Goal: Task Accomplishment & Management: Complete application form

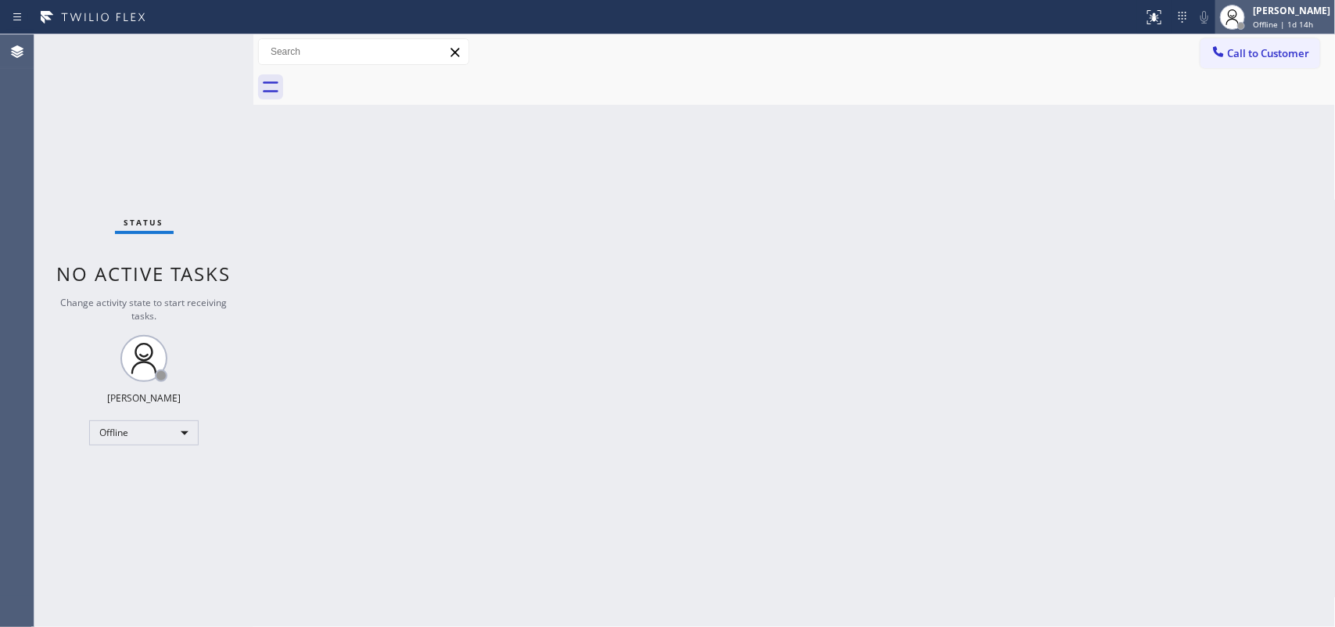
click at [1068, 24] on span "Offline | 1d 14h" at bounding box center [1283, 24] width 60 height 11
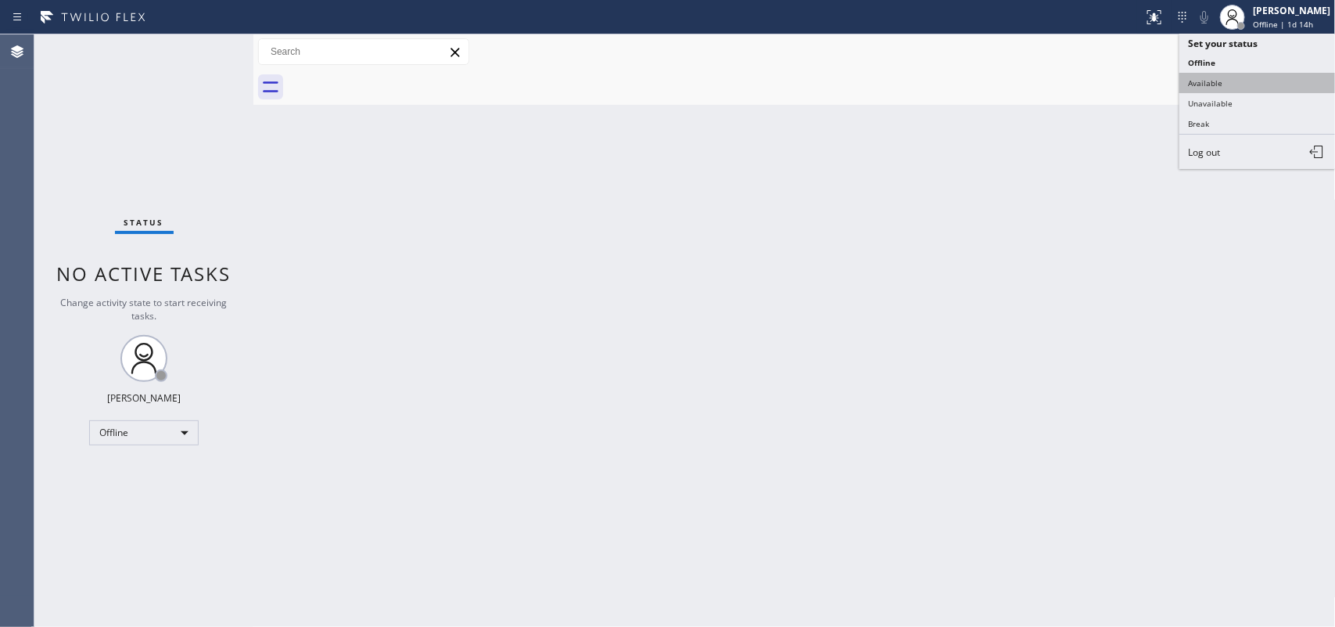
click at [1068, 75] on button "Available" at bounding box center [1258, 83] width 156 height 20
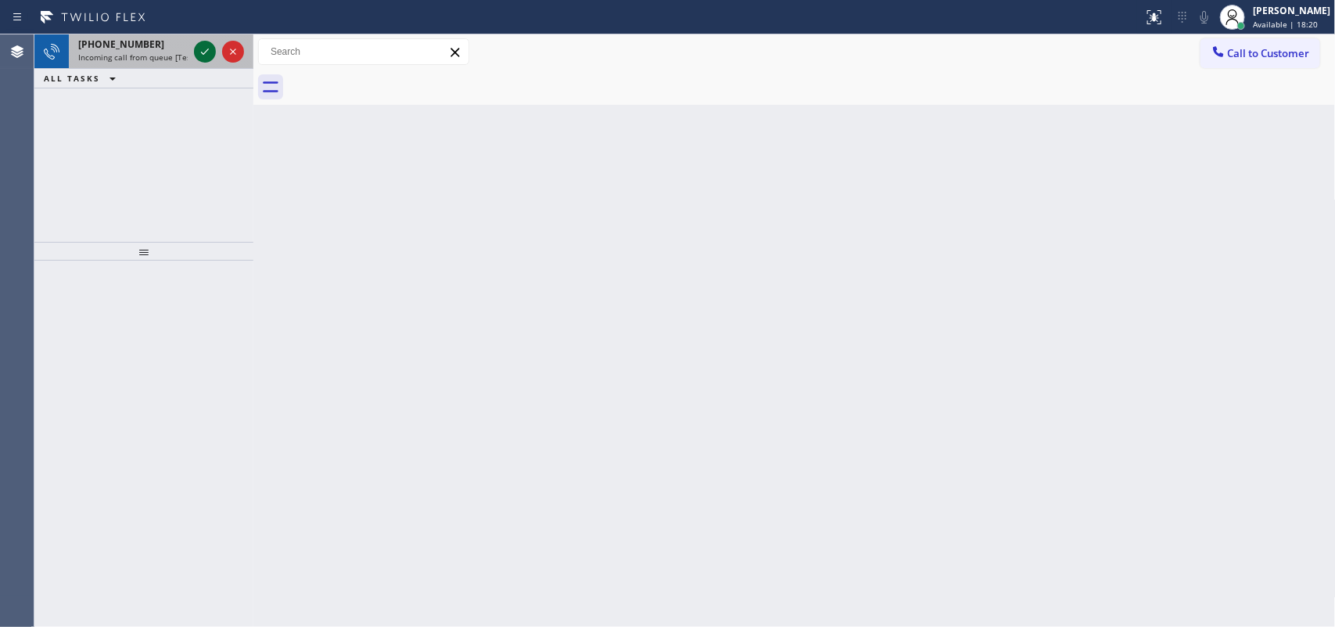
click at [207, 56] on icon at bounding box center [205, 51] width 19 height 19
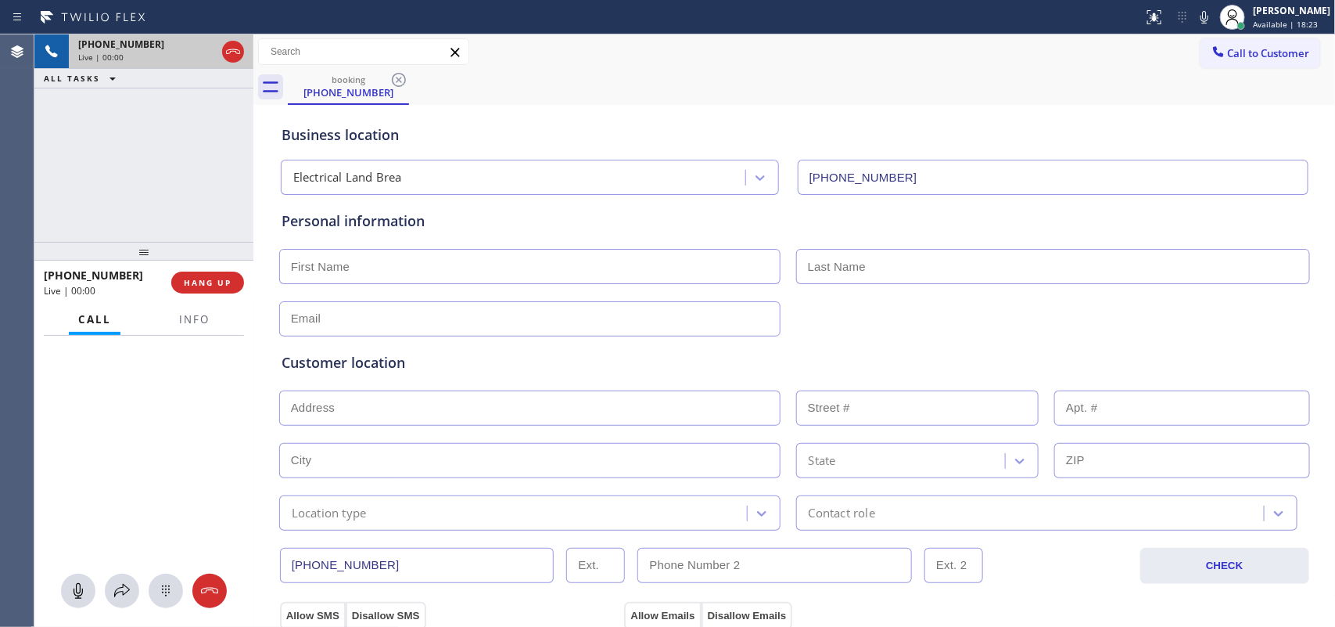
type input "[PHONE_NUMBER]"
click at [69, 501] on icon at bounding box center [78, 590] width 19 height 19
click at [135, 494] on icon at bounding box center [144, 496] width 19 height 19
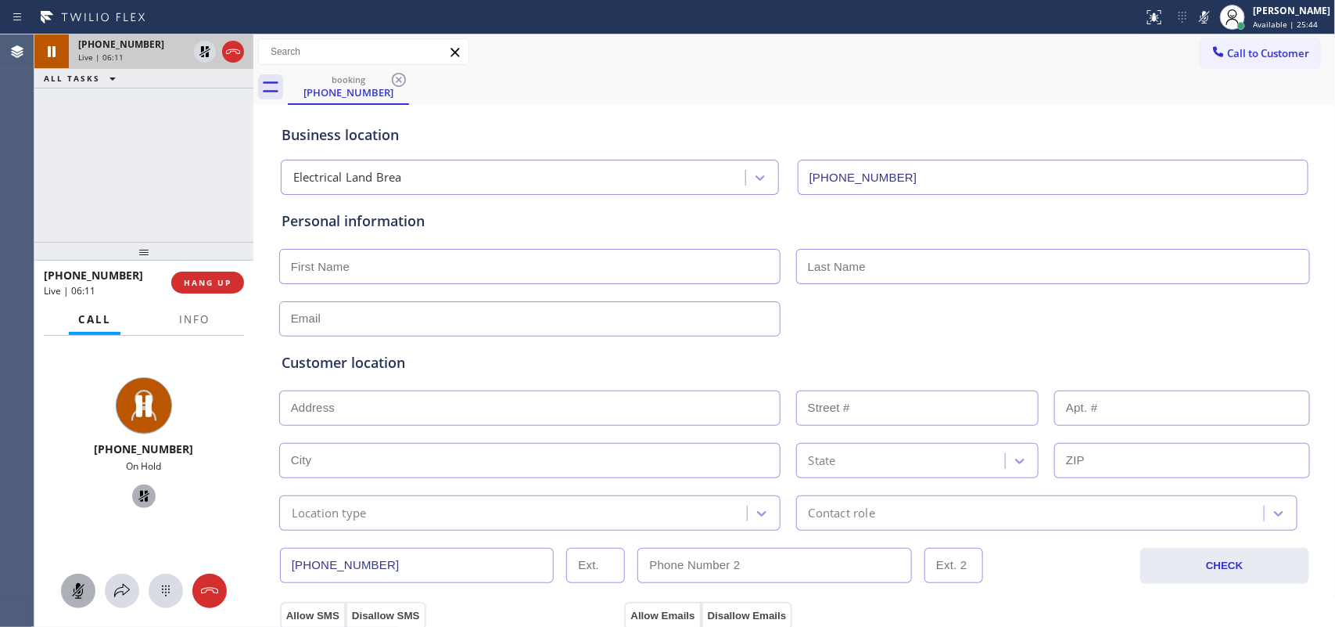
click at [86, 501] on icon at bounding box center [78, 590] width 19 height 19
drag, startPoint x: 138, startPoint y: 487, endPoint x: 151, endPoint y: 486, distance: 12.6
click at [135, 489] on icon at bounding box center [144, 496] width 19 height 19
click at [548, 267] on input "text" at bounding box center [529, 266] width 501 height 35
click at [571, 267] on input "text" at bounding box center [529, 266] width 501 height 35
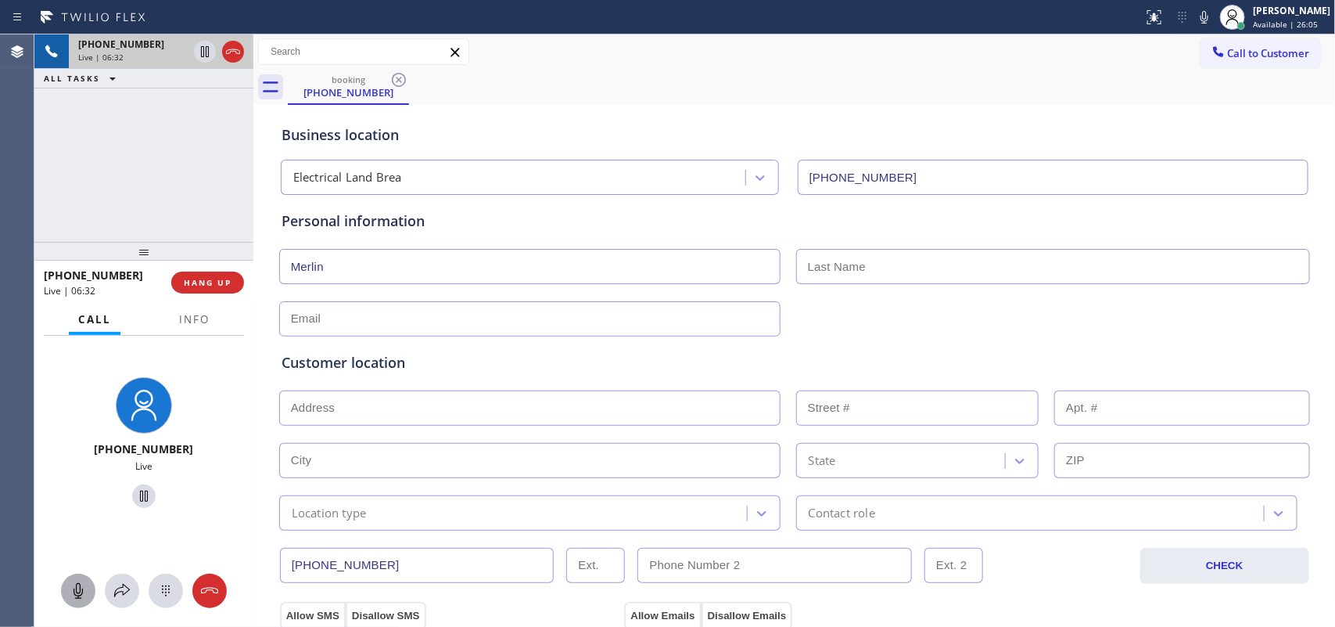
type input "Merlin"
click at [929, 264] on input "text" at bounding box center [1053, 266] width 514 height 35
click at [400, 274] on input "Merlin" at bounding box center [529, 266] width 501 height 35
click at [968, 266] on input "text" at bounding box center [1053, 266] width 514 height 35
paste input "Maskarino"
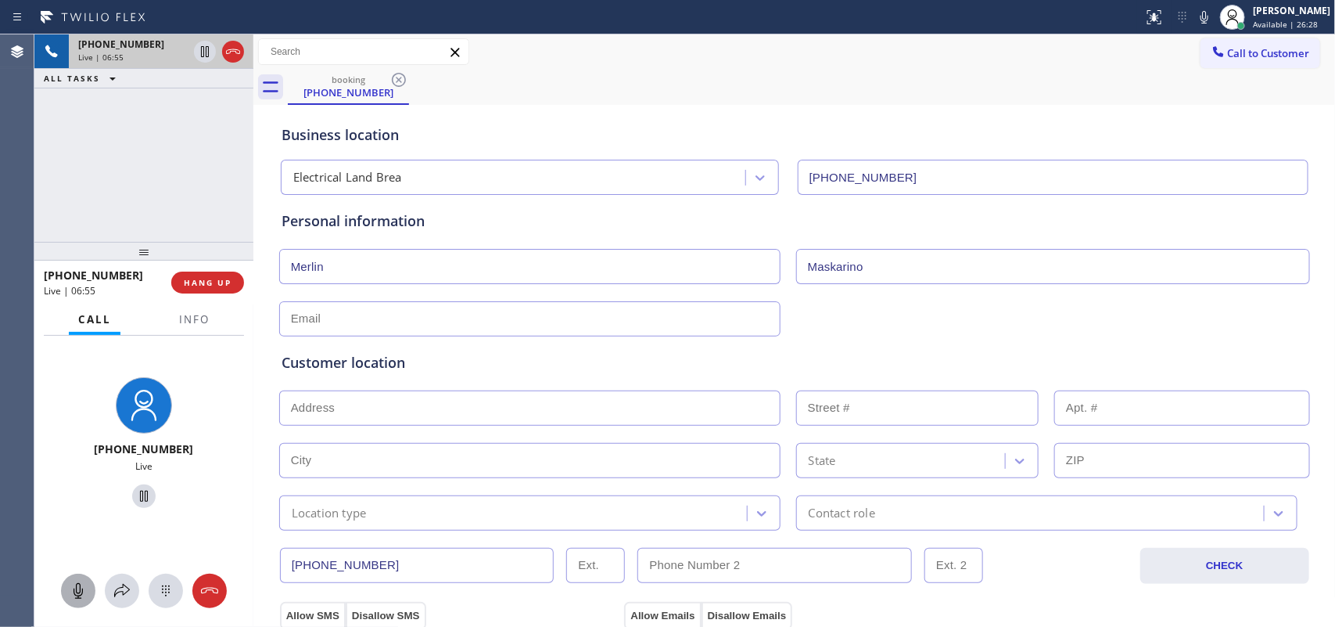
type input "Maskarino"
click at [337, 262] on input "Merlin" at bounding box center [529, 266] width 501 height 35
type input "[PERSON_NAME]"
click at [362, 321] on input "text" at bounding box center [529, 318] width 501 height 35
paste input "[EMAIL_ADDRESS][DOMAIN_NAME]"
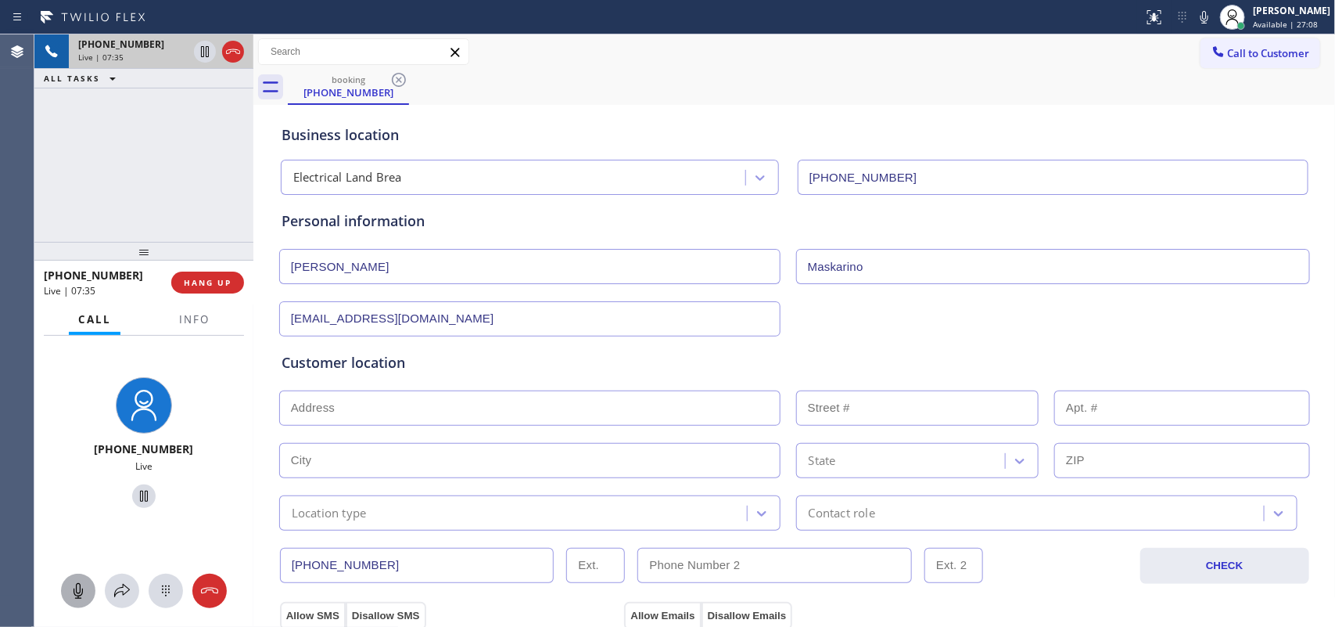
type input "[EMAIL_ADDRESS][DOMAIN_NAME]"
click at [448, 408] on input "text" at bounding box center [529, 407] width 501 height 35
paste input "[STREET_ADDRESS],"
type input "[STREET_ADDRESS]"
type input "100"
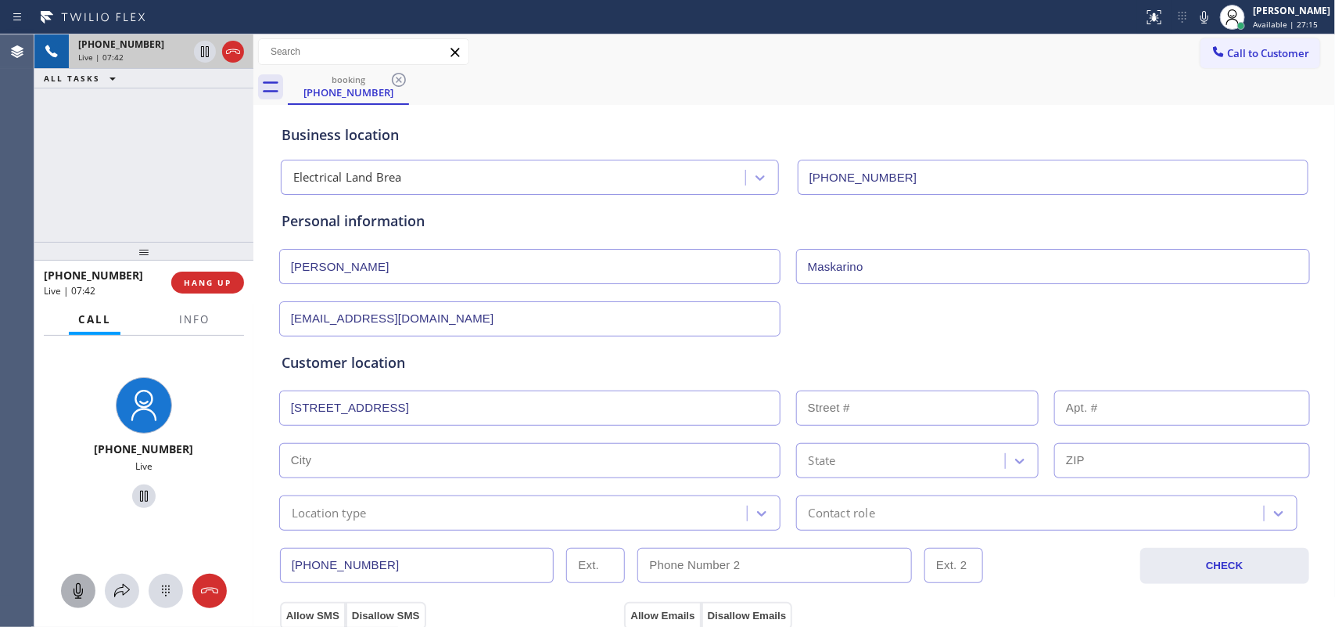
type input "Brea"
type input "92821"
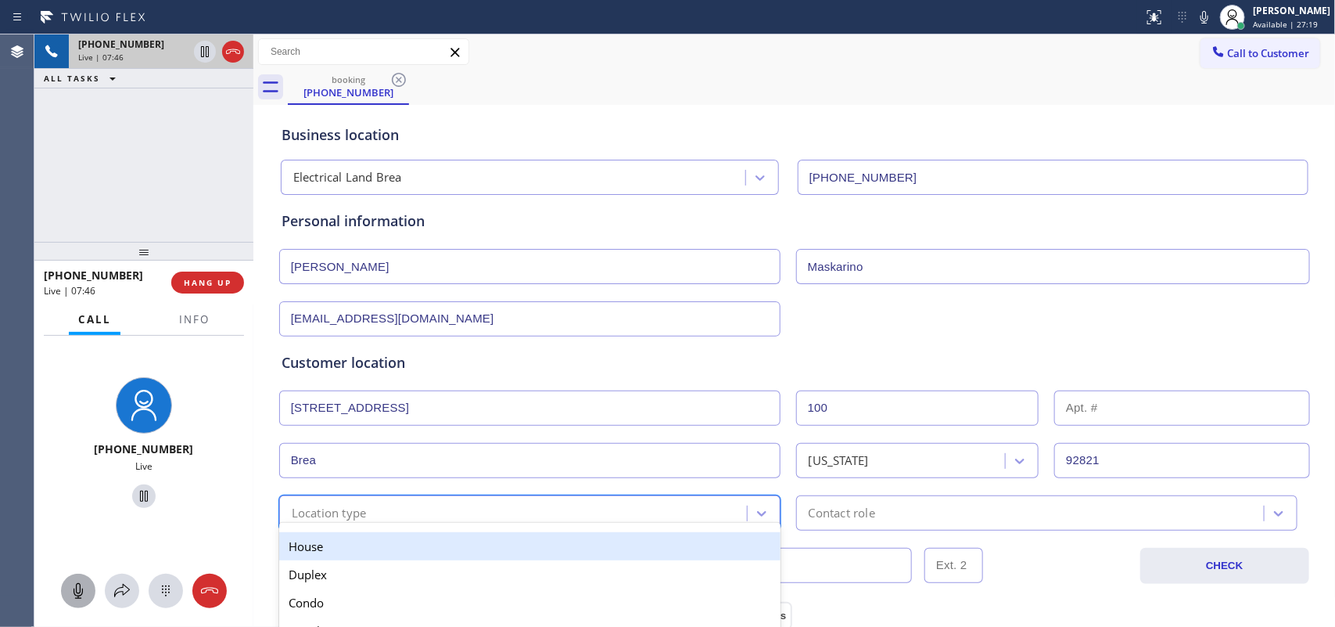
click at [714, 501] on div "Location type" at bounding box center [515, 512] width 463 height 27
click at [608, 501] on div "House" at bounding box center [529, 546] width 501 height 28
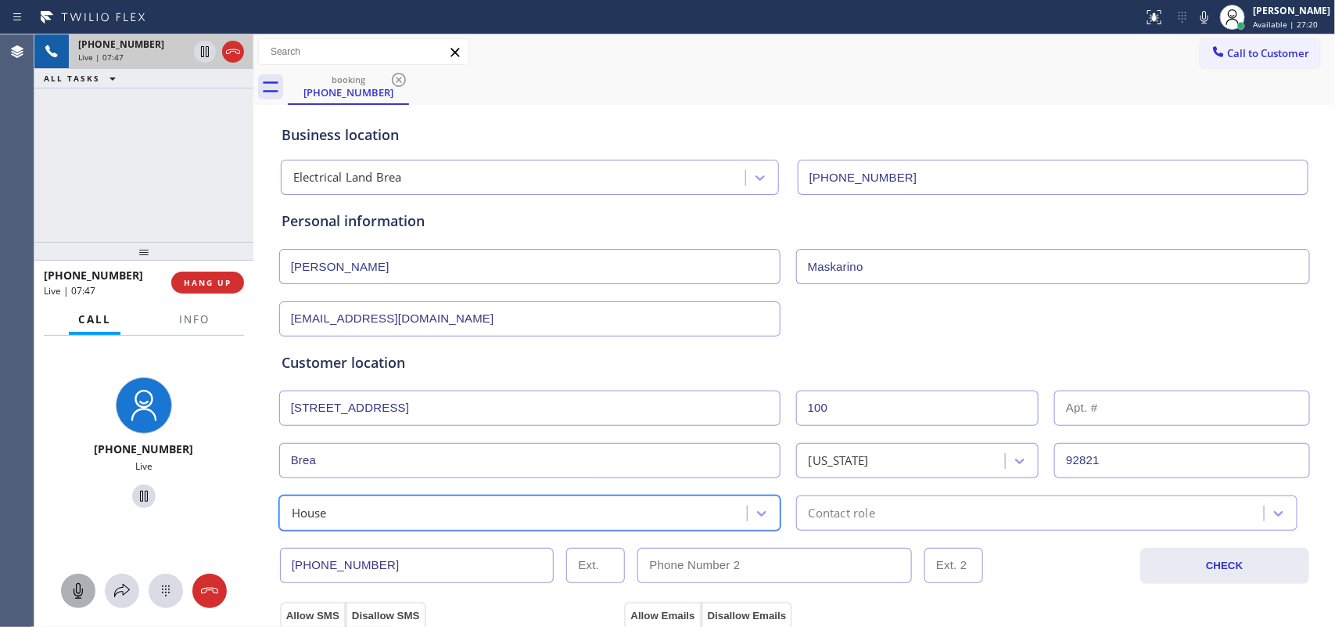
scroll to position [293, 0]
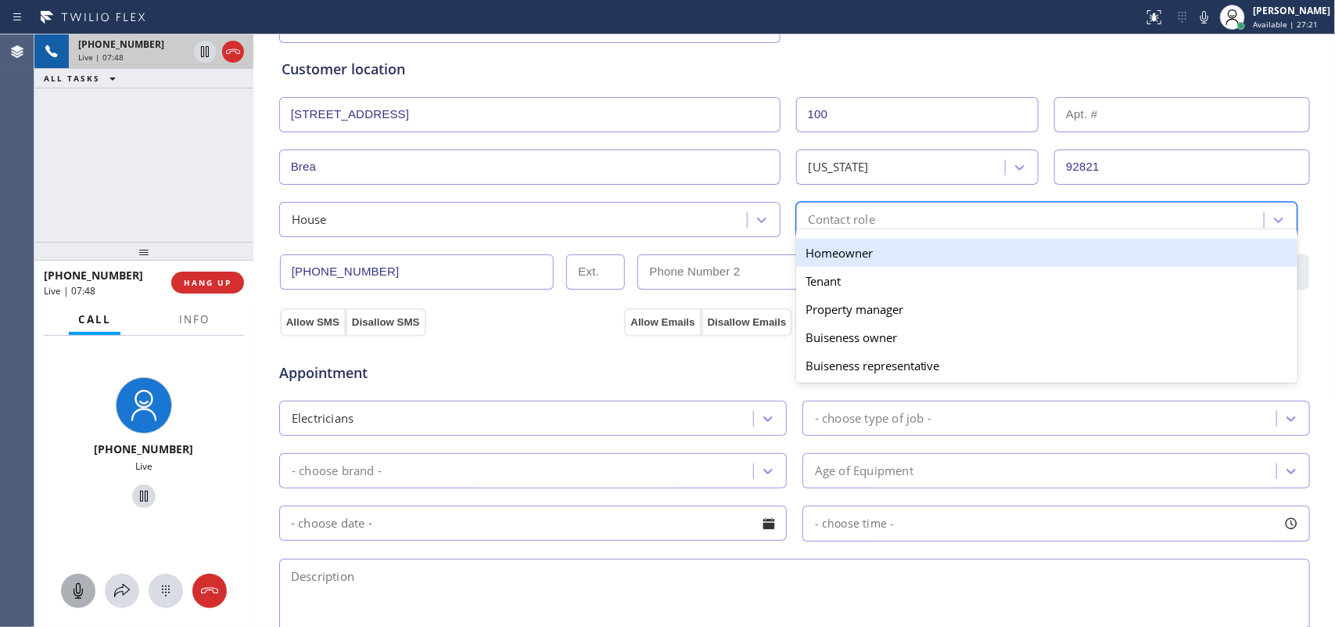
click at [943, 216] on div "Contact role" at bounding box center [1032, 219] width 463 height 27
click at [889, 255] on div "Homeowner" at bounding box center [1046, 253] width 501 height 28
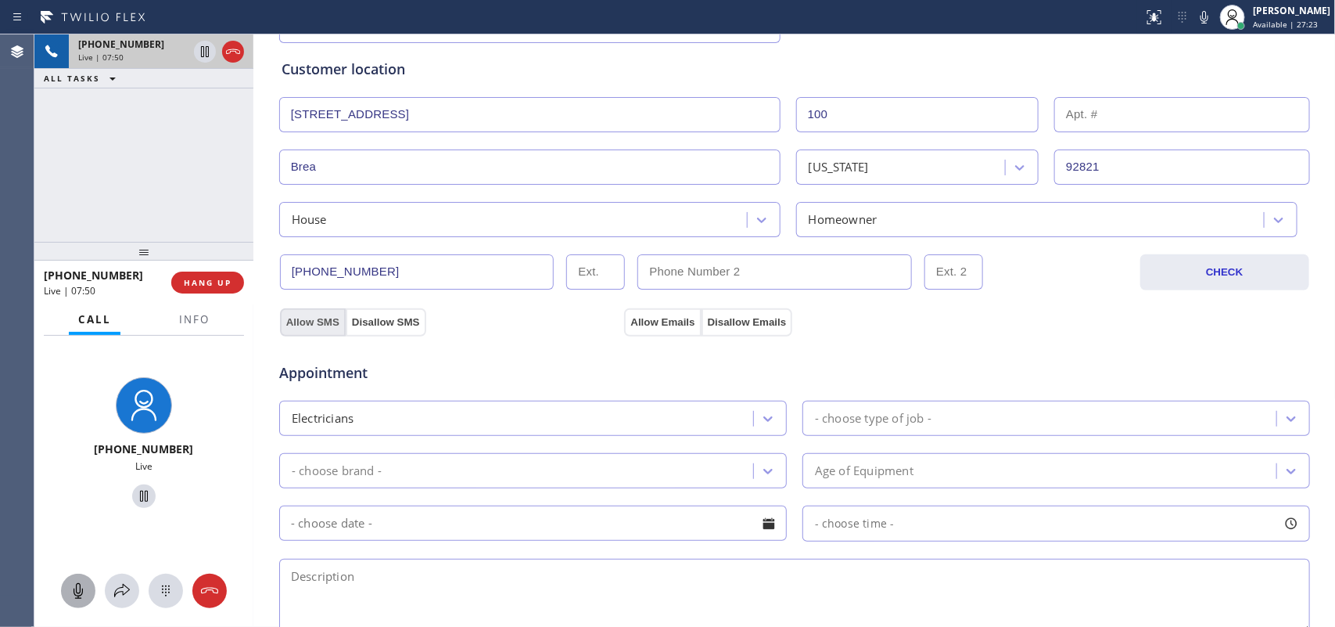
click at [299, 323] on button "Allow SMS" at bounding box center [313, 322] width 66 height 28
click at [655, 317] on button "Allow Emails" at bounding box center [662, 322] width 77 height 28
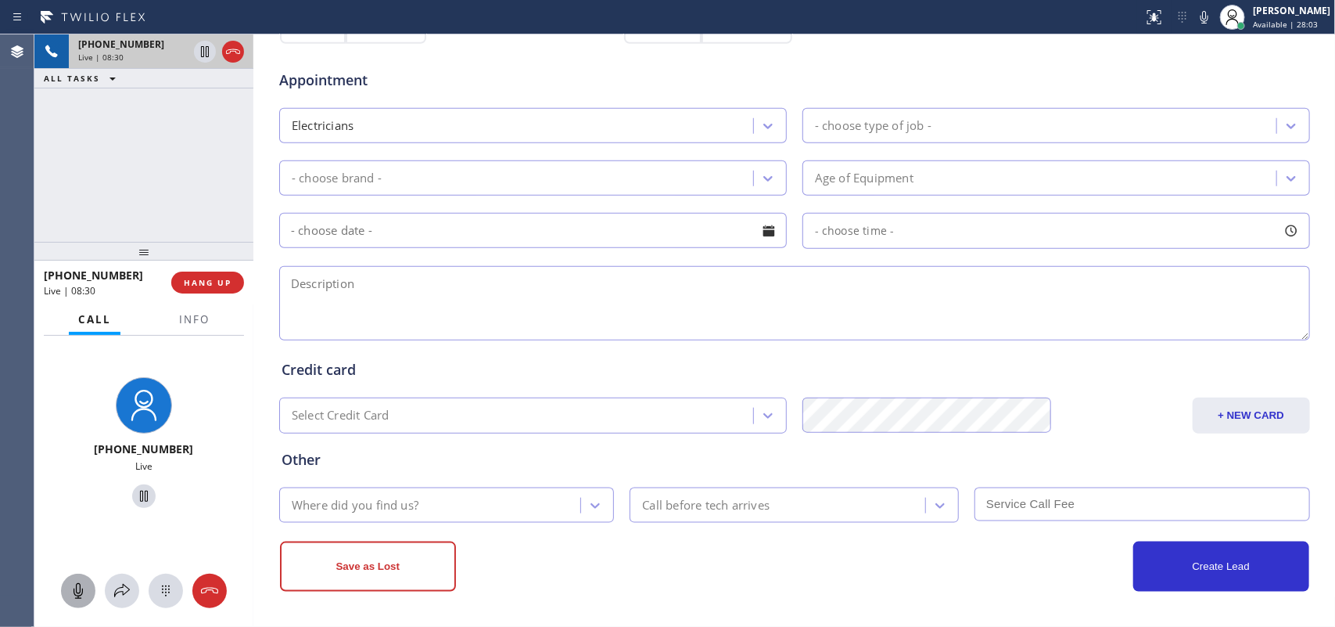
click at [338, 307] on textarea at bounding box center [794, 303] width 1031 height 74
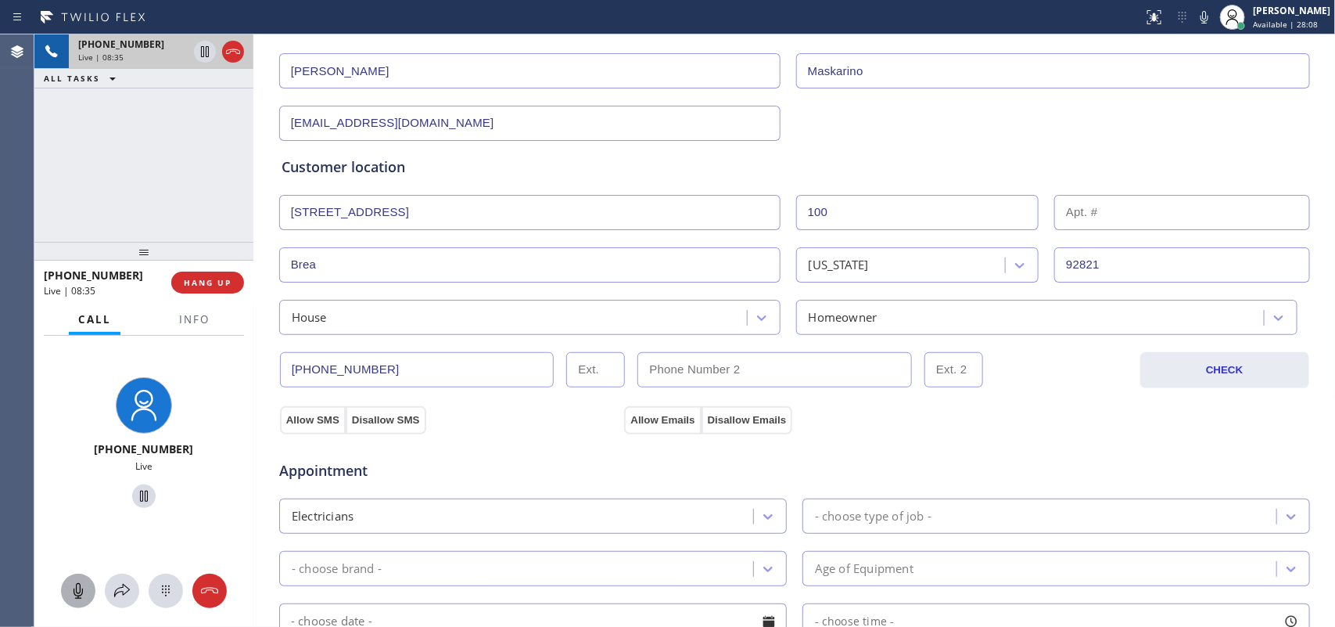
scroll to position [489, 0]
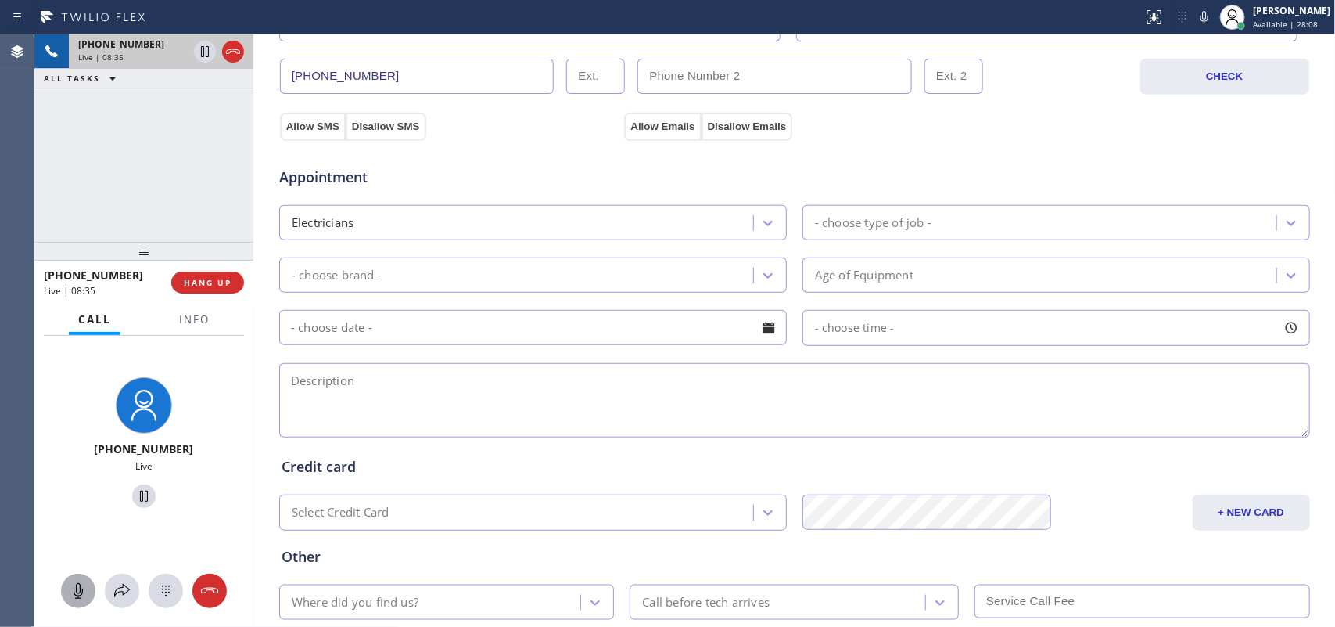
click at [929, 215] on div "- choose type of job -" at bounding box center [1041, 222] width 469 height 27
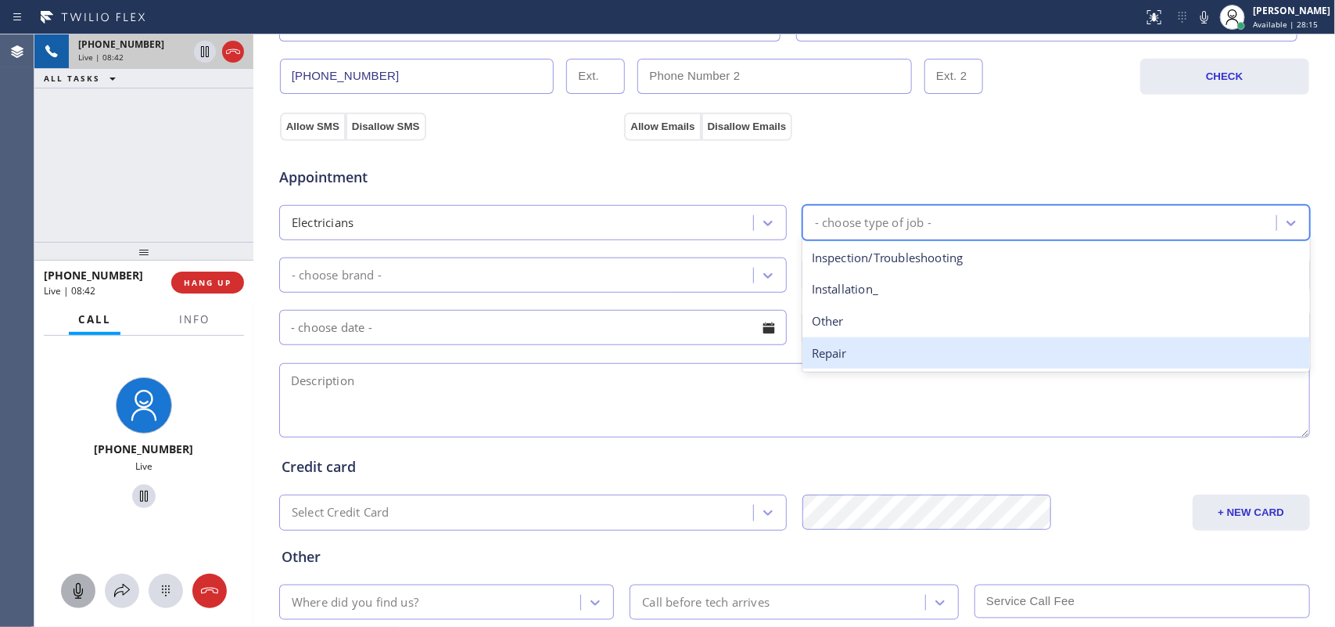
click at [892, 354] on div "Repair" at bounding box center [1057, 353] width 508 height 32
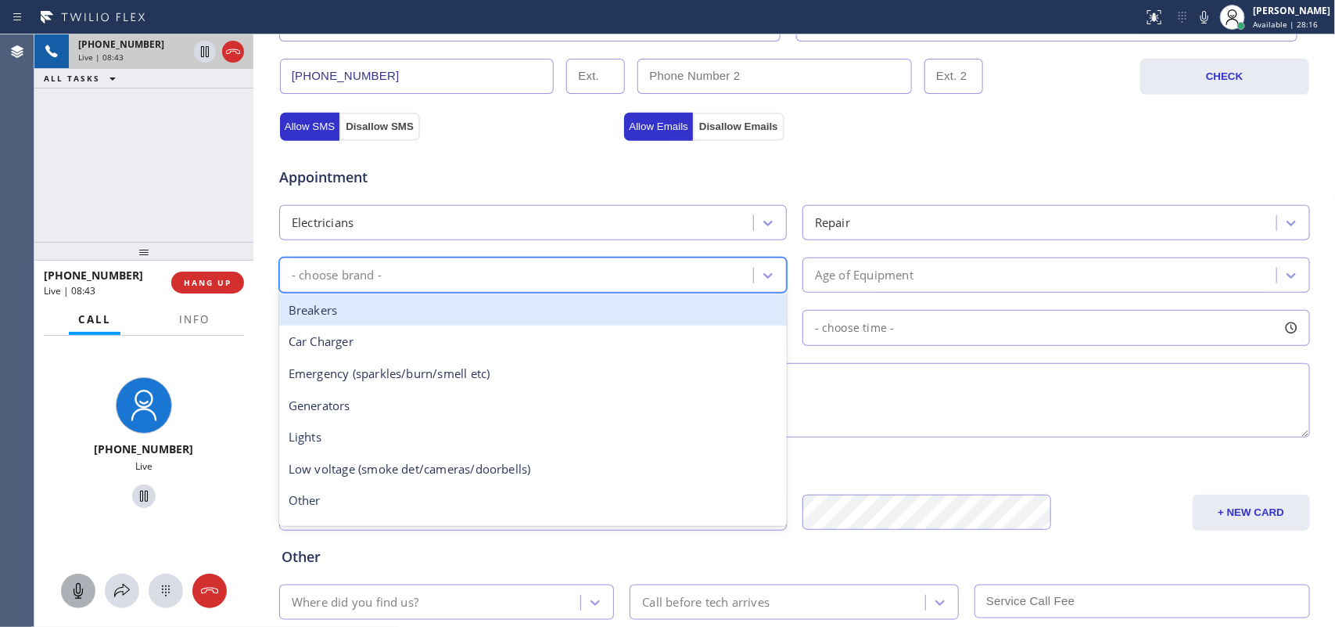
click at [679, 293] on div "- choose brand -" at bounding box center [533, 274] width 508 height 35
click at [503, 325] on div "Breakers" at bounding box center [533, 310] width 508 height 32
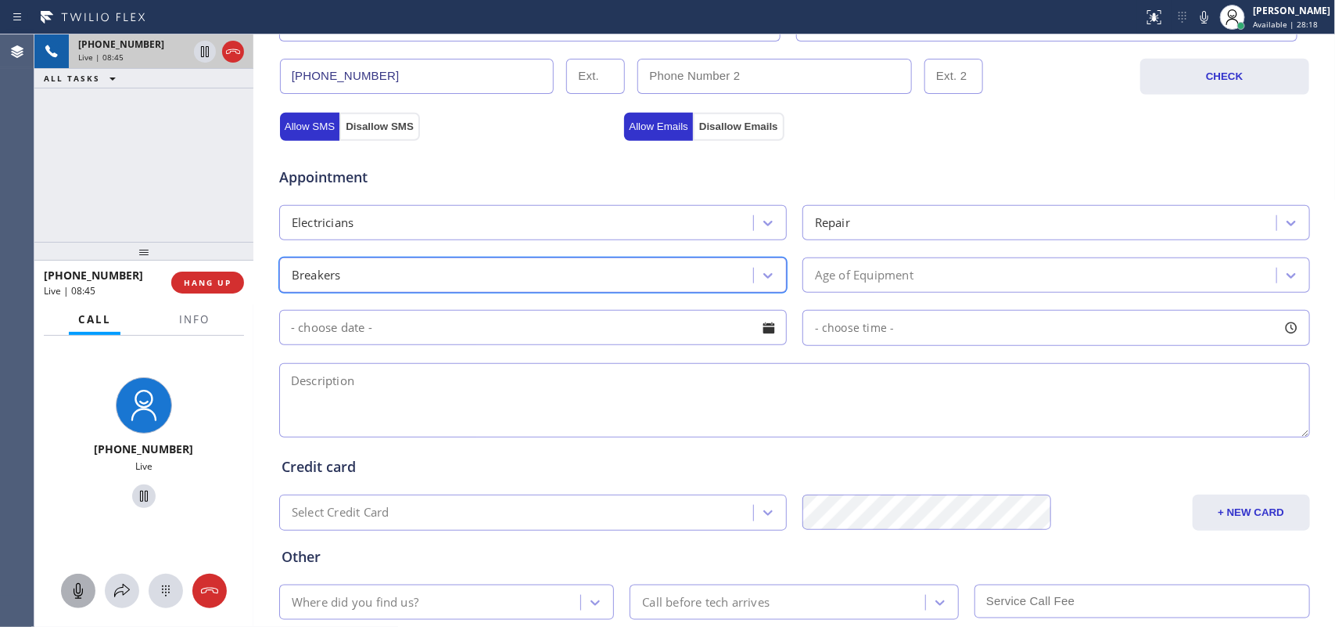
click at [968, 274] on div "Age of Equipment" at bounding box center [1041, 274] width 469 height 27
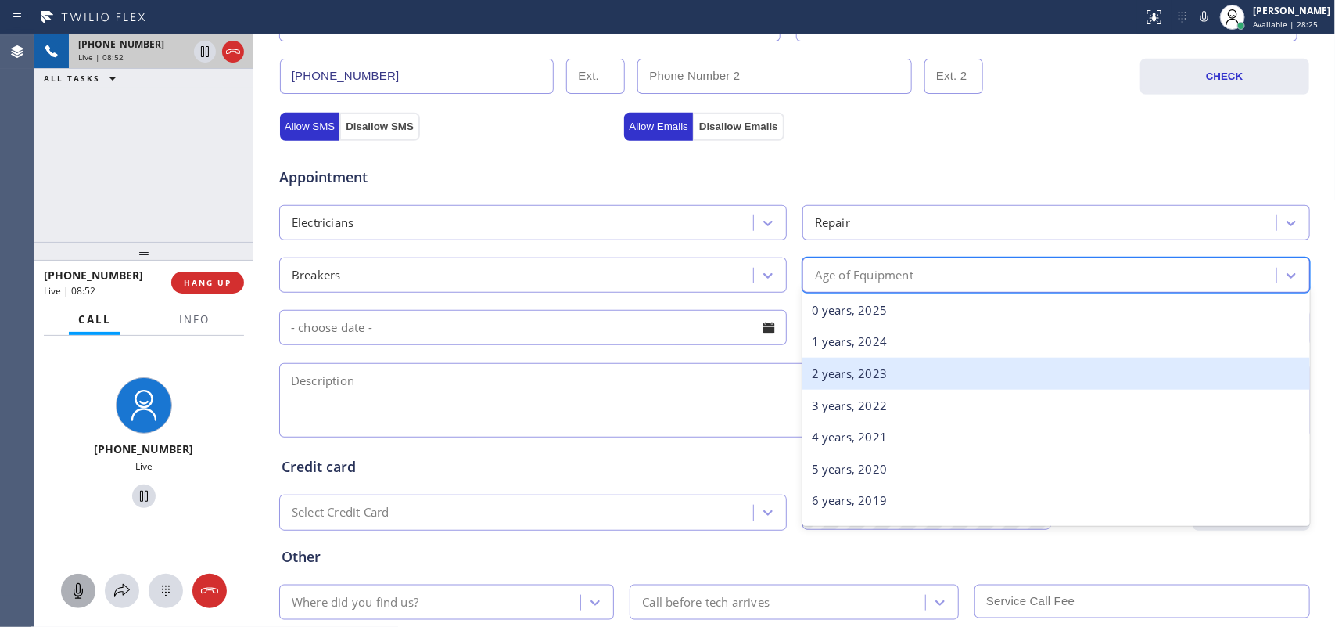
click at [937, 361] on div "2 years, 2023" at bounding box center [1057, 373] width 508 height 32
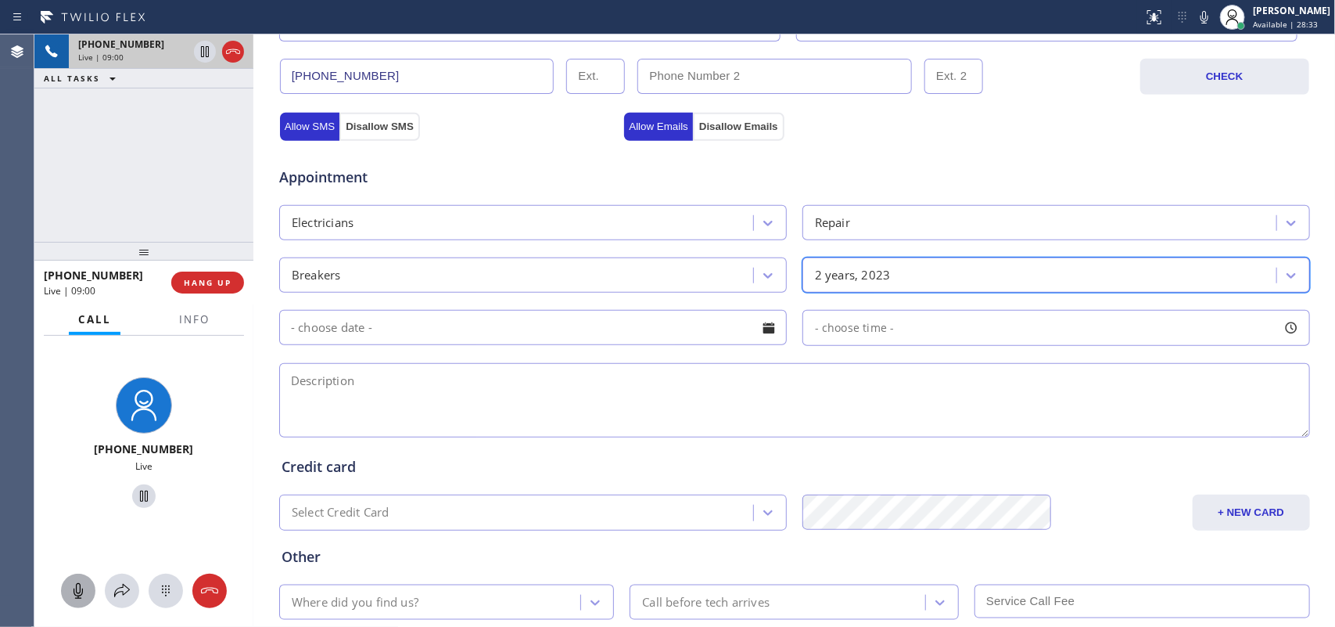
scroll to position [587, 0]
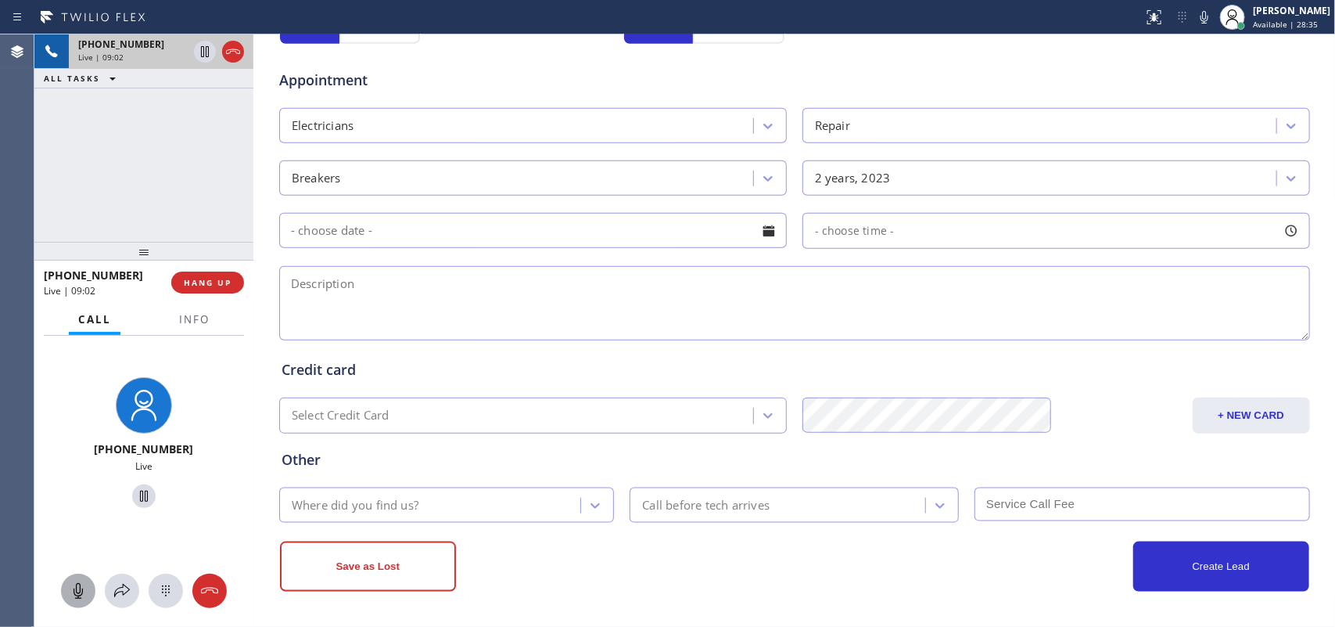
click at [768, 233] on div at bounding box center [769, 230] width 27 height 27
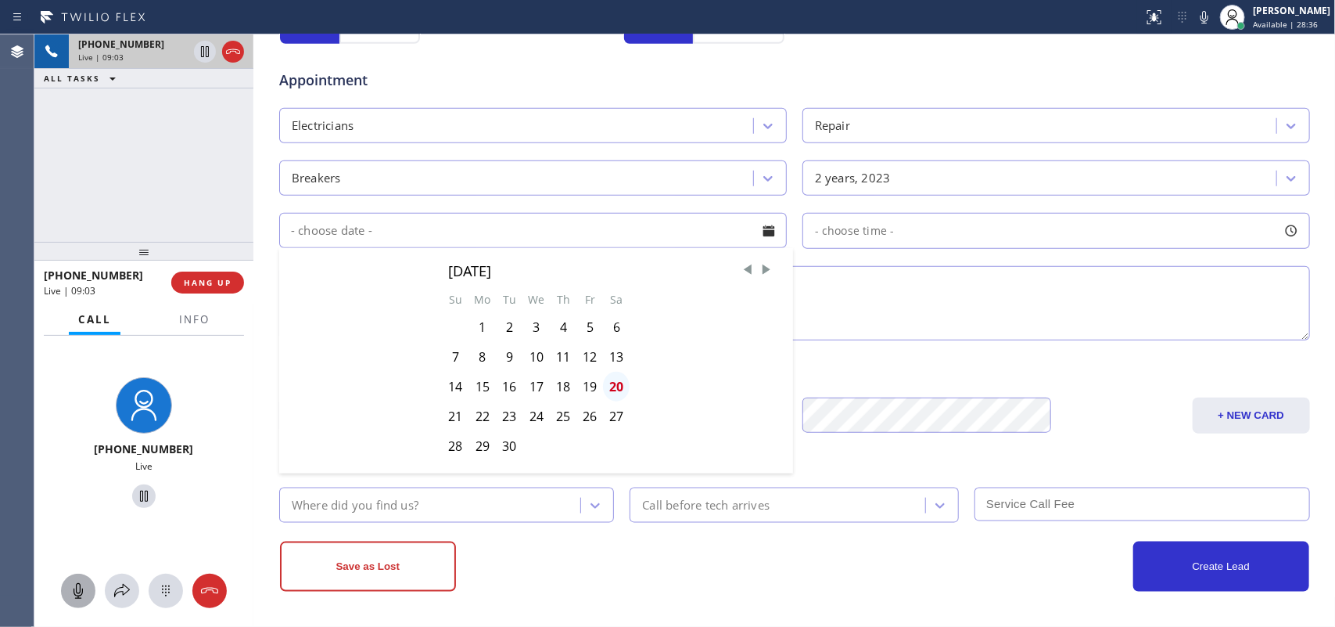
click at [610, 393] on div "20" at bounding box center [616, 387] width 27 height 30
type input "[DATE]"
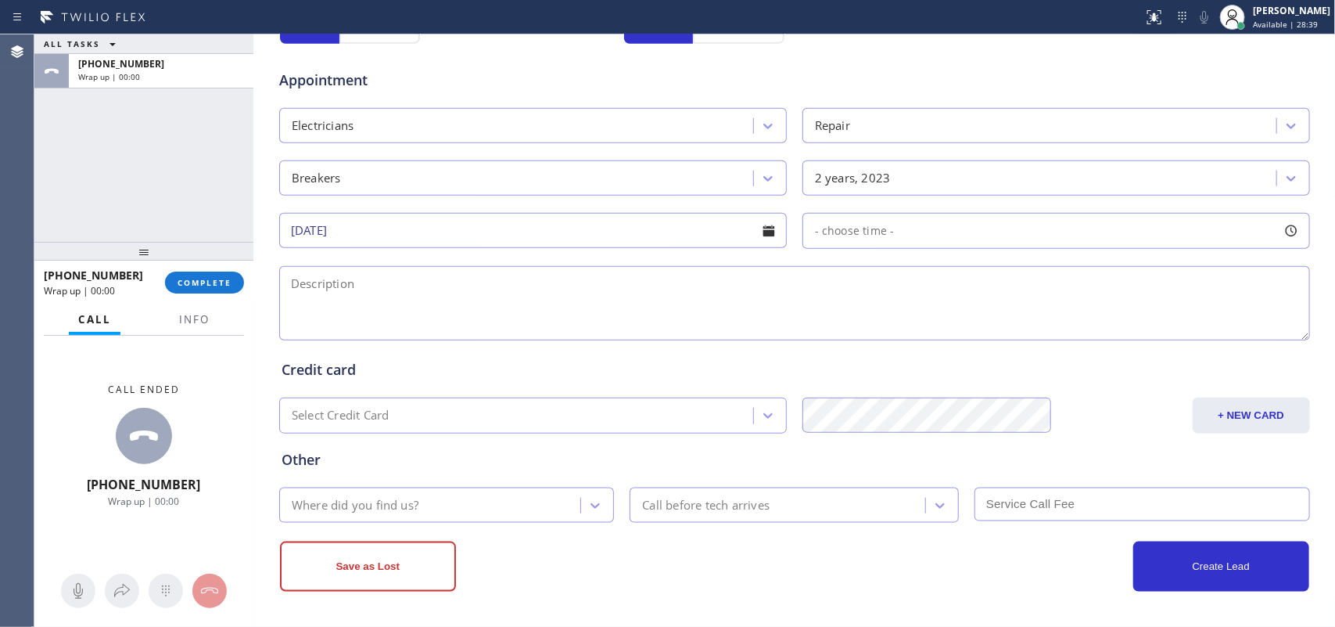
click at [1068, 233] on div at bounding box center [1291, 230] width 27 height 27
drag, startPoint x: 811, startPoint y: 325, endPoint x: 1073, endPoint y: 347, distance: 262.9
click at [1068, 347] on div "FROM TILL 8:00 AM 3:00 PM" at bounding box center [1045, 305] width 484 height 113
drag, startPoint x: 87, startPoint y: 165, endPoint x: 107, endPoint y: 165, distance: 20.3
click at [87, 165] on div "ALL TASKS ALL TASKS ACTIVE TASKS TASKS IN WRAP UP [PHONE_NUMBER] Wrap up | 00:00" at bounding box center [143, 137] width 219 height 207
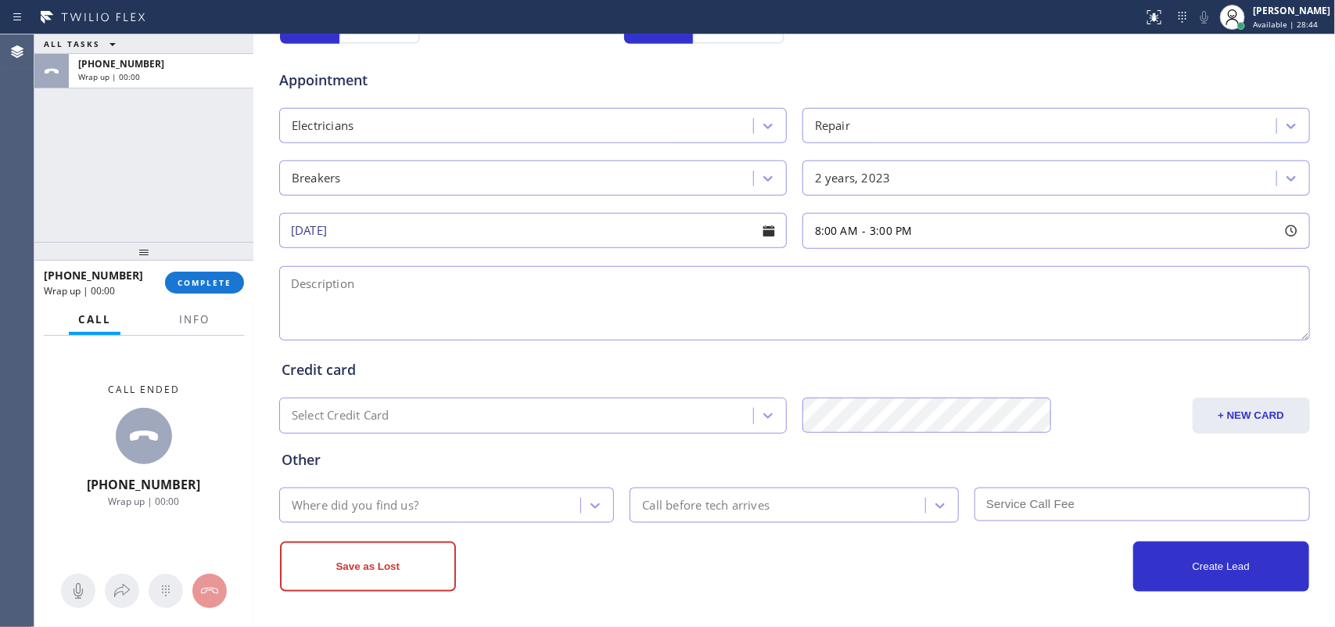
click at [87, 165] on div "ALL TASKS ALL TASKS ACTIVE TASKS TASKS IN WRAP UP [PHONE_NUMBER] Wrap up | 00:00" at bounding box center [143, 137] width 219 height 207
click at [1068, 228] on div at bounding box center [1291, 230] width 27 height 27
drag, startPoint x: 811, startPoint y: 339, endPoint x: 924, endPoint y: 339, distance: 112.6
click at [924, 339] on div at bounding box center [930, 326] width 19 height 33
drag, startPoint x: 1065, startPoint y: 329, endPoint x: 1042, endPoint y: 329, distance: 23.5
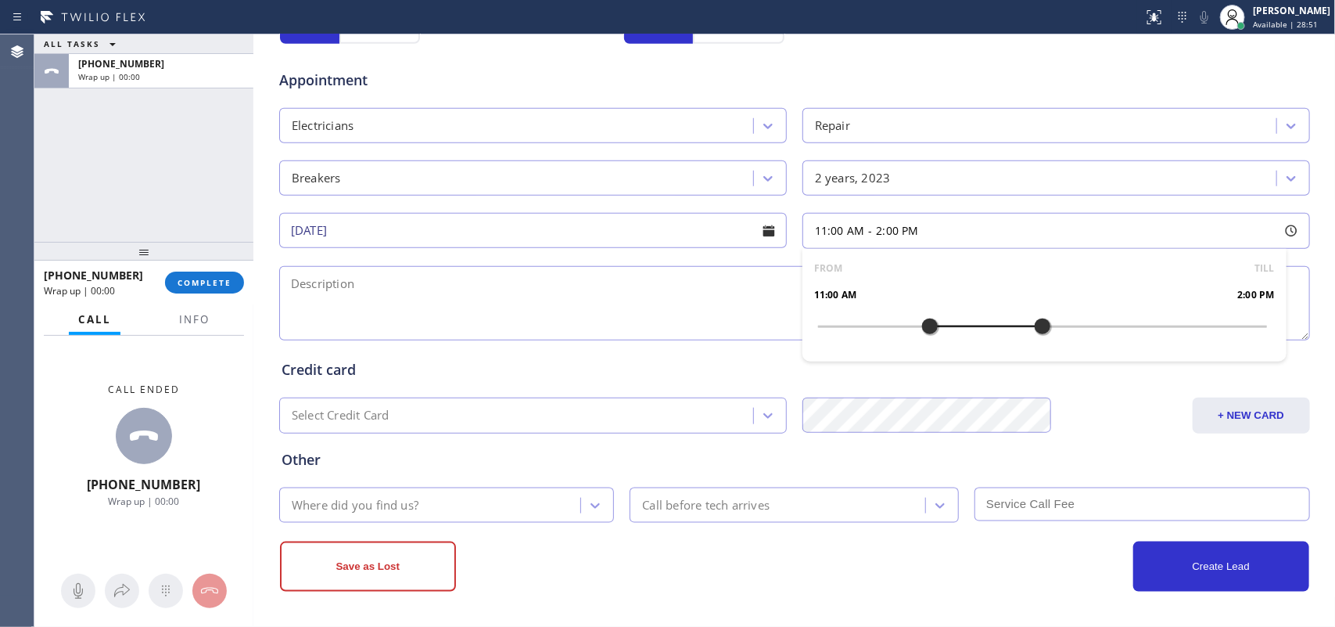
click at [1042, 329] on div at bounding box center [1042, 326] width 19 height 33
click at [602, 302] on textarea at bounding box center [794, 303] width 1031 height 74
click at [372, 298] on textarea "11-2/ $60/" at bounding box center [794, 303] width 1031 height 74
paste textarea "house-ho/ did renovations [DATE]. when we use the socket where the kitchen appl…"
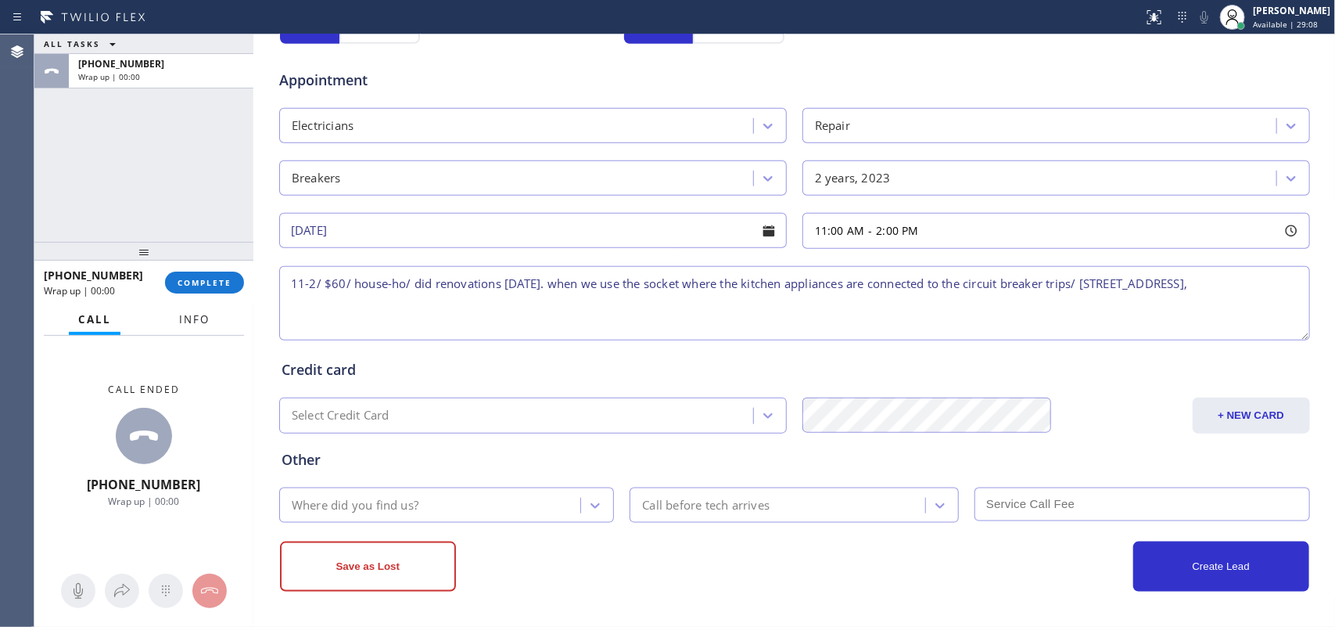
click at [185, 318] on span "Info" at bounding box center [194, 319] width 31 height 14
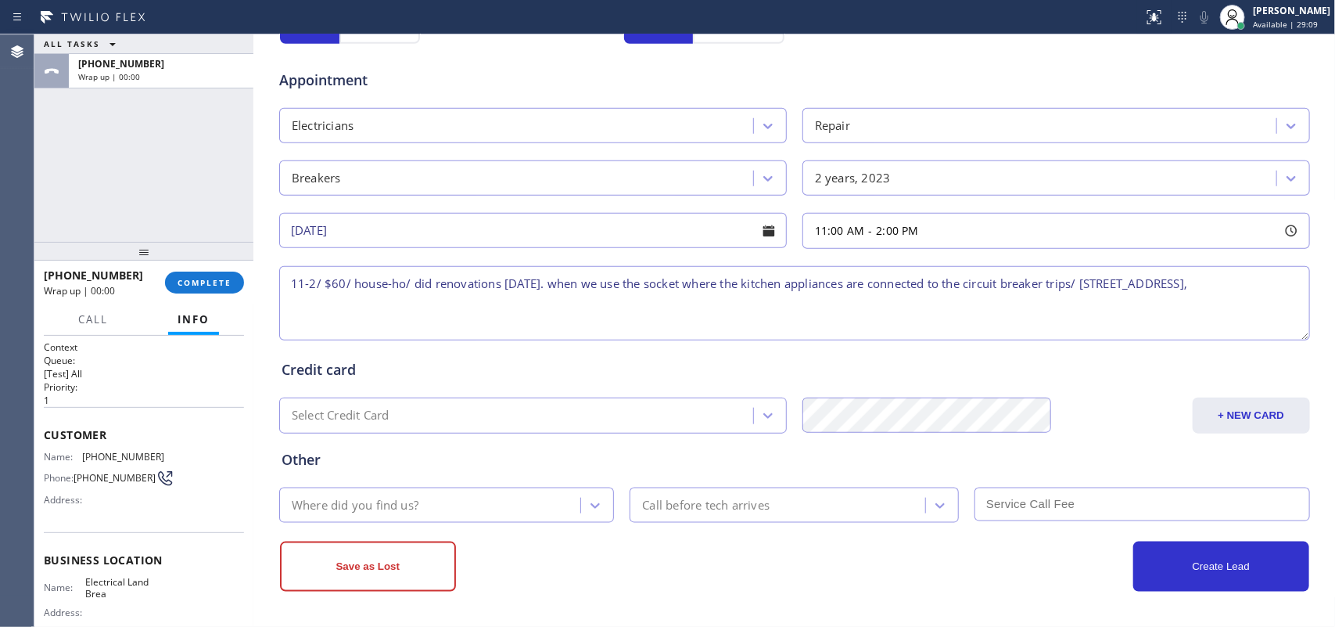
scroll to position [98, 0]
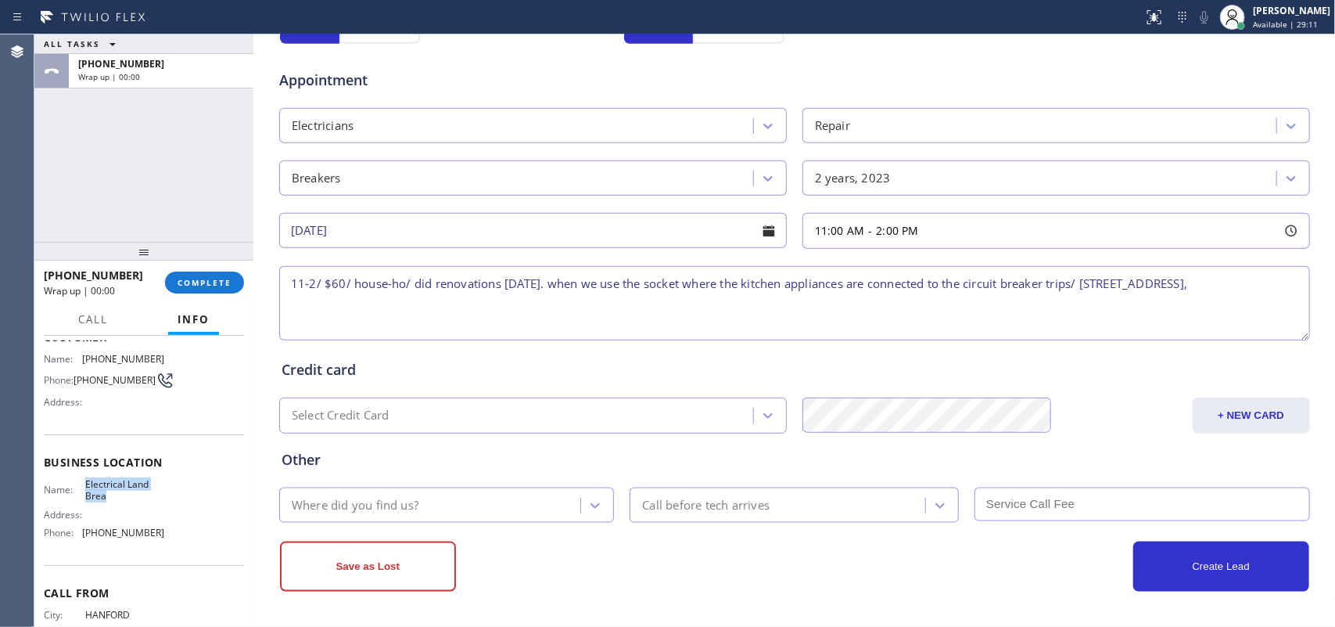
drag, startPoint x: 110, startPoint y: 502, endPoint x: 84, endPoint y: 482, distance: 32.9
click at [85, 482] on span "Electrical Land Brea" at bounding box center [124, 490] width 78 height 24
copy span "Electrical Land Brea"
click at [408, 305] on textarea "11-2/ $60/ house-ho/ did renovations [DATE]. when we use the socket where the k…" at bounding box center [794, 303] width 1031 height 74
paste textarea "Electrical Land Brea"
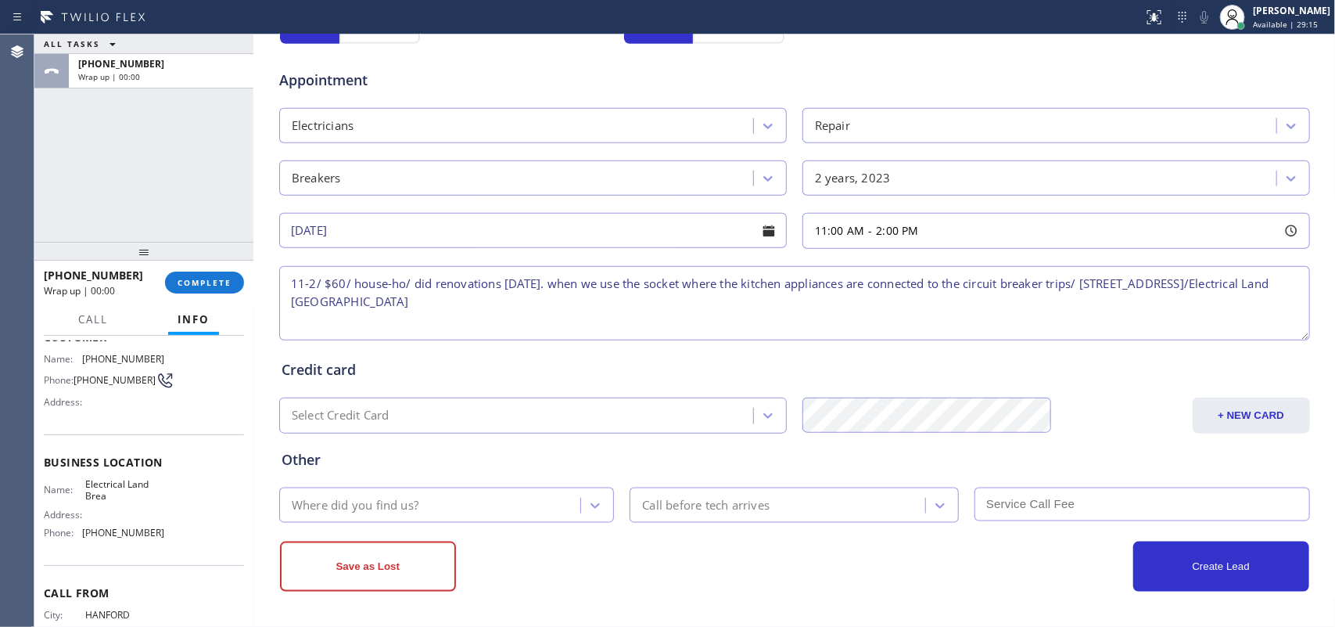
click at [321, 298] on textarea "11-2/ $60/ house-ho/ did renovations [DATE]. when we use the socket where the k…" at bounding box center [794, 303] width 1031 height 74
click at [479, 303] on textarea "11-2/ $60/ house-ho/ did renovations [DATE]. when we use the socket where the k…" at bounding box center [794, 303] width 1031 height 74
type textarea "11-2/ $60/ house-ho/ did renovations [DATE]. when we use the socket where the k…"
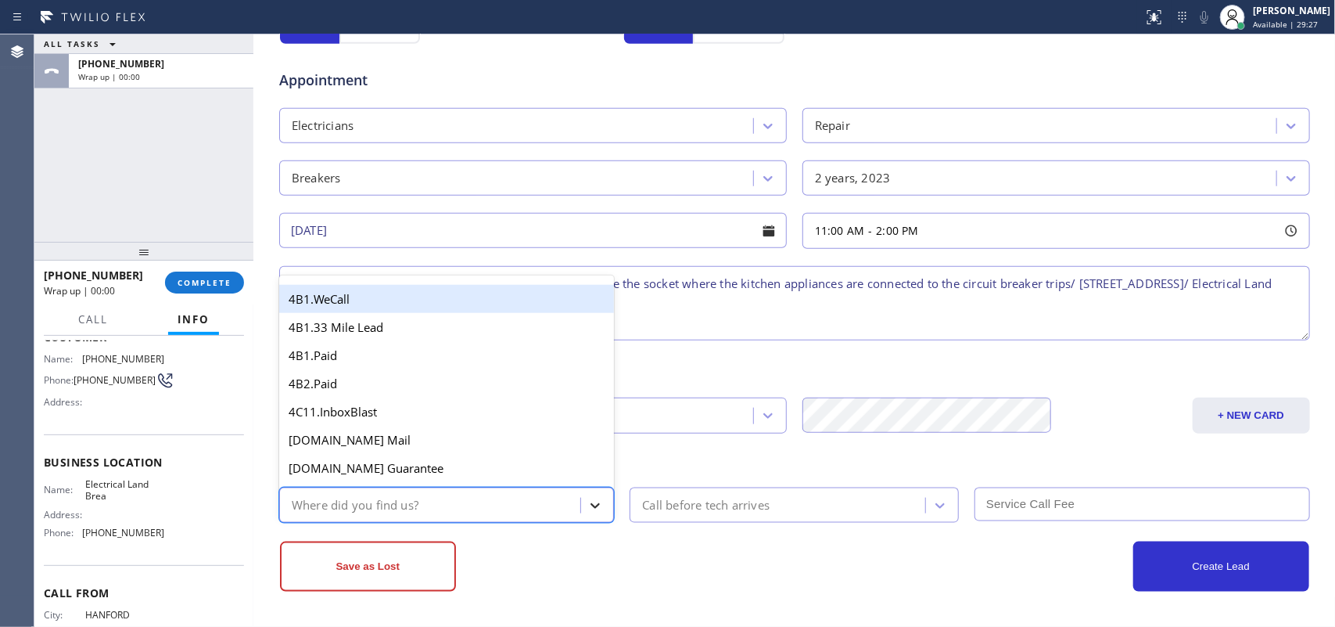
click at [587, 501] on icon at bounding box center [595, 505] width 16 height 16
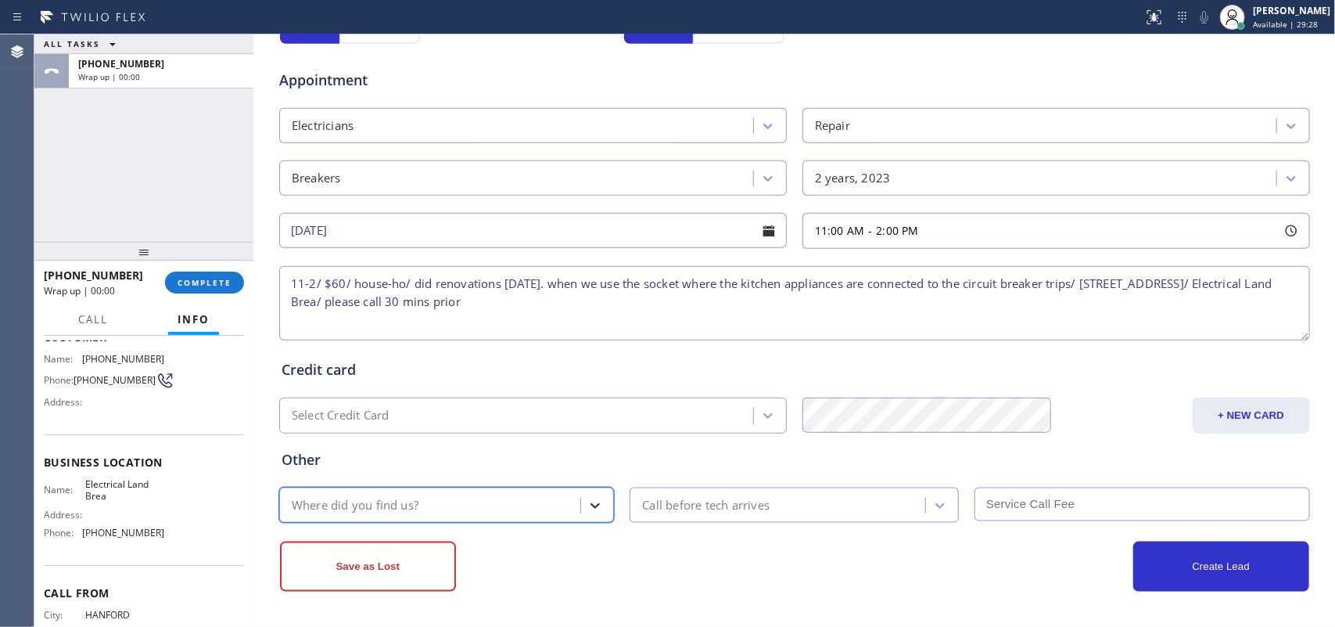
type input "g"
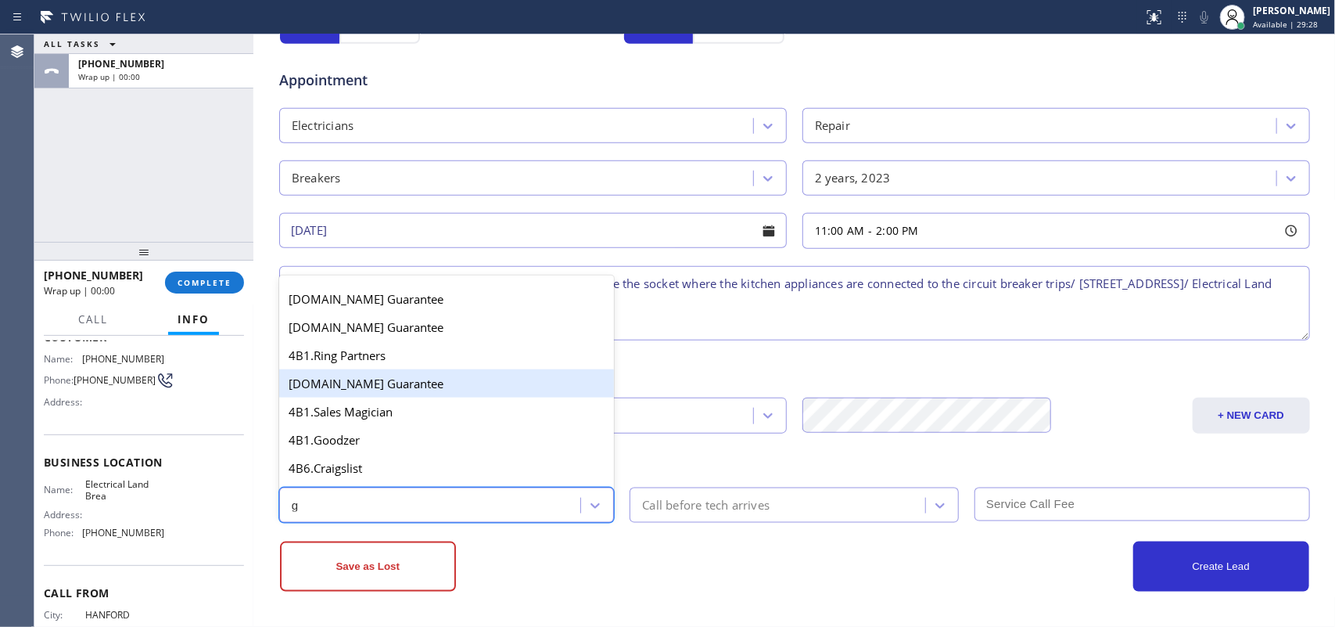
scroll to position [295, 0]
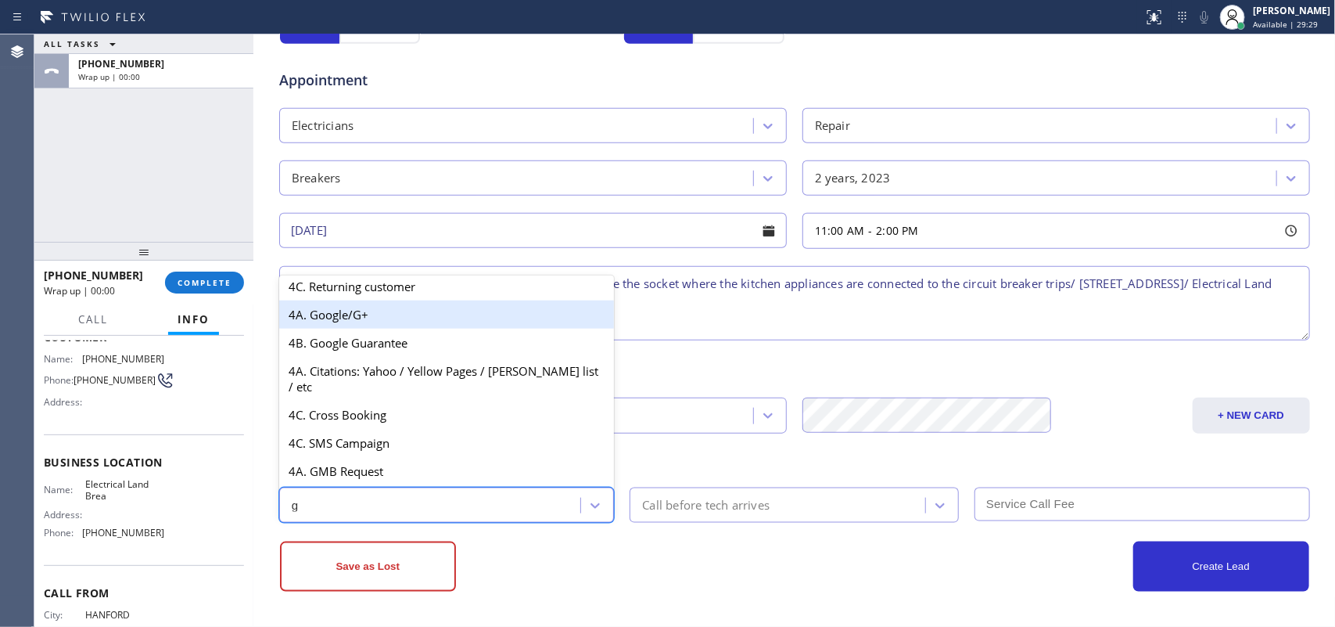
click at [404, 329] on div "4A. Google/G+" at bounding box center [447, 314] width 336 height 28
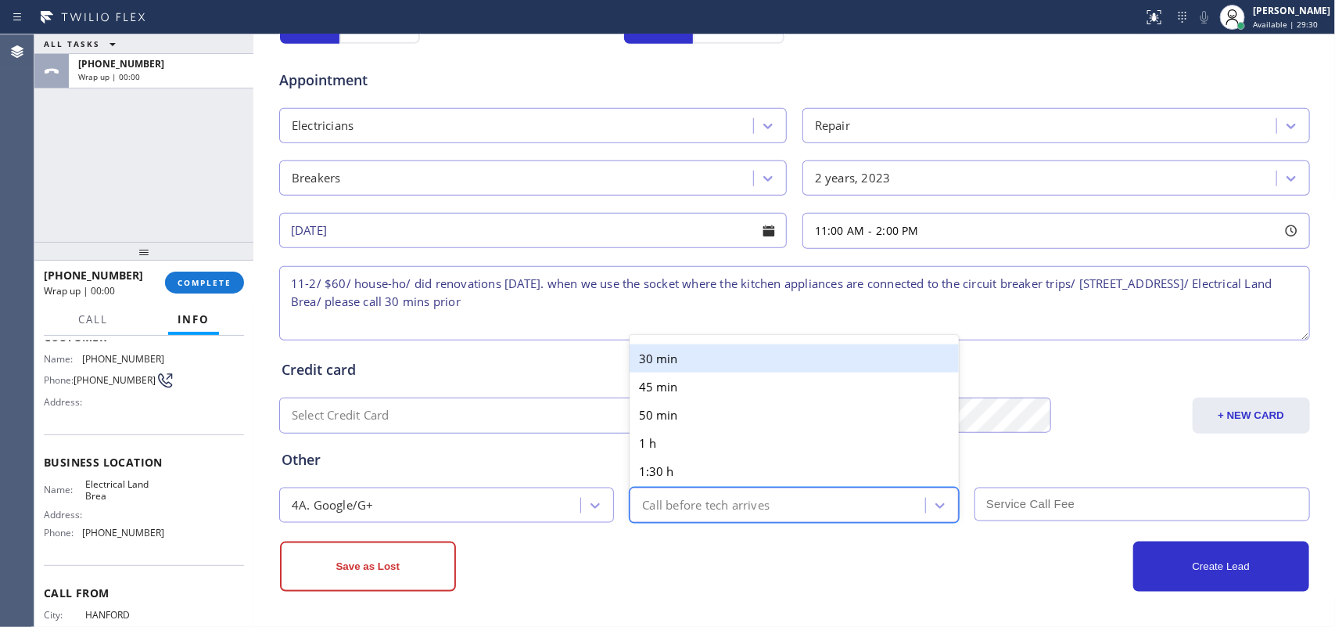
click at [744, 490] on div "Call before tech arrives" at bounding box center [794, 504] width 329 height 35
click at [732, 358] on div "30 min" at bounding box center [794, 358] width 329 height 28
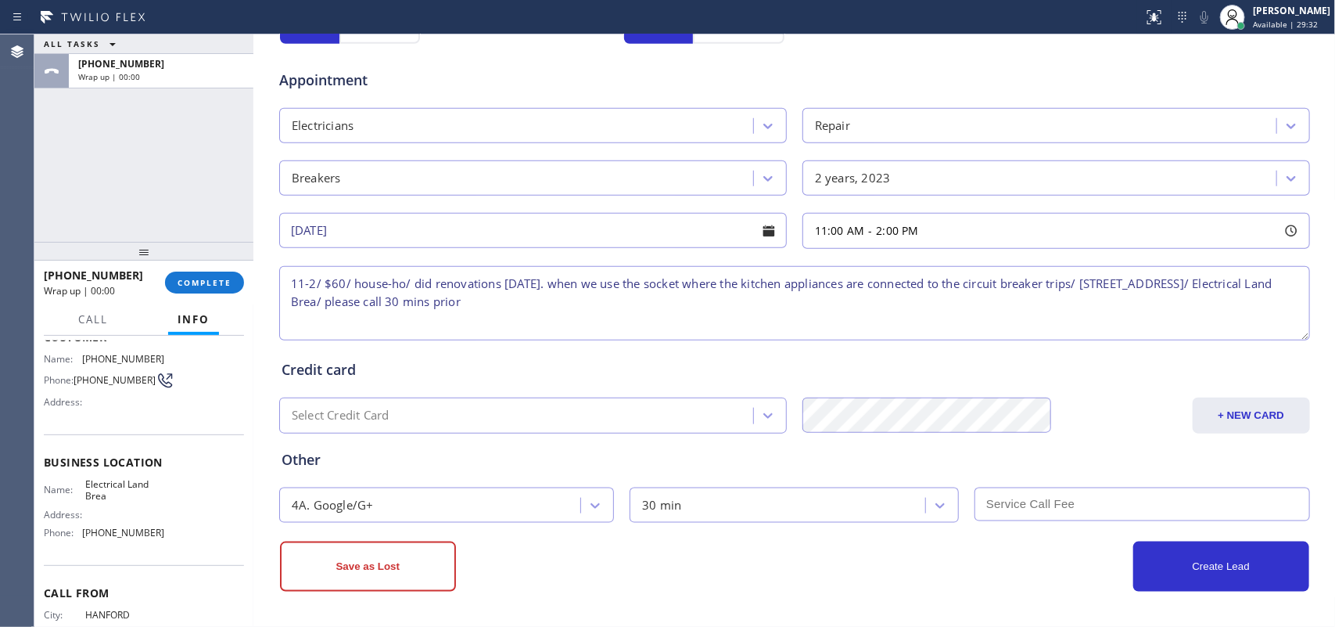
click at [1068, 501] on input "text" at bounding box center [1143, 504] width 336 height 34
type input "60"
click at [1068, 501] on button "Create Lead" at bounding box center [1221, 566] width 176 height 50
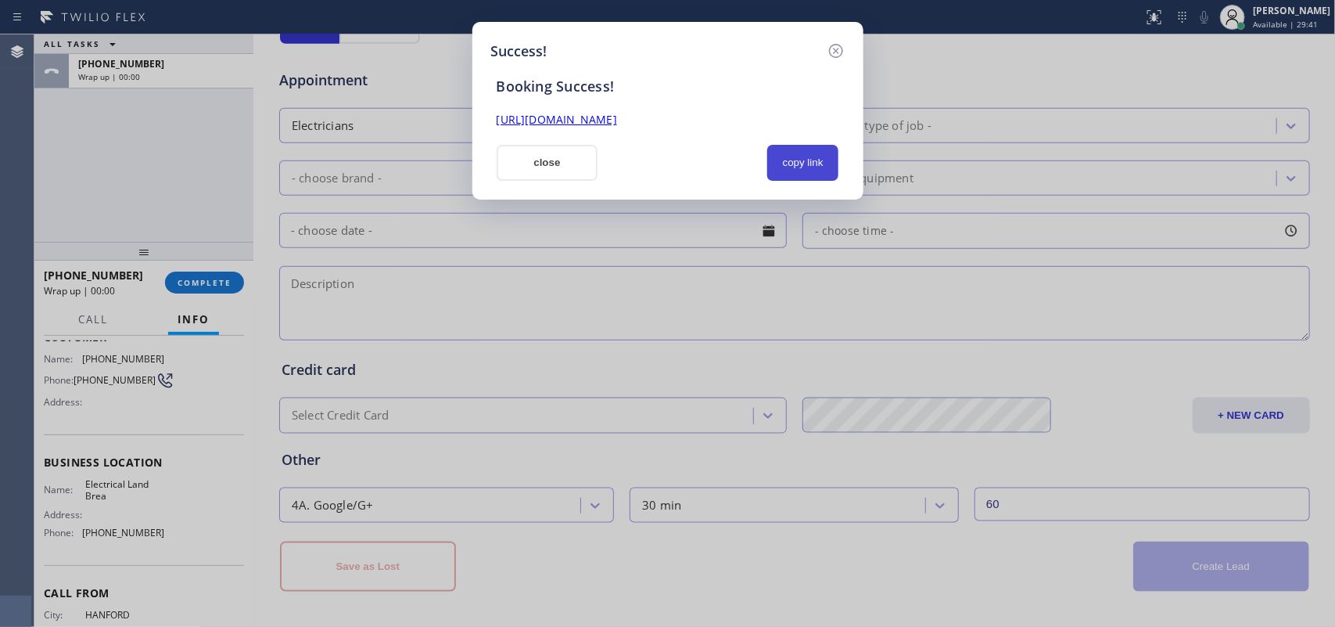
click at [802, 162] on button "copy link" at bounding box center [803, 163] width 72 height 36
click at [617, 115] on link "[URL][DOMAIN_NAME]" at bounding box center [557, 119] width 120 height 15
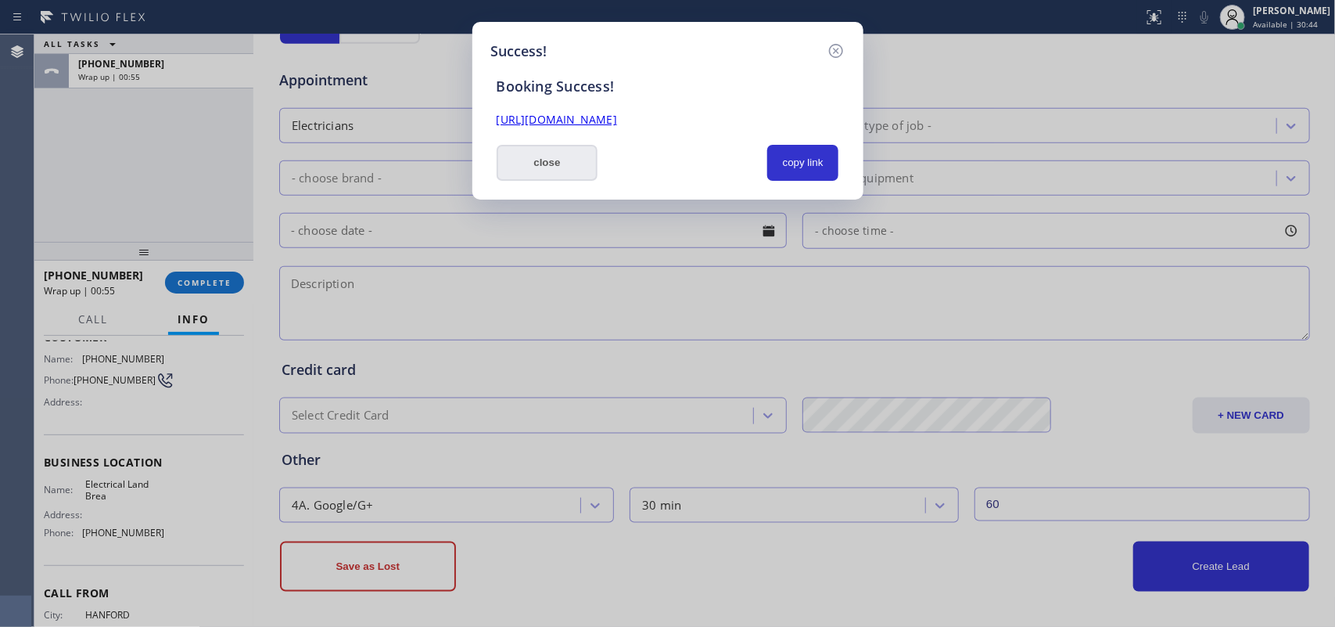
click at [526, 169] on button "close" at bounding box center [548, 163] width 102 height 36
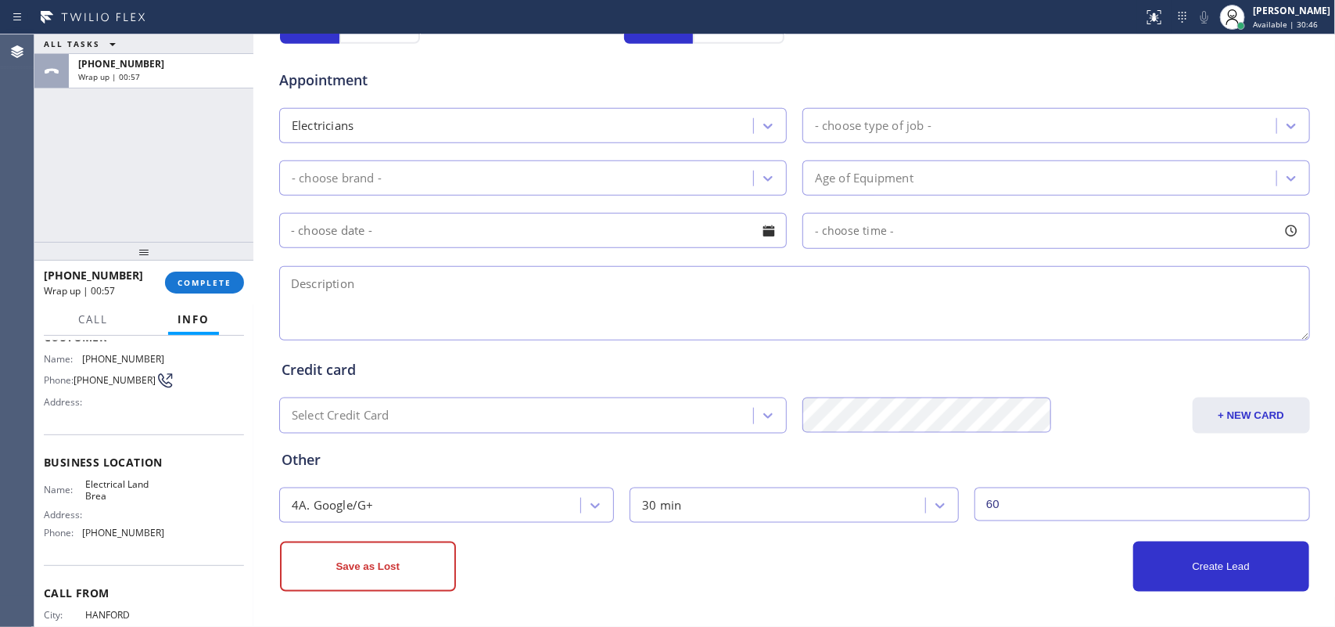
scroll to position [0, 0]
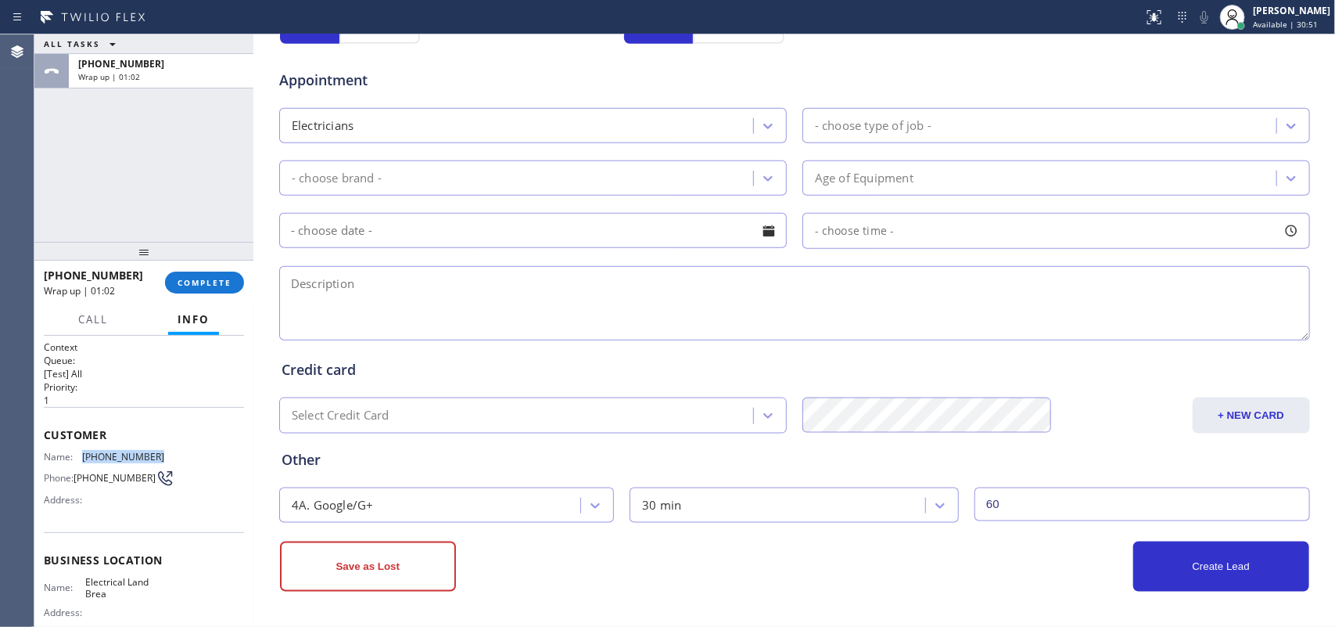
drag, startPoint x: 164, startPoint y: 450, endPoint x: 78, endPoint y: 448, distance: 86.1
click at [78, 451] on div "Name: [PHONE_NUMBER] Phone: [PHONE_NUMBER] Address:" at bounding box center [144, 482] width 200 height 62
copy div "[PHONE_NUMBER]"
click at [221, 279] on span "COMPLETE" at bounding box center [205, 282] width 54 height 11
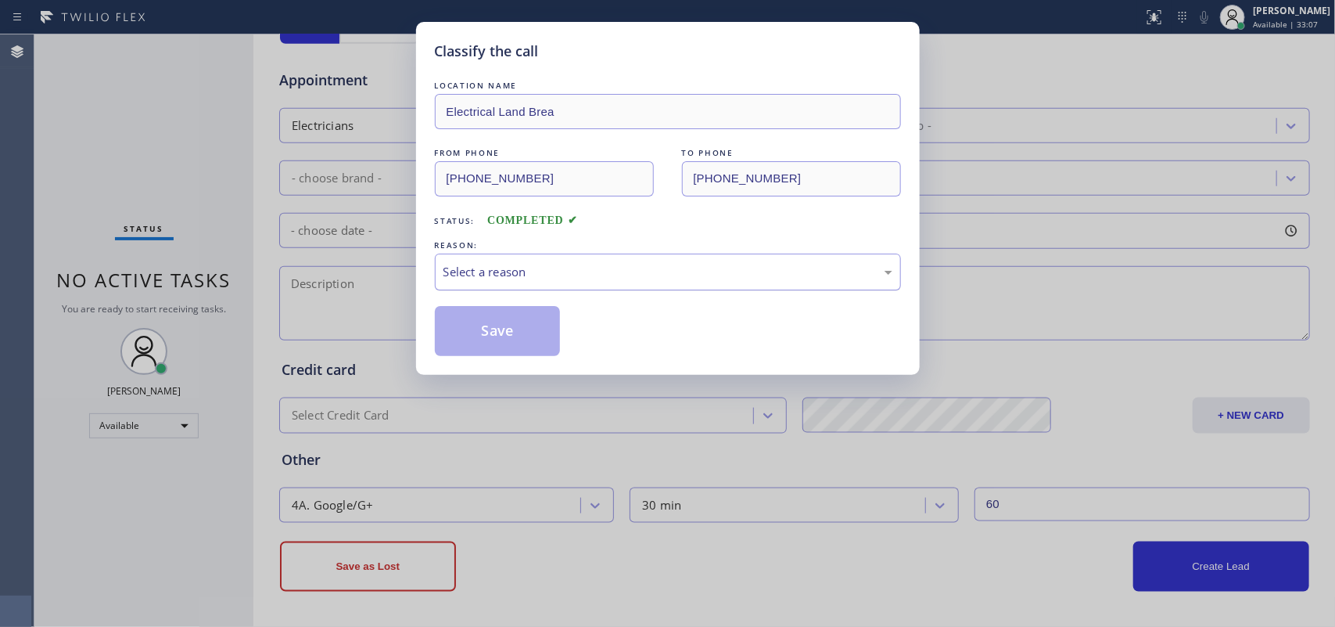
drag, startPoint x: 693, startPoint y: 270, endPoint x: 693, endPoint y: 282, distance: 11.7
click at [693, 271] on div "Select a reason" at bounding box center [668, 272] width 449 height 18
click at [540, 330] on button "Save" at bounding box center [498, 331] width 126 height 50
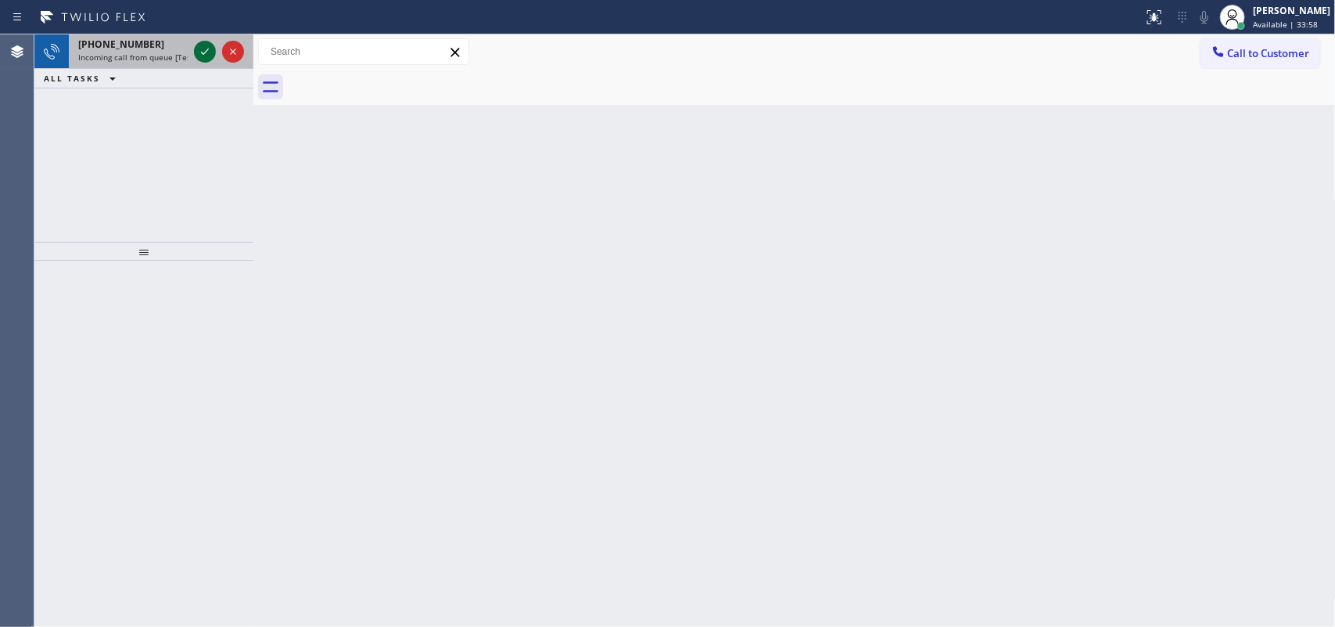
click at [208, 52] on icon at bounding box center [205, 51] width 19 height 19
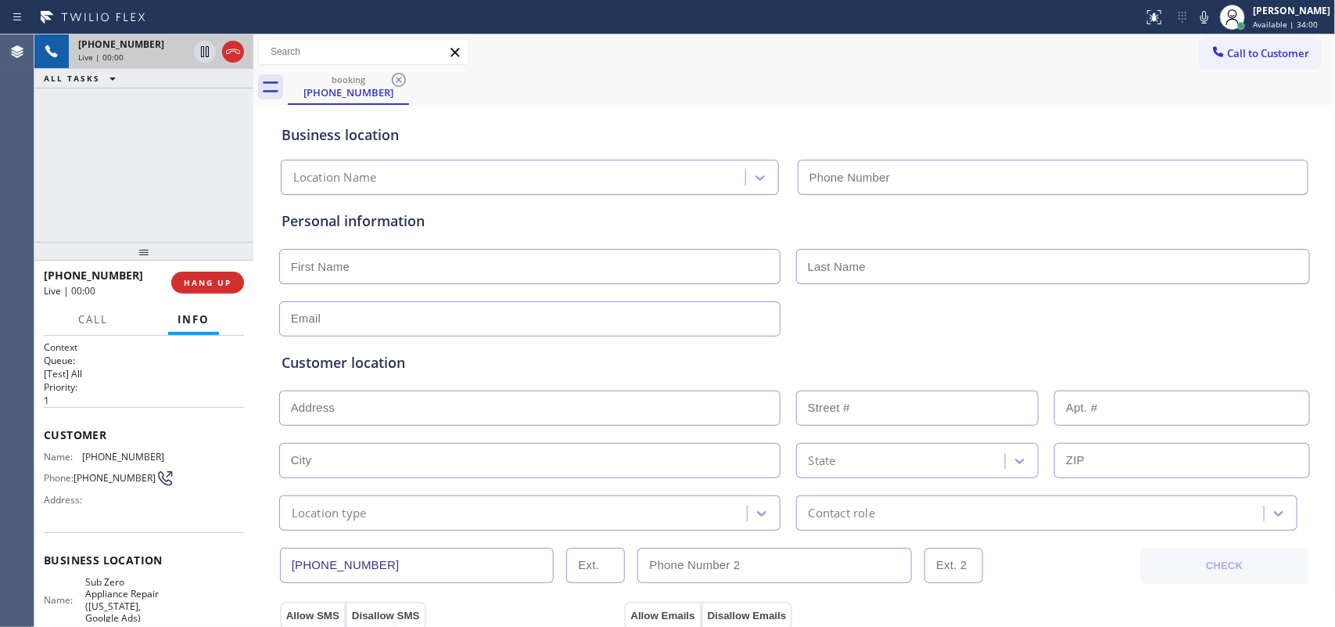
type input "[PHONE_NUMBER]"
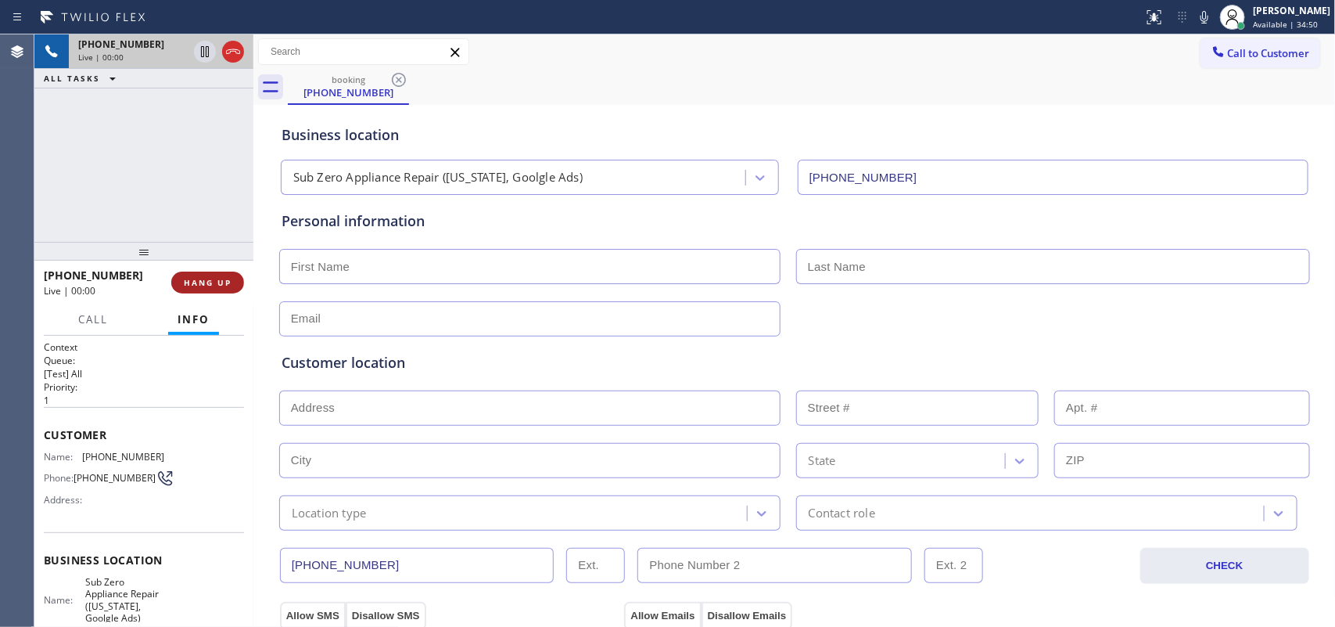
click at [196, 283] on span "HANG UP" at bounding box center [208, 282] width 48 height 11
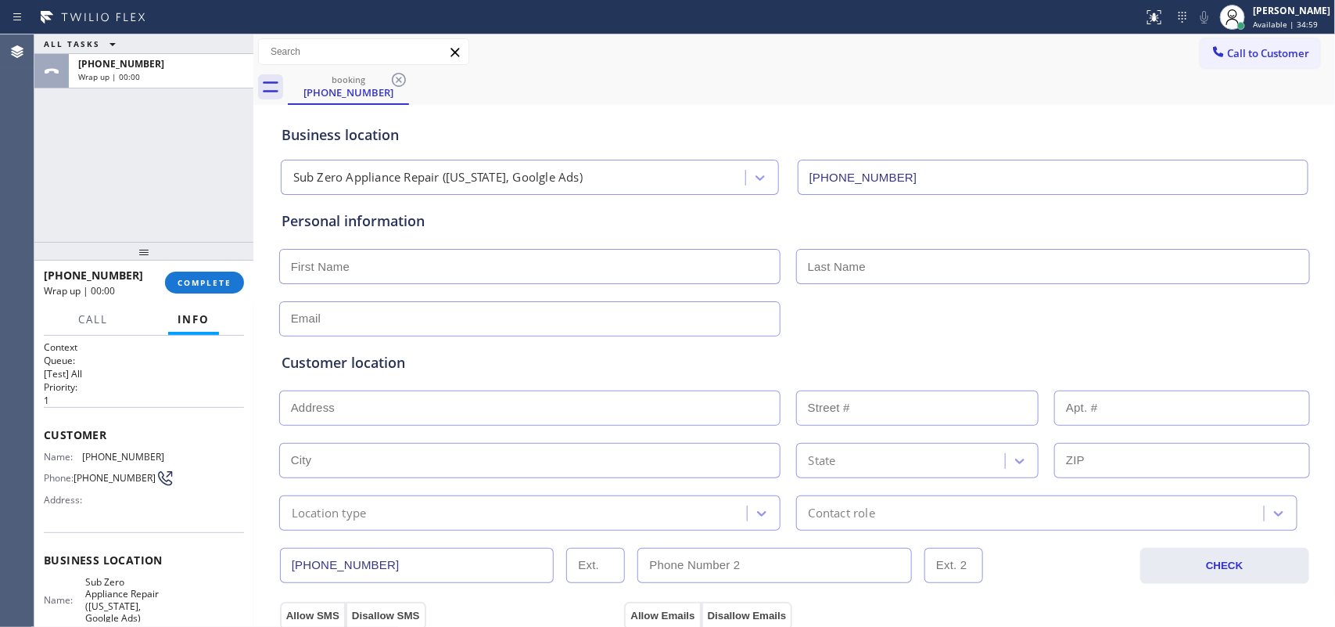
click at [63, 149] on div "ALL TASKS ALL TASKS ACTIVE TASKS TASKS IN WRAP UP [PHONE_NUMBER] Wrap up | 00:00" at bounding box center [143, 137] width 219 height 207
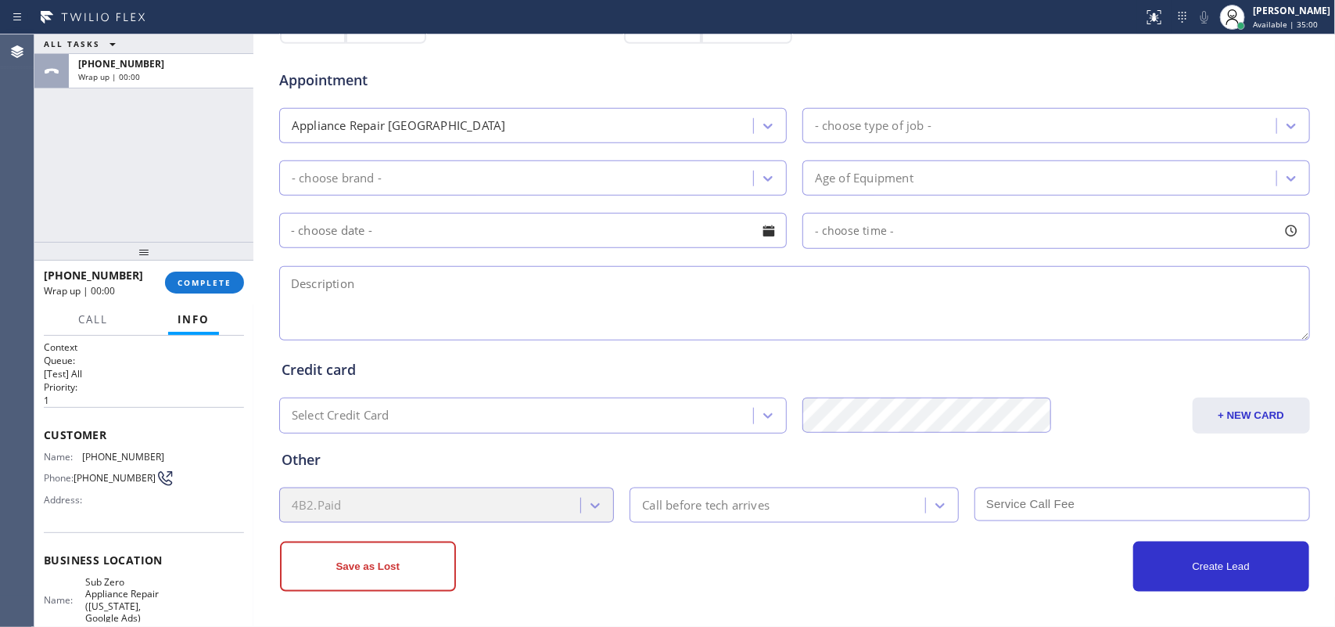
scroll to position [98, 0]
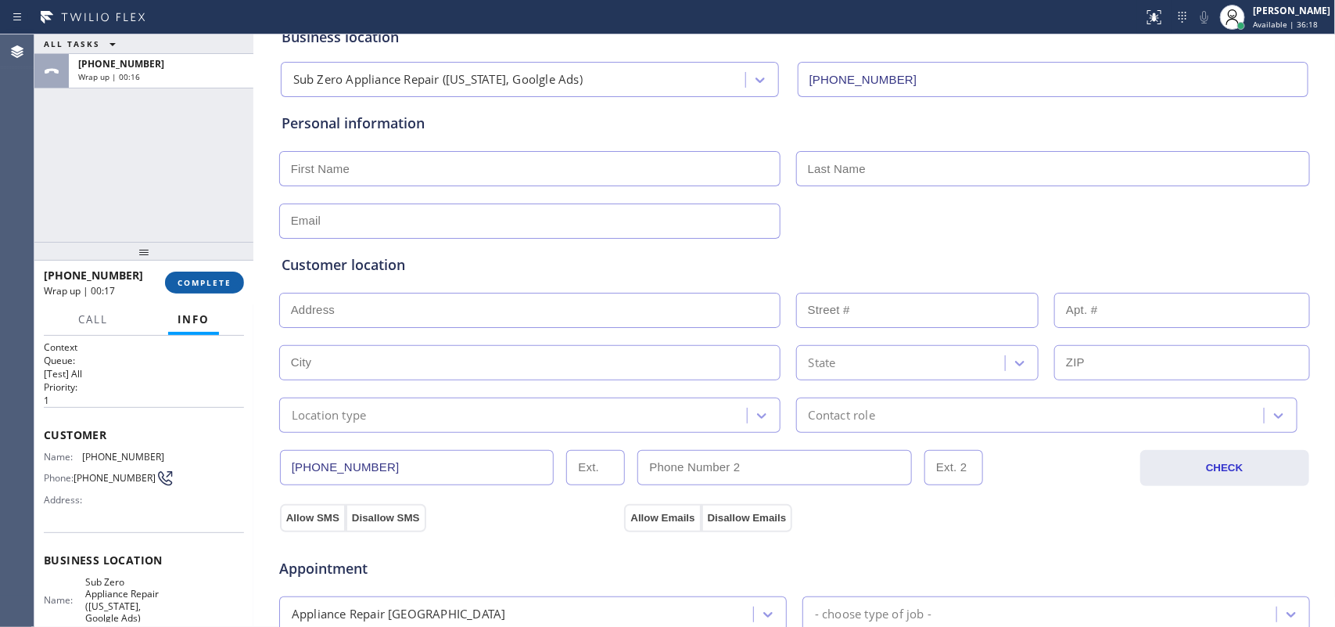
click at [190, 284] on span "COMPLETE" at bounding box center [205, 282] width 54 height 11
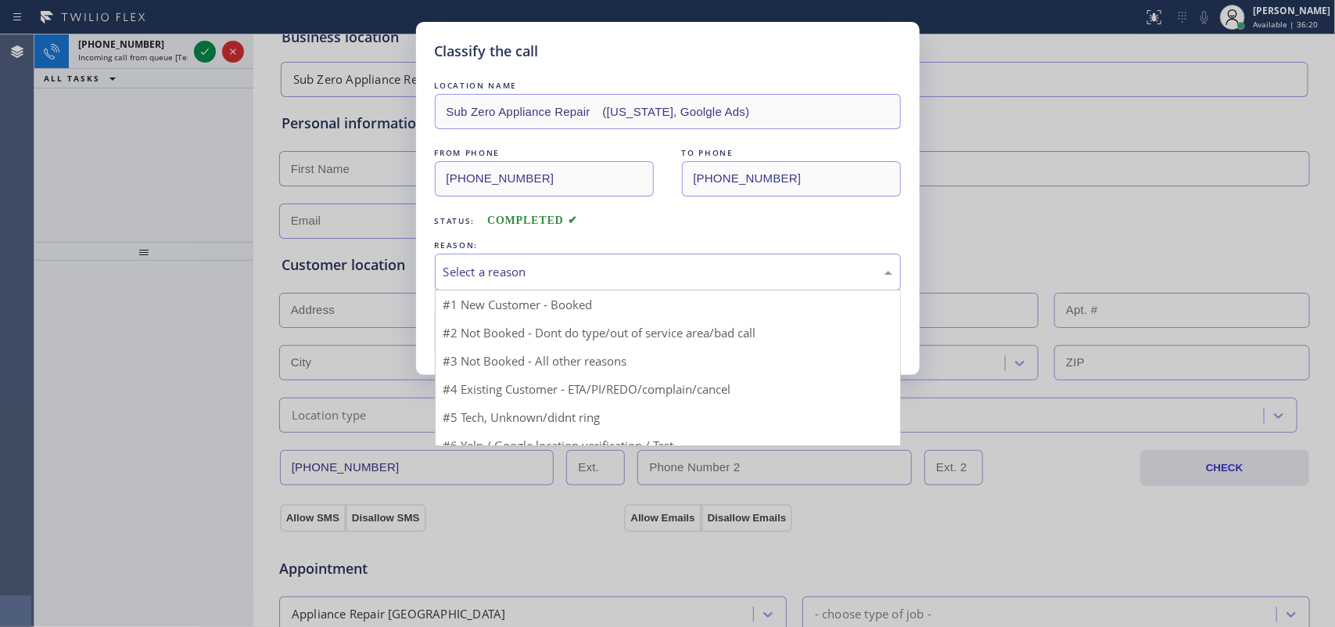
click at [596, 271] on div "Select a reason" at bounding box center [668, 272] width 449 height 18
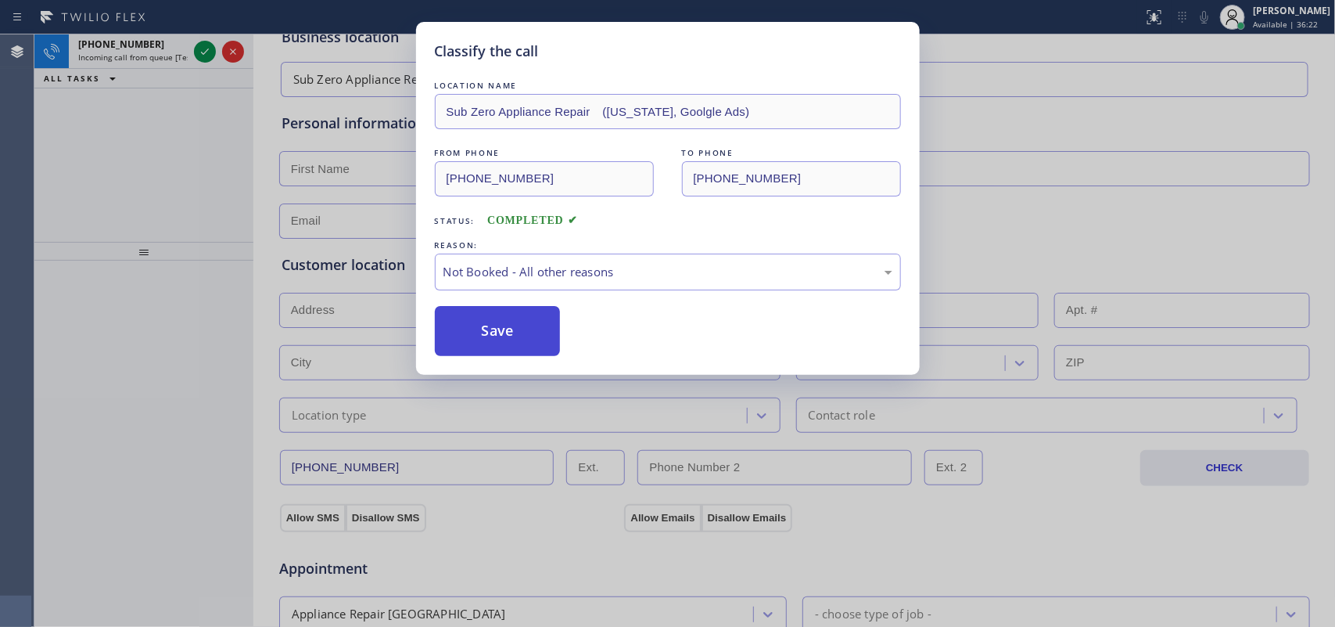
drag, startPoint x: 585, startPoint y: 332, endPoint x: 516, endPoint y: 350, distance: 71.0
click at [516, 350] on button "Save" at bounding box center [498, 331] width 126 height 50
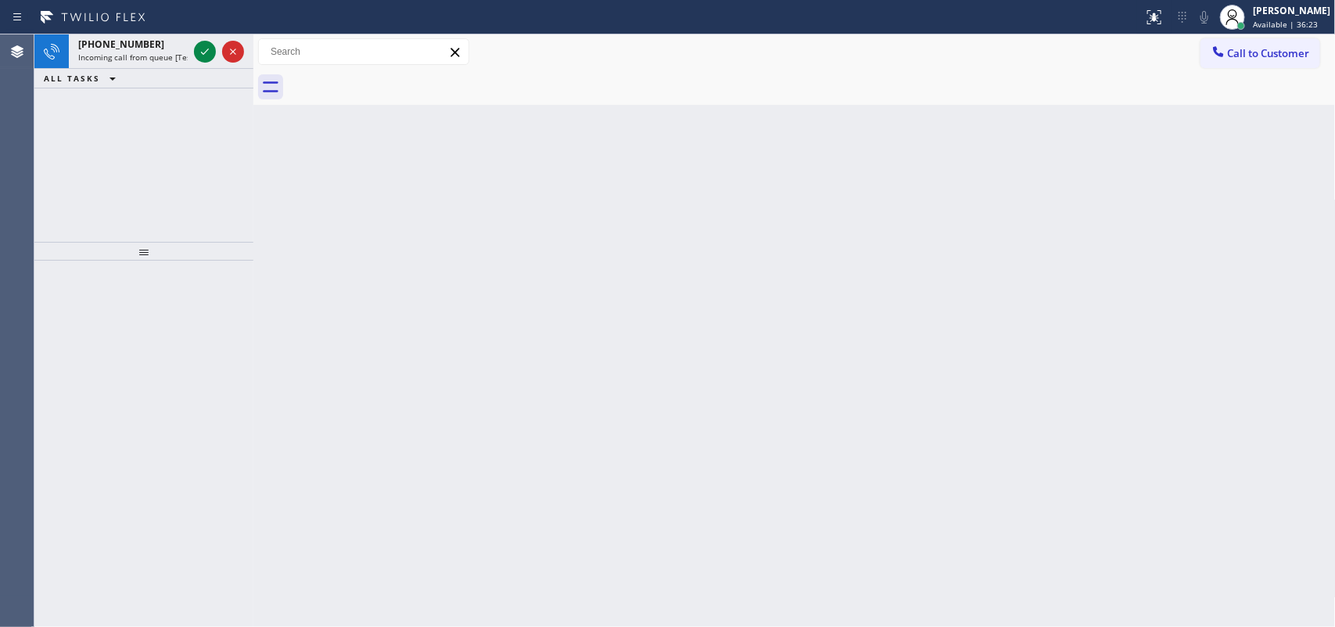
click at [131, 43] on div "Classify the call LOCATION NAME Electrical Land Brea FROM PHONE [PHONE_NUMBER] …" at bounding box center [684, 330] width 1301 height 592
click at [131, 43] on span "[PHONE_NUMBER]" at bounding box center [121, 44] width 86 height 13
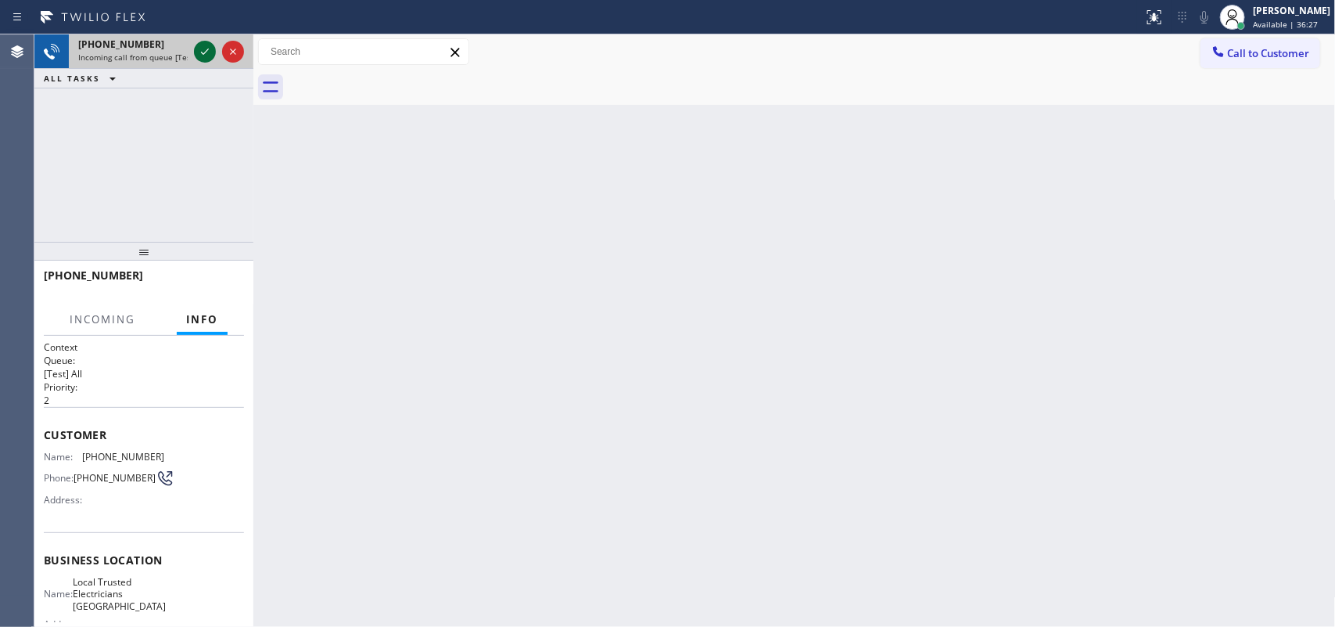
click at [201, 44] on icon at bounding box center [205, 51] width 19 height 19
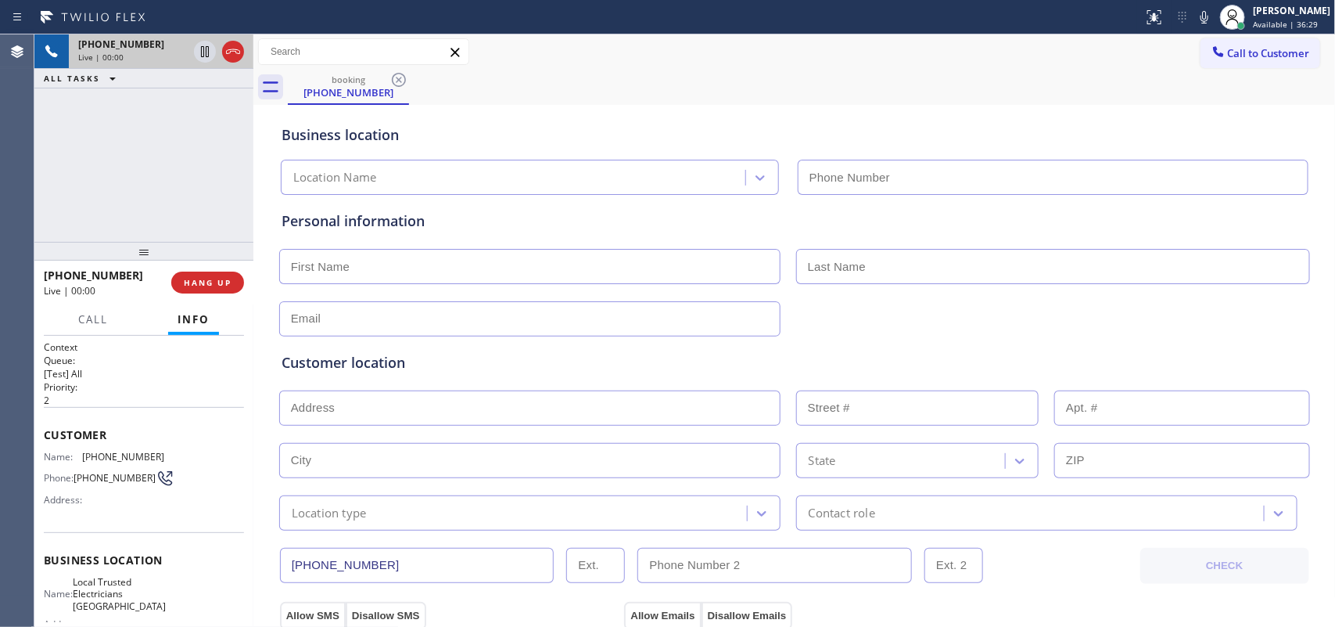
type input "[PHONE_NUMBER]"
click at [98, 315] on span "Call" at bounding box center [93, 319] width 30 height 14
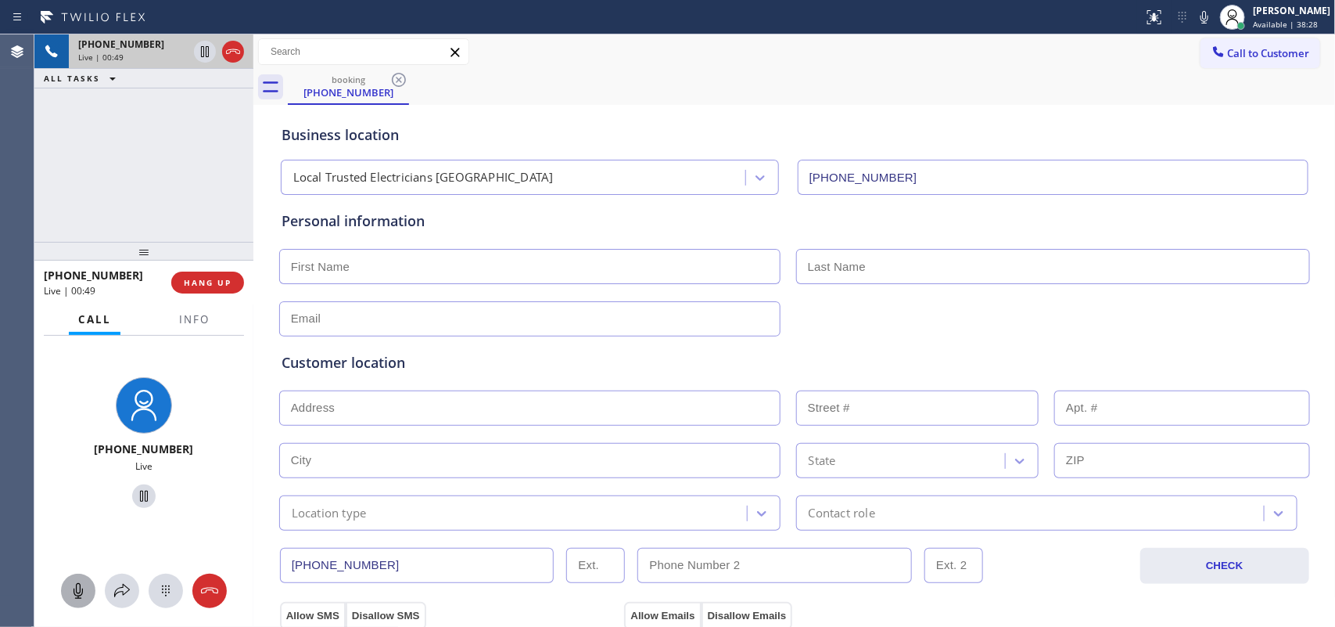
click at [83, 501] on icon at bounding box center [78, 590] width 19 height 19
click at [138, 494] on icon at bounding box center [144, 496] width 19 height 19
click at [82, 501] on icon at bounding box center [78, 590] width 19 height 19
drag, startPoint x: 130, startPoint y: 494, endPoint x: 138, endPoint y: 494, distance: 8.6
click at [135, 494] on icon at bounding box center [144, 496] width 19 height 19
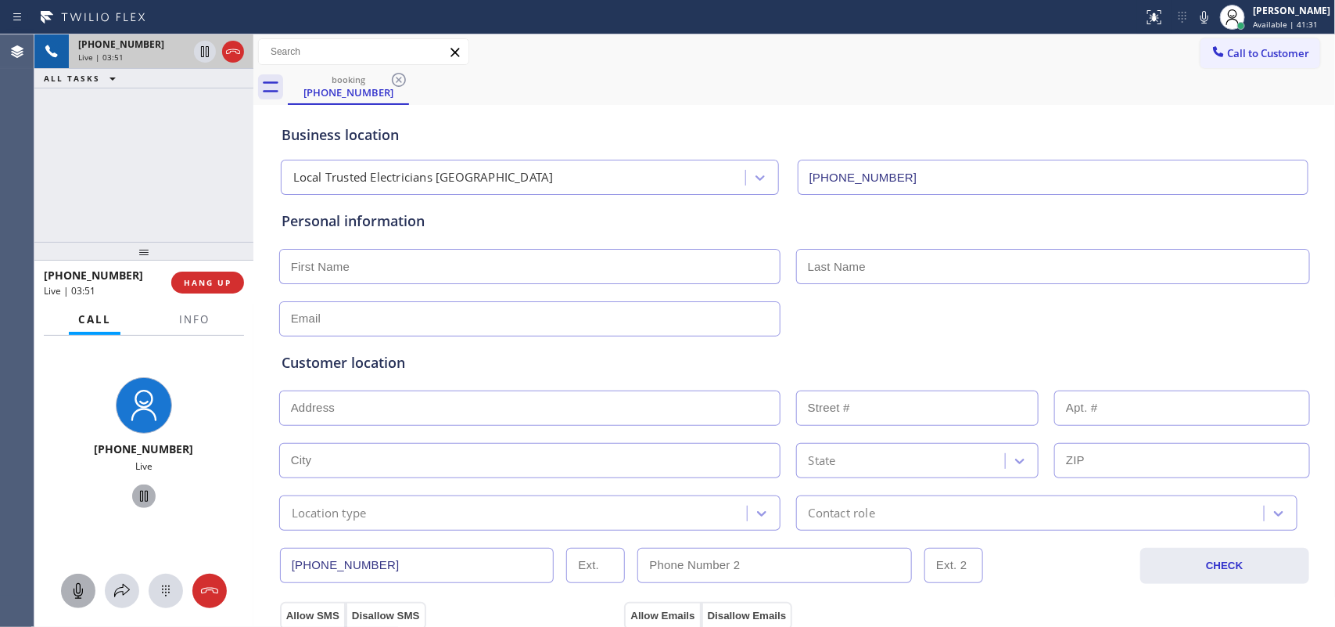
click at [196, 185] on div "[PHONE_NUMBER] Live | 03:51 ALL TASKS ALL TASKS ACTIVE TASKS TASKS IN WRAP UP" at bounding box center [143, 137] width 219 height 207
click at [451, 268] on input "text" at bounding box center [529, 266] width 501 height 35
click at [571, 268] on input "text" at bounding box center [529, 266] width 501 height 35
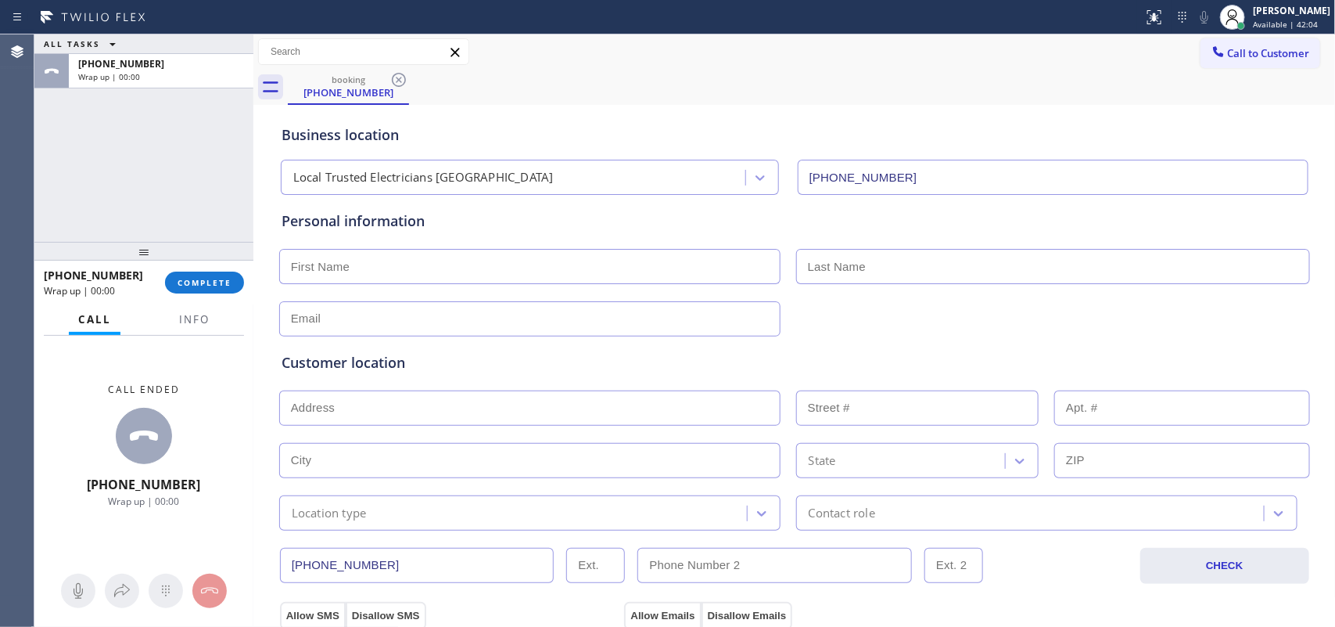
click at [569, 271] on input "text" at bounding box center [529, 266] width 501 height 35
type input "Mr."
click at [106, 156] on div "ALL TASKS ALL TASKS ACTIVE TASKS TASKS IN WRAP UP [PHONE_NUMBER] Wrap up | 00:00" at bounding box center [143, 137] width 219 height 207
click at [874, 278] on input "text" at bounding box center [1053, 266] width 514 height 35
type input "Rod"
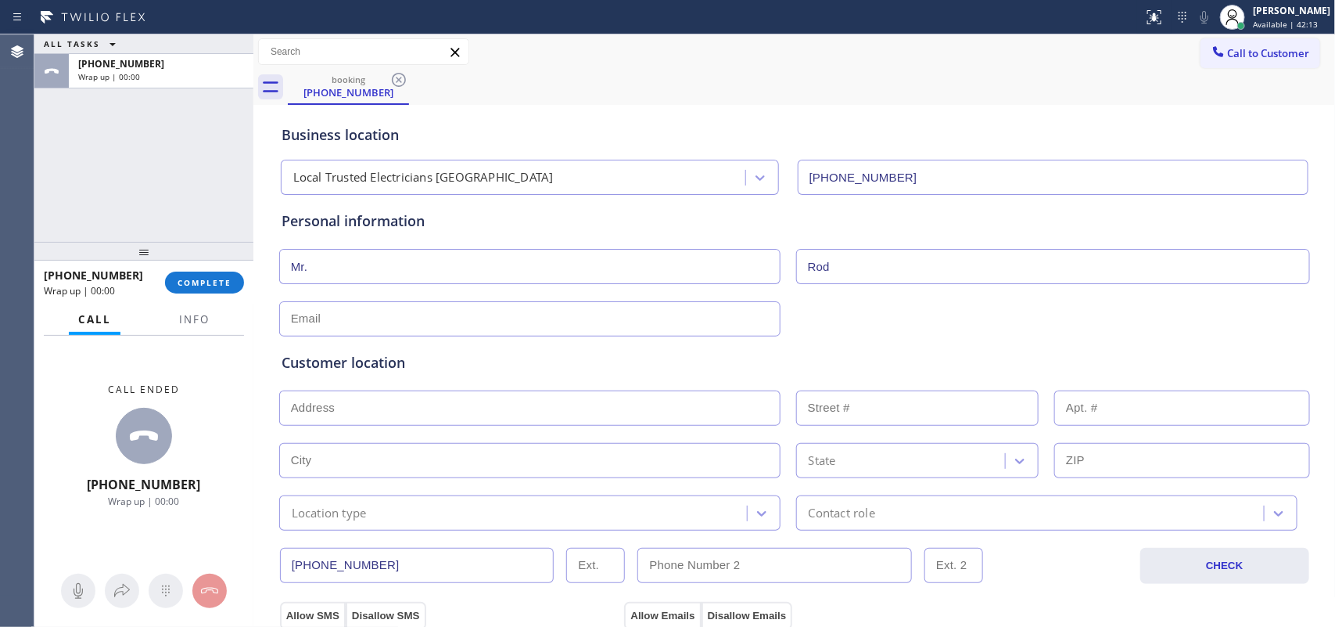
click at [623, 322] on input "text" at bounding box center [529, 318] width 501 height 35
type input "[EMAIL_ADDRESS][DOMAIN_NAME]"
click at [511, 408] on input "text" at bounding box center [529, 407] width 501 height 35
click at [494, 400] on input "text" at bounding box center [529, 407] width 501 height 35
paste input "[STREET_ADDRESS][PERSON_NAME]"
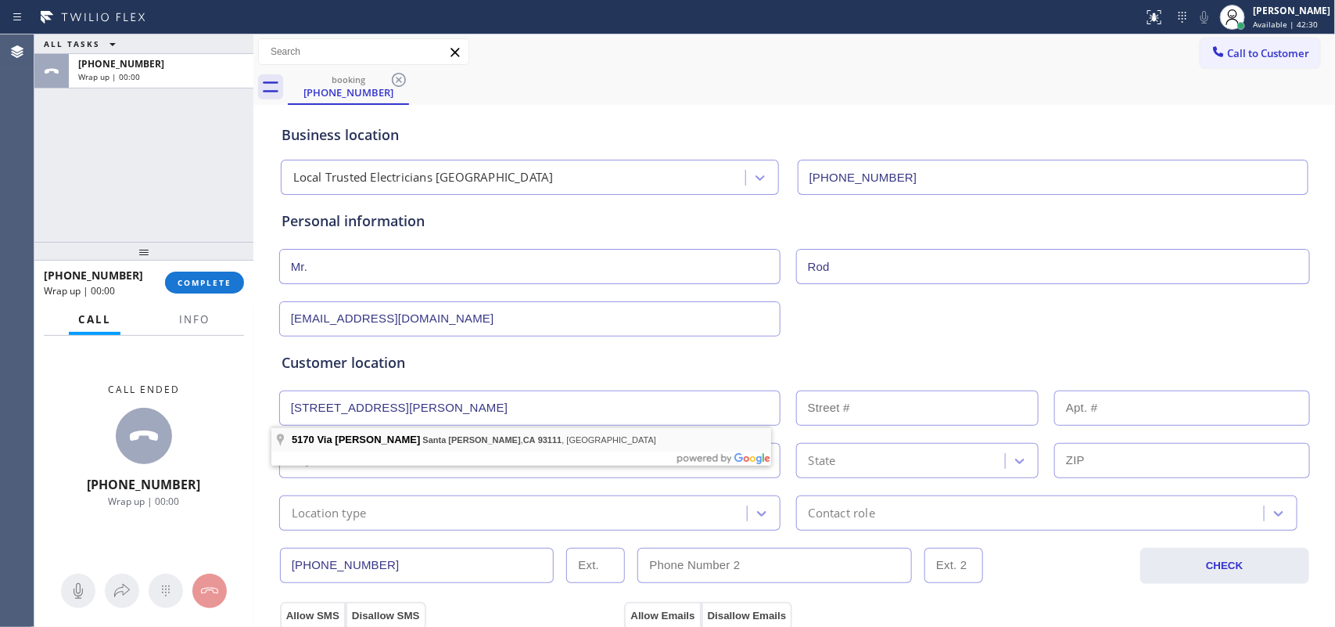
type input "[STREET_ADDRESS][PERSON_NAME]"
type input "5170"
type input "Santa [PERSON_NAME]"
type input "93111"
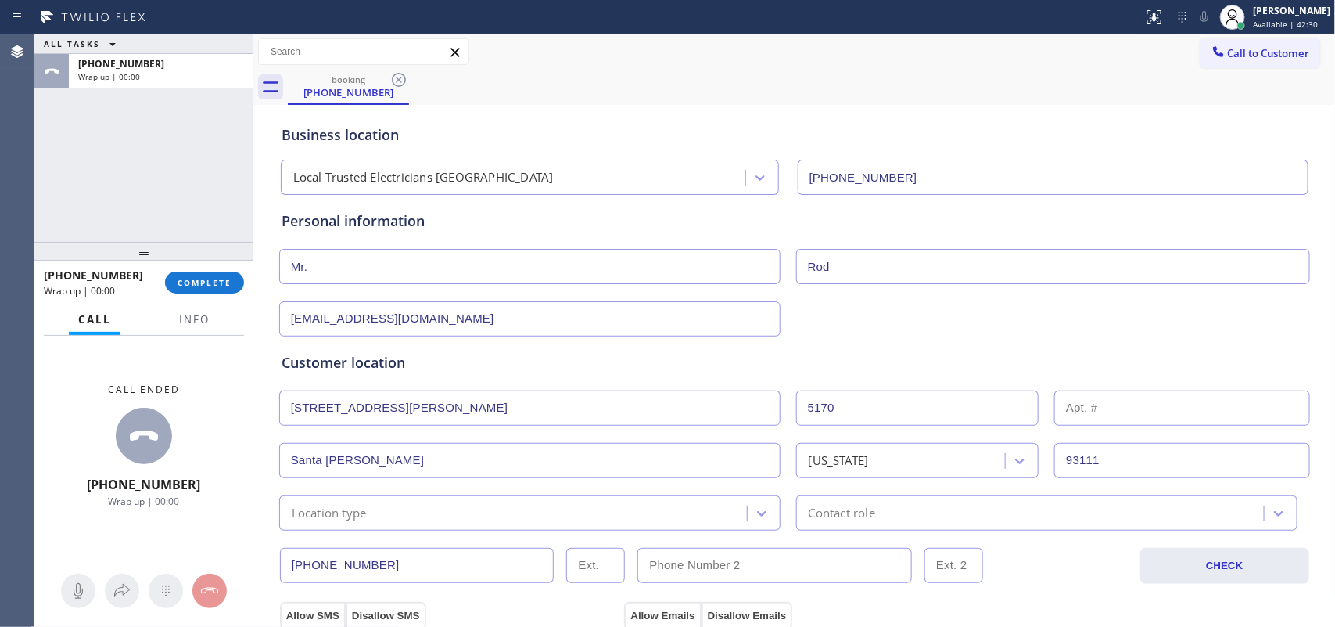
scroll to position [293, 0]
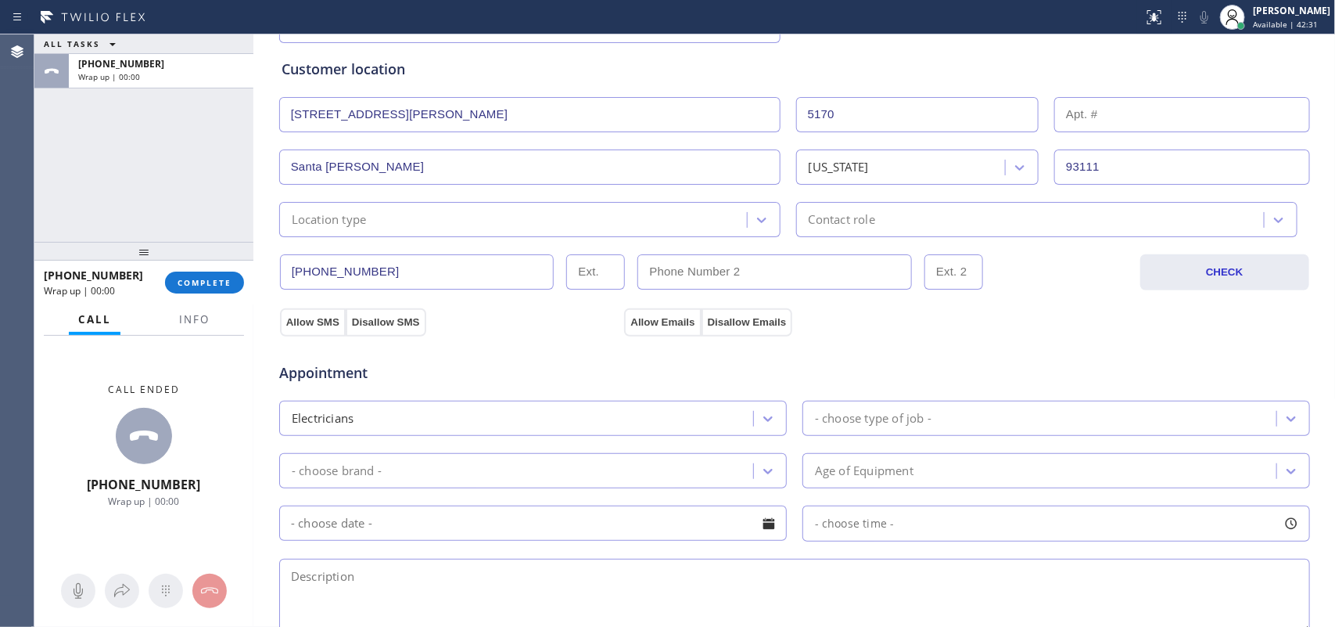
click at [580, 229] on div "Location type" at bounding box center [515, 219] width 463 height 27
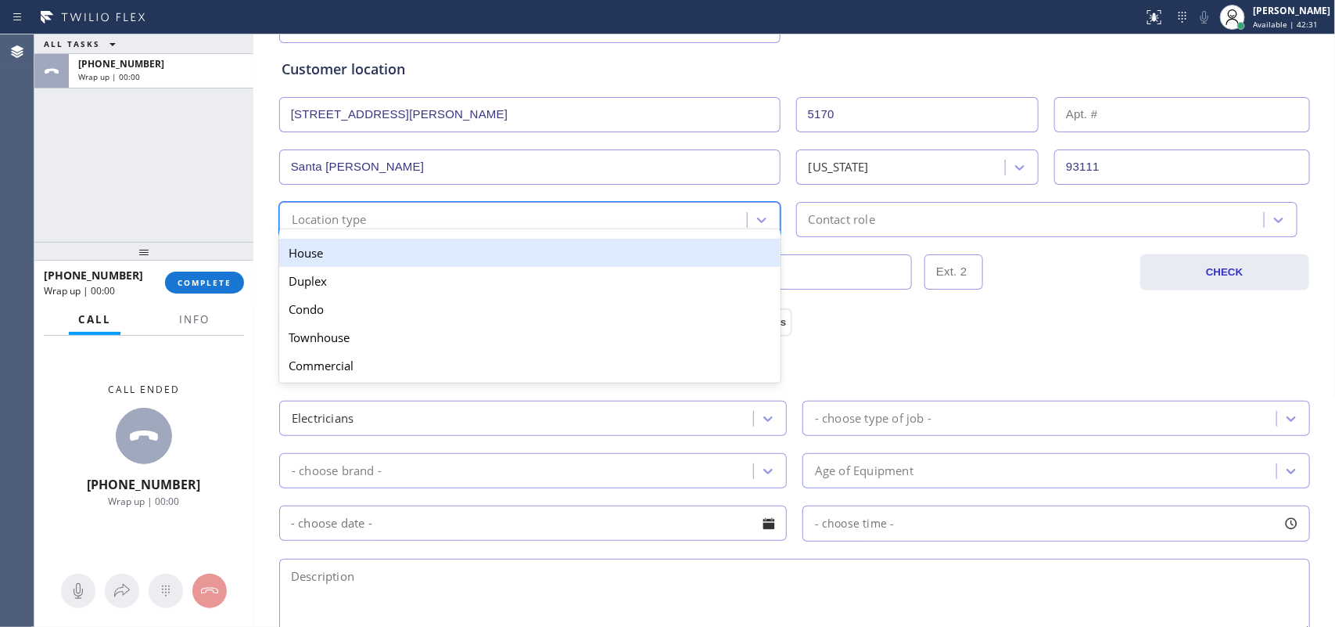
click at [577, 256] on div "House" at bounding box center [529, 253] width 501 height 28
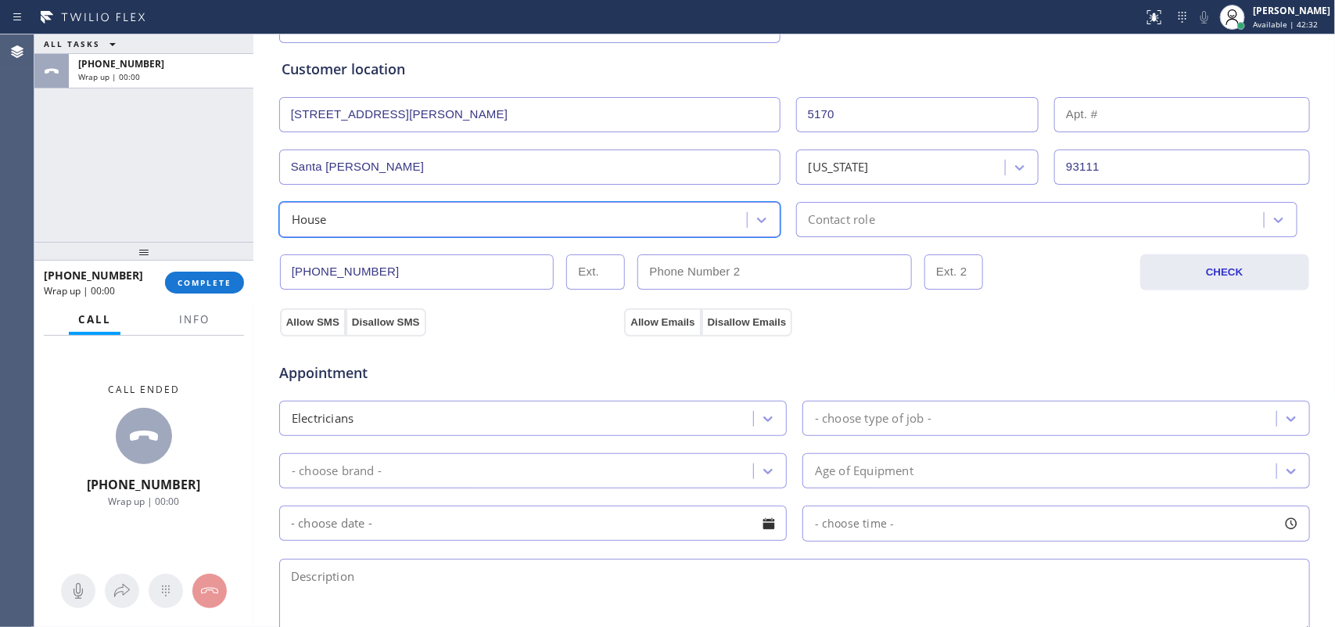
click at [825, 219] on div "Contact role" at bounding box center [842, 219] width 66 height 18
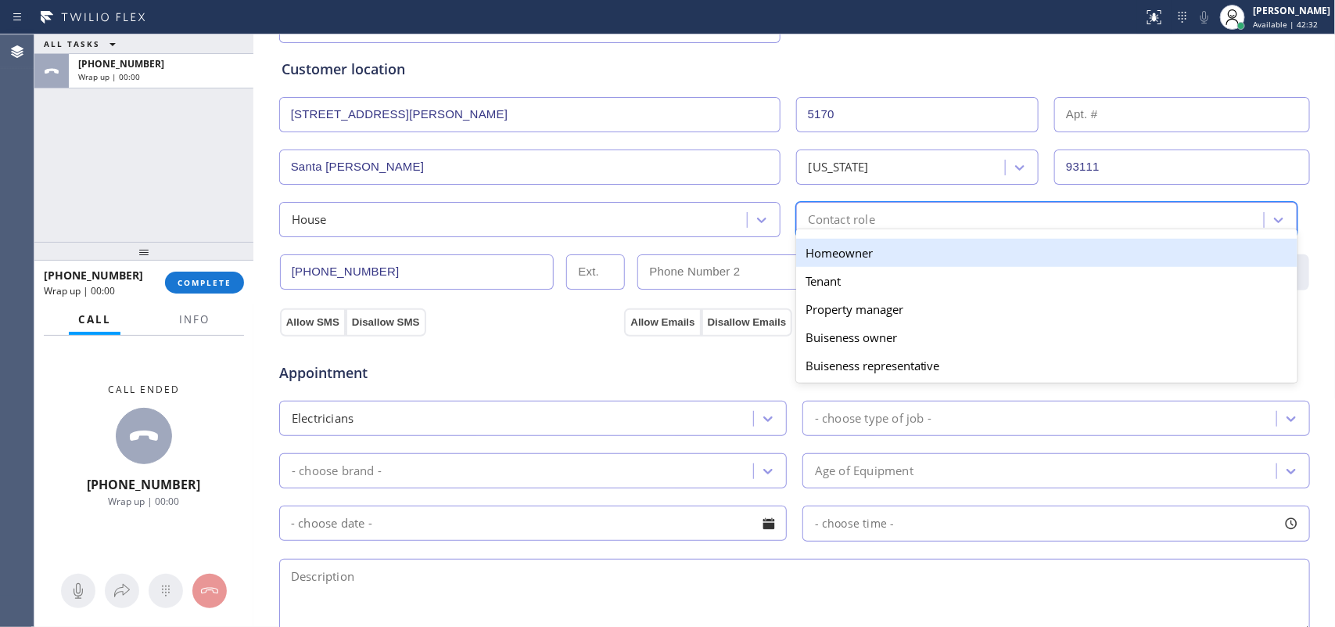
click at [831, 252] on div "Homeowner" at bounding box center [1046, 253] width 501 height 28
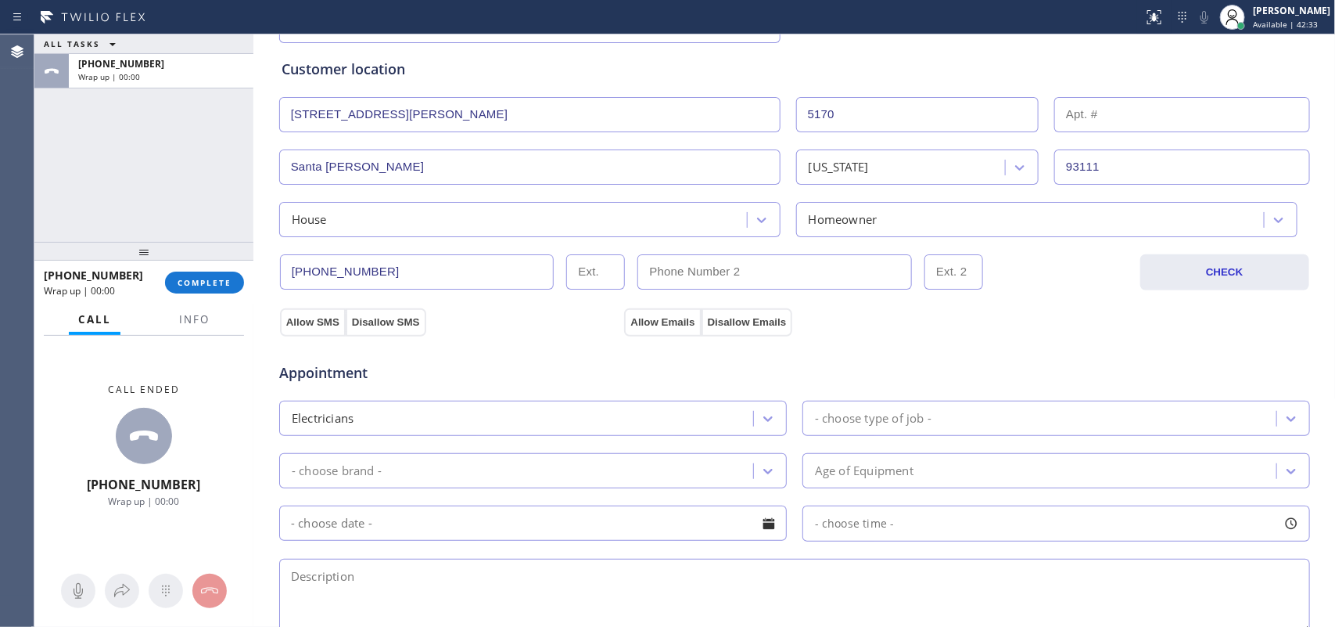
drag, startPoint x: 314, startPoint y: 329, endPoint x: 428, endPoint y: 337, distance: 113.7
click at [313, 327] on button "Allow SMS" at bounding box center [313, 322] width 66 height 28
click at [643, 321] on button "Allow Emails" at bounding box center [662, 322] width 77 height 28
drag, startPoint x: 978, startPoint y: 418, endPoint x: 979, endPoint y: 434, distance: 15.7
click at [975, 419] on div "- choose type of job -" at bounding box center [1041, 417] width 469 height 27
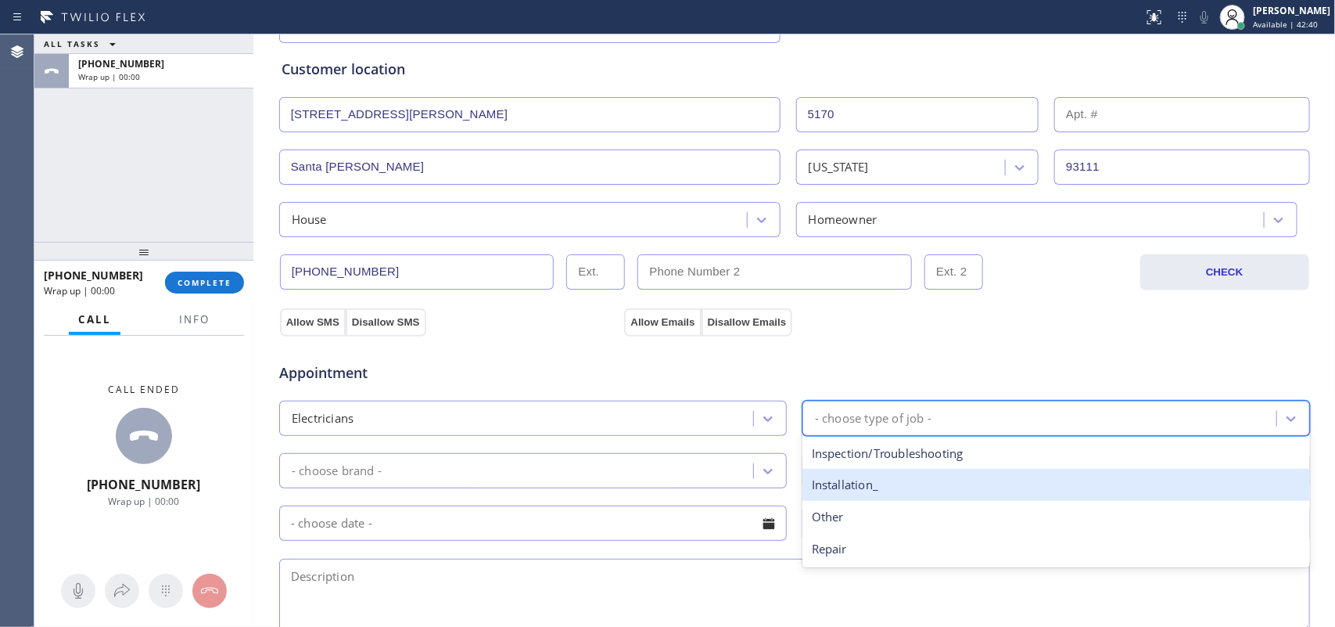
click at [937, 487] on div "Installation_" at bounding box center [1057, 485] width 508 height 32
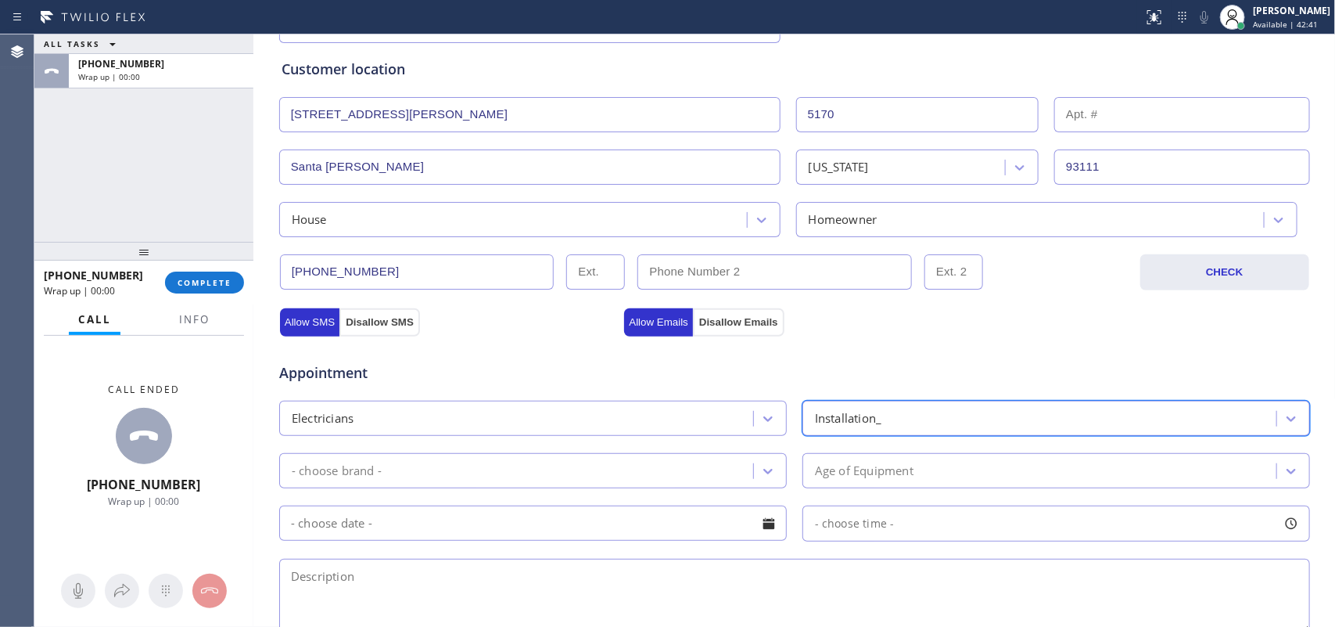
scroll to position [489, 0]
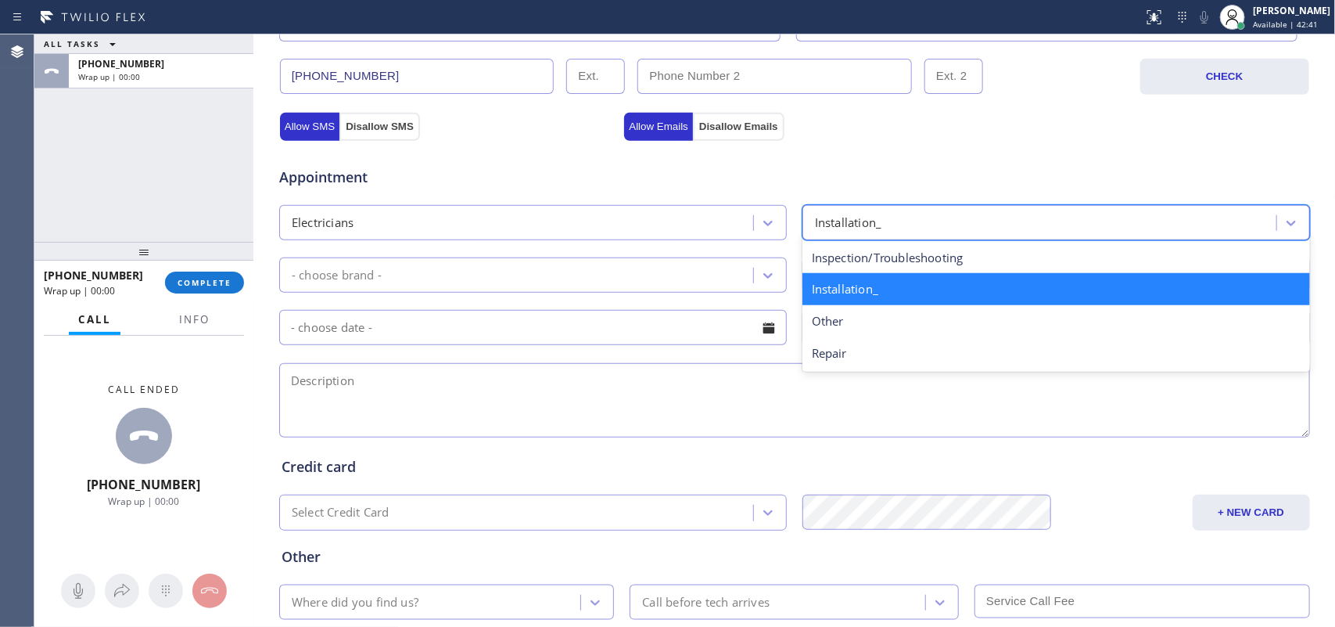
click at [888, 221] on div "Installation_" at bounding box center [1041, 222] width 469 height 27
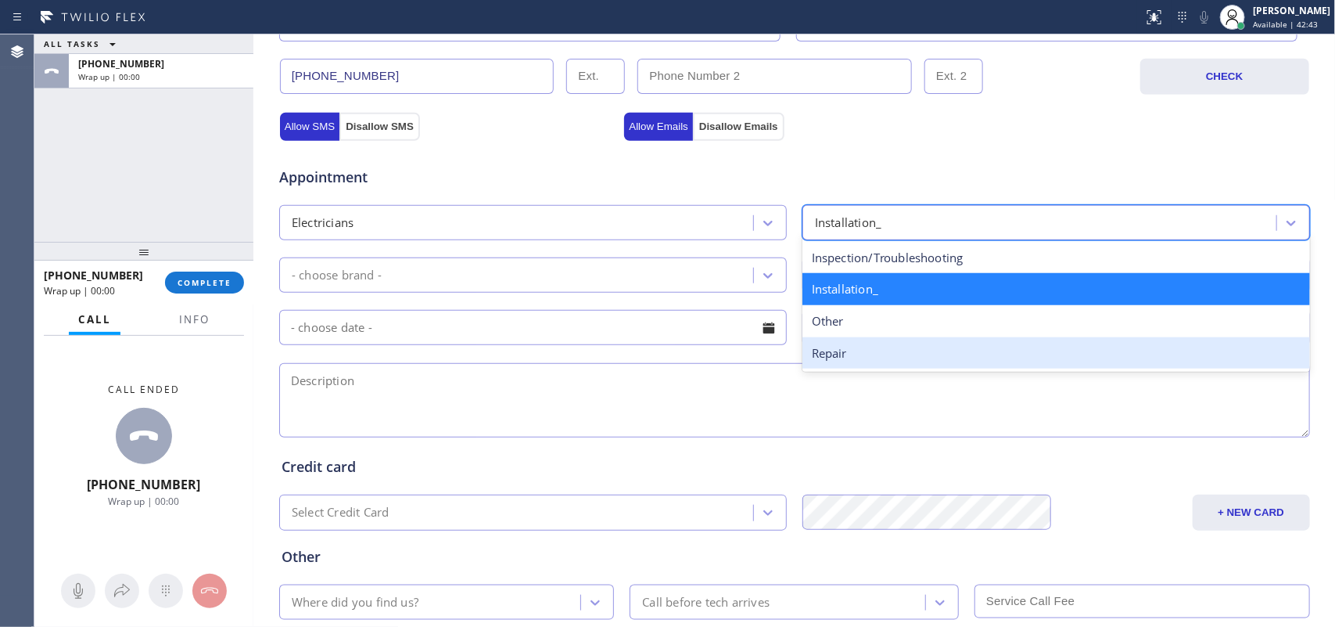
click at [896, 360] on div "Repair" at bounding box center [1057, 353] width 508 height 32
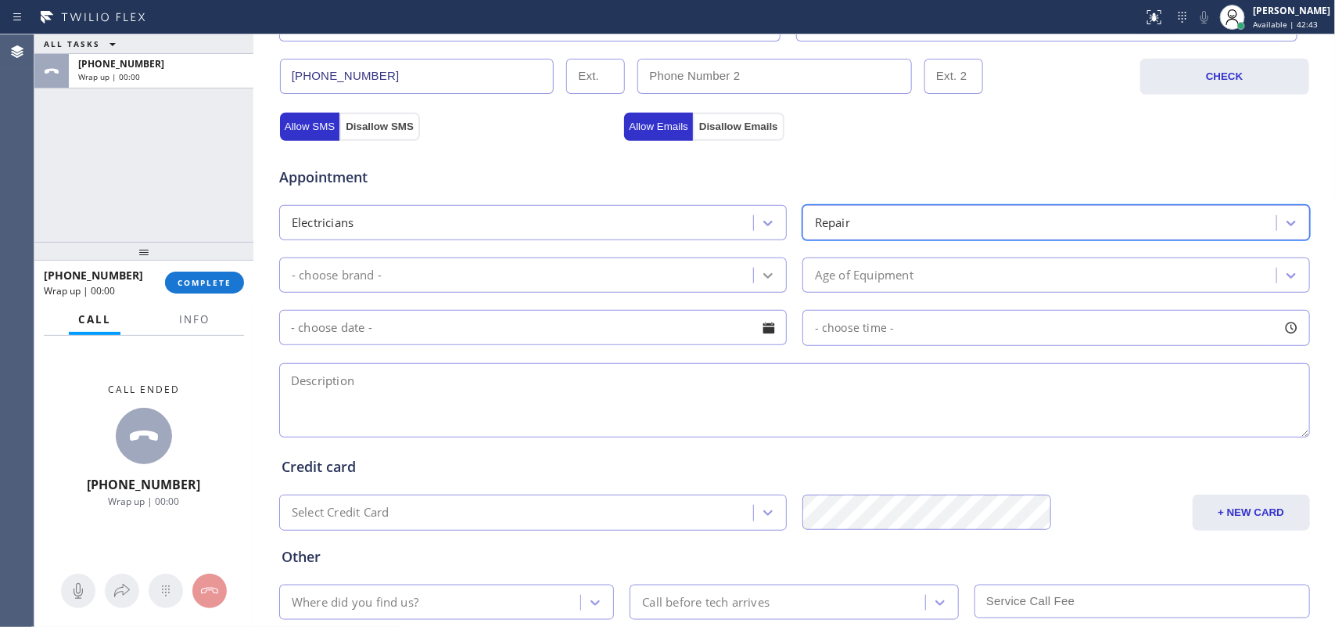
click at [760, 271] on icon at bounding box center [768, 276] width 16 height 16
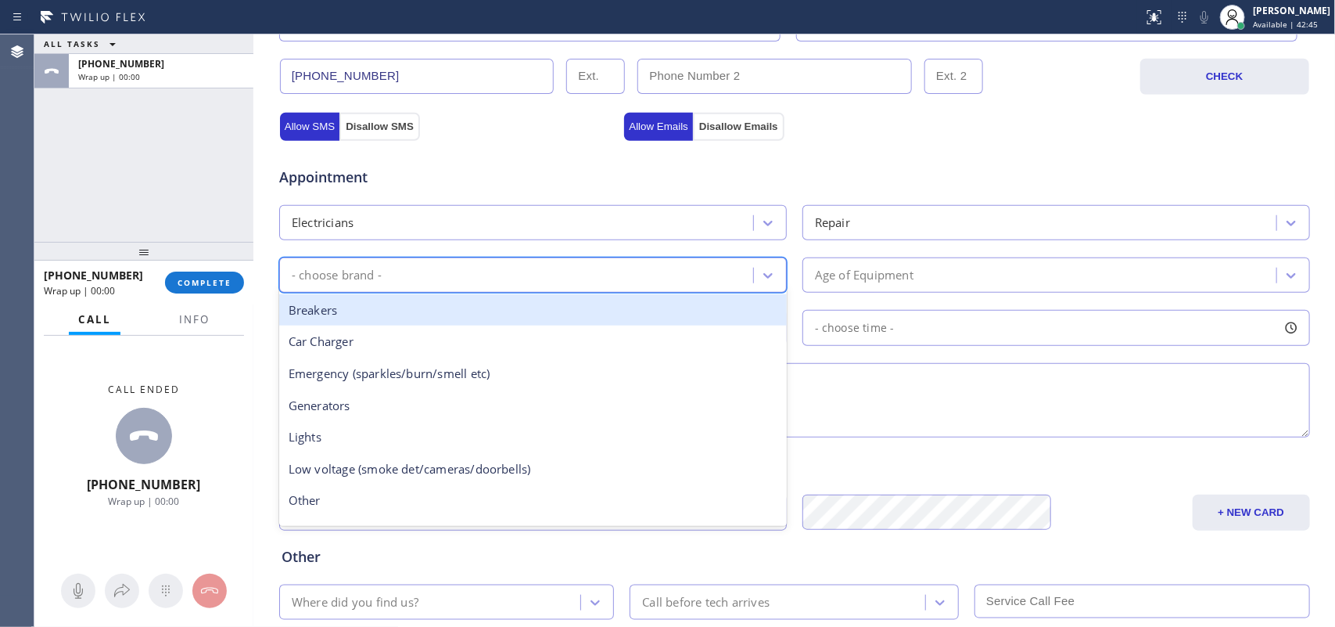
click at [341, 317] on div "Breakers" at bounding box center [533, 310] width 508 height 32
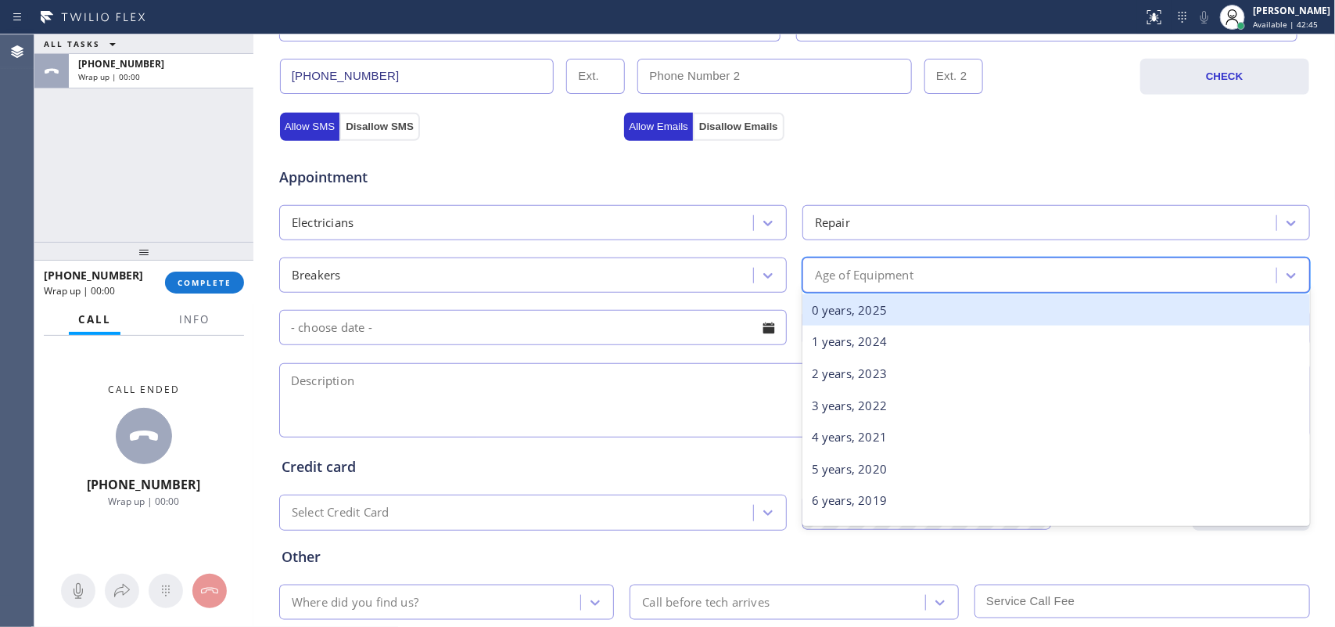
click at [882, 274] on div "Age of Equipment" at bounding box center [864, 275] width 99 height 18
click at [892, 310] on div "0 years, 2025" at bounding box center [1057, 310] width 508 height 32
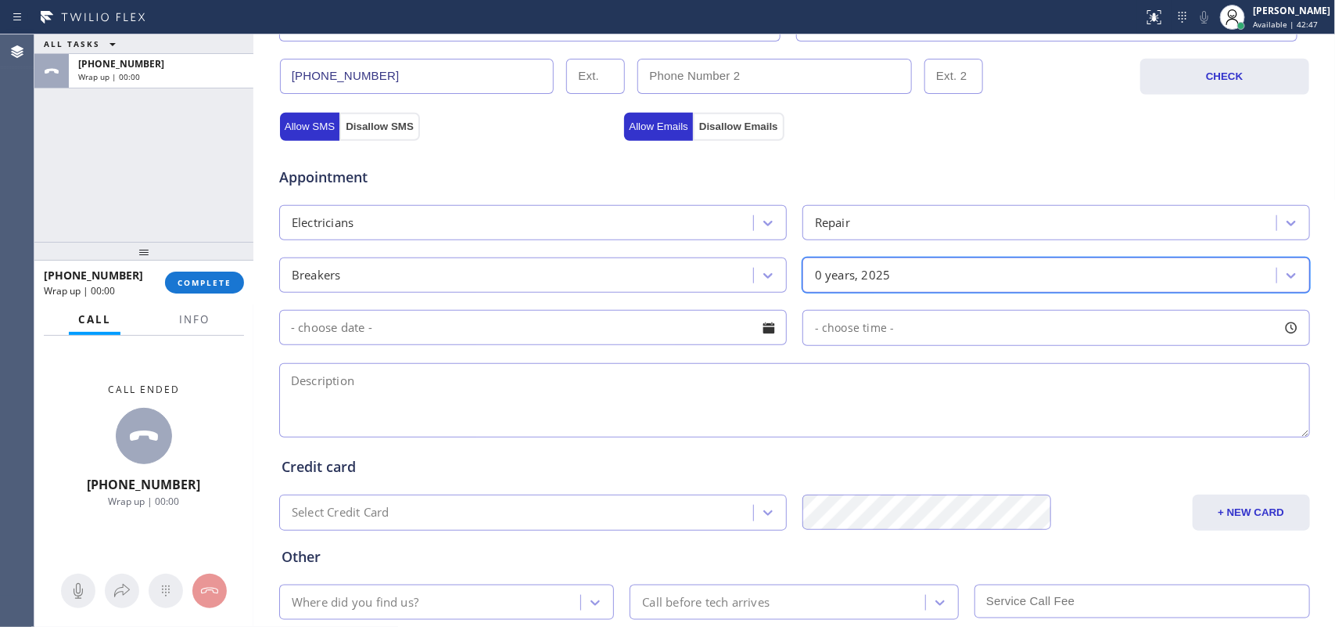
scroll to position [588, 0]
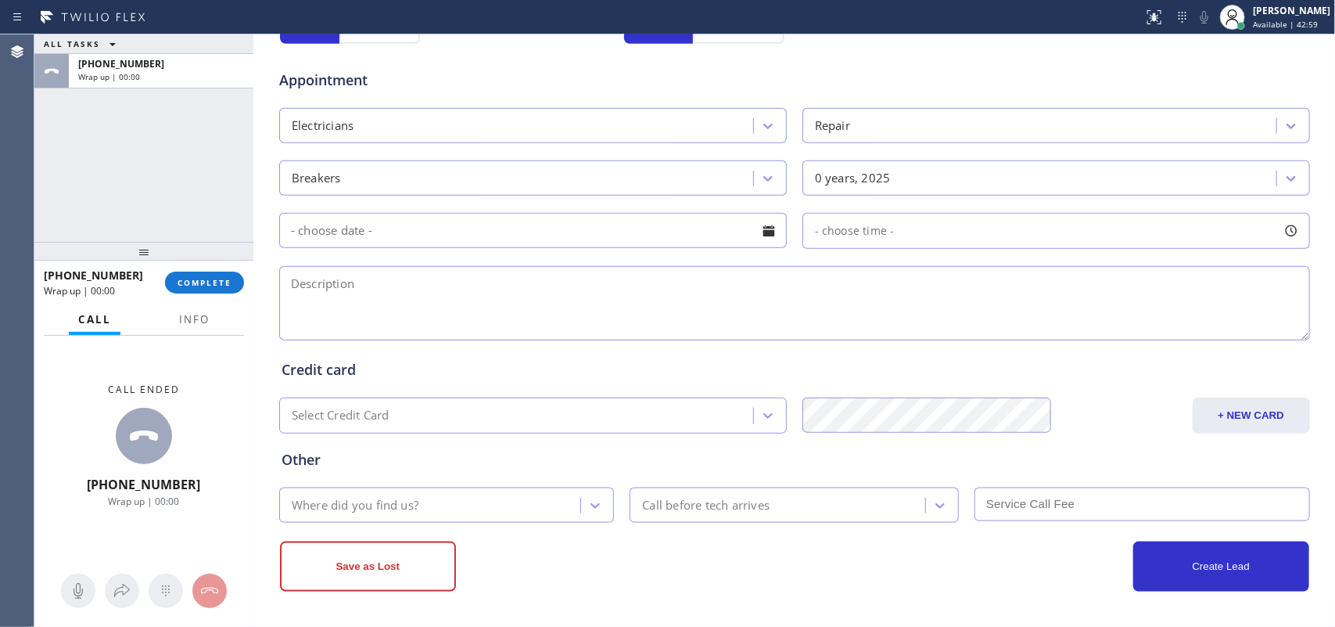
click at [311, 314] on textarea at bounding box center [794, 303] width 1031 height 74
paste textarea "house-ho/ to replace a circuit breaker/ [STREET_ADDRESS][PERSON_NAME]"
click at [893, 275] on textarea "house-ho/ to replace a circuit breaker/ [STREET_ADDRESS][PERSON_NAME]" at bounding box center [794, 303] width 1031 height 74
type textarea "house-ho/ to replace a circuit breaker/ [STREET_ADDRESS][PERSON_NAME]/ [PERSON_…"
click at [596, 491] on div at bounding box center [595, 505] width 28 height 28
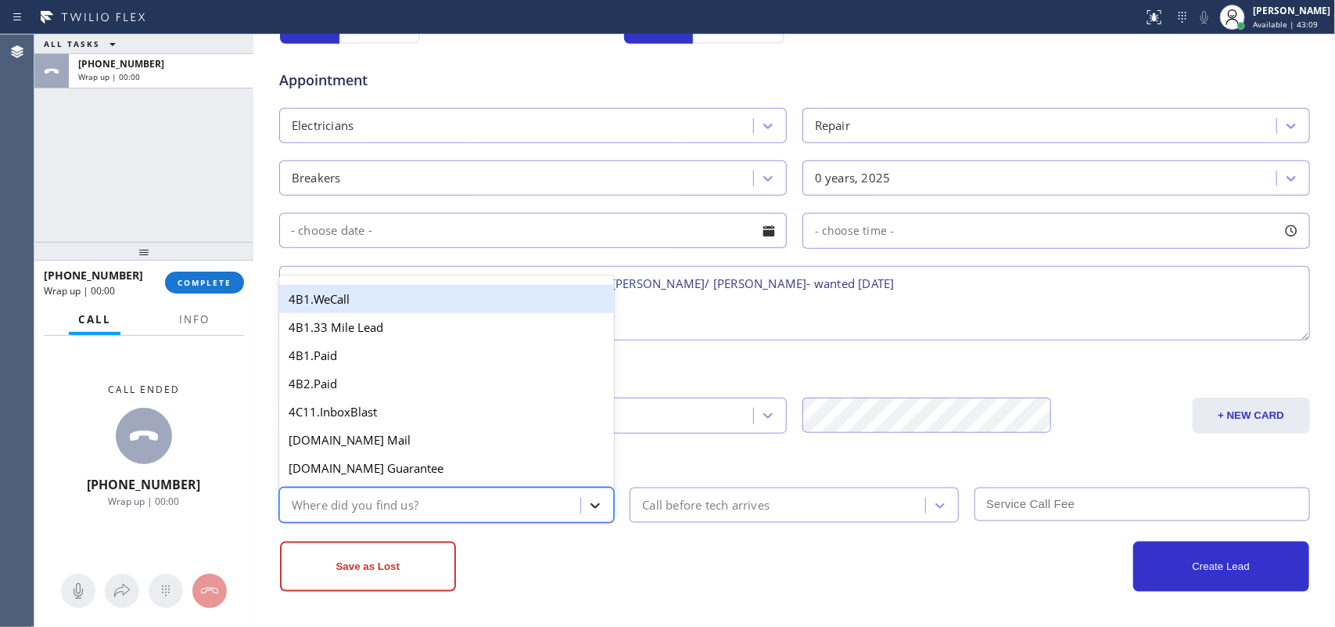
type input "g"
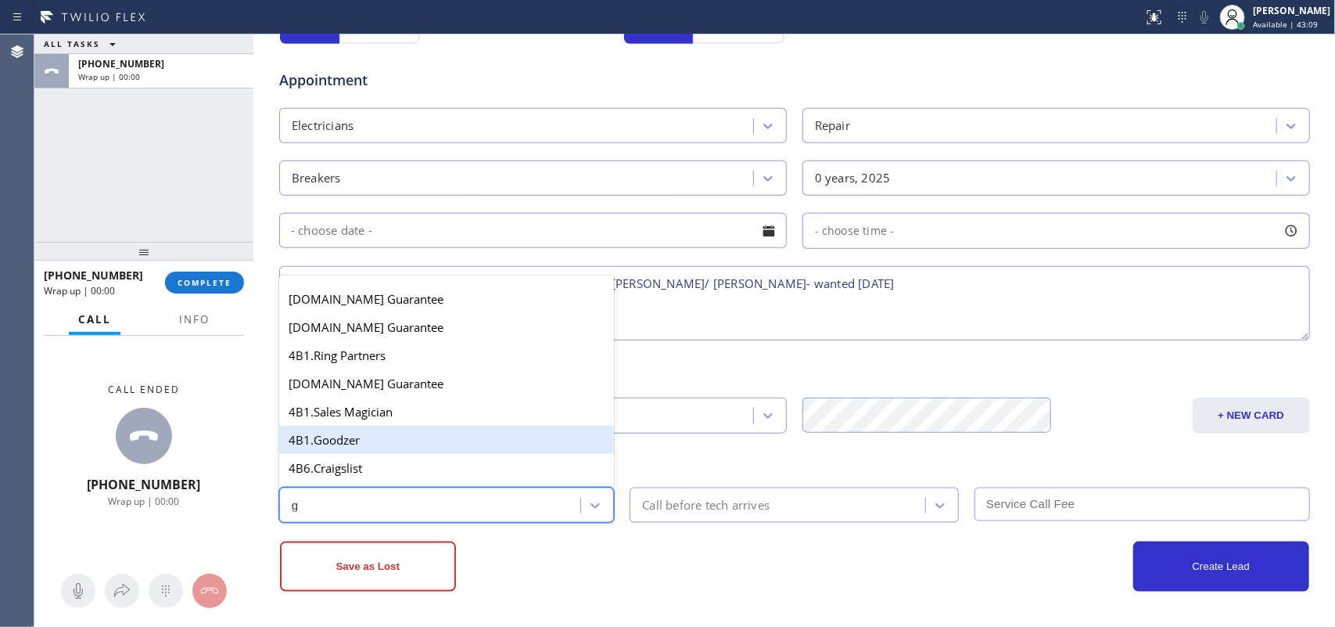
scroll to position [295, 0]
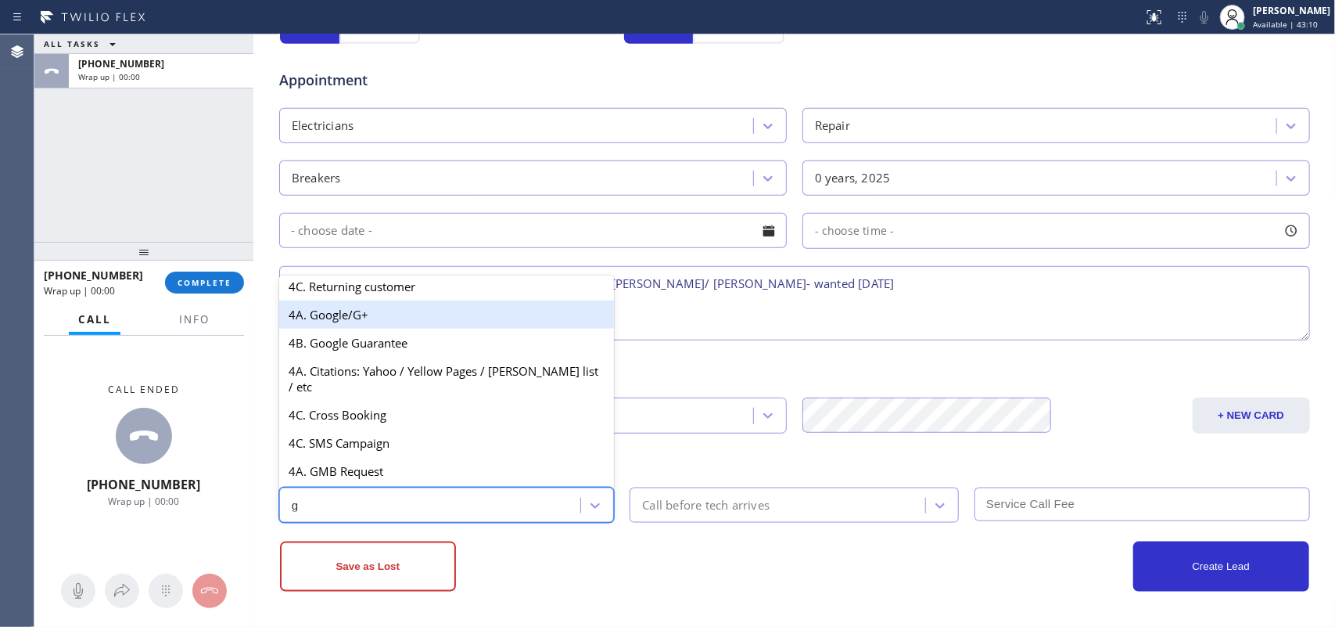
click at [397, 329] on div "4A. Google/G+" at bounding box center [447, 314] width 336 height 28
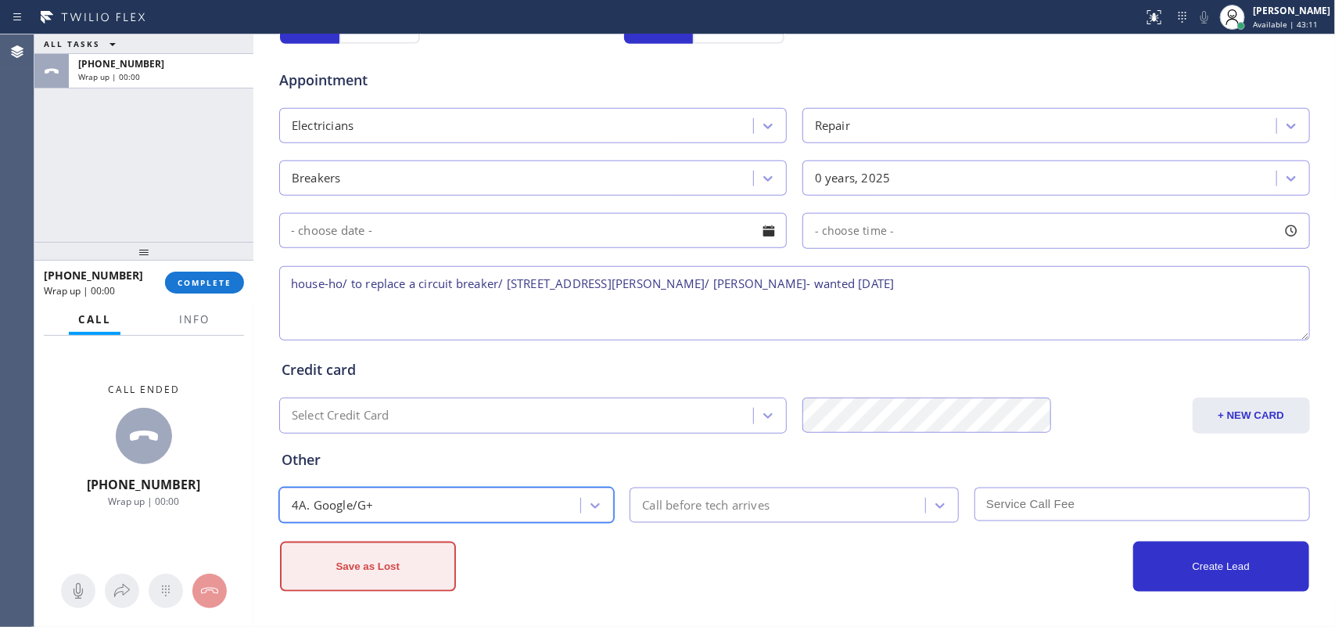
click at [379, 501] on button "Save as Lost" at bounding box center [368, 566] width 176 height 50
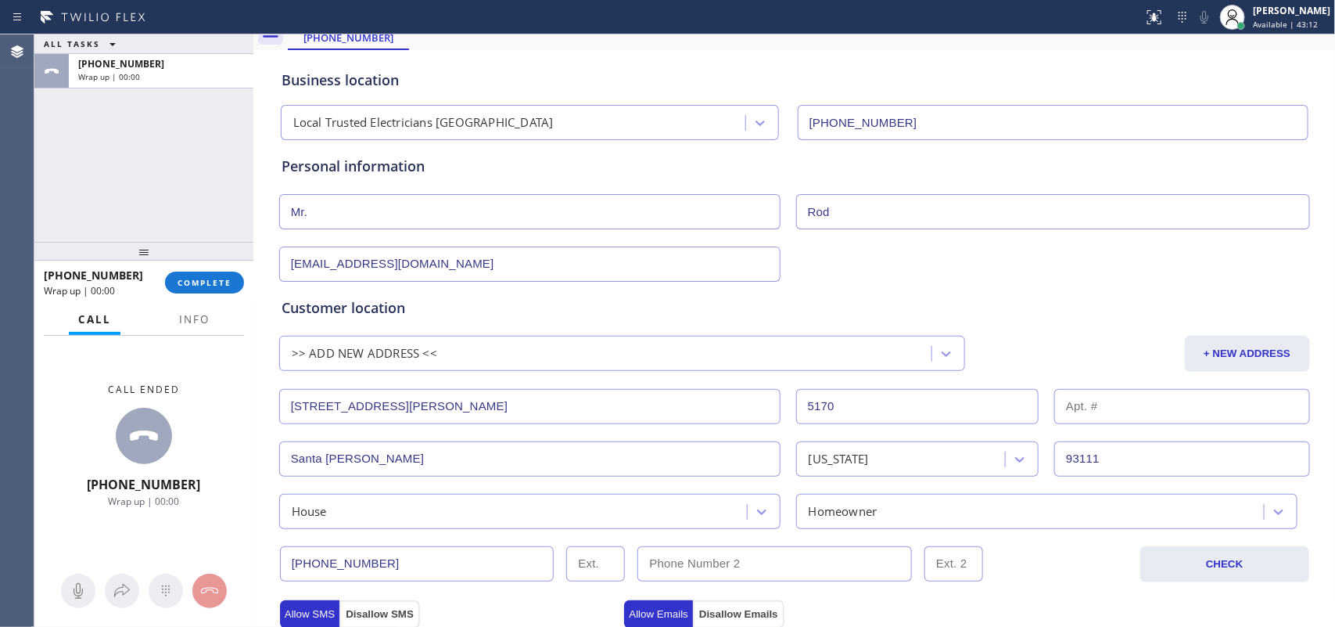
scroll to position [0, 0]
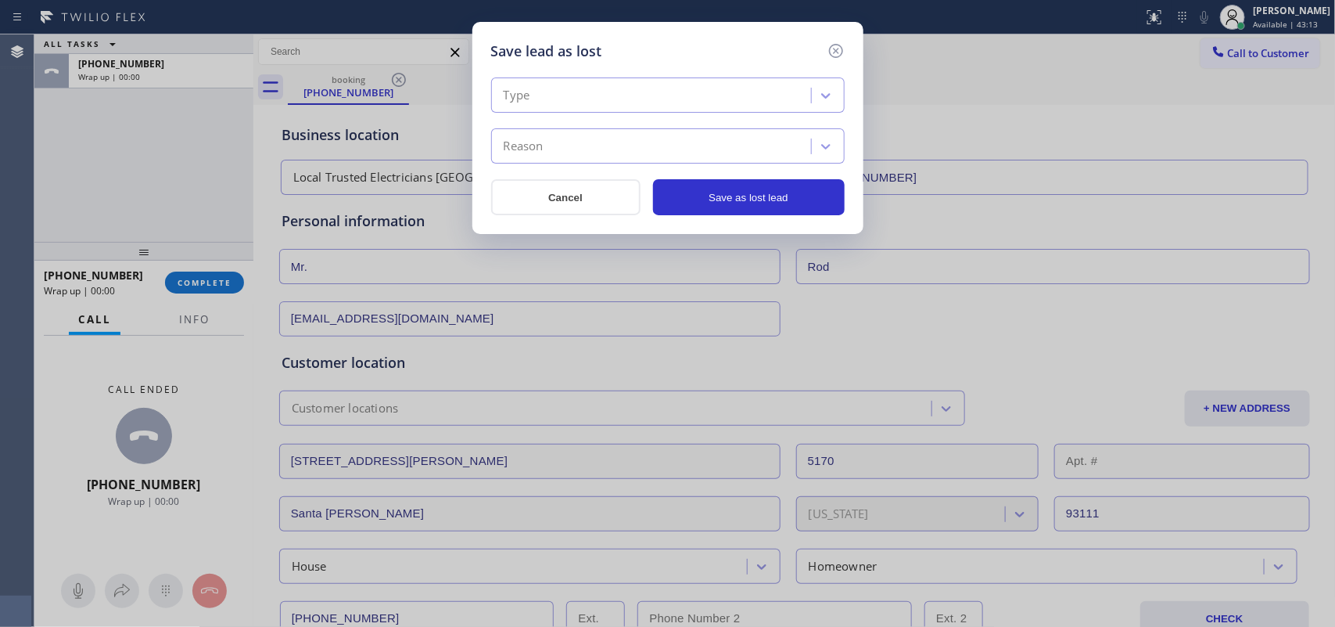
click at [806, 95] on div "Type" at bounding box center [653, 95] width 315 height 27
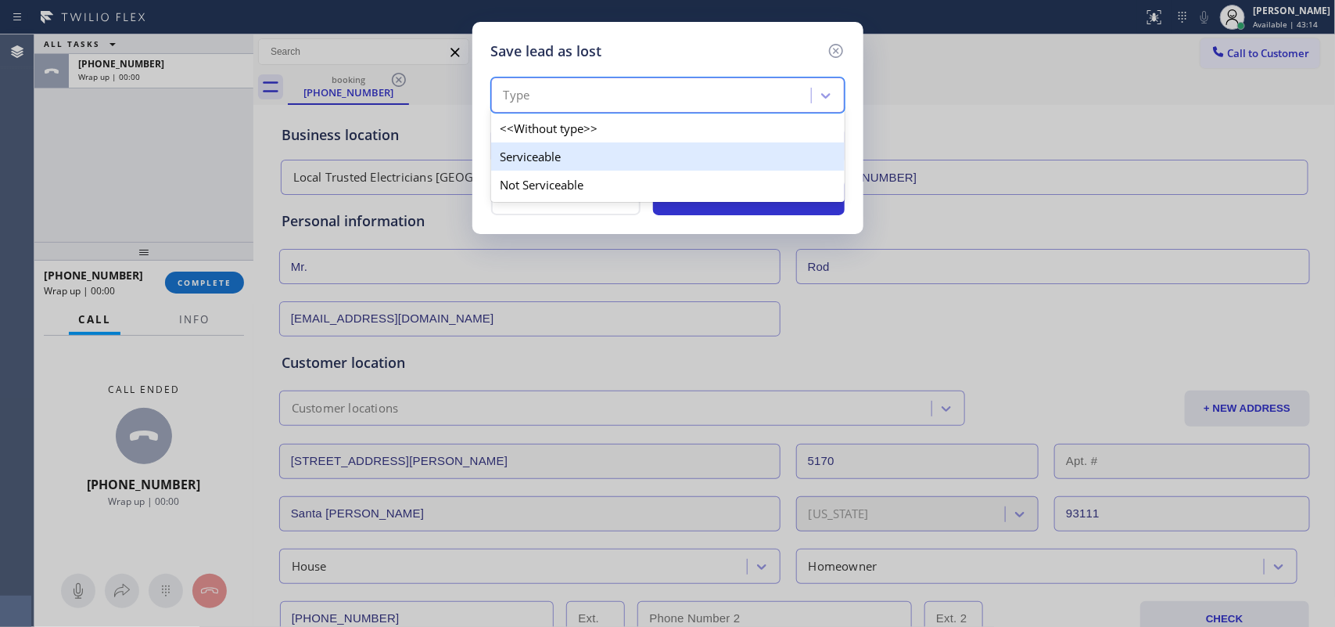
click at [745, 165] on div "Serviceable" at bounding box center [668, 156] width 354 height 28
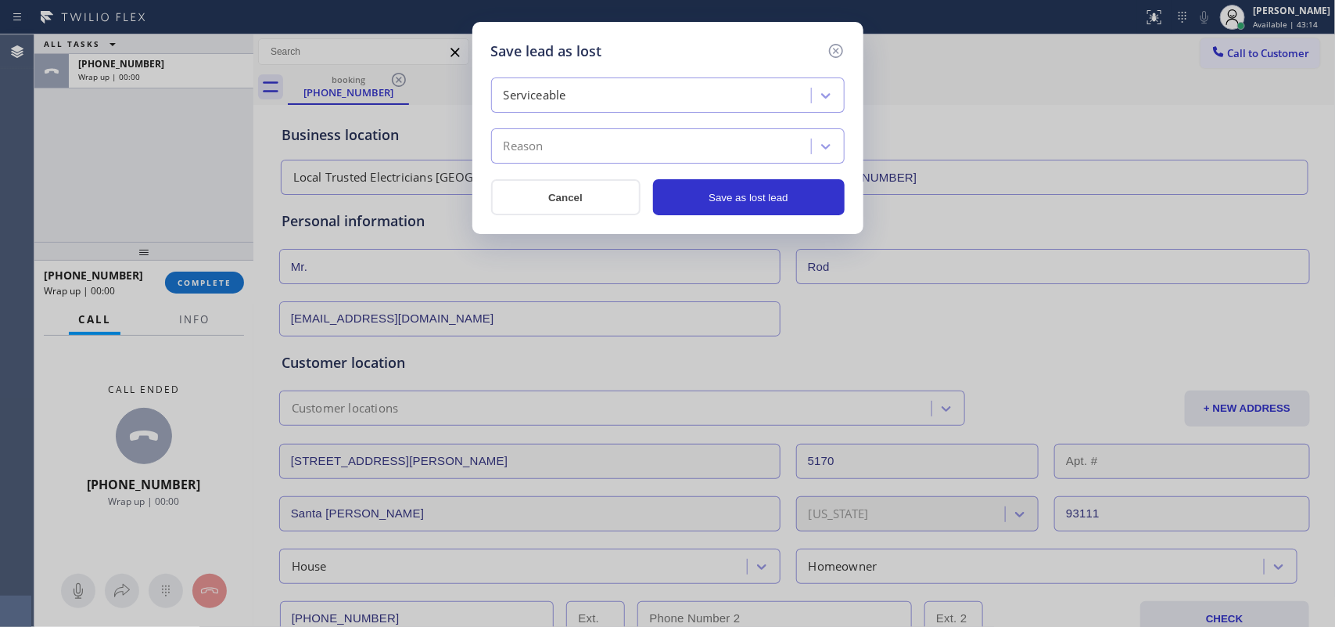
click at [748, 150] on div "Reason" at bounding box center [653, 146] width 315 height 27
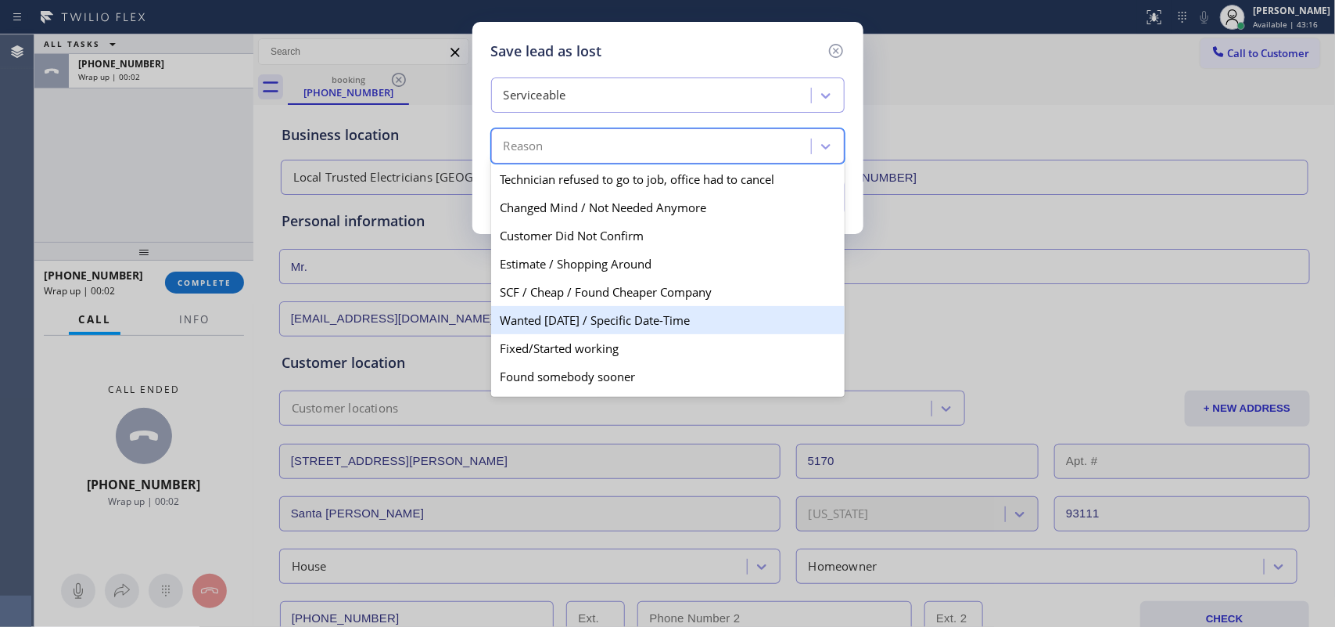
click at [691, 311] on div "Wanted [DATE] / Specific Date-Time" at bounding box center [668, 320] width 354 height 28
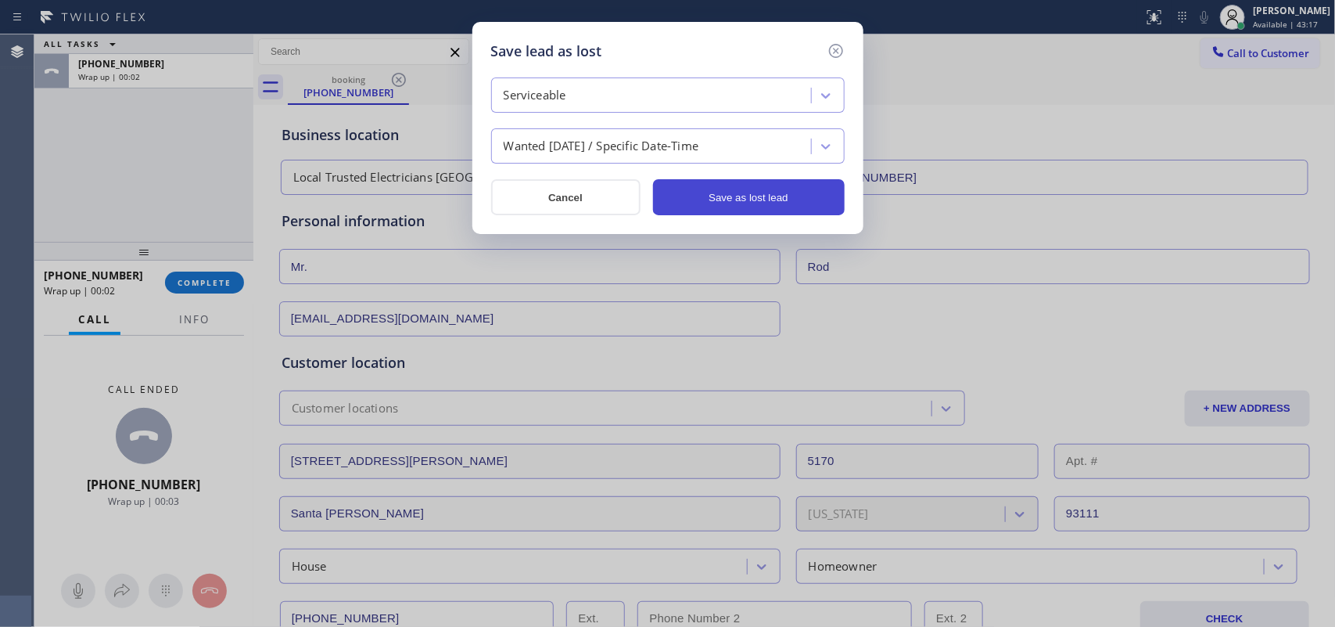
click at [714, 196] on button "Save as lost lead" at bounding box center [749, 197] width 192 height 36
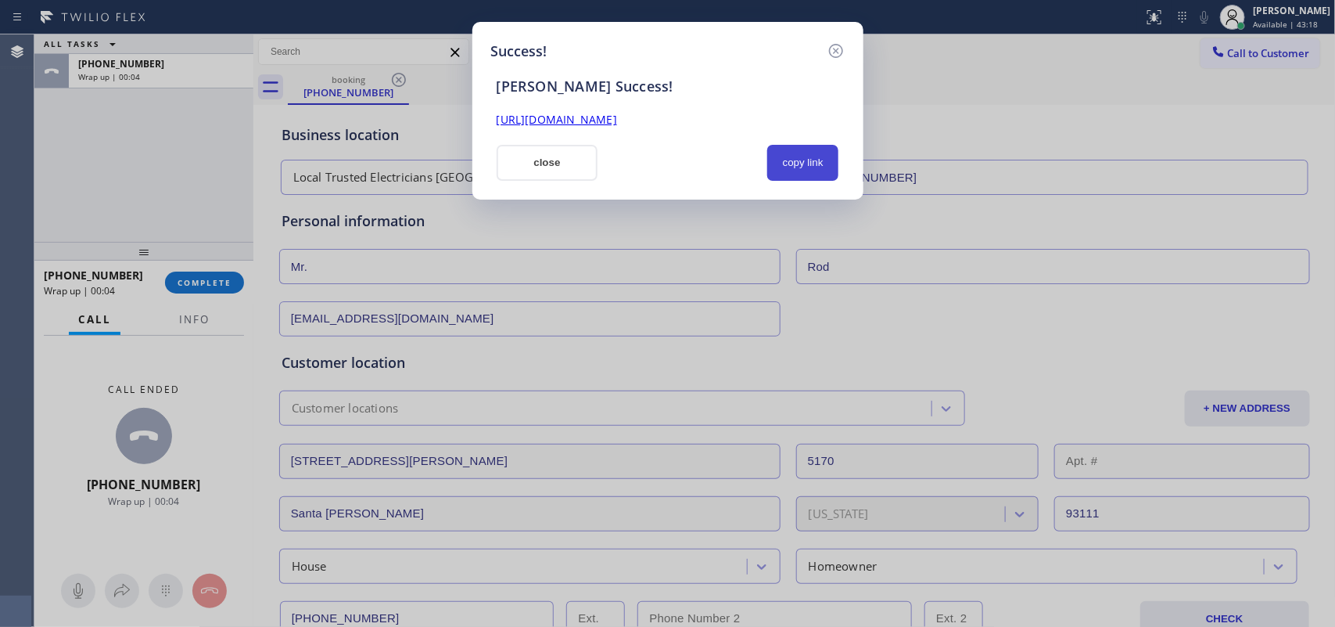
click at [802, 170] on button "copy link" at bounding box center [803, 163] width 72 height 36
click at [617, 117] on link "[URL][DOMAIN_NAME]" at bounding box center [557, 119] width 120 height 15
click at [559, 167] on button "close" at bounding box center [548, 163] width 102 height 36
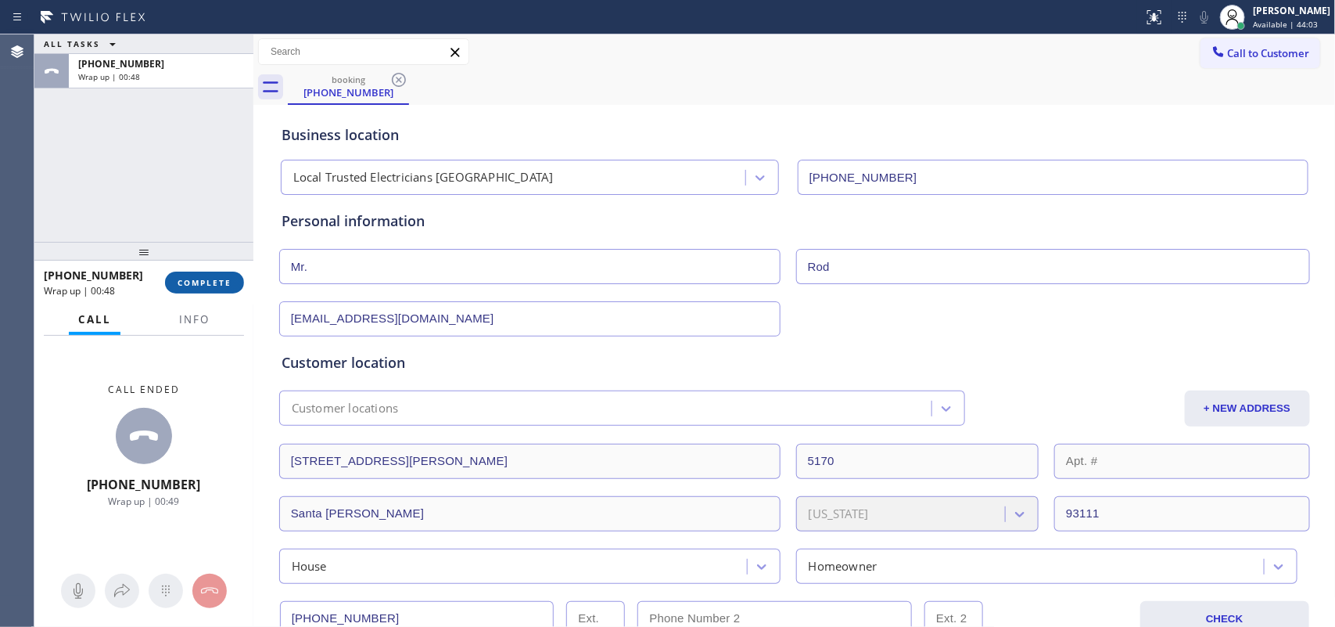
click at [225, 279] on span "COMPLETE" at bounding box center [205, 282] width 54 height 11
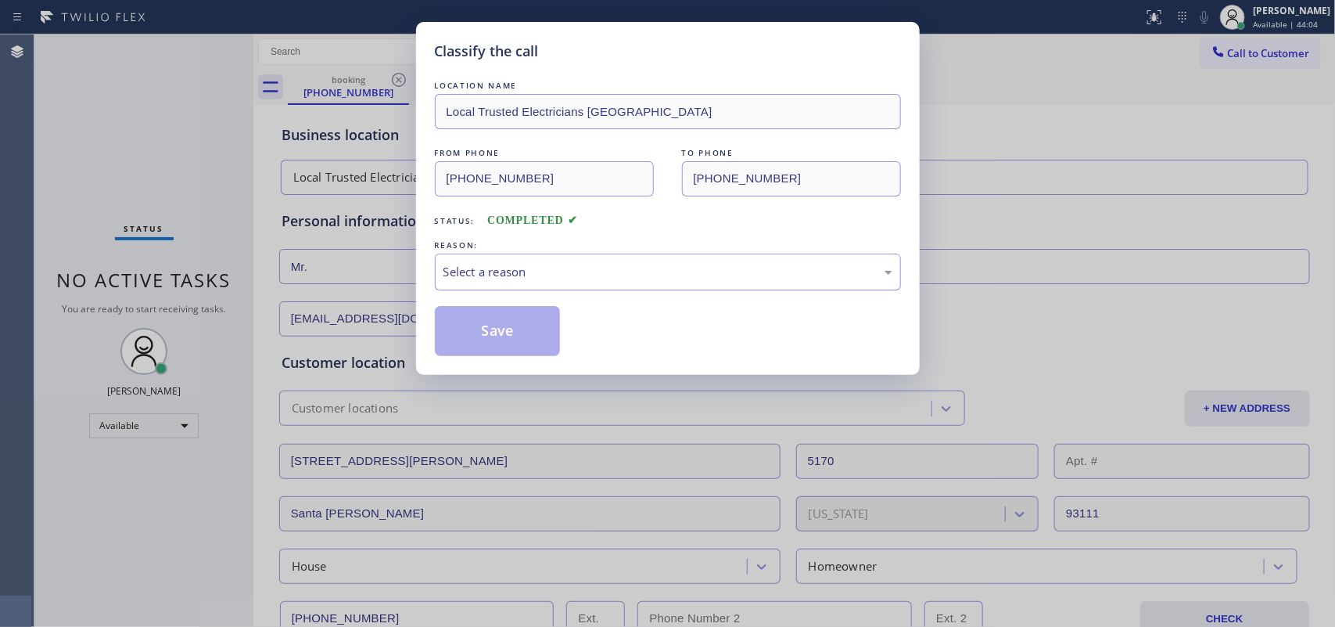
click at [468, 263] on div "Select a reason" at bounding box center [668, 272] width 449 height 18
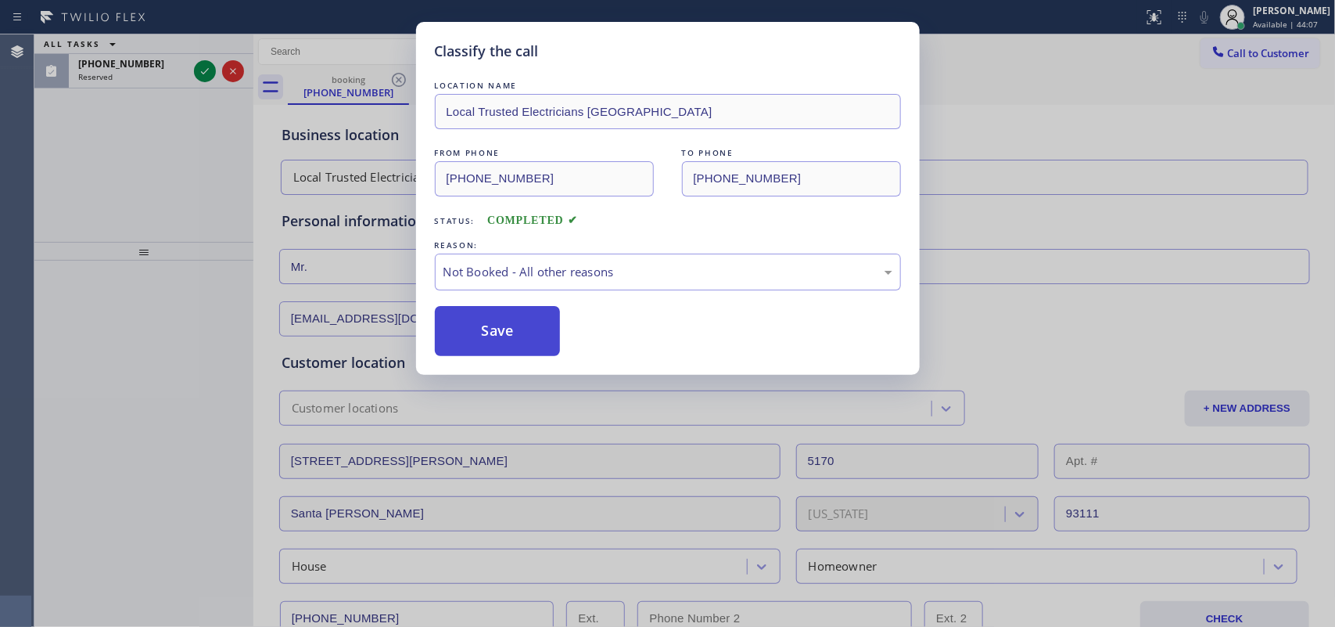
drag, startPoint x: 505, startPoint y: 329, endPoint x: 494, endPoint y: 329, distance: 11.0
click at [503, 329] on button "Save" at bounding box center [498, 331] width 126 height 50
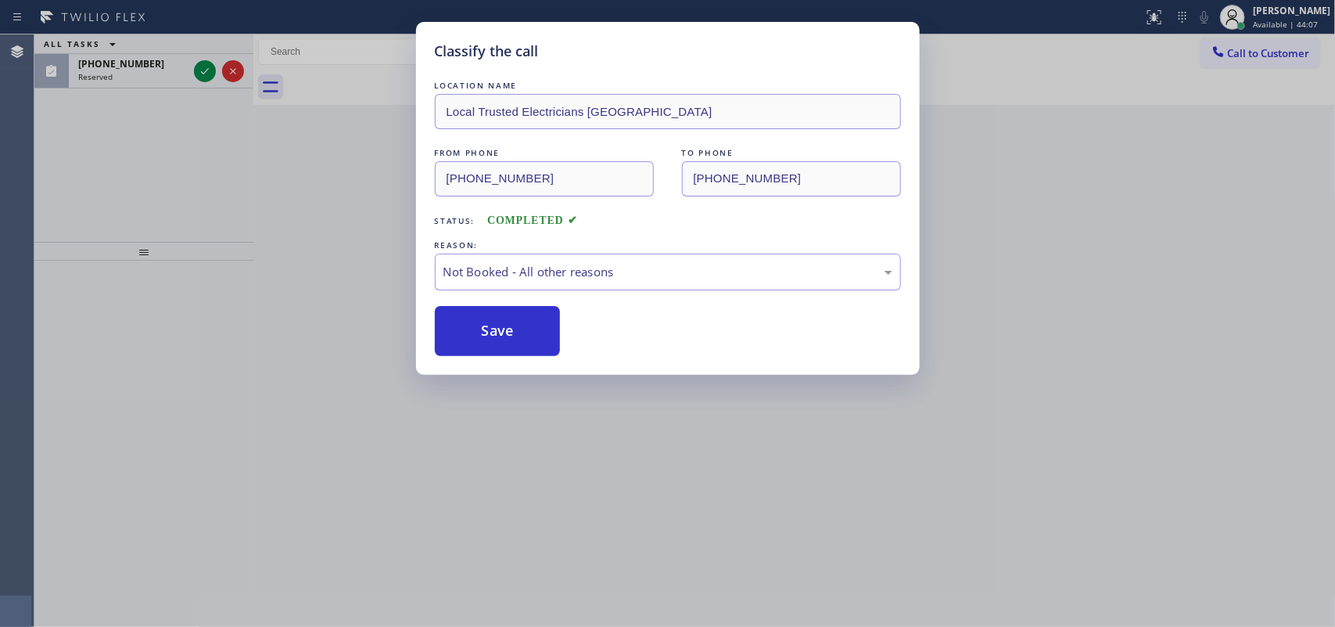
click at [197, 69] on div "Classify the call LOCATION NAME Local Trusted Electricians Mission Canyon FROM …" at bounding box center [667, 313] width 1335 height 627
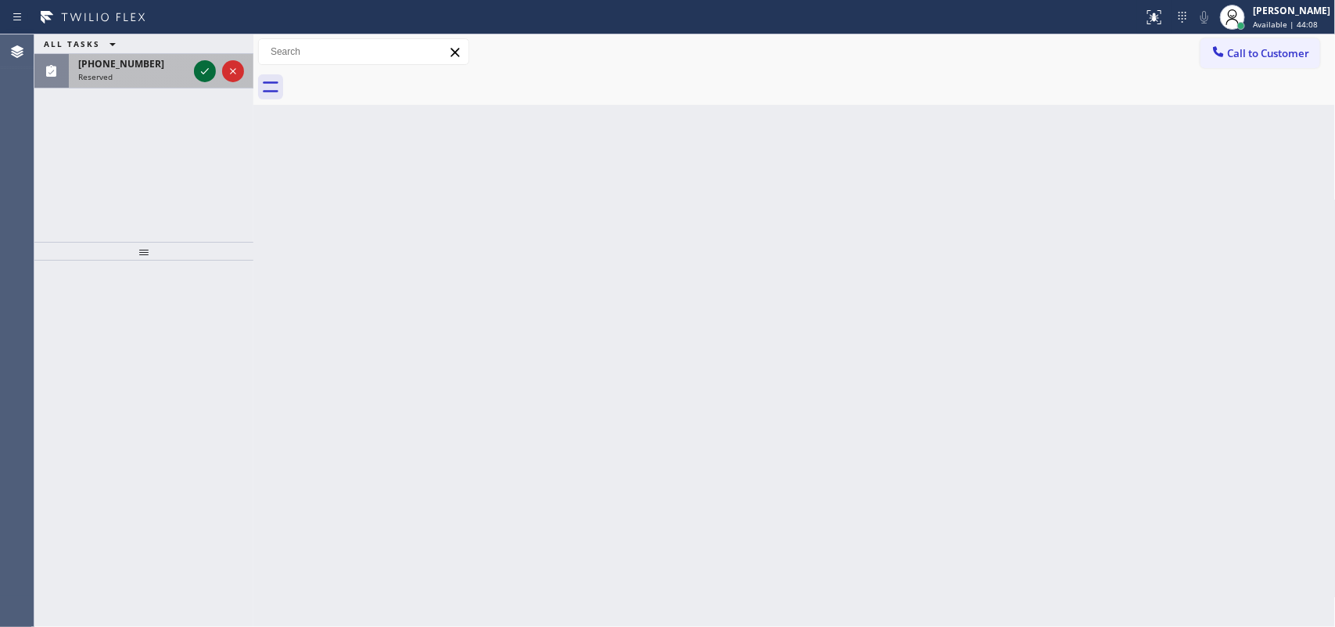
click at [203, 71] on icon at bounding box center [205, 71] width 19 height 19
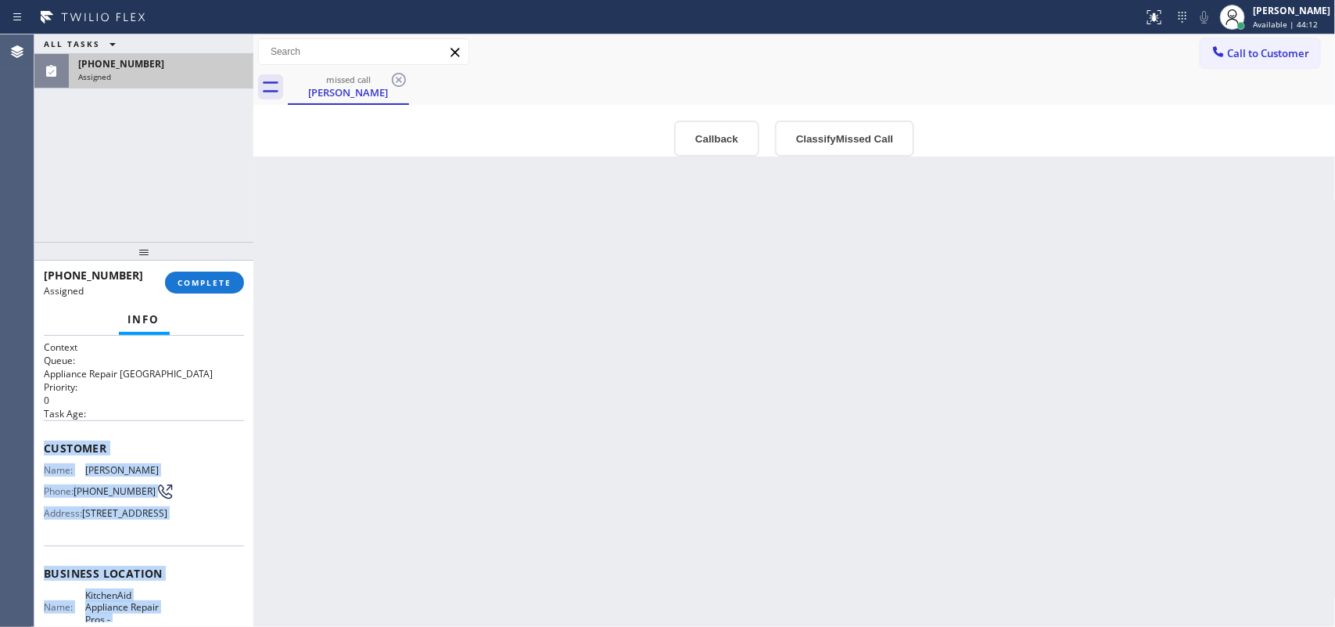
drag, startPoint x: 170, startPoint y: 487, endPoint x: 39, endPoint y: 436, distance: 140.5
click at [39, 436] on div "Context Queue: Appliance Repair High End Priority: 0 Task Age: Customer Name: […" at bounding box center [143, 482] width 219 height 292
copy div "Customer Name: [PERSON_NAME] Phone: [PHONE_NUMBER] Address: [STREET_ADDRESS] Bu…"
click at [835, 145] on button "Classify Missed Call" at bounding box center [844, 138] width 139 height 36
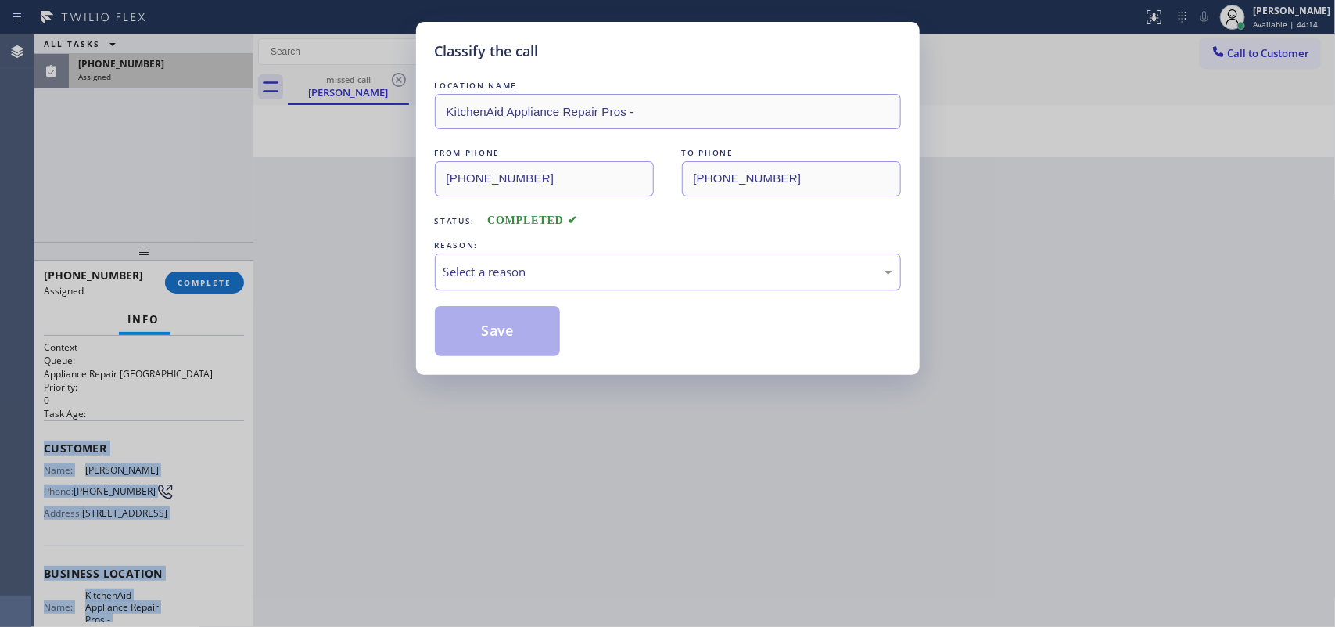
click at [806, 287] on div "Select a reason" at bounding box center [668, 271] width 466 height 37
click at [487, 345] on button "Save" at bounding box center [498, 331] width 126 height 50
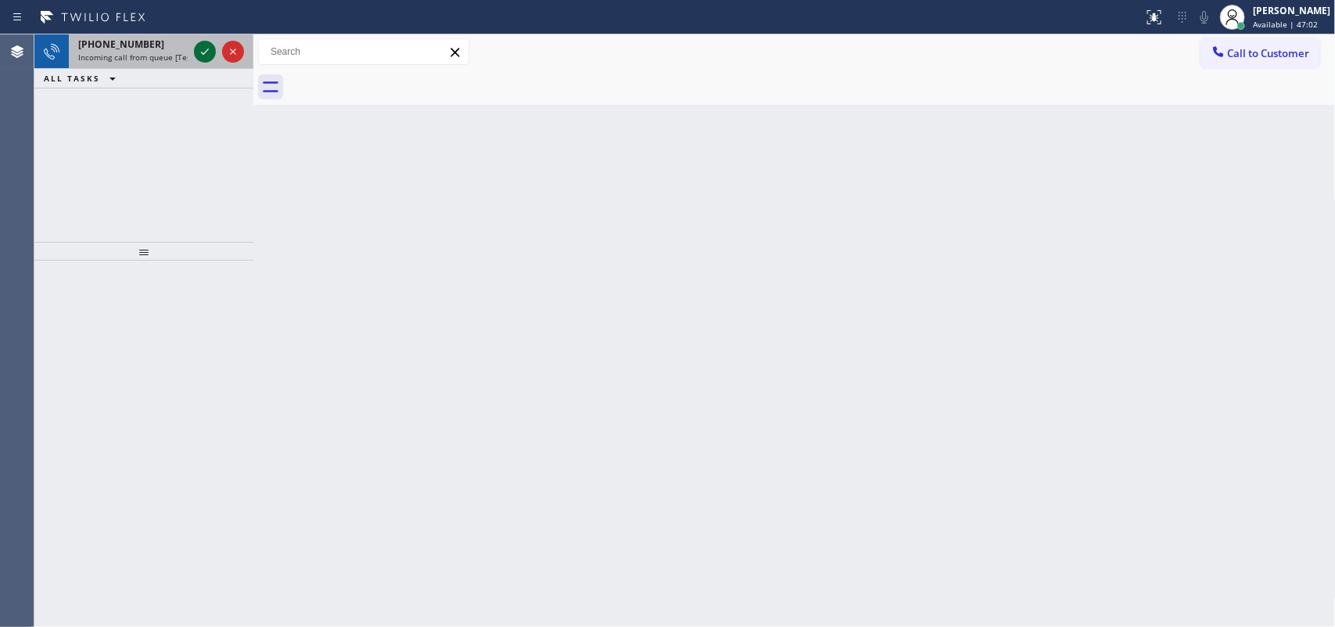
click at [203, 52] on icon at bounding box center [205, 51] width 19 height 19
click at [204, 55] on icon at bounding box center [205, 51] width 19 height 19
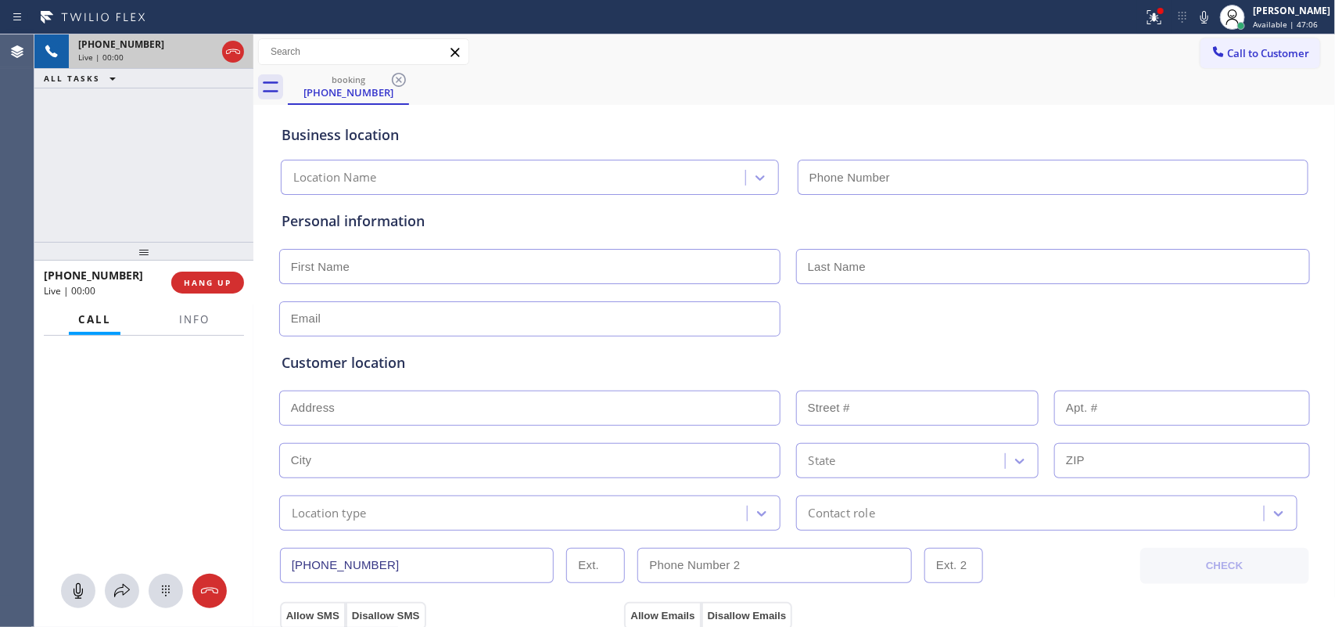
type input "[PHONE_NUMBER]"
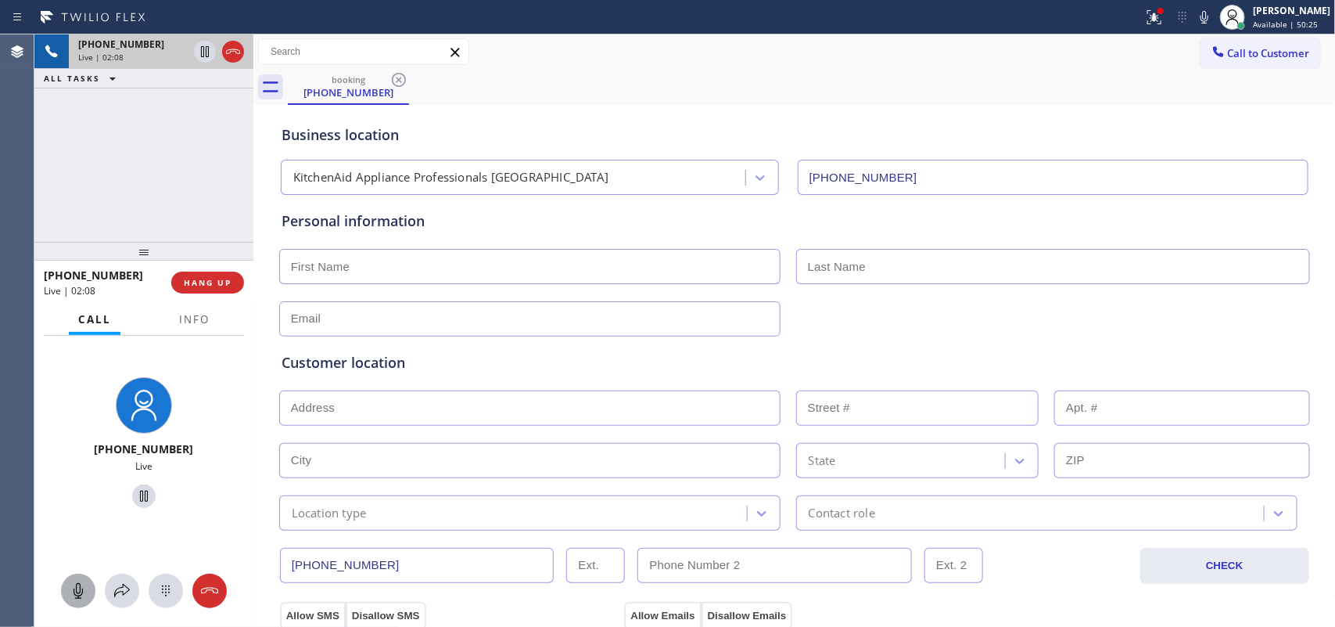
click at [82, 501] on icon at bounding box center [78, 590] width 19 height 19
click at [135, 494] on icon at bounding box center [144, 496] width 19 height 19
click at [83, 501] on icon at bounding box center [78, 590] width 19 height 19
click at [138, 494] on icon at bounding box center [143, 495] width 11 height 11
click at [468, 259] on input "text" at bounding box center [529, 266] width 501 height 35
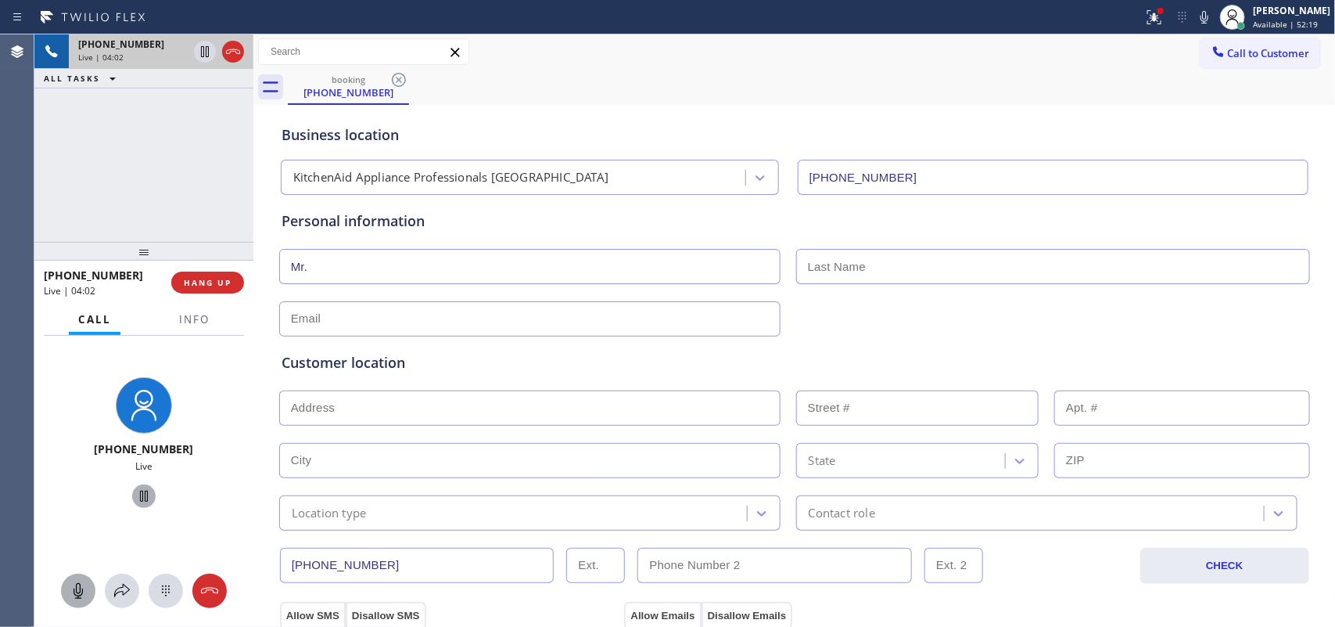
type input "Mr."
type input "[PERSON_NAME]"
click at [559, 315] on input "text" at bounding box center [529, 318] width 501 height 35
type input "[EMAIL_ADDRESS][DOMAIN_NAME]"
click at [529, 407] on input "text" at bounding box center [529, 407] width 501 height 35
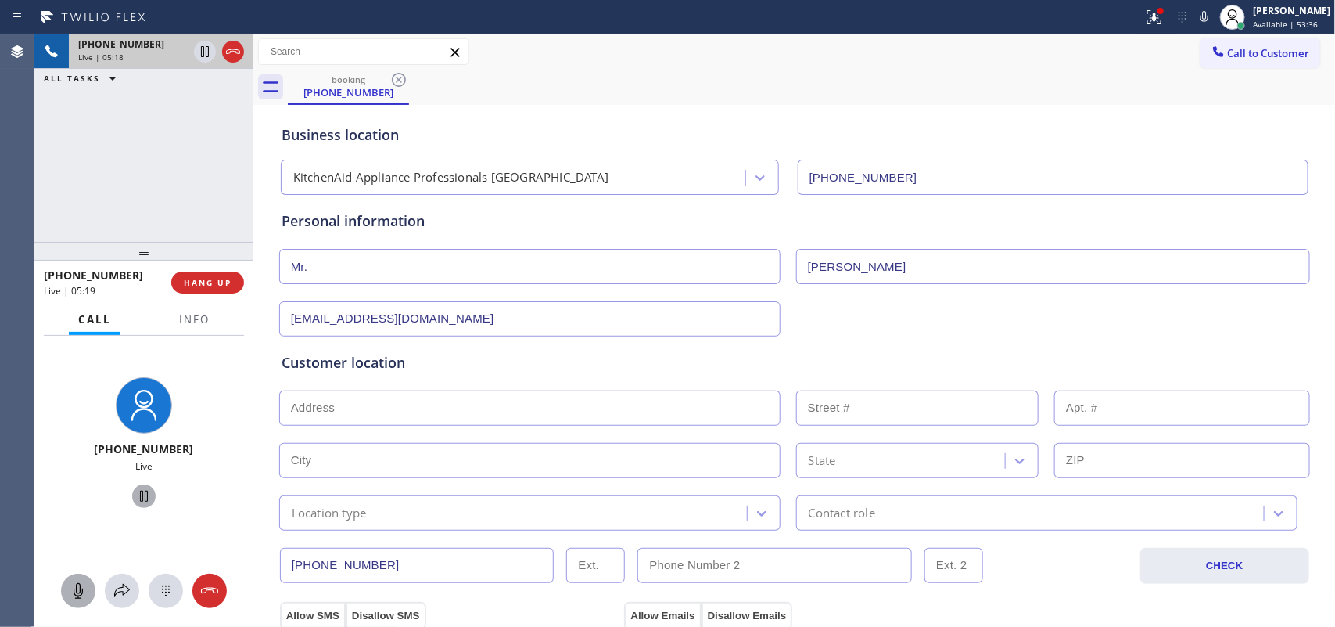
click at [84, 501] on icon at bounding box center [78, 590] width 19 height 19
click at [140, 495] on icon at bounding box center [144, 495] width 8 height 11
click at [83, 501] on rect at bounding box center [78, 590] width 13 height 13
click at [137, 491] on icon at bounding box center [144, 496] width 19 height 19
click at [134, 196] on div "[PHONE_NUMBER] Live | 07:03 ALL TASKS ALL TASKS ACTIVE TASKS TASKS IN WRAP UP" at bounding box center [143, 137] width 219 height 207
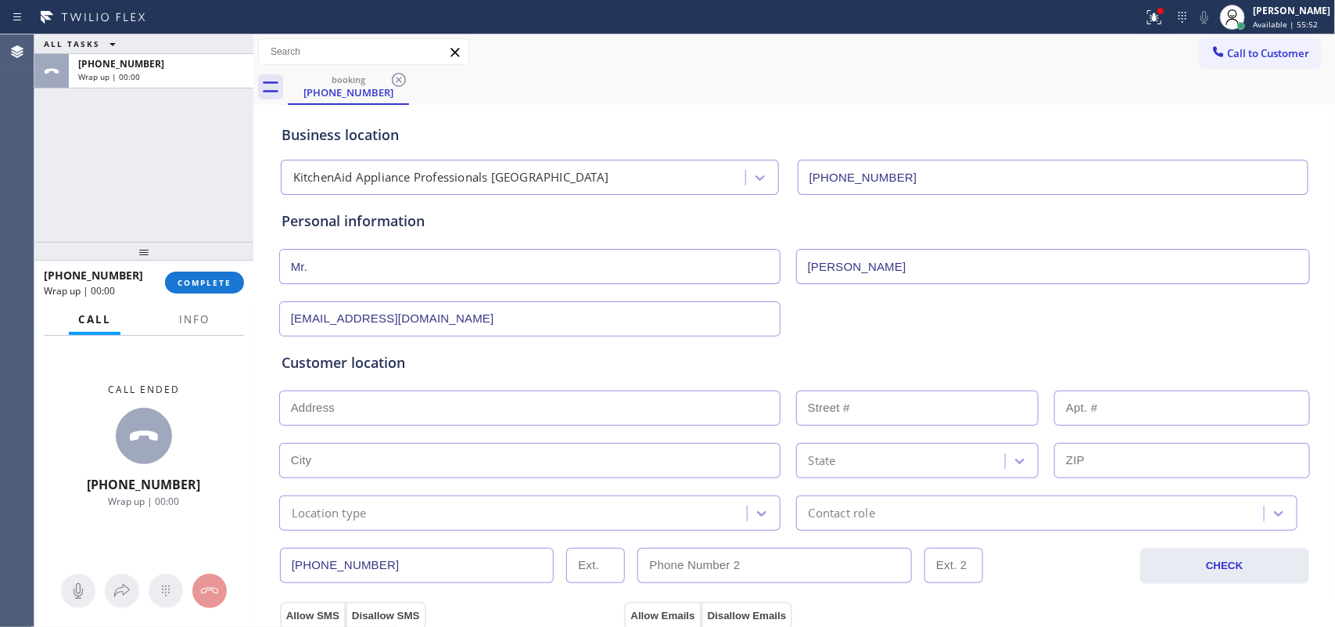
click at [382, 411] on input "text" at bounding box center [529, 407] width 501 height 35
paste input "[STREET_ADDRESS][PERSON_NAME],"
type input "[STREET_ADDRESS][PERSON_NAME]"
type input "93"
type input "[GEOGRAPHIC_DATA]"
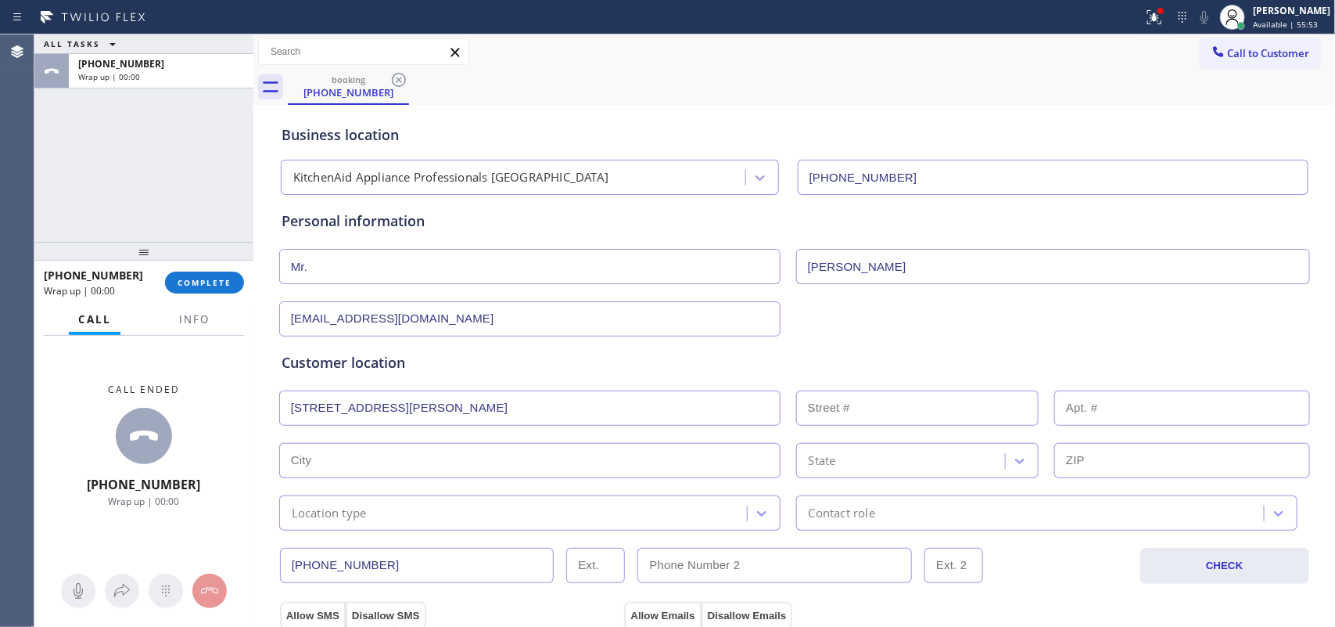
type input "11801"
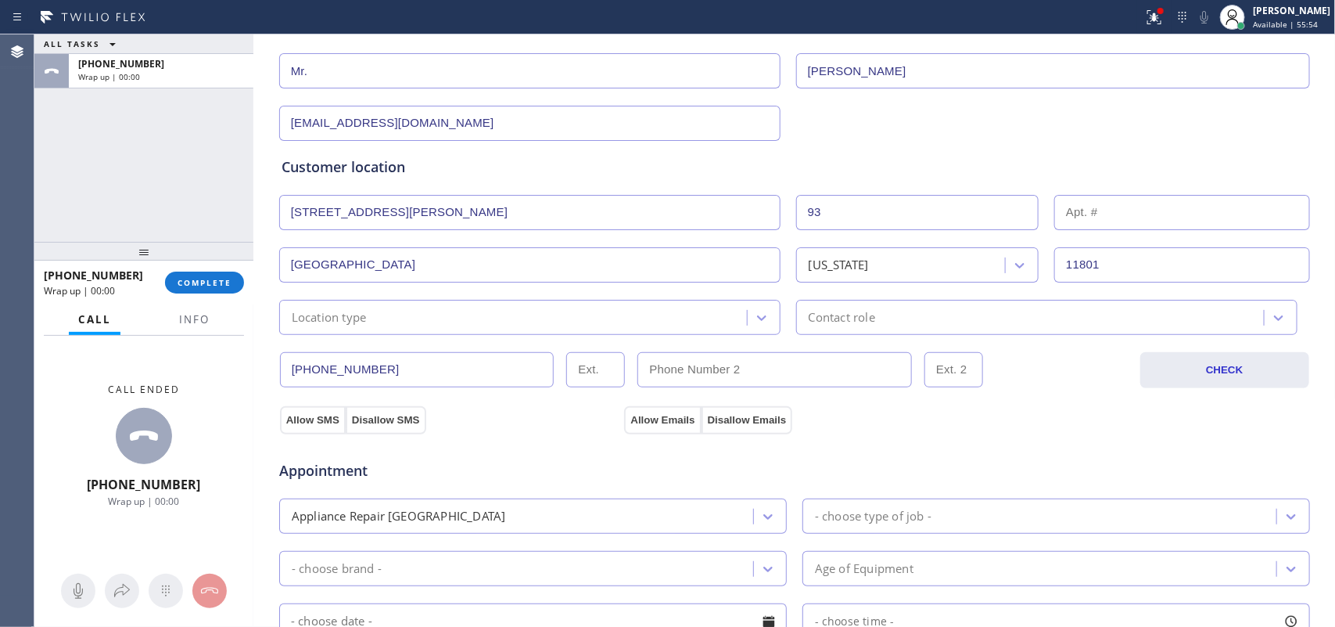
click at [525, 319] on div "Location type" at bounding box center [515, 316] width 463 height 27
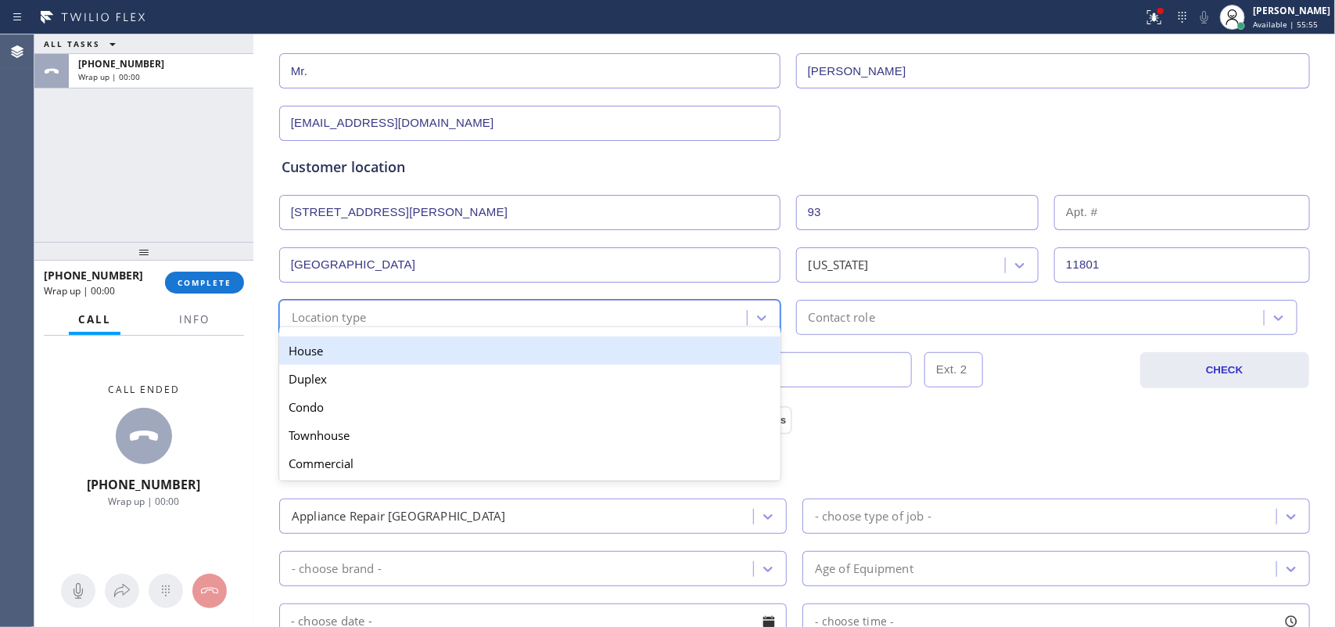
click at [515, 343] on div "House" at bounding box center [529, 350] width 501 height 28
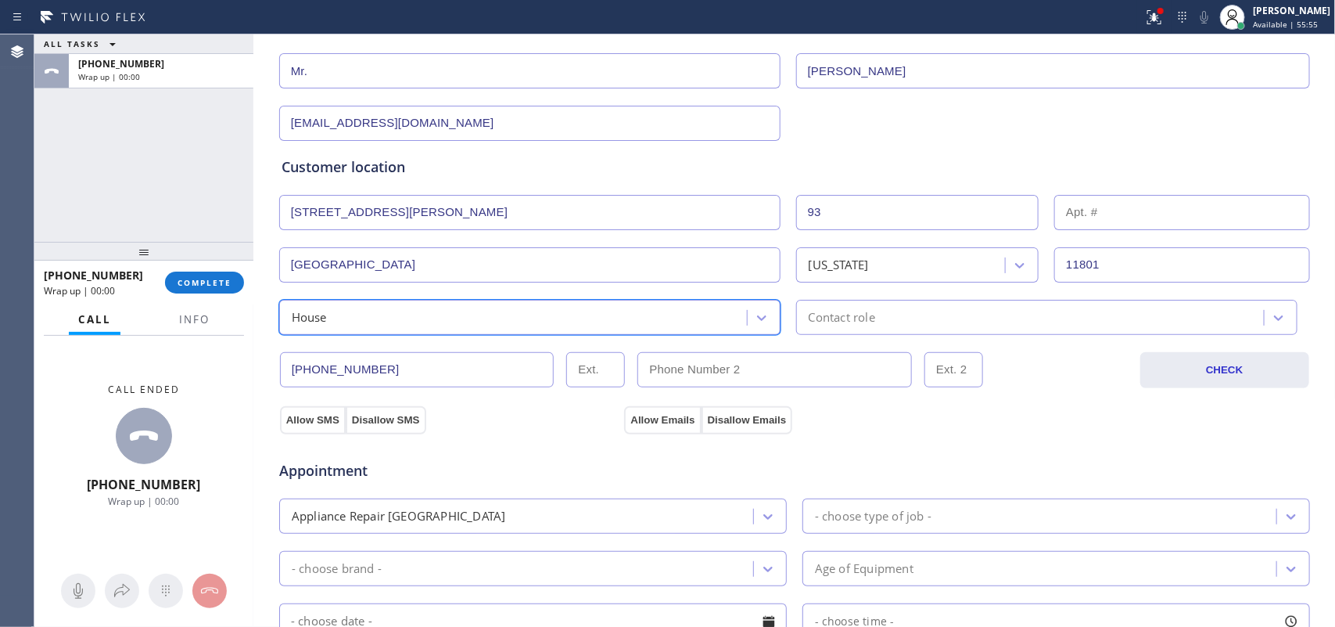
click at [824, 314] on div "Contact role" at bounding box center [842, 317] width 66 height 18
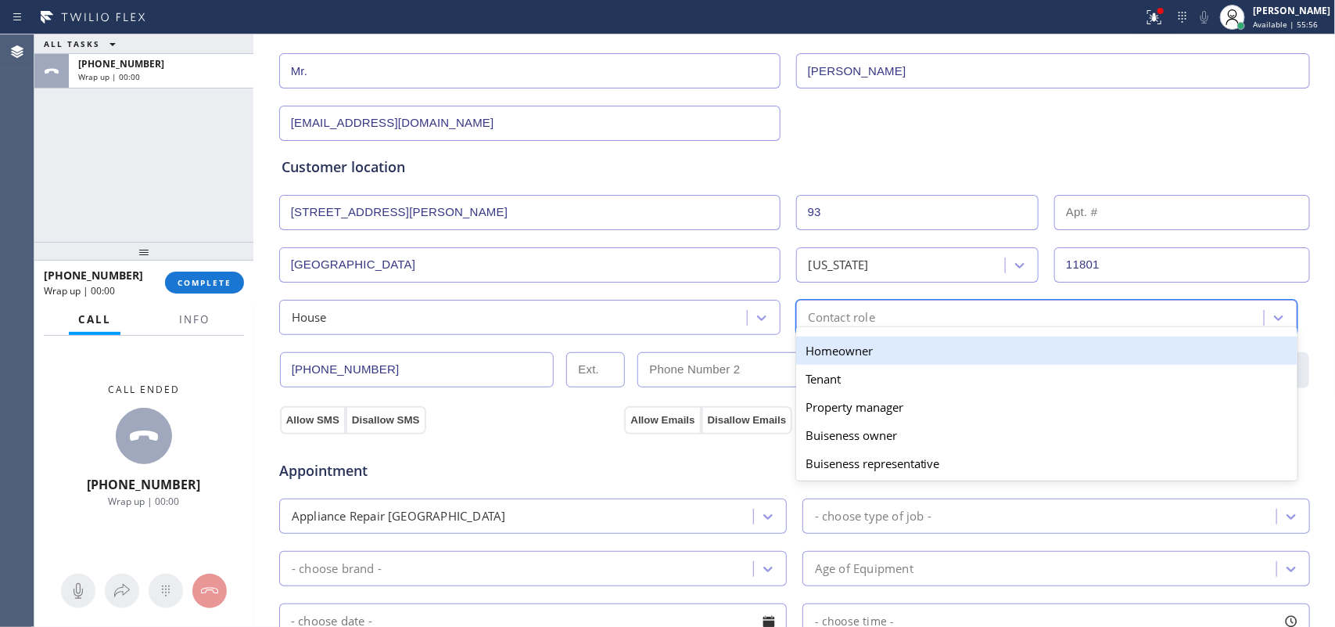
drag, startPoint x: 838, startPoint y: 354, endPoint x: 752, endPoint y: 361, distance: 86.4
click at [838, 354] on div "Homeowner" at bounding box center [1046, 350] width 501 height 28
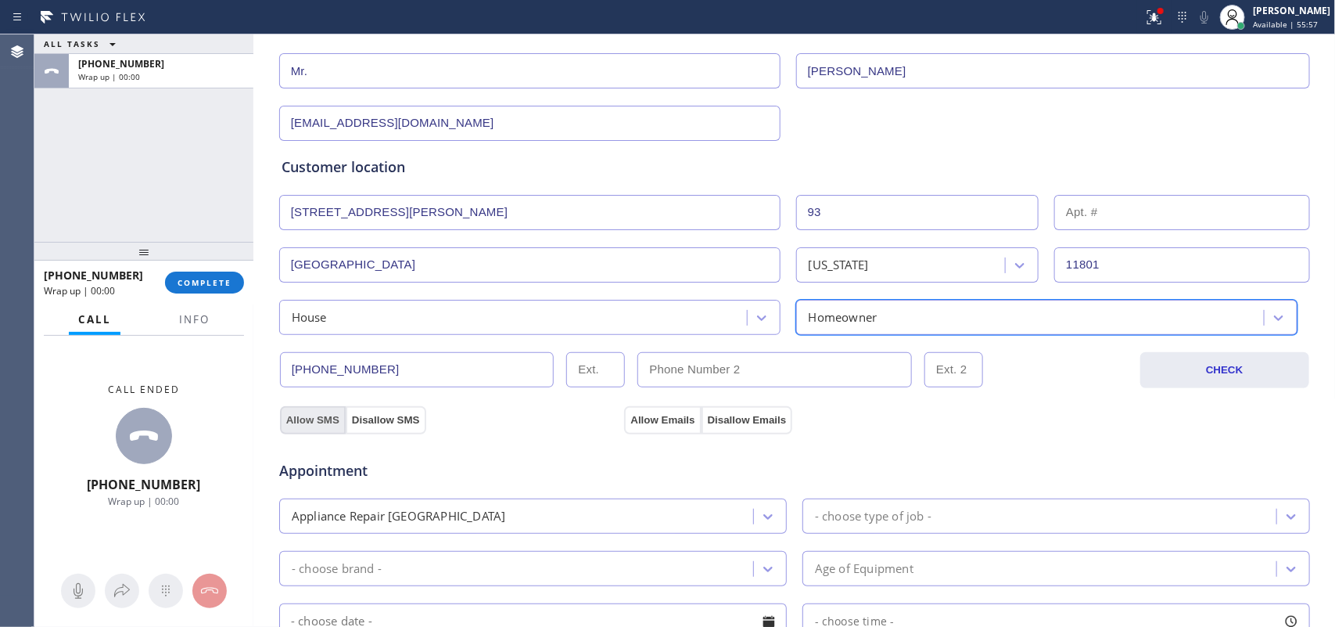
click at [302, 419] on button "Allow SMS" at bounding box center [313, 420] width 66 height 28
click at [661, 422] on button "Allow Emails" at bounding box center [662, 420] width 77 height 28
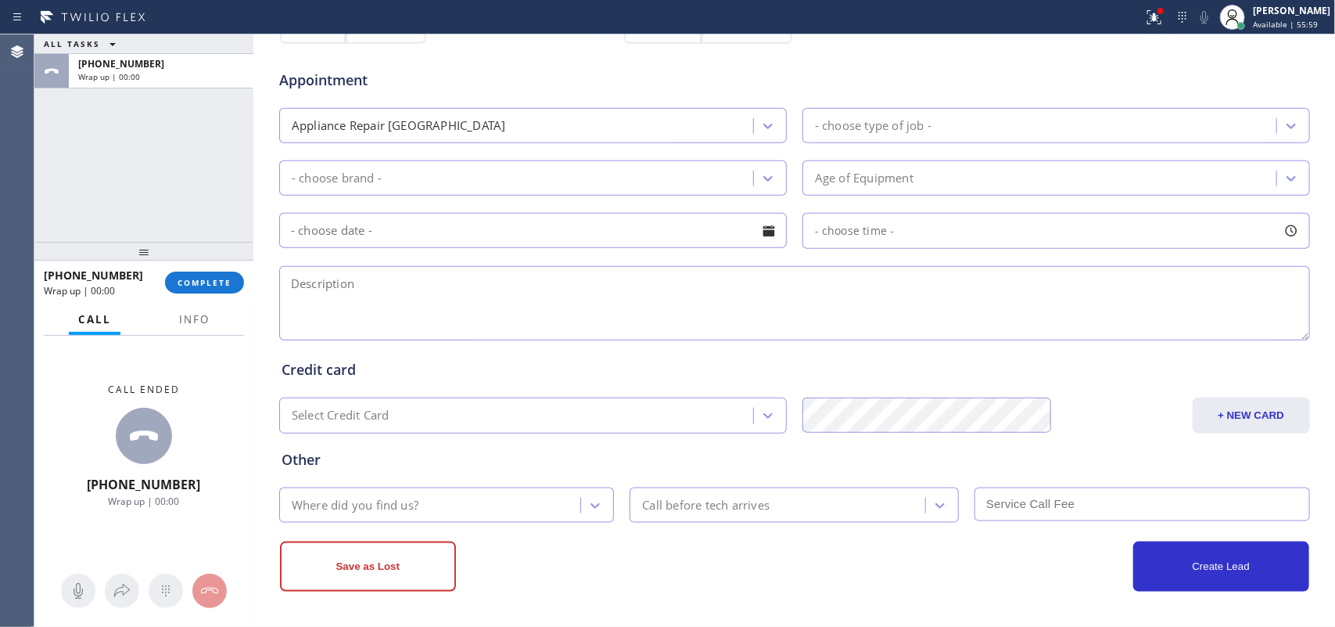
click at [775, 123] on div "Appliance Repair [GEOGRAPHIC_DATA]" at bounding box center [533, 125] width 508 height 35
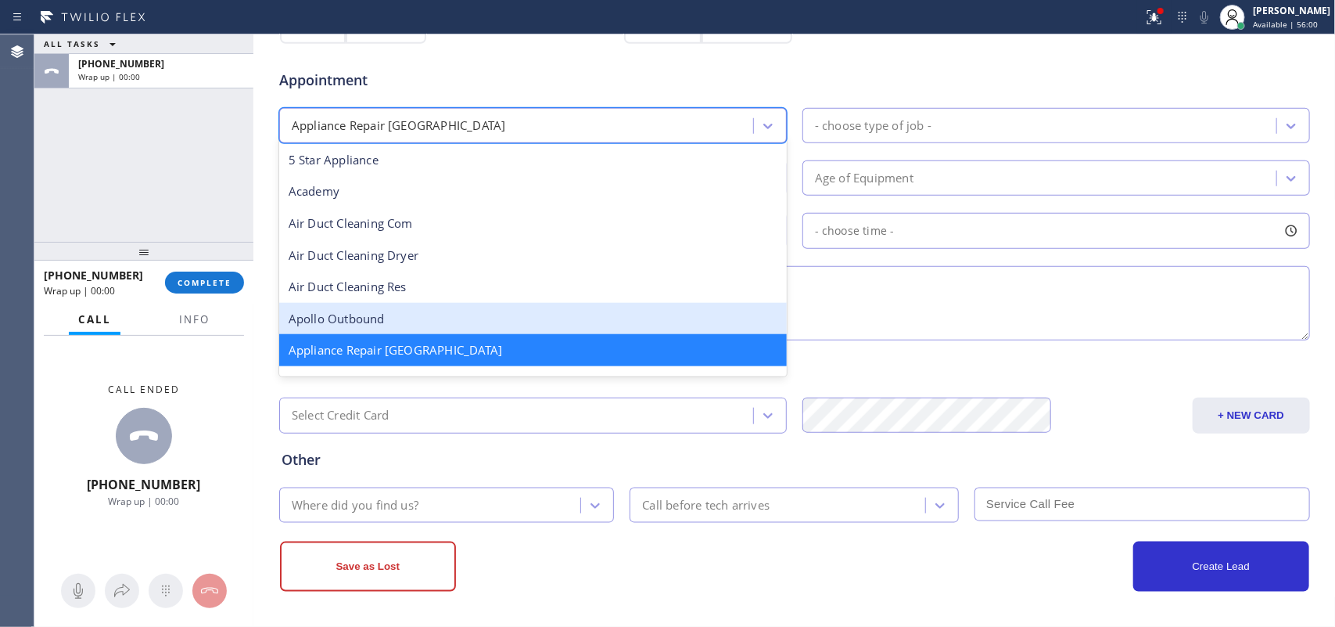
scroll to position [99, 0]
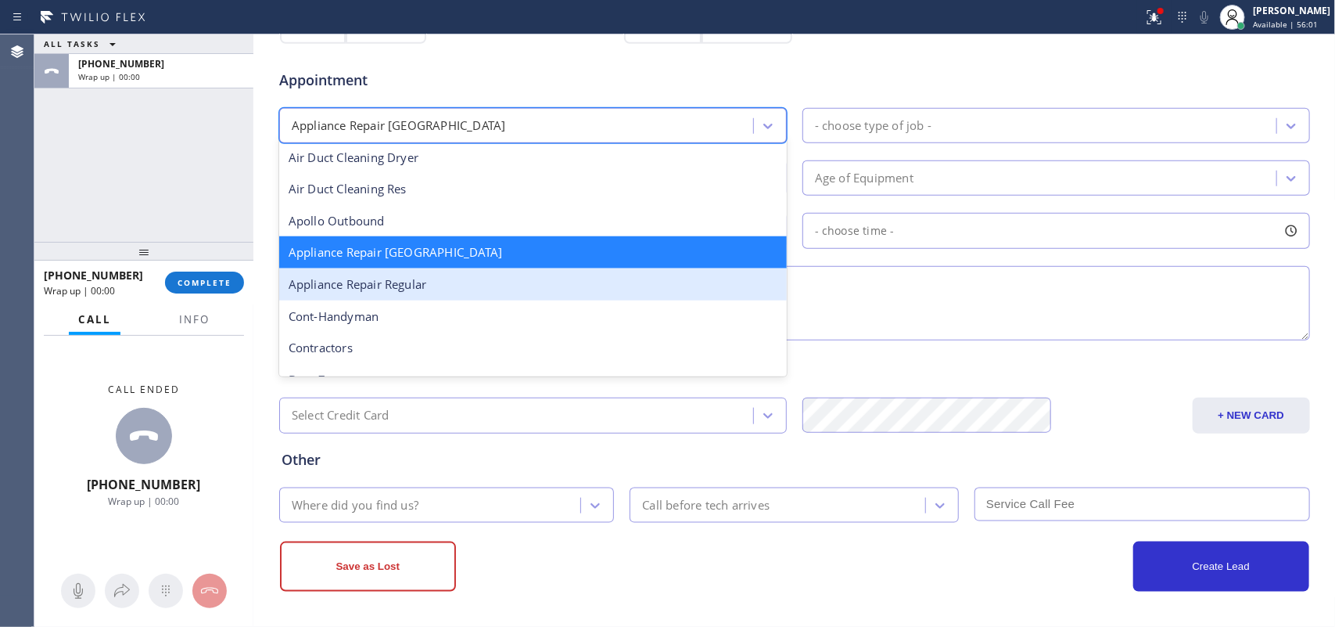
click at [690, 288] on div "Appliance Repair Regular" at bounding box center [533, 284] width 508 height 32
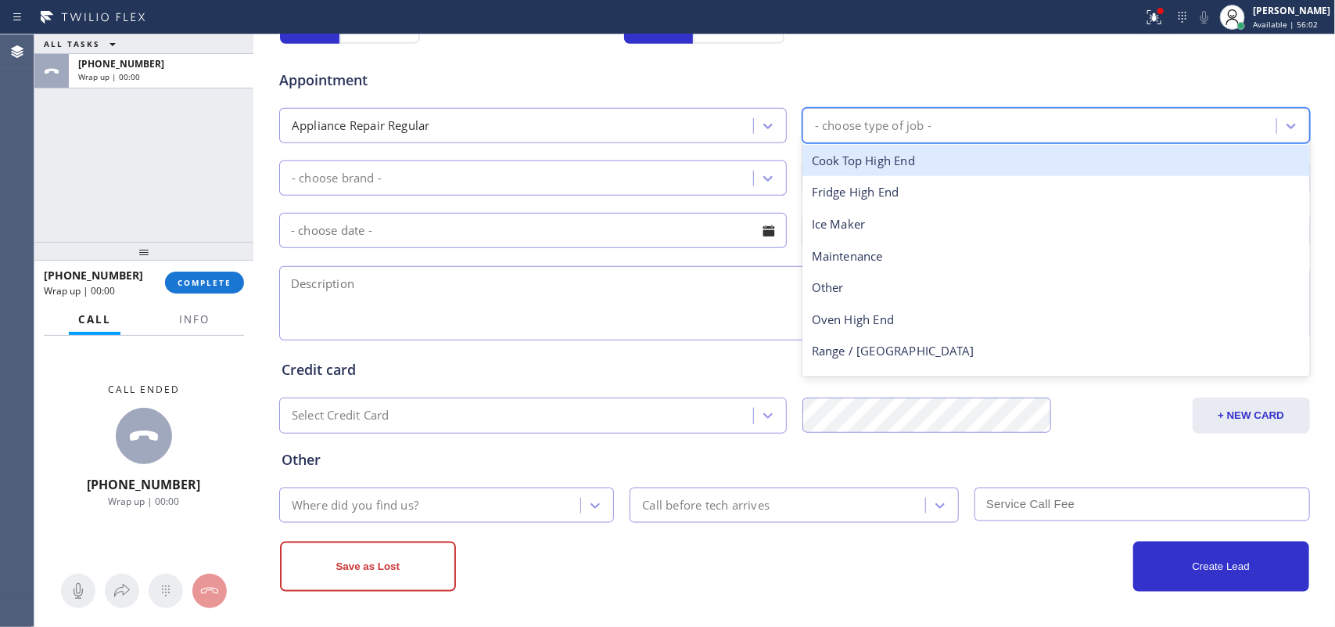
click at [902, 127] on div "- choose type of job -" at bounding box center [873, 126] width 117 height 18
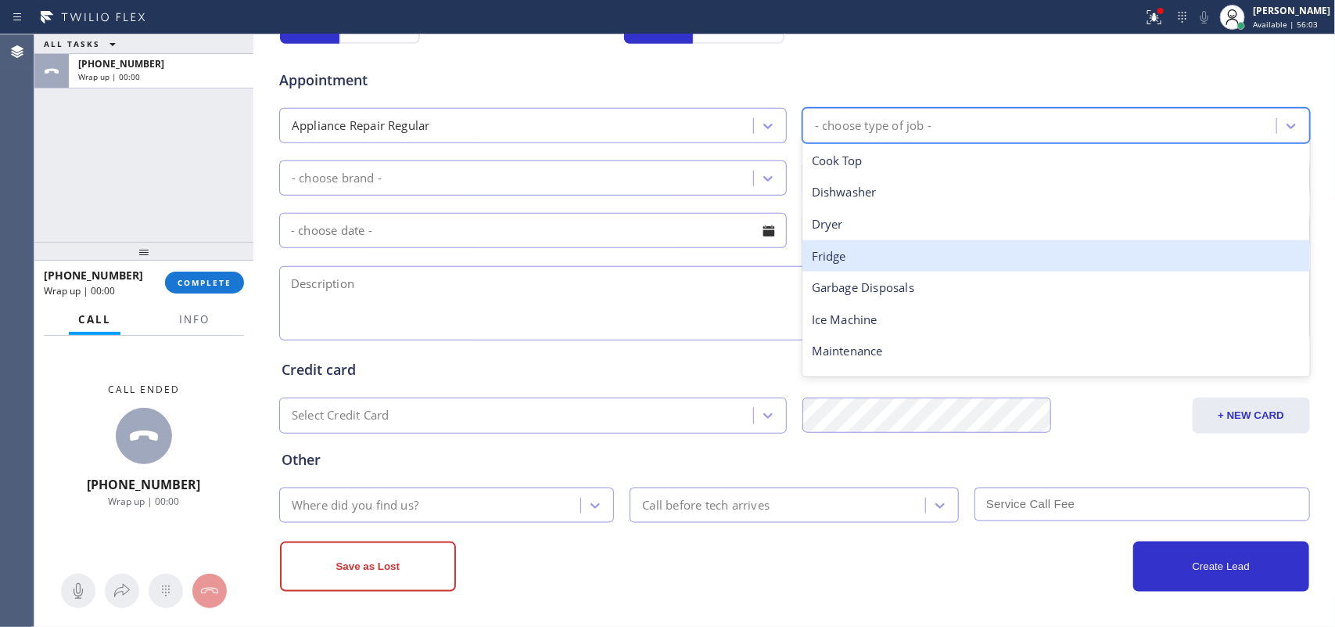
click at [894, 255] on div "Fridge" at bounding box center [1057, 256] width 508 height 32
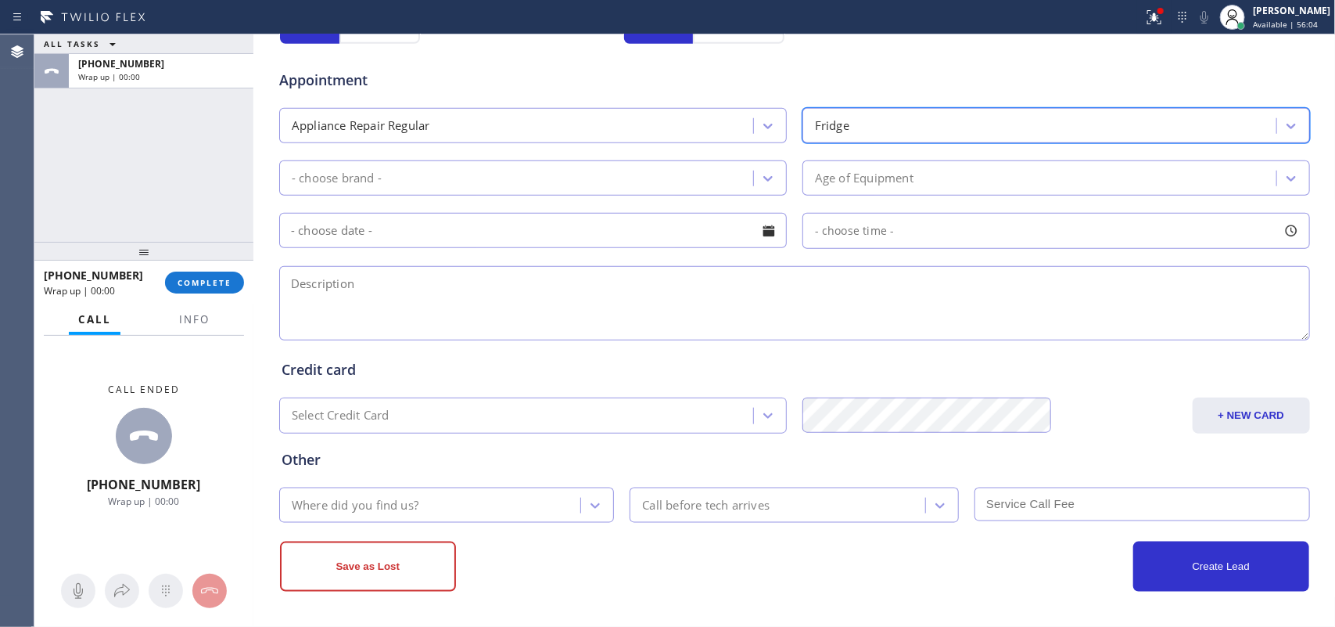
click at [729, 203] on div "Appointment Appliance Repair Regular option Fridge, selected. 14 results availa…" at bounding box center [795, 197] width 1026 height 293
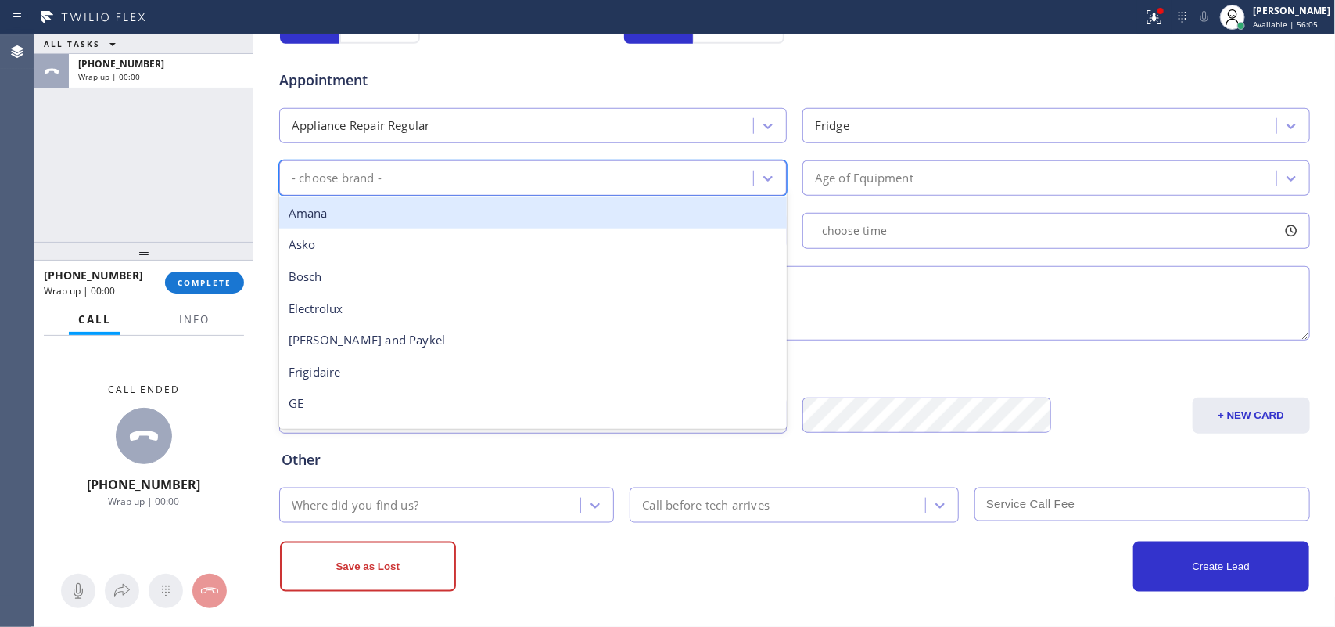
click at [611, 194] on div "- choose brand -" at bounding box center [533, 177] width 508 height 35
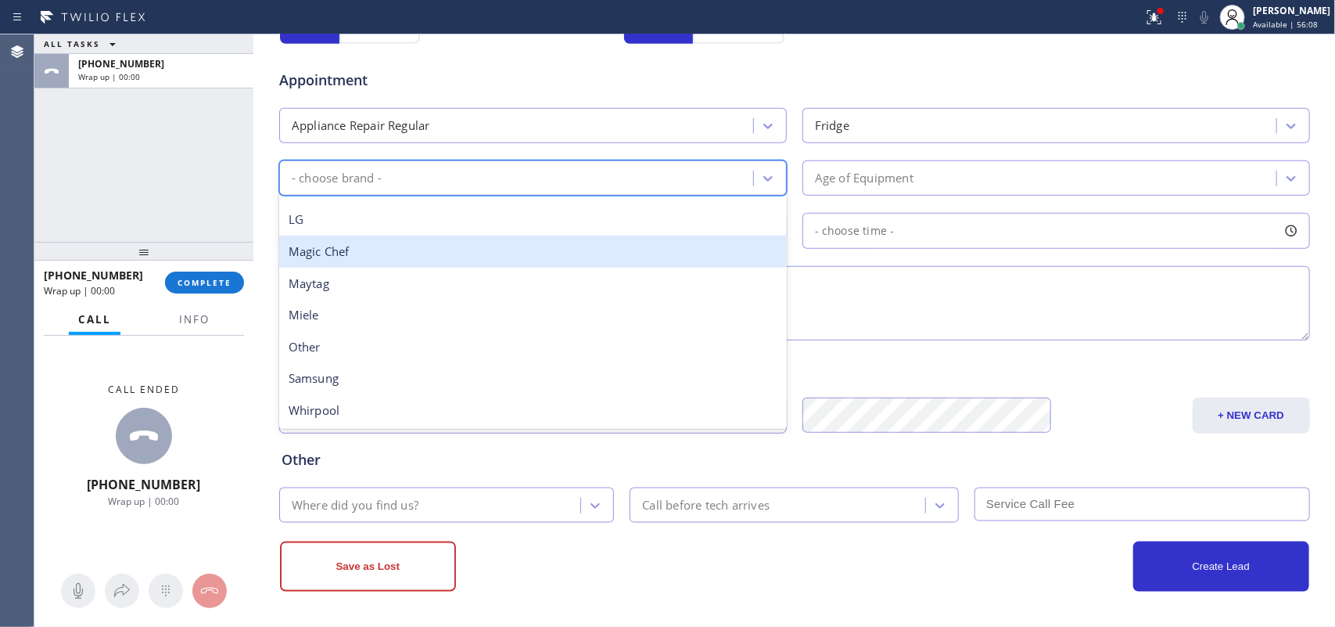
scroll to position [245, 0]
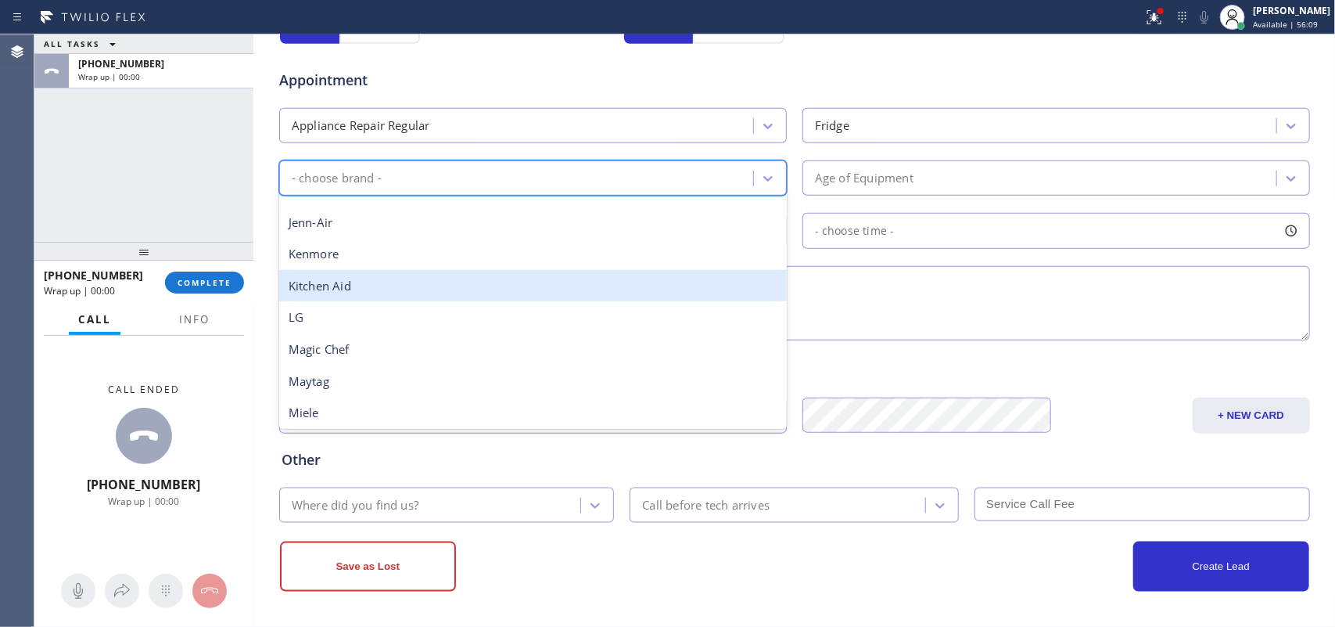
click at [622, 287] on div "Kitchen Aid" at bounding box center [533, 286] width 508 height 32
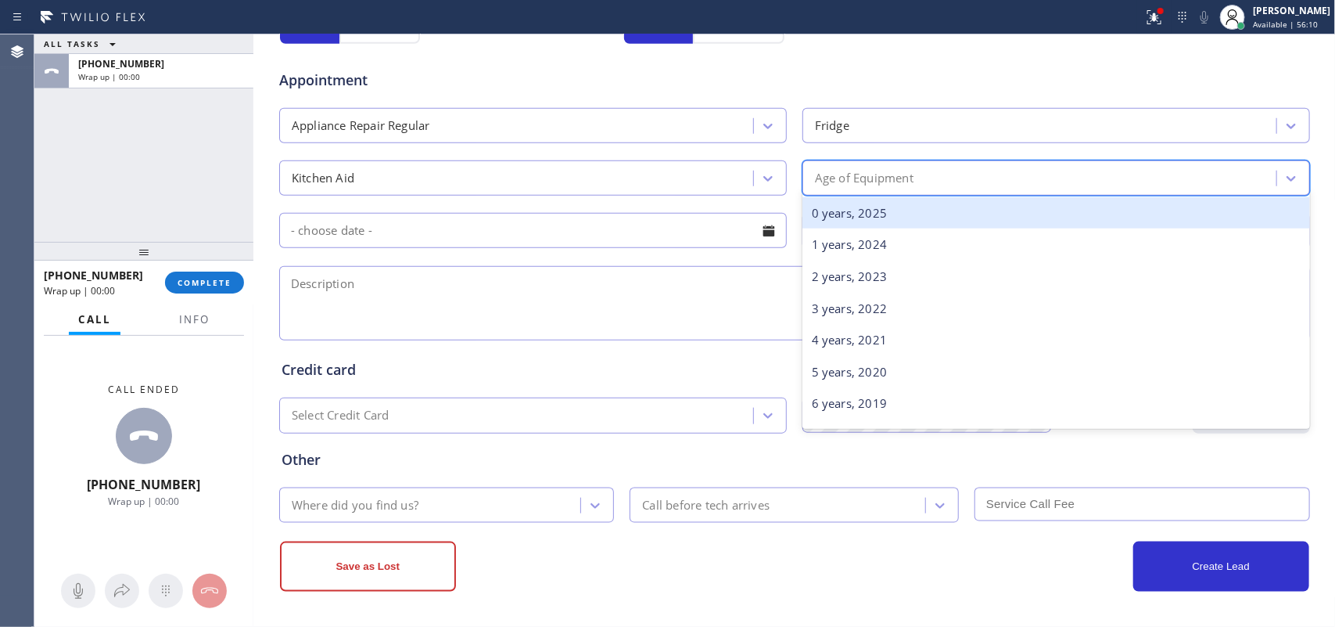
click at [870, 172] on div "Age of Equipment" at bounding box center [864, 178] width 99 height 18
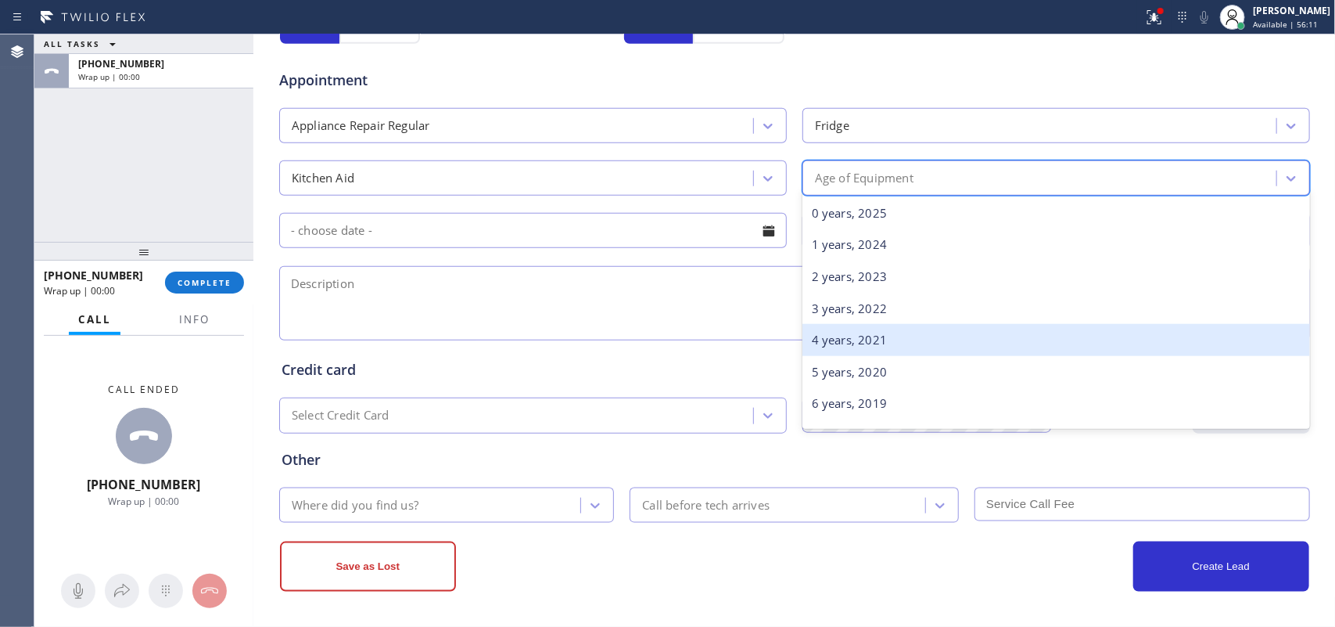
click at [921, 342] on div "4 years, 2021" at bounding box center [1057, 340] width 508 height 32
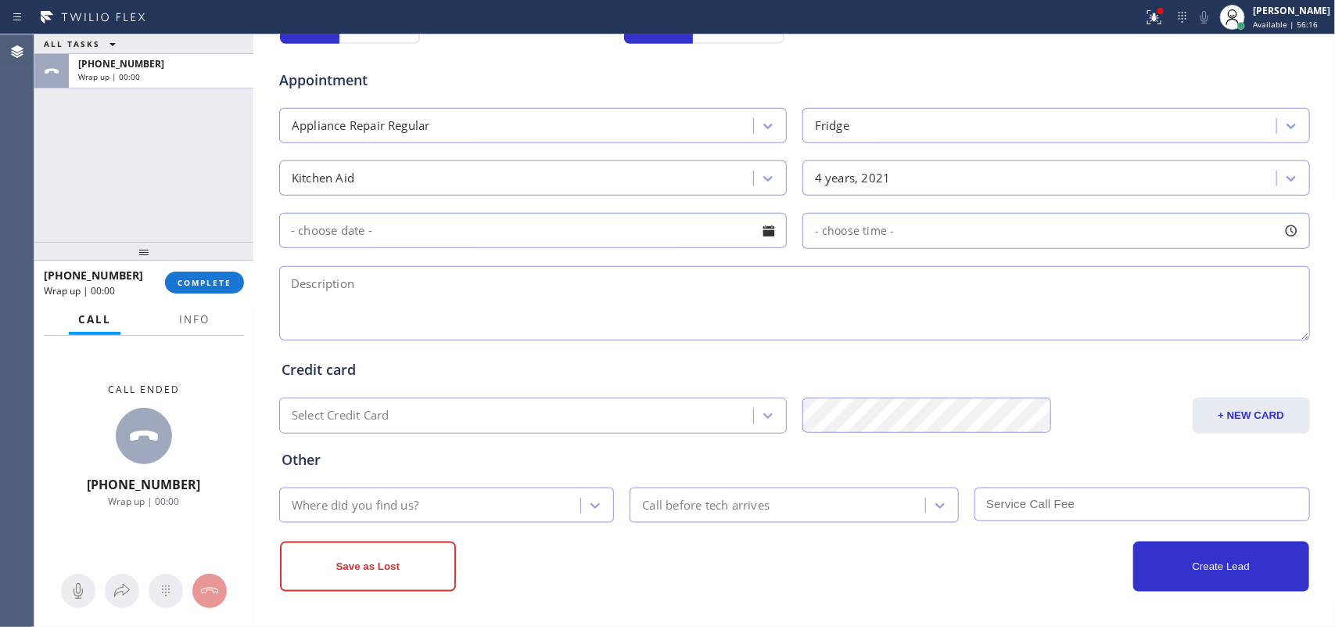
click at [387, 270] on textarea at bounding box center [794, 303] width 1031 height 74
paste textarea "Kitchen Aid FS French Door Fridge / MN KRFF507HPS02/ [DEMOGRAPHIC_DATA]/ the to…"
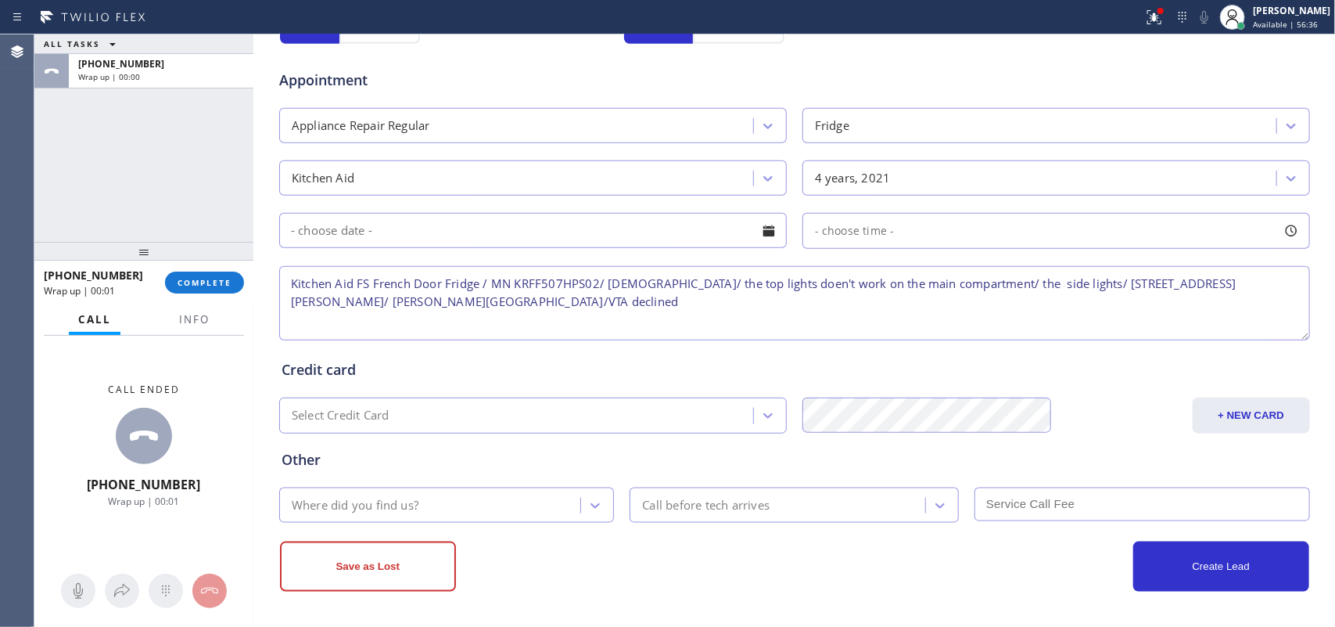
type textarea "Kitchen Aid FS French Door Fridge / MN KRFF507HPS02/ [DEMOGRAPHIC_DATA]/ the to…"
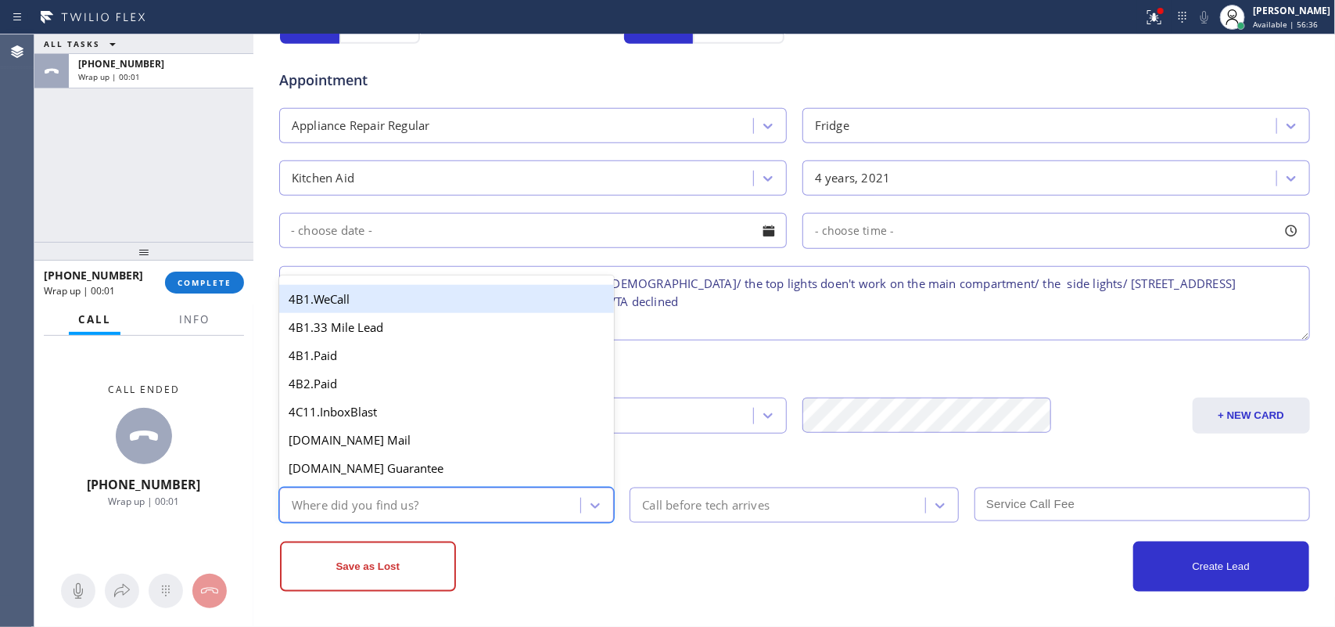
click at [491, 490] on div "Where did you find us?" at bounding box center [447, 504] width 336 height 35
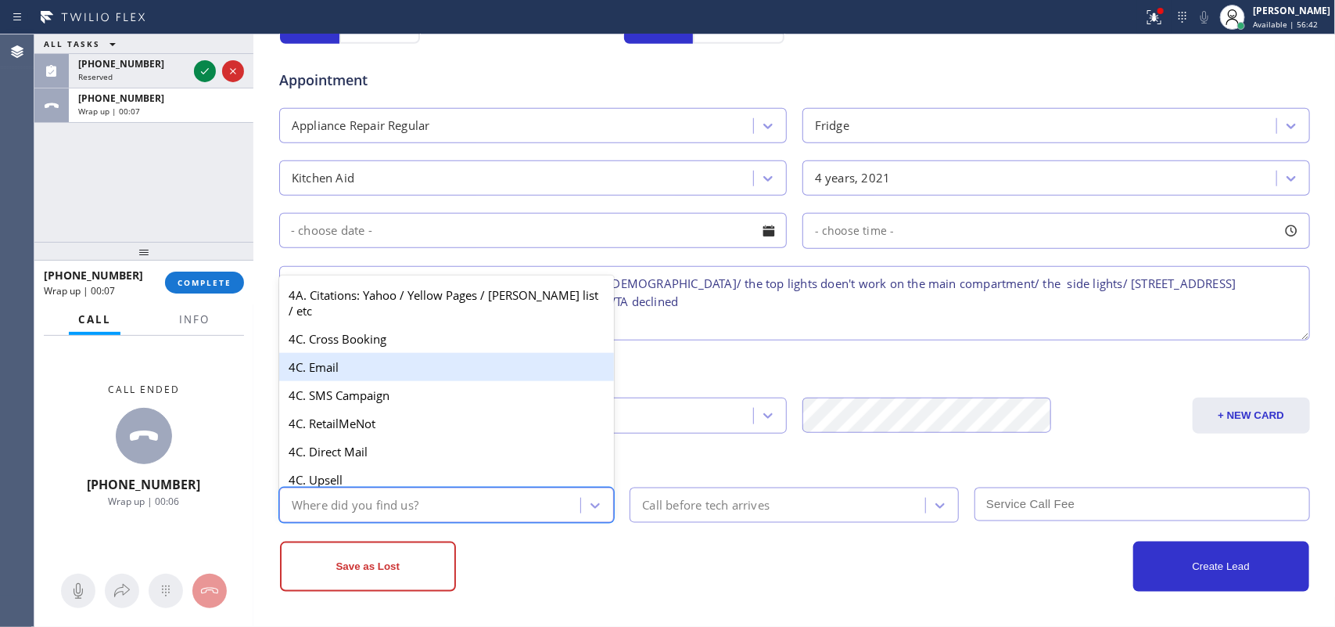
scroll to position [1467, 0]
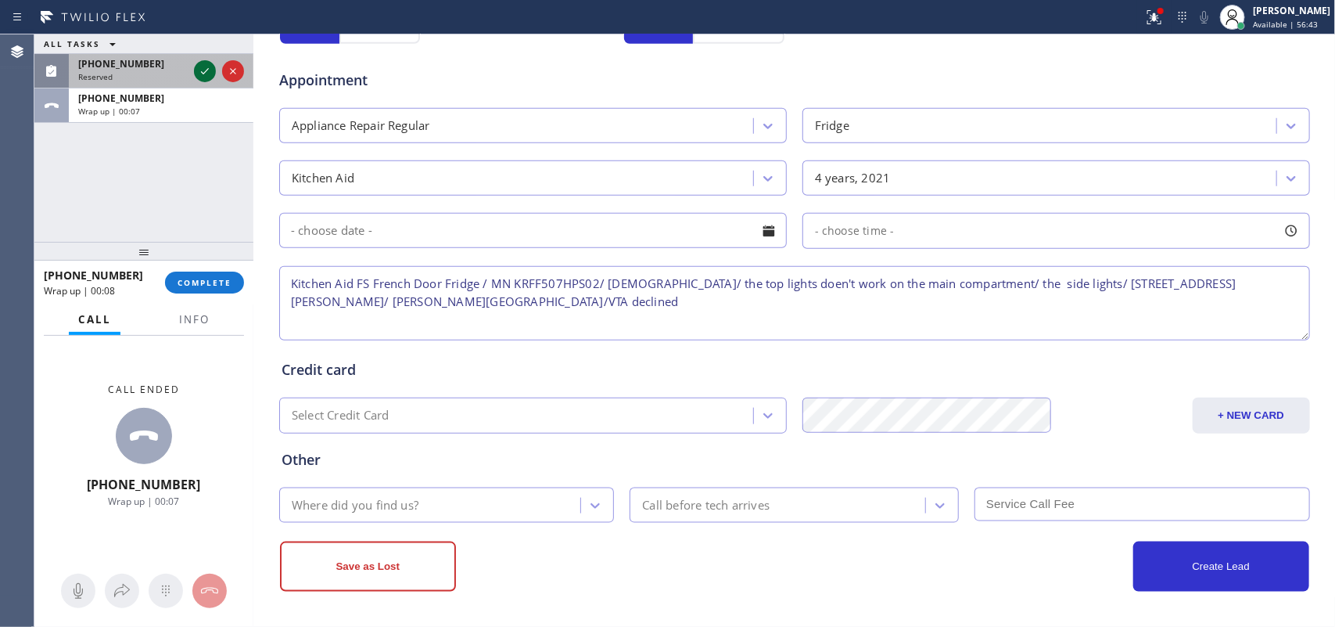
click at [199, 67] on icon at bounding box center [205, 71] width 19 height 19
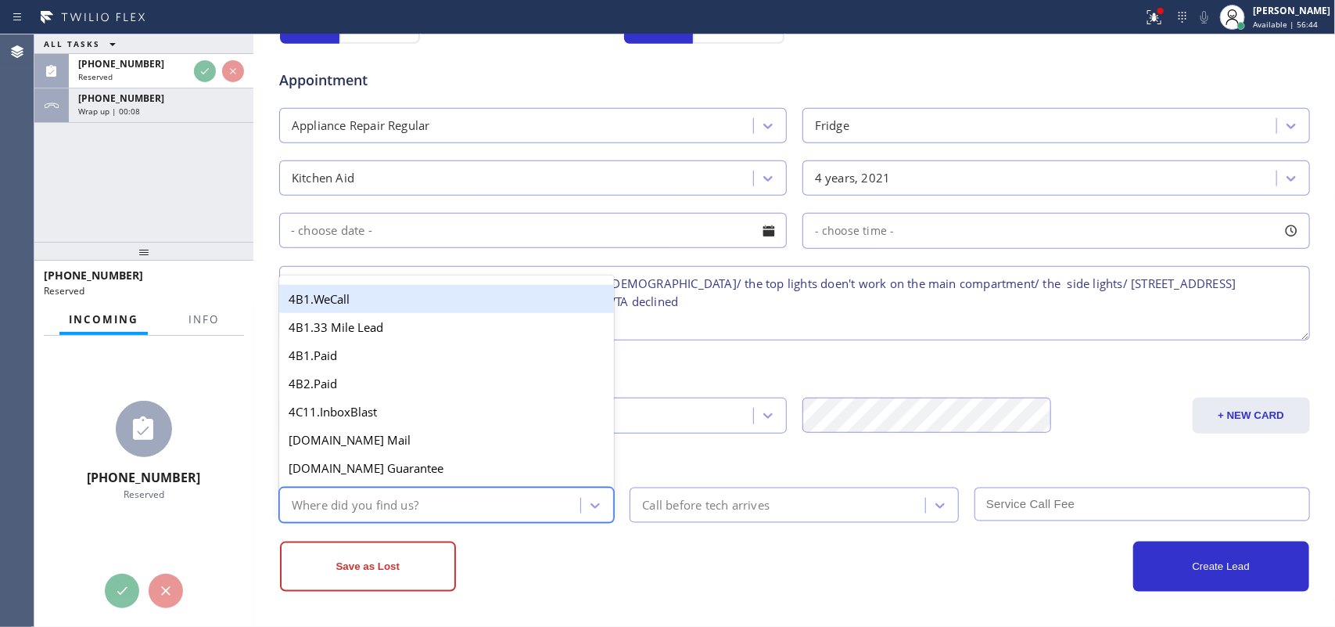
click at [447, 497] on div "Where did you find us?" at bounding box center [432, 504] width 297 height 27
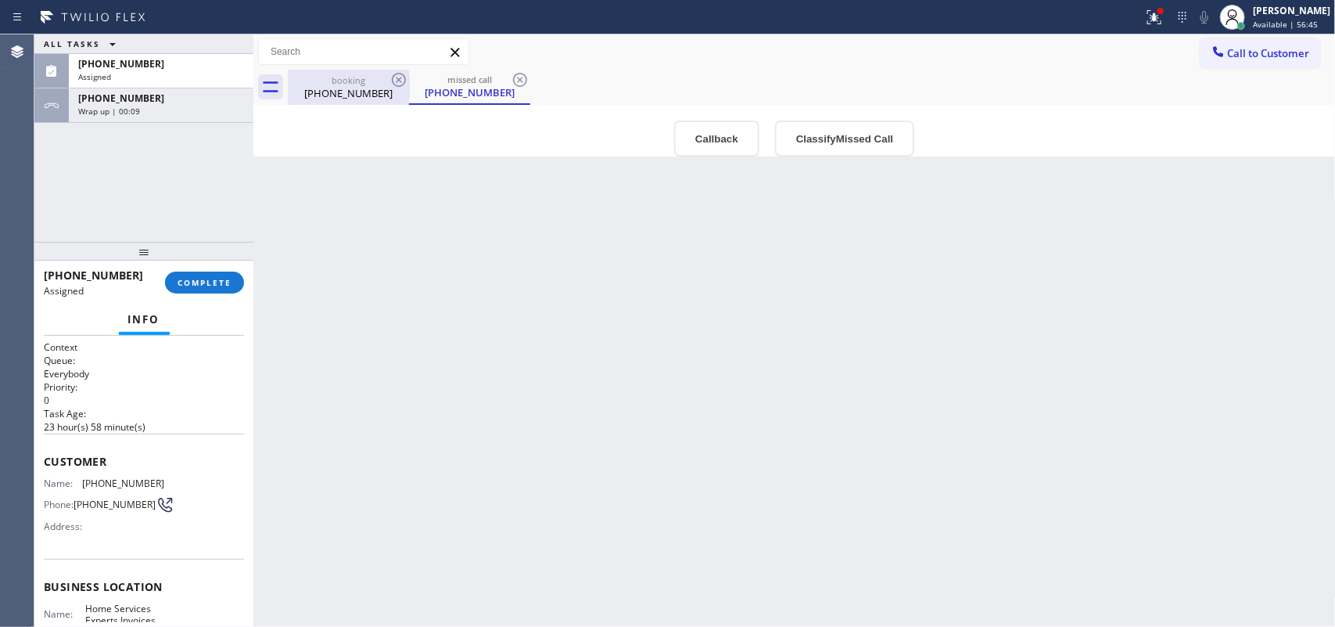
click at [350, 95] on div "[PHONE_NUMBER]" at bounding box center [348, 93] width 118 height 14
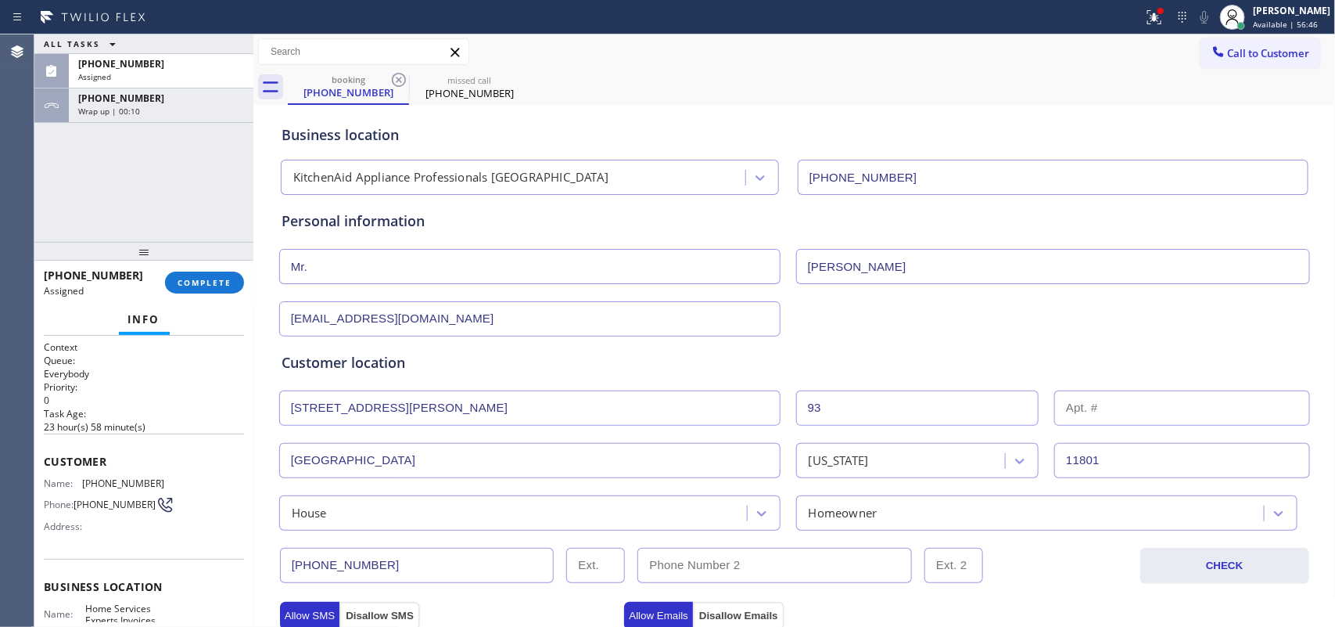
scroll to position [588, 0]
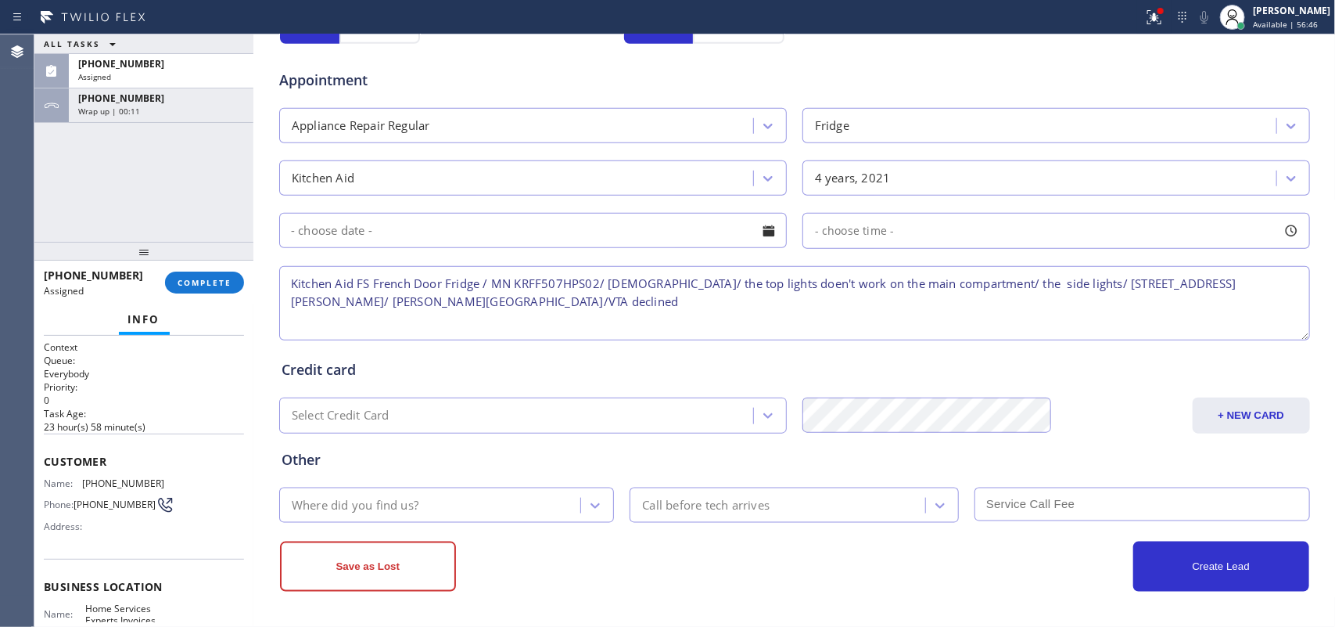
click at [529, 498] on div "Where did you find us?" at bounding box center [432, 504] width 297 height 27
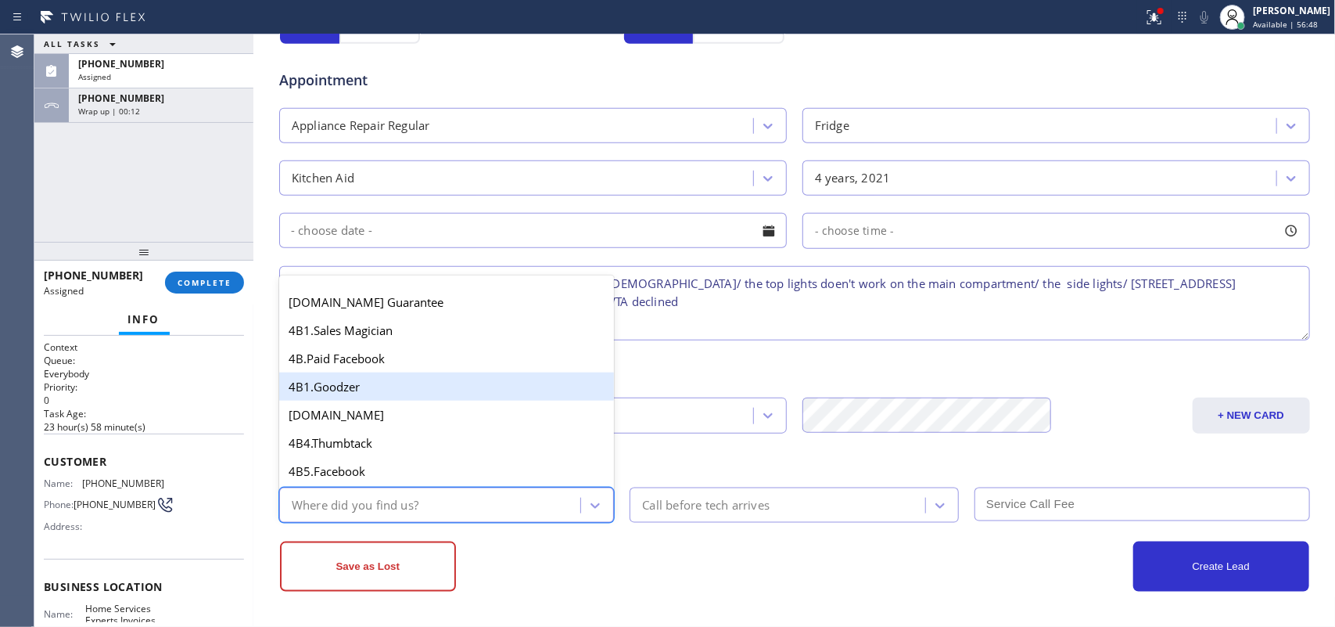
scroll to position [684, 0]
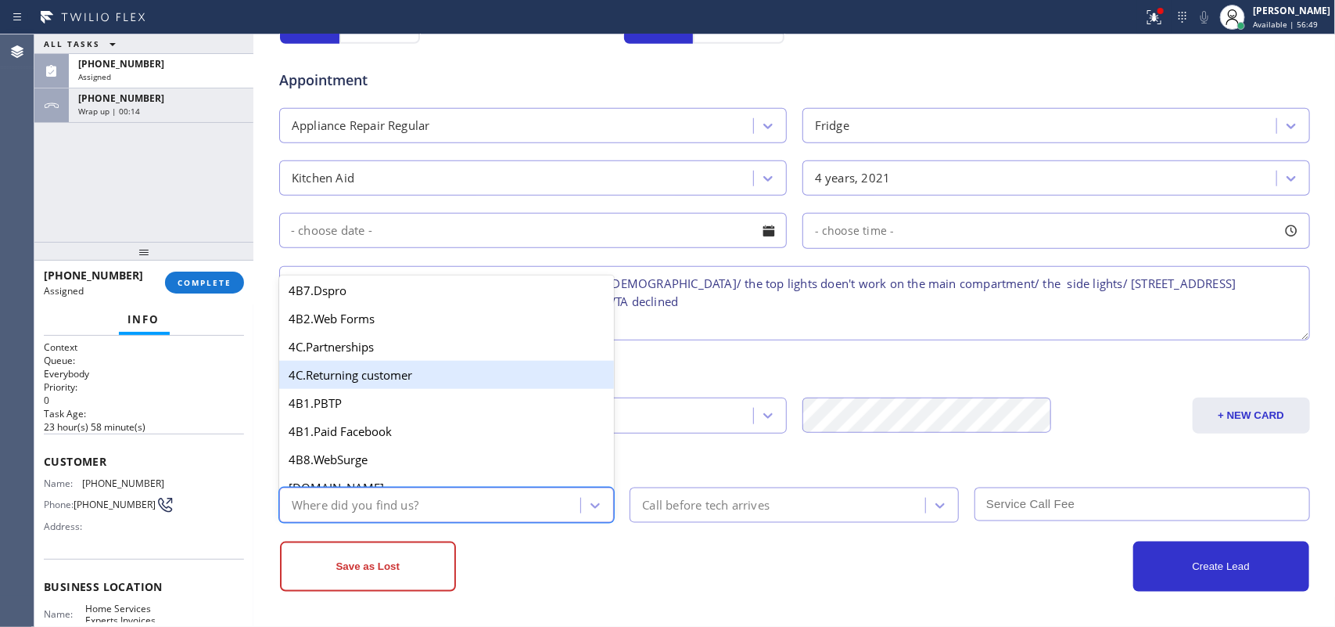
type input "g"
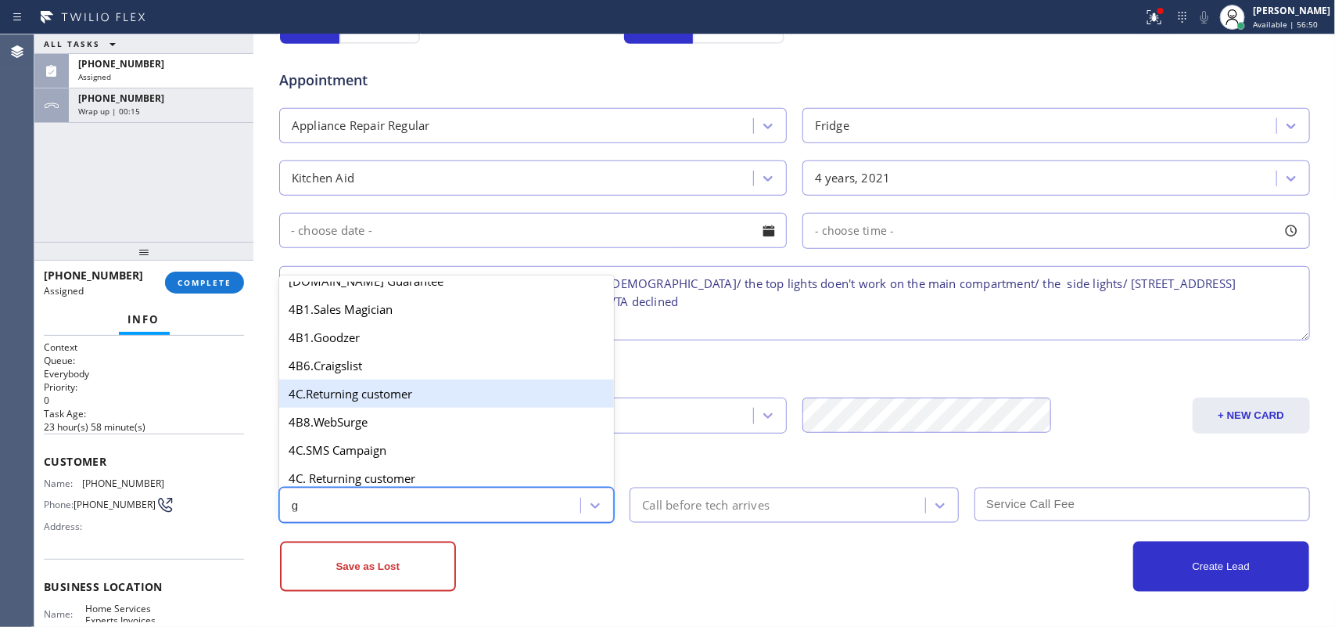
scroll to position [295, 0]
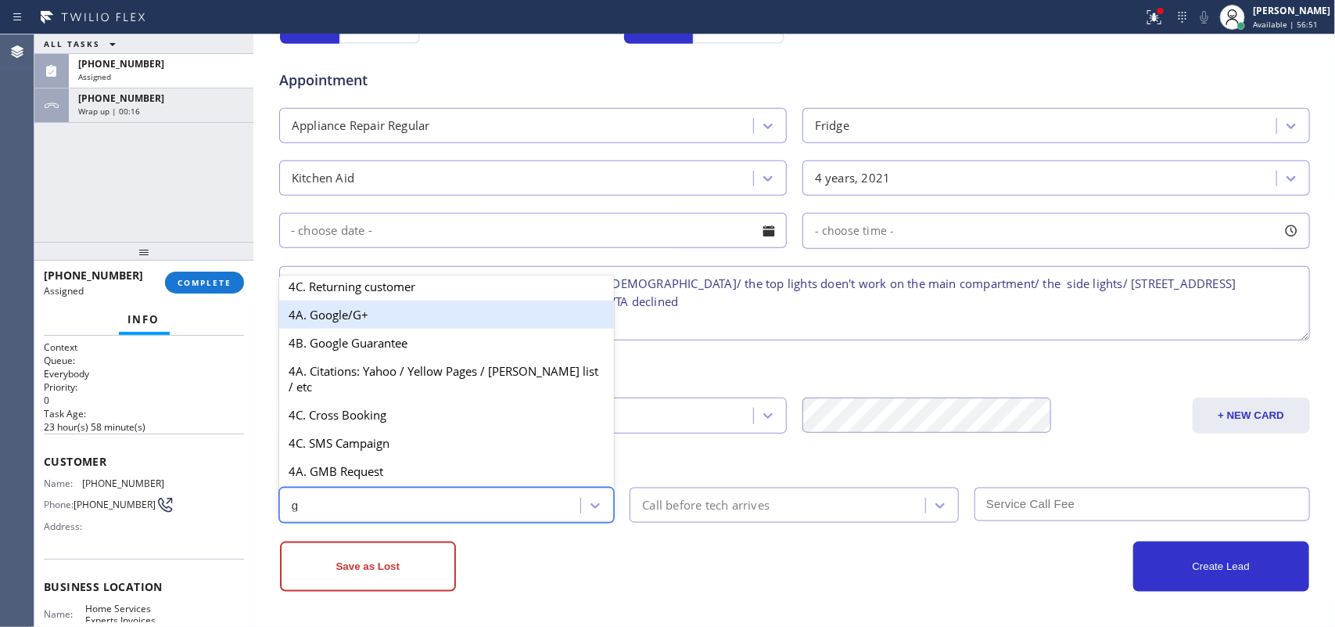
click at [446, 329] on div "4A. Google/G+" at bounding box center [447, 314] width 336 height 28
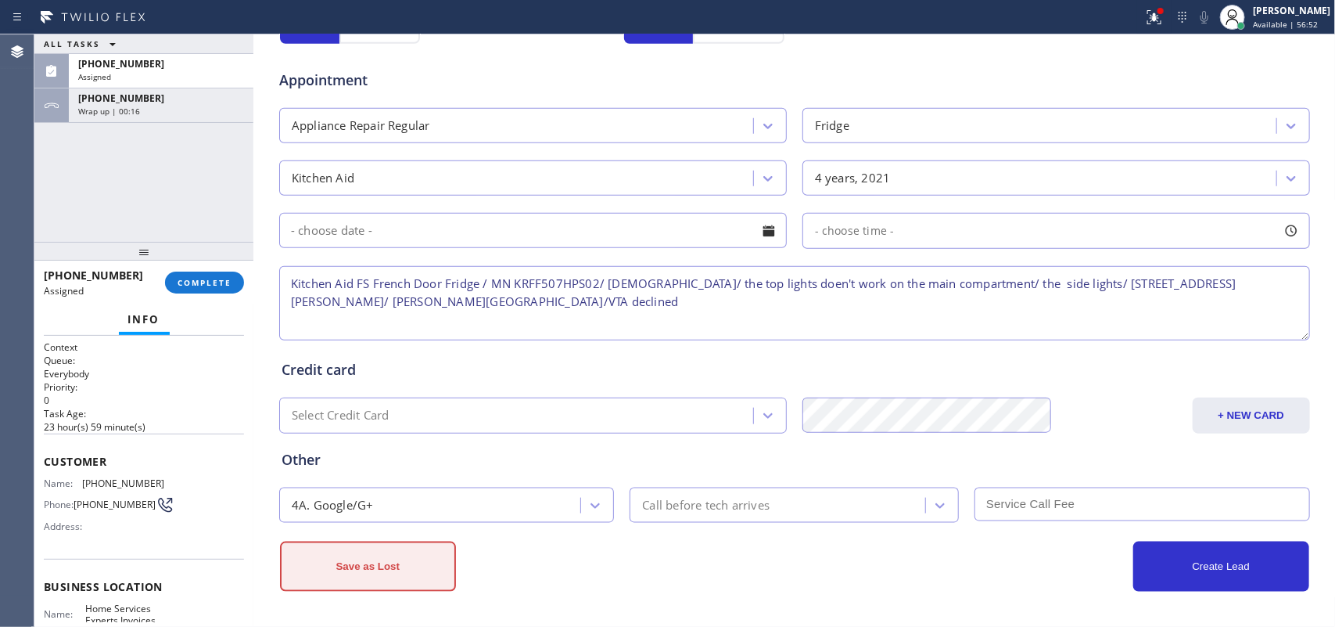
click at [393, 501] on button "Save as Lost" at bounding box center [368, 566] width 176 height 50
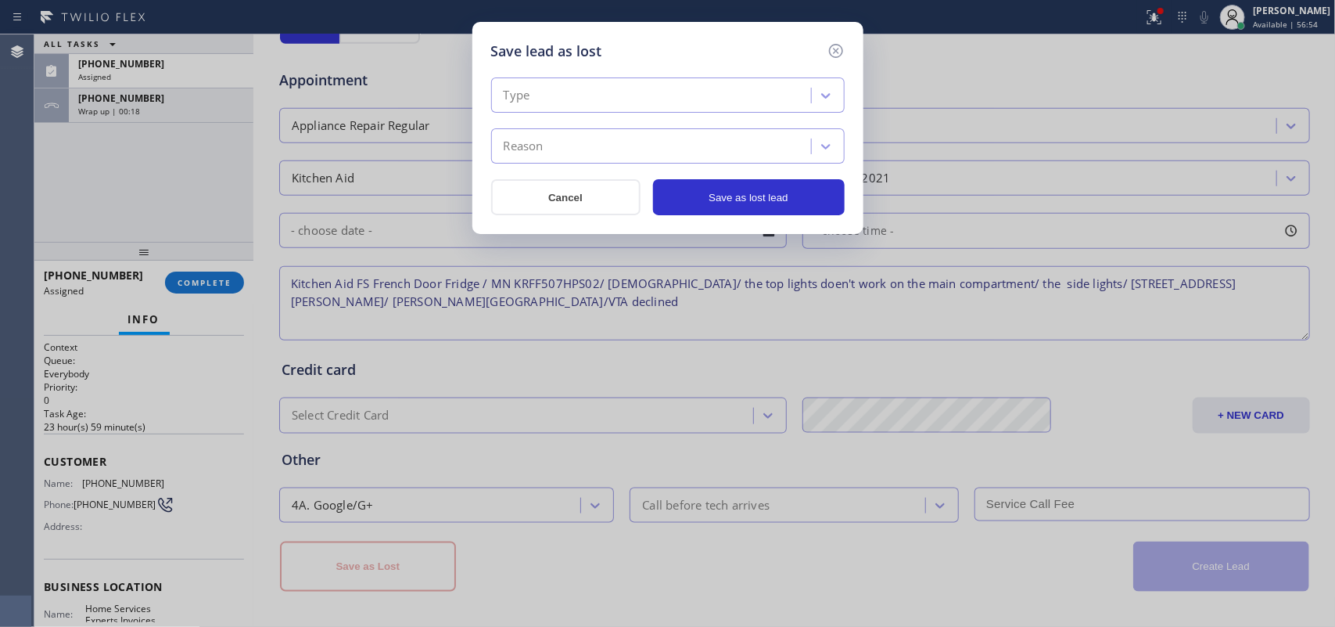
click at [774, 99] on div "Type" at bounding box center [653, 95] width 315 height 27
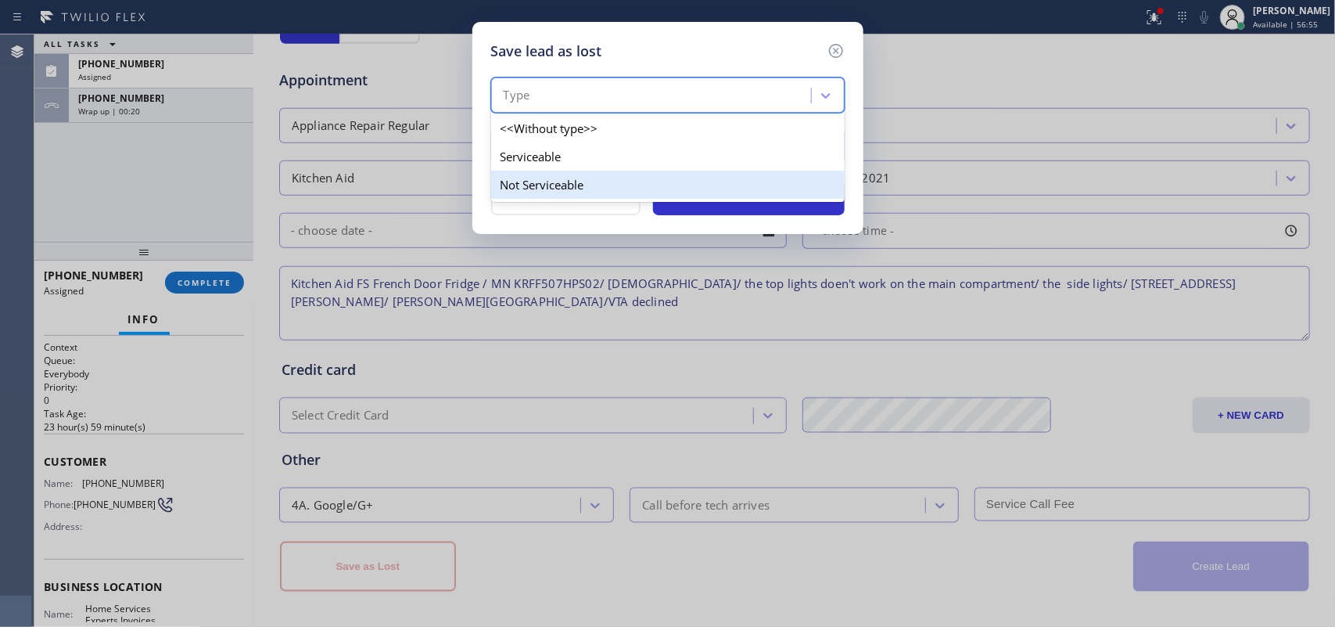
click at [747, 196] on div "Not Serviceable" at bounding box center [668, 185] width 354 height 28
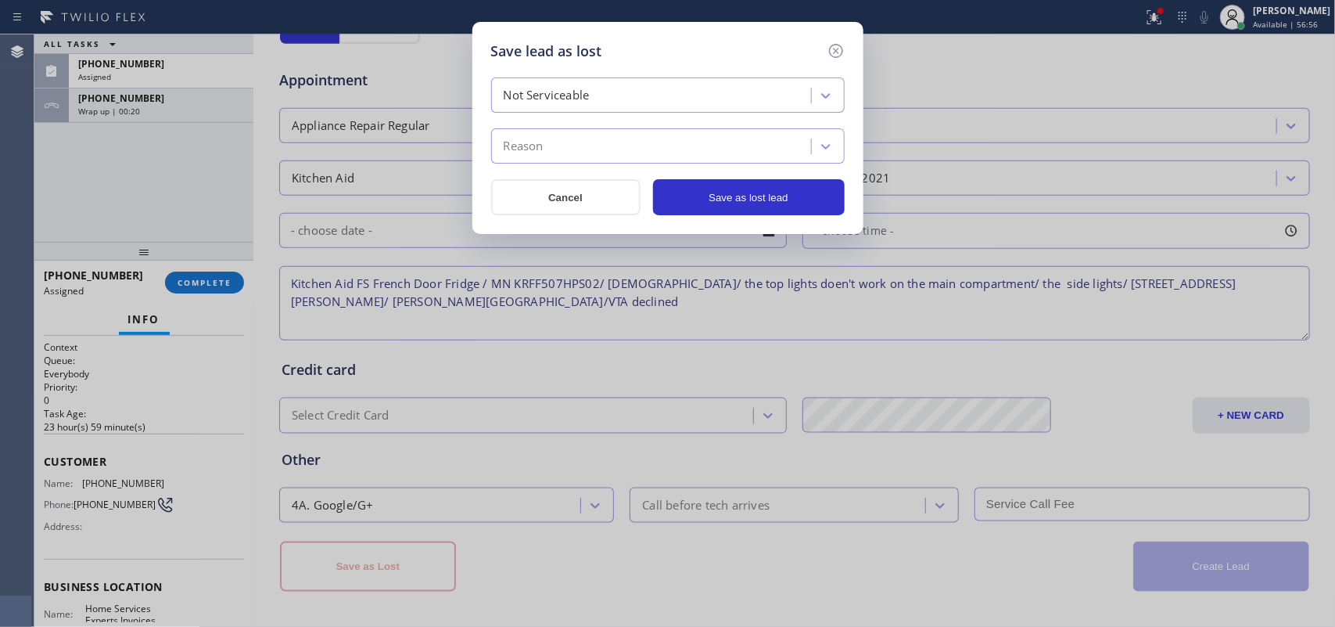
click at [740, 156] on div "Reason" at bounding box center [653, 146] width 315 height 27
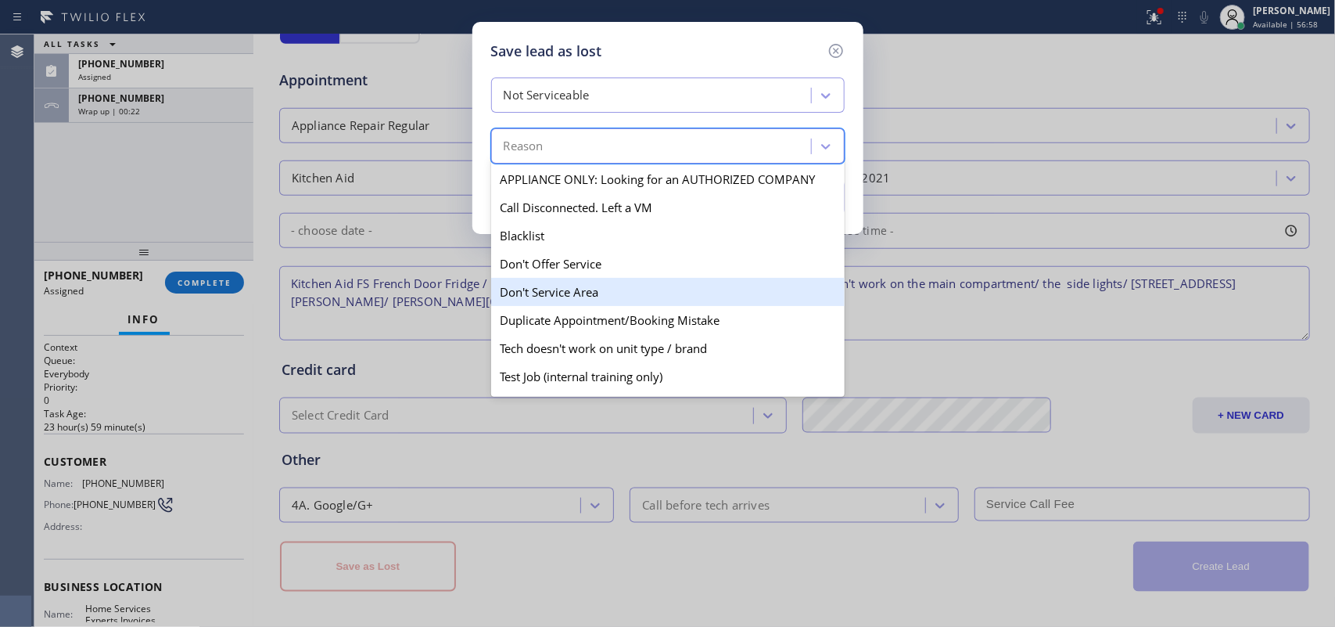
click at [655, 288] on div "Don't Service Area" at bounding box center [668, 292] width 354 height 28
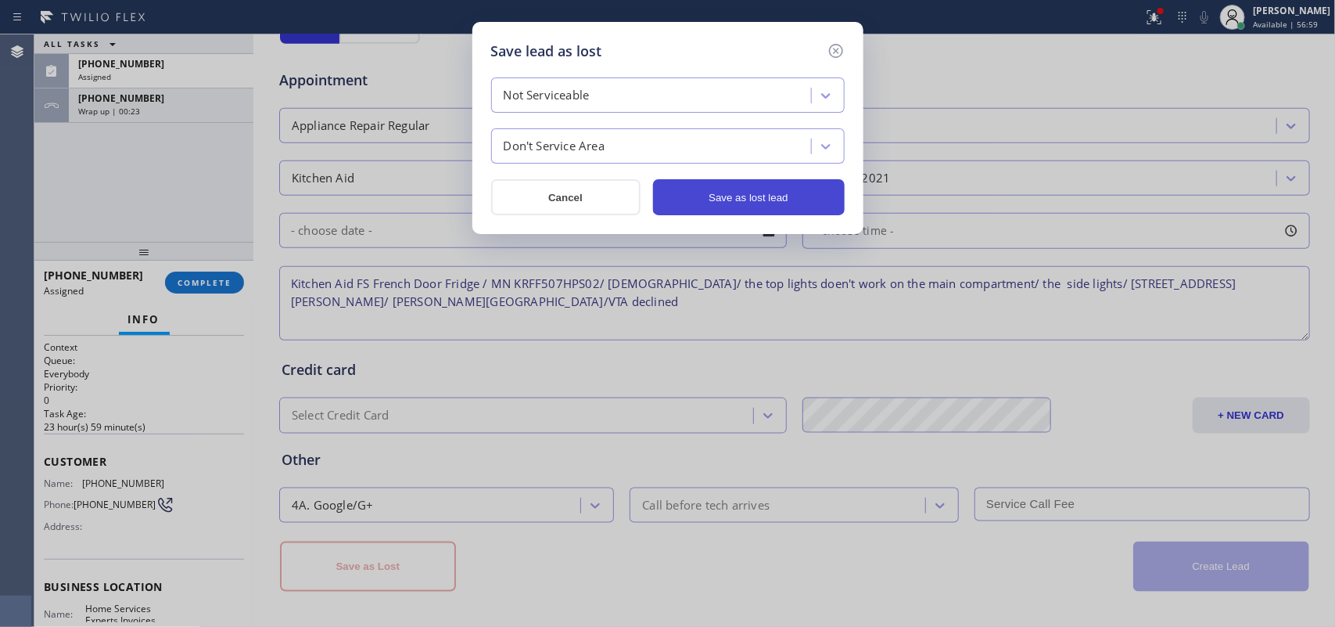
click at [749, 188] on button "Save as lost lead" at bounding box center [749, 197] width 192 height 36
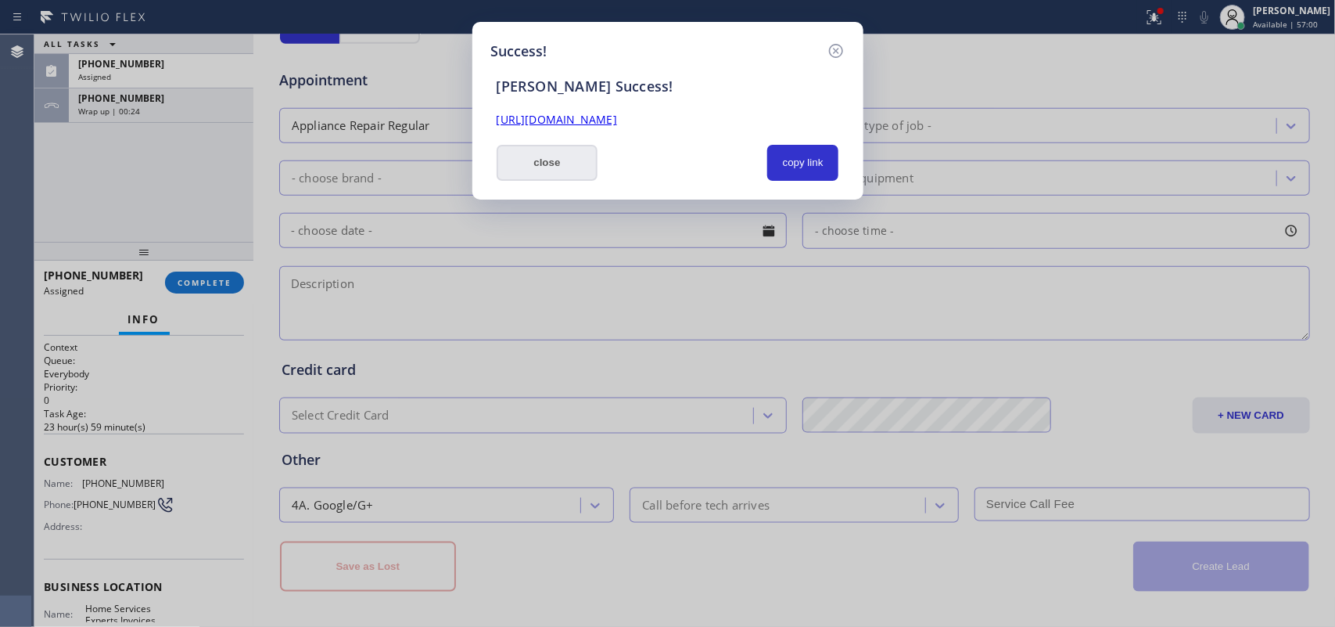
click at [553, 169] on button "close" at bounding box center [548, 163] width 102 height 36
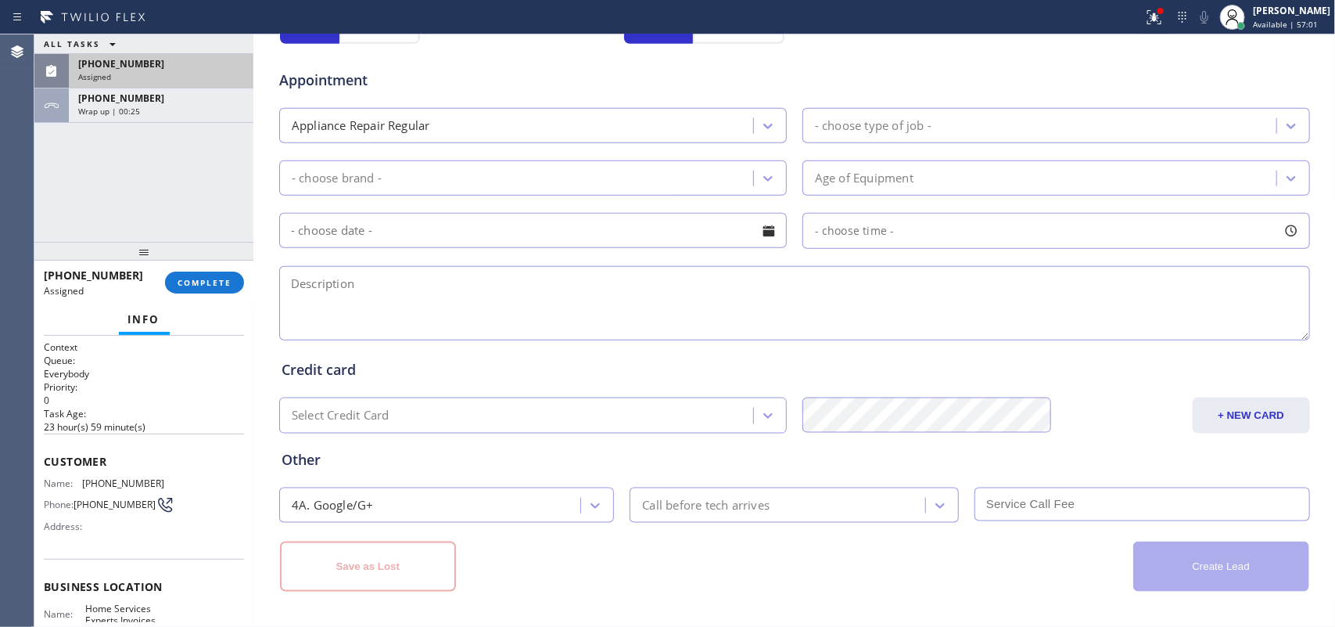
click at [192, 61] on div "[PHONE_NUMBER]" at bounding box center [161, 63] width 166 height 13
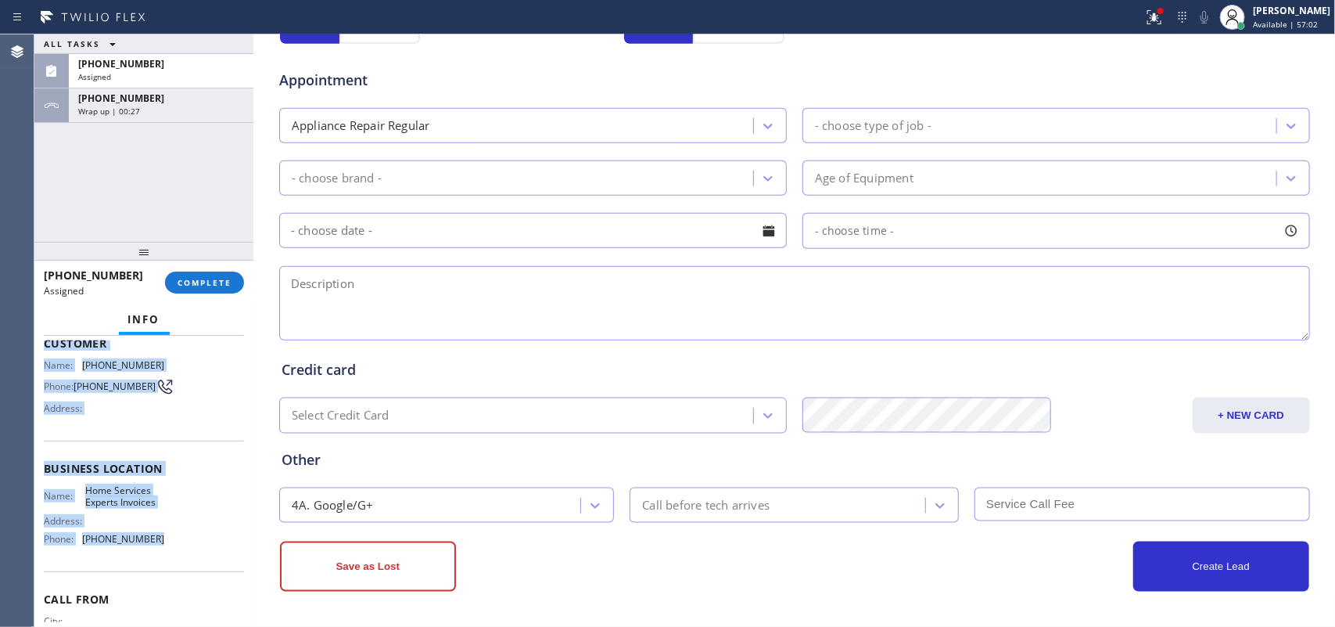
scroll to position [0, 0]
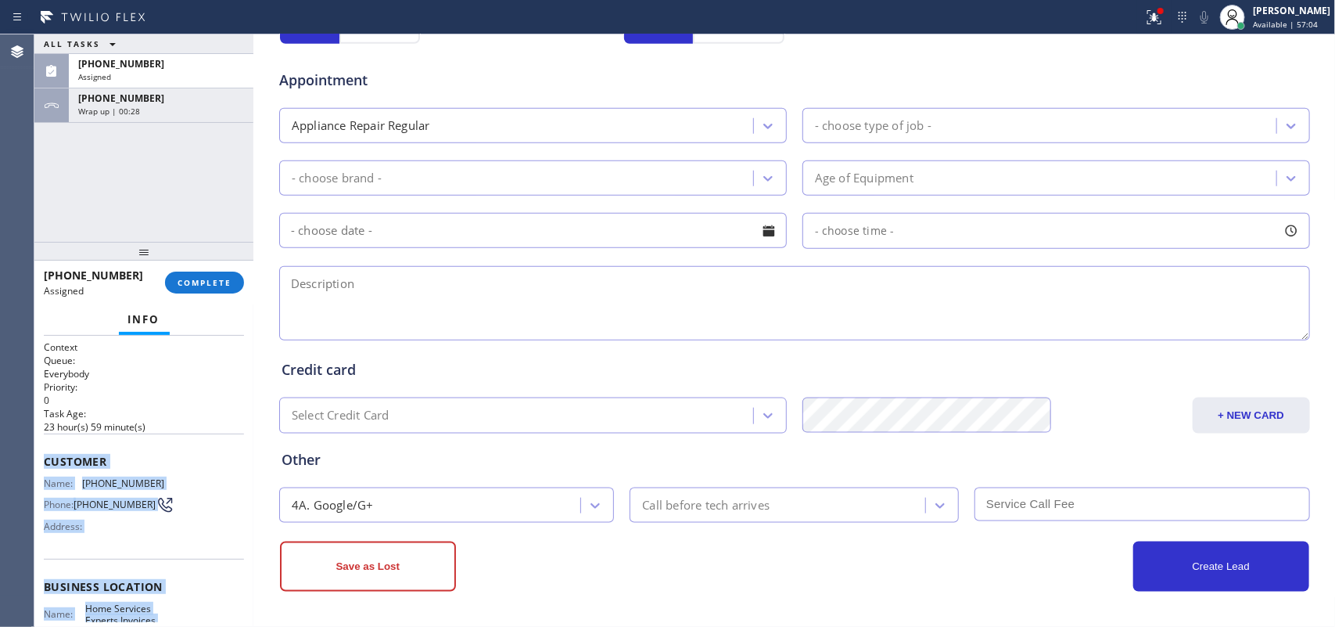
drag, startPoint x: 178, startPoint y: 497, endPoint x: 41, endPoint y: 451, distance: 145.4
click at [41, 451] on div "Context Queue: Everybody Priority: 0 Task Age: [DEMOGRAPHIC_DATA] hour(s) 59 mi…" at bounding box center [143, 482] width 219 height 292
copy div "Customer Name: [PHONE_NUMBER] Phone: [PHONE_NUMBER] Address: Business location …"
click at [210, 288] on button "COMPLETE" at bounding box center [204, 282] width 79 height 22
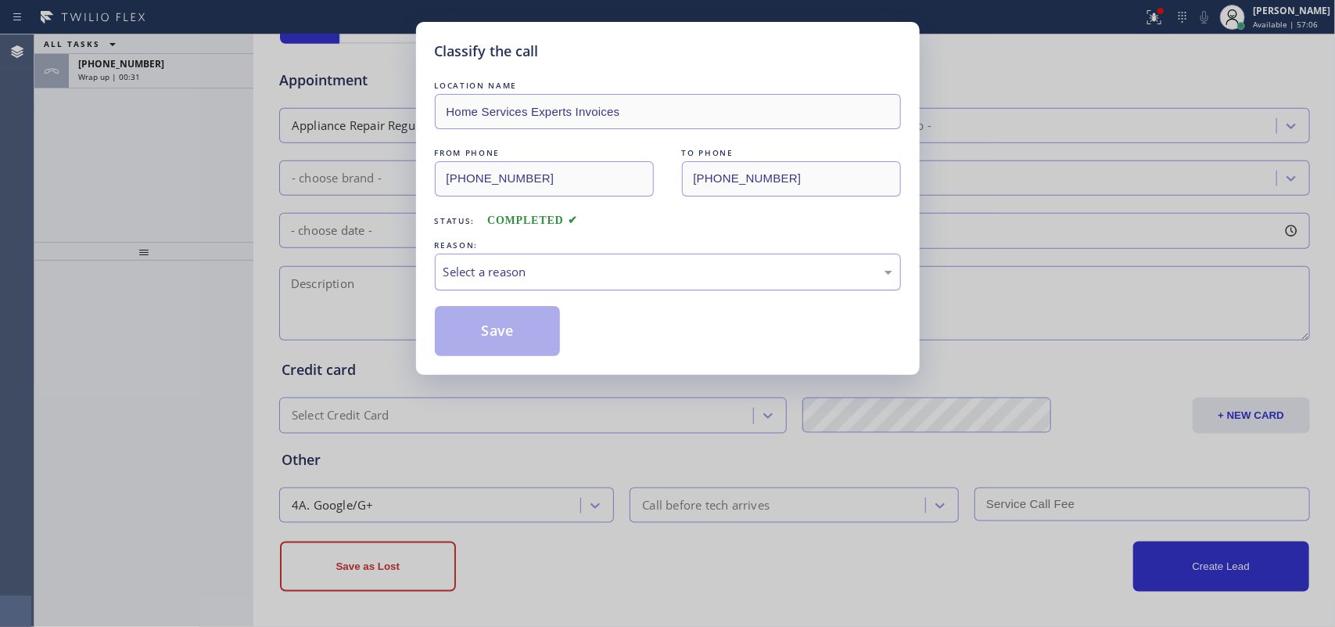
click at [740, 268] on div "Select a reason" at bounding box center [668, 272] width 449 height 18
click at [491, 337] on button "Save" at bounding box center [498, 331] width 126 height 50
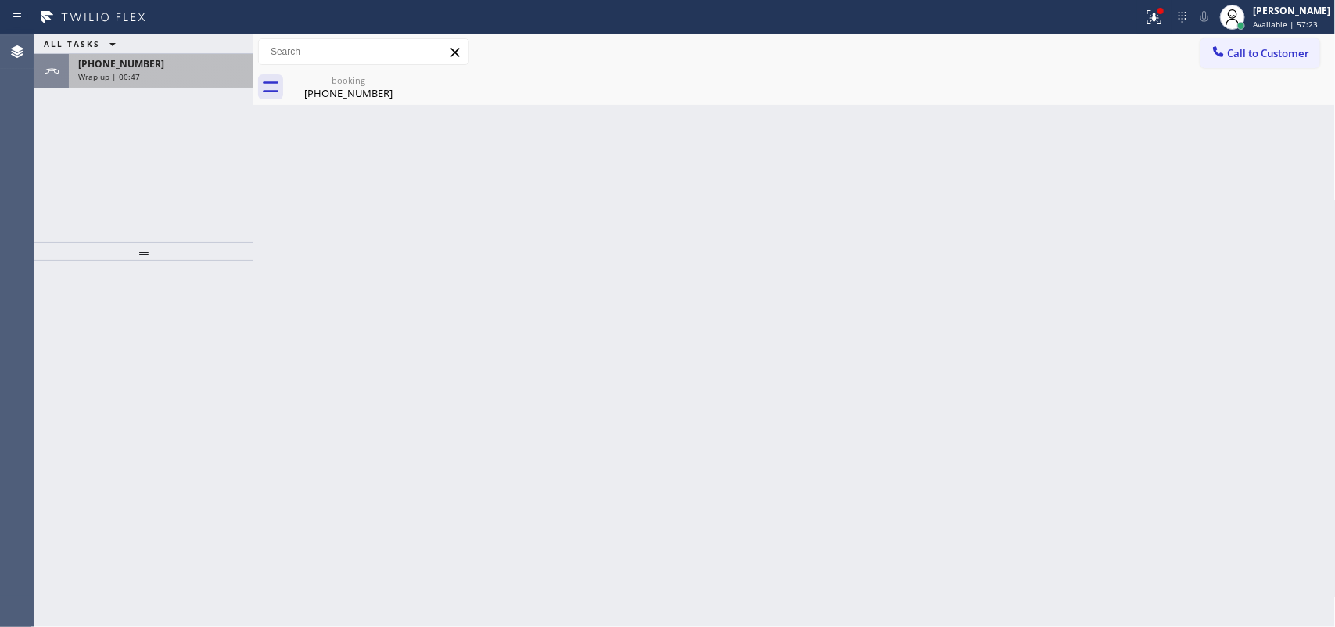
click at [149, 79] on div "Wrap up | 00:47" at bounding box center [161, 76] width 166 height 11
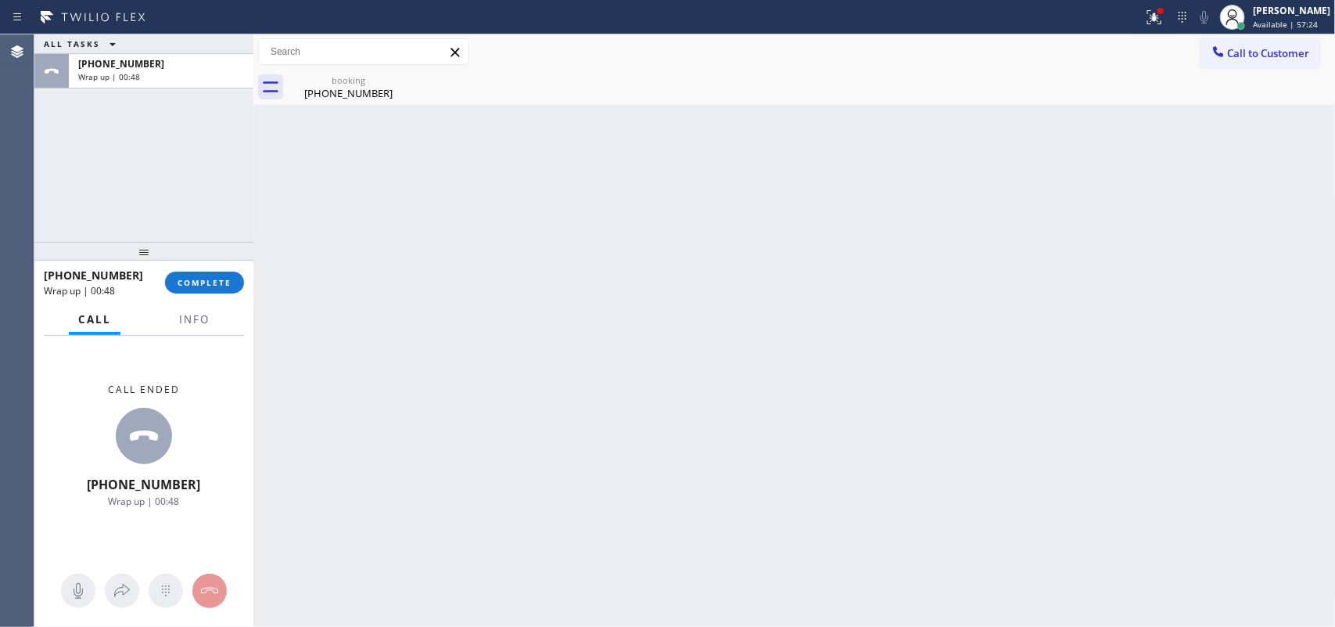
drag, startPoint x: 220, startPoint y: 282, endPoint x: 347, endPoint y: 275, distance: 126.9
click at [221, 282] on span "COMPLETE" at bounding box center [205, 282] width 54 height 11
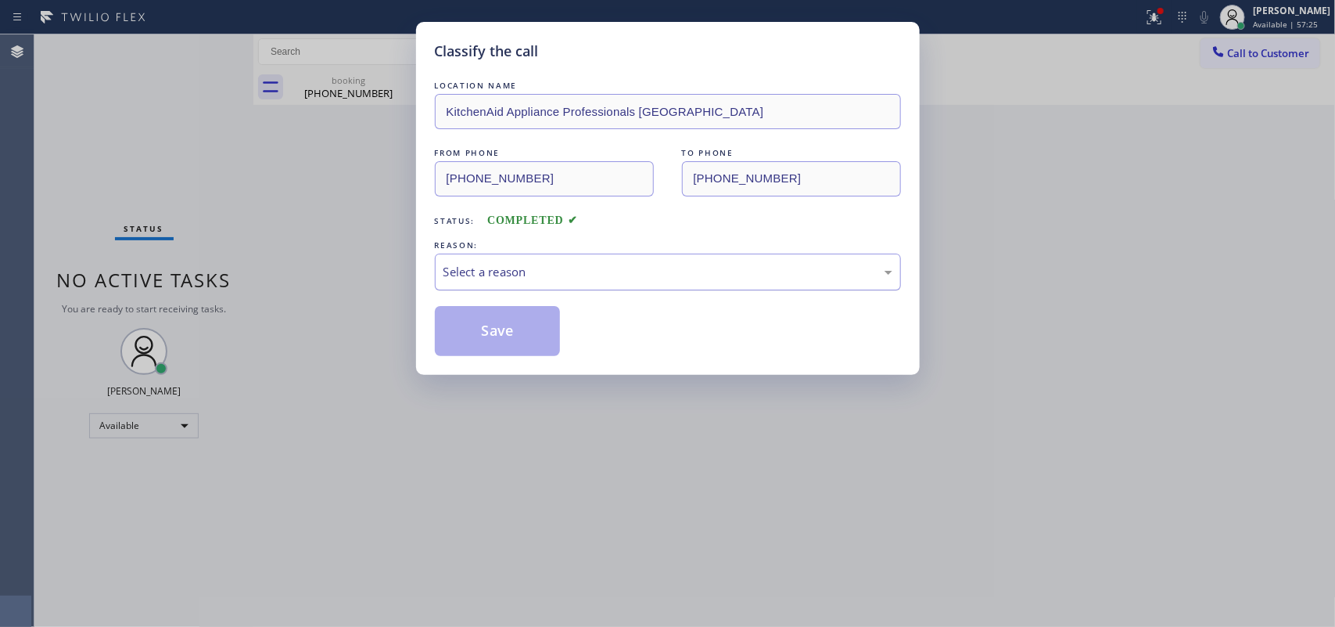
click at [645, 266] on div "Select a reason" at bounding box center [668, 272] width 449 height 18
click at [498, 335] on button "Save" at bounding box center [498, 331] width 126 height 50
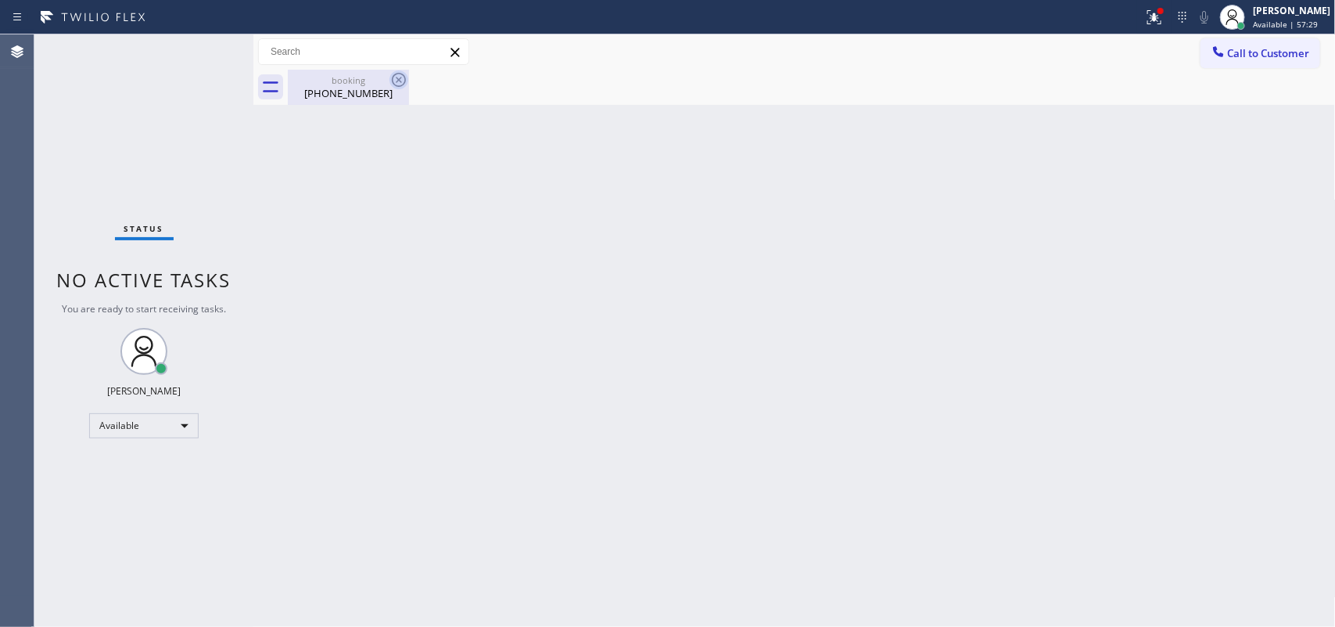
click at [393, 80] on icon at bounding box center [399, 79] width 19 height 19
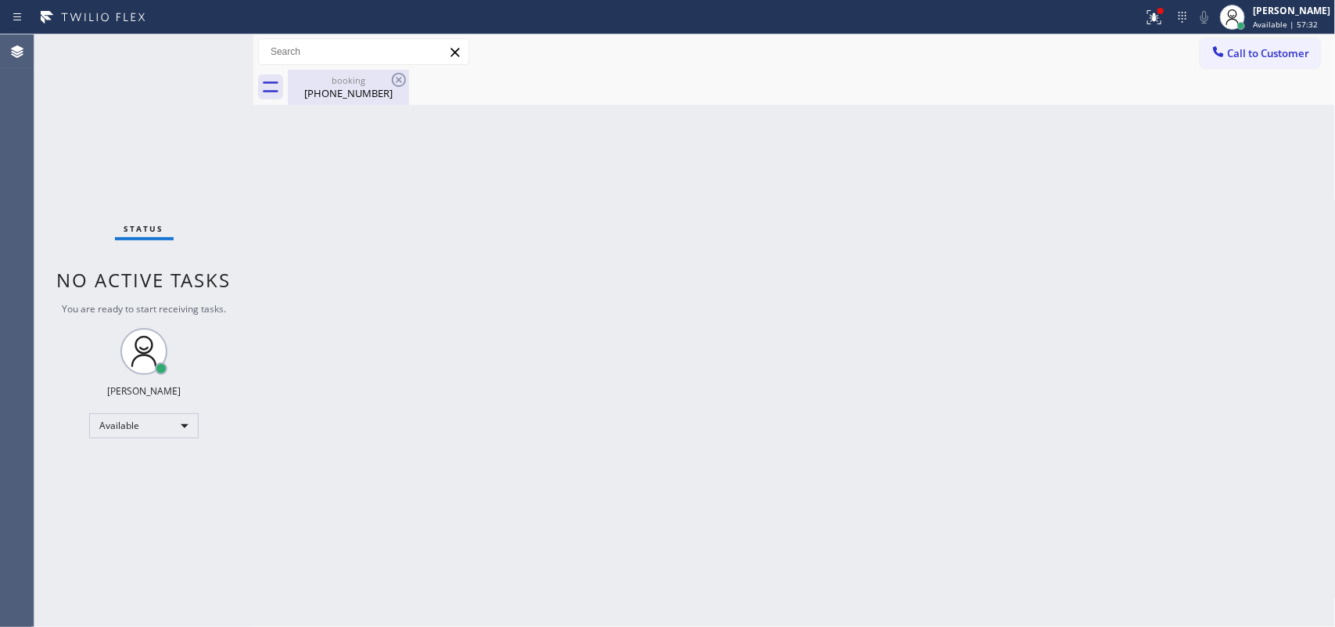
click at [354, 84] on div "booking" at bounding box center [348, 80] width 118 height 12
click at [1068, 20] on span "Available | 59:10" at bounding box center [1285, 24] width 65 height 11
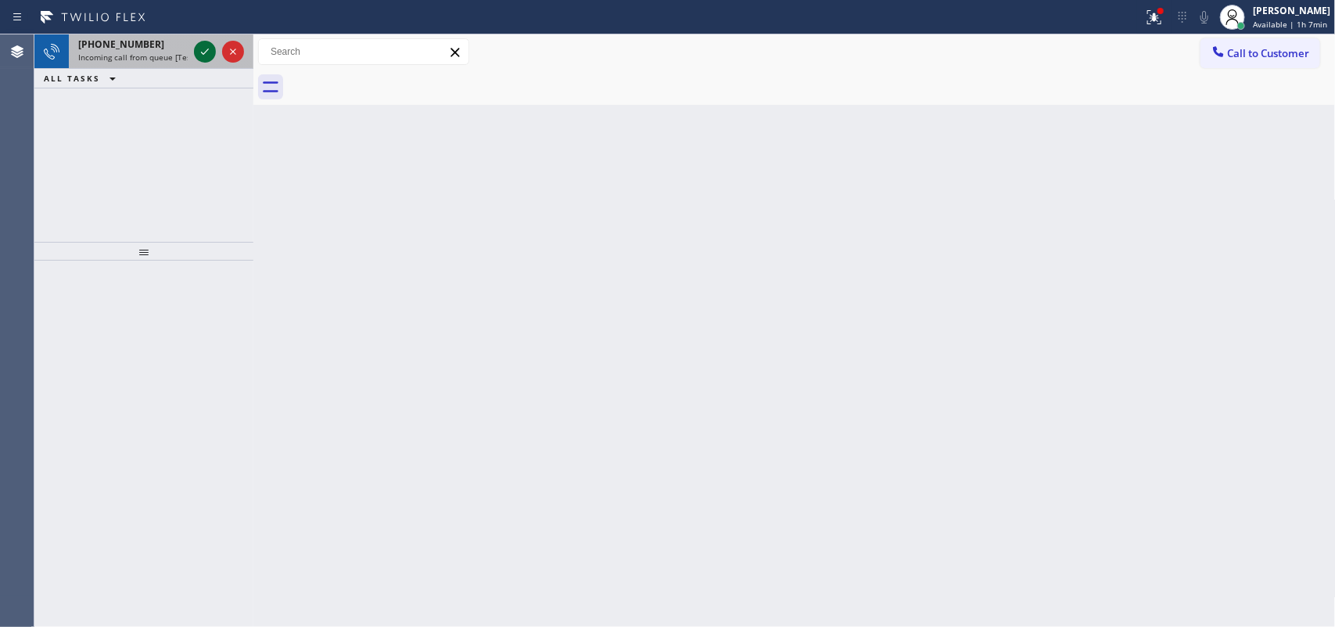
click at [199, 48] on icon at bounding box center [205, 51] width 19 height 19
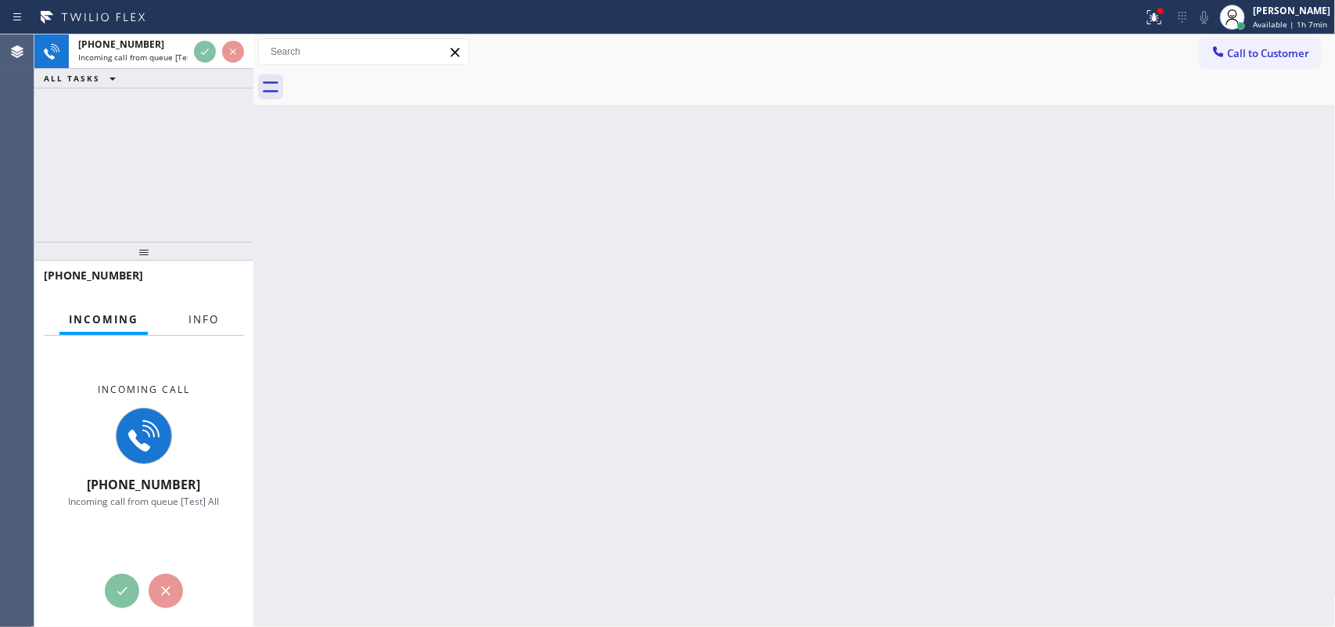
click at [204, 306] on button "Info" at bounding box center [203, 319] width 49 height 31
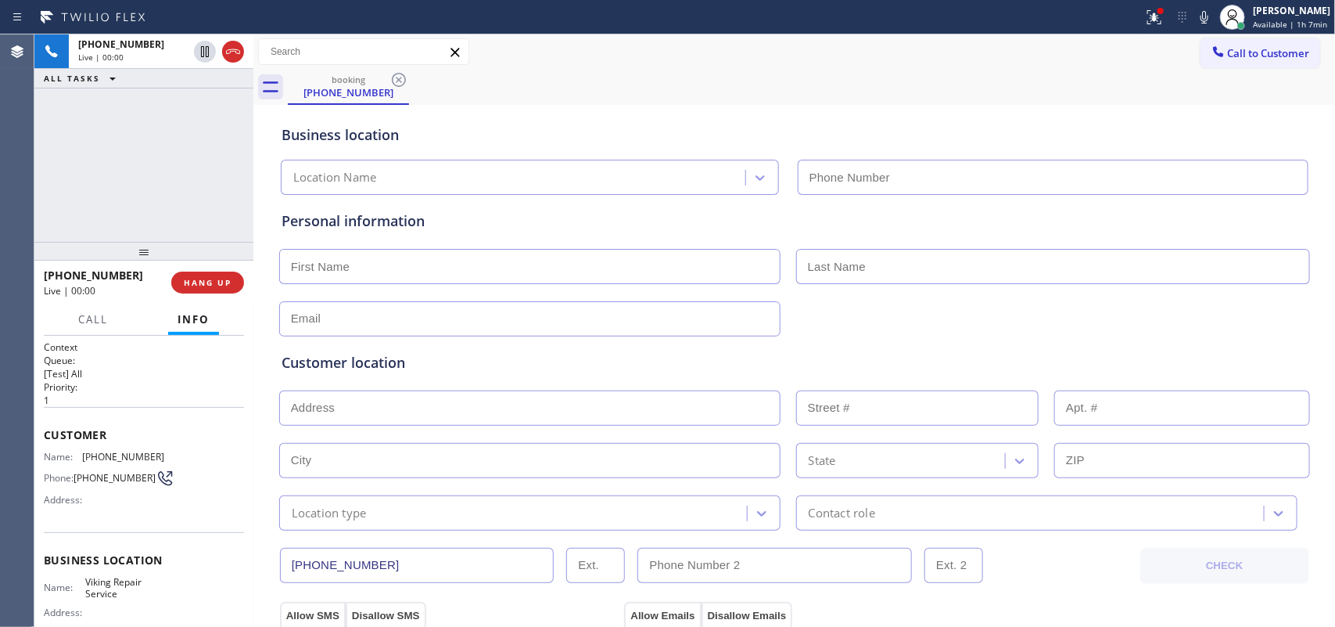
type input "[PHONE_NUMBER]"
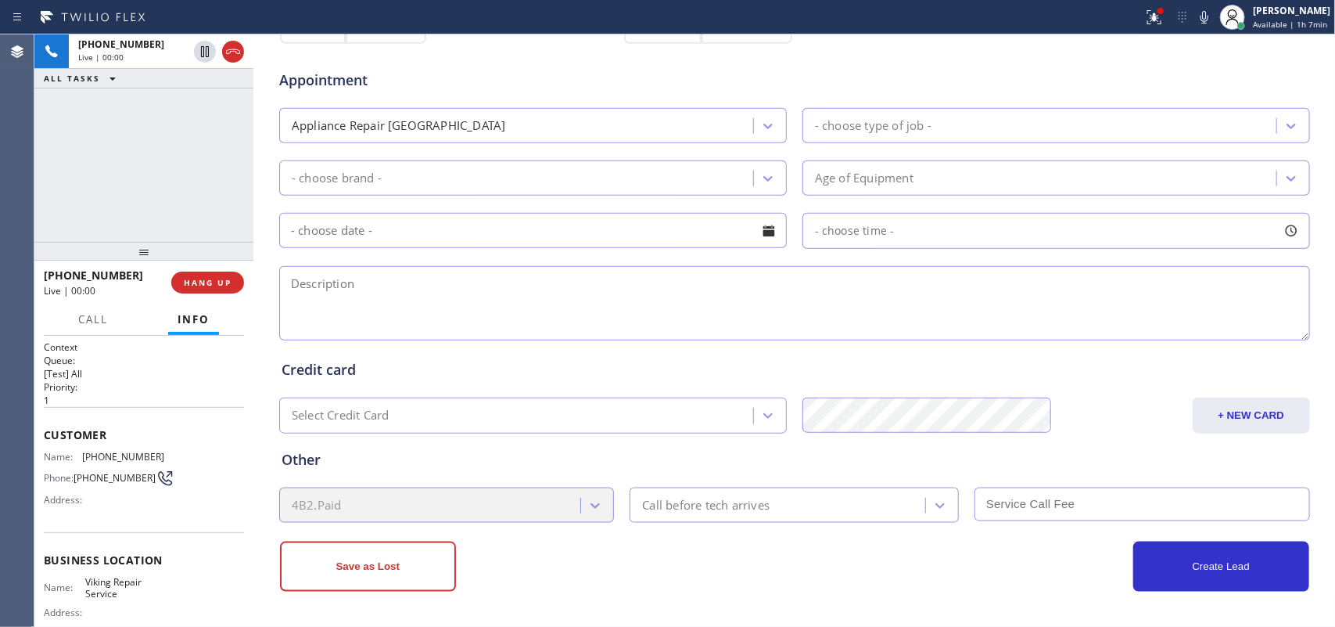
scroll to position [197, 0]
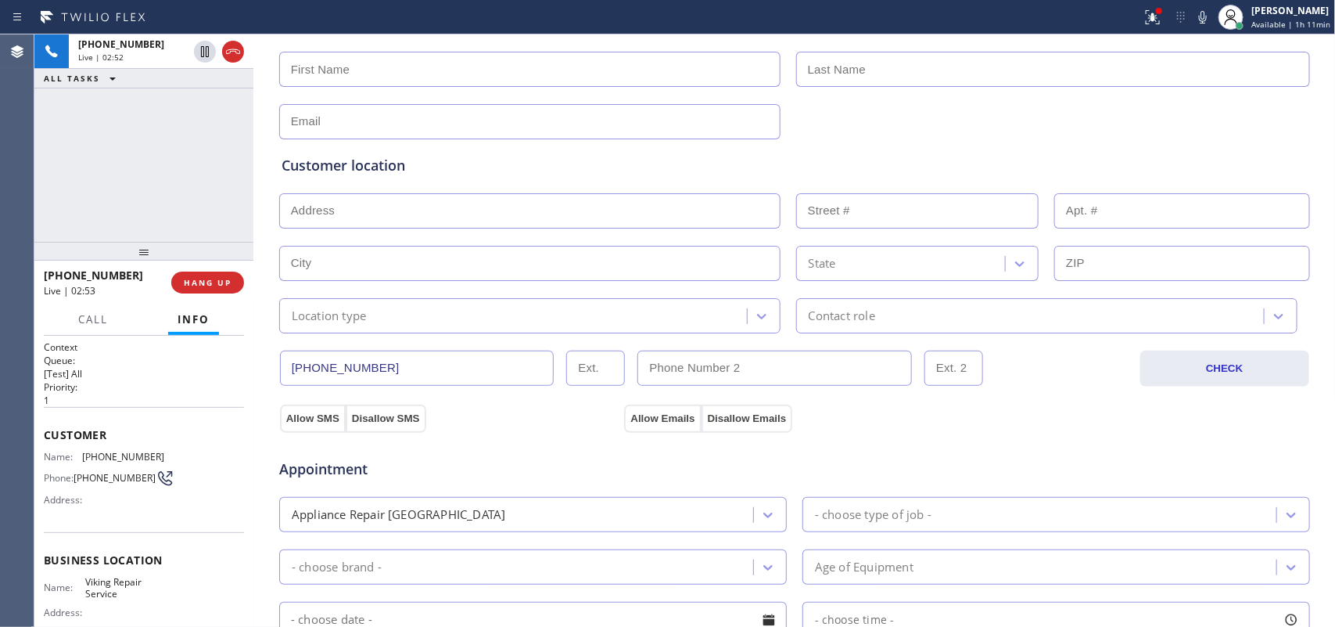
click at [538, 209] on input "text" at bounding box center [529, 210] width 501 height 35
click at [537, 125] on input "text" at bounding box center [529, 121] width 501 height 35
paste input "[EMAIL_ADDRESS][DOMAIN_NAME]"
type input "[EMAIL_ADDRESS][DOMAIN_NAME]"
click at [657, 213] on input "text" at bounding box center [529, 210] width 501 height 35
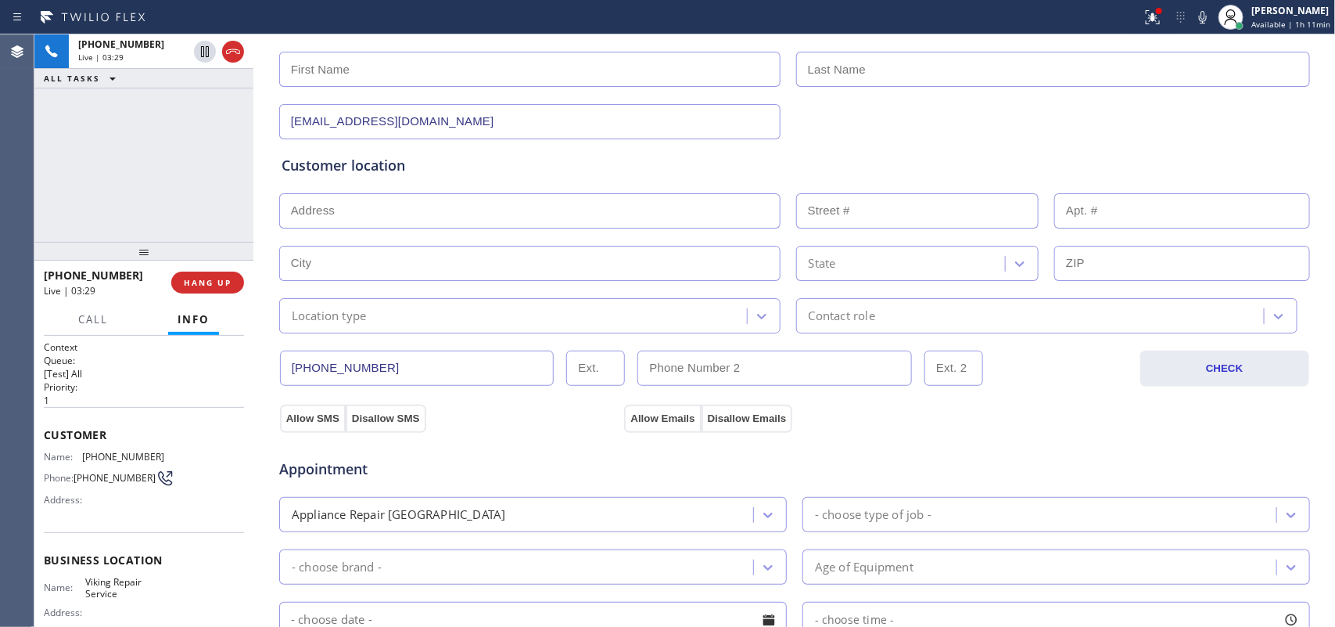
paste input "1319 [PERSON_NAME] RdPacifica, CA 94044,"
type input "1319 [PERSON_NAME]"
type input "1319"
type input "Pacifica"
type input "94044"
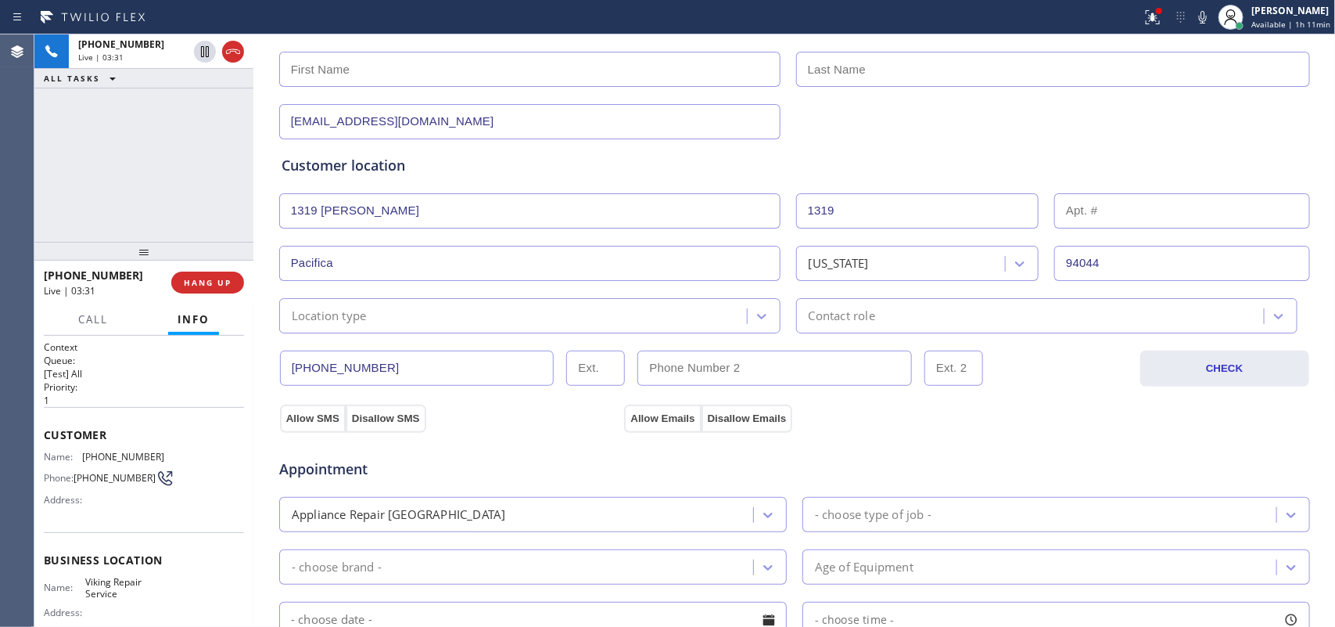
click at [640, 329] on div "Location type" at bounding box center [529, 315] width 501 height 35
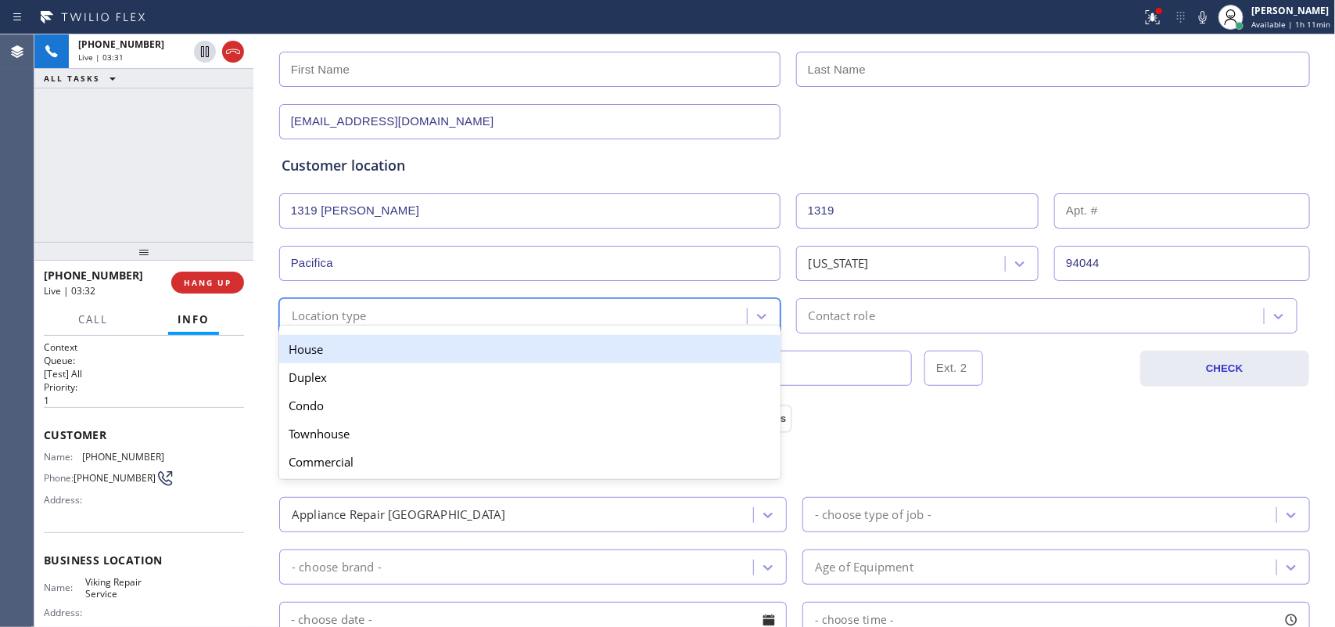
click at [635, 349] on div "House" at bounding box center [529, 349] width 501 height 28
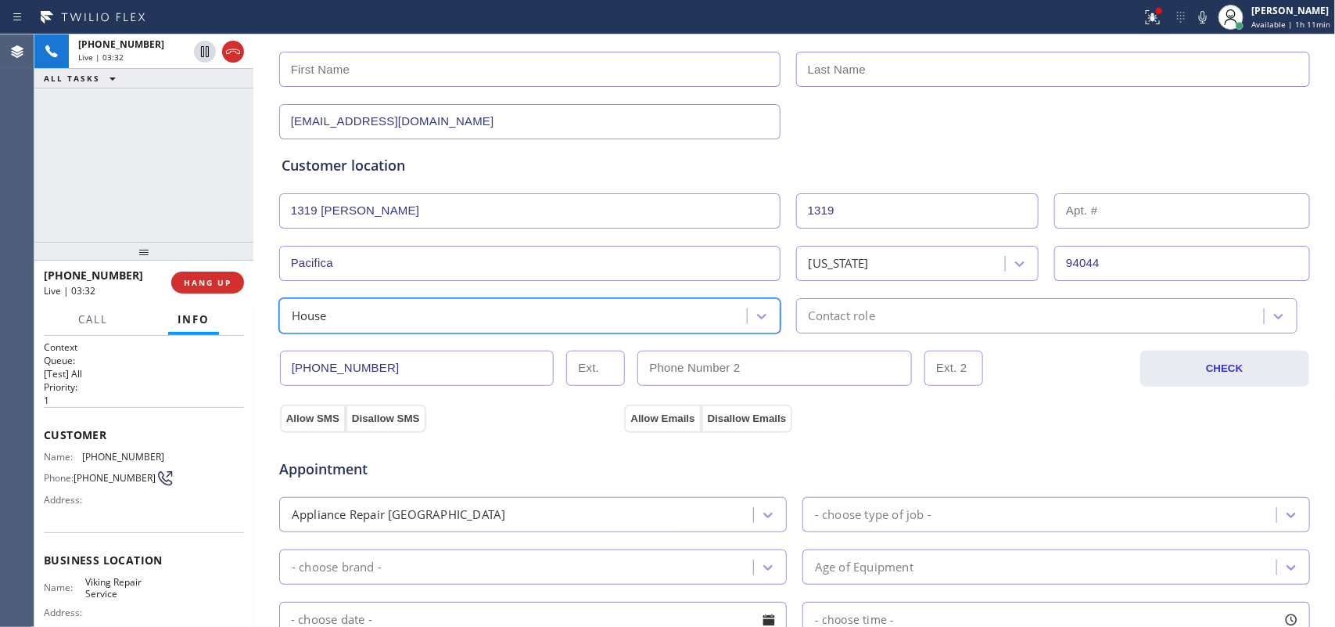
click at [835, 309] on div "Contact role" at bounding box center [842, 316] width 66 height 18
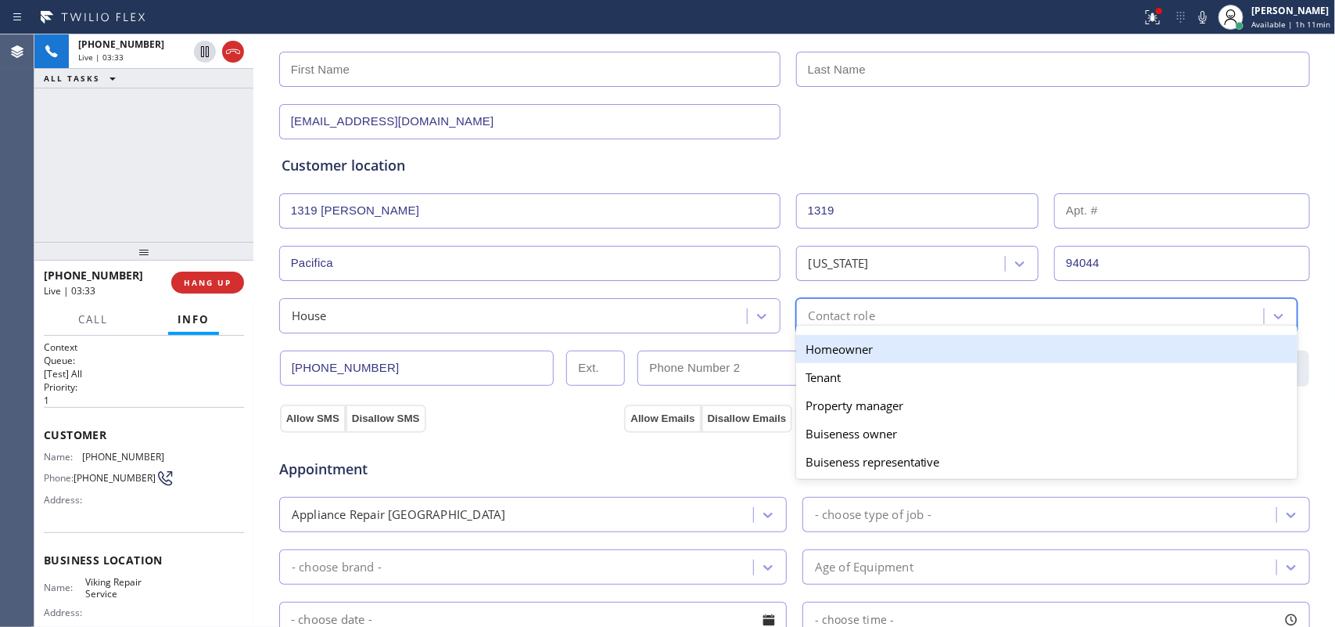
click at [858, 345] on div "Homeowner" at bounding box center [1046, 349] width 501 height 28
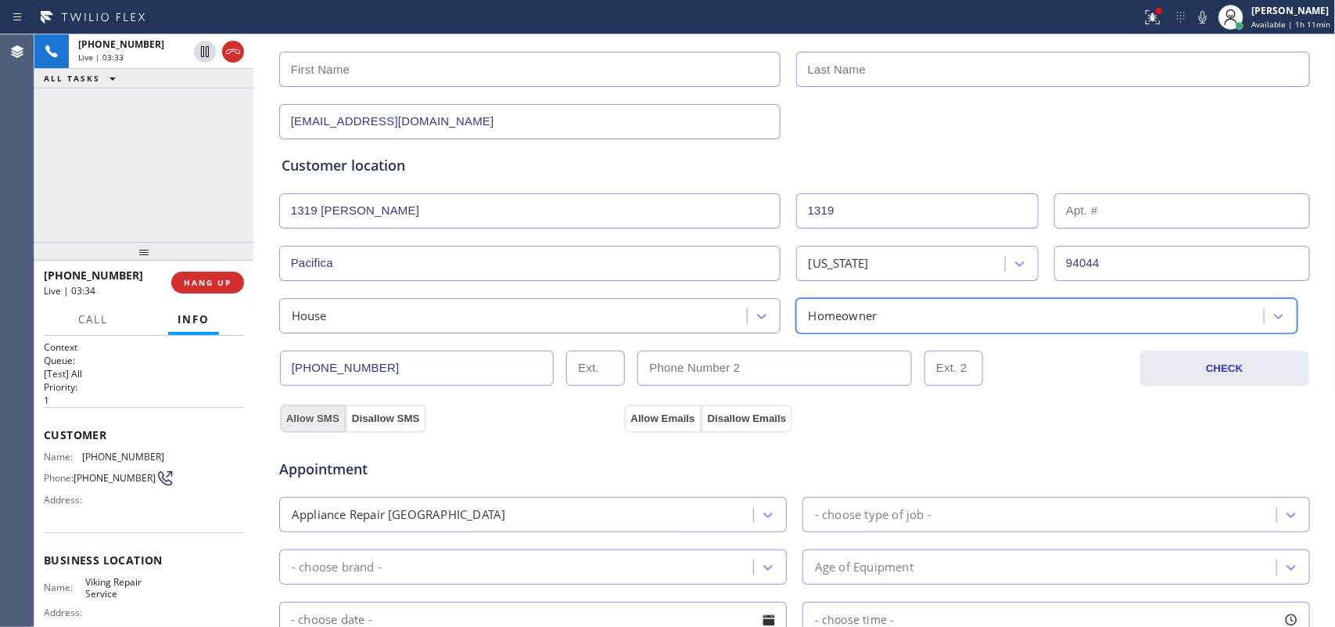
click at [314, 420] on button "Allow SMS" at bounding box center [313, 418] width 66 height 28
click at [655, 415] on button "Allow Emails" at bounding box center [662, 418] width 77 height 28
click at [168, 176] on div "[PHONE_NUMBER] Live | 04:03 ALL TASKS ALL TASKS ACTIVE TASKS TASKS IN WRAP UP" at bounding box center [143, 137] width 219 height 207
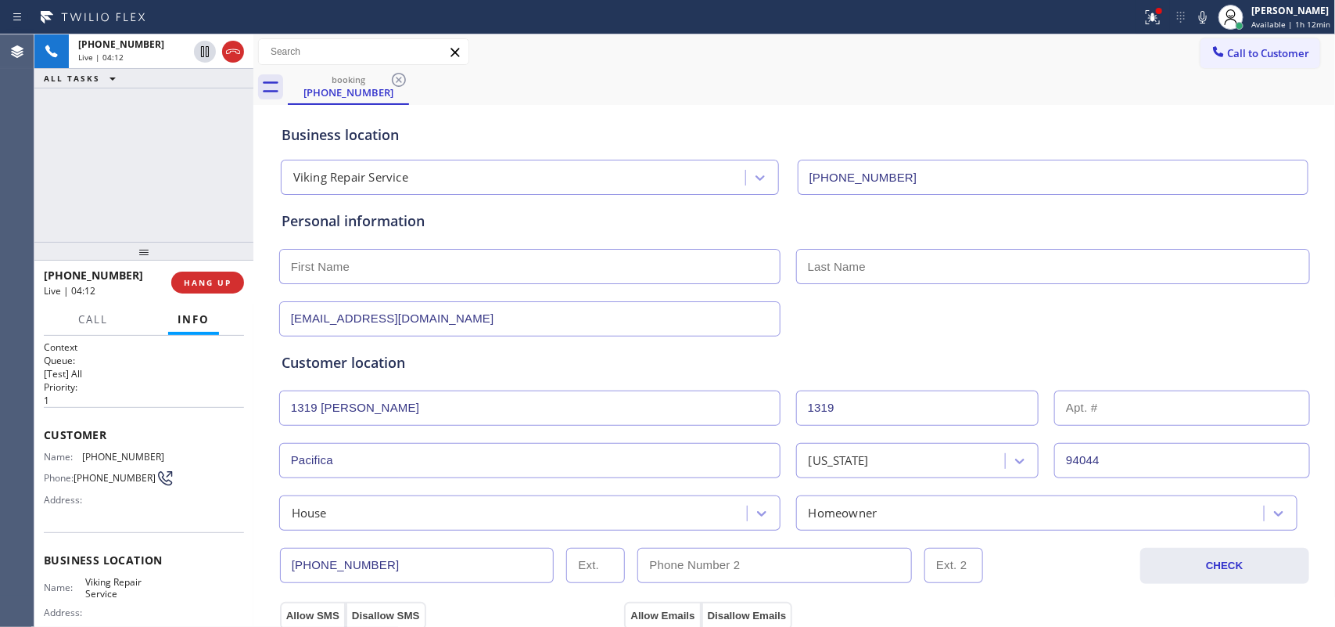
scroll to position [391, 0]
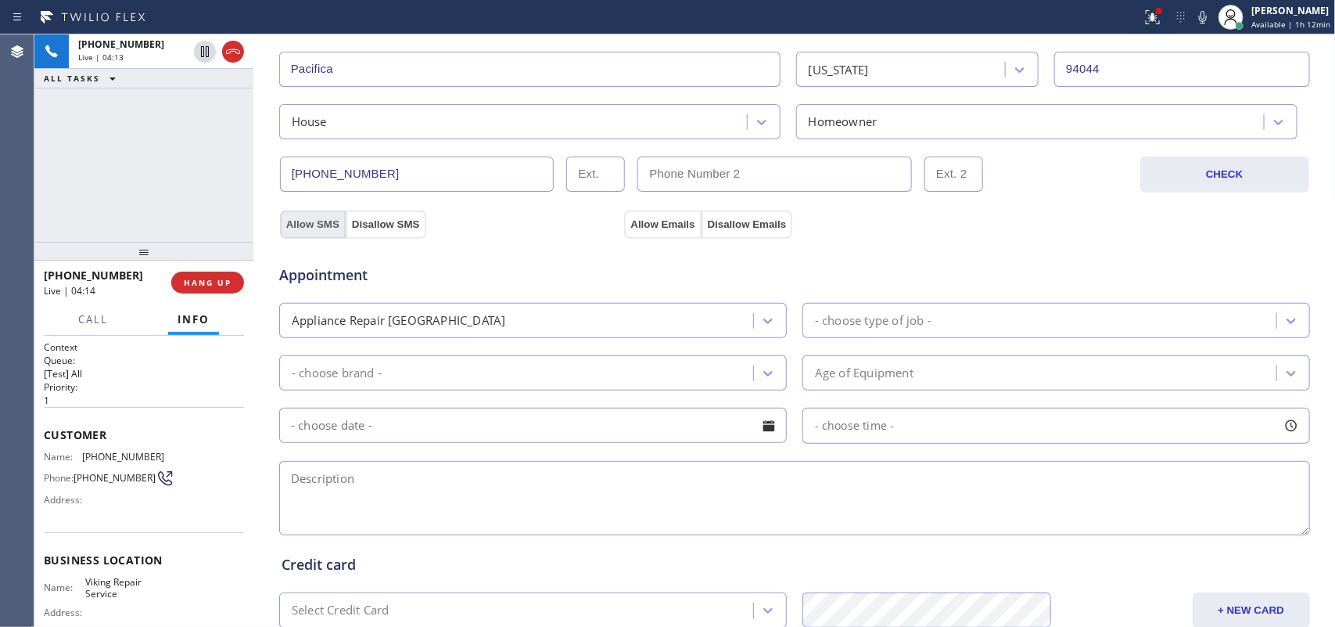
click at [309, 228] on button "Allow SMS" at bounding box center [313, 224] width 66 height 28
click at [661, 217] on button "Allow Emails" at bounding box center [662, 224] width 77 height 28
click at [1068, 321] on div "- choose type of job -" at bounding box center [1041, 320] width 469 height 27
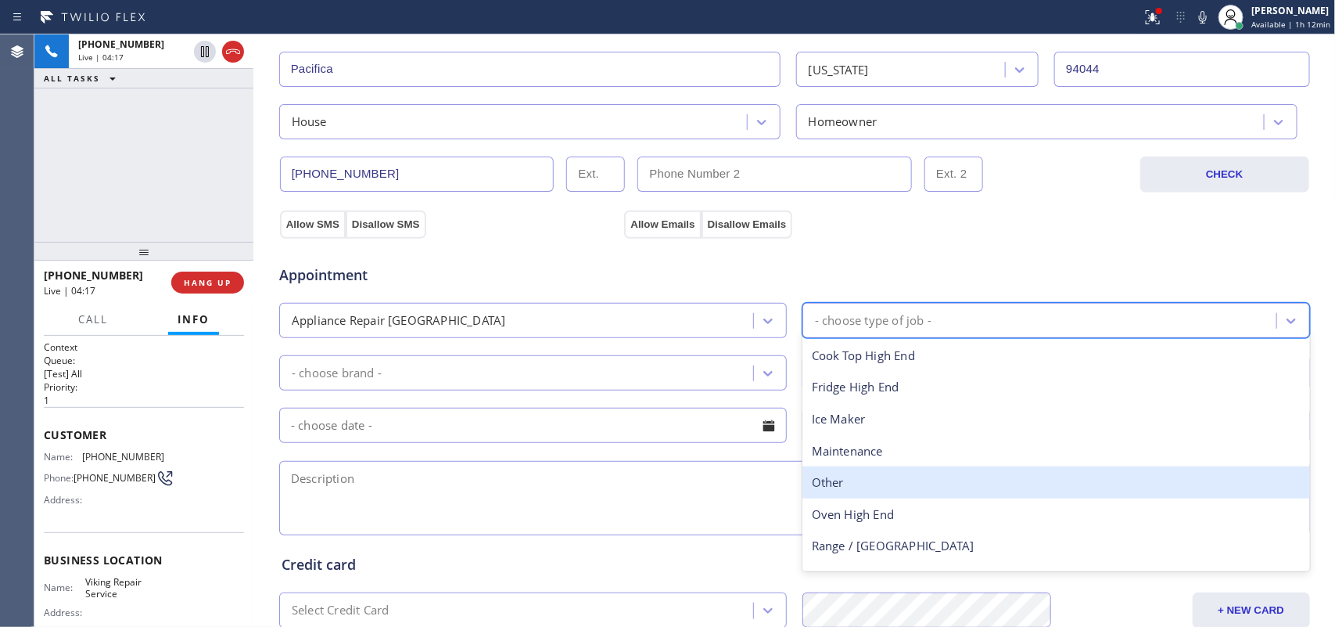
scroll to position [56, 0]
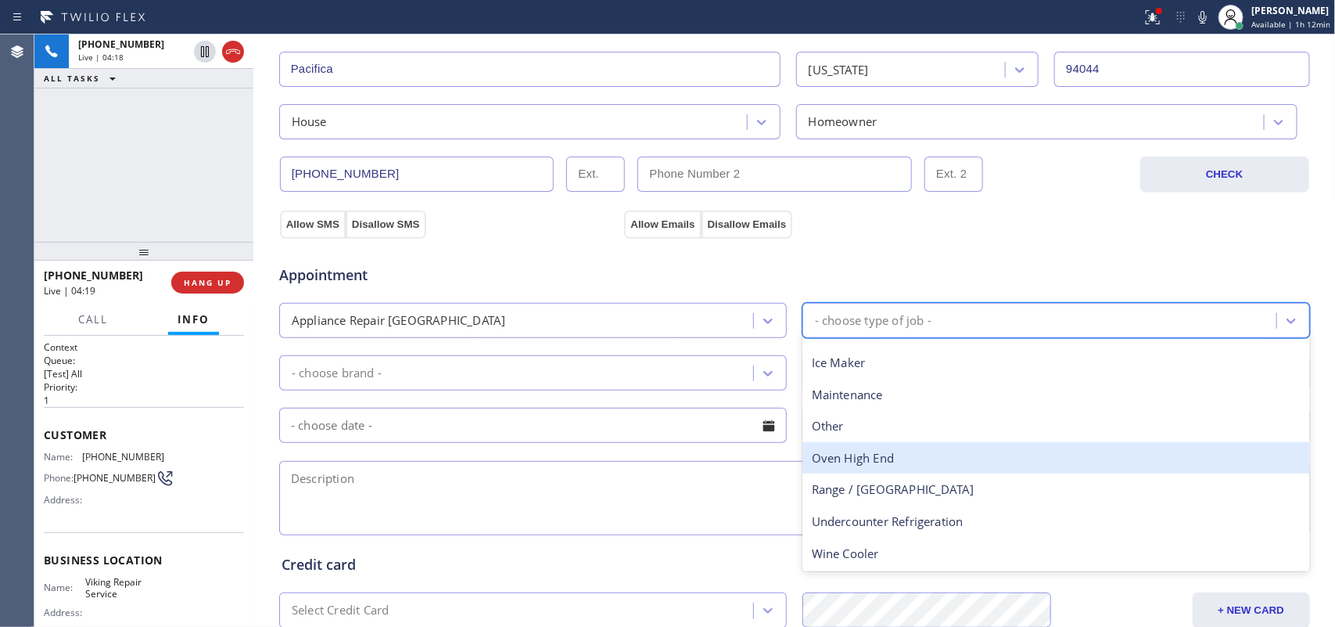
click at [925, 465] on div "Oven High End" at bounding box center [1057, 458] width 508 height 32
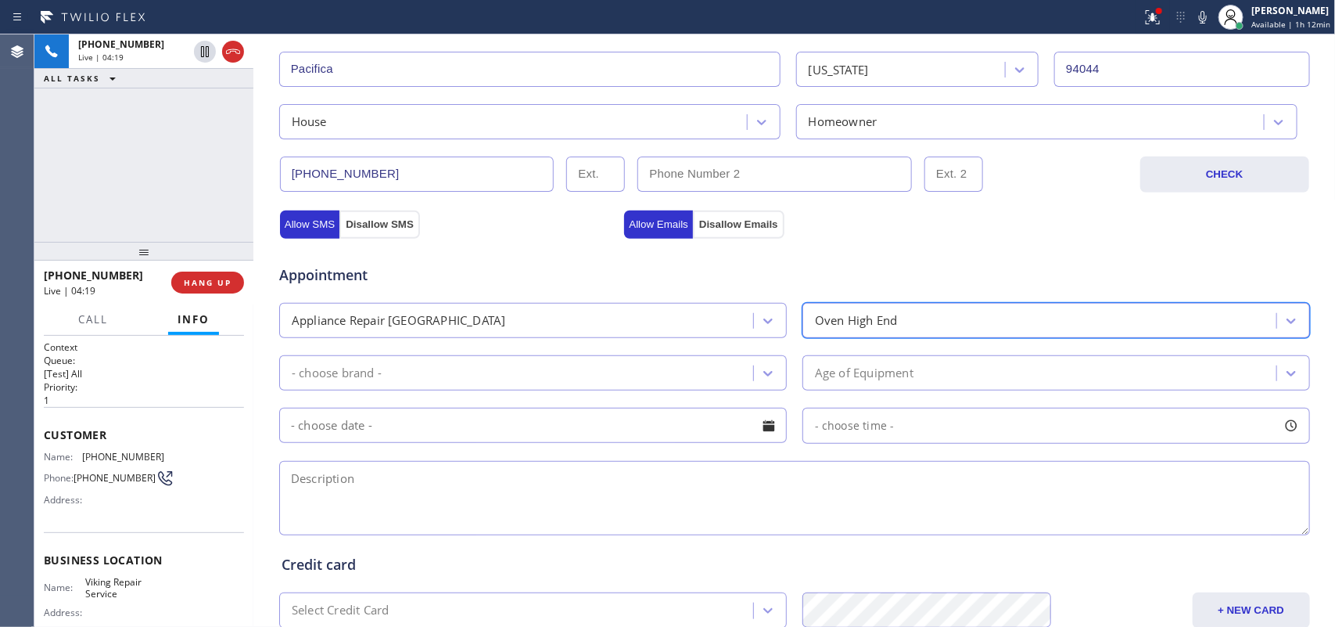
click at [726, 375] on div "- choose brand -" at bounding box center [518, 372] width 469 height 27
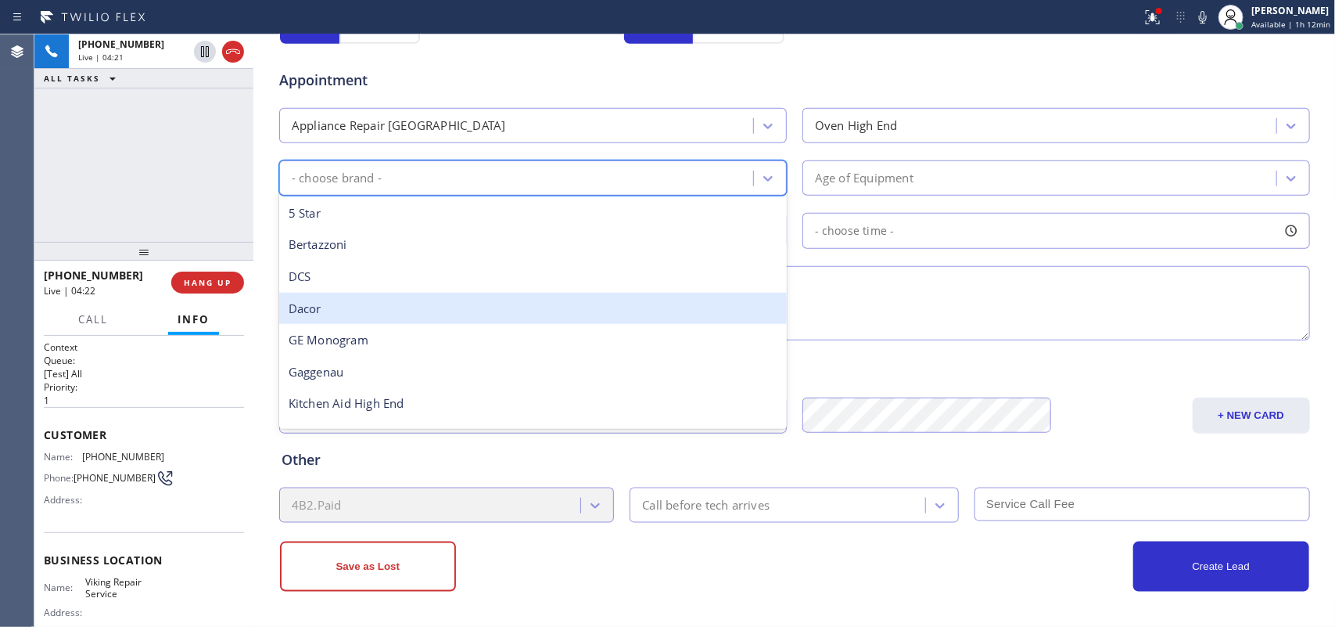
scroll to position [216, 0]
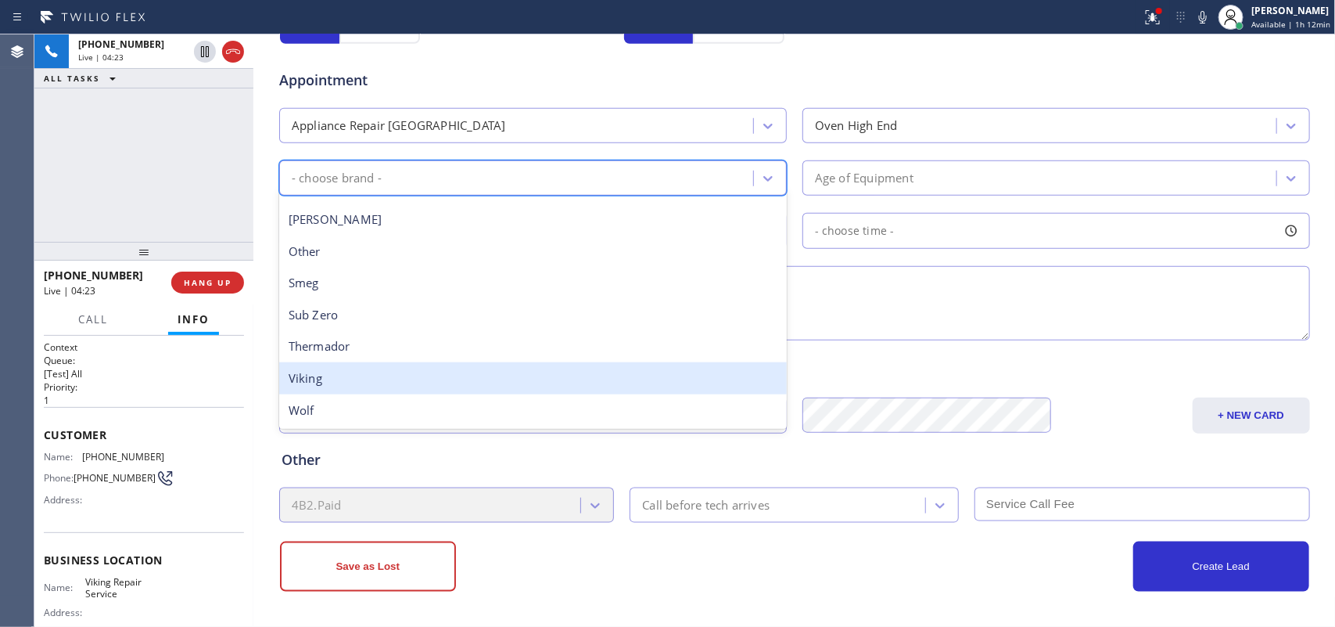
click at [607, 362] on div "Viking" at bounding box center [533, 378] width 508 height 32
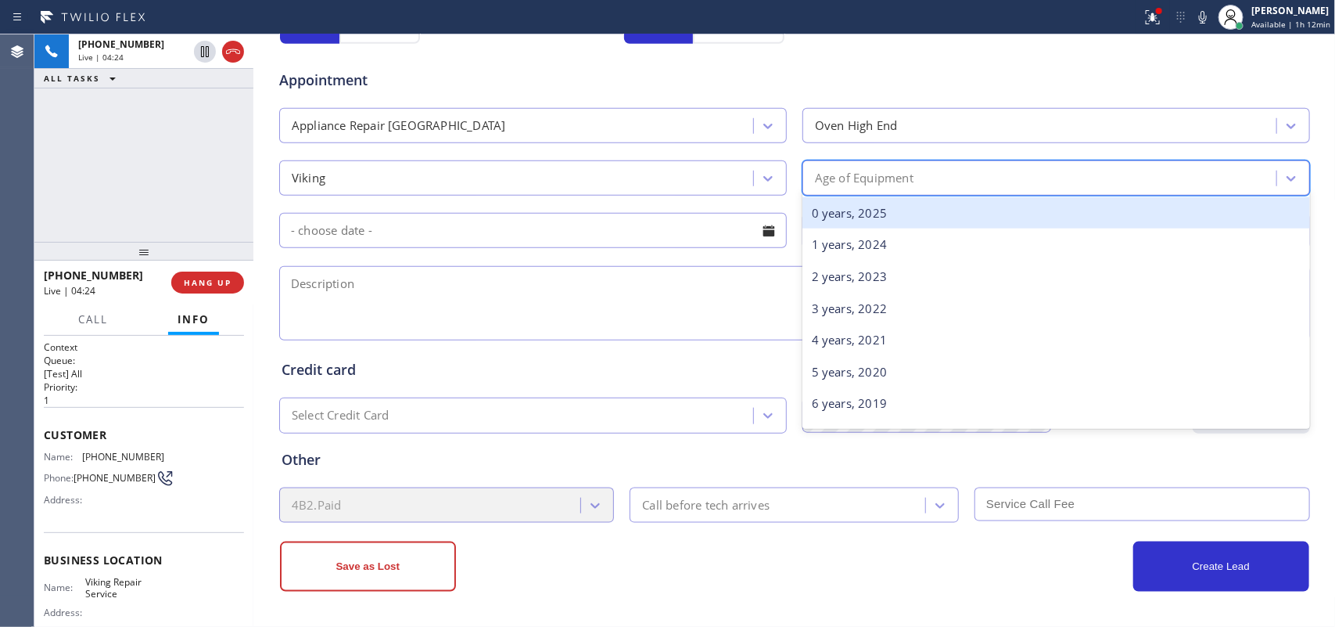
click at [1001, 177] on div "Age of Equipment" at bounding box center [1041, 177] width 469 height 27
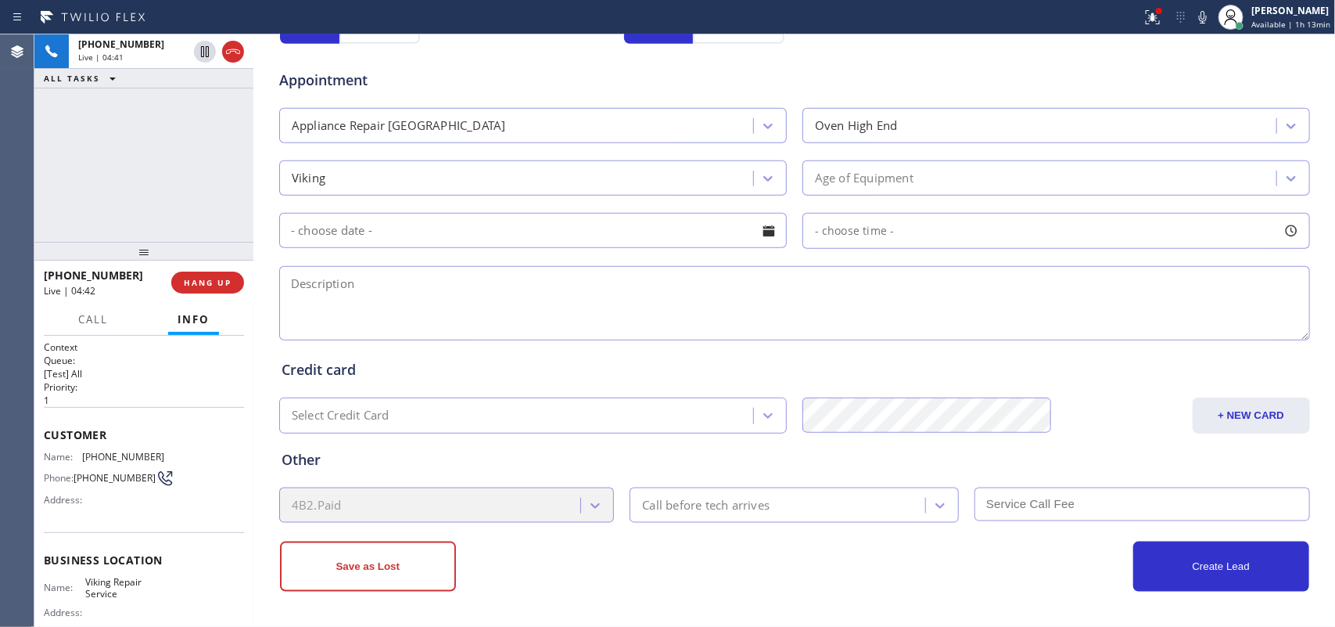
click at [370, 236] on input "text" at bounding box center [533, 230] width 508 height 35
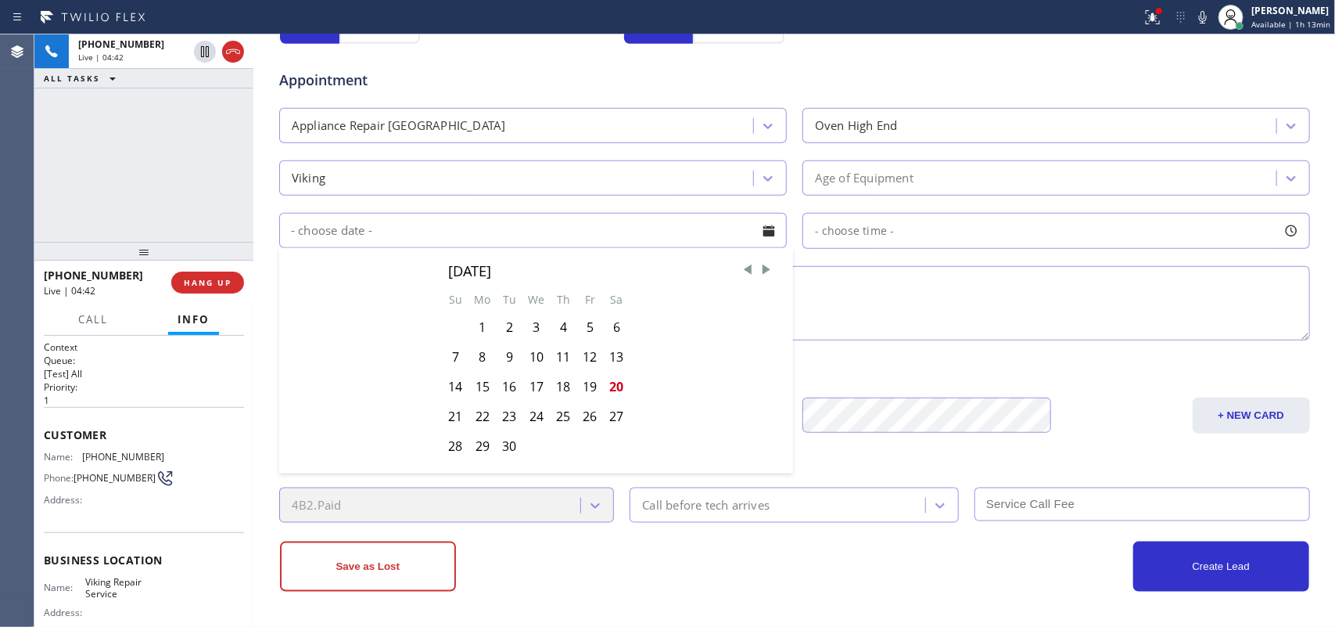
click at [859, 173] on div "Age of Equipment" at bounding box center [864, 178] width 99 height 18
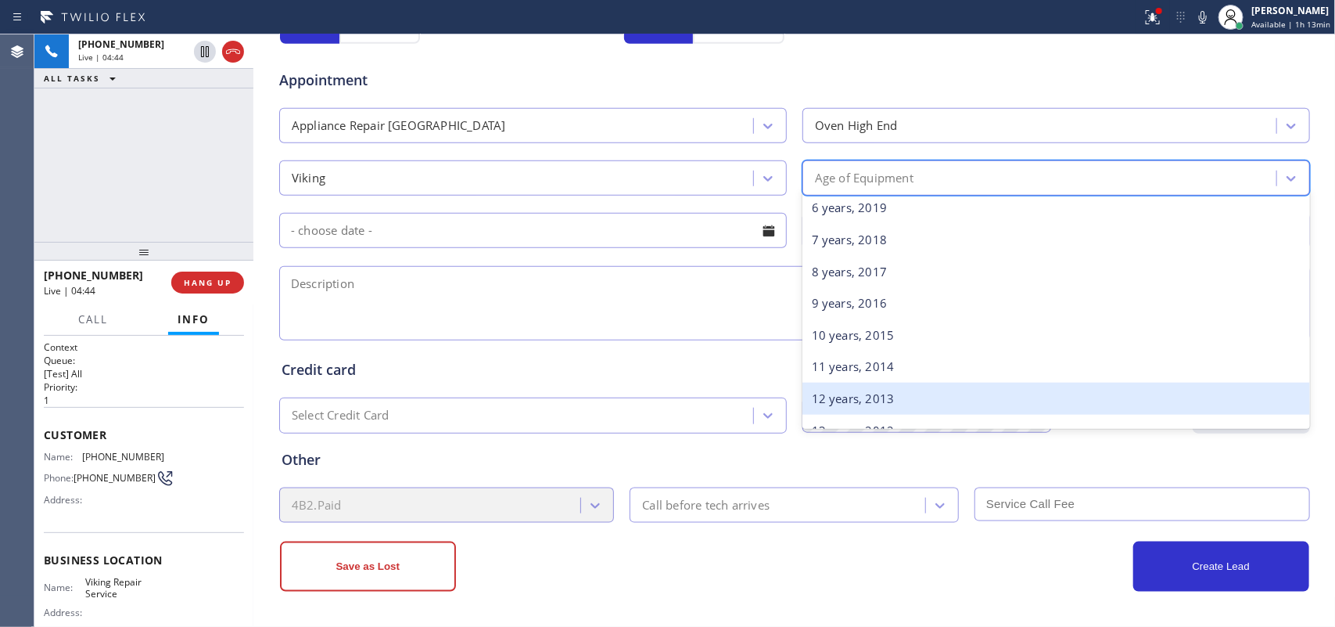
scroll to position [391, 0]
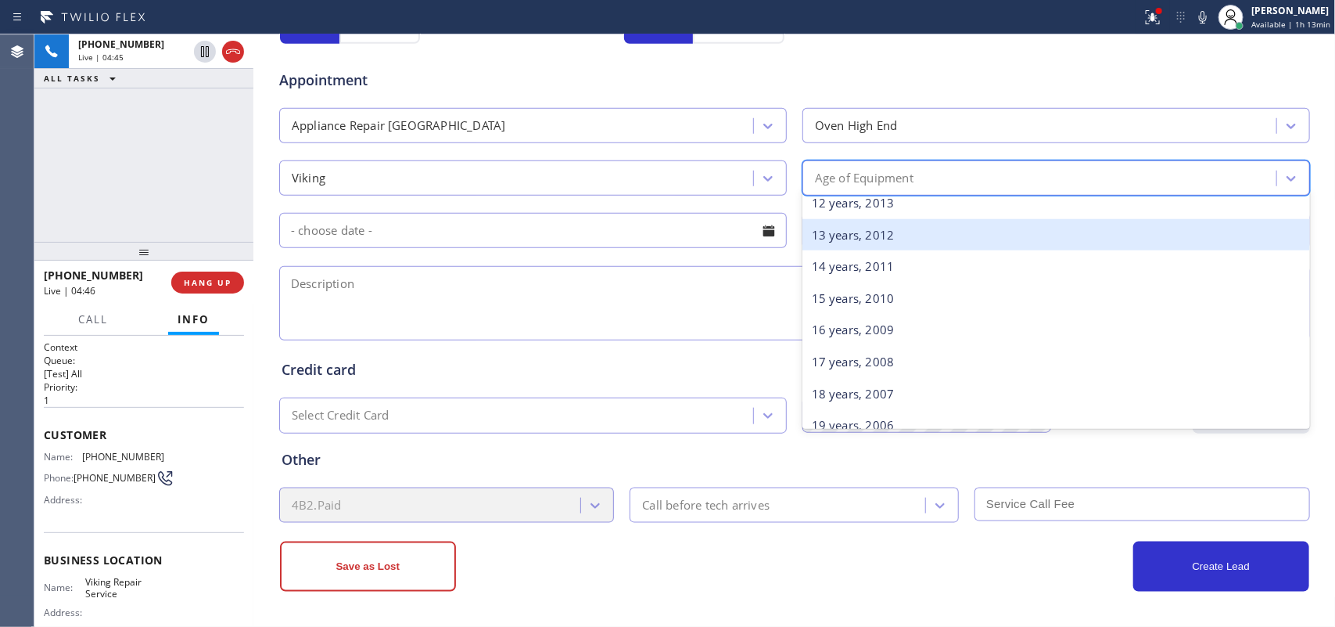
click at [907, 236] on div "13 years, 2012" at bounding box center [1057, 235] width 508 height 32
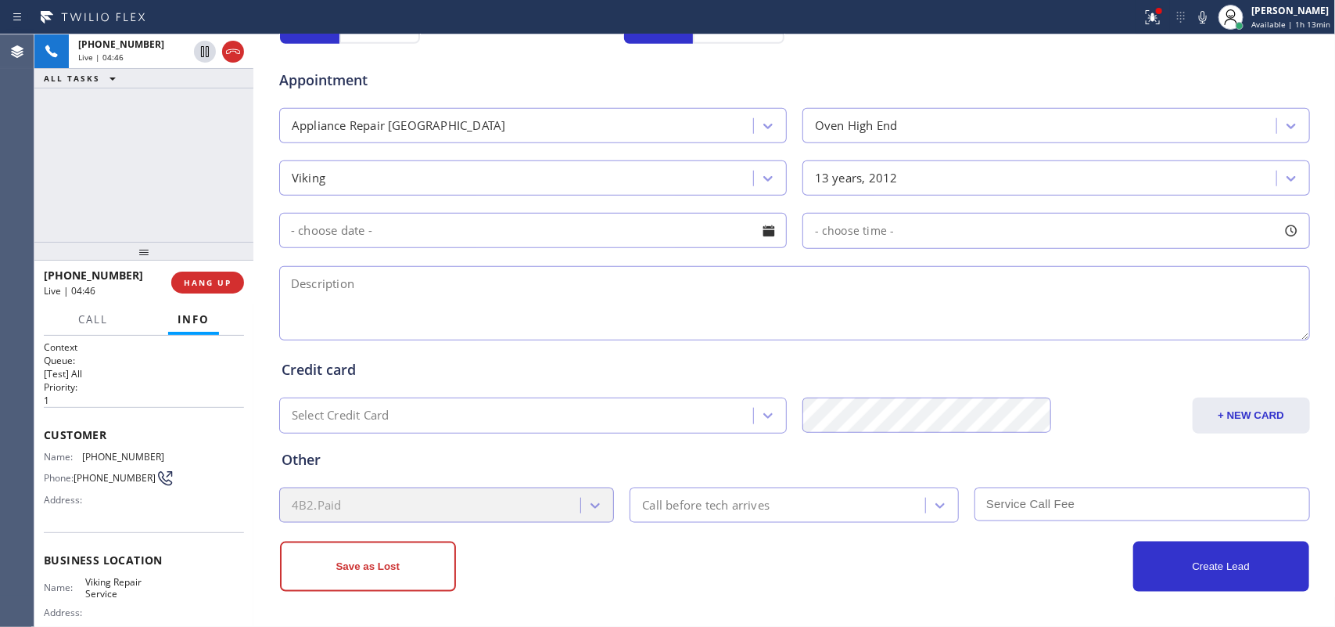
click at [770, 232] on div at bounding box center [769, 230] width 27 height 27
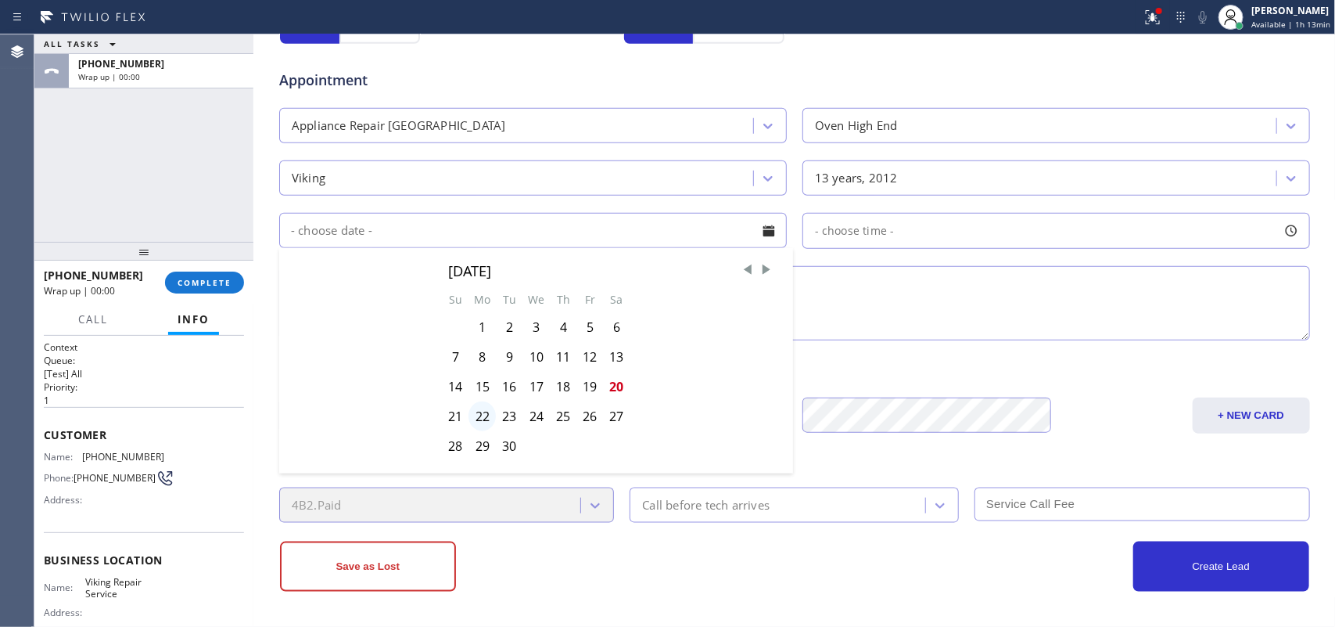
click at [479, 418] on div "22" at bounding box center [482, 416] width 27 height 30
type input "[DATE]"
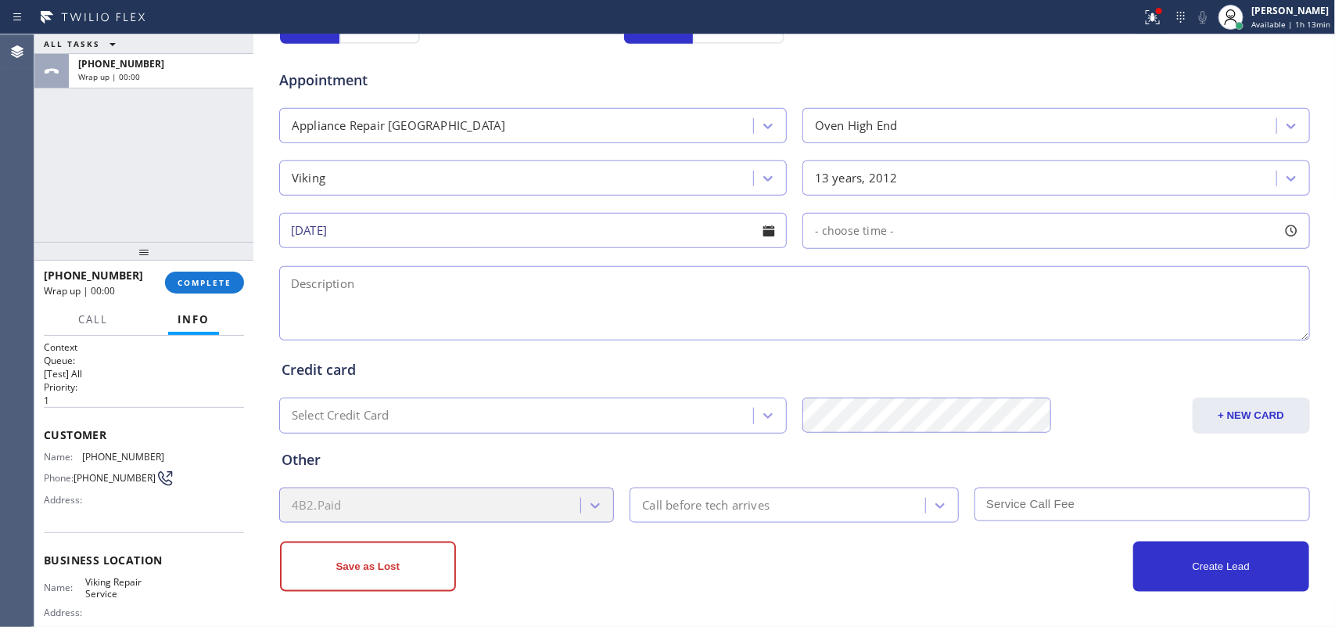
click at [115, 156] on div "ALL TASKS ALL TASKS ACTIVE TASKS TASKS IN WRAP UP [PHONE_NUMBER] Wrap up | 00:00" at bounding box center [143, 137] width 219 height 207
click at [1068, 220] on div at bounding box center [1291, 230] width 27 height 27
drag, startPoint x: 807, startPoint y: 331, endPoint x: 947, endPoint y: 330, distance: 140.0
click at [958, 331] on div at bounding box center [967, 326] width 19 height 33
drag, startPoint x: 811, startPoint y: 329, endPoint x: 841, endPoint y: 331, distance: 29.8
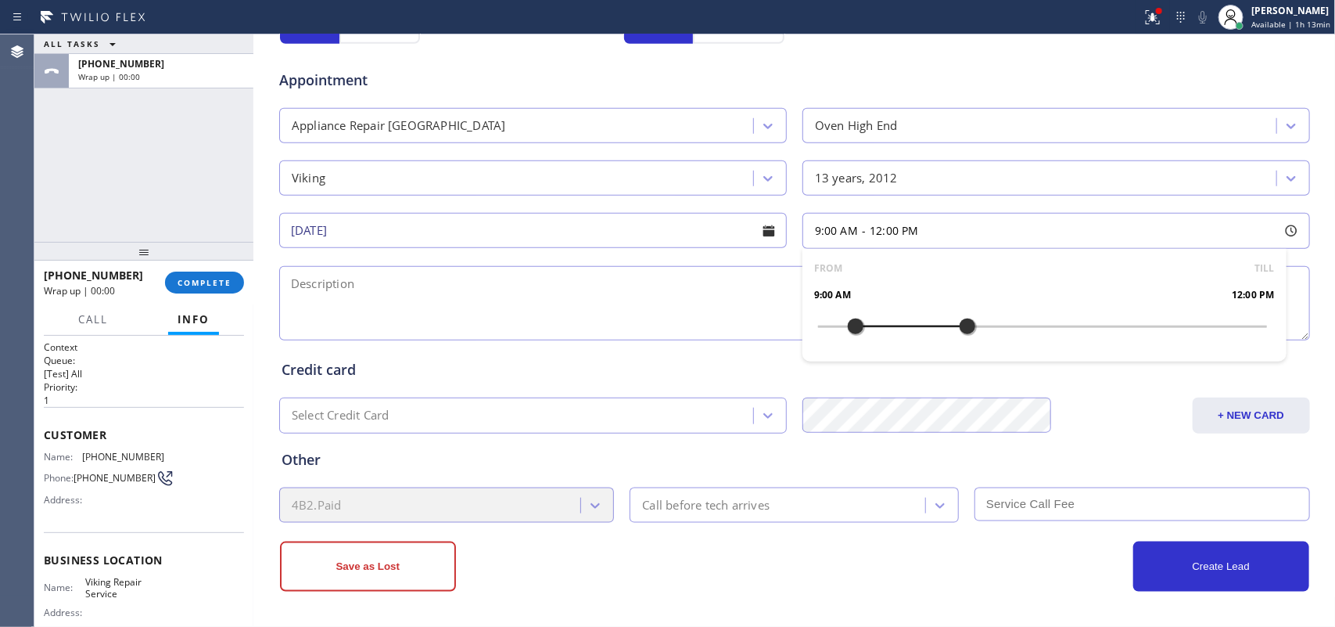
click at [846, 331] on div at bounding box center [855, 326] width 19 height 33
click at [666, 293] on textarea at bounding box center [794, 303] width 1031 height 74
click at [346, 282] on textarea "9-12/" at bounding box center [794, 303] width 1031 height 74
click at [102, 173] on div "ALL TASKS ALL TASKS ACTIVE TASKS TASKS IN WRAP UP [PHONE_NUMBER] Wrap up | 00:24" at bounding box center [143, 137] width 219 height 207
click at [401, 303] on textarea "9-12/ $95/" at bounding box center [794, 303] width 1031 height 74
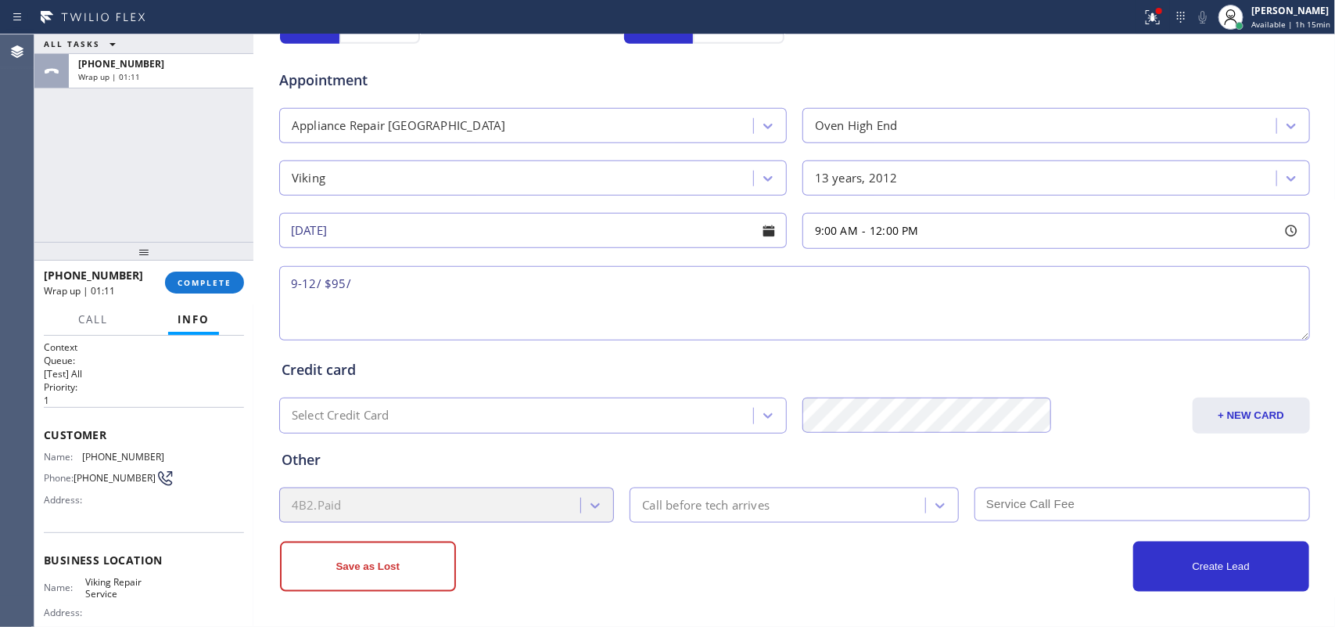
paste textarea "Viking wall oven/ 10-13 years/ MN# DESO101SS/ thinks there's something wrong wi…"
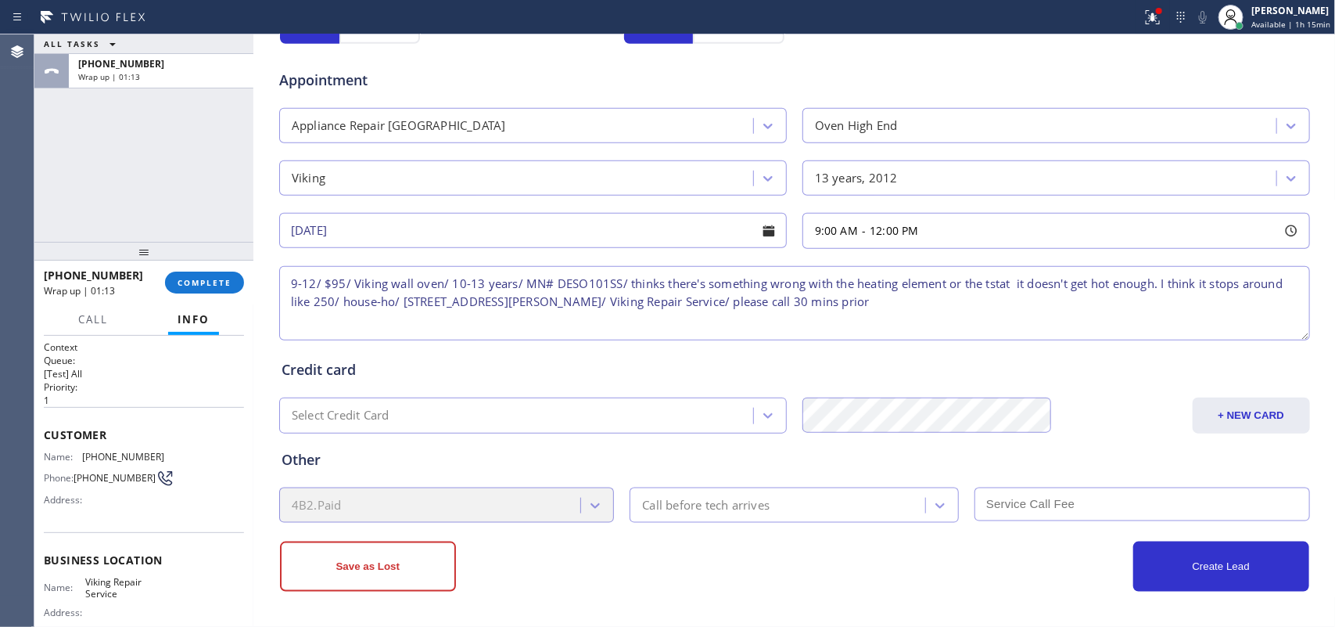
click at [479, 296] on textarea "9-12/ $95/ Viking wall oven/ 10-13 years/ MN# DESO101SS/ thinks there's somethi…" at bounding box center [794, 303] width 1031 height 74
click at [485, 298] on textarea "9-12/ $95/ Viking wall oven/ 10-13 years/ MN# DESO101SS/ thinks there's somethi…" at bounding box center [794, 303] width 1031 height 74
type textarea "9-12/ $95/ Viking wall oven/ 10-13 years/ MN# DESO101SS/ thinks there's somethi…"
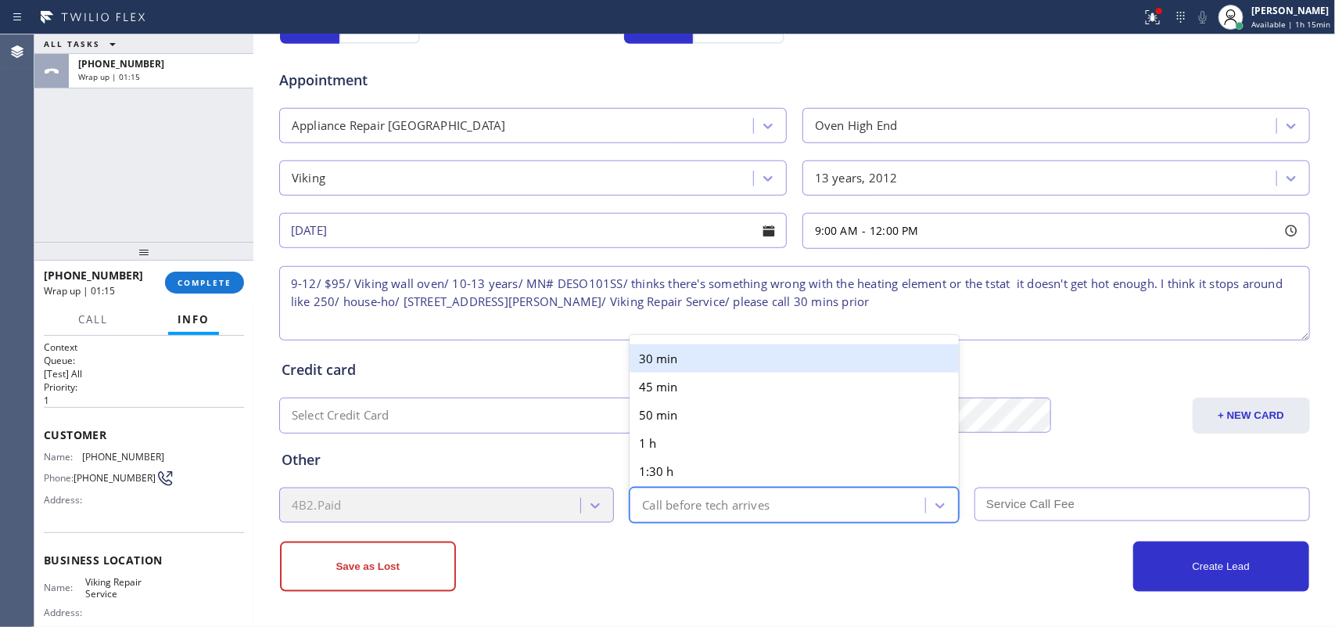
click at [695, 501] on div "Call before tech arrives" at bounding box center [705, 505] width 127 height 18
click at [682, 354] on div "30 min" at bounding box center [794, 358] width 329 height 28
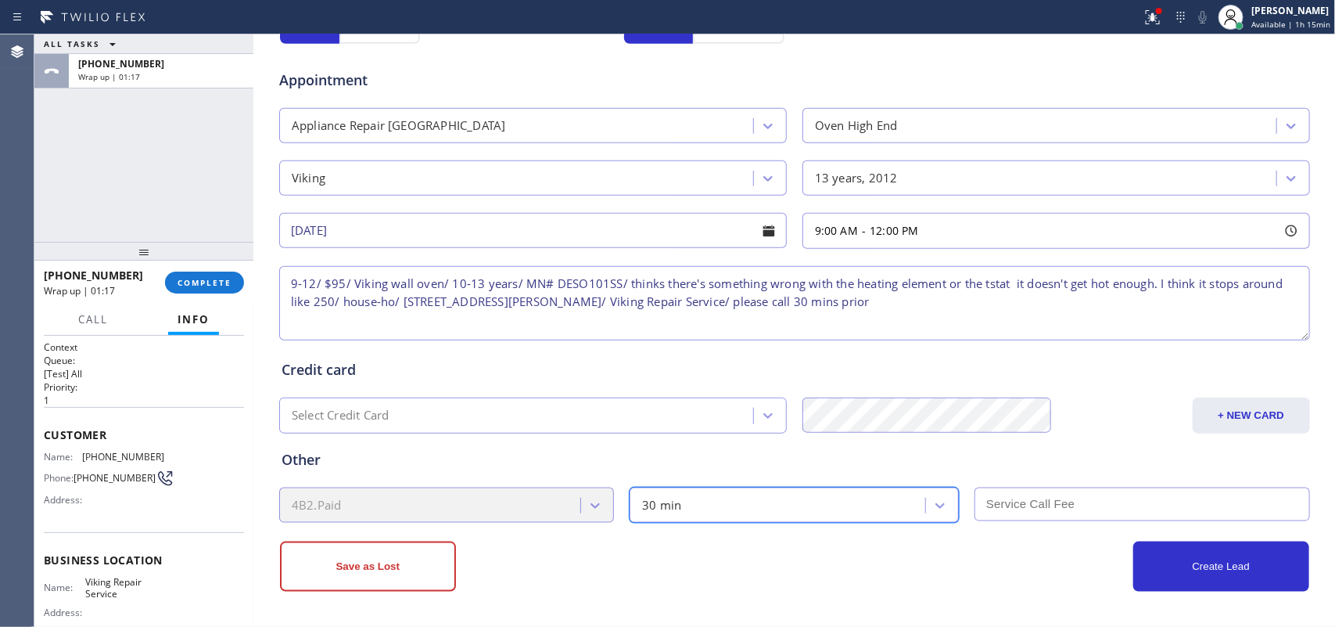
click at [1068, 501] on input "text" at bounding box center [1143, 504] width 336 height 34
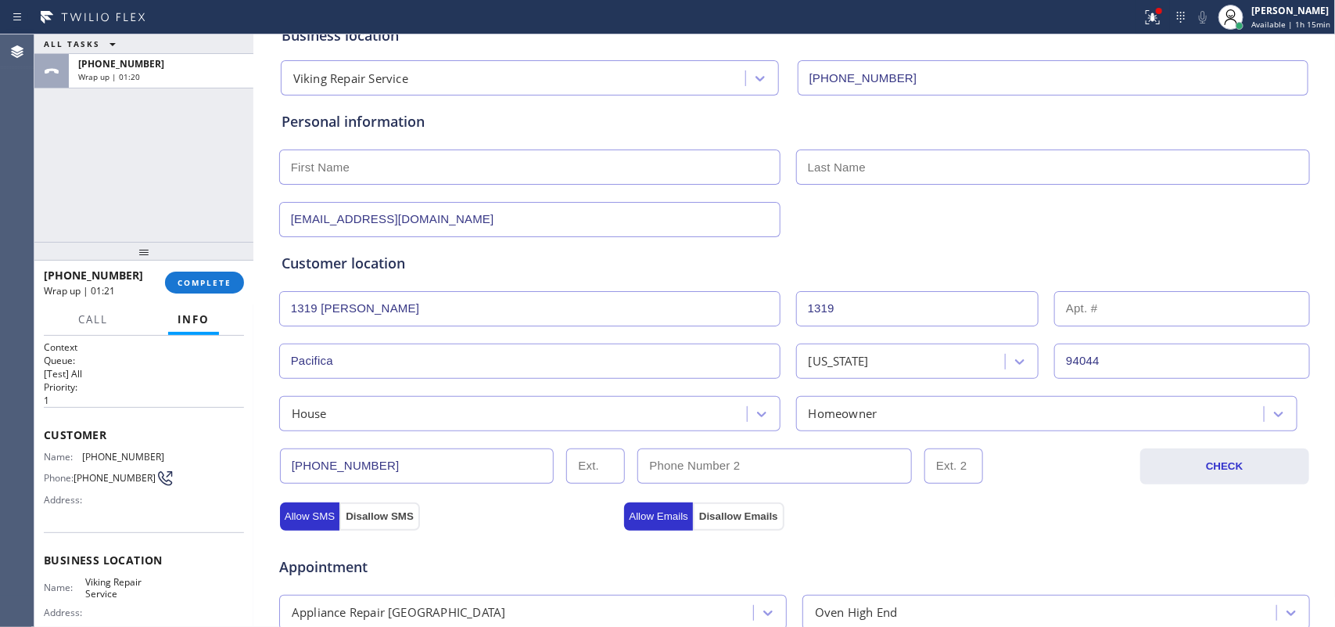
scroll to position [0, 0]
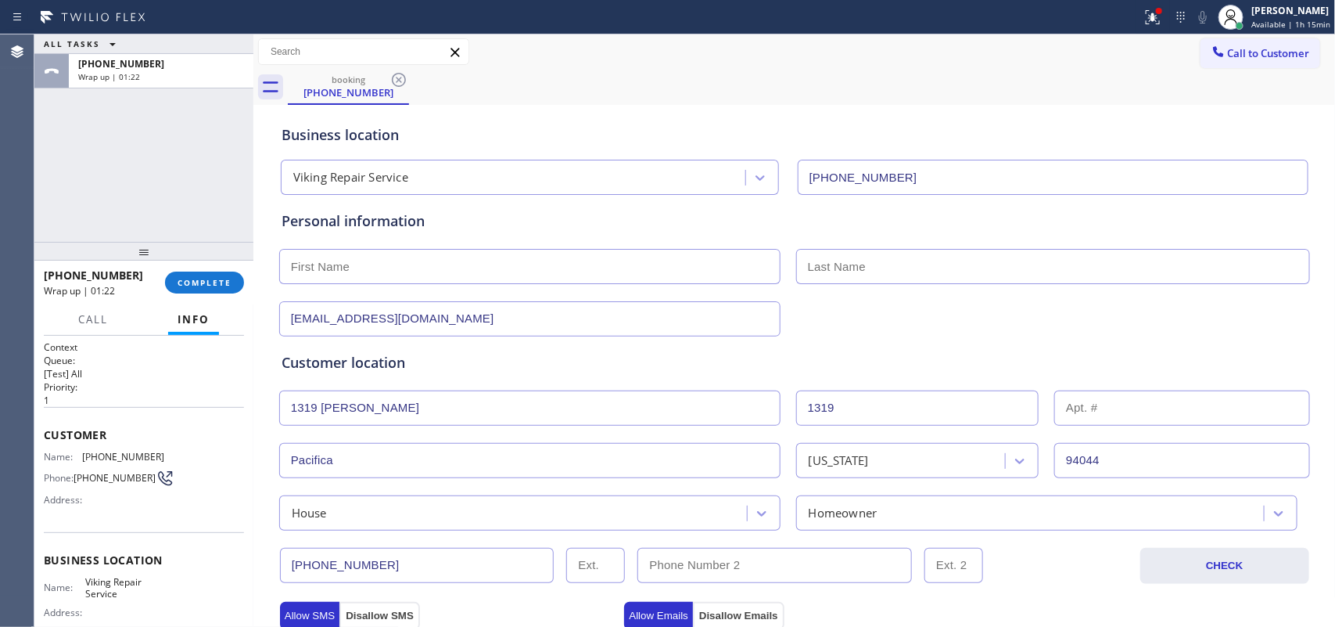
type input "95"
click at [665, 259] on input "text" at bounding box center [529, 266] width 501 height 35
type input "[PERSON_NAME]"
click at [1068, 282] on input "text" at bounding box center [1053, 266] width 514 height 35
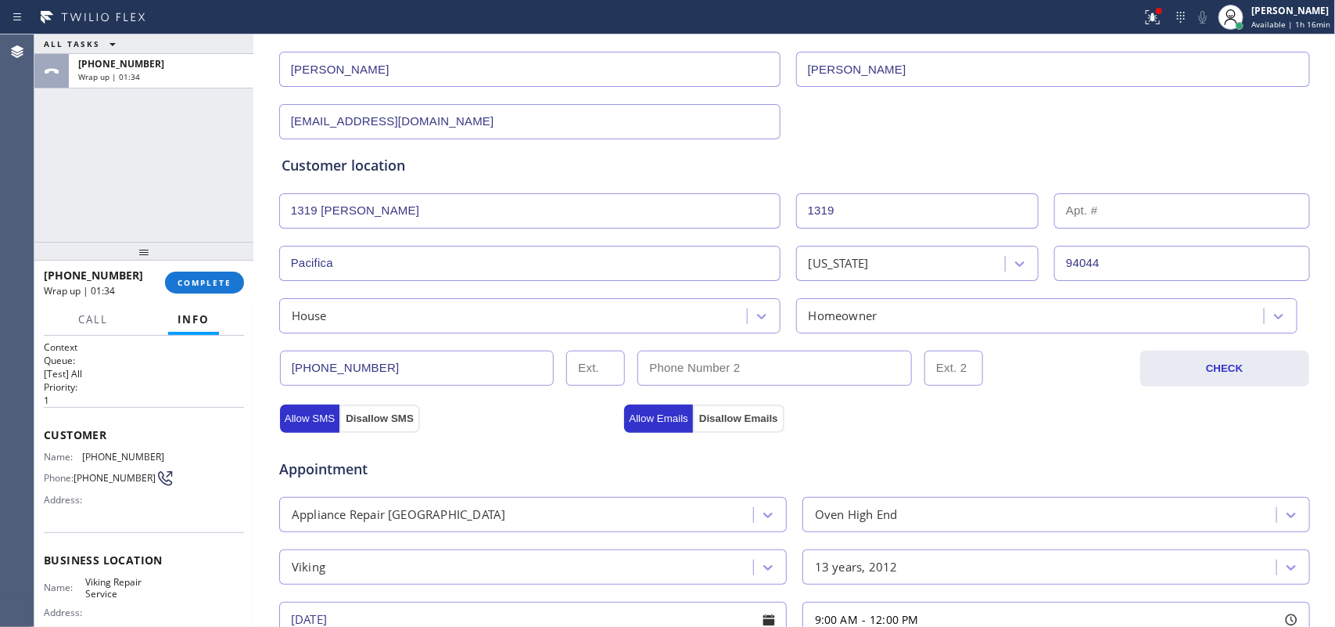
scroll to position [588, 0]
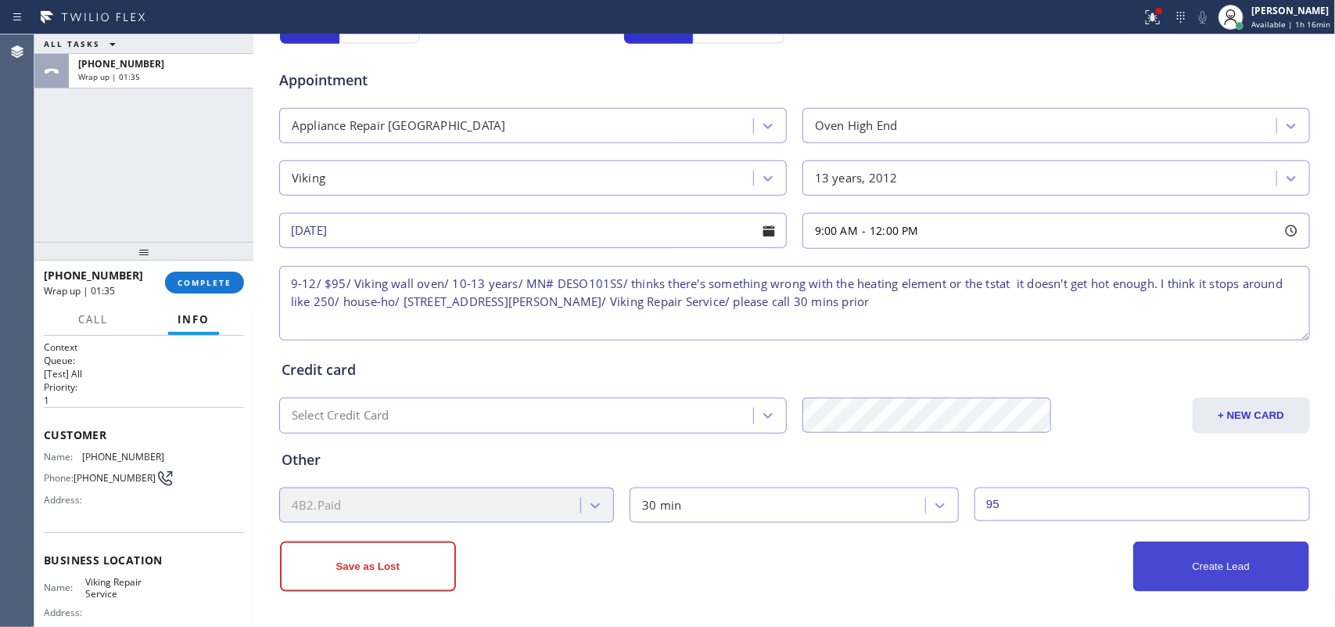
type input "[PERSON_NAME]"
click at [1068, 501] on button "Create Lead" at bounding box center [1221, 566] width 176 height 50
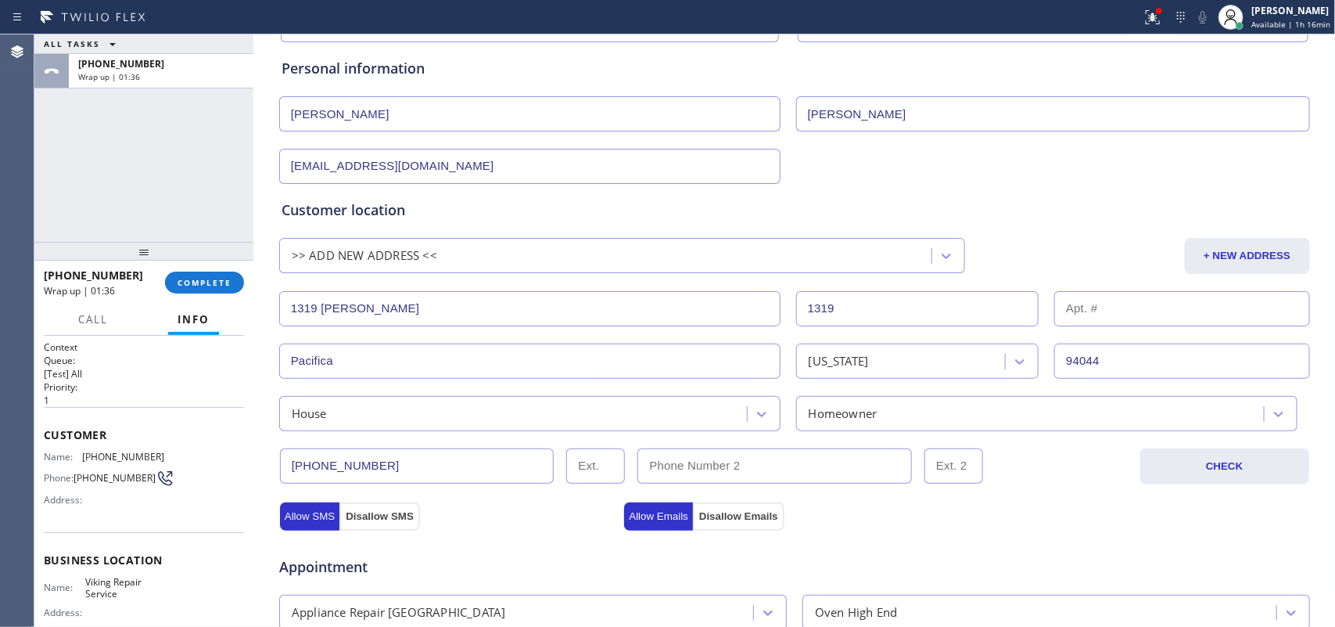
scroll to position [0, 0]
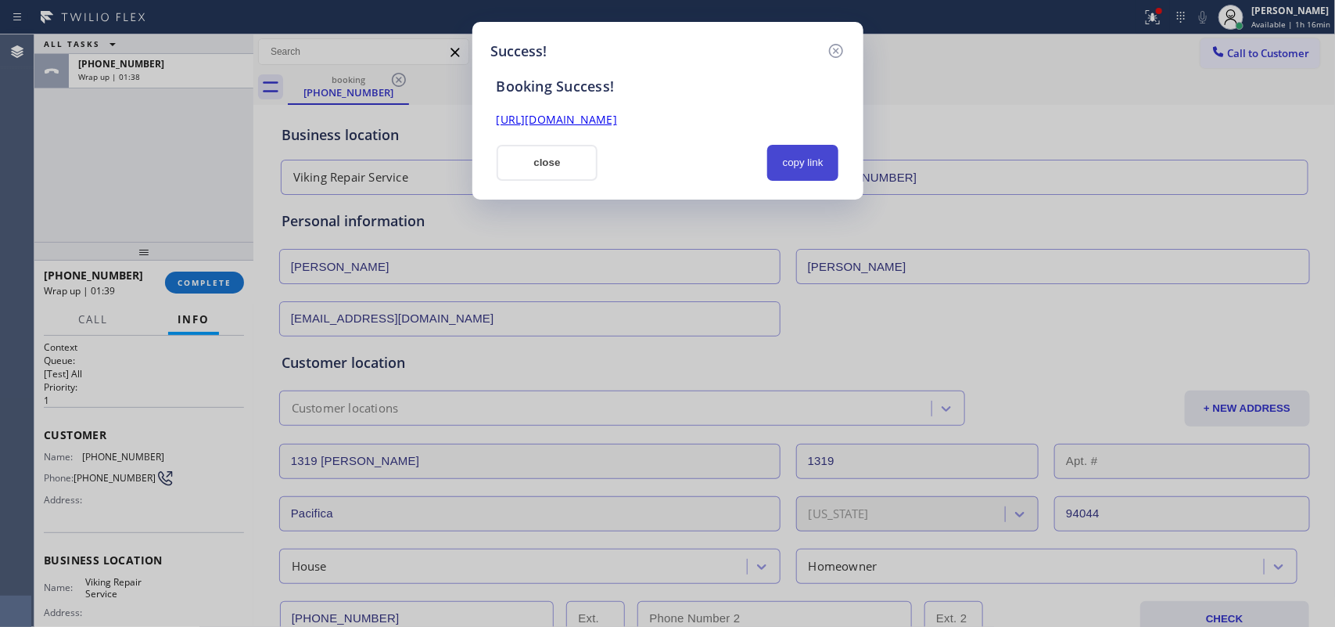
click at [808, 159] on button "copy link" at bounding box center [803, 163] width 72 height 36
click at [617, 113] on link "[URL][DOMAIN_NAME]" at bounding box center [557, 119] width 120 height 15
click at [568, 165] on button "close" at bounding box center [548, 163] width 102 height 36
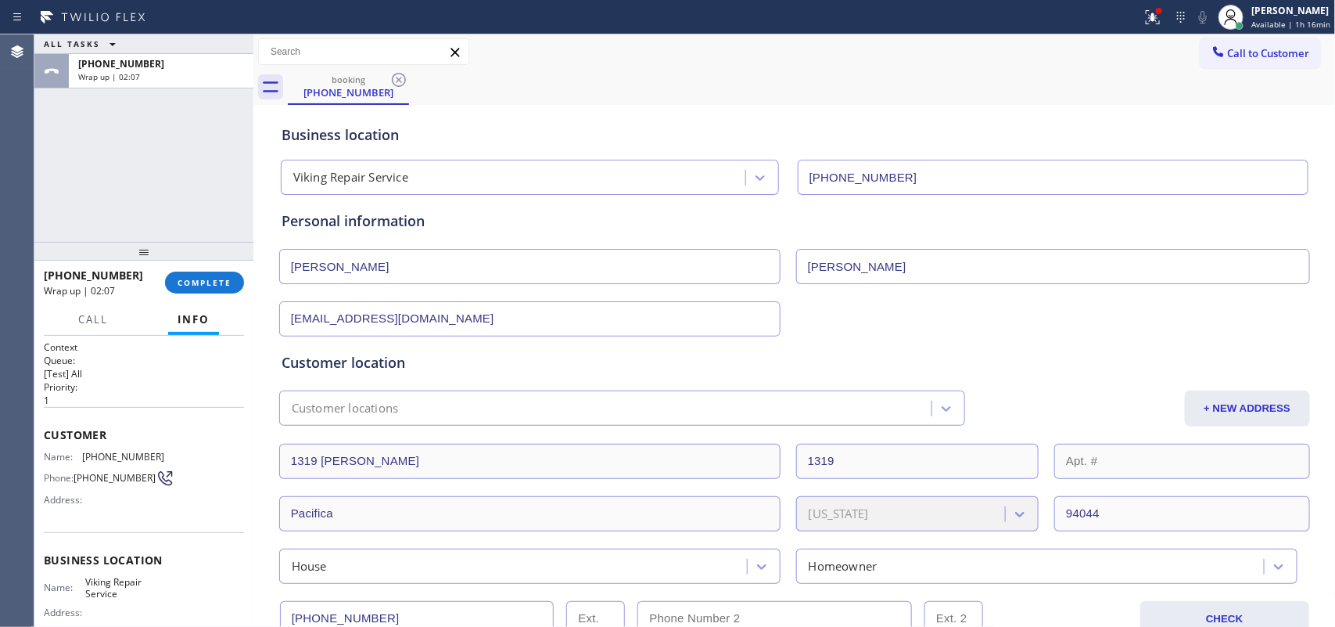
scroll to position [293, 0]
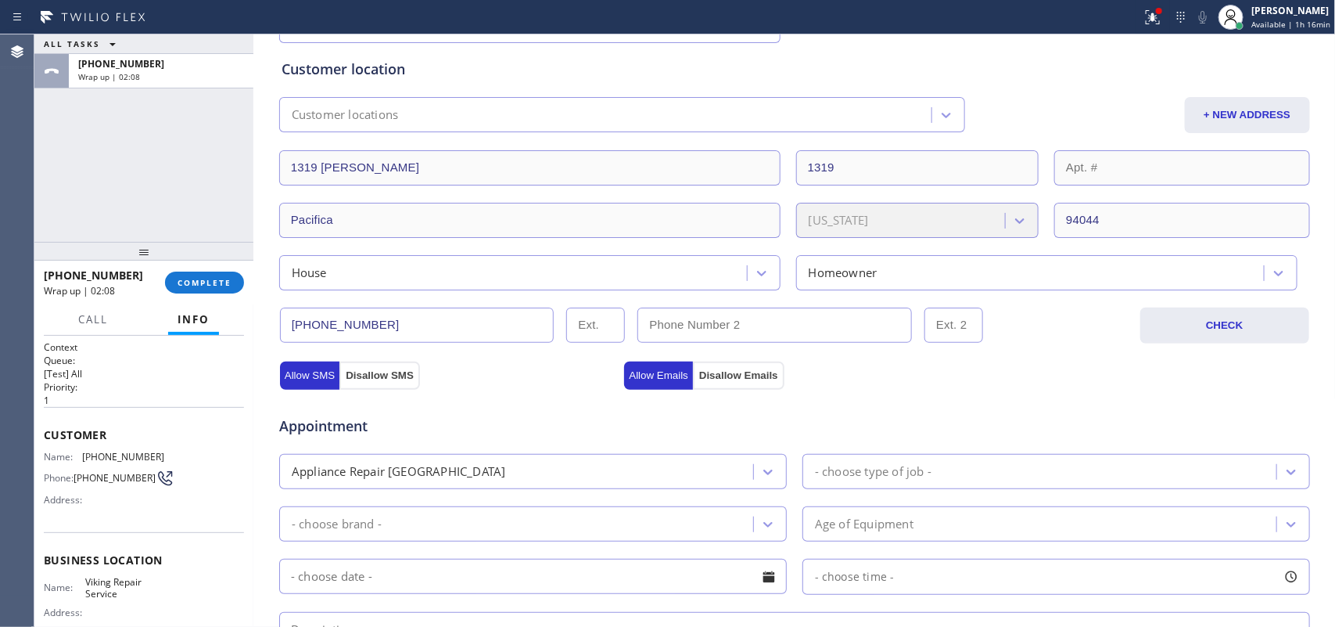
click at [326, 329] on input "[PHONE_NUMBER]" at bounding box center [417, 324] width 275 height 35
click at [193, 286] on span "COMPLETE" at bounding box center [205, 282] width 54 height 11
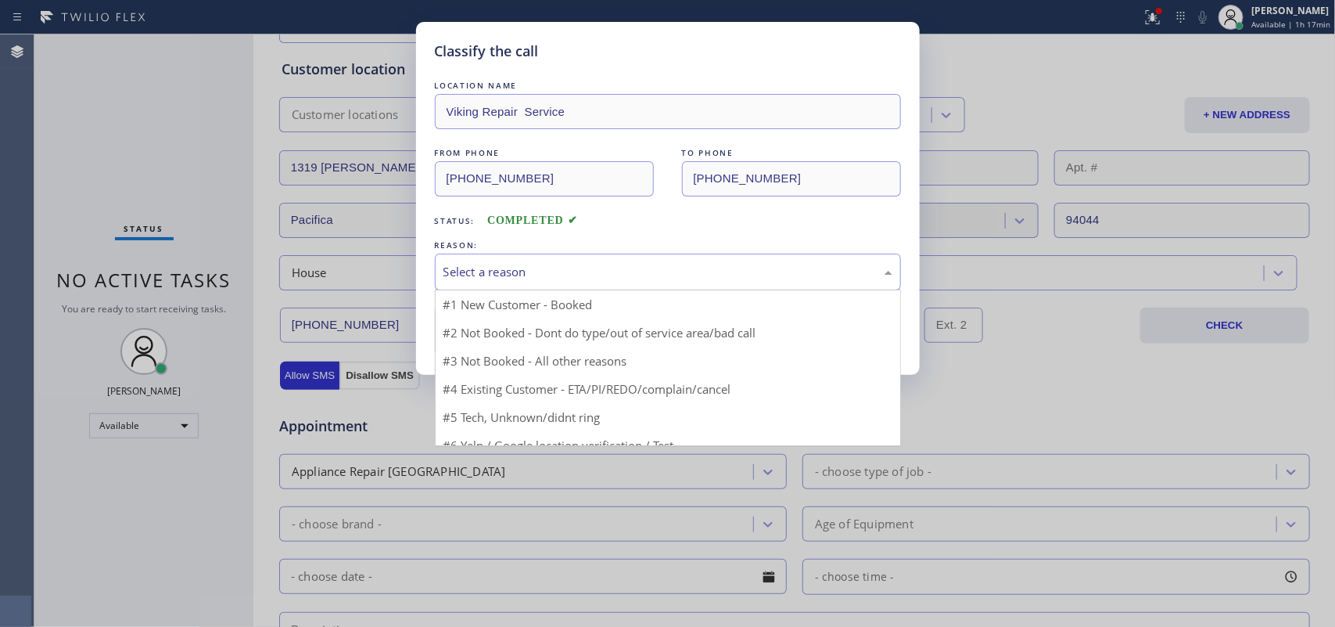
click at [460, 272] on div "Select a reason" at bounding box center [668, 272] width 449 height 18
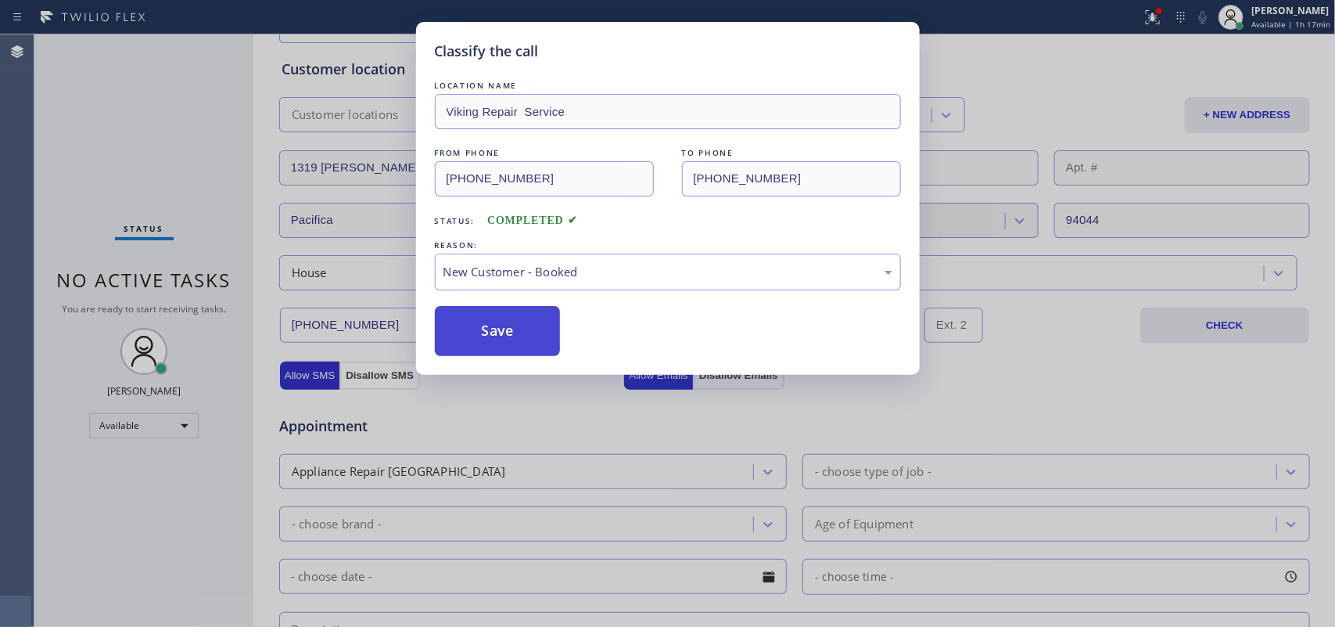
click at [495, 319] on button "Save" at bounding box center [498, 331] width 126 height 50
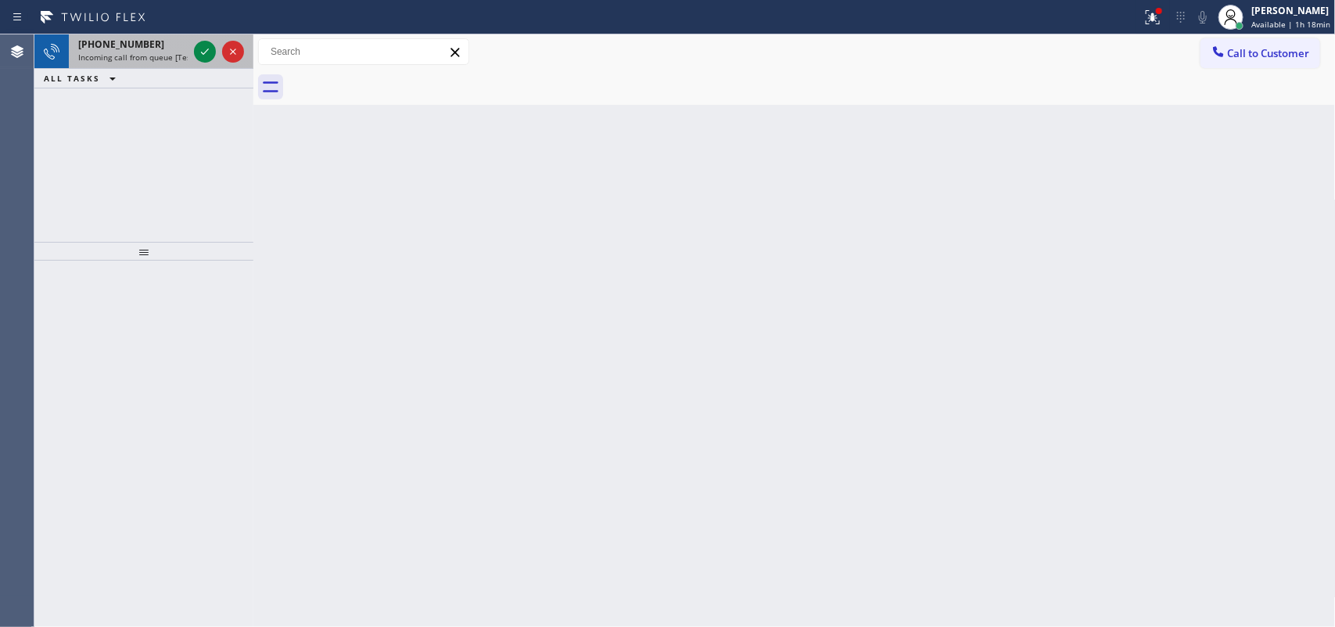
click at [150, 48] on div "[PHONE_NUMBER]" at bounding box center [133, 44] width 110 height 13
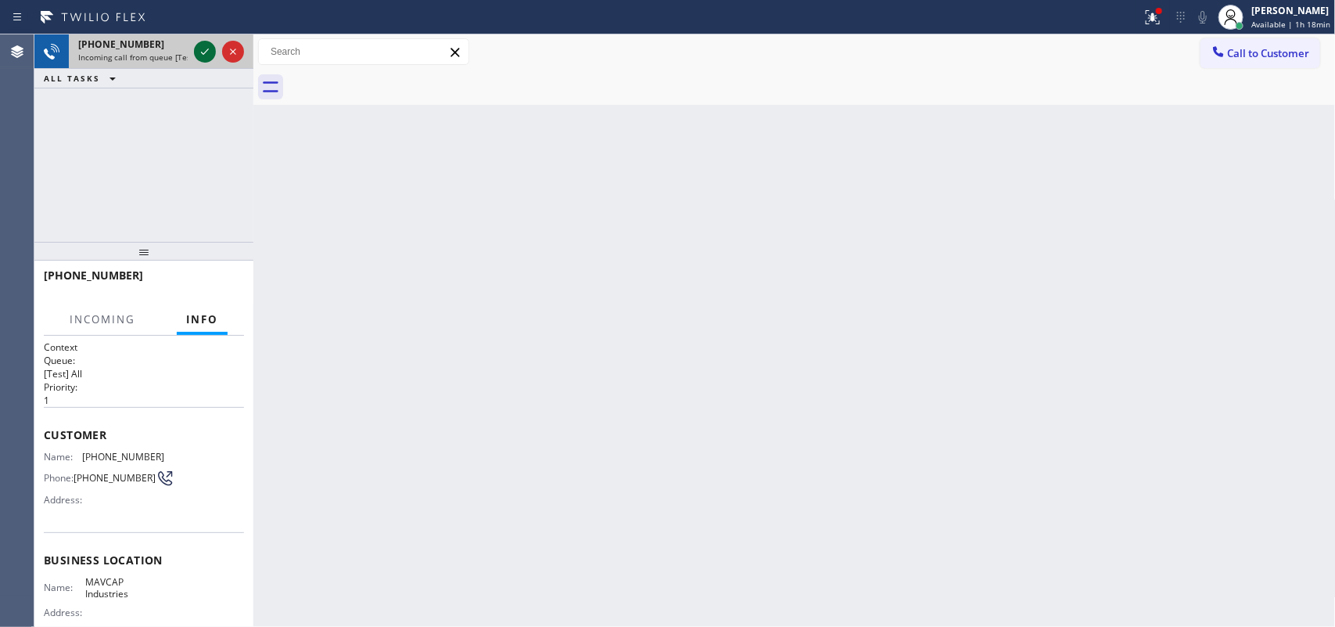
click at [207, 56] on icon at bounding box center [205, 51] width 19 height 19
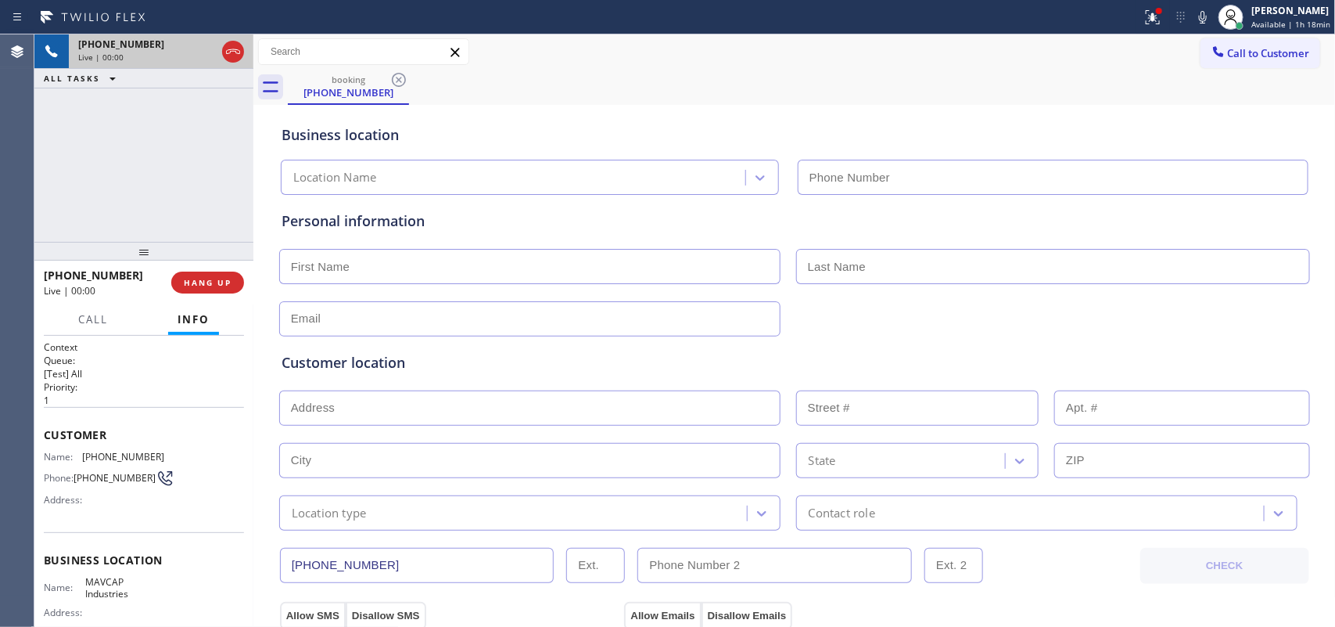
type input "[PHONE_NUMBER]"
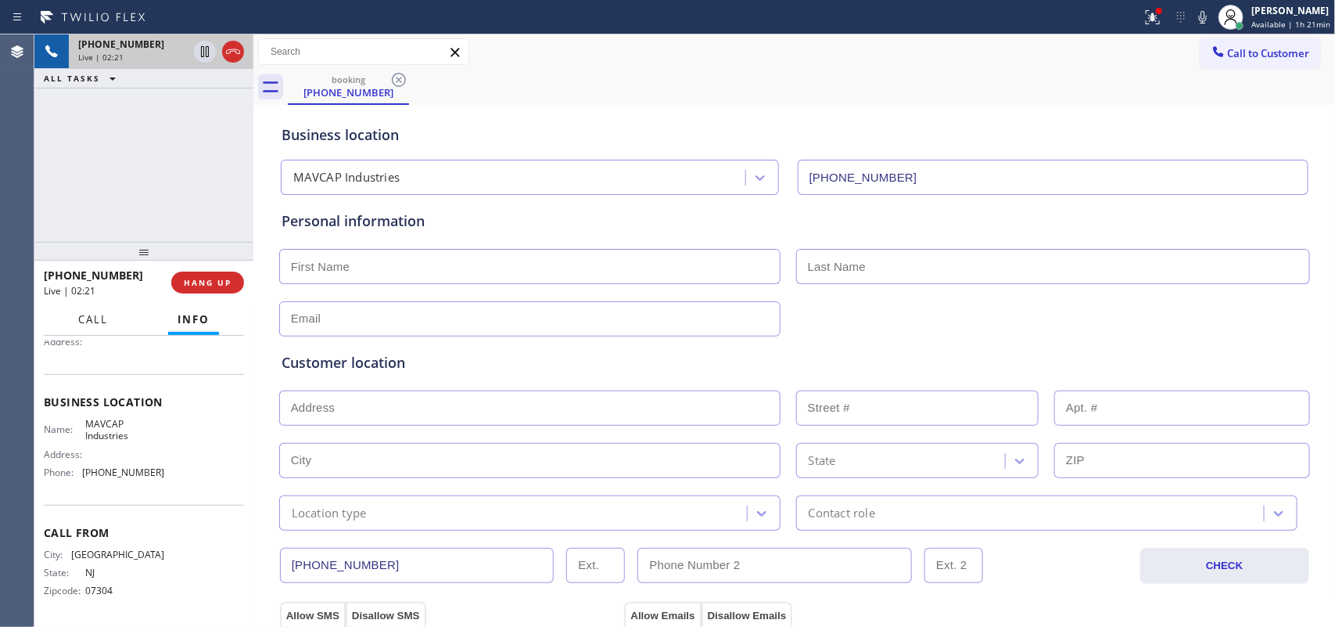
click at [102, 321] on span "Call" at bounding box center [93, 319] width 30 height 14
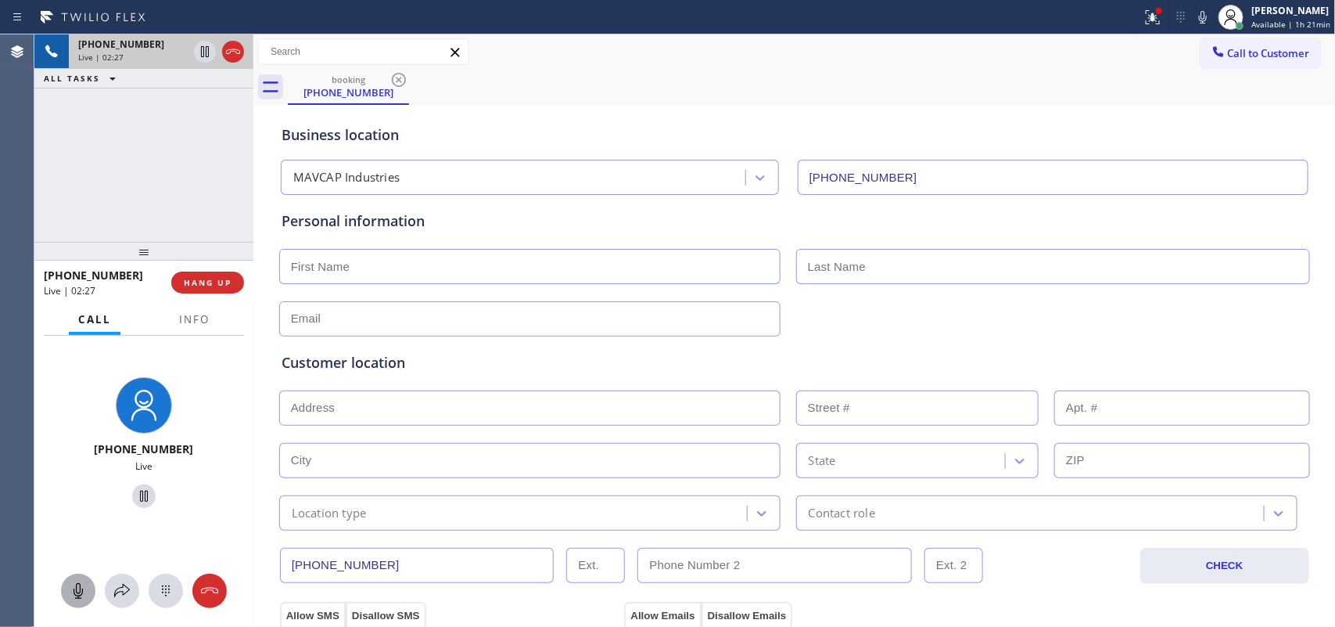
click at [75, 501] on icon at bounding box center [78, 590] width 19 height 19
click at [135, 498] on icon at bounding box center [144, 496] width 19 height 19
click at [84, 501] on icon at bounding box center [78, 590] width 19 height 19
click at [142, 498] on icon at bounding box center [144, 496] width 19 height 19
click at [365, 270] on input "text" at bounding box center [529, 266] width 501 height 35
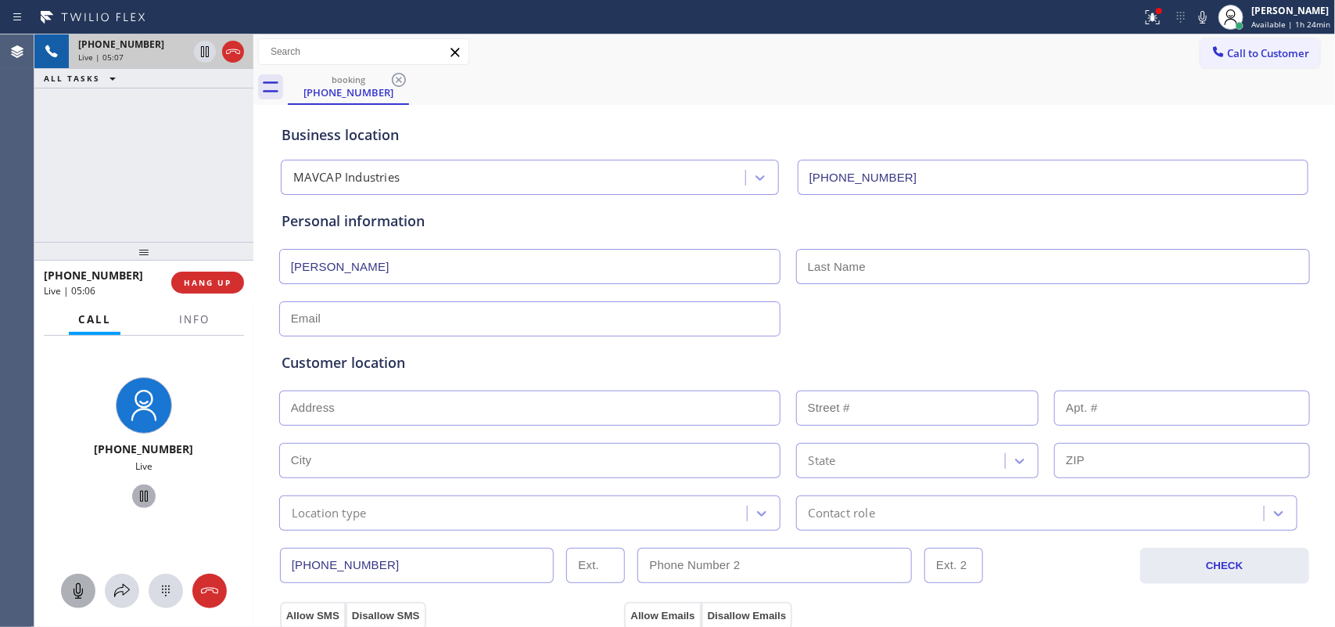
type input "[PERSON_NAME]"
click at [888, 270] on input "text" at bounding box center [1053, 266] width 514 height 35
type input "[PERSON_NAME]"
click at [472, 321] on input "text" at bounding box center [529, 318] width 501 height 35
paste input "[EMAIL_ADDRESS][DOMAIN_NAME]"
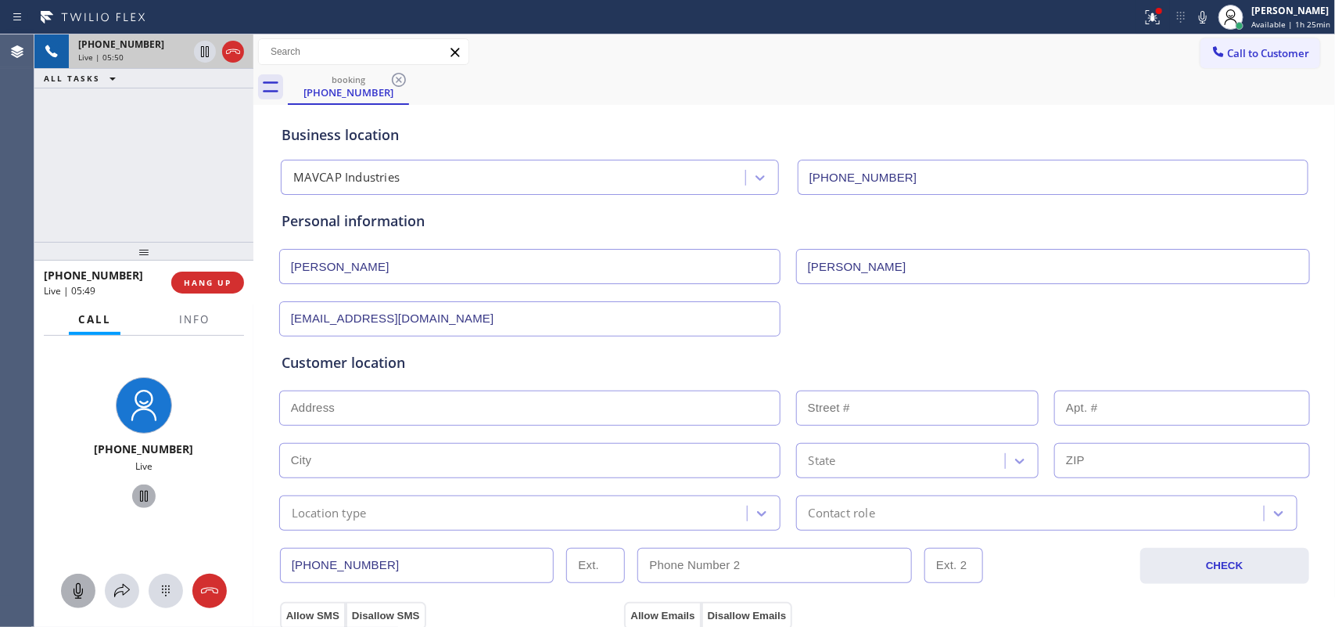
type input "[EMAIL_ADDRESS][DOMAIN_NAME]"
click at [75, 501] on icon at bounding box center [78, 590] width 19 height 19
click at [137, 493] on icon at bounding box center [144, 496] width 19 height 19
click at [471, 412] on input "text" at bounding box center [529, 407] width 501 height 35
paste input "[STREET_ADDRESS][PERSON_NAME],"
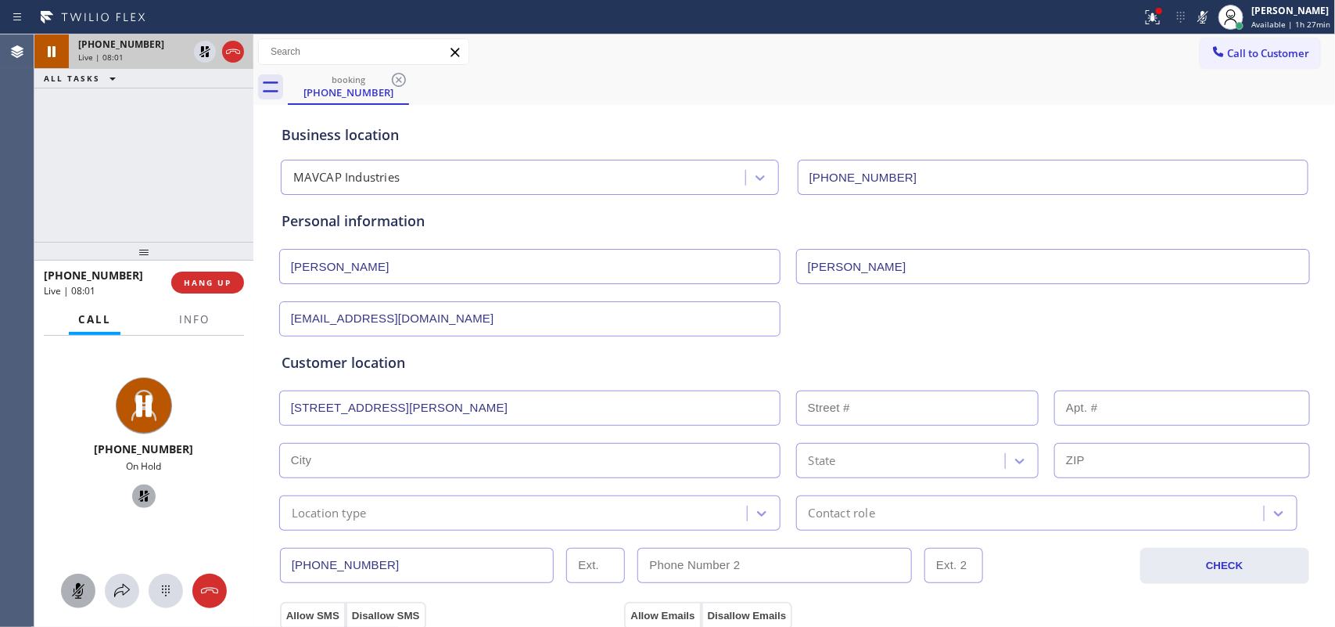
type input "[STREET_ADDRESS][PERSON_NAME]"
type input "36"
type input "Massapequa"
type input "11758"
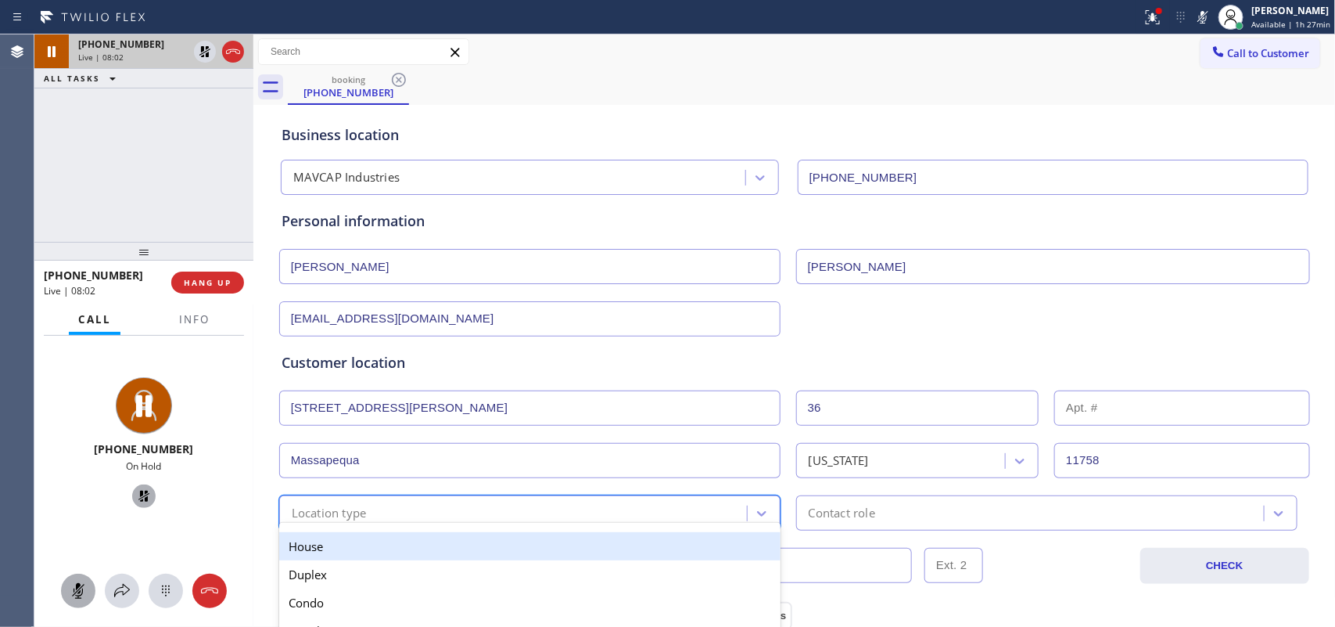
click at [677, 501] on div "Location type" at bounding box center [515, 512] width 463 height 27
click at [665, 501] on div "House" at bounding box center [529, 546] width 501 height 28
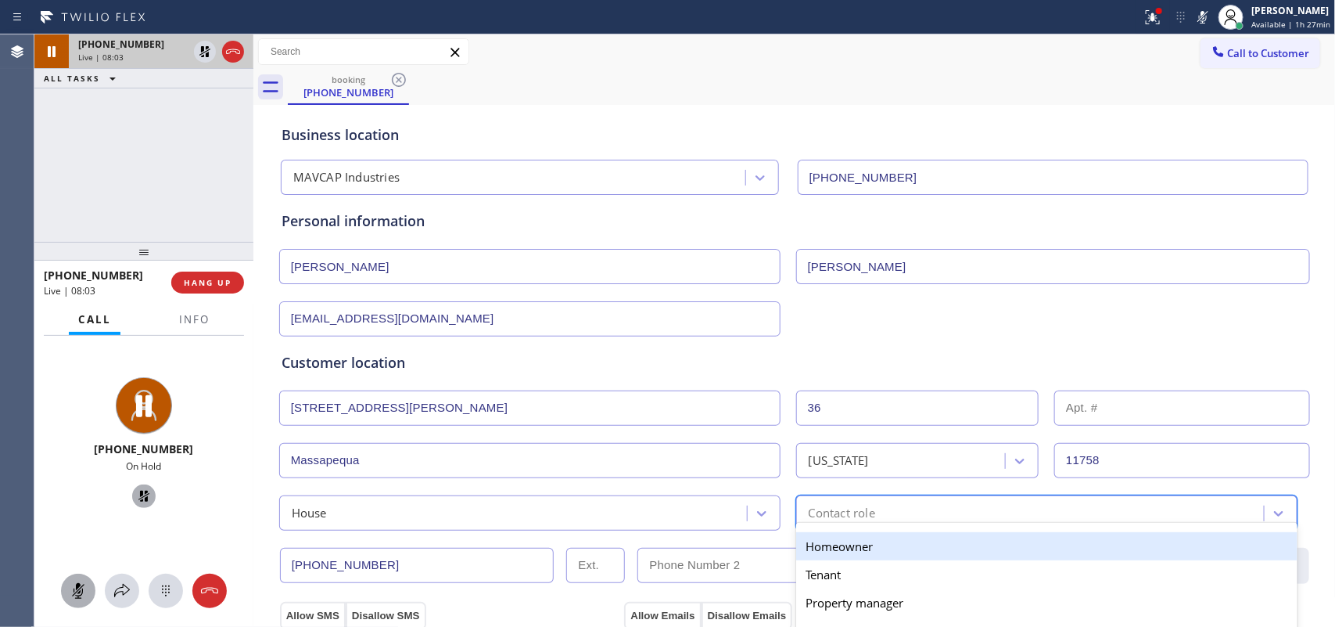
click at [849, 497] on div "Contact role" at bounding box center [1046, 512] width 501 height 35
click at [858, 501] on div "Homeowner" at bounding box center [1046, 546] width 501 height 28
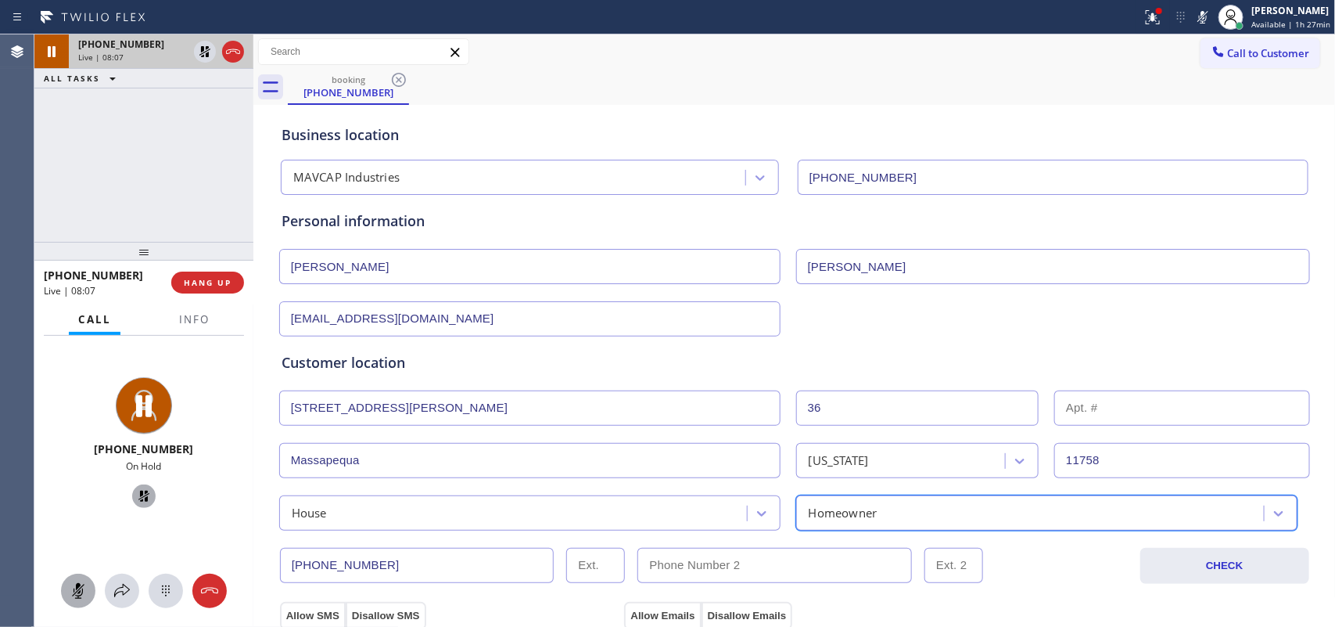
click at [69, 501] on icon at bounding box center [78, 590] width 19 height 19
click at [135, 494] on icon at bounding box center [144, 496] width 19 height 19
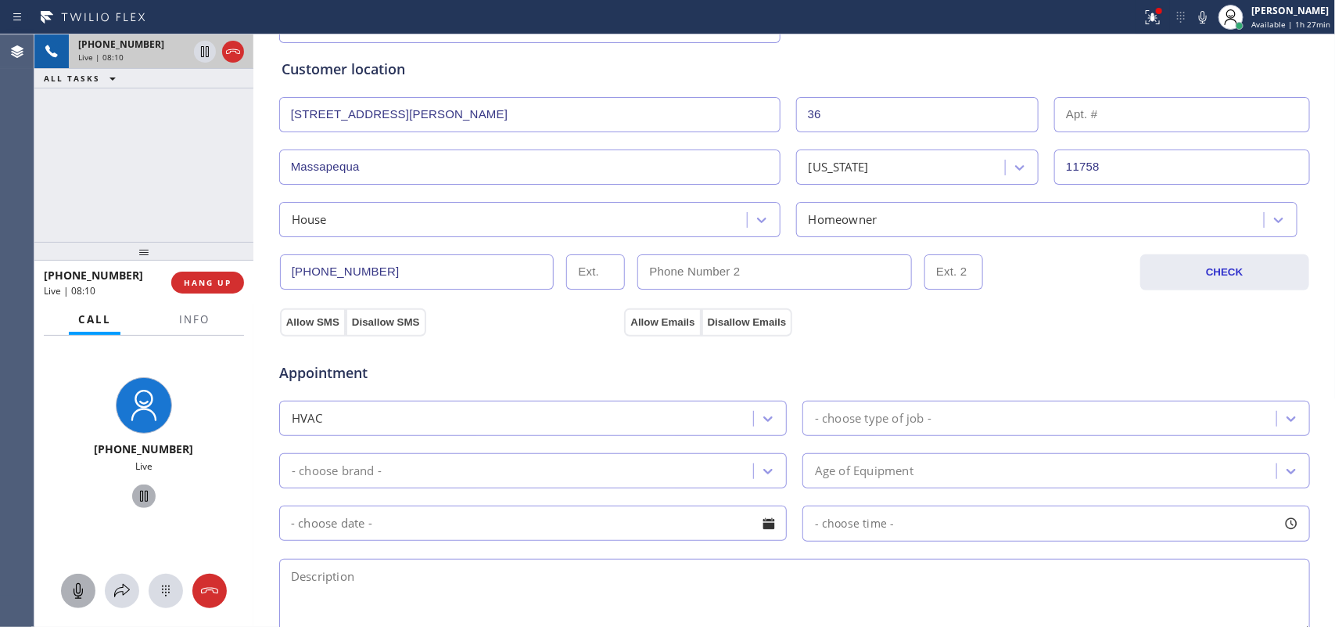
scroll to position [489, 0]
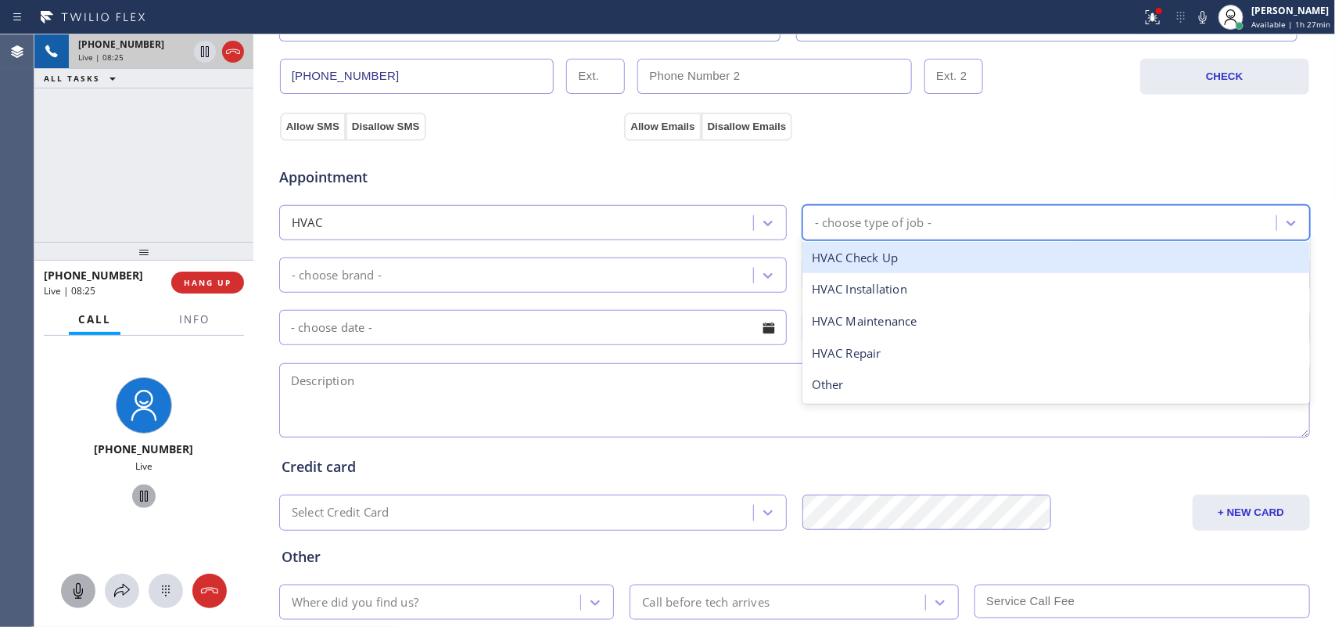
click at [928, 223] on div "- choose type of job -" at bounding box center [1041, 222] width 469 height 27
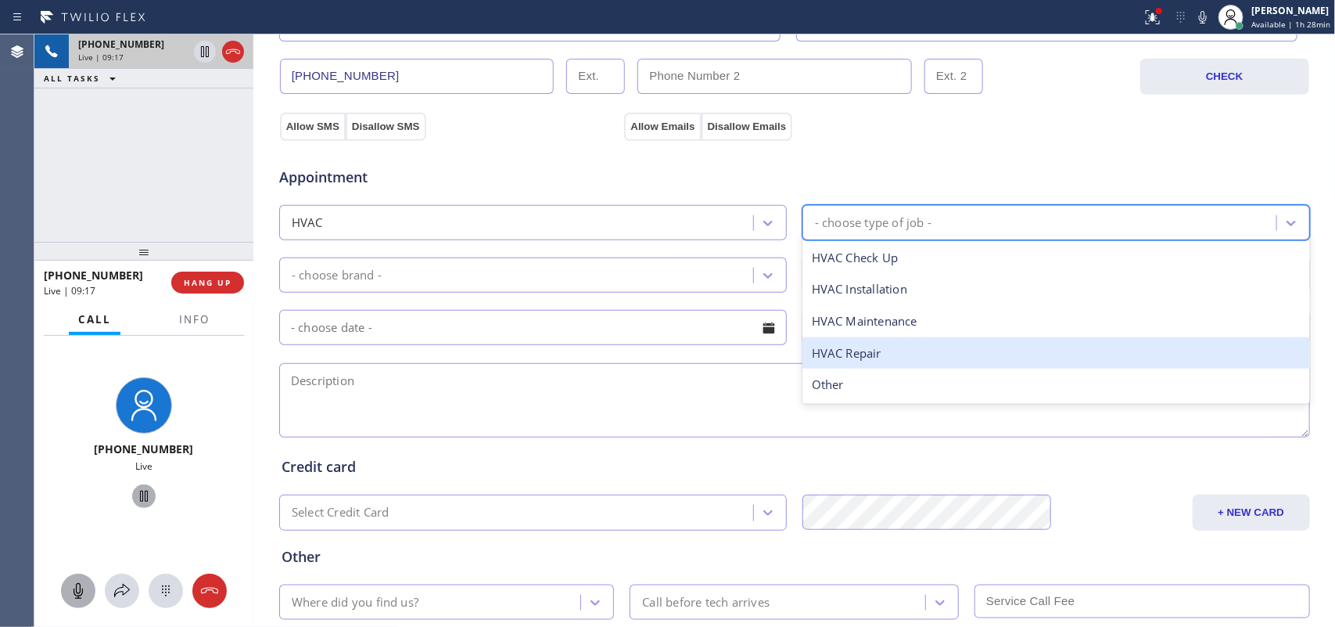
click at [909, 360] on div "HVAC Repair" at bounding box center [1057, 353] width 508 height 32
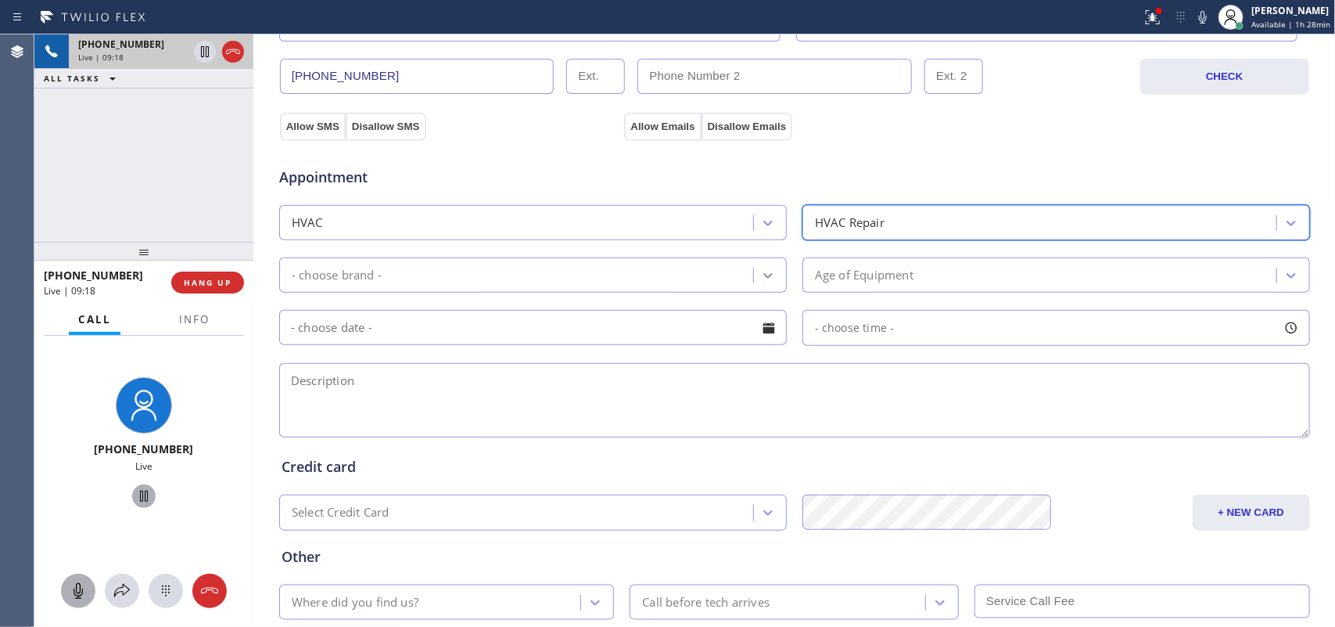
click at [761, 275] on icon at bounding box center [768, 276] width 16 height 16
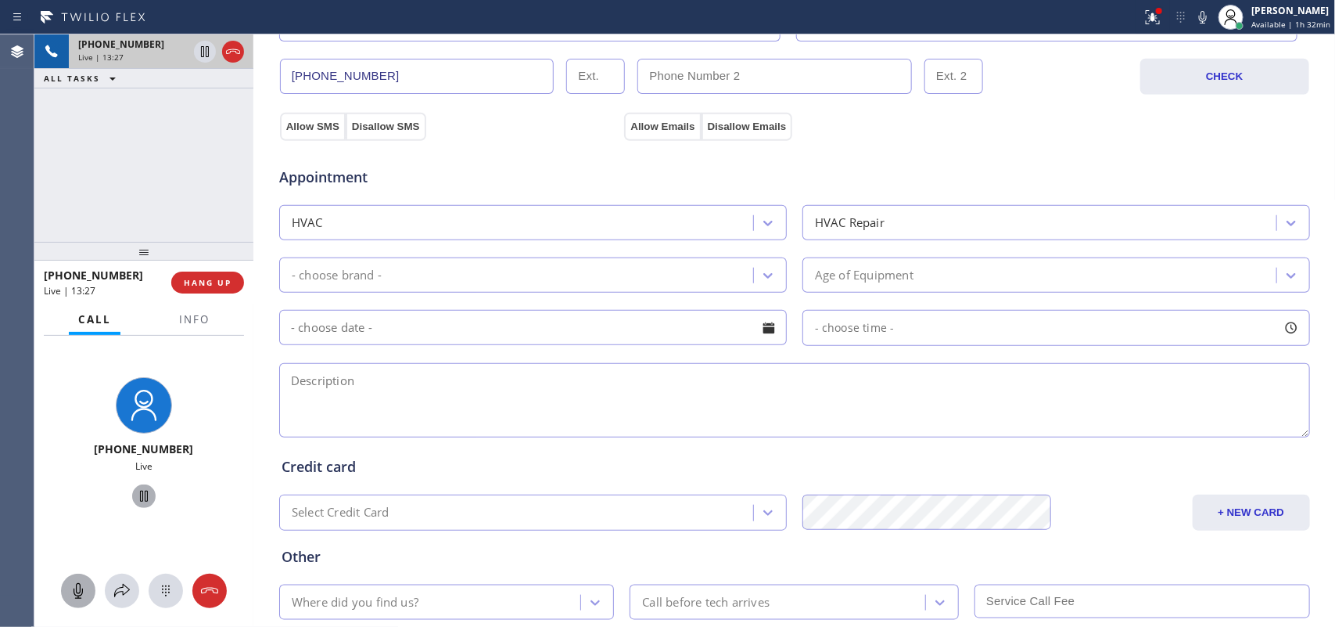
click at [204, 165] on div "[PHONE_NUMBER] Live | 13:27 ALL TASKS ALL TASKS ACTIVE TASKS TASKS IN WRAP UP" at bounding box center [143, 137] width 219 height 207
click at [286, 126] on button "Allow SMS" at bounding box center [313, 127] width 66 height 28
click at [651, 135] on div "Appointment HVAC HVAC Repair - choose brand - Age of Equipment - choose time -" at bounding box center [794, 287] width 1033 height 307
click at [653, 129] on button "Allow Emails" at bounding box center [662, 127] width 77 height 28
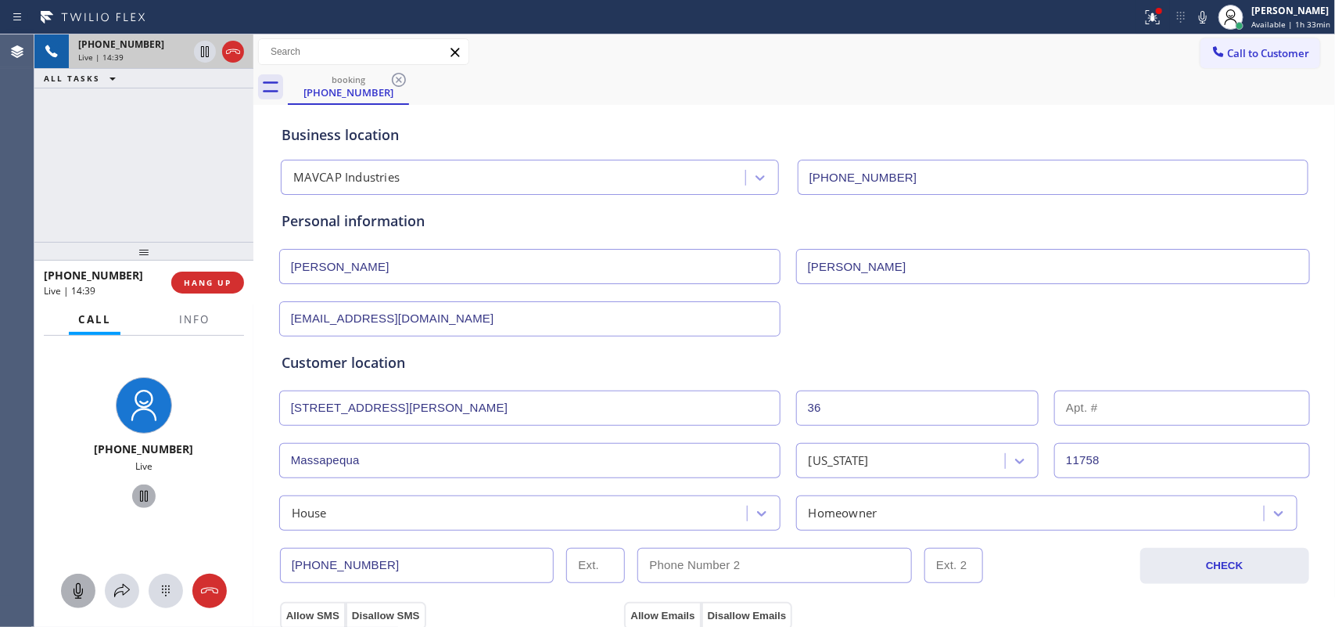
scroll to position [587, 0]
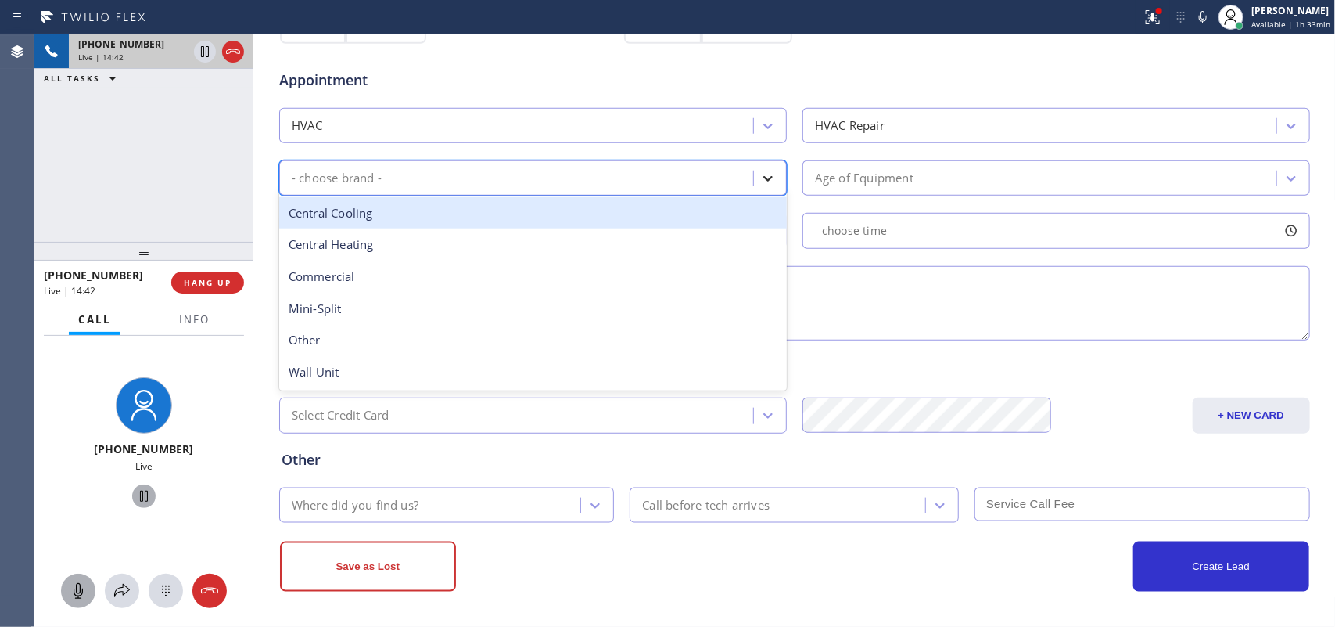
click at [767, 181] on icon at bounding box center [768, 179] width 16 height 16
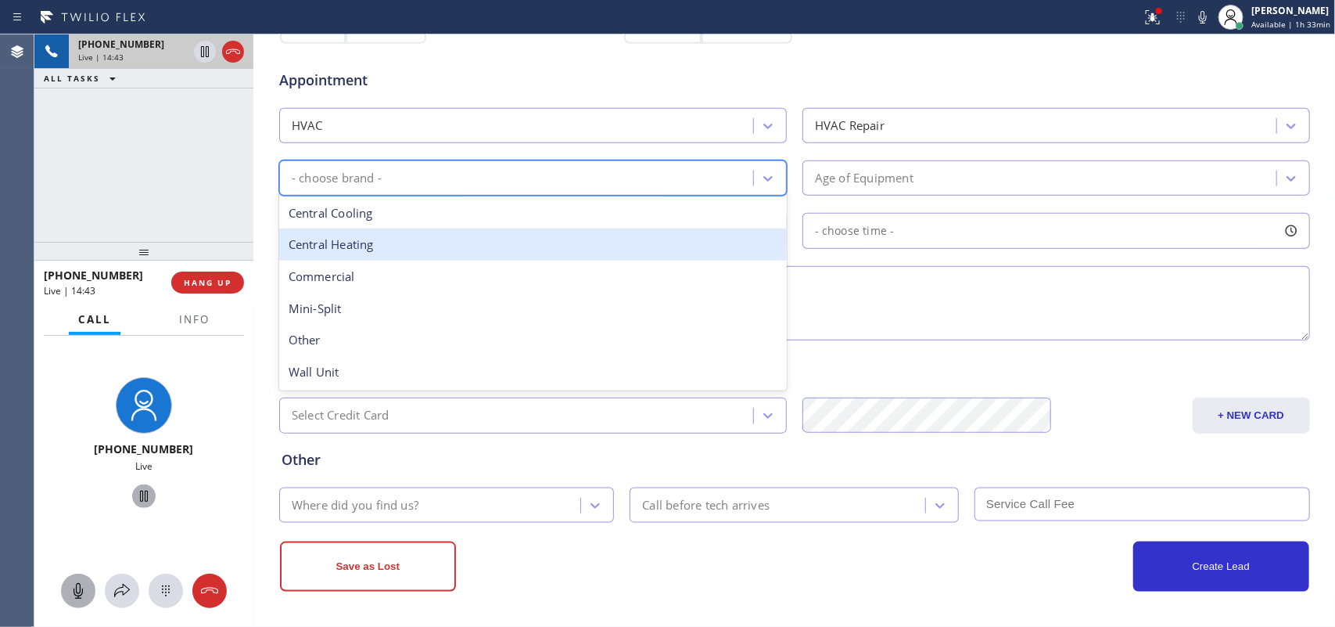
click at [544, 235] on div "Central Heating" at bounding box center [533, 244] width 508 height 32
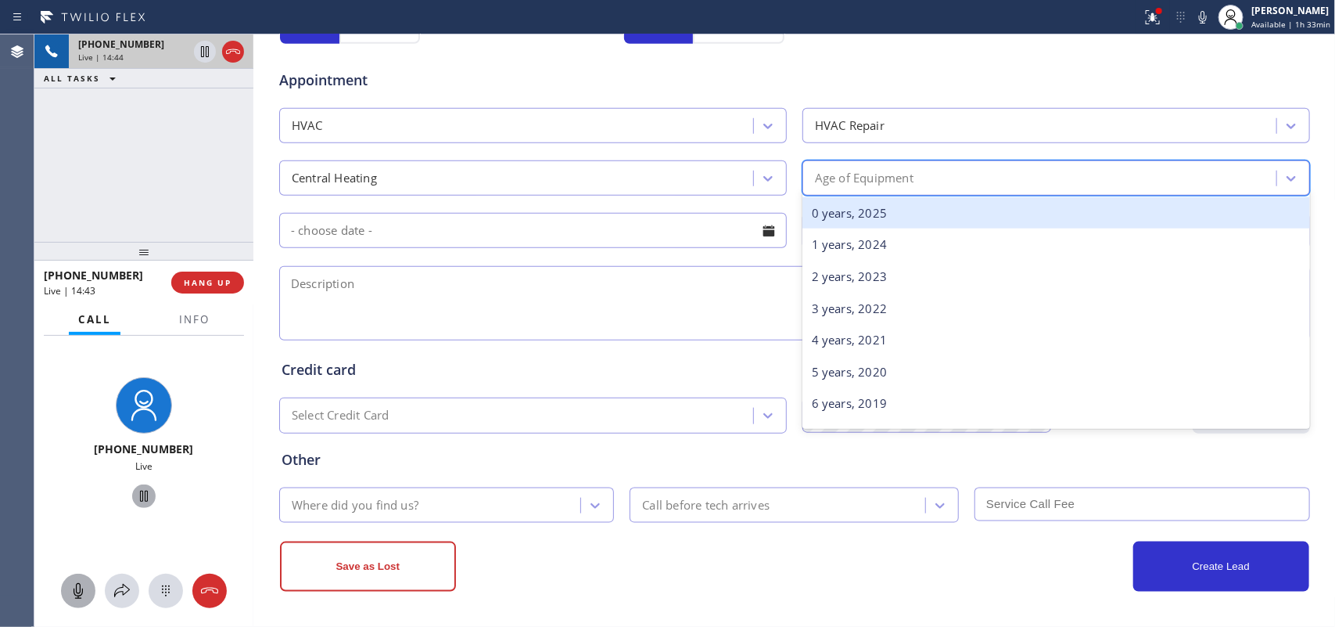
click at [952, 188] on div "Age of Equipment" at bounding box center [1041, 177] width 469 height 27
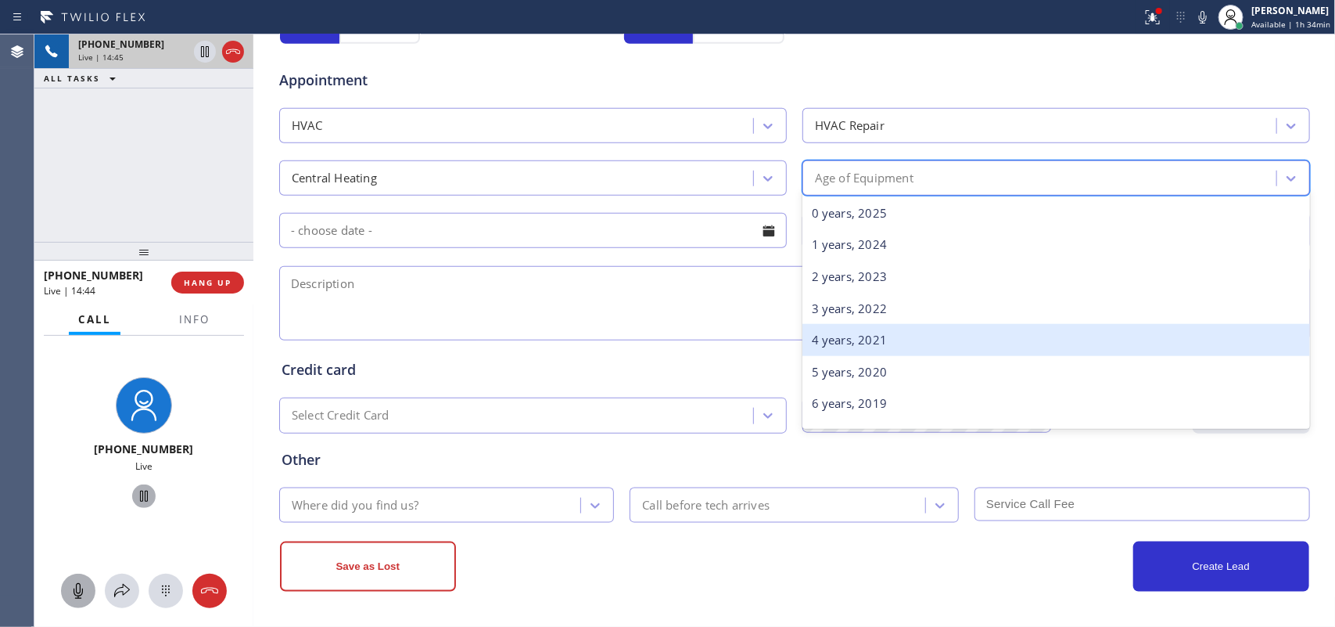
scroll to position [391, 0]
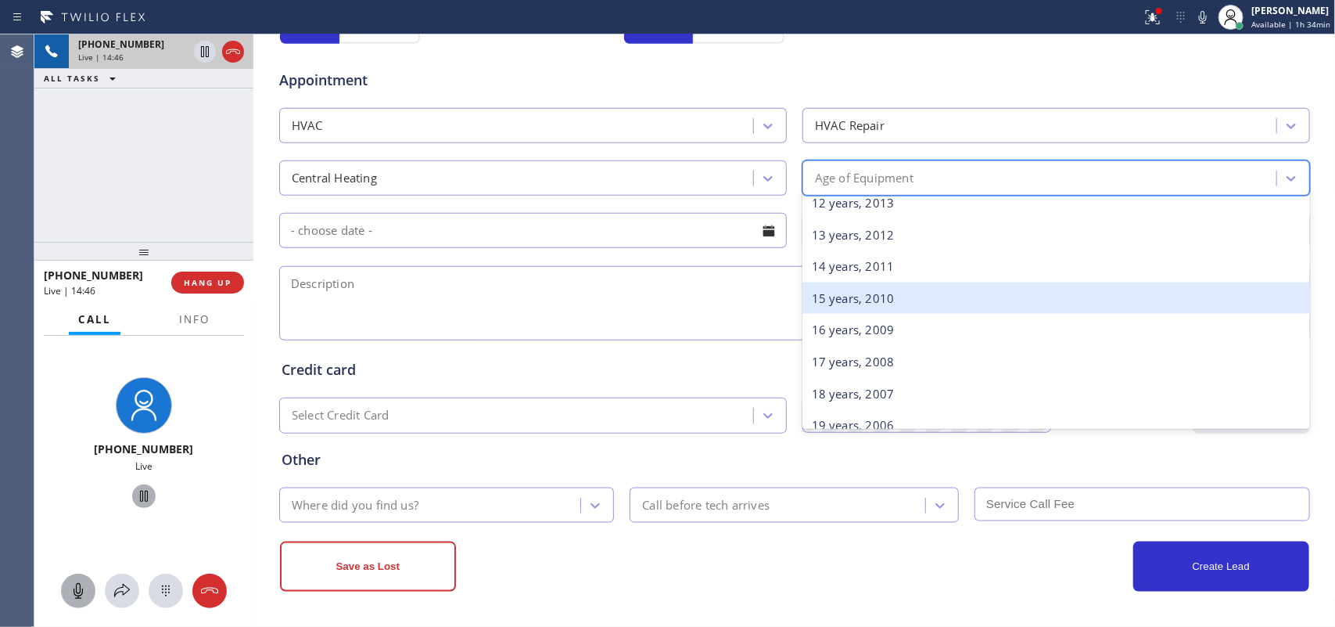
click at [923, 307] on div "15 years, 2010" at bounding box center [1057, 298] width 508 height 32
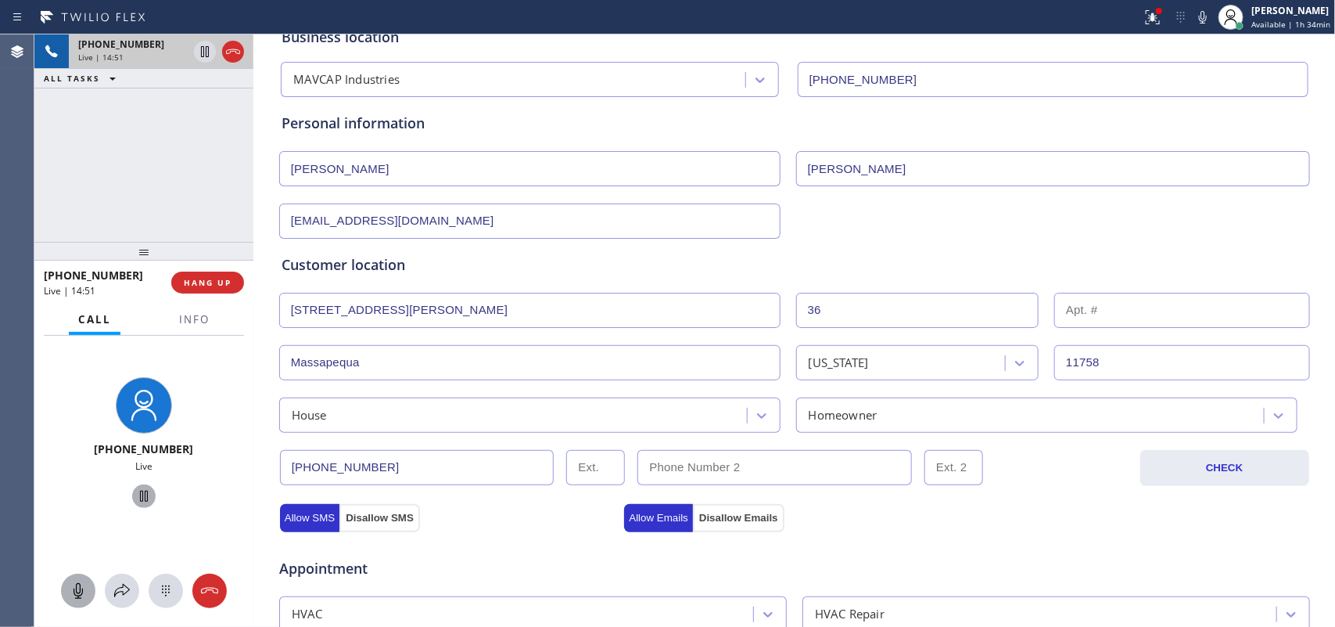
scroll to position [0, 0]
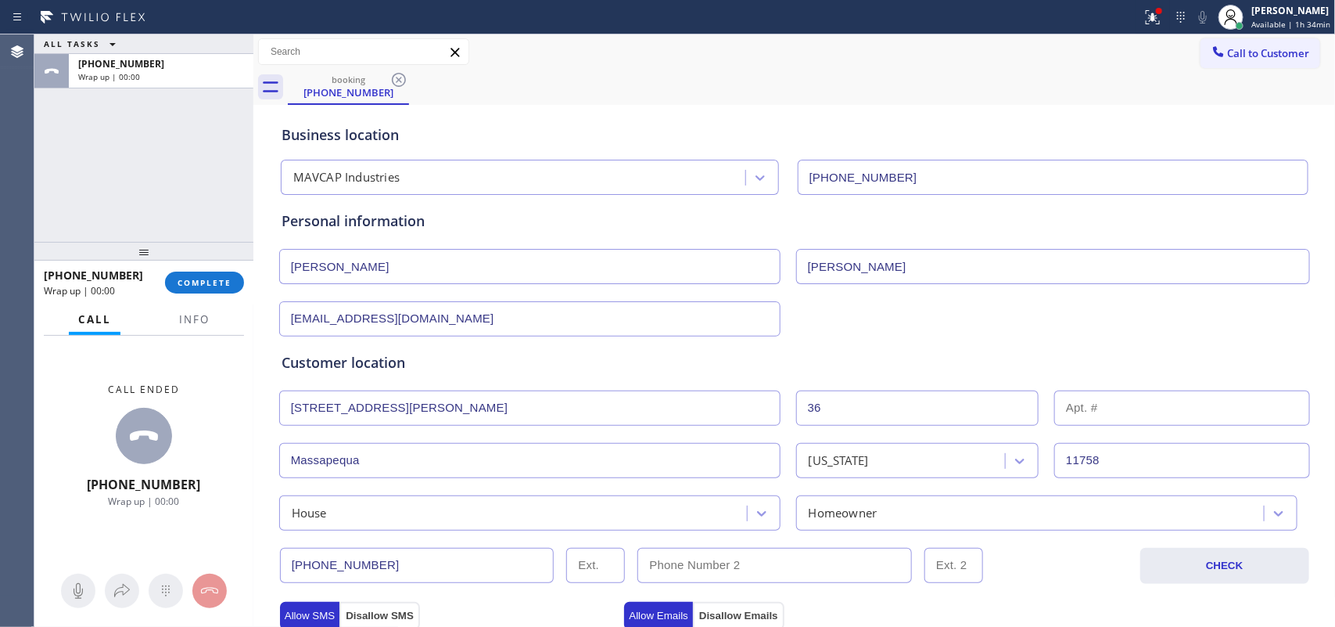
click at [91, 169] on div "ALL TASKS ALL TASKS ACTIVE TASKS TASKS IN WRAP UP [PHONE_NUMBER] Wrap up | 00:00" at bounding box center [143, 137] width 219 height 207
click at [205, 303] on div "[PHONE_NUMBER] Wrap up | 00:00 COMPLETE" at bounding box center [143, 282] width 219 height 44
click at [190, 325] on button "Info" at bounding box center [194, 319] width 49 height 31
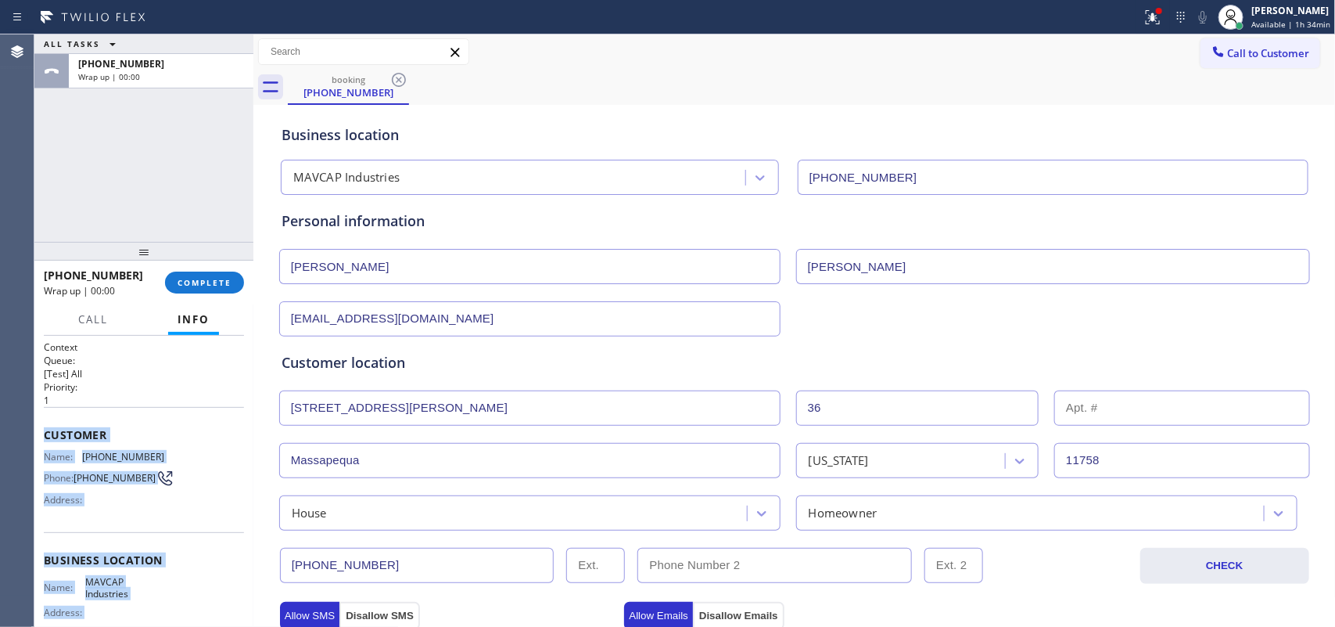
drag, startPoint x: 168, startPoint y: 478, endPoint x: 41, endPoint y: 436, distance: 133.6
click at [41, 436] on div "Context Queue: [Test] All Priority: 1 Customer Name: [PHONE_NUMBER] Phone: [PHO…" at bounding box center [143, 482] width 219 height 292
copy div "Customer Name: [PHONE_NUMBER] Phone: [PHONE_NUMBER] Address: Business location …"
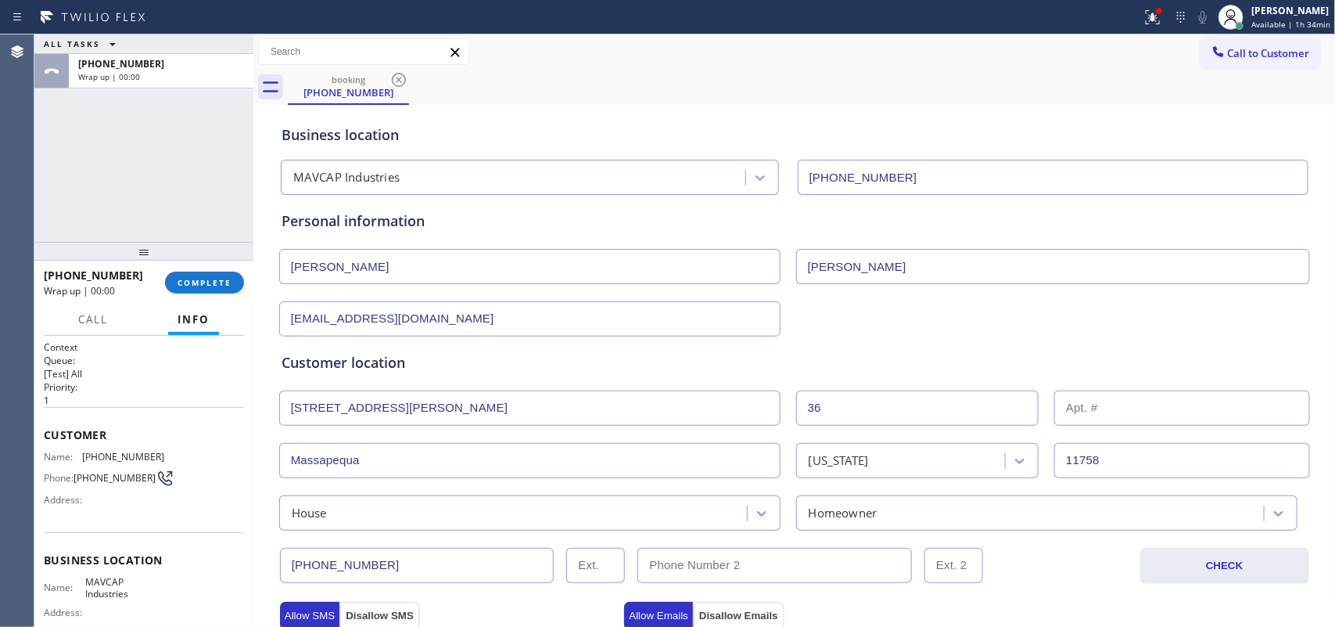
click at [127, 182] on div "ALL TASKS ALL TASKS ACTIVE TASKS TASKS IN WRAP UP [PHONE_NUMBER] Wrap up | 00:00" at bounding box center [143, 137] width 219 height 207
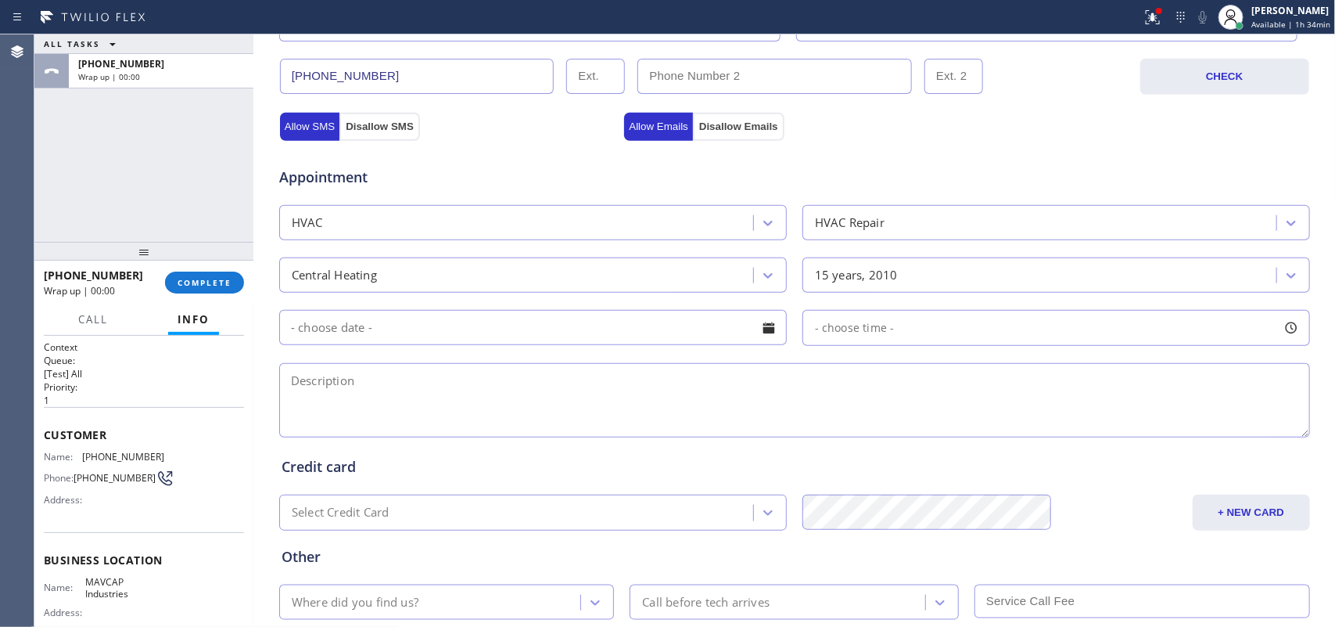
click at [756, 330] on div at bounding box center [769, 327] width 27 height 27
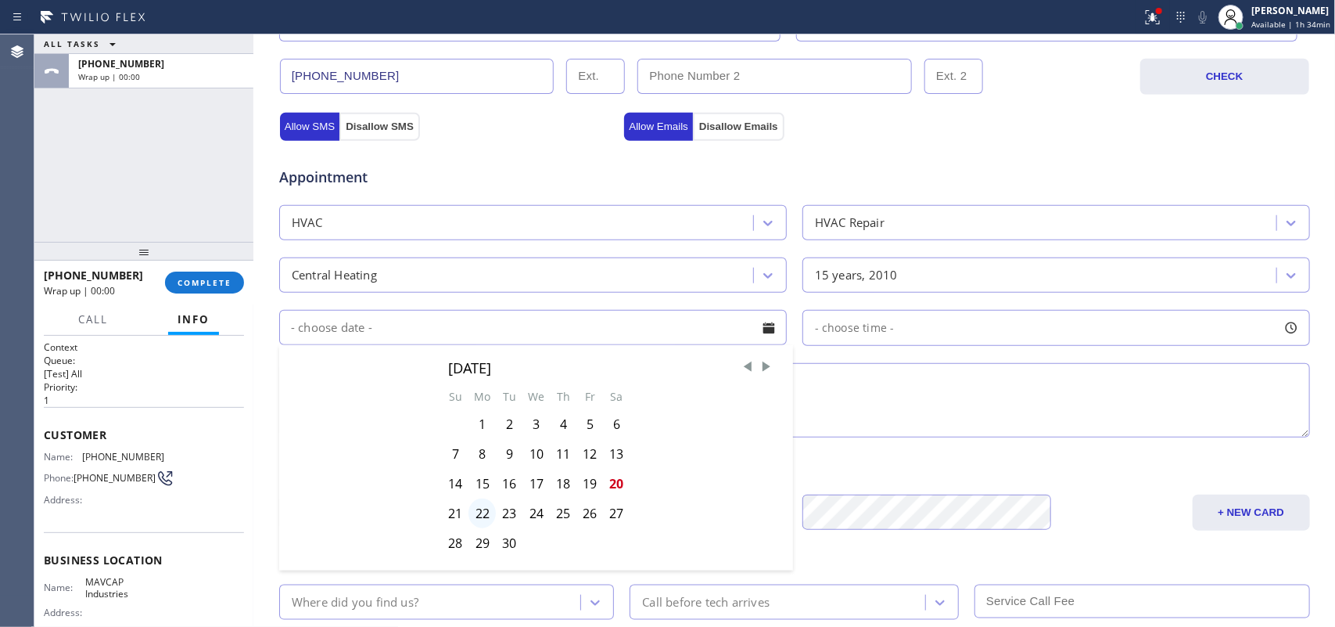
click at [479, 501] on div "22" at bounding box center [482, 513] width 27 height 30
type input "[DATE]"
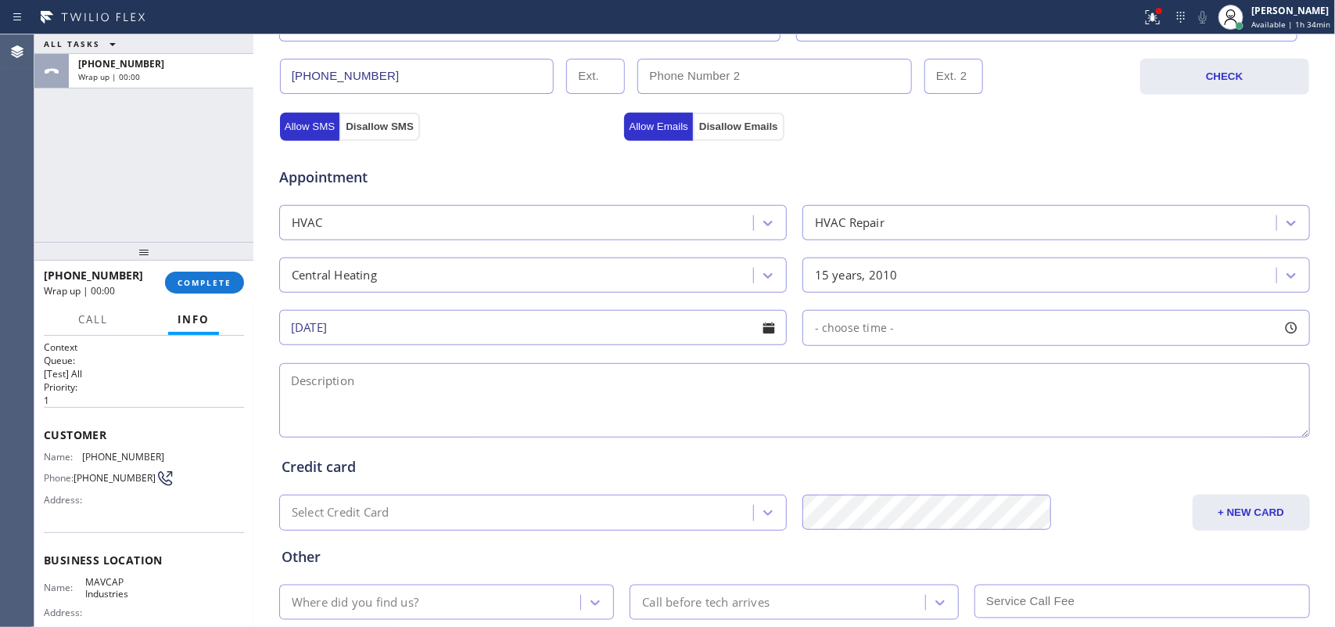
click at [1068, 329] on div at bounding box center [1291, 327] width 27 height 27
drag, startPoint x: 813, startPoint y: 424, endPoint x: 1224, endPoint y: 435, distance: 410.8
click at [1068, 435] on div at bounding box center [1229, 423] width 19 height 33
drag, startPoint x: 806, startPoint y: 424, endPoint x: 1112, endPoint y: 436, distance: 306.1
click at [1068, 436] on div at bounding box center [1117, 423] width 19 height 33
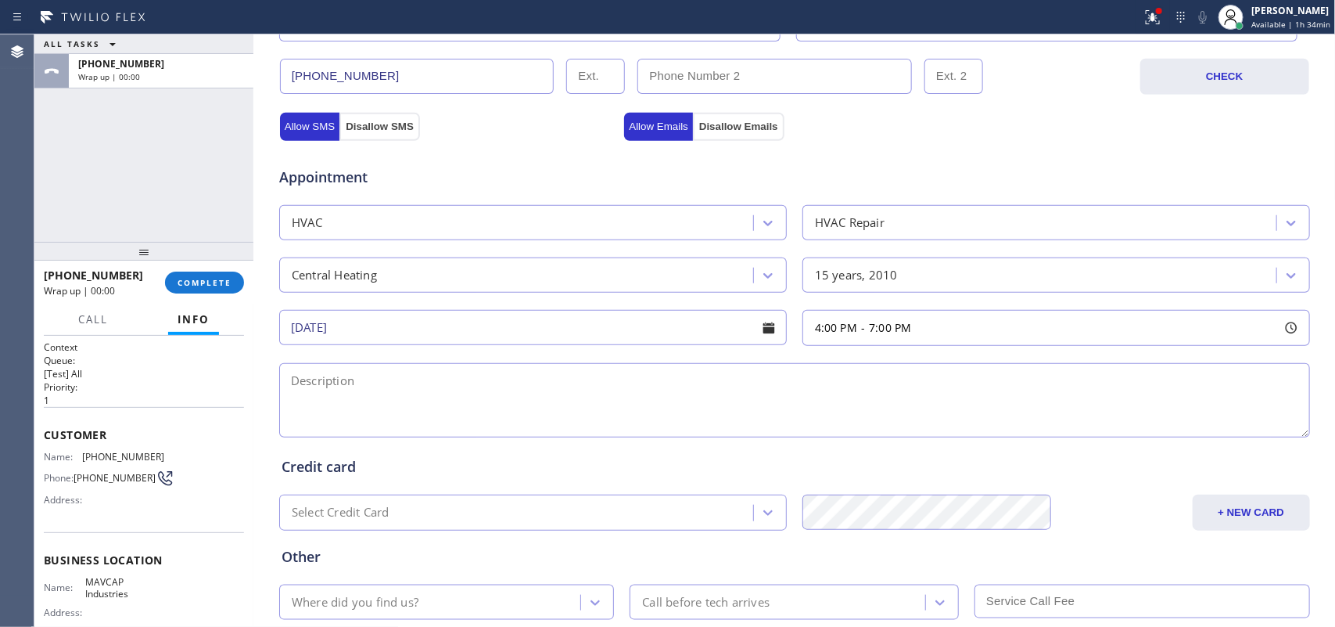
click at [598, 390] on textarea at bounding box center [794, 400] width 1031 height 74
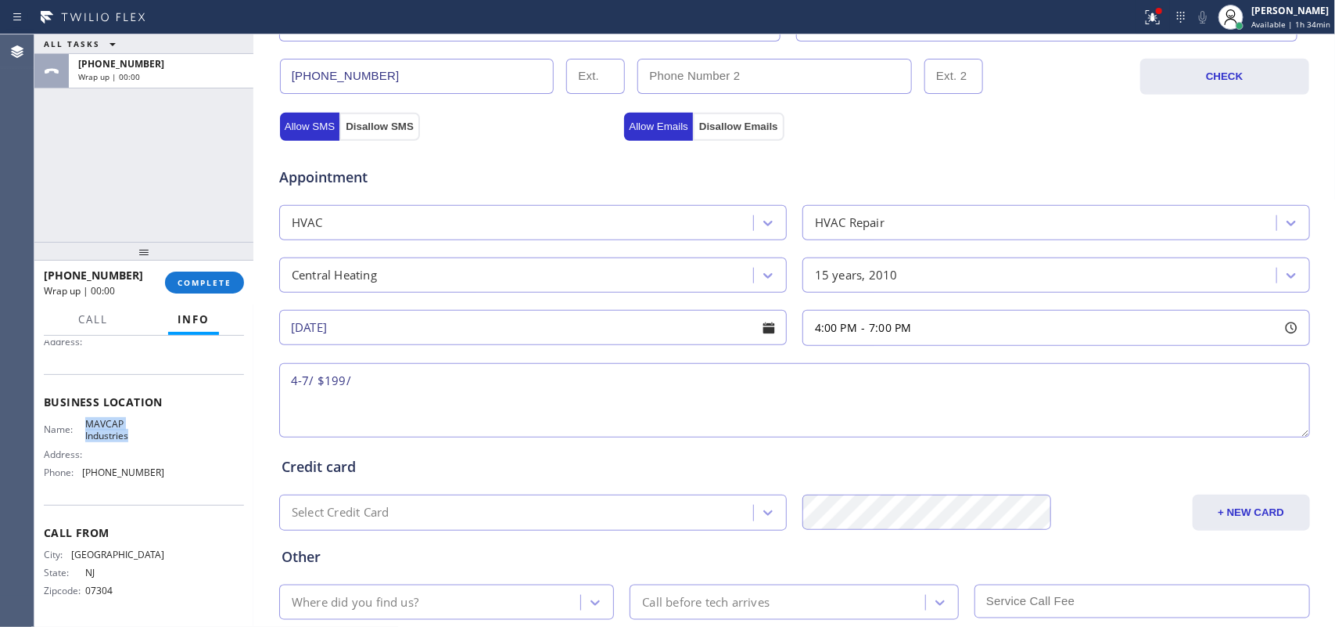
drag, startPoint x: 127, startPoint y: 438, endPoint x: 80, endPoint y: 422, distance: 50.2
click at [80, 422] on div "Name: MAVCAP Industries" at bounding box center [104, 430] width 120 height 24
copy div "MAVCAP Industries"
click at [392, 380] on textarea "4-7/ $199/" at bounding box center [794, 400] width 1031 height 74
paste textarea "house-ho/ central unit 1/ 1 tstat/ [DEMOGRAPHIC_DATA]/ furance located in the b…"
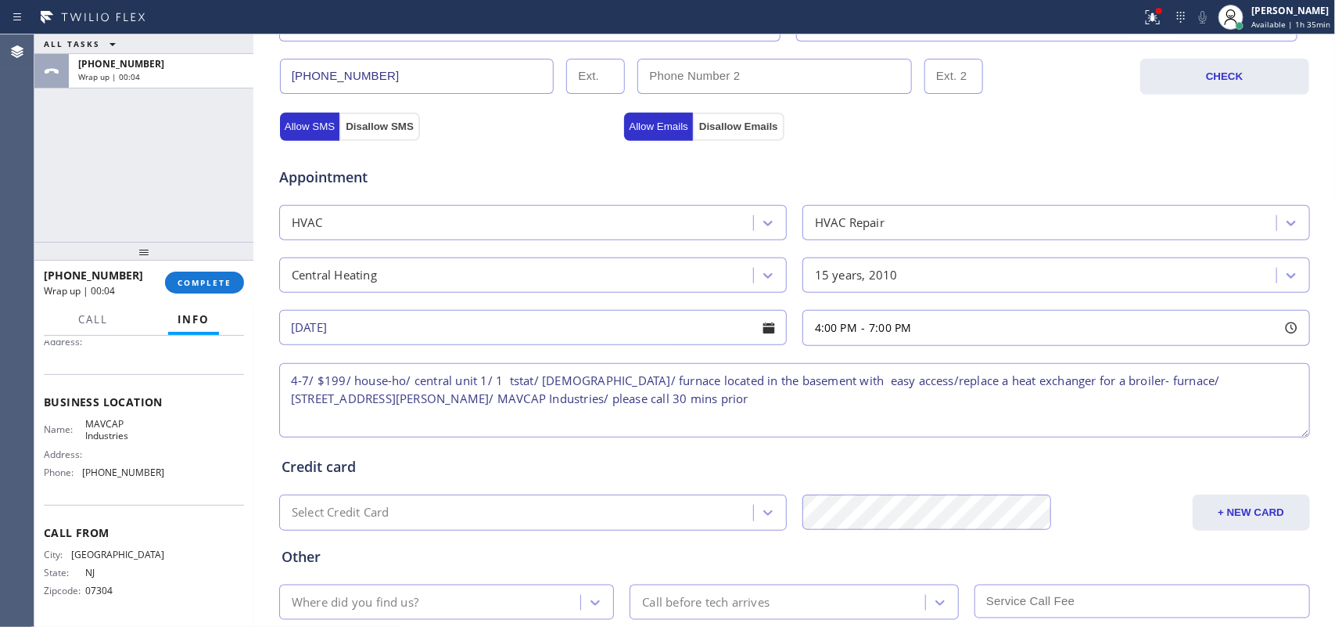
scroll to position [588, 0]
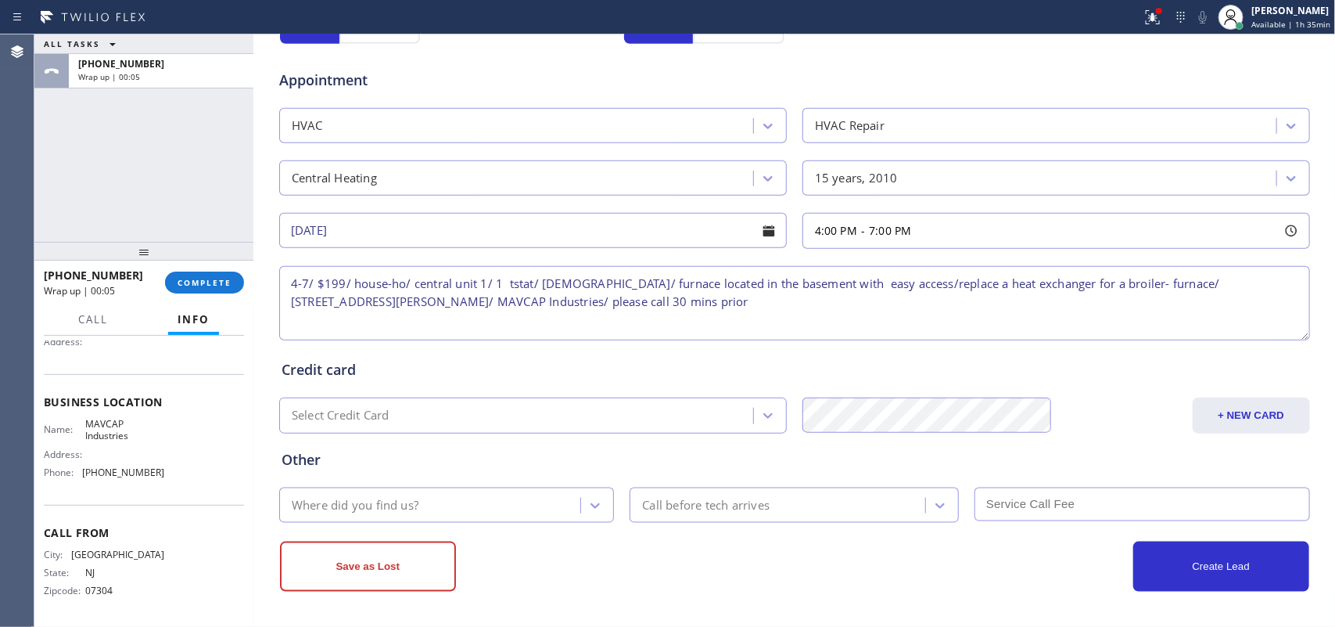
type textarea "4-7/ $199/ house-ho/ central unit 1/ 1 tstat/ [DEMOGRAPHIC_DATA]/ furnace locat…"
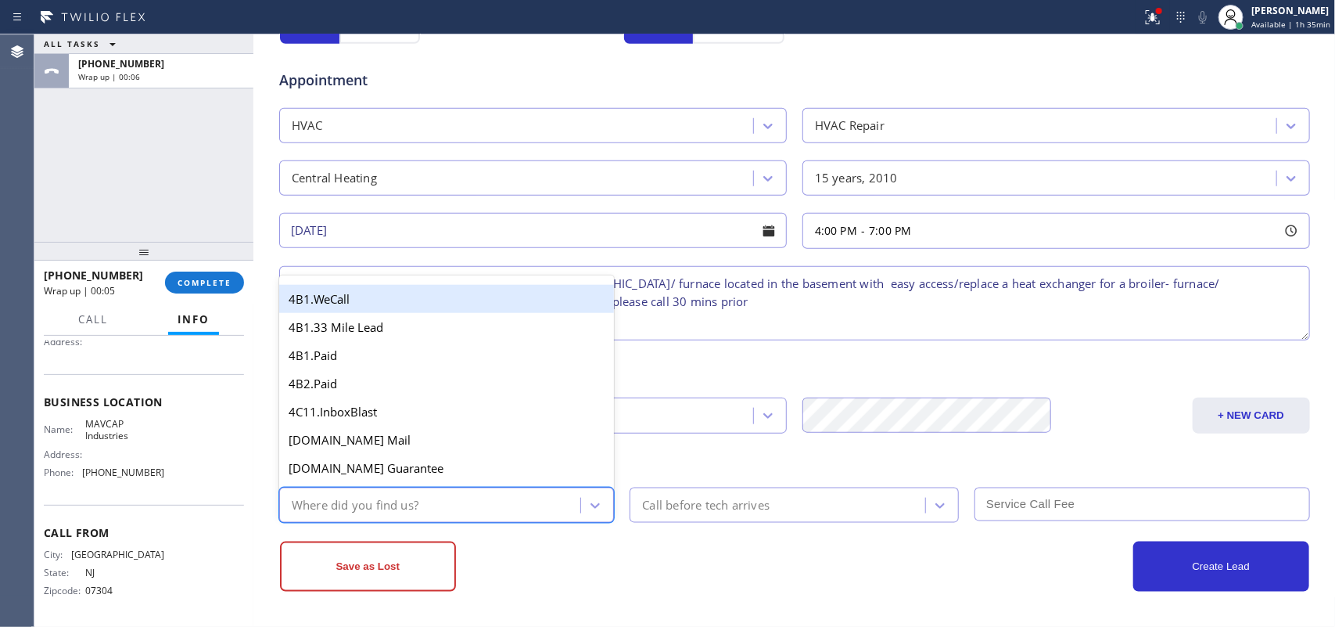
click at [497, 501] on div "Where did you find us?" at bounding box center [432, 504] width 297 height 27
type input "g"
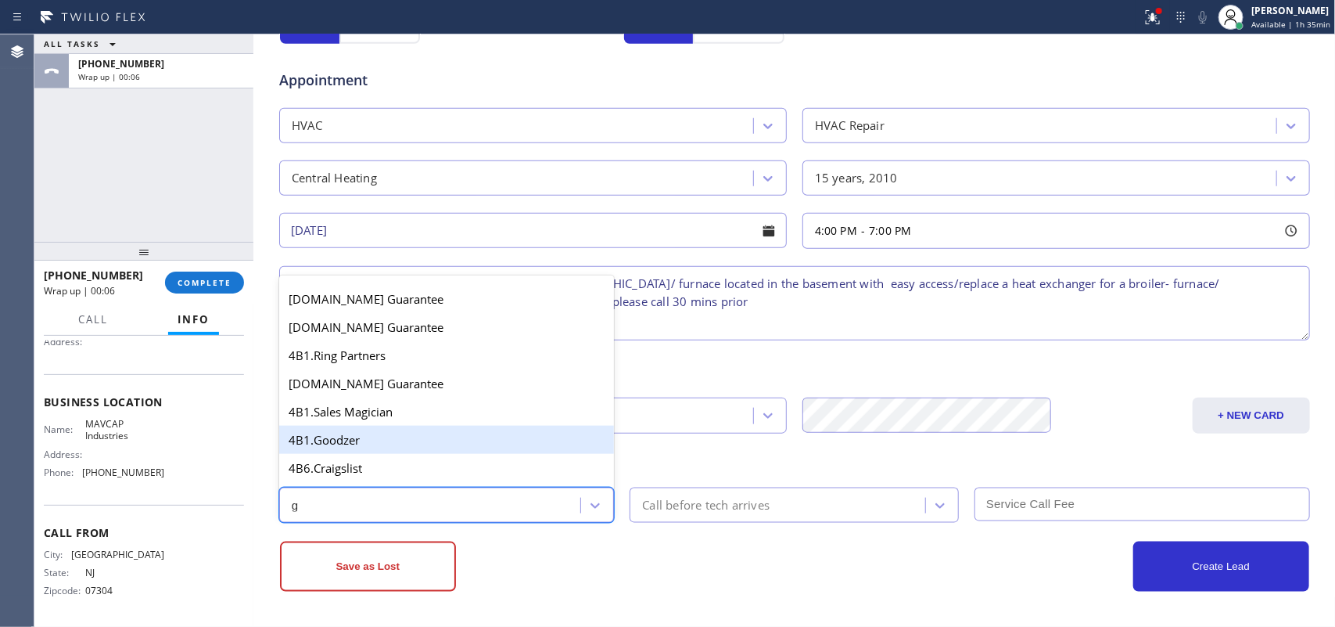
scroll to position [293, 0]
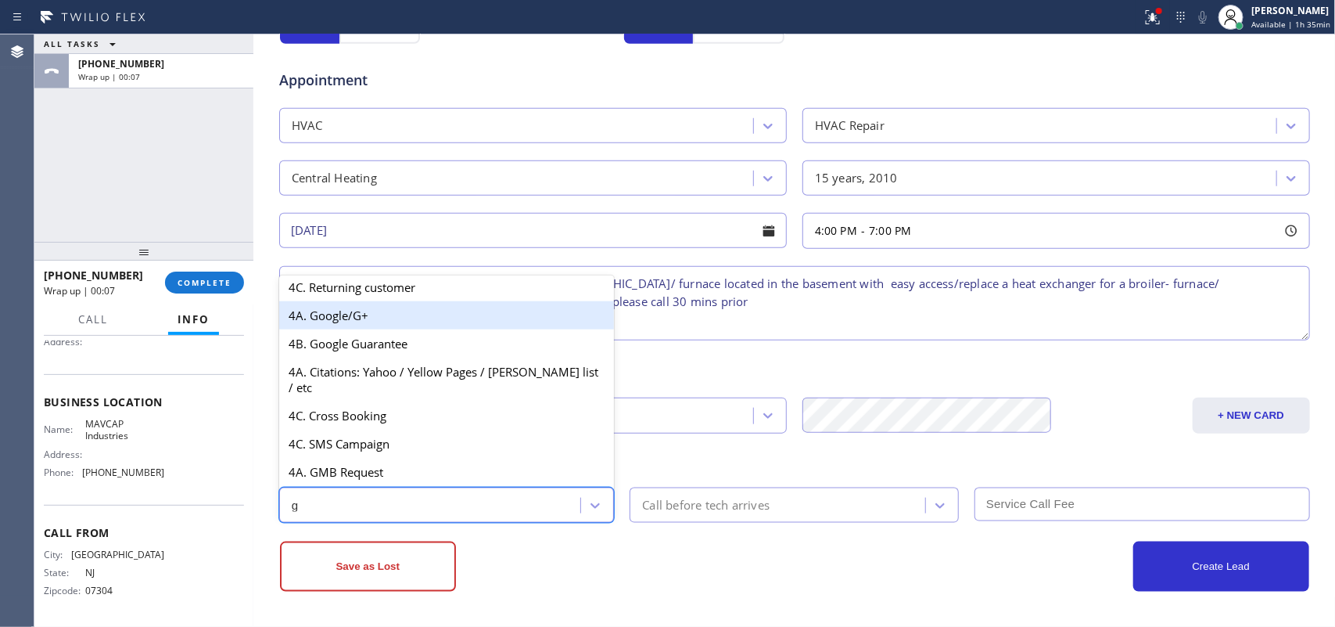
click at [370, 325] on div "4A. Google/G+" at bounding box center [447, 315] width 336 height 28
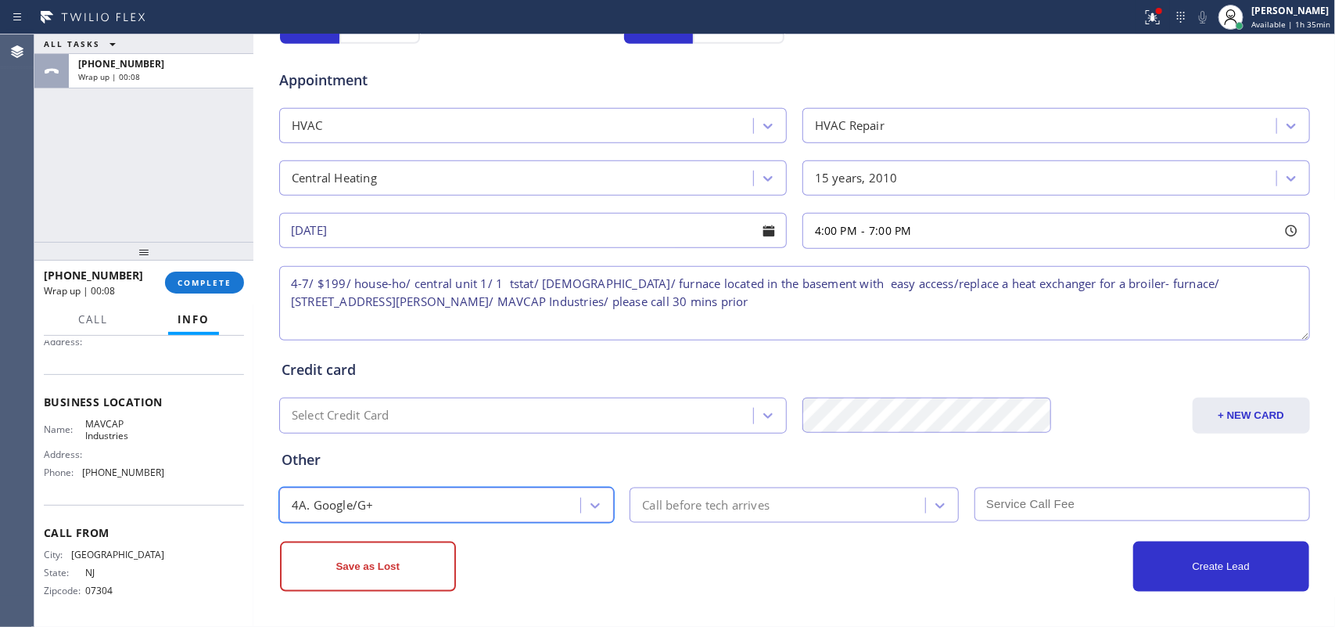
drag, startPoint x: 667, startPoint y: 505, endPoint x: 673, endPoint y: 494, distance: 11.5
click at [670, 501] on div "Call before tech arrives" at bounding box center [705, 505] width 127 height 18
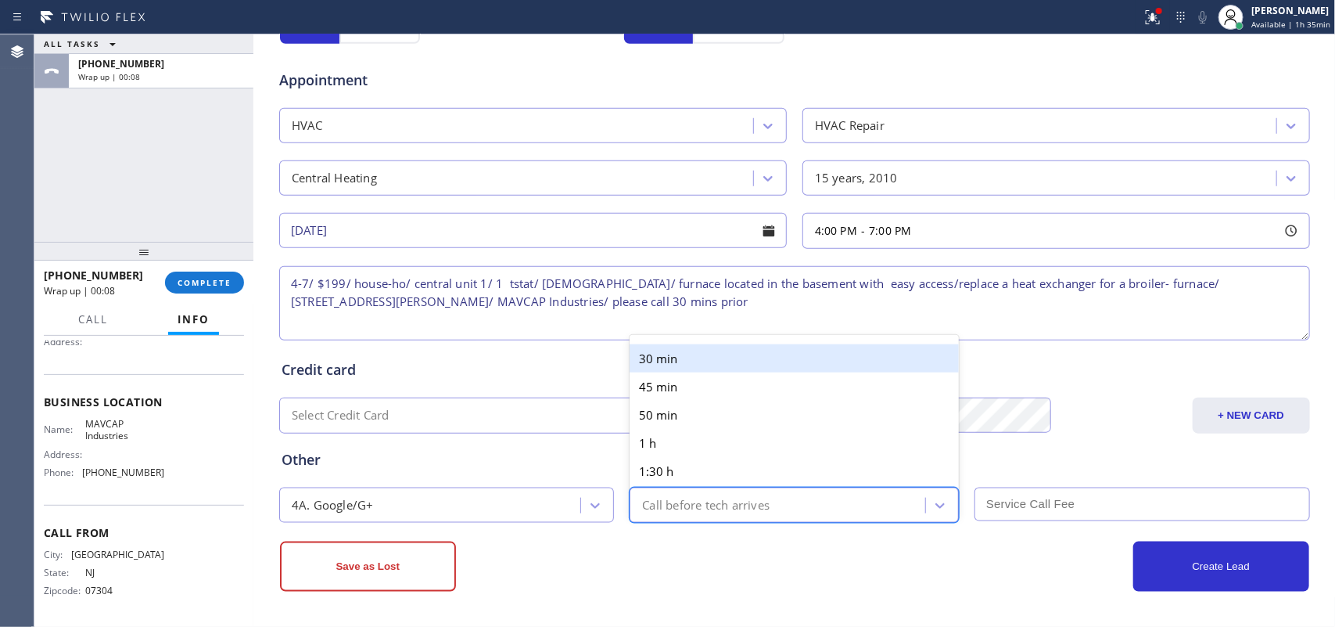
click at [688, 344] on div "30 min" at bounding box center [794, 358] width 329 height 28
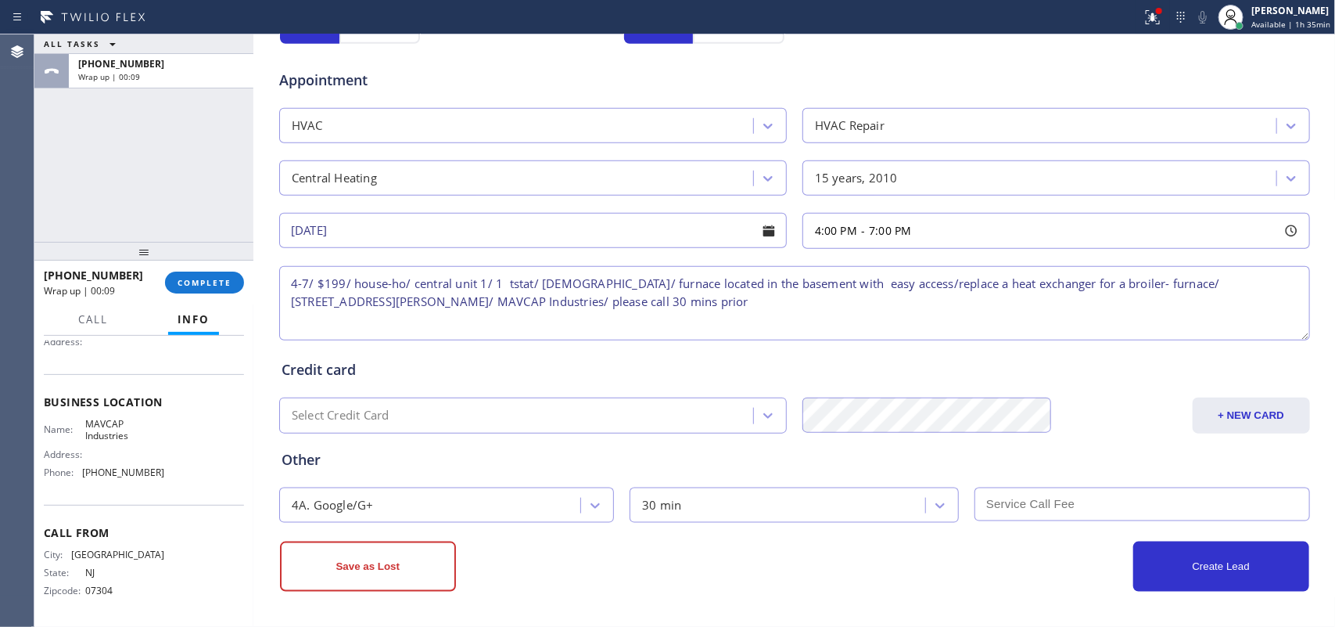
click at [1043, 489] on input "text" at bounding box center [1143, 504] width 336 height 34
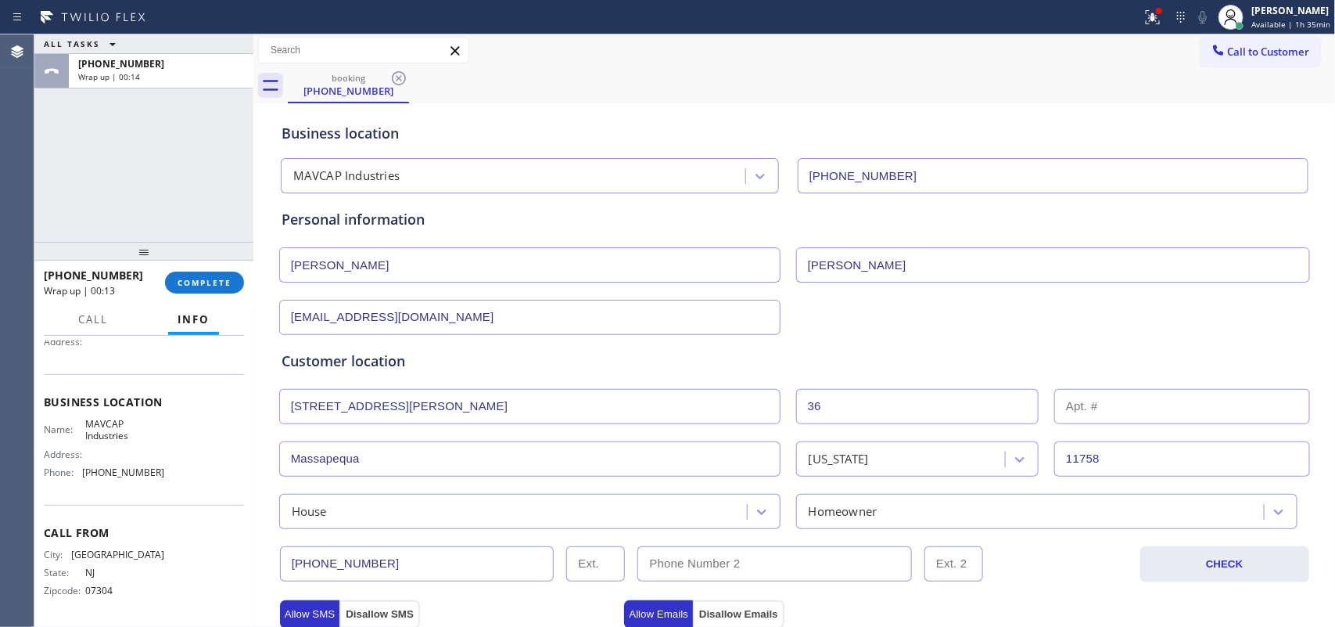
scroll to position [588, 0]
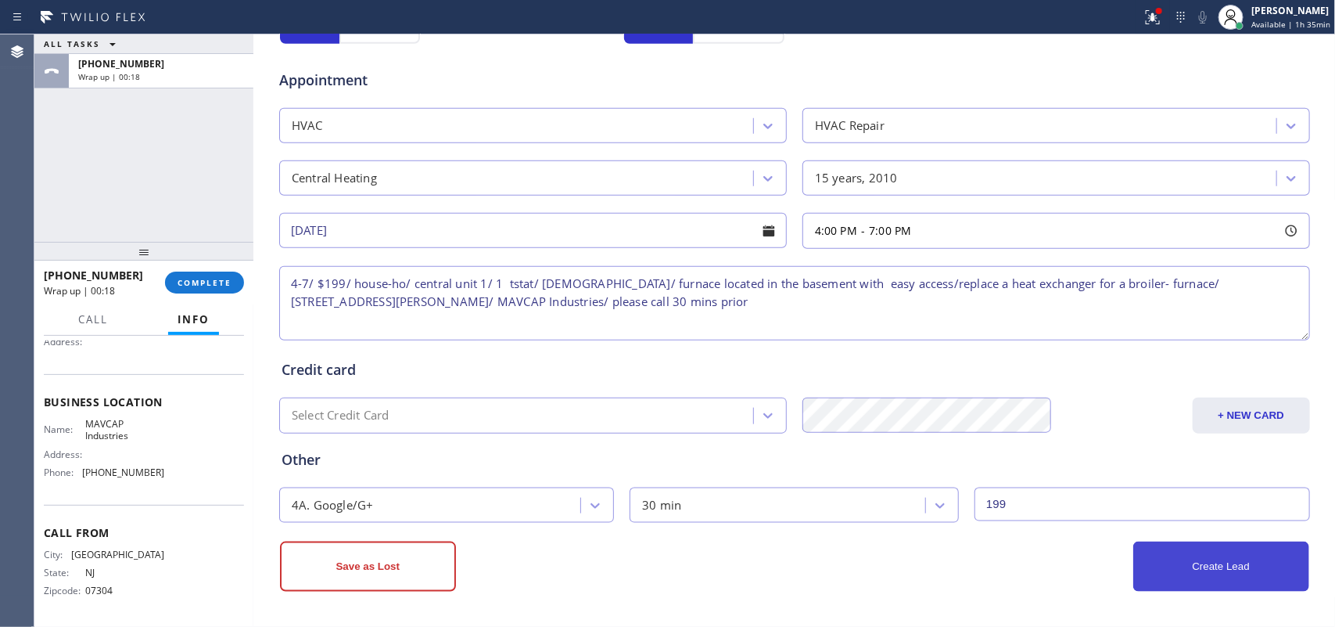
type input "199"
click at [1068, 501] on button "Create Lead" at bounding box center [1221, 566] width 176 height 50
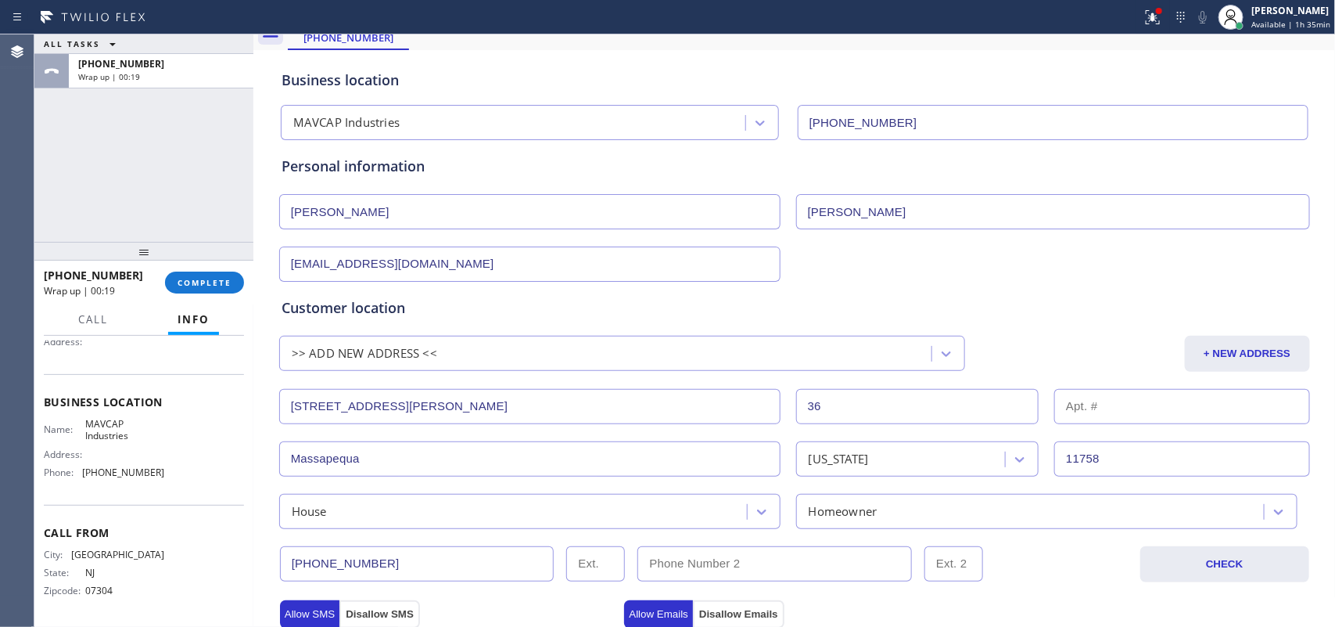
scroll to position [0, 0]
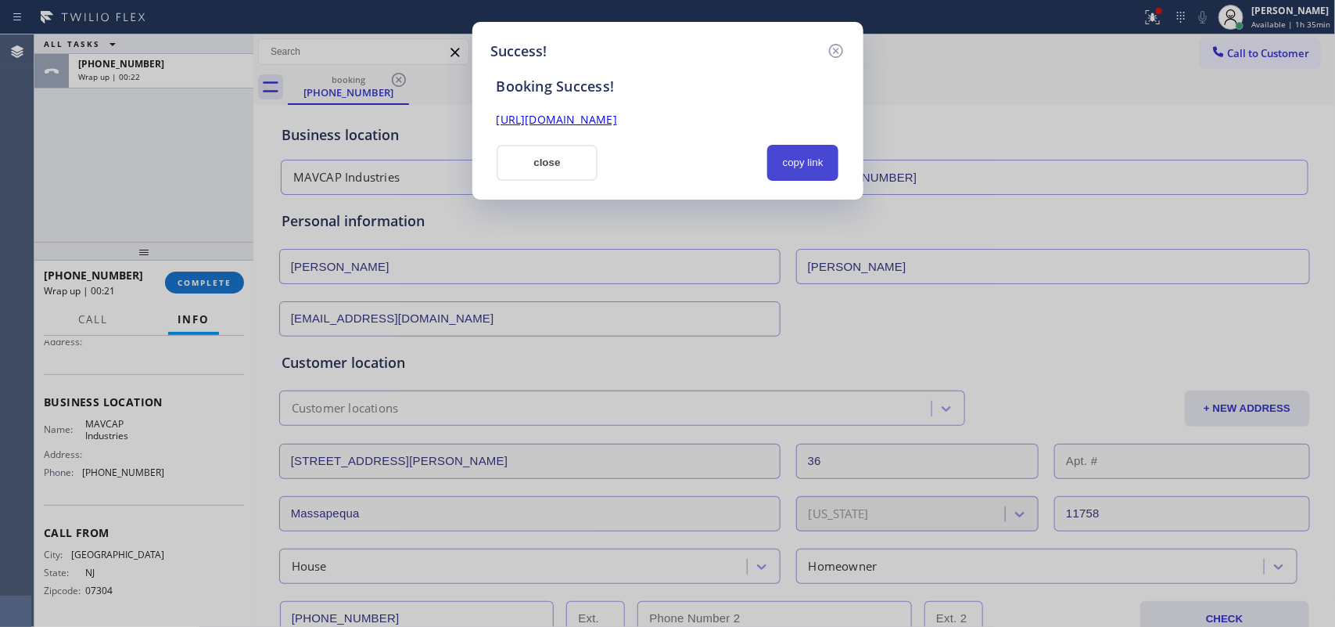
click at [791, 157] on button "copy link" at bounding box center [803, 163] width 72 height 36
click at [617, 118] on link "[URL][DOMAIN_NAME]" at bounding box center [557, 119] width 120 height 15
click at [506, 159] on button "close" at bounding box center [548, 163] width 102 height 36
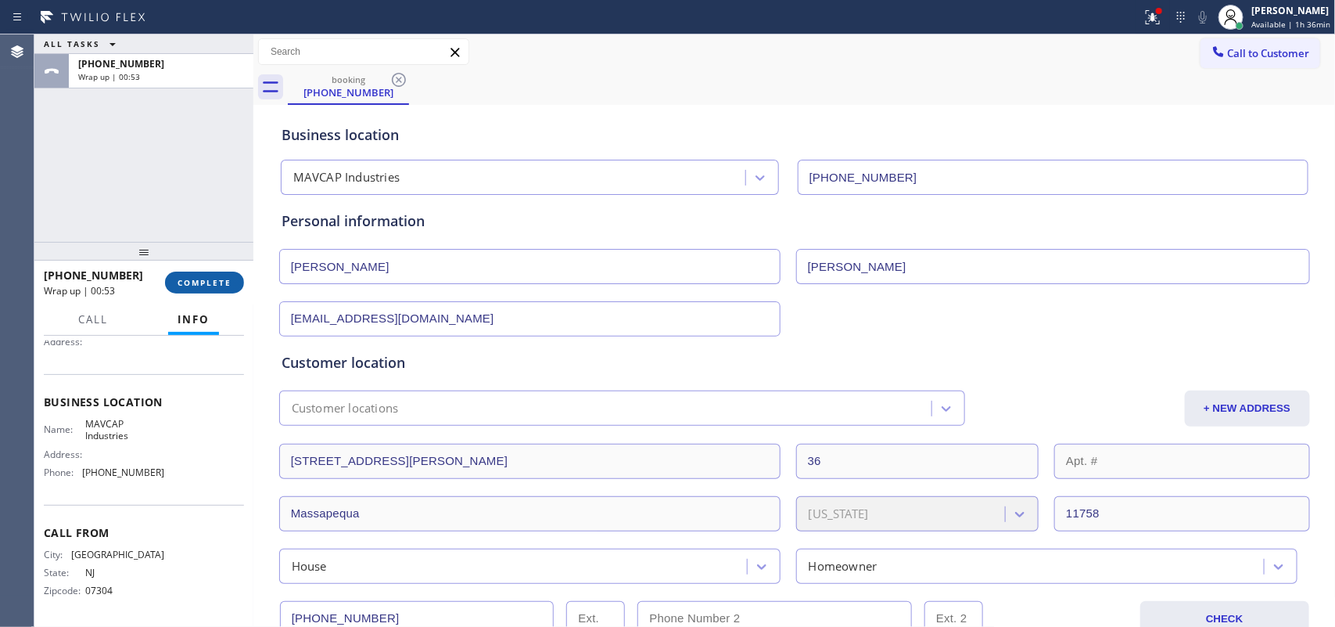
click at [205, 282] on span "COMPLETE" at bounding box center [205, 282] width 54 height 11
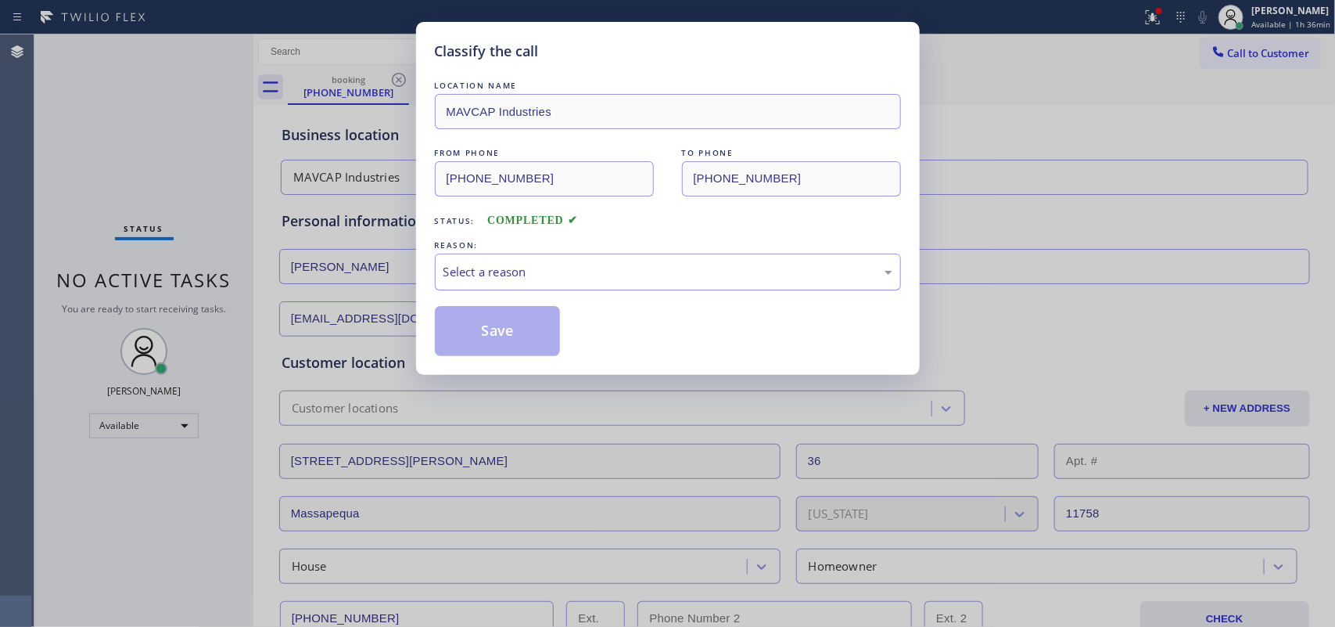
click at [473, 275] on div "Select a reason" at bounding box center [668, 272] width 449 height 18
click at [458, 337] on button "Save" at bounding box center [498, 331] width 126 height 50
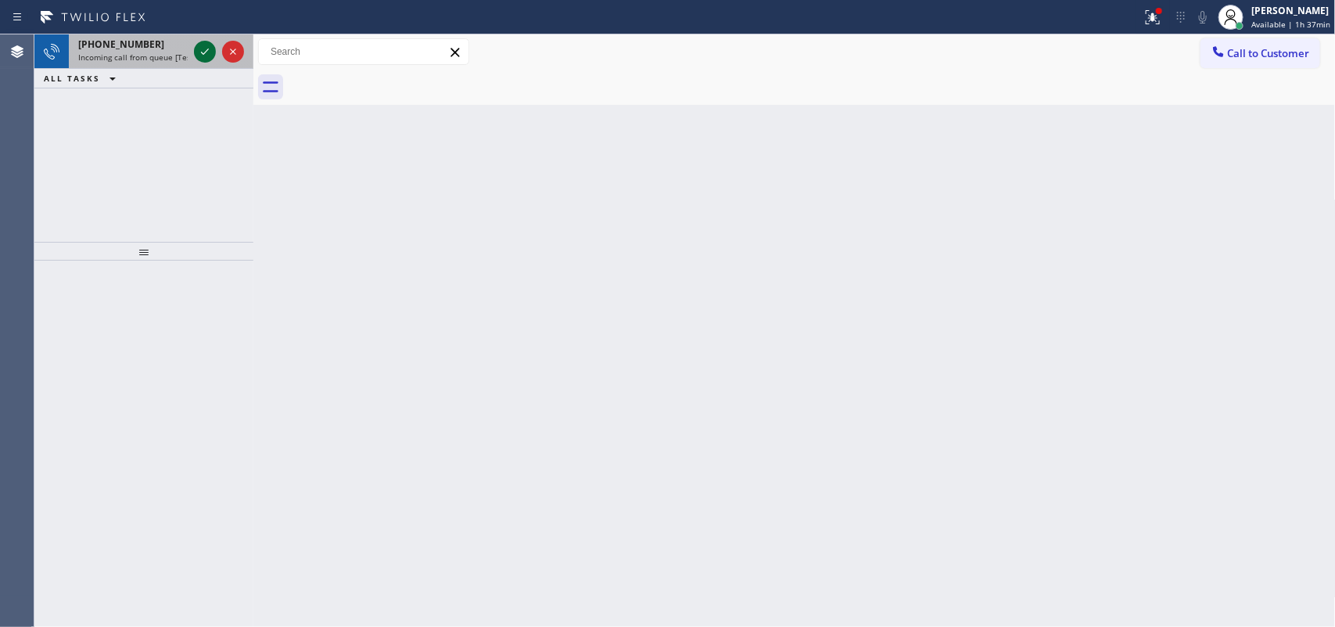
click at [196, 45] on icon at bounding box center [205, 51] width 19 height 19
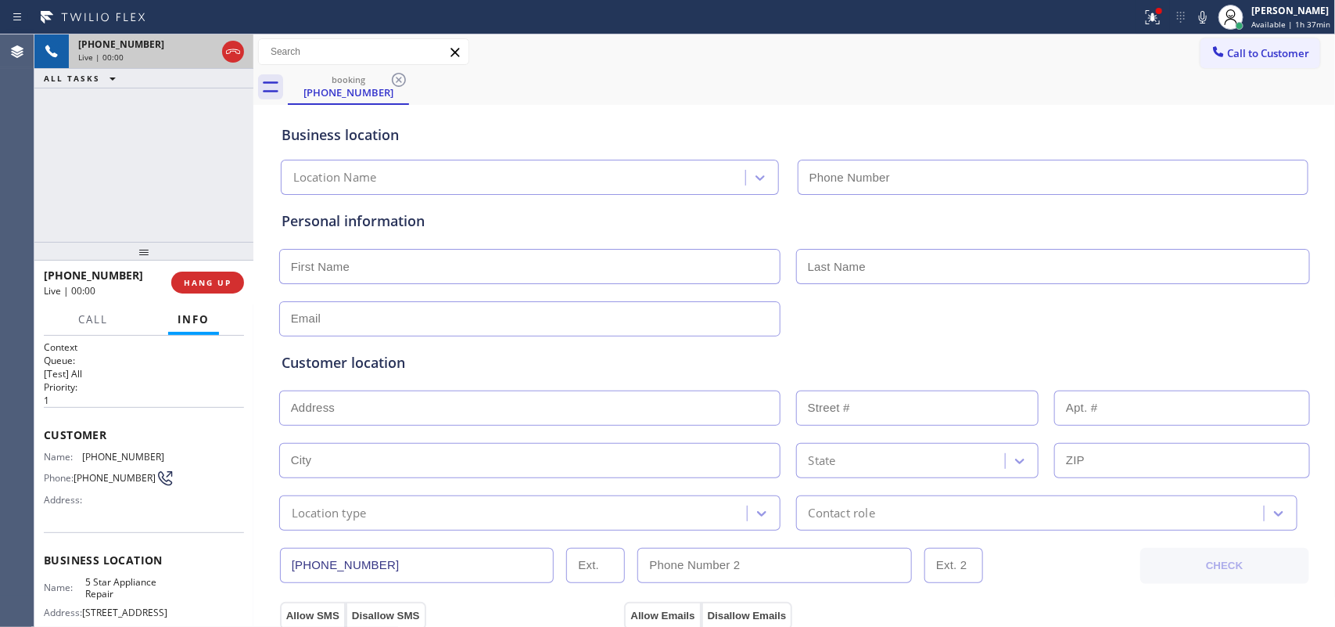
type input "[PHONE_NUMBER]"
click at [592, 264] on input "text" at bounding box center [529, 266] width 501 height 35
click at [307, 271] on input "W" at bounding box center [529, 266] width 501 height 35
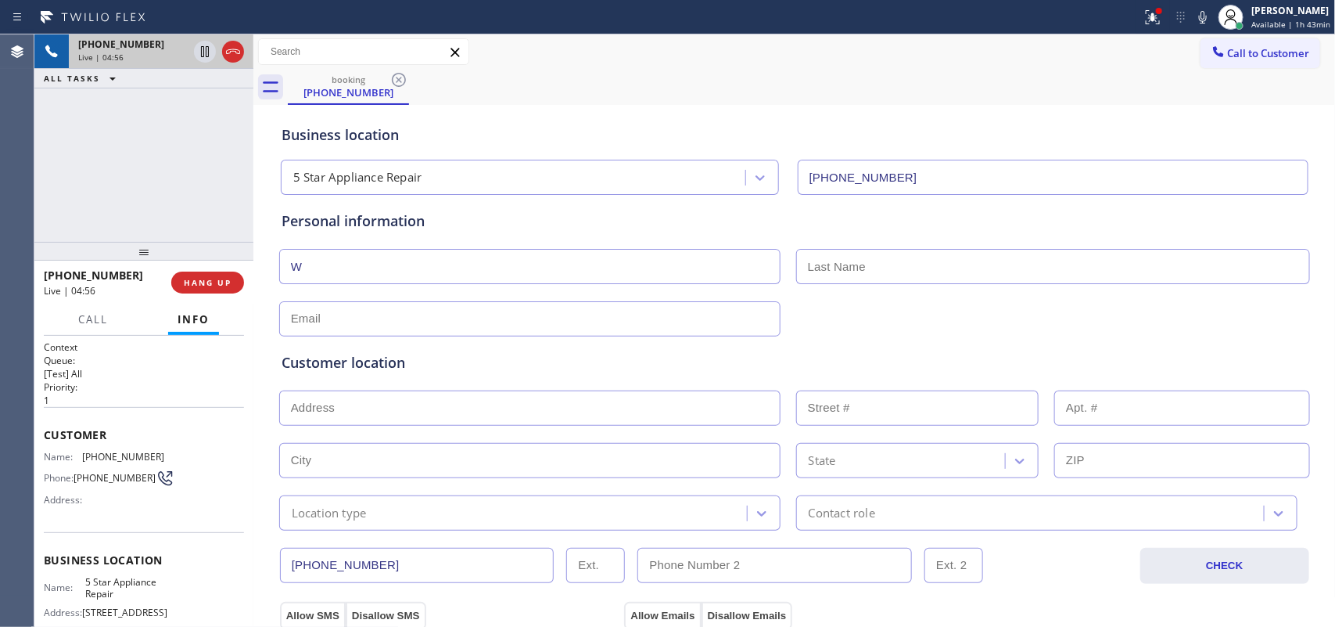
click at [307, 271] on input "W" at bounding box center [529, 266] width 501 height 35
paste input "onseok"
type input "Wonseok"
click at [970, 271] on input "text" at bounding box center [1053, 266] width 514 height 35
click at [889, 266] on input "text" at bounding box center [1053, 266] width 514 height 35
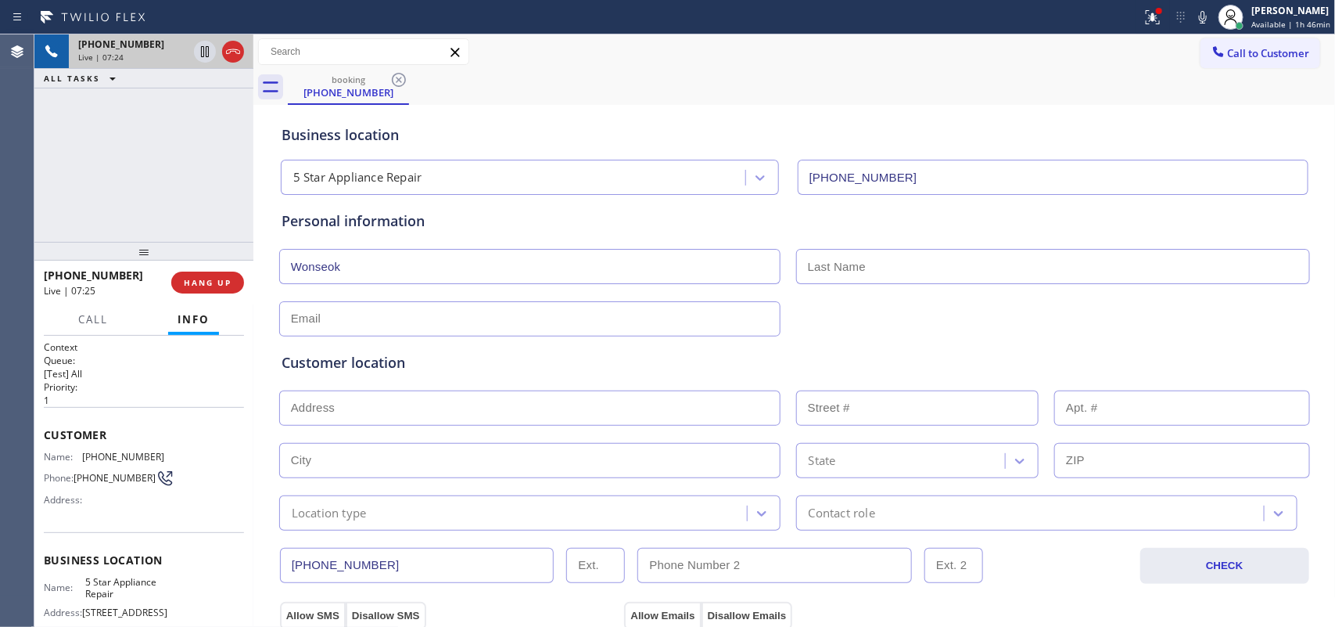
click at [889, 266] on input "text" at bounding box center [1053, 266] width 514 height 35
click at [343, 322] on input "text" at bounding box center [529, 318] width 501 height 35
click at [921, 264] on input "text" at bounding box center [1053, 266] width 514 height 35
click at [902, 260] on input "text" at bounding box center [1053, 266] width 514 height 35
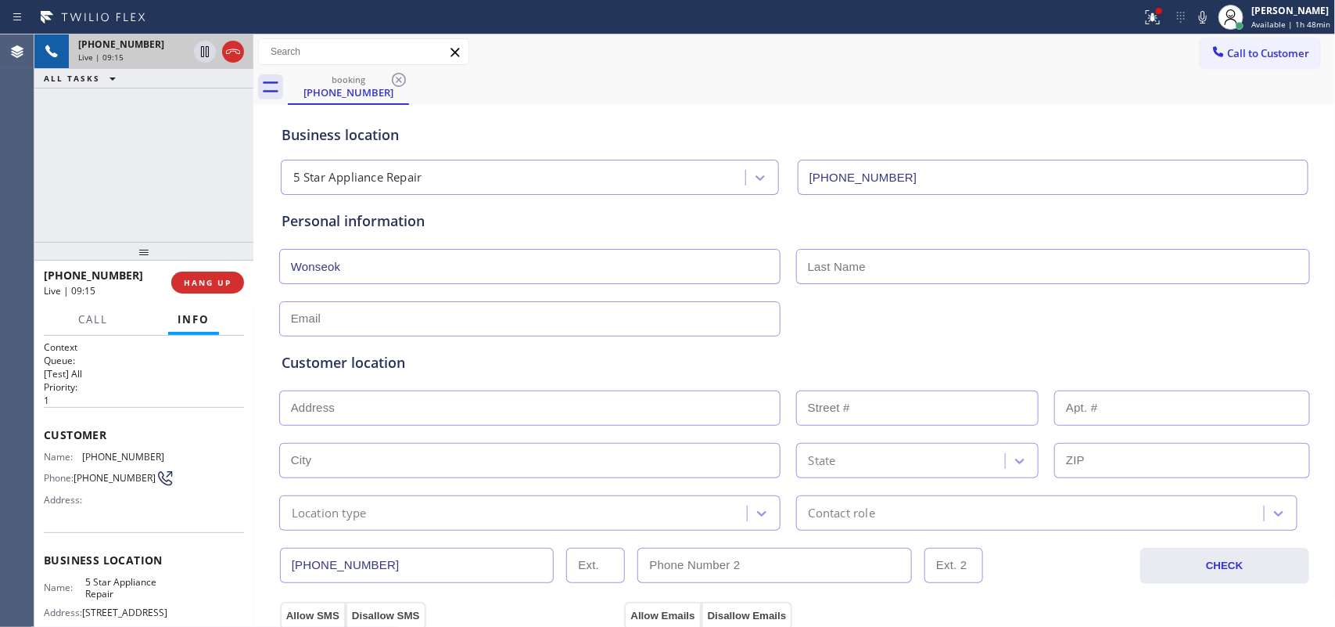
click at [301, 319] on input "text" at bounding box center [529, 318] width 501 height 35
click at [901, 266] on input "text" at bounding box center [1053, 266] width 514 height 35
paste input "[PERSON_NAME]"
type input "[PERSON_NAME]"
click at [623, 325] on input "text" at bounding box center [529, 318] width 501 height 35
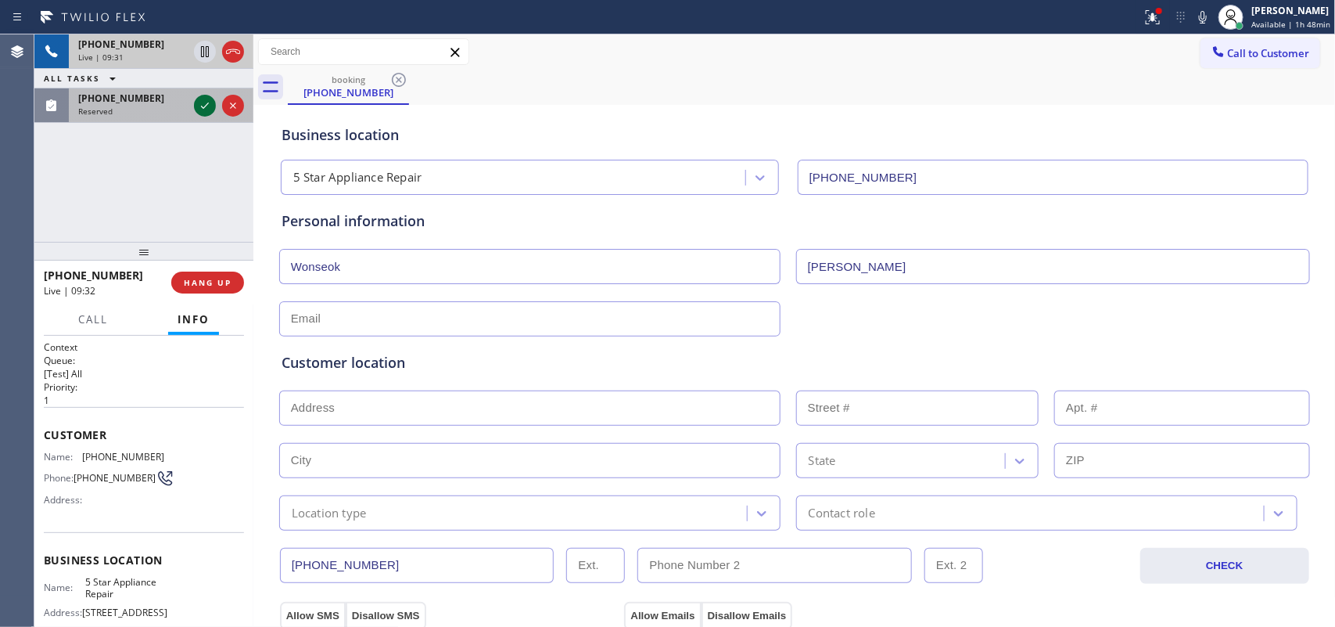
click at [204, 99] on icon at bounding box center [205, 105] width 19 height 19
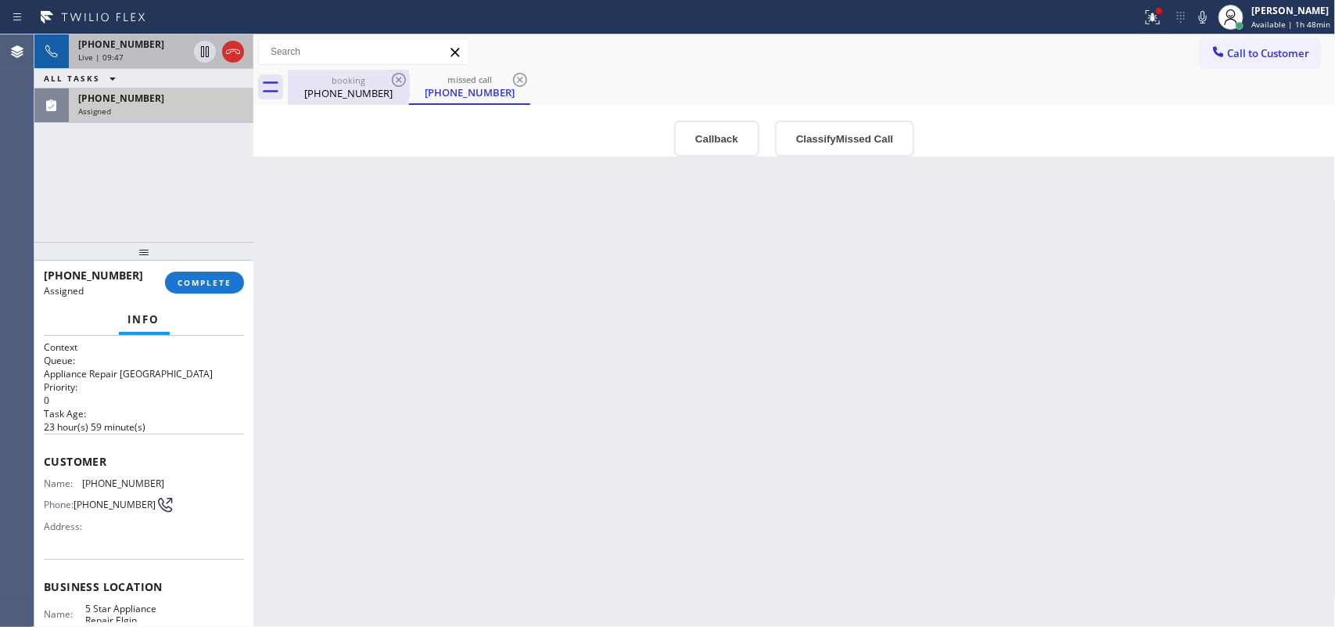
click at [326, 87] on div "[PHONE_NUMBER]" at bounding box center [348, 93] width 118 height 14
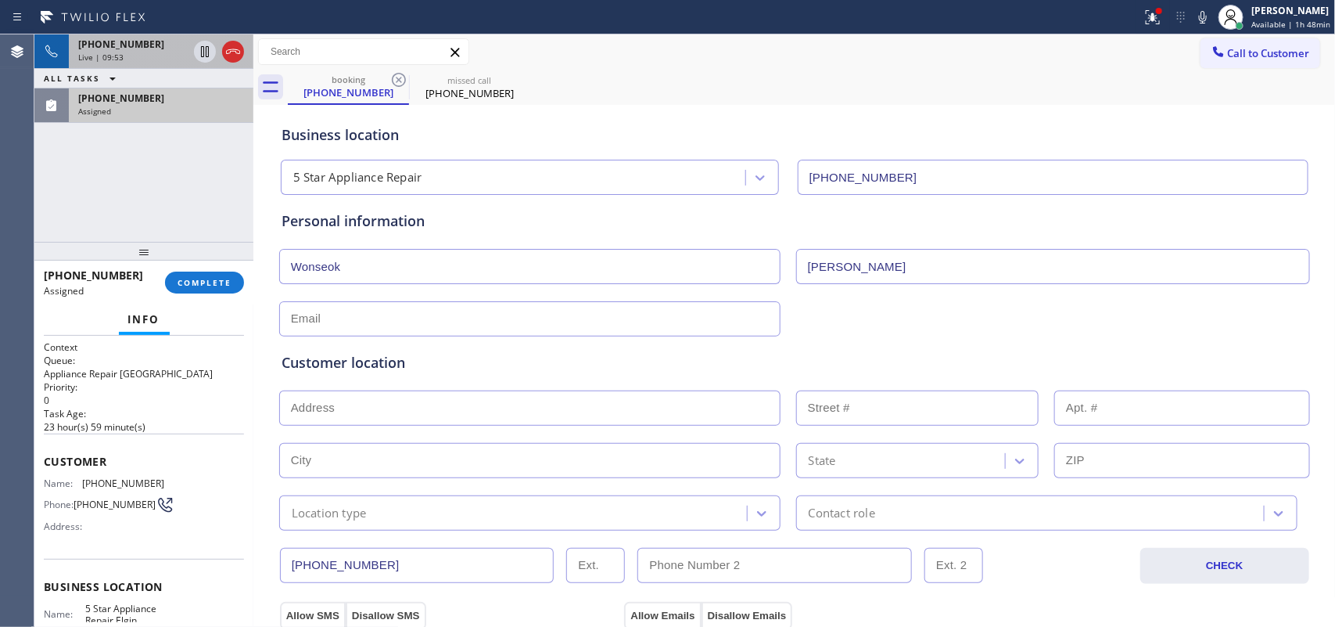
click at [323, 307] on input "text" at bounding box center [529, 318] width 501 height 35
paste input "[EMAIL_ADDRESS][DOMAIN_NAME]"
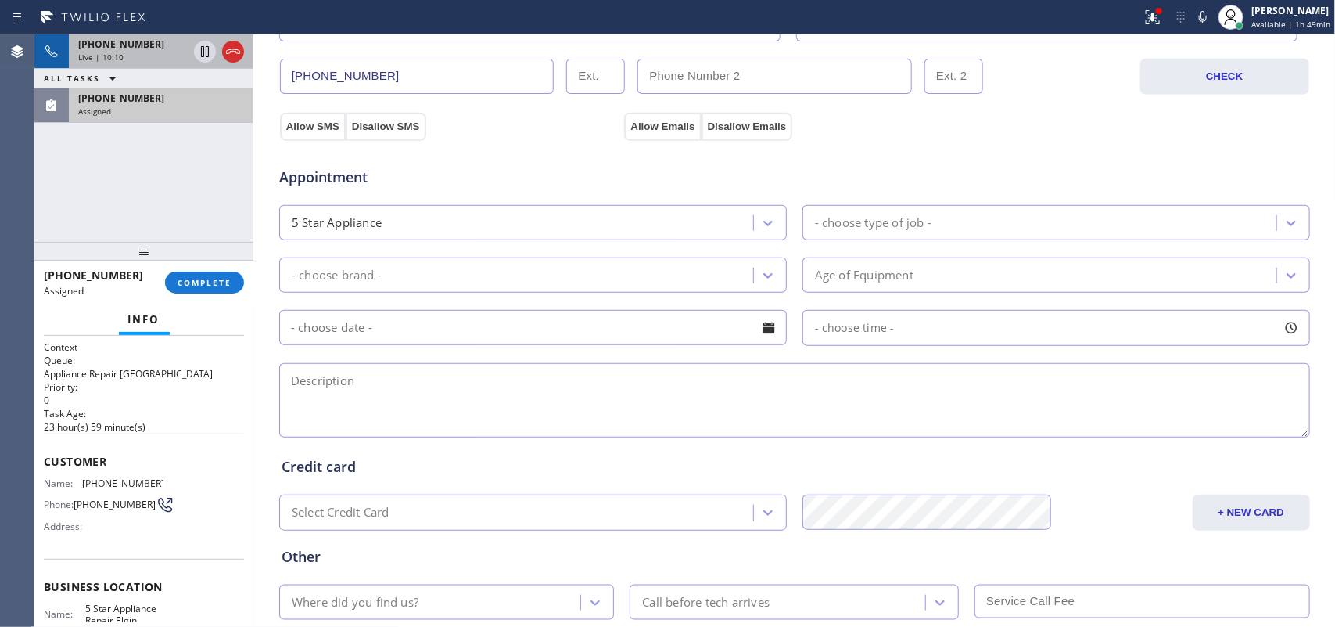
scroll to position [98, 0]
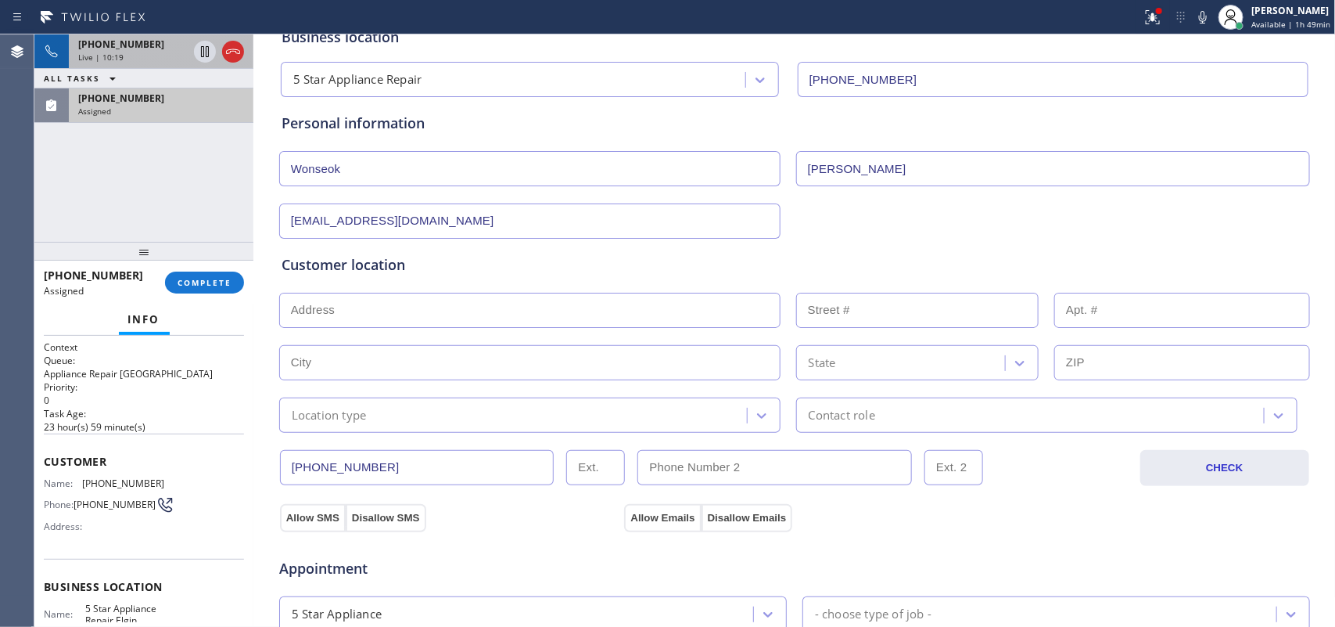
type input "[EMAIL_ADDRESS][DOMAIN_NAME]"
click at [452, 313] on input "text" at bounding box center [529, 310] width 501 height 35
paste input "[STREET_ADDRESS]"
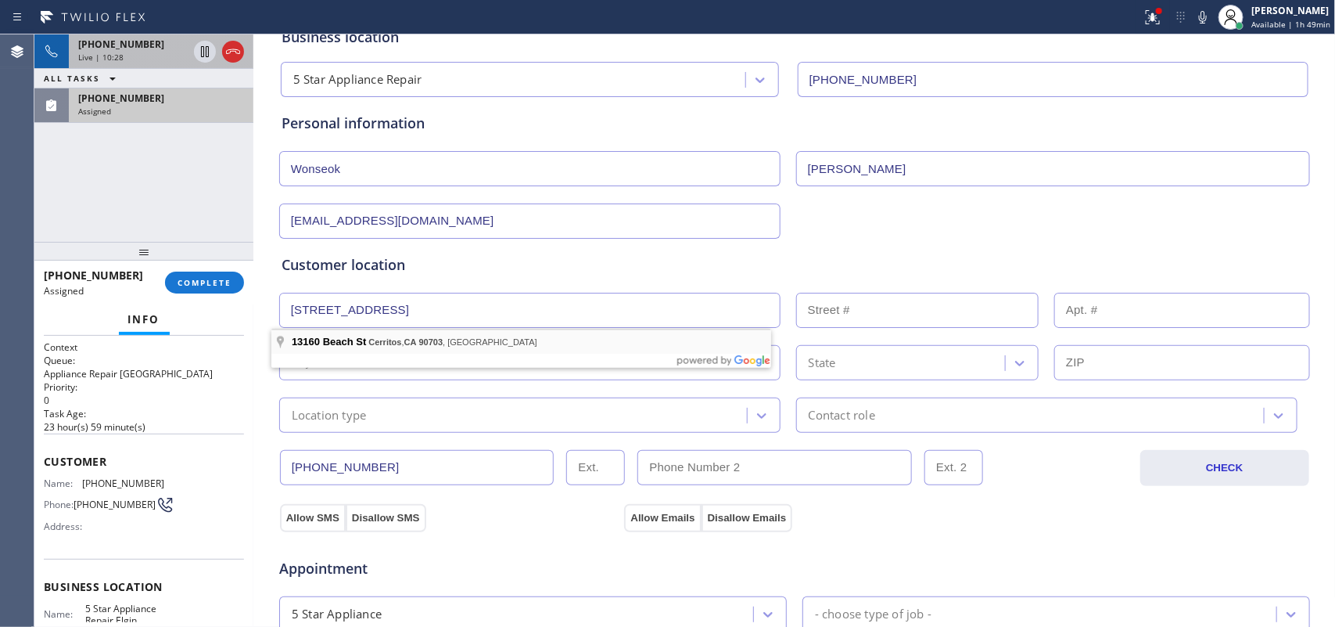
type input "[STREET_ADDRESS]"
type input "13160"
type input "Cerritos"
type input "90703"
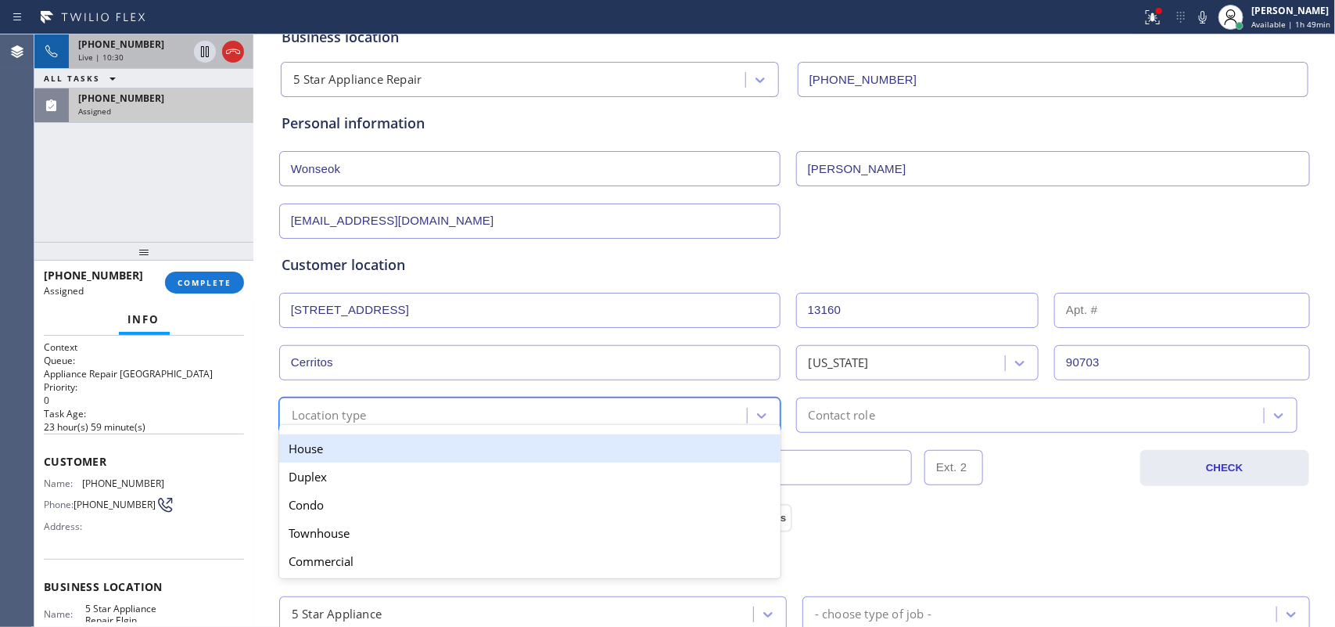
click at [505, 428] on div "option House focused, 1 of 5. 5 results available. Use Up and Down to choose op…" at bounding box center [529, 414] width 501 height 35
click at [487, 446] on div "House" at bounding box center [529, 448] width 501 height 28
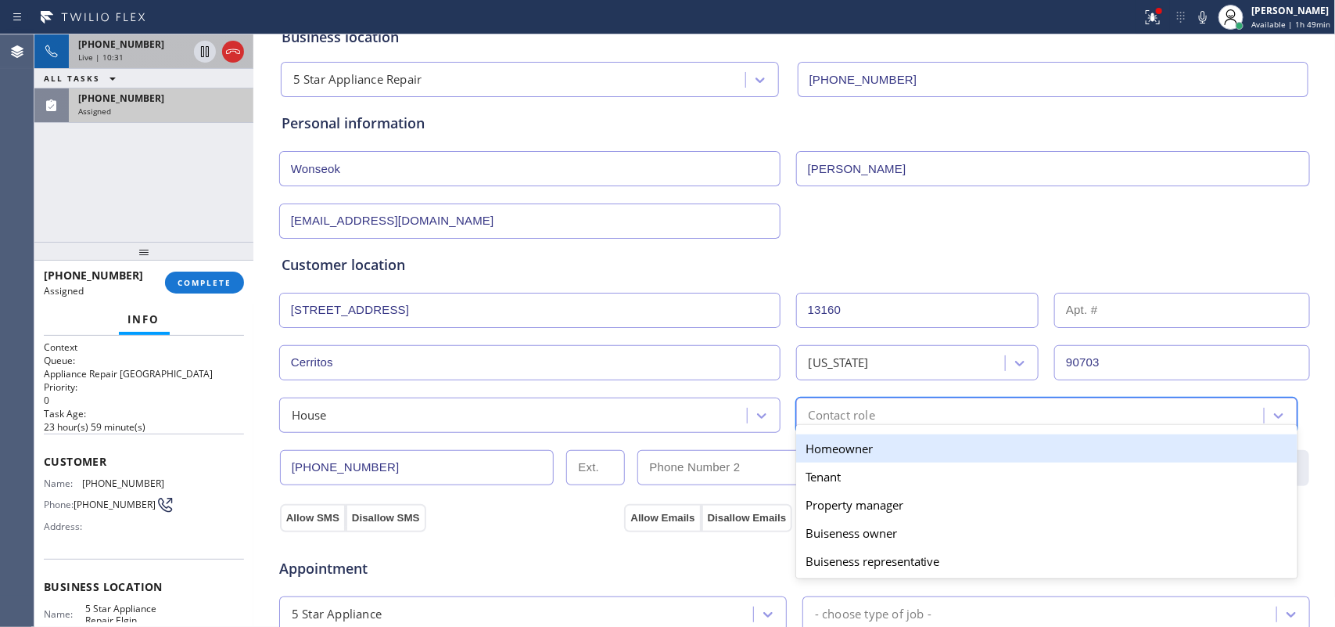
click at [882, 413] on div "Contact role" at bounding box center [1032, 414] width 463 height 27
click at [889, 450] on div "Homeowner" at bounding box center [1046, 448] width 501 height 28
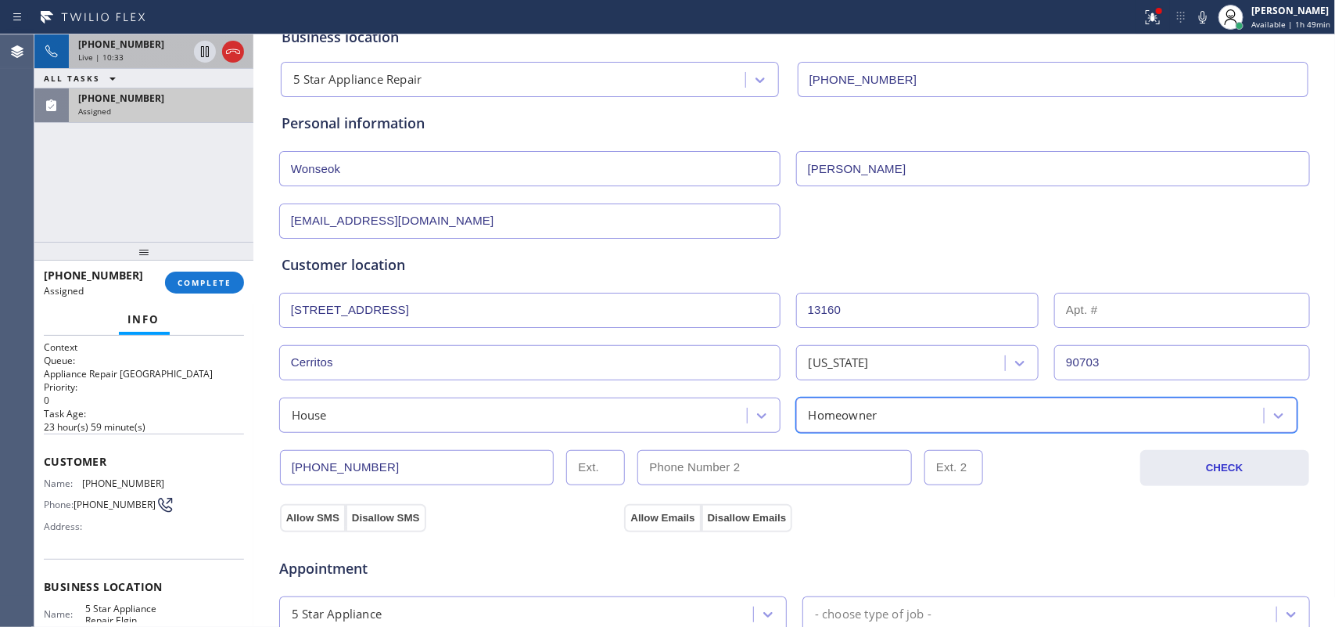
scroll to position [489, 0]
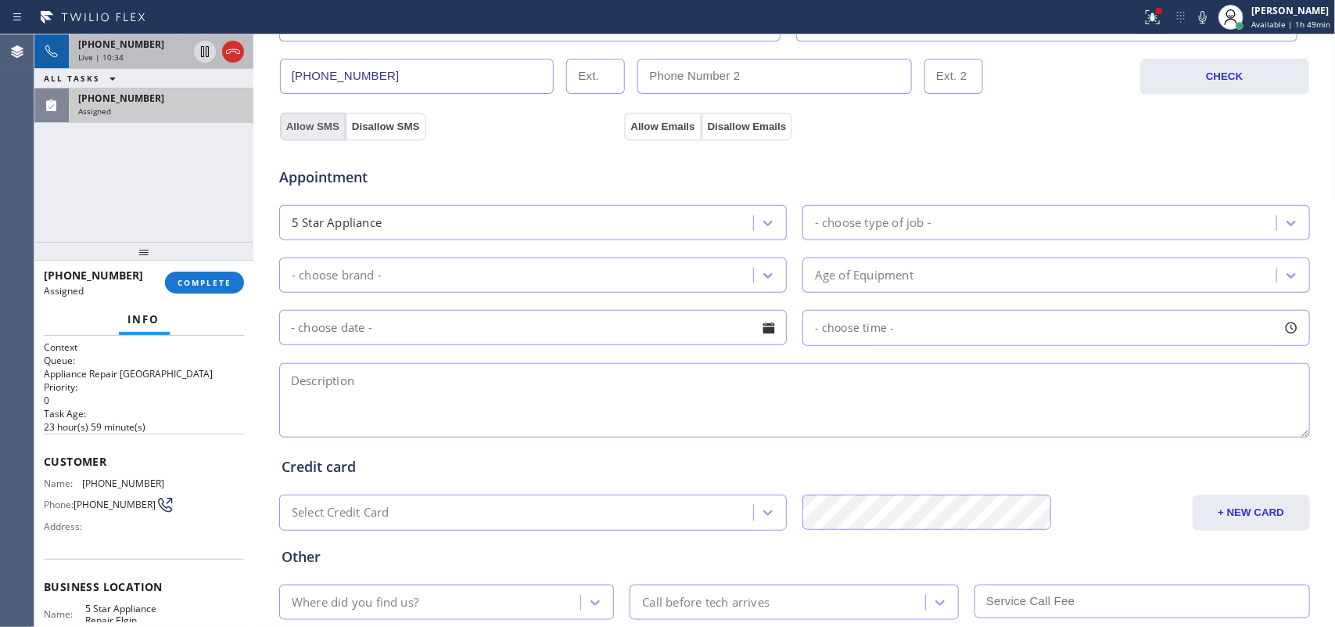
click at [313, 129] on button "Allow SMS" at bounding box center [313, 127] width 66 height 28
click at [659, 123] on button "Allow Emails" at bounding box center [662, 127] width 77 height 28
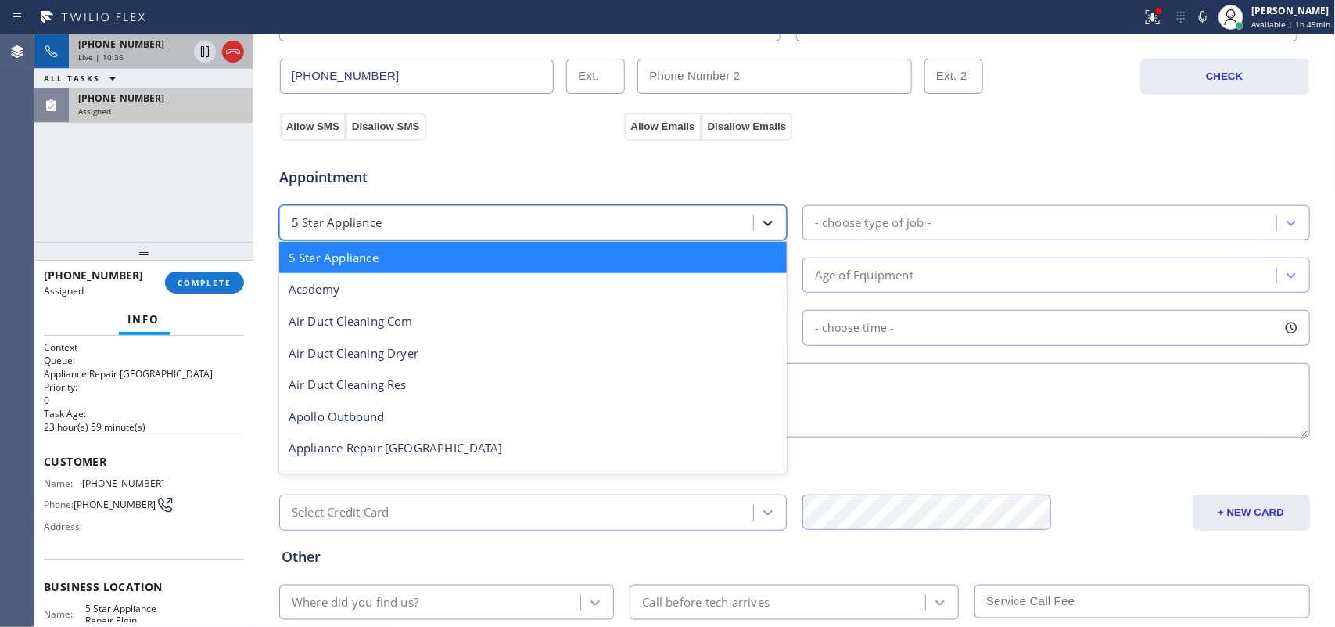
click at [754, 221] on div at bounding box center [768, 223] width 28 height 28
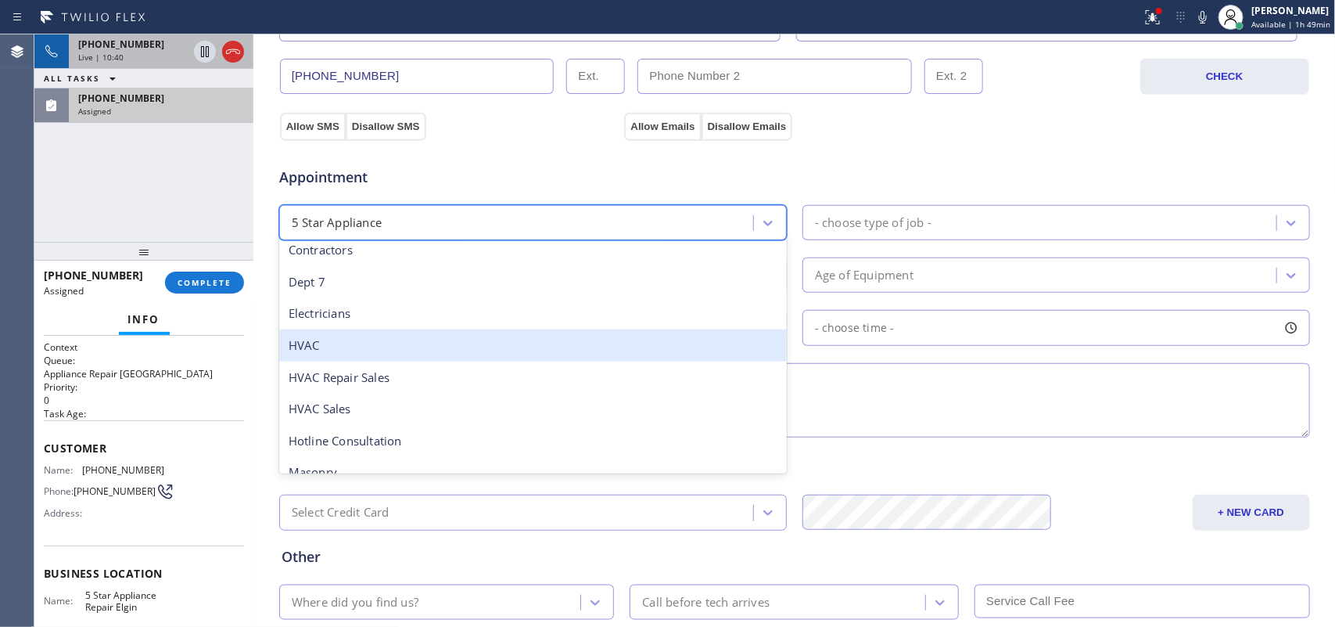
scroll to position [196, 0]
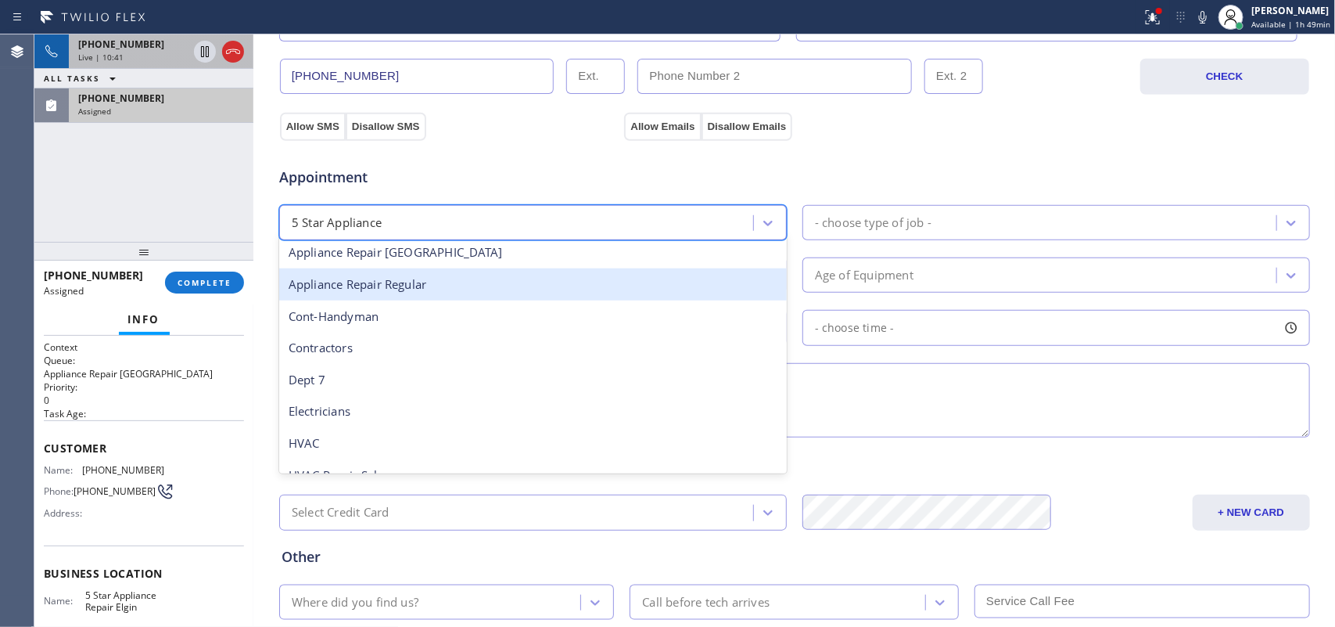
click at [594, 288] on div "Appliance Repair Regular" at bounding box center [533, 284] width 508 height 32
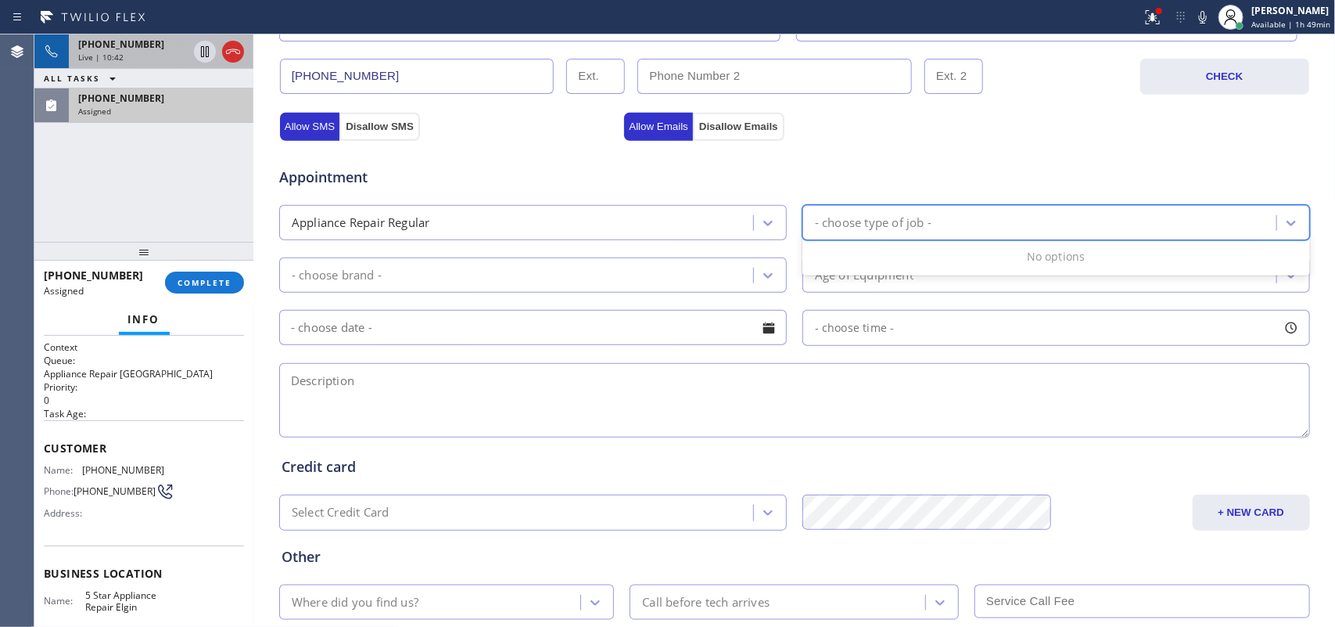
click at [876, 209] on div "- choose type of job -" at bounding box center [1057, 222] width 508 height 35
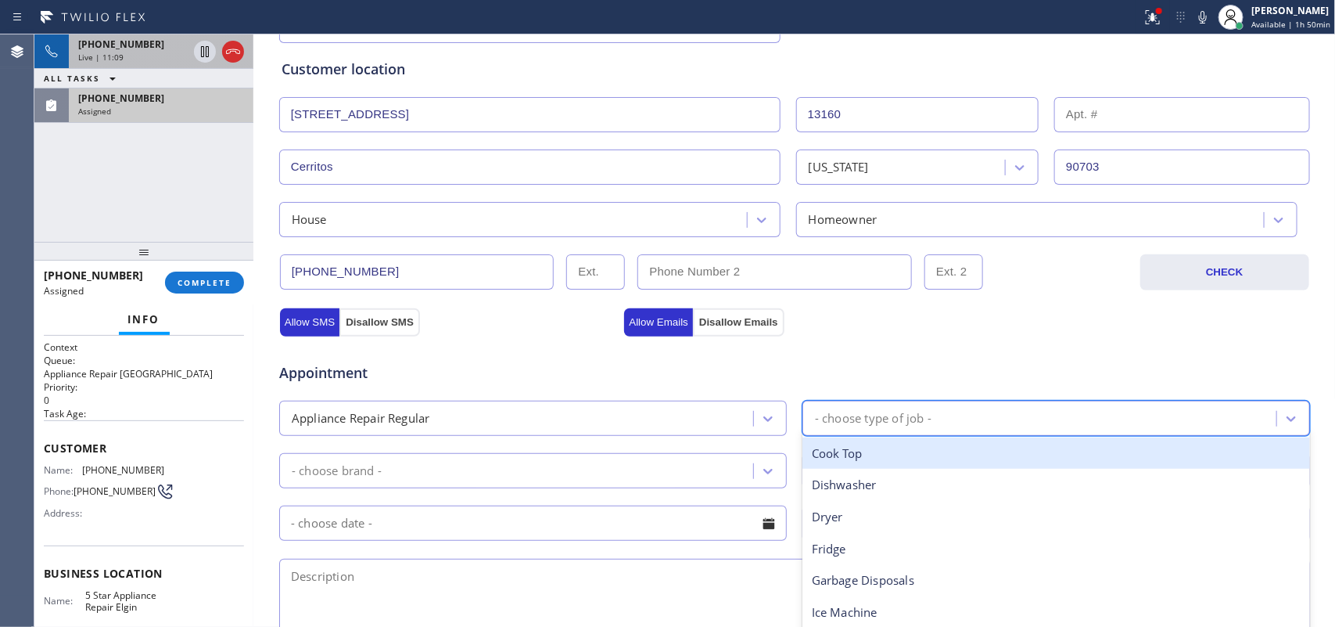
scroll to position [587, 0]
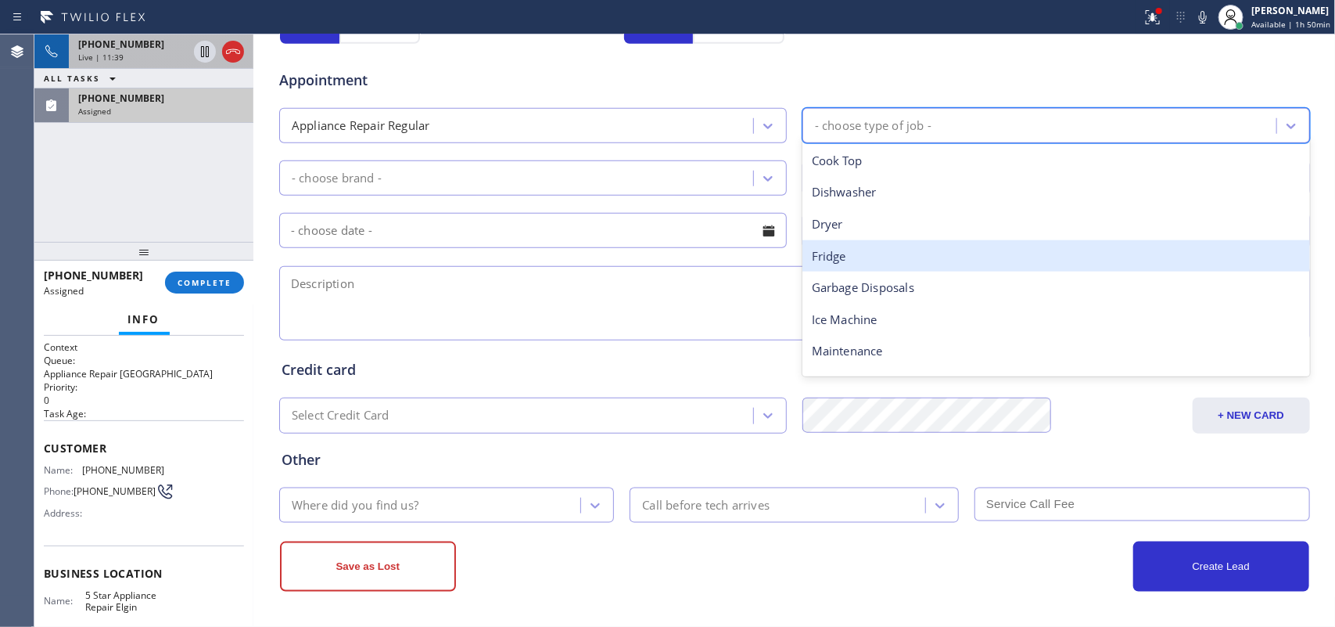
click at [857, 247] on div "Fridge" at bounding box center [1057, 256] width 508 height 32
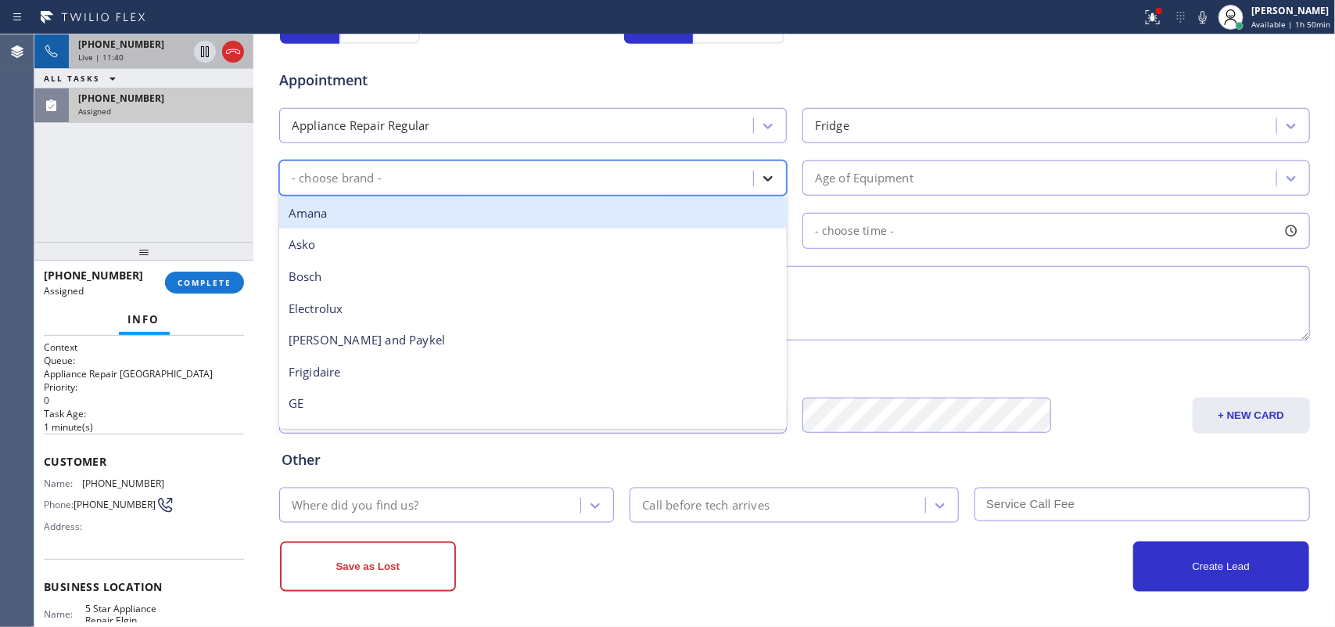
click at [767, 185] on icon at bounding box center [768, 179] width 16 height 16
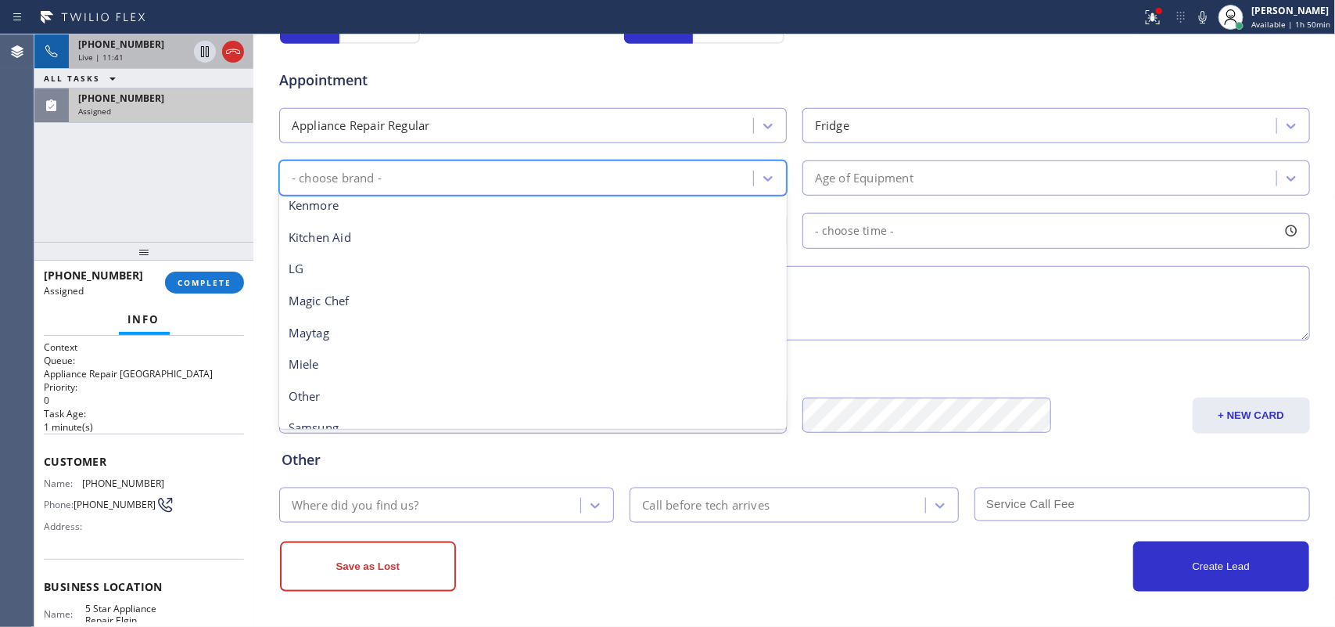
scroll to position [0, 0]
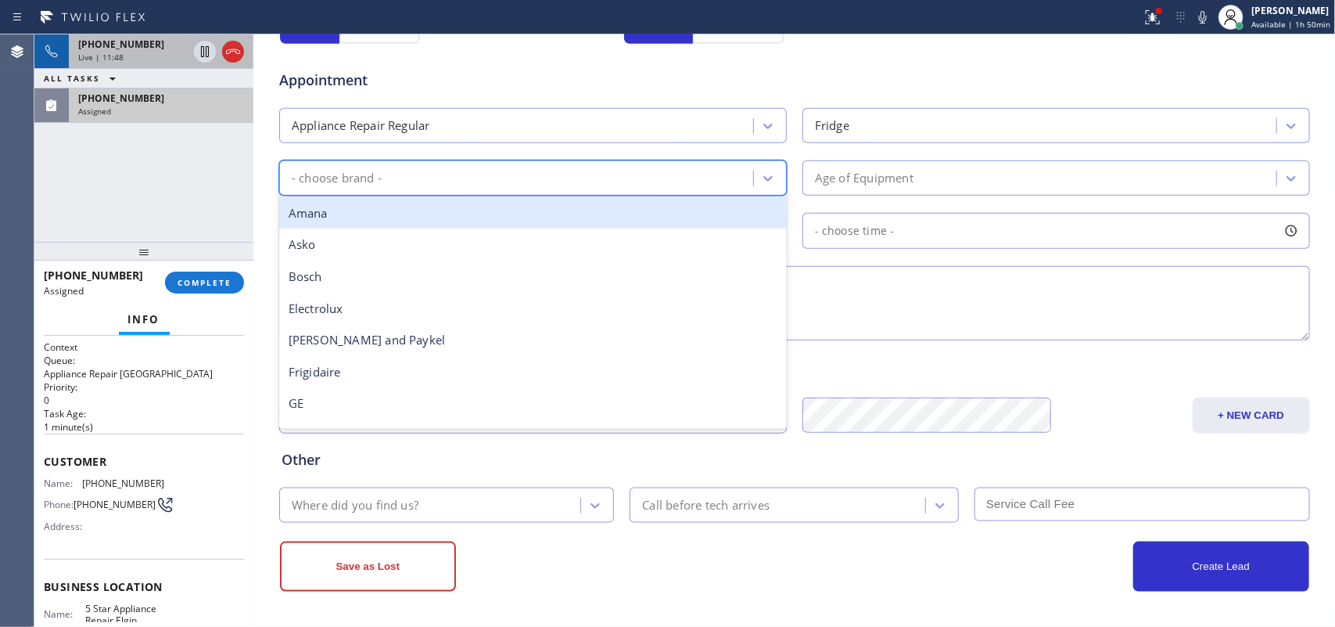
click at [655, 185] on div "- choose brand -" at bounding box center [518, 177] width 469 height 27
click at [335, 178] on div "- choose brand -" at bounding box center [337, 178] width 90 height 18
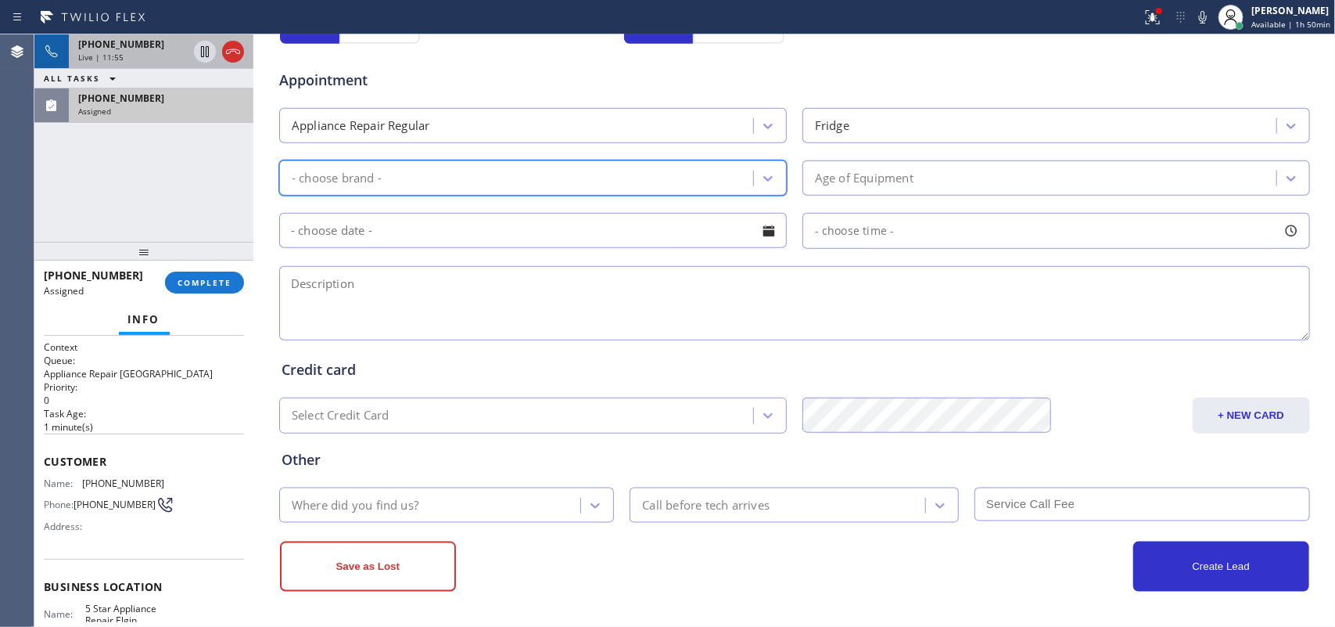
click at [335, 178] on div "- choose brand -" at bounding box center [337, 178] width 90 height 18
click at [763, 173] on icon at bounding box center [768, 179] width 16 height 16
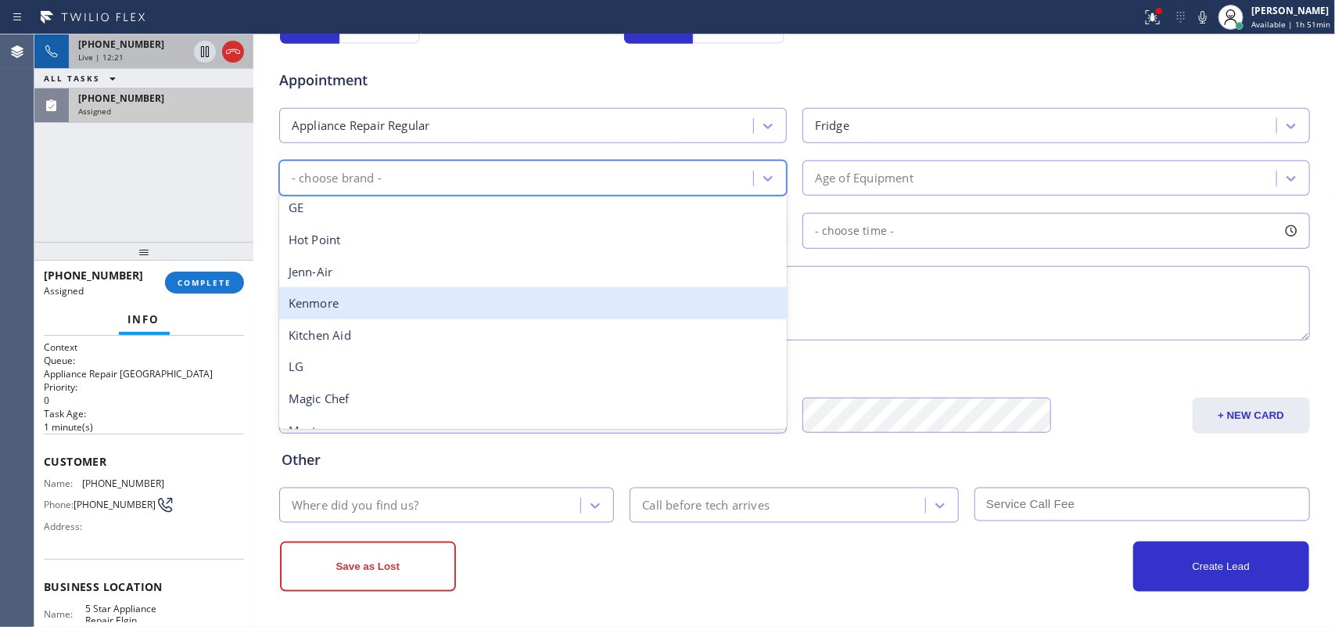
scroll to position [293, 0]
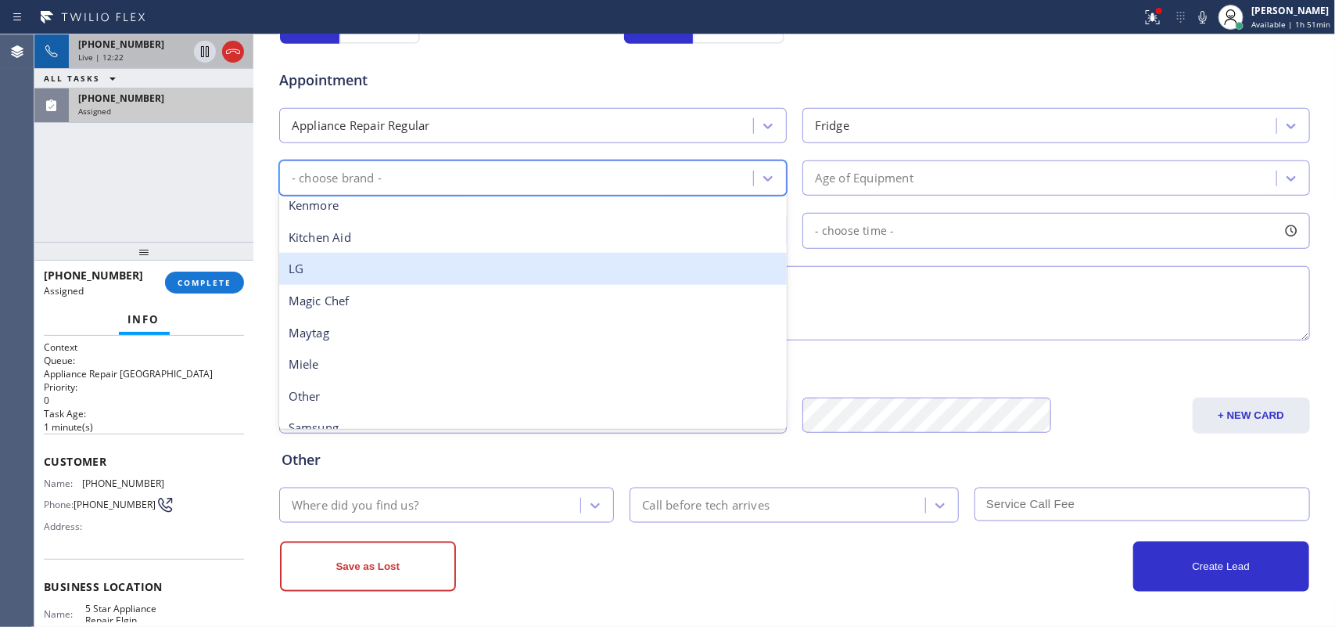
click at [583, 274] on div "LG" at bounding box center [533, 269] width 508 height 32
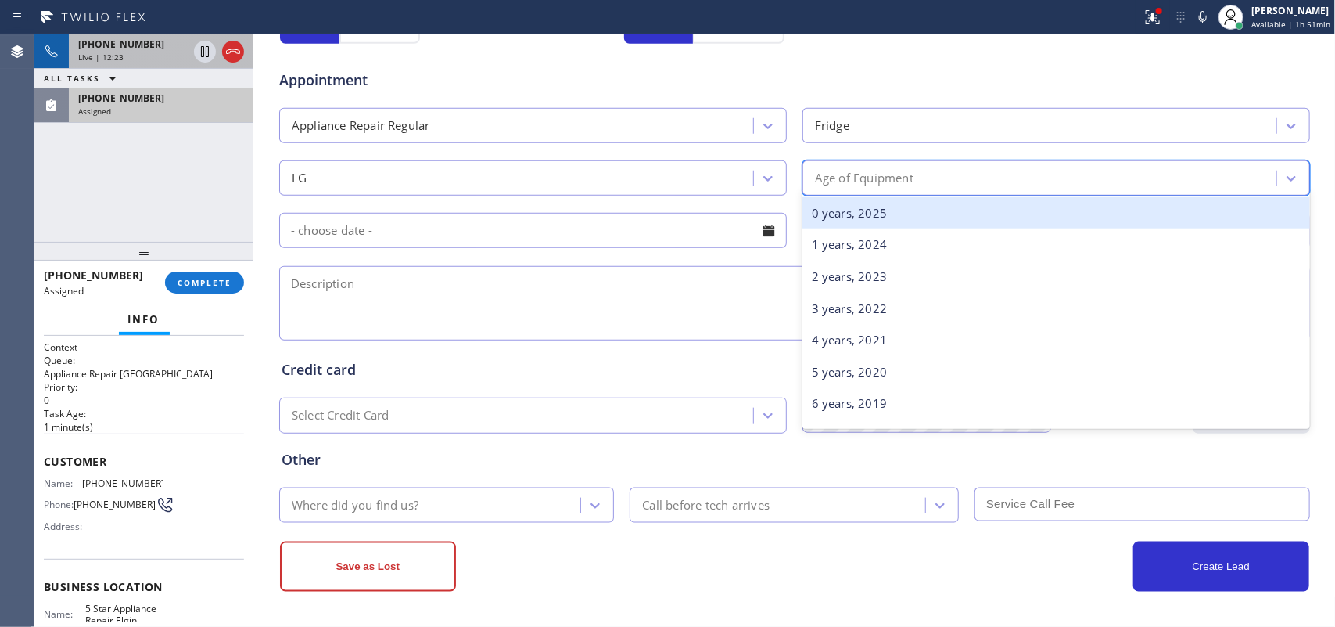
click at [896, 174] on div "Age of Equipment" at bounding box center [864, 178] width 99 height 18
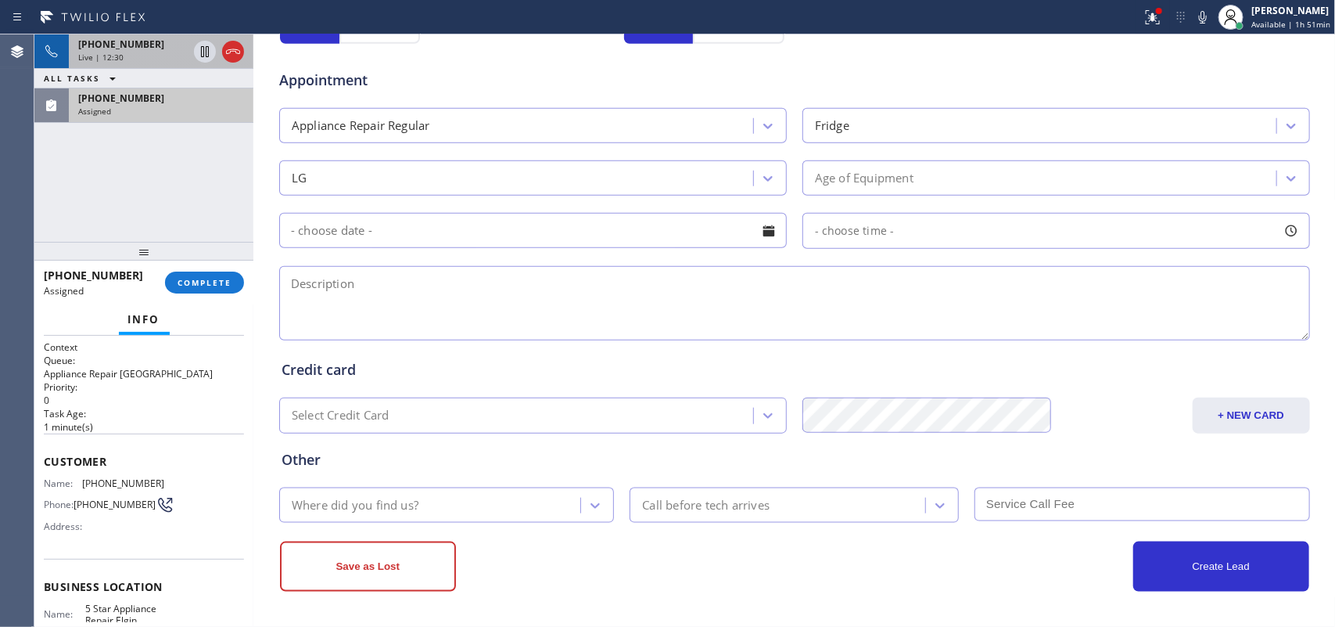
click at [321, 229] on input "text" at bounding box center [533, 230] width 508 height 35
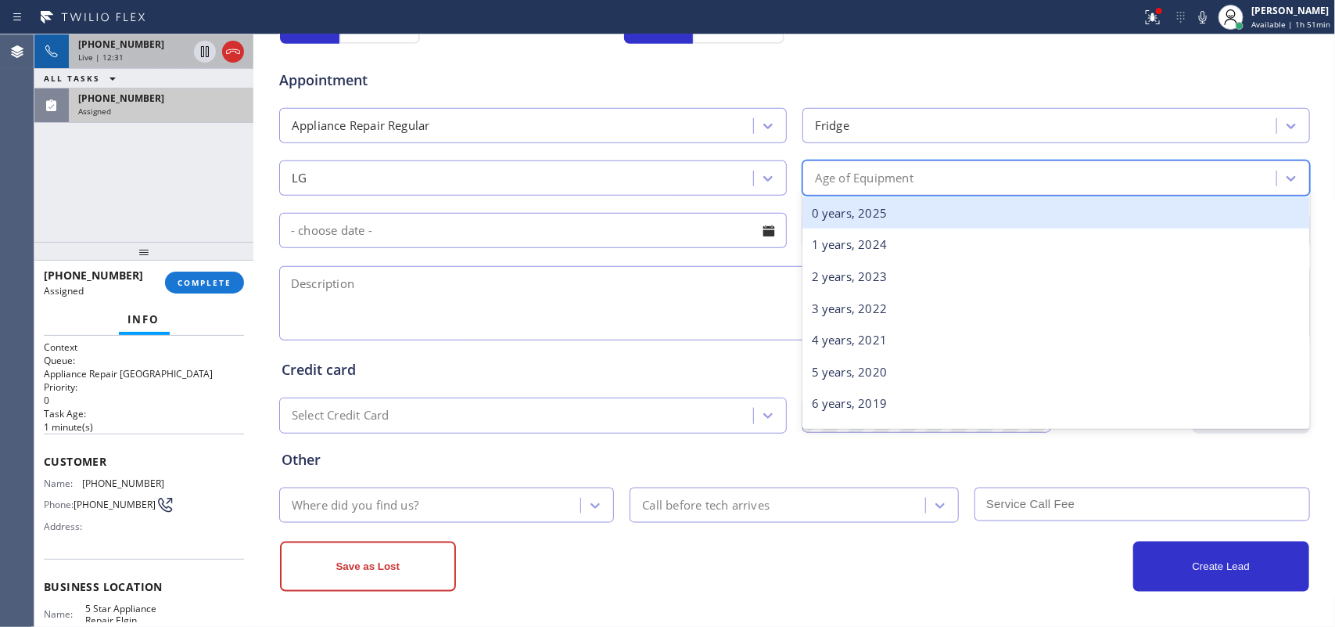
click at [1052, 180] on div "Age of Equipment" at bounding box center [1041, 177] width 469 height 27
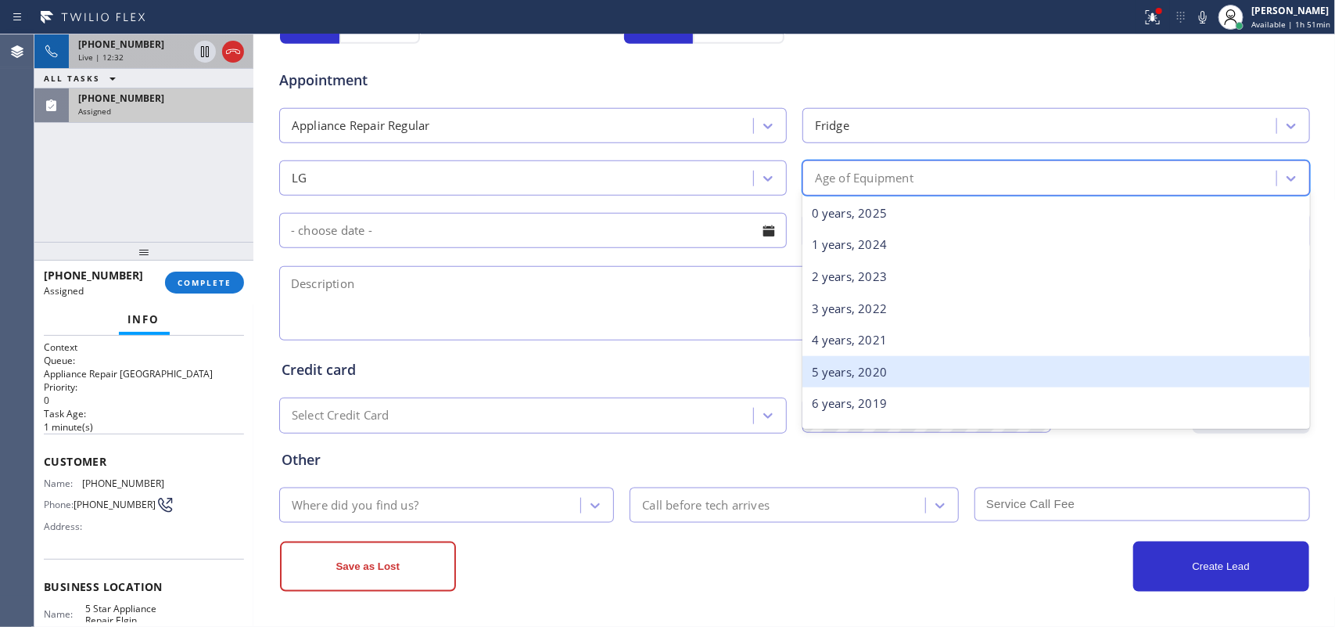
scroll to position [98, 0]
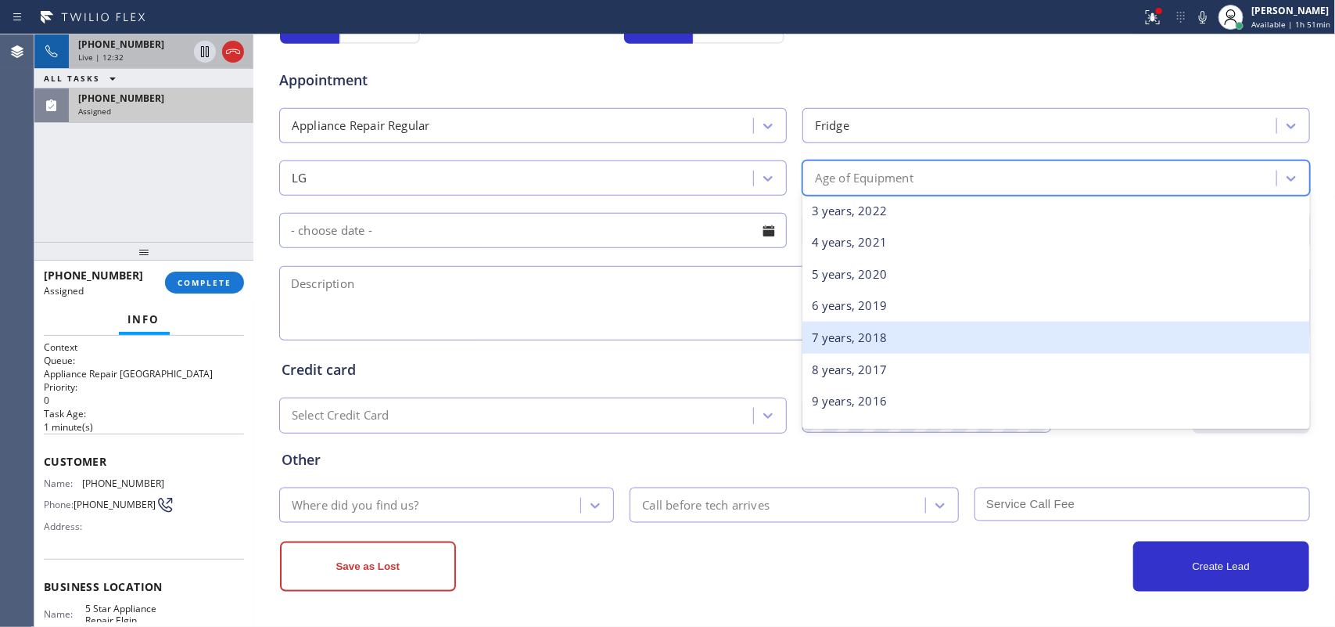
click at [906, 339] on div "7 years, 2018" at bounding box center [1057, 337] width 508 height 32
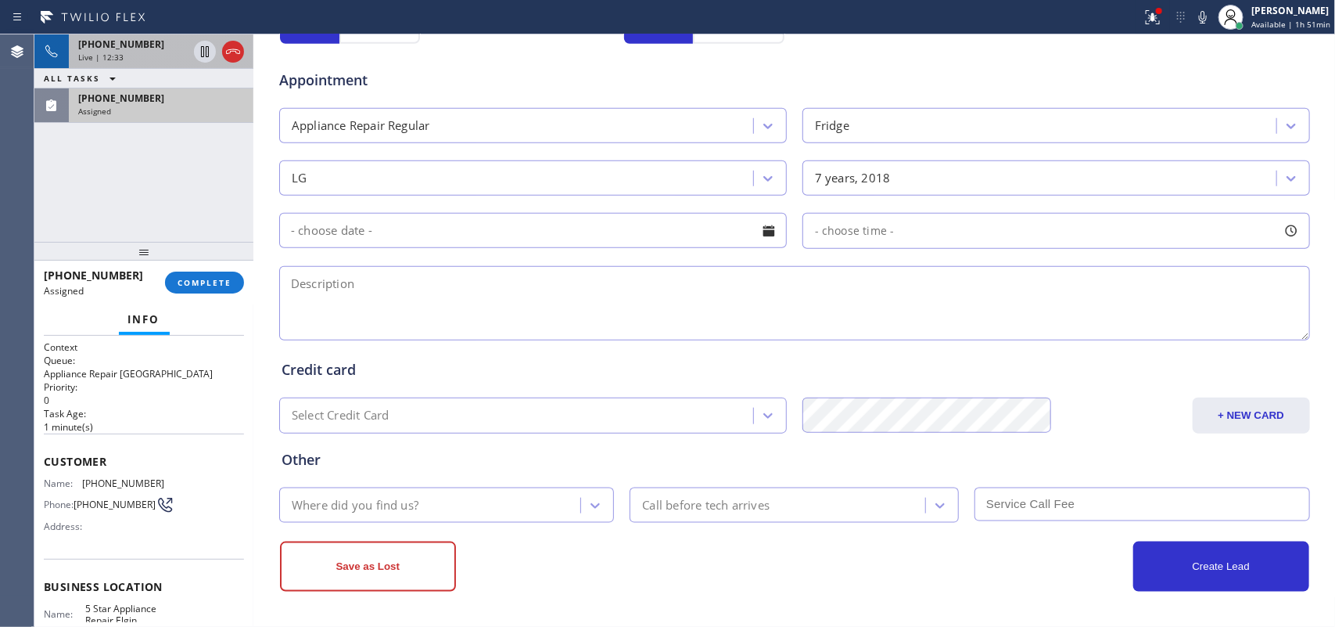
click at [764, 232] on div at bounding box center [769, 230] width 27 height 27
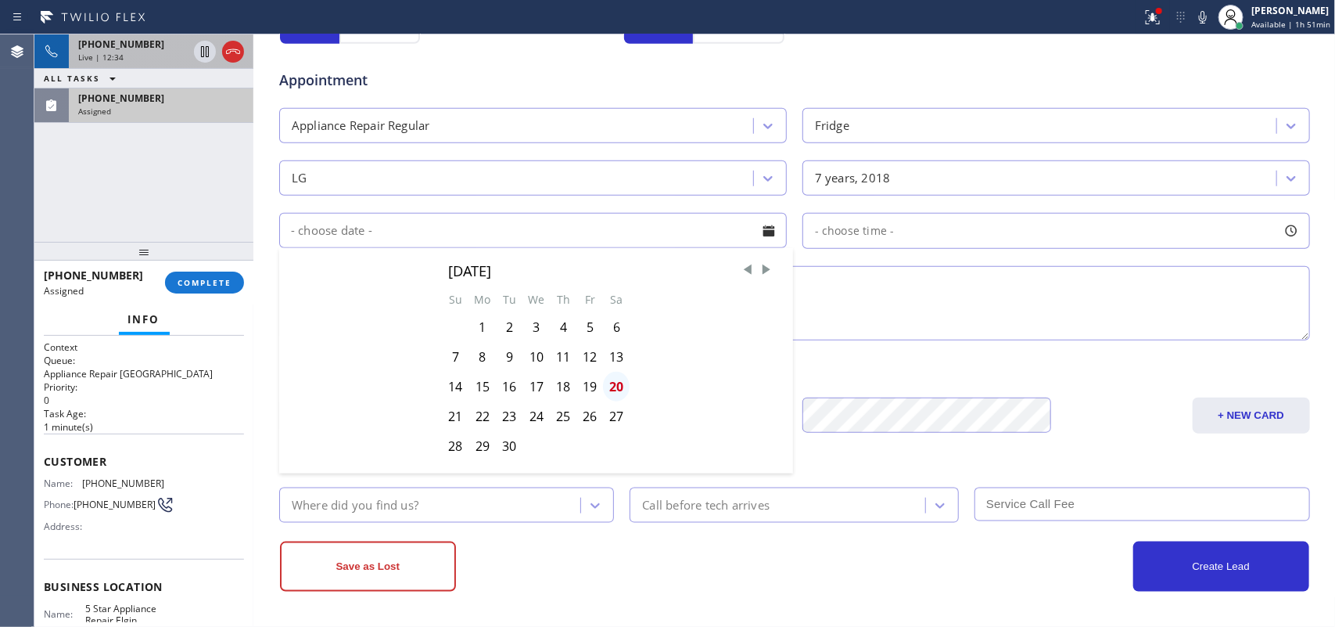
click at [611, 388] on div "20" at bounding box center [616, 387] width 27 height 30
type input "[DATE]"
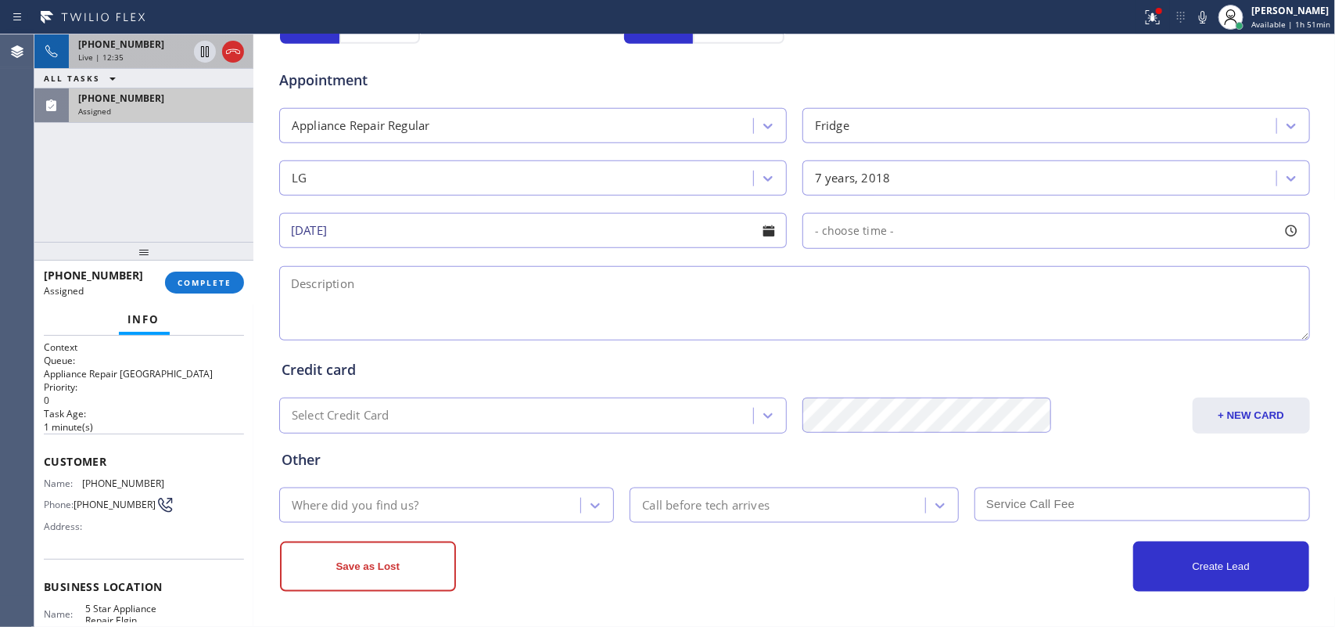
click at [1068, 233] on div at bounding box center [1291, 230] width 27 height 27
drag, startPoint x: 813, startPoint y: 329, endPoint x: 1127, endPoint y: 330, distance: 313.7
click at [1068, 330] on div at bounding box center [1135, 326] width 19 height 33
drag, startPoint x: 1122, startPoint y: 332, endPoint x: 1113, endPoint y: 332, distance: 9.4
click at [1068, 332] on div at bounding box center [1117, 326] width 19 height 33
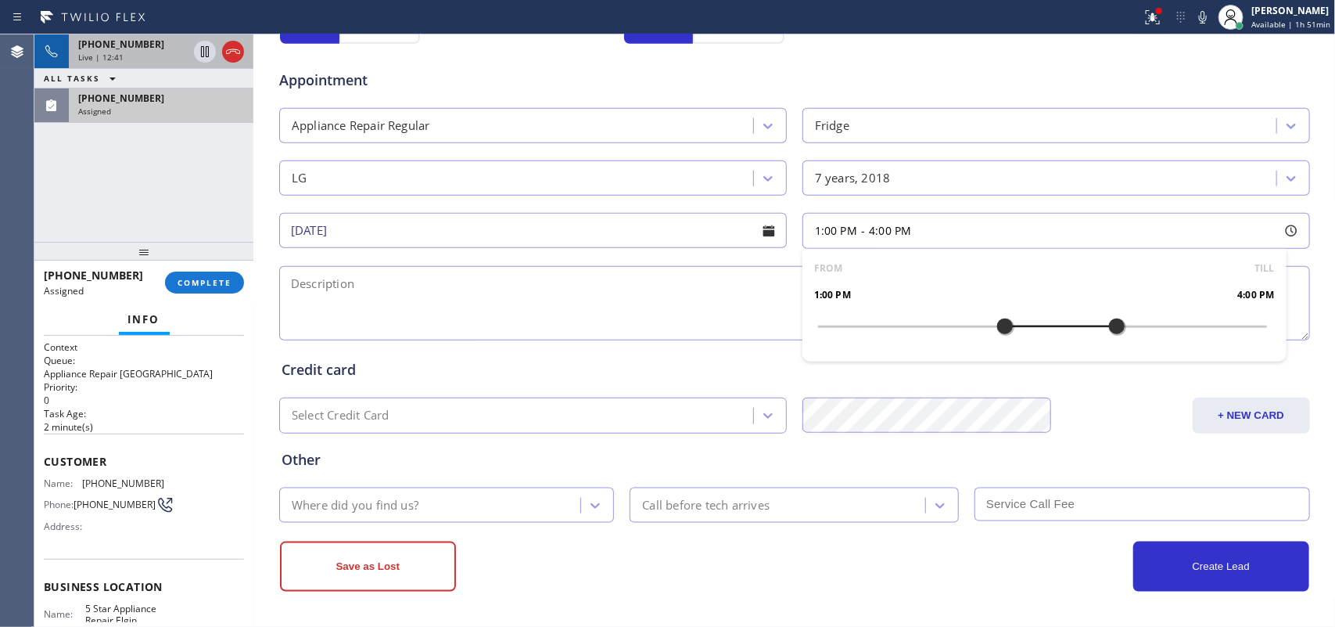
drag, startPoint x: 810, startPoint y: 325, endPoint x: 1006, endPoint y: 339, distance: 196.8
click at [1006, 339] on div at bounding box center [1005, 326] width 19 height 33
click at [559, 329] on textarea at bounding box center [794, 303] width 1031 height 74
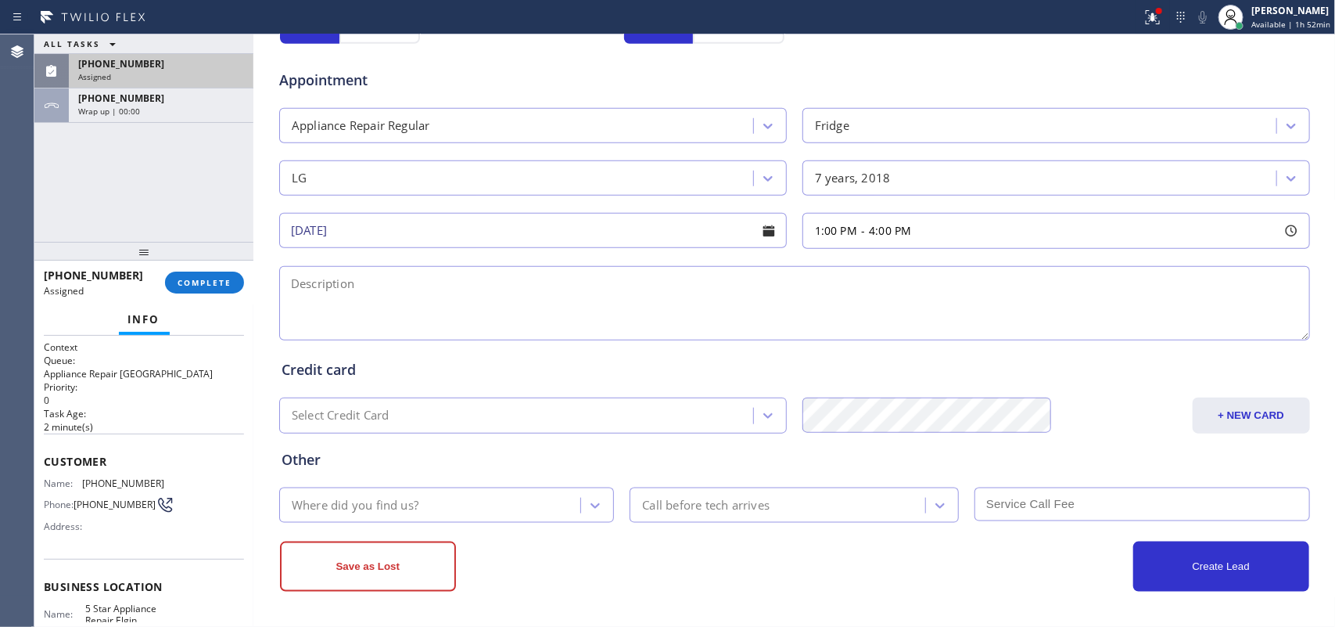
scroll to position [186, 0]
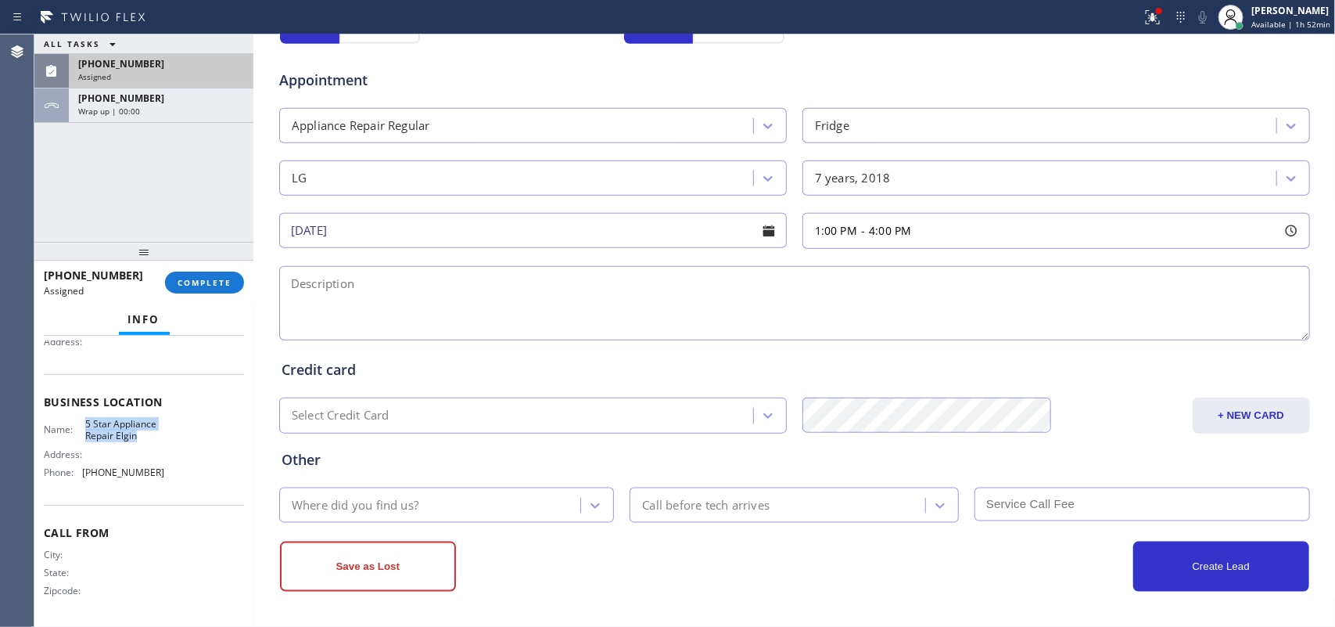
drag, startPoint x: 143, startPoint y: 435, endPoint x: 84, endPoint y: 418, distance: 60.9
click at [85, 418] on span "5 Star Appliance Repair Elgin" at bounding box center [124, 430] width 78 height 24
copy span "5 Star Appliance Repair Elgin"
click at [182, 112] on div "Wrap up | 00:00" at bounding box center [161, 111] width 166 height 11
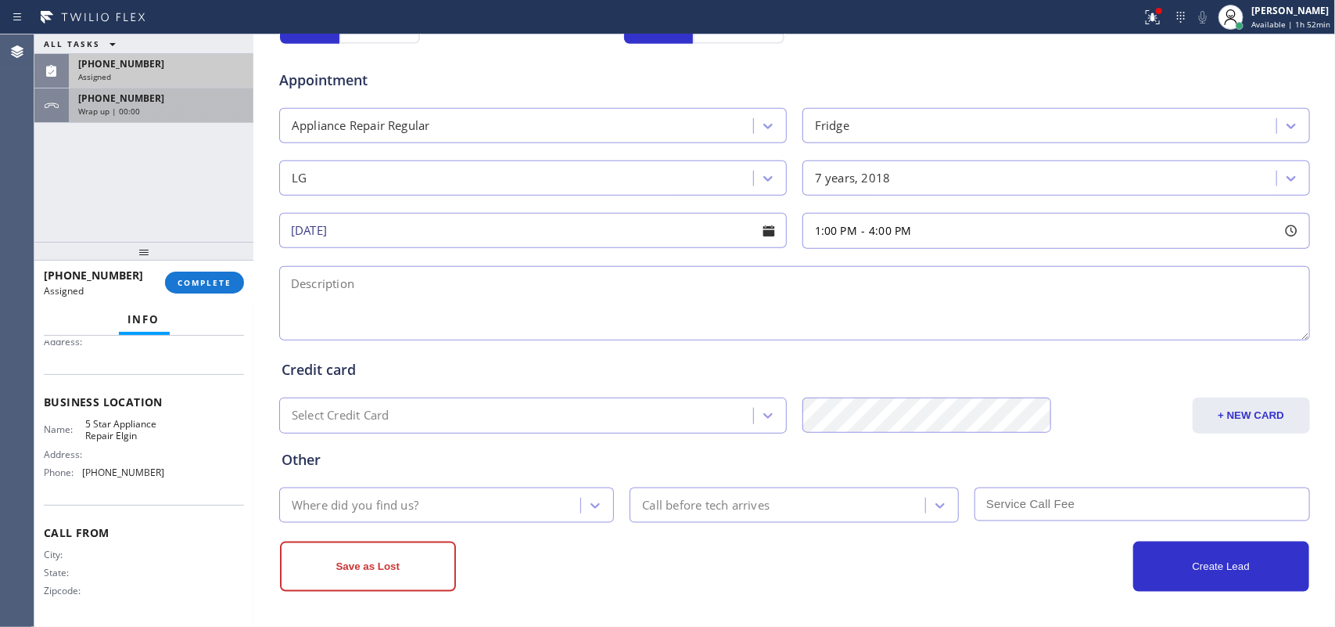
scroll to position [161, 0]
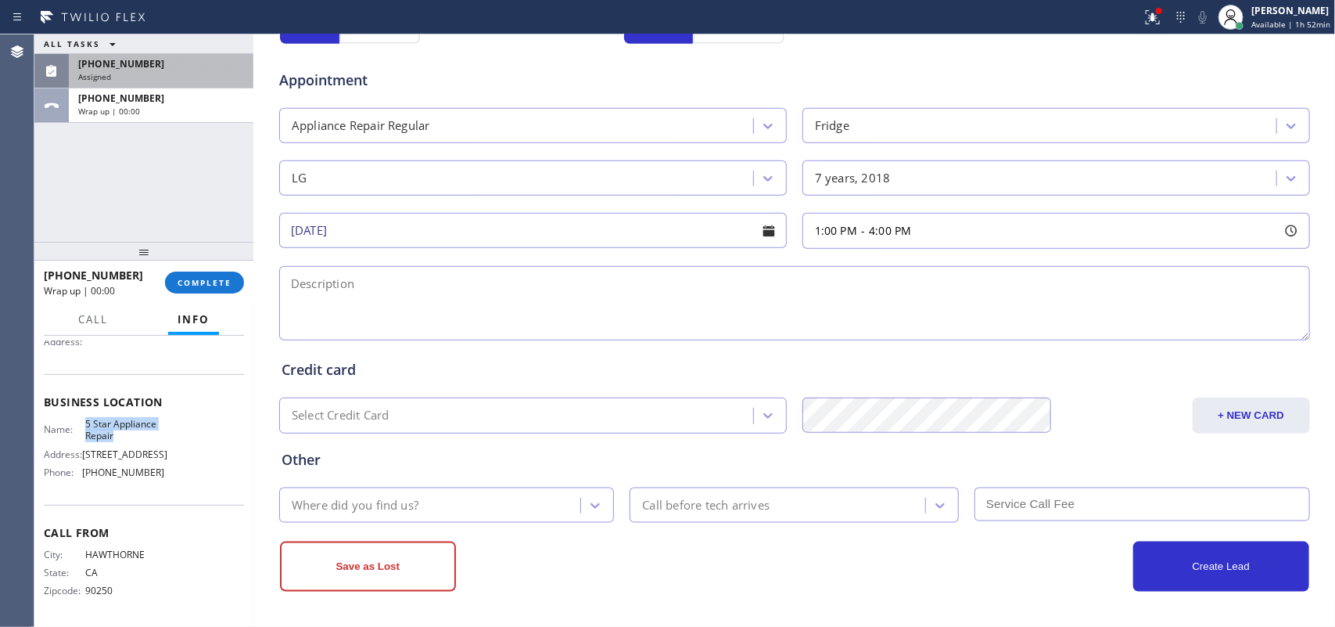
drag, startPoint x: 115, startPoint y: 439, endPoint x: 83, endPoint y: 420, distance: 37.2
click at [85, 420] on span "5 Star Appliance Repair" at bounding box center [124, 430] width 78 height 24
copy span "5 Star Appliance Repair"
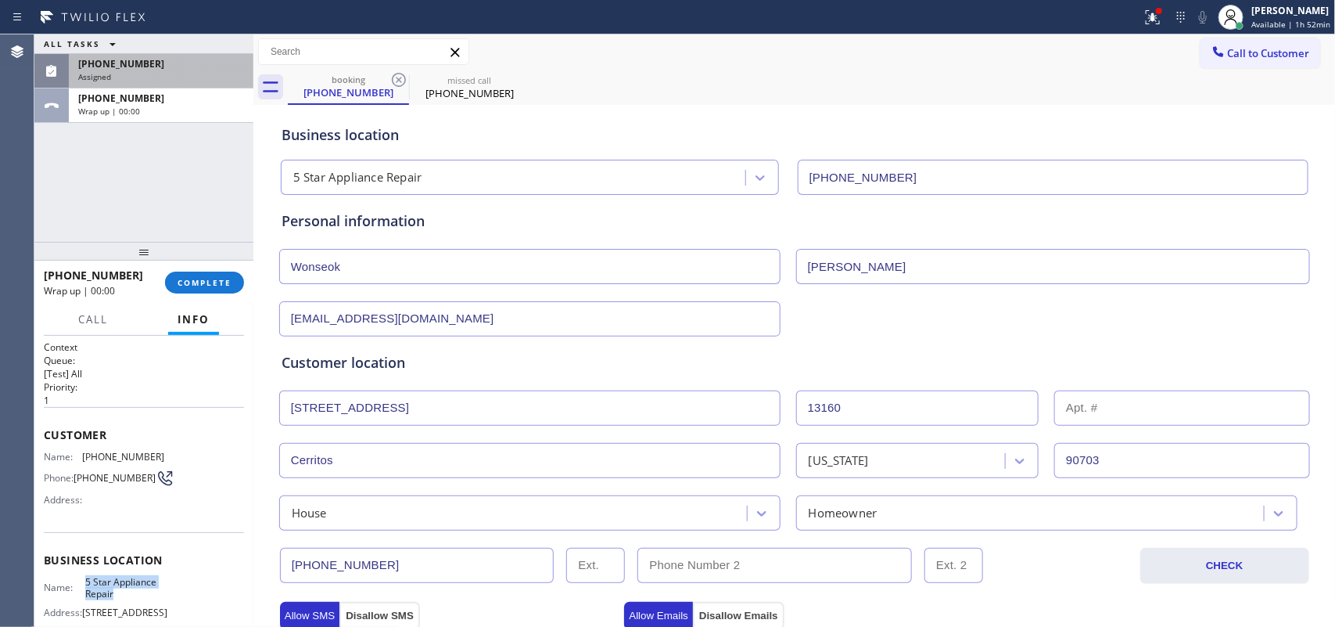
scroll to position [489, 0]
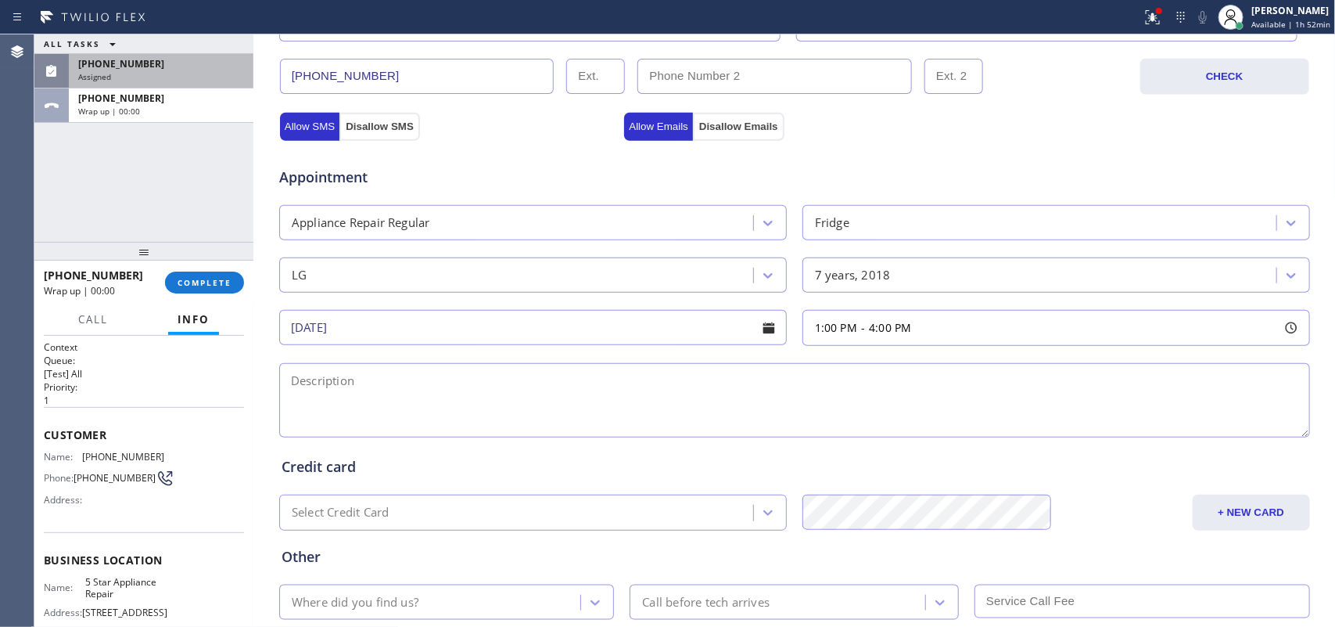
click at [327, 382] on textarea at bounding box center [794, 400] width 1031 height 74
paste textarea "1-4/ no scf/ house-ho/LG FS French Door Fridge/ [DEMOGRAPHIC_DATA]/ everything …"
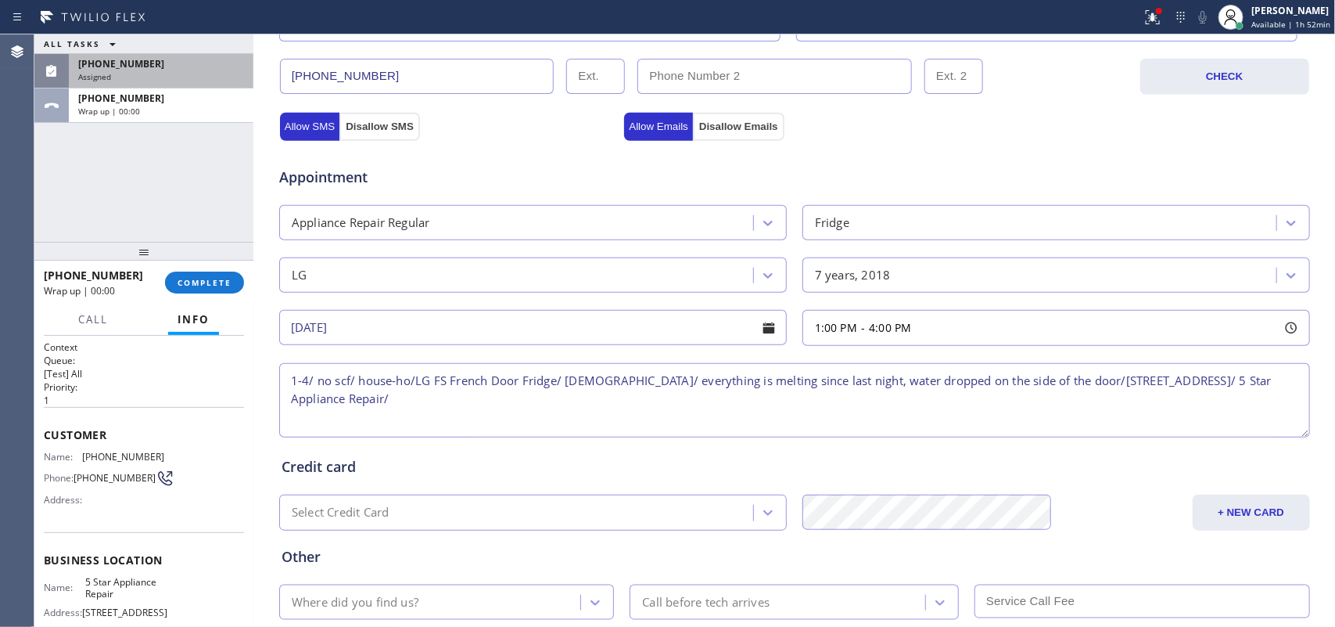
scroll to position [588, 0]
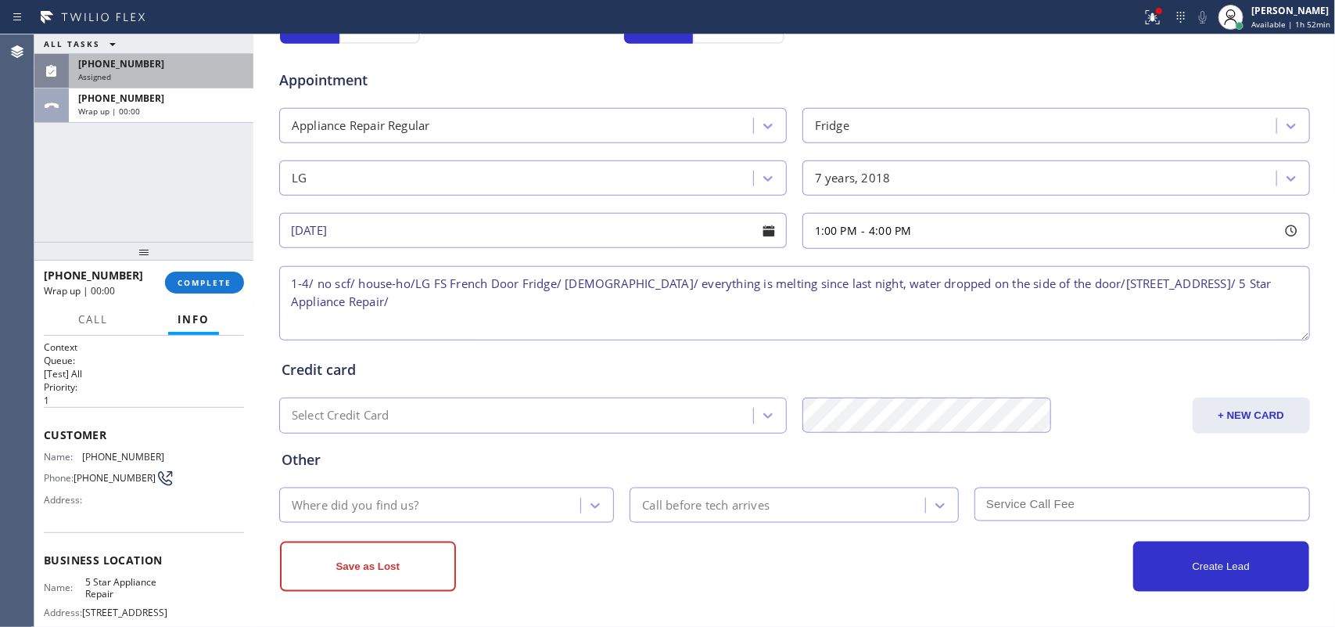
type textarea "1-4/ no scf/ house-ho/LG FS French Door Fridge/ [DEMOGRAPHIC_DATA]/ everything …"
click at [544, 501] on div "Where did you find us?" at bounding box center [432, 504] width 297 height 27
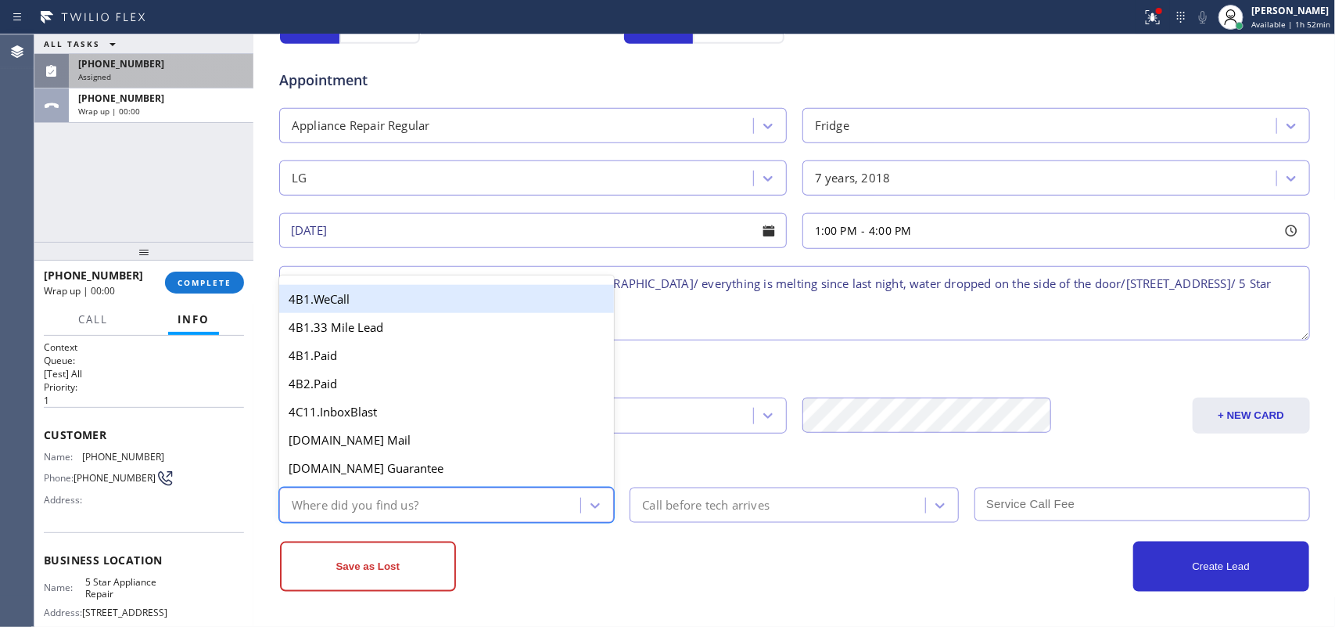
type input "g"
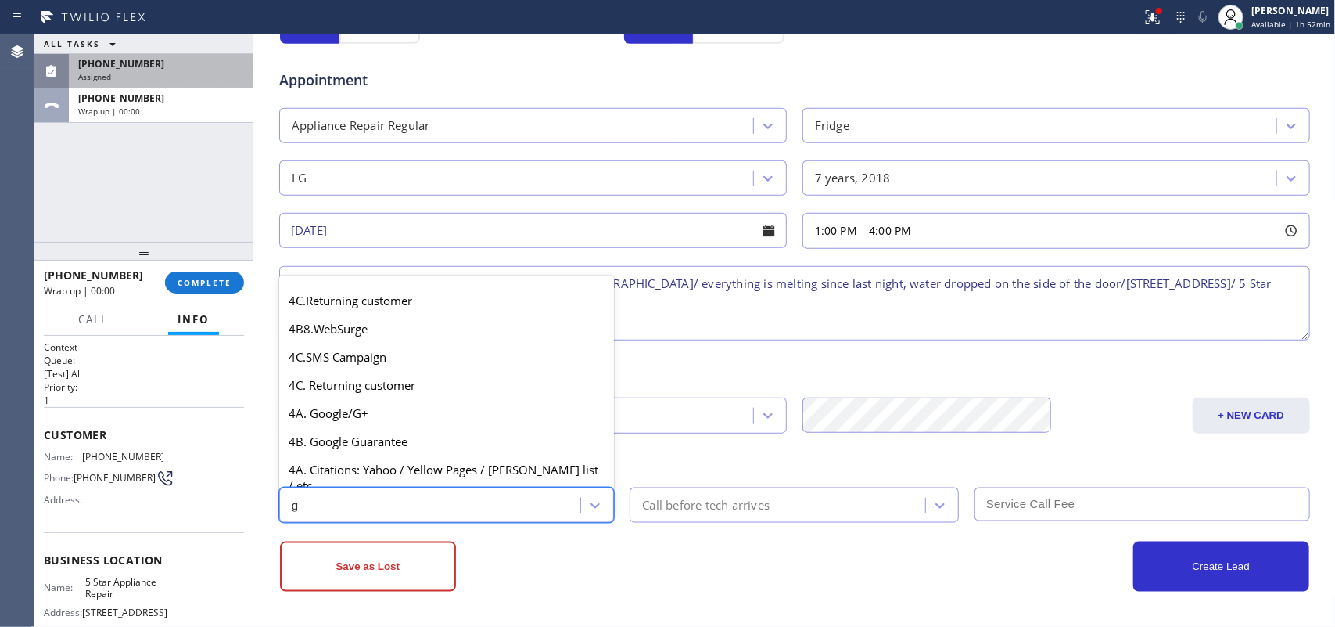
scroll to position [295, 0]
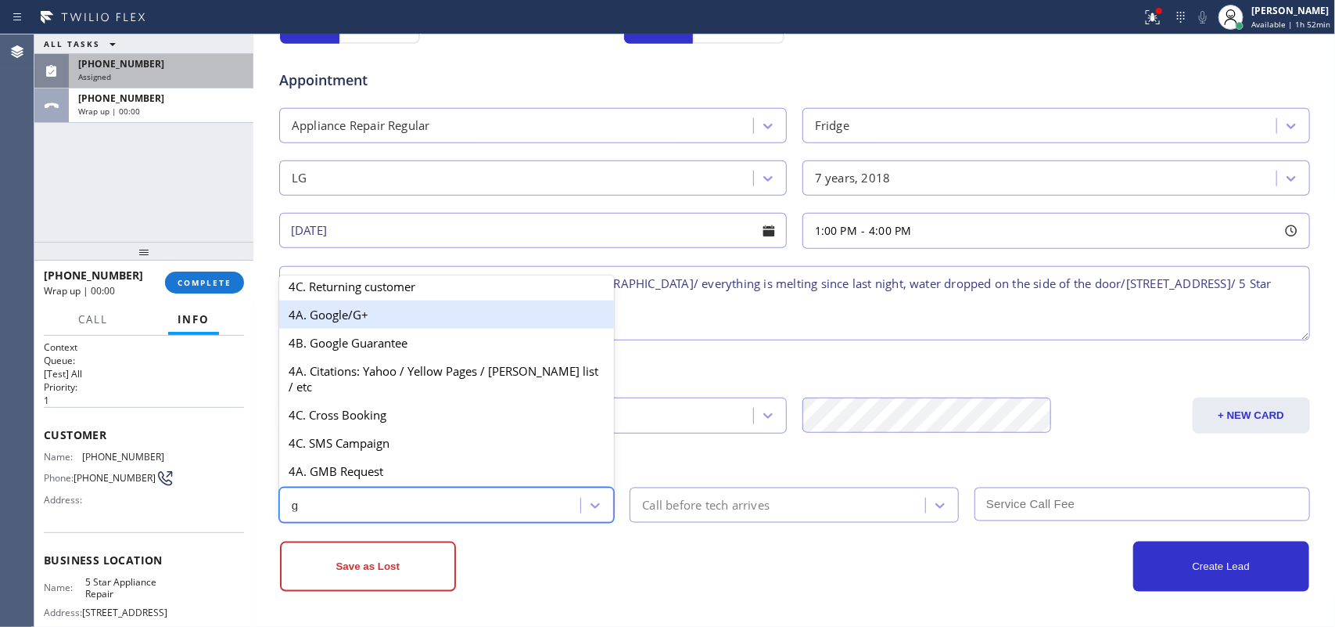
click at [411, 329] on div "4A. Google/G+" at bounding box center [447, 314] width 336 height 28
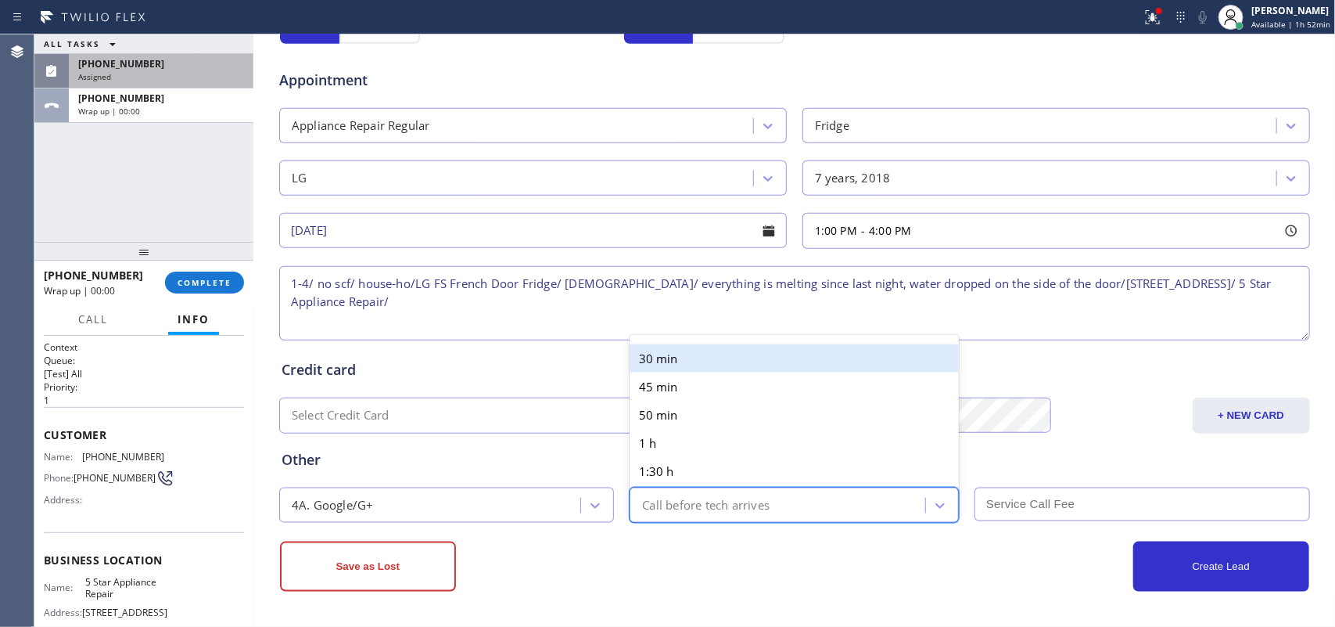
click at [705, 487] on div "Call before tech arrives" at bounding box center [794, 504] width 329 height 35
click at [700, 350] on div "30 min" at bounding box center [794, 358] width 329 height 28
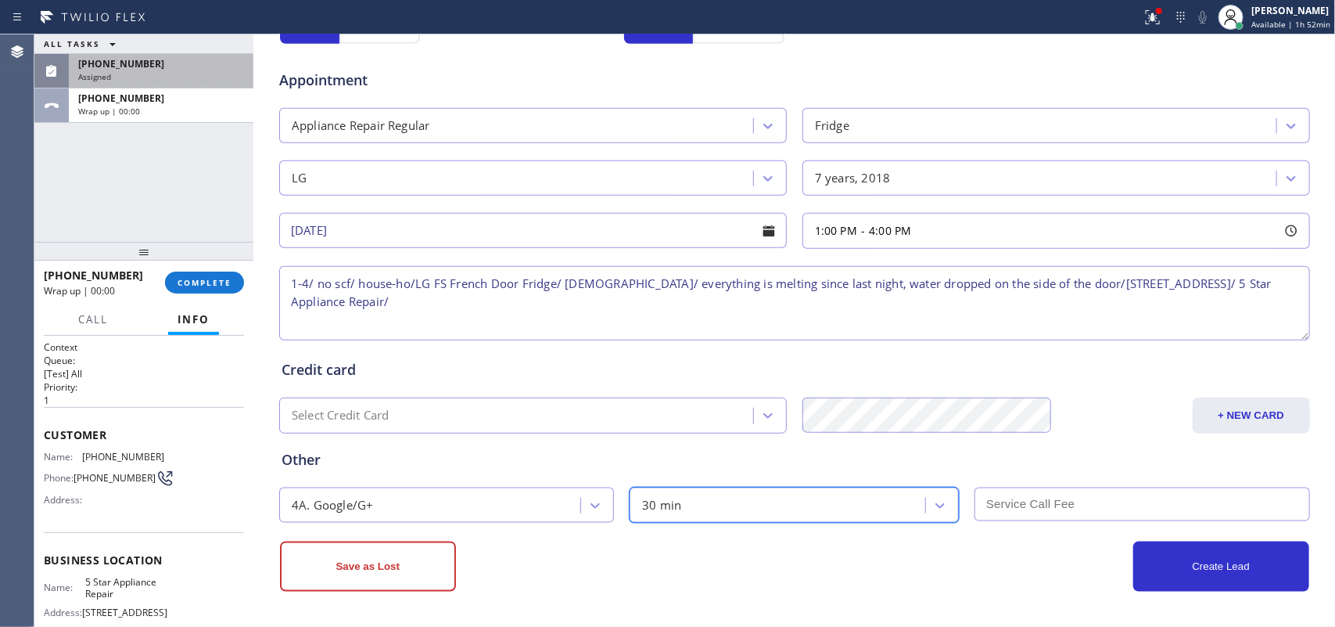
click at [1031, 499] on input "text" at bounding box center [1143, 504] width 336 height 34
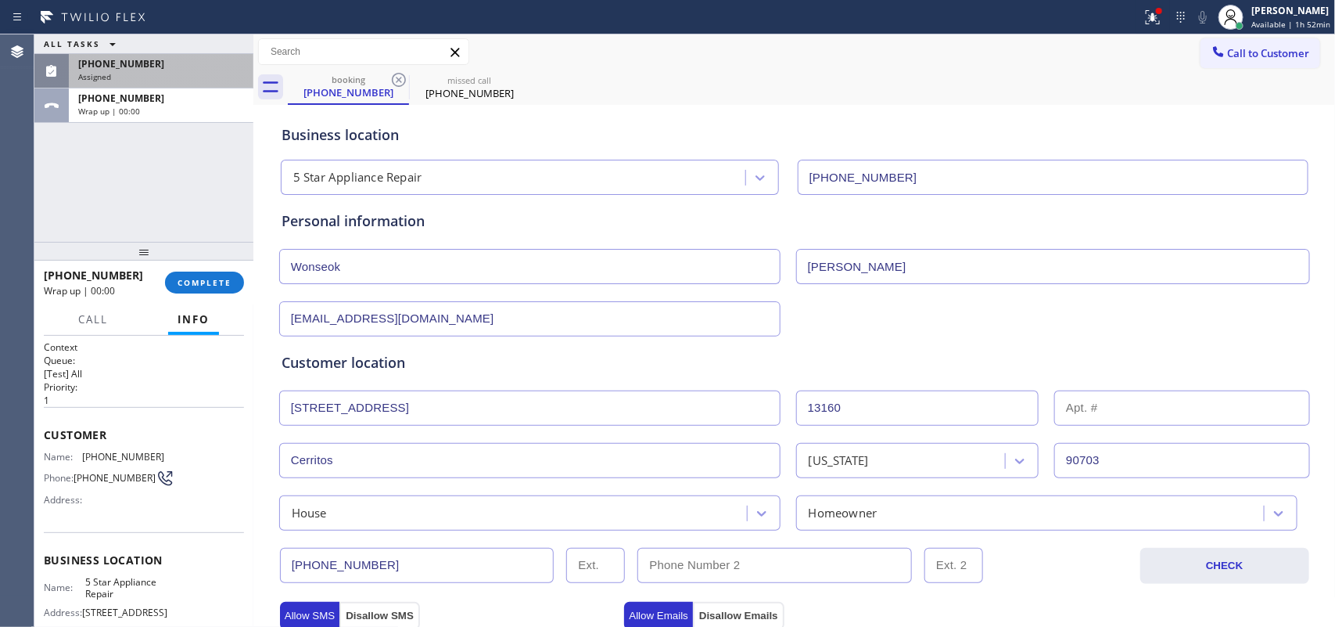
scroll to position [588, 0]
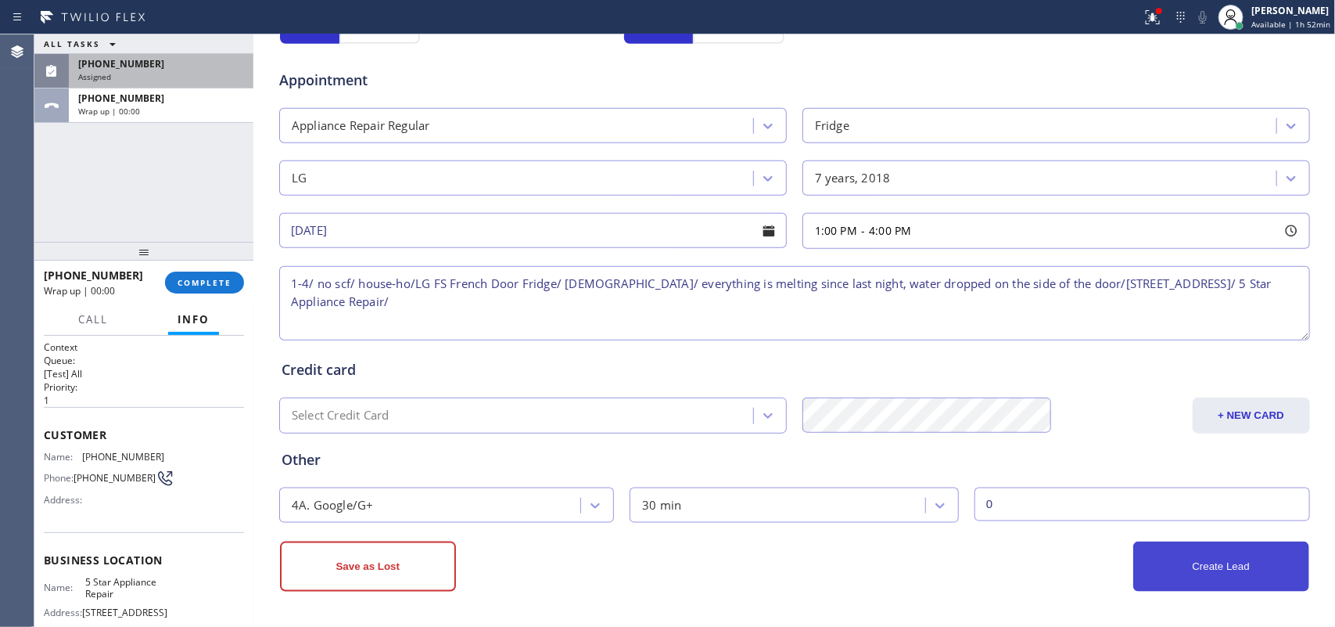
type input "0"
click at [1068, 501] on button "Create Lead" at bounding box center [1221, 566] width 176 height 50
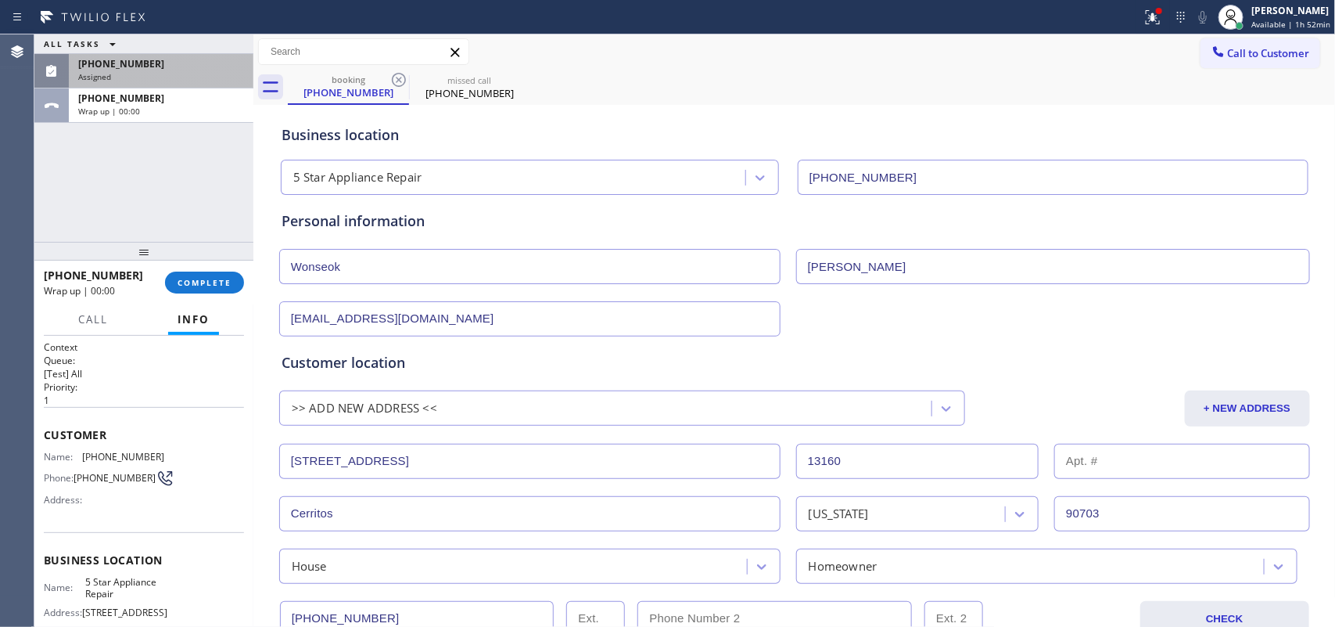
scroll to position [489, 0]
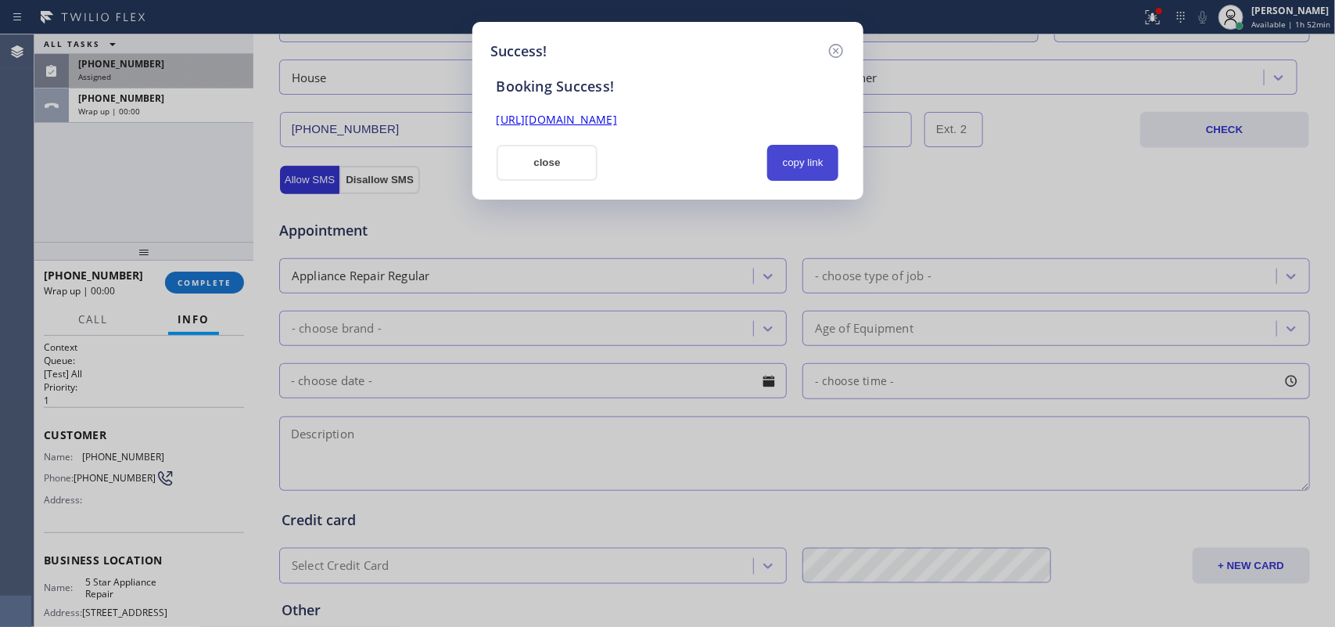
click at [828, 170] on button "copy link" at bounding box center [803, 163] width 72 height 36
click at [617, 117] on link "[URL][DOMAIN_NAME]" at bounding box center [557, 119] width 120 height 15
click at [559, 170] on button "close" at bounding box center [548, 163] width 102 height 36
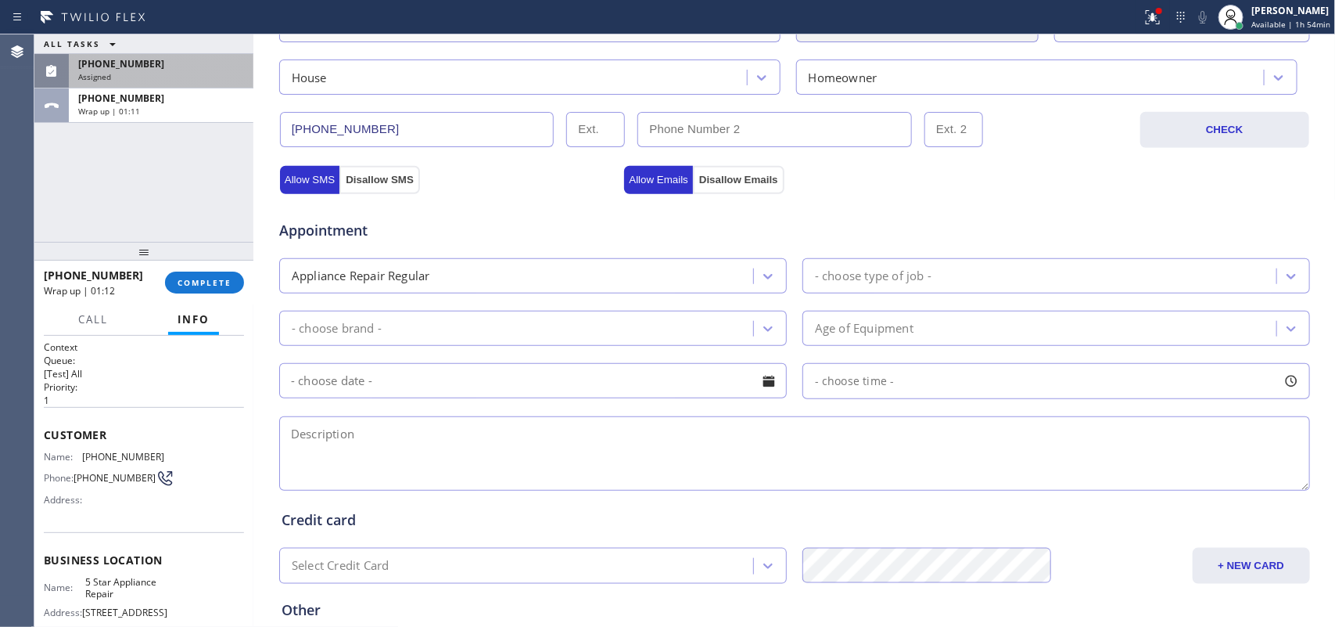
click at [198, 74] on div "Assigned" at bounding box center [161, 76] width 166 height 11
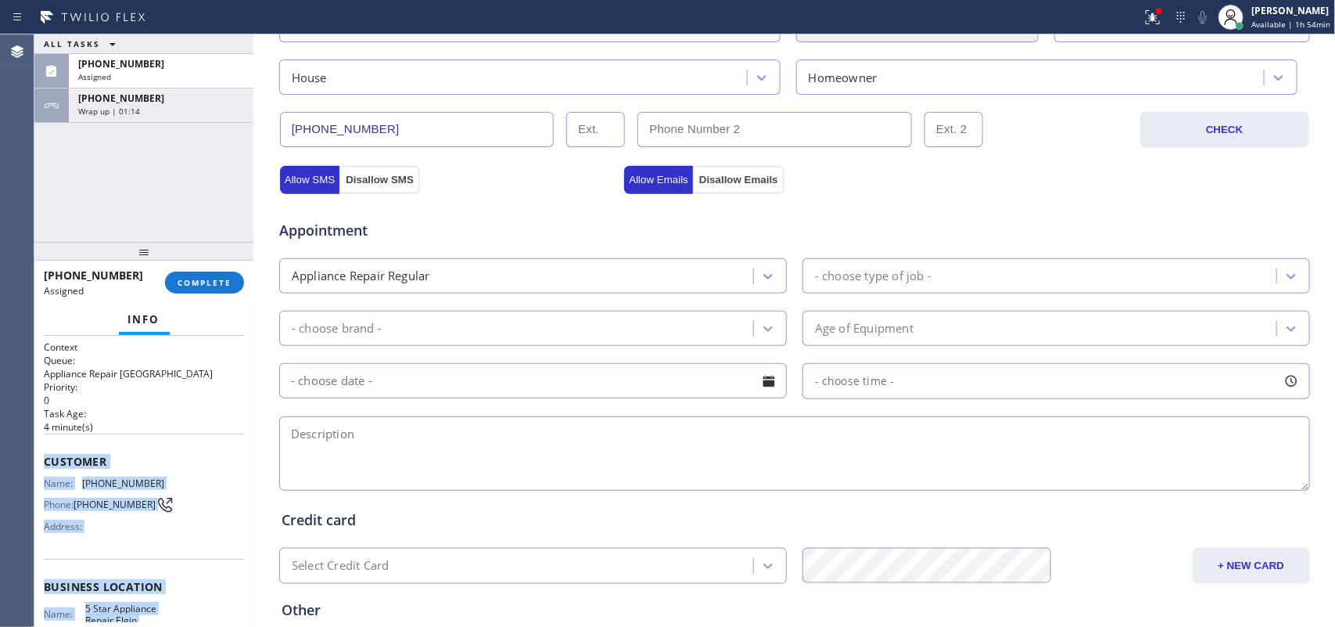
drag, startPoint x: 174, startPoint y: 479, endPoint x: 38, endPoint y: 451, distance: 139.1
click at [38, 451] on div "Context Queue: Appliance Repair High End Priority: 0 Task Age: [DEMOGRAPHIC_DAT…" at bounding box center [143, 482] width 219 height 292
copy div "Customer Name: [PHONE_NUMBER] Phone: [PHONE_NUMBER] Address: Business location …"
click at [214, 279] on span "COMPLETE" at bounding box center [205, 282] width 54 height 11
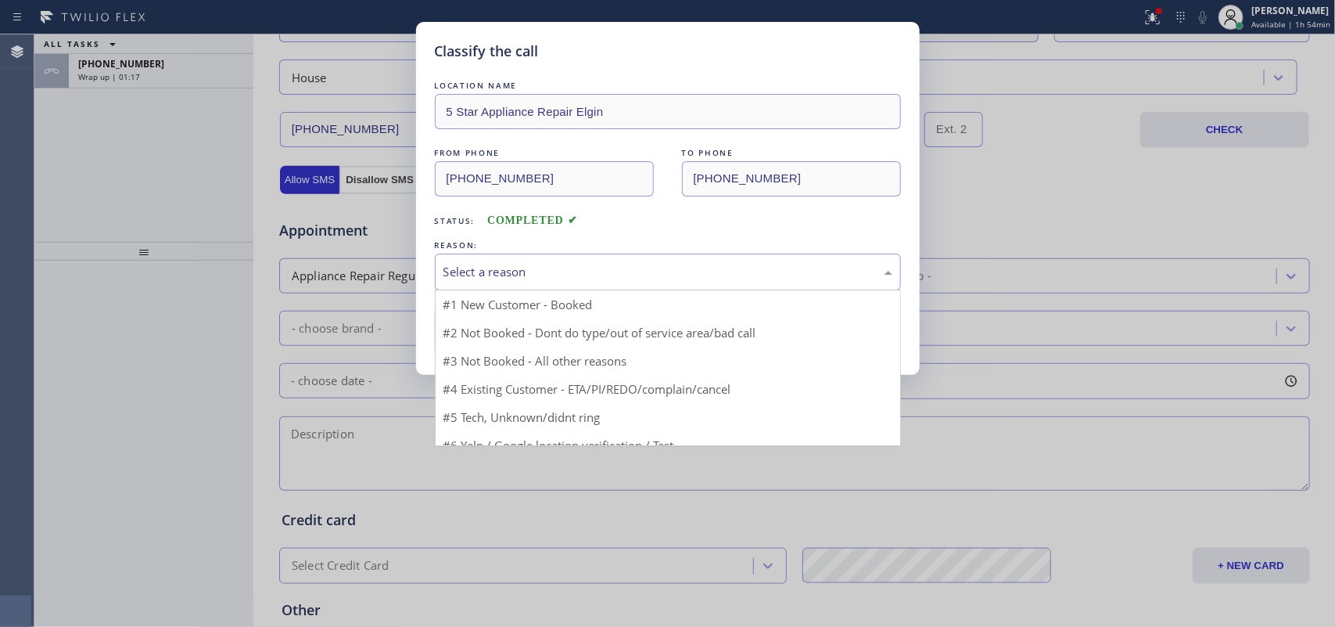
click at [554, 290] on div "Select a reason #1 New Customer - Booked #2 Not Booked - Dont do type/out of se…" at bounding box center [668, 271] width 466 height 37
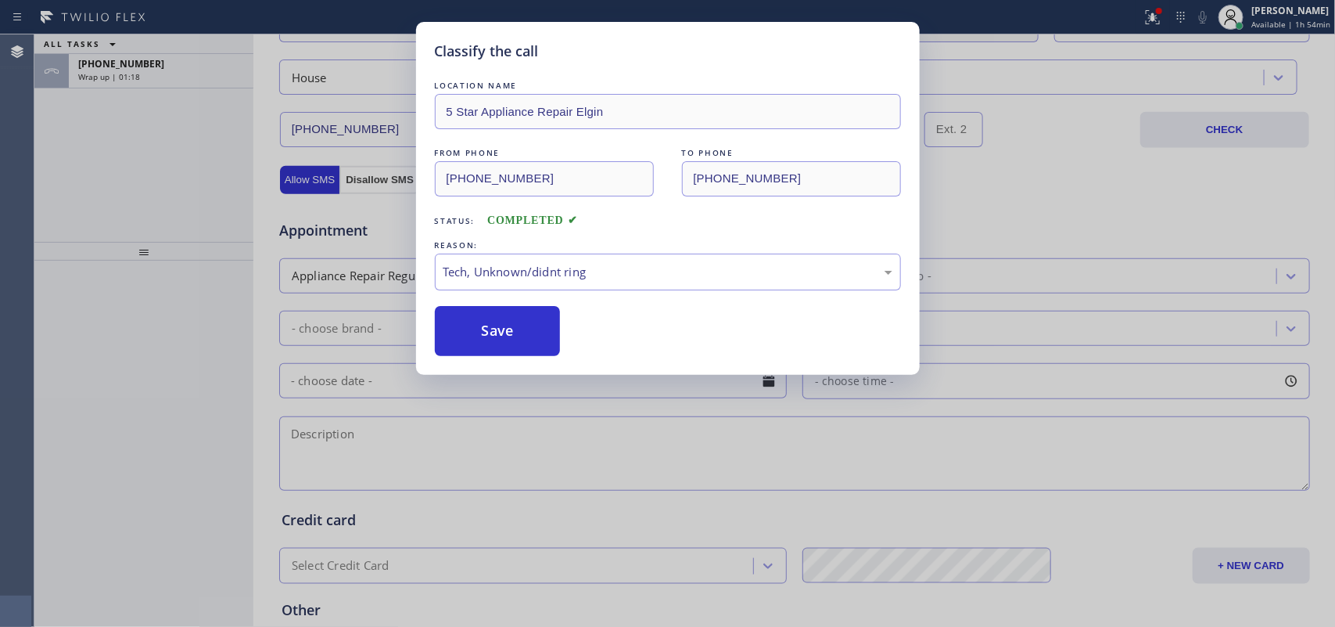
drag, startPoint x: 542, startPoint y: 387, endPoint x: 515, endPoint y: 386, distance: 27.4
click at [464, 314] on button "Save" at bounding box center [498, 331] width 126 height 50
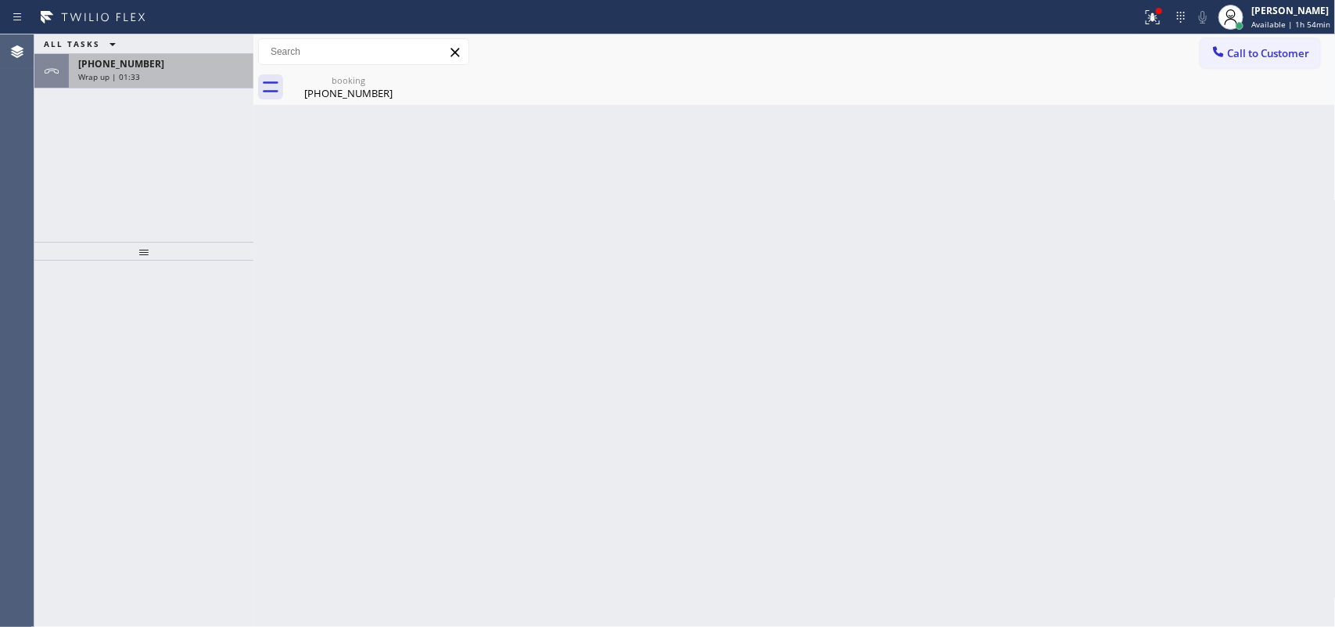
click at [188, 69] on div "[PHONE_NUMBER]" at bounding box center [161, 63] width 166 height 13
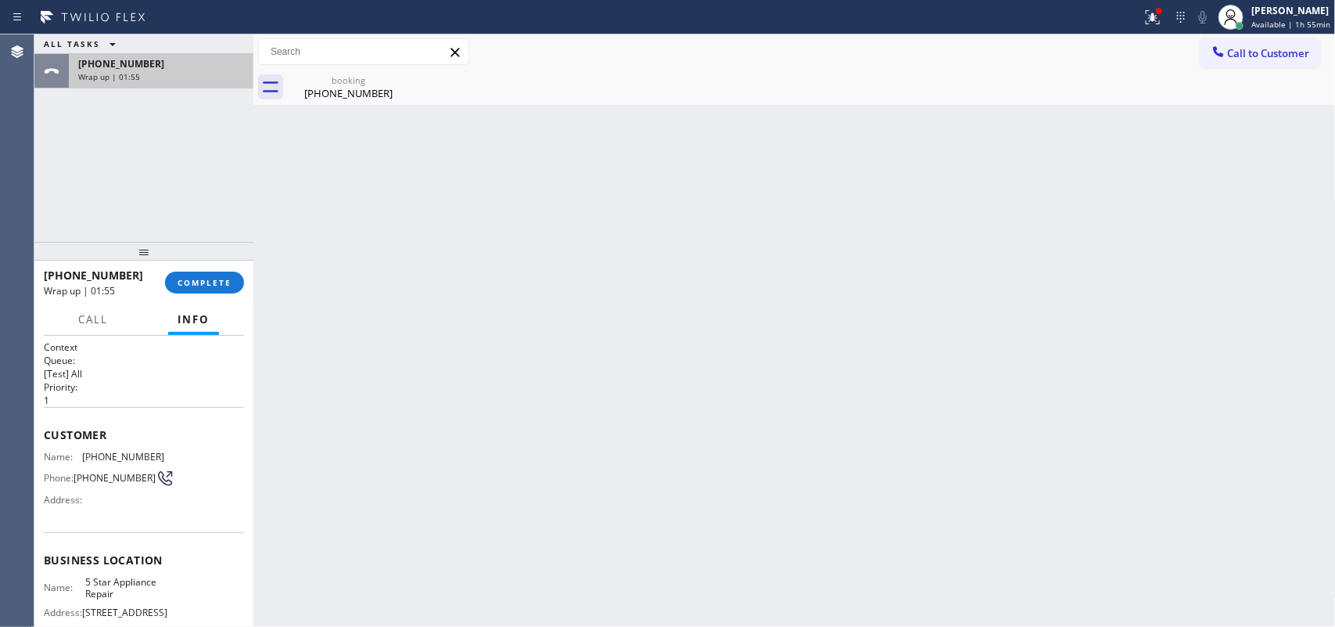
click at [186, 66] on div "[PHONE_NUMBER]" at bounding box center [161, 63] width 166 height 13
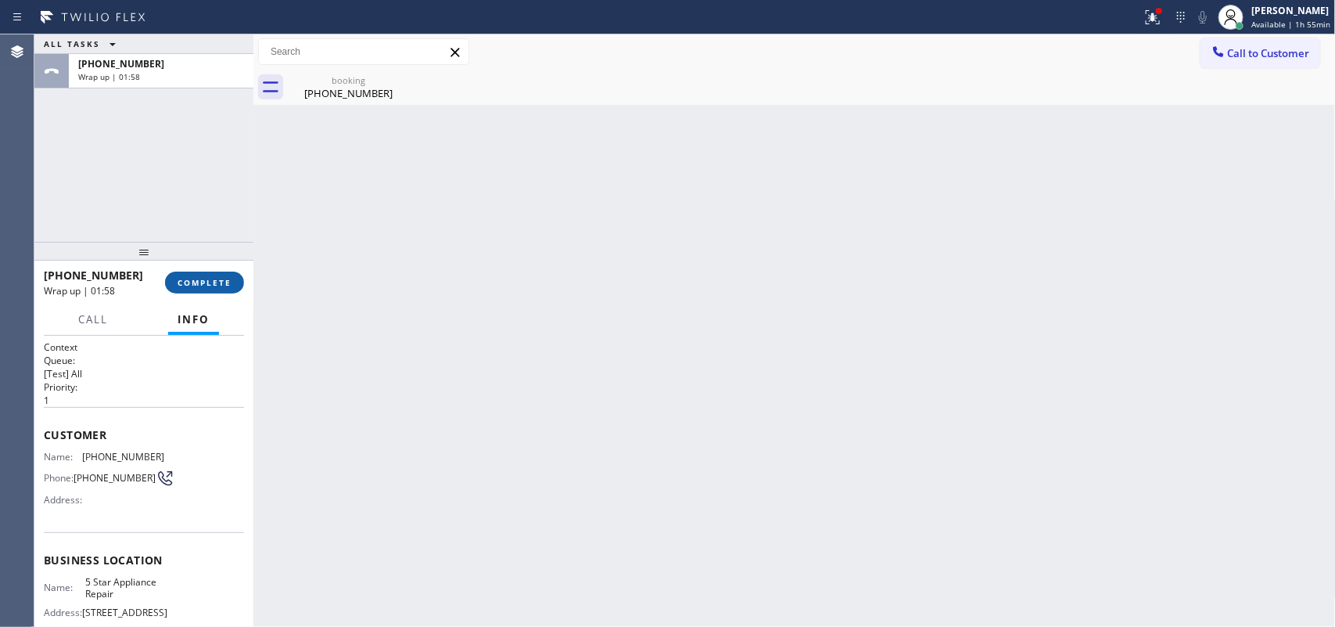
click at [220, 286] on span "COMPLETE" at bounding box center [205, 282] width 54 height 11
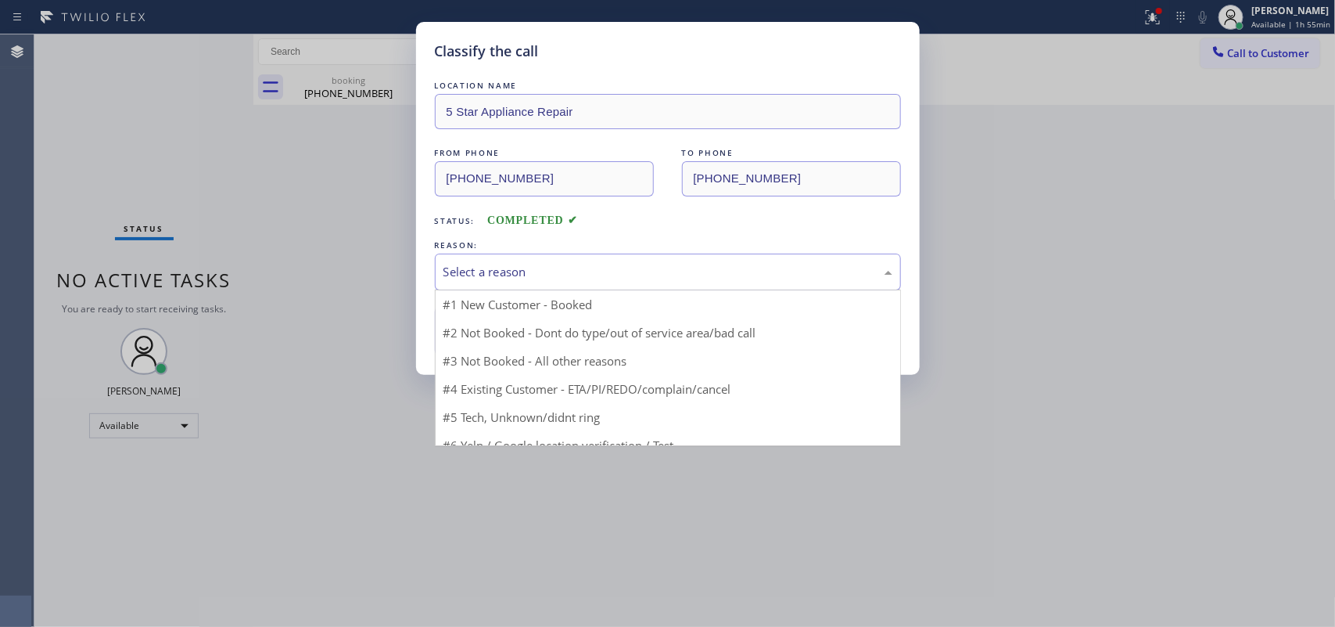
click at [572, 274] on div "Select a reason" at bounding box center [668, 272] width 449 height 18
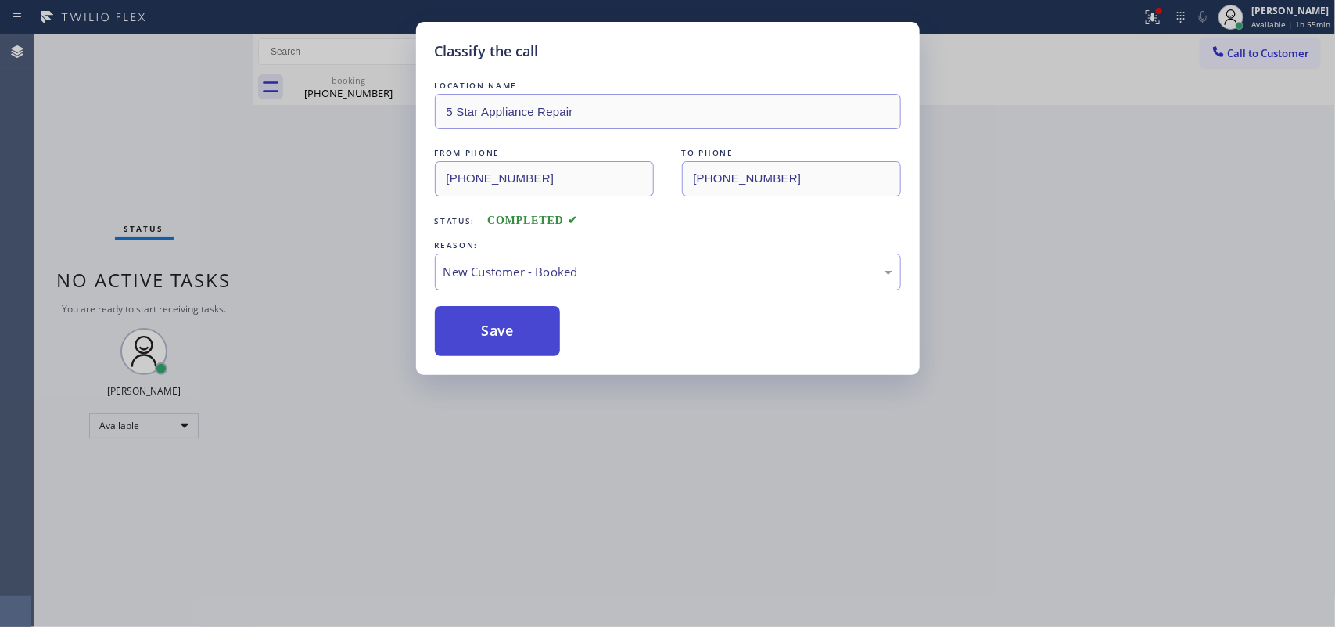
click at [487, 336] on button "Save" at bounding box center [498, 331] width 126 height 50
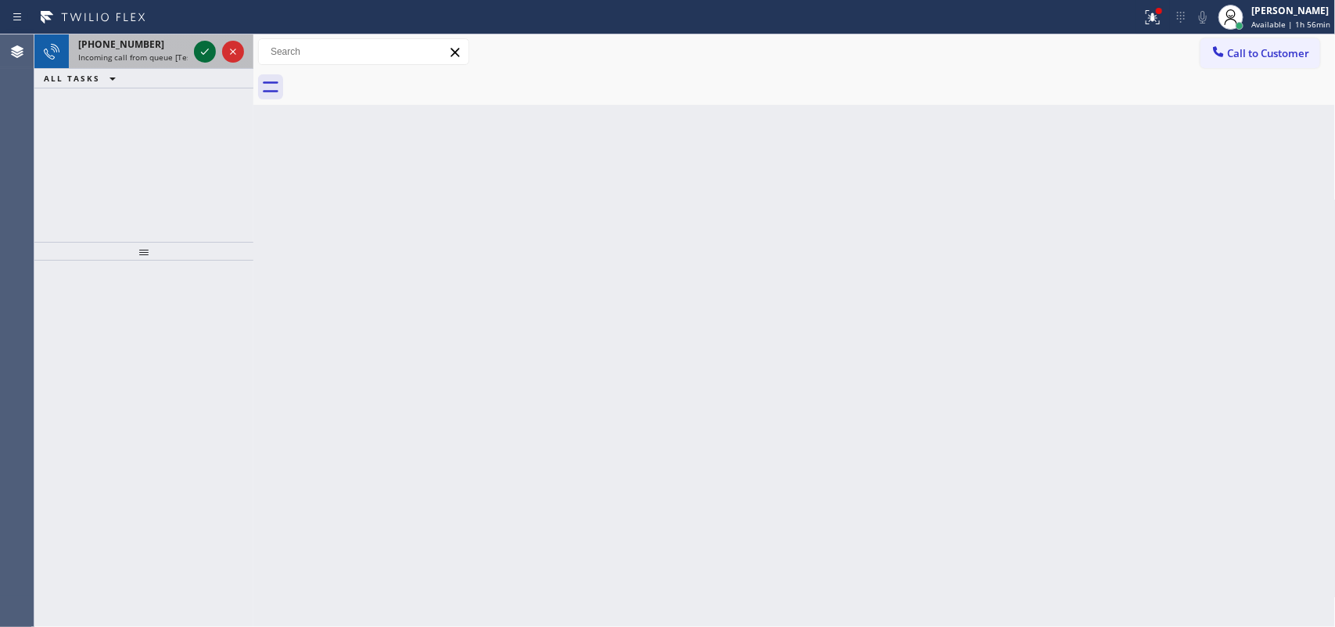
click at [204, 52] on icon at bounding box center [205, 51] width 19 height 19
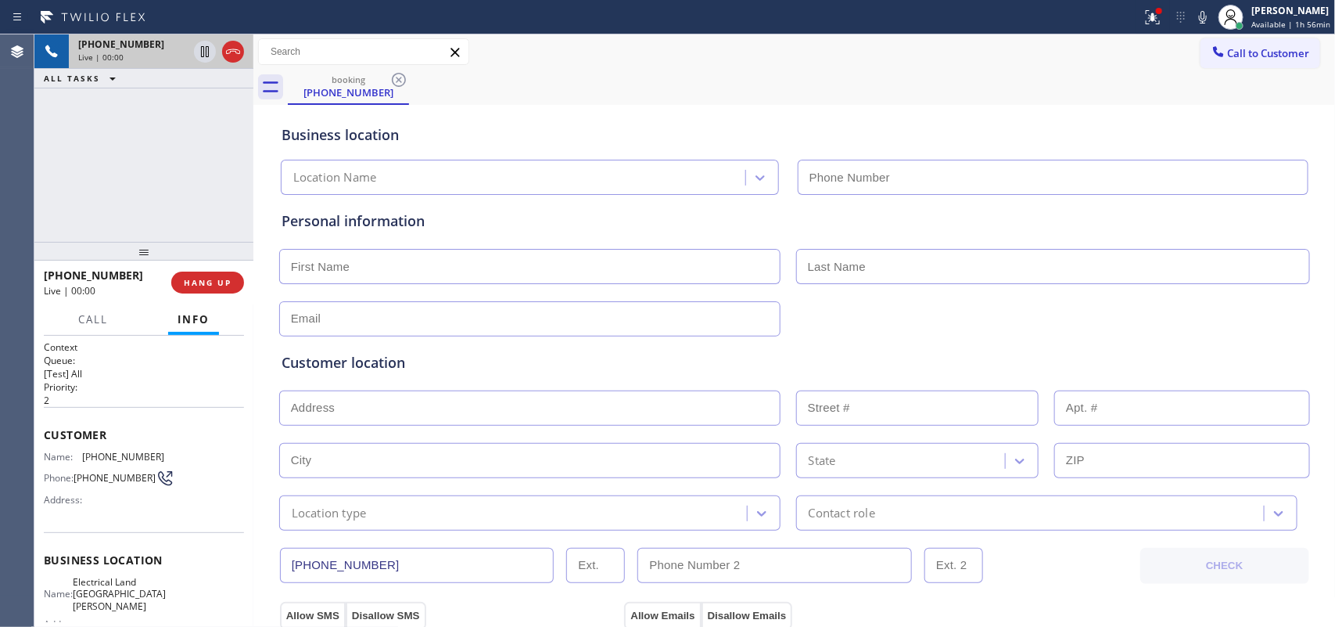
type input "[PHONE_NUMBER]"
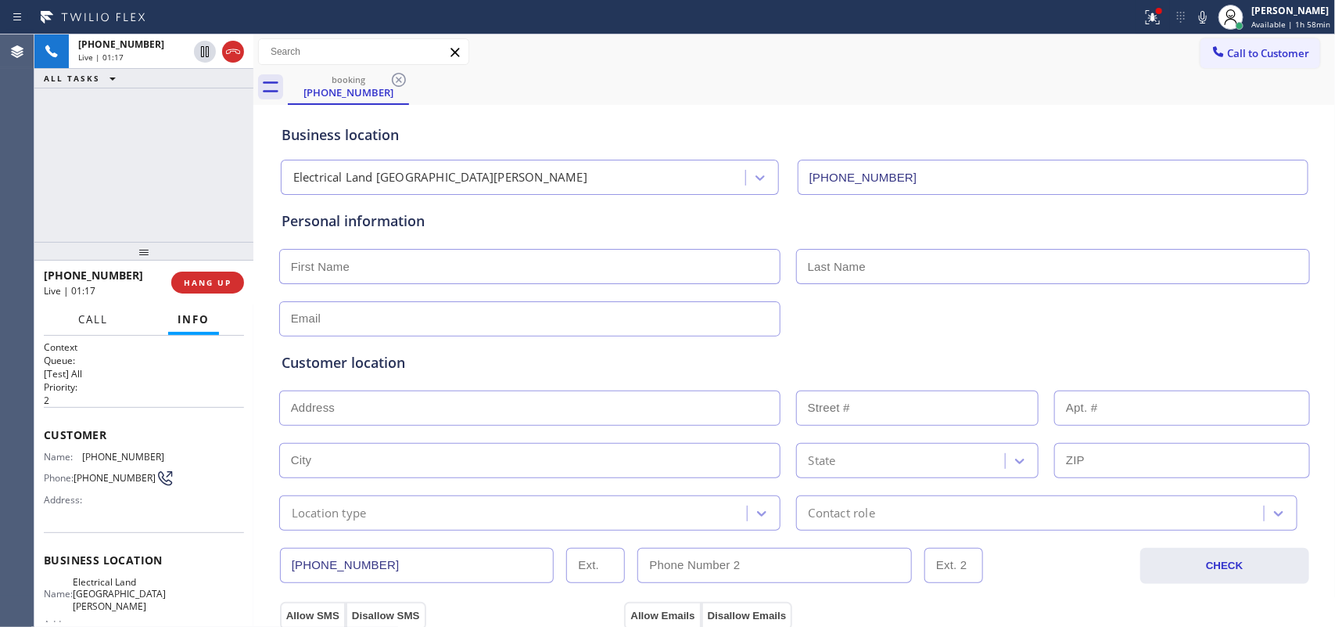
click at [92, 312] on span "Call" at bounding box center [93, 319] width 30 height 14
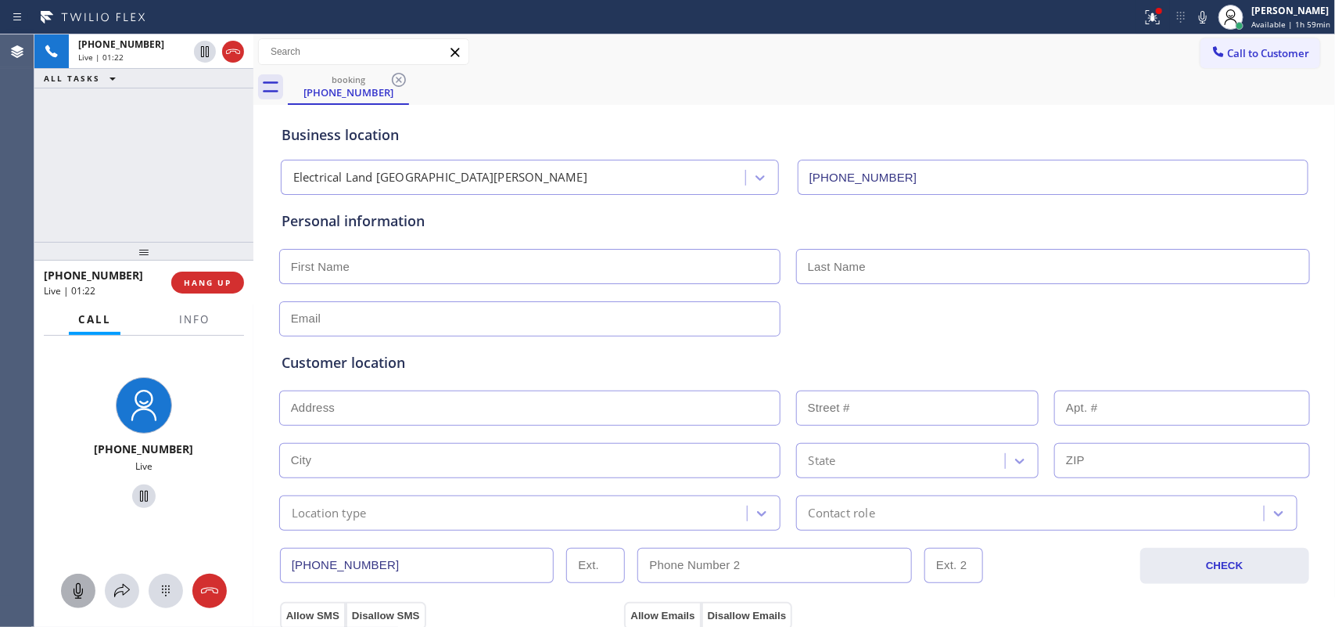
click at [82, 501] on icon at bounding box center [78, 591] width 9 height 16
click at [78, 501] on rect at bounding box center [78, 590] width 13 height 13
drag, startPoint x: 78, startPoint y: 589, endPoint x: 126, endPoint y: 534, distance: 72.6
click at [83, 501] on icon at bounding box center [78, 590] width 19 height 19
click at [135, 501] on icon at bounding box center [144, 496] width 19 height 19
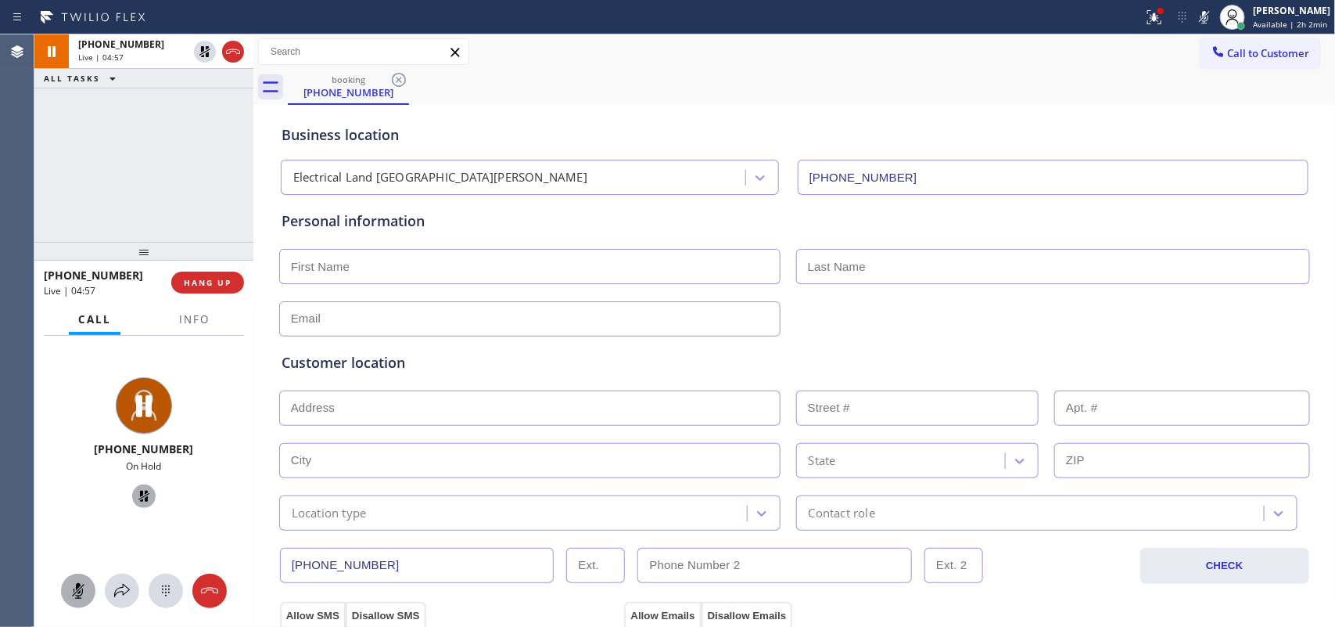
drag, startPoint x: 73, startPoint y: 594, endPoint x: 81, endPoint y: 555, distance: 39.9
click at [74, 501] on rect at bounding box center [78, 590] width 13 height 13
click at [142, 498] on icon at bounding box center [144, 496] width 19 height 19
click at [124, 181] on div "[PHONE_NUMBER] Live | 05:08 ALL TASKS ALL TASKS ACTIVE TASKS TASKS IN WRAP UP" at bounding box center [143, 137] width 219 height 207
click at [193, 182] on div "[PHONE_NUMBER] Live | 05:48 ALL TASKS ALL TASKS ACTIVE TASKS TASKS IN WRAP UP" at bounding box center [143, 137] width 219 height 207
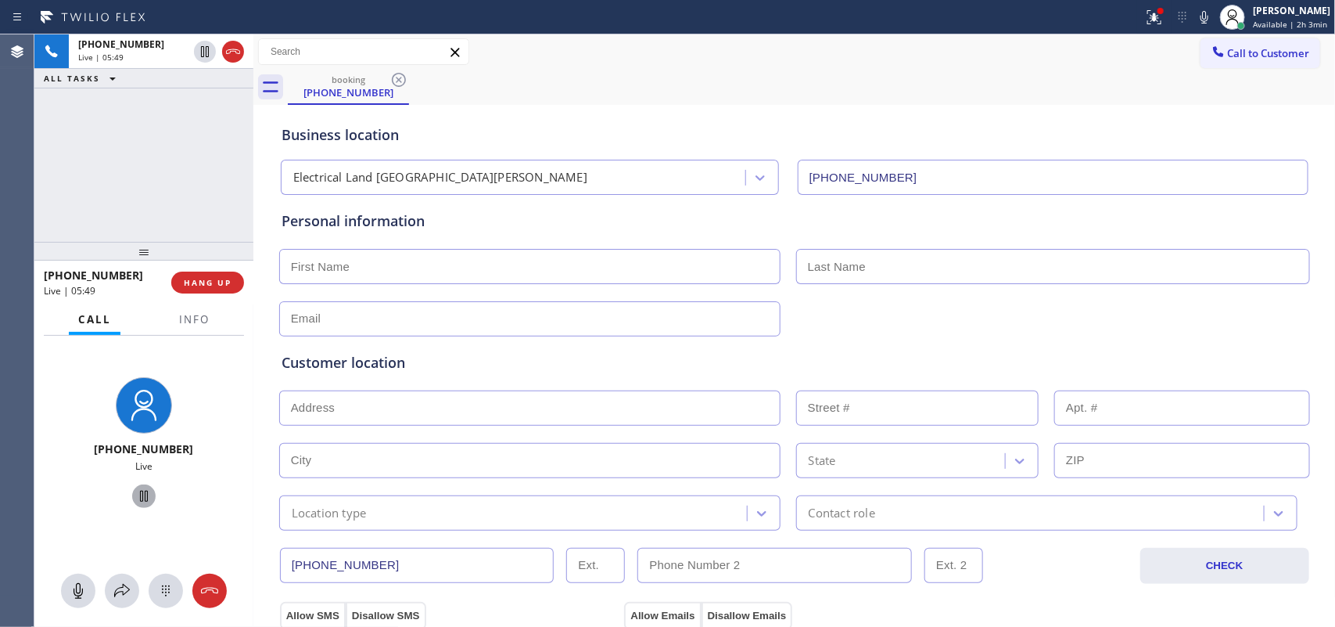
click at [420, 271] on input "text" at bounding box center [529, 266] width 501 height 35
type input "[PERSON_NAME]"
click at [888, 262] on input "text" at bounding box center [1053, 266] width 514 height 35
type input "[PERSON_NAME]"
click at [172, 214] on div "[PHONE_NUMBER] Live | 06:35 ALL TASKS ALL TASKS ACTIVE TASKS TASKS IN WRAP UP" at bounding box center [143, 137] width 219 height 207
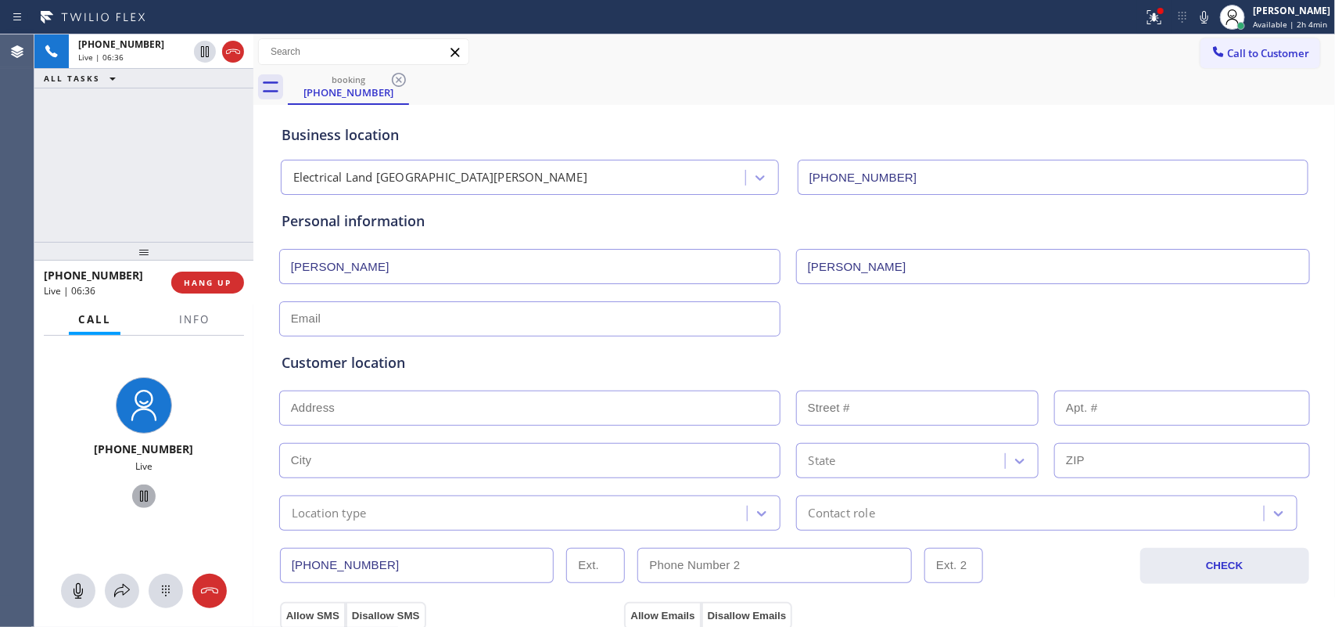
click at [319, 307] on input "text" at bounding box center [529, 318] width 501 height 35
drag, startPoint x: 939, startPoint y: 264, endPoint x: 788, endPoint y: 270, distance: 151.8
click at [796, 270] on input "[PERSON_NAME]" at bounding box center [1053, 266] width 514 height 35
click at [385, 329] on input "text" at bounding box center [529, 318] width 501 height 35
paste input "[PERSON_NAME]"
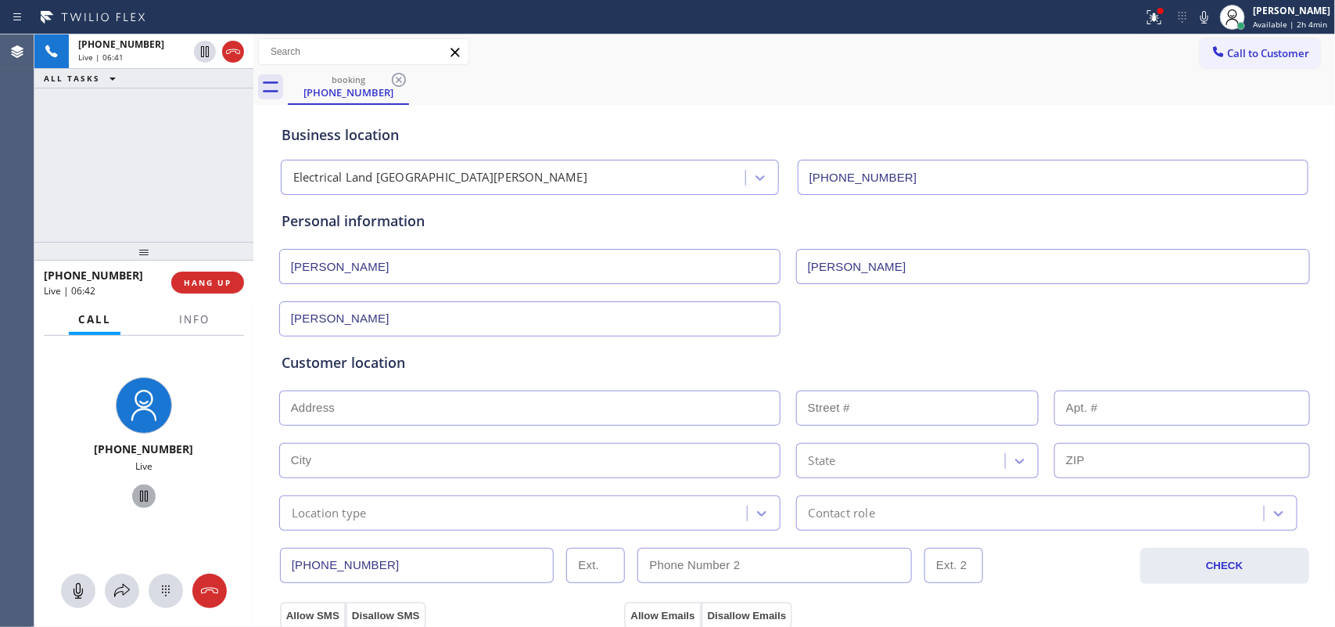
drag, startPoint x: 293, startPoint y: 317, endPoint x: 282, endPoint y: 317, distance: 11.7
click at [282, 317] on input "[PERSON_NAME]" at bounding box center [529, 318] width 501 height 35
click at [370, 319] on input "[PERSON_NAME]" at bounding box center [529, 318] width 501 height 35
type input "[EMAIL_ADDRESS][DOMAIN_NAME]"
click at [482, 408] on input "text" at bounding box center [529, 407] width 501 height 35
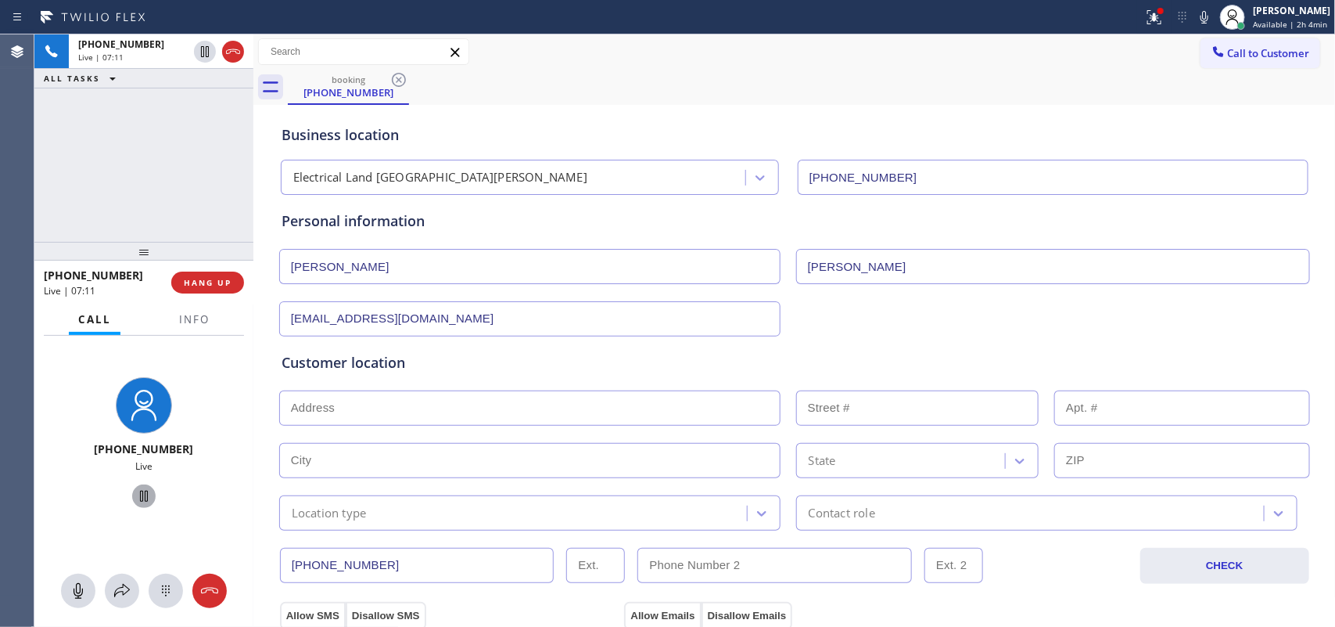
paste input "[STREET_ADDRESS][PERSON_NAME],"
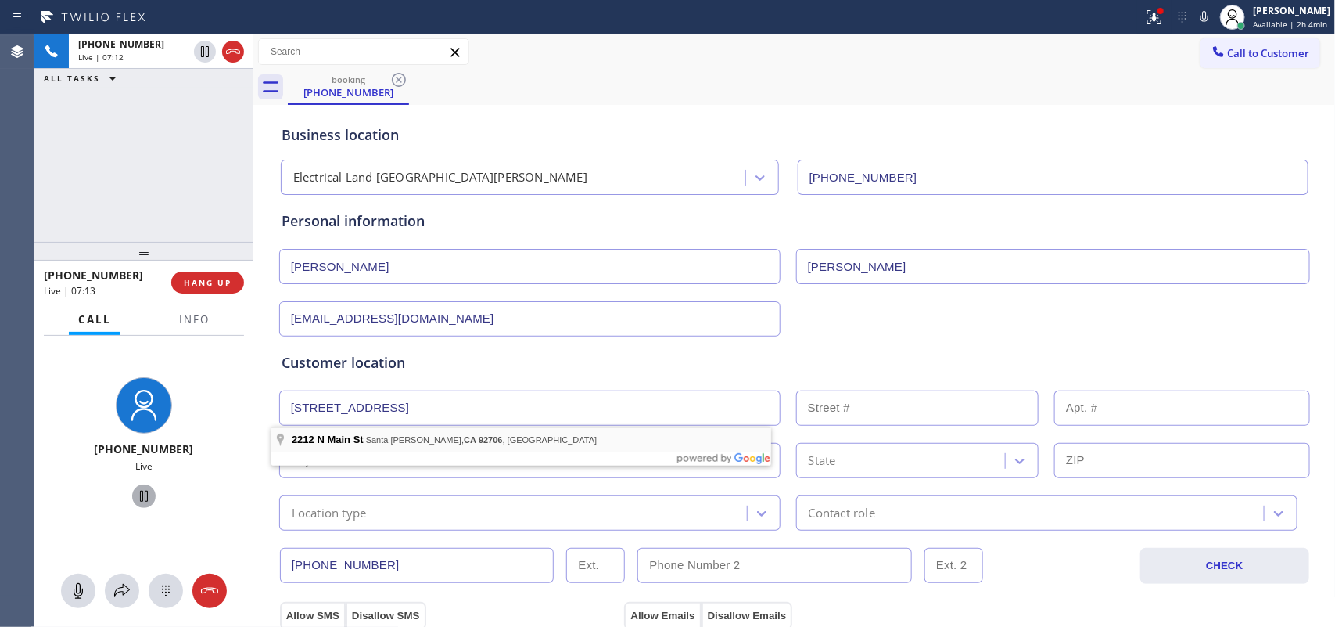
type input "[STREET_ADDRESS]"
type input "2212"
type input "Santa [PERSON_NAME]"
type input "92706"
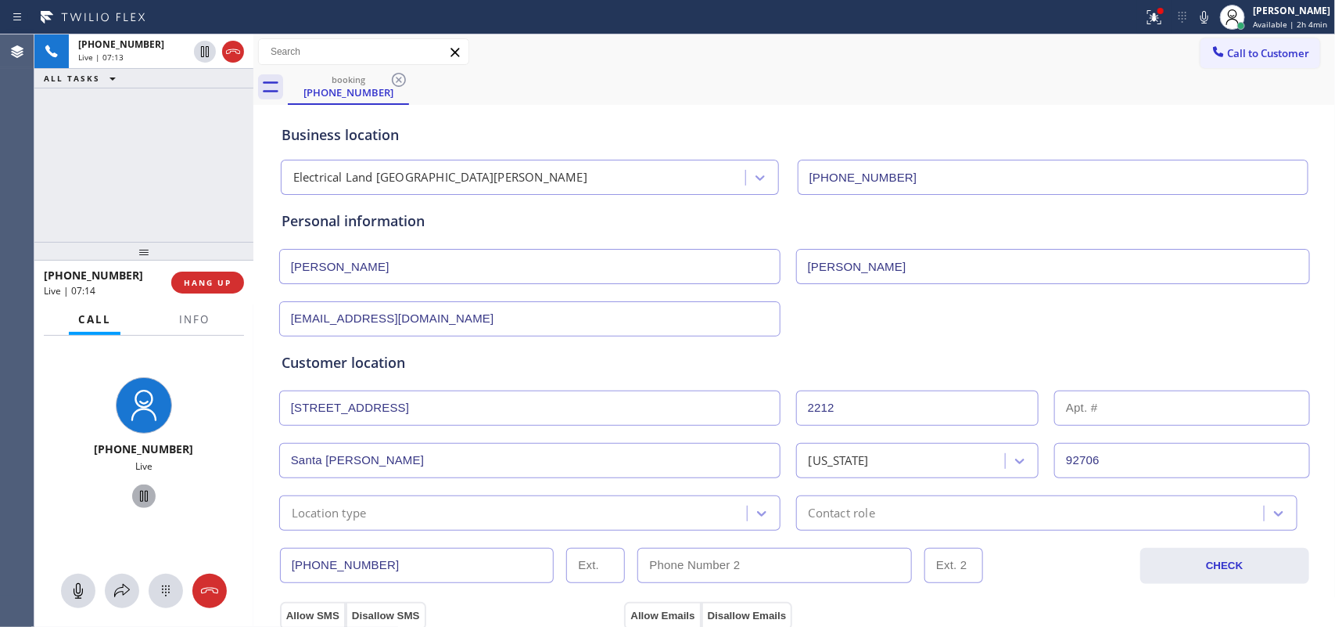
click at [1068, 411] on input "text" at bounding box center [1182, 407] width 256 height 35
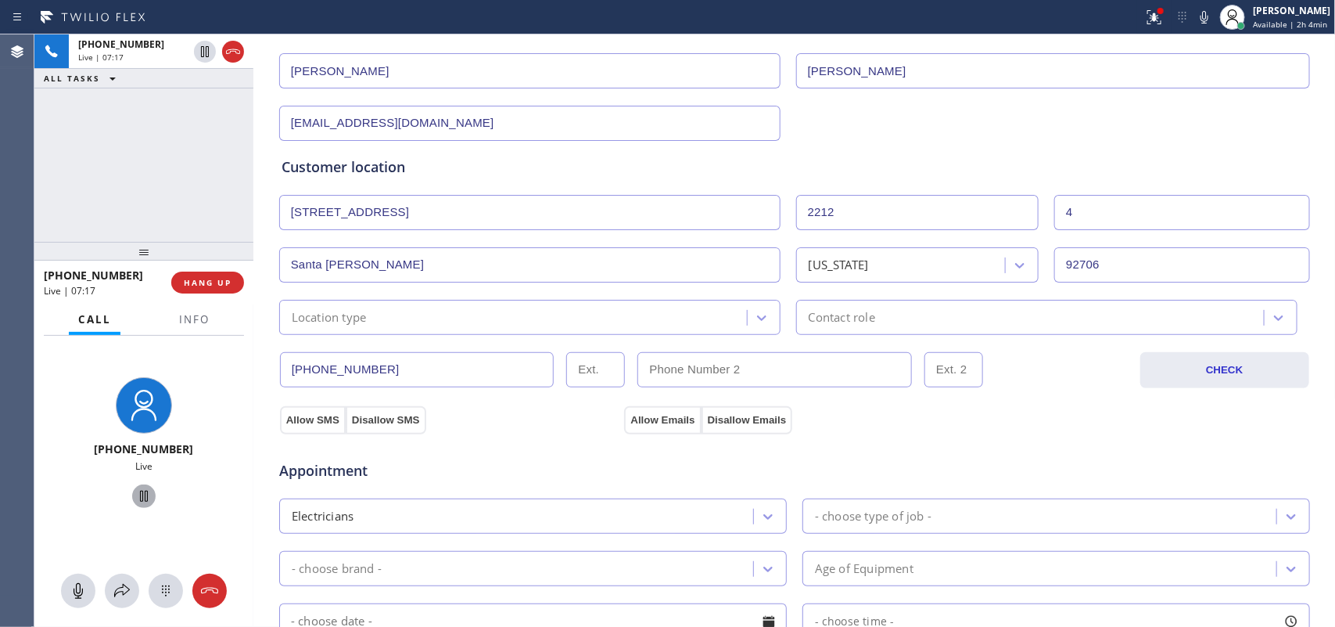
type input "4"
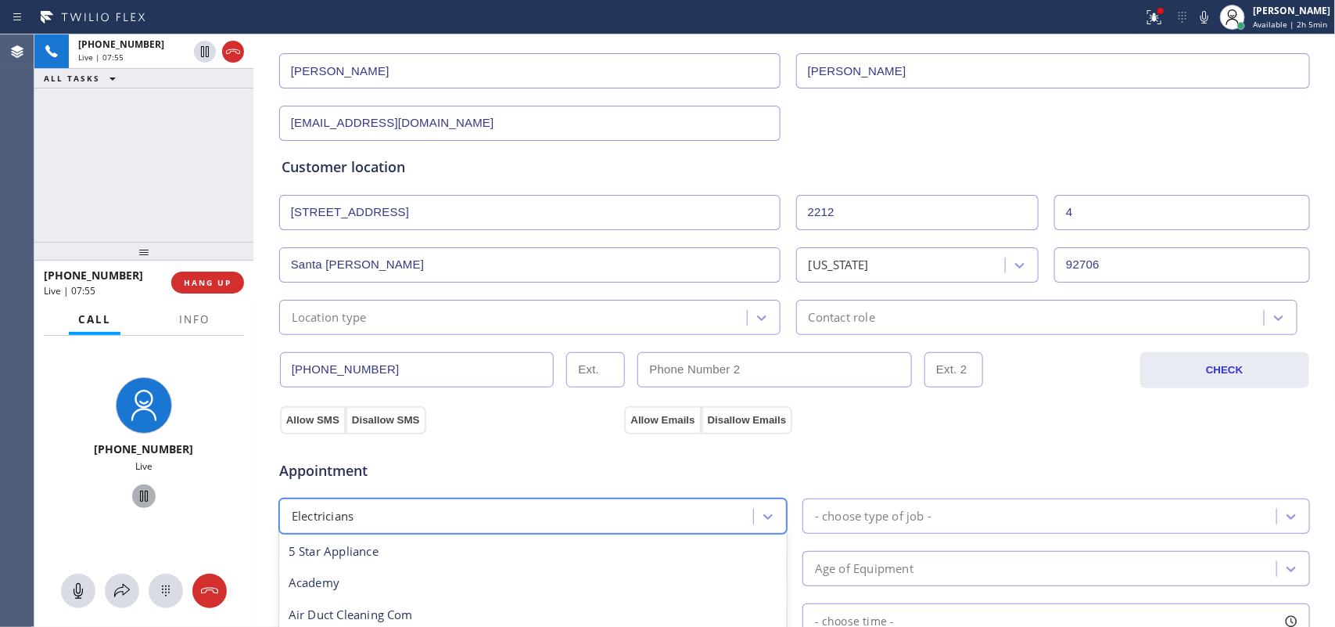
click at [486, 501] on div "Electricians" at bounding box center [518, 515] width 469 height 27
click at [900, 444] on div "Appointment" at bounding box center [795, 461] width 1034 height 40
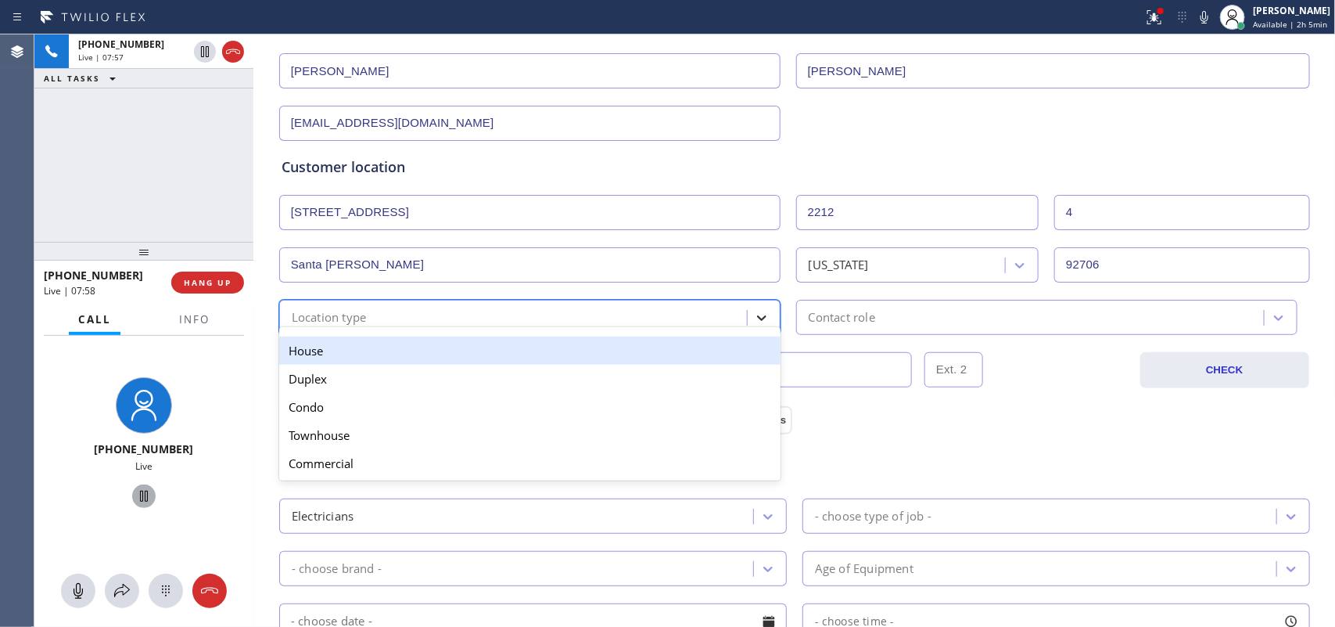
click at [763, 309] on div at bounding box center [762, 317] width 28 height 28
click at [674, 345] on div "House" at bounding box center [529, 350] width 501 height 28
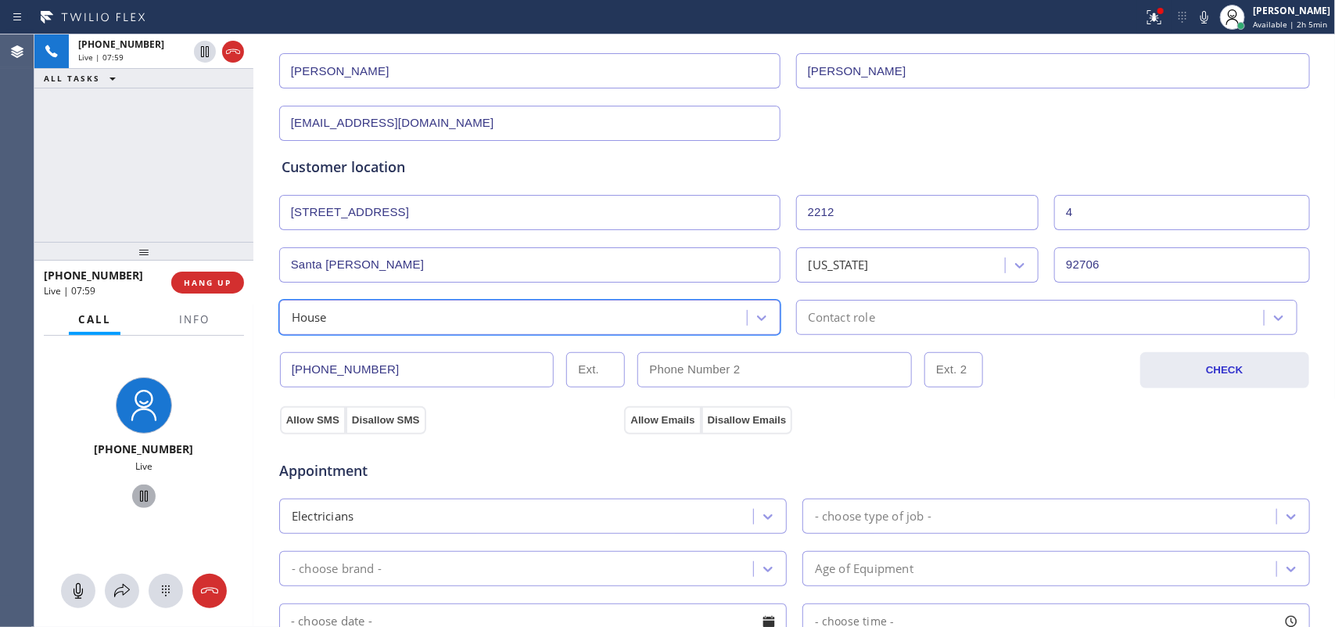
click at [724, 319] on div "House" at bounding box center [515, 316] width 463 height 27
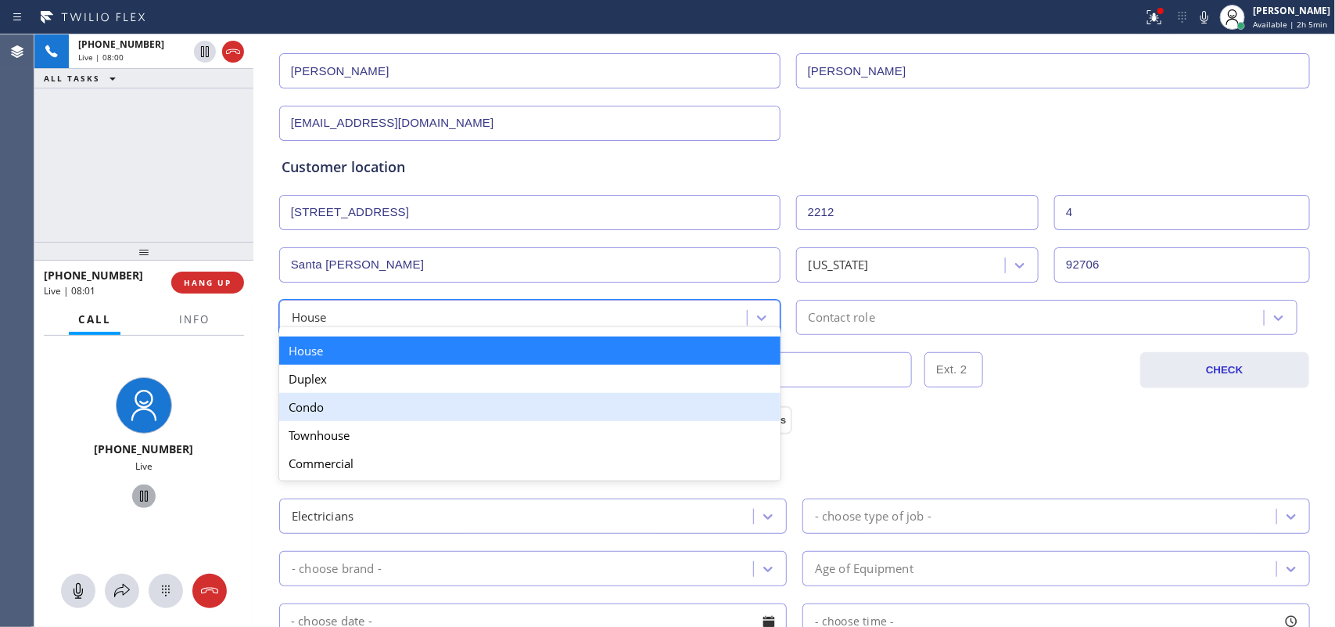
click at [637, 413] on div "Condo" at bounding box center [529, 407] width 501 height 28
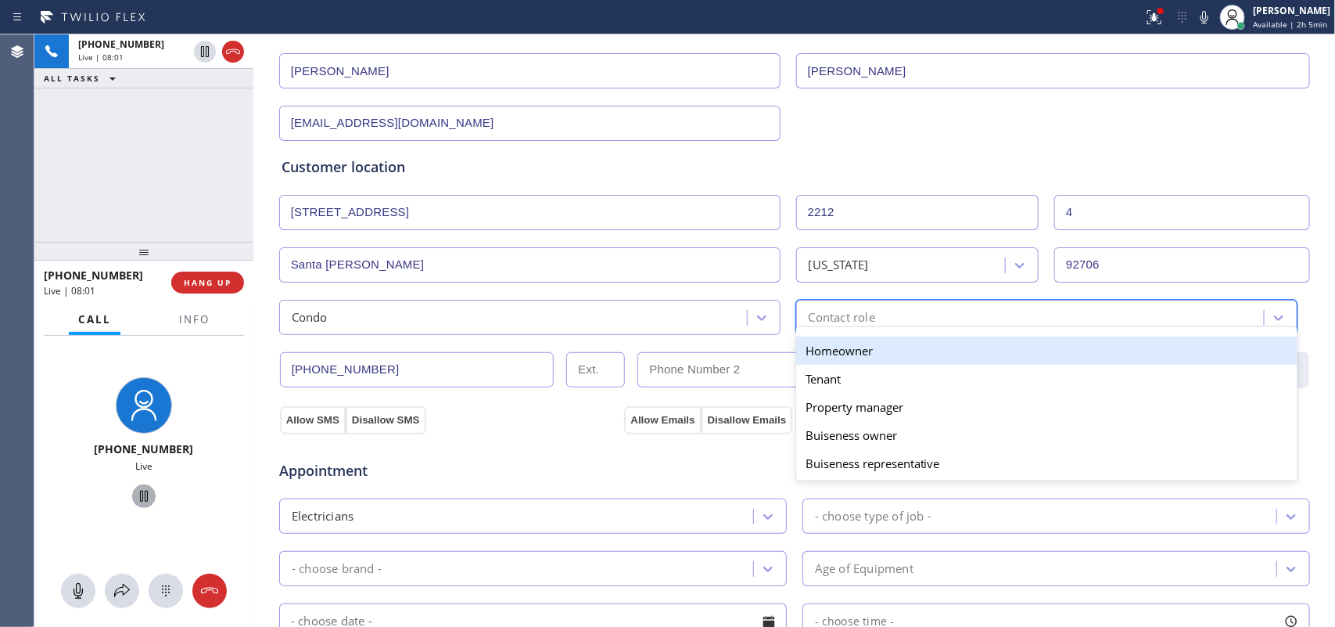
click at [919, 325] on div "Contact role" at bounding box center [1032, 316] width 463 height 27
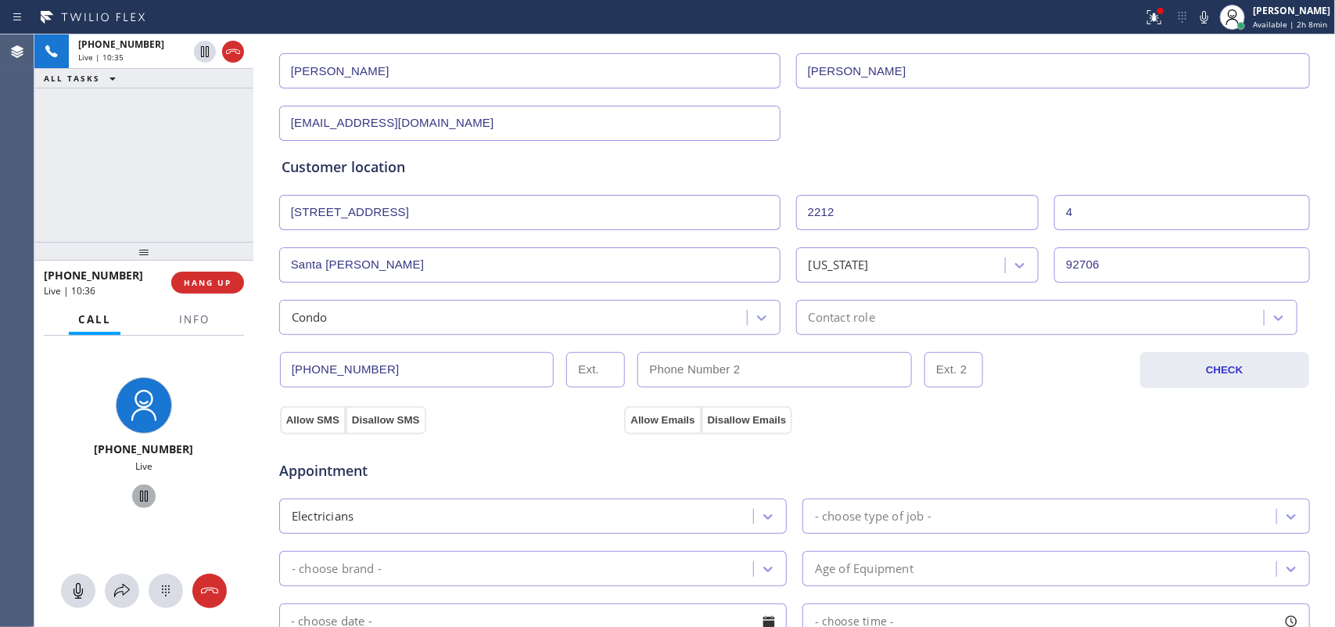
click at [131, 180] on div "[PHONE_NUMBER] Live | 10:35 ALL TASKS ALL TASKS ACTIVE TASKS TASKS IN WRAP UP" at bounding box center [143, 137] width 219 height 207
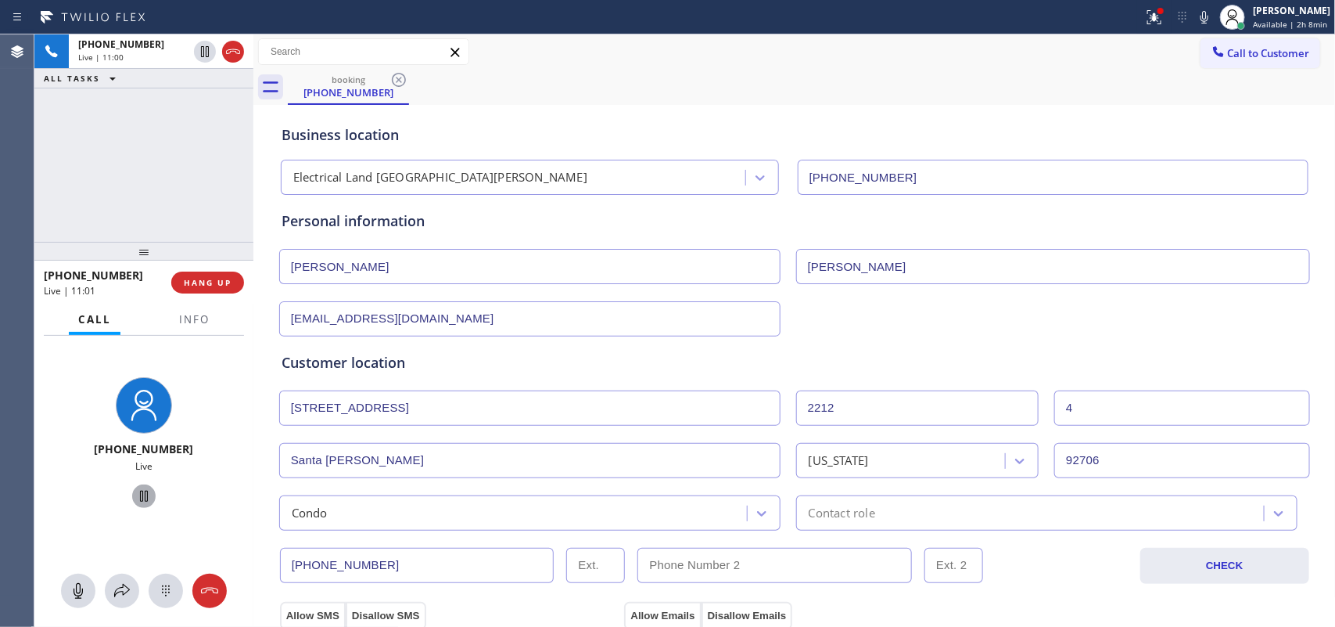
scroll to position [196, 0]
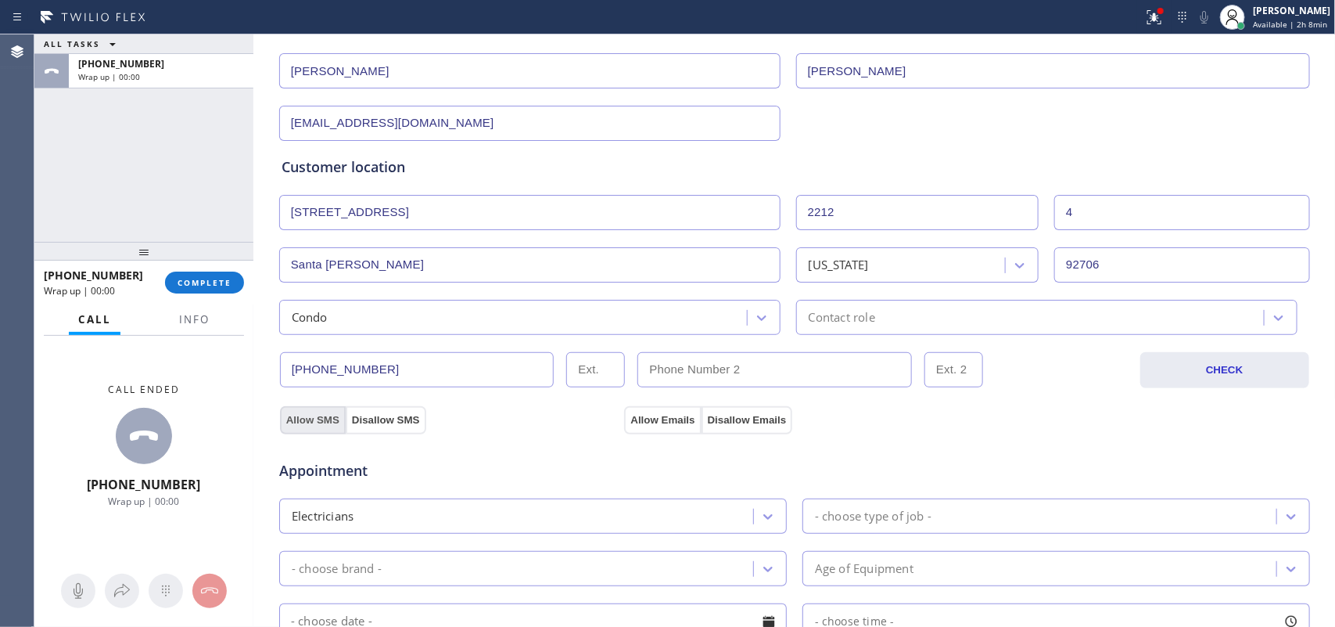
click at [318, 412] on button "Allow SMS" at bounding box center [313, 420] width 66 height 28
click at [634, 420] on button "Allow Emails" at bounding box center [662, 420] width 77 height 28
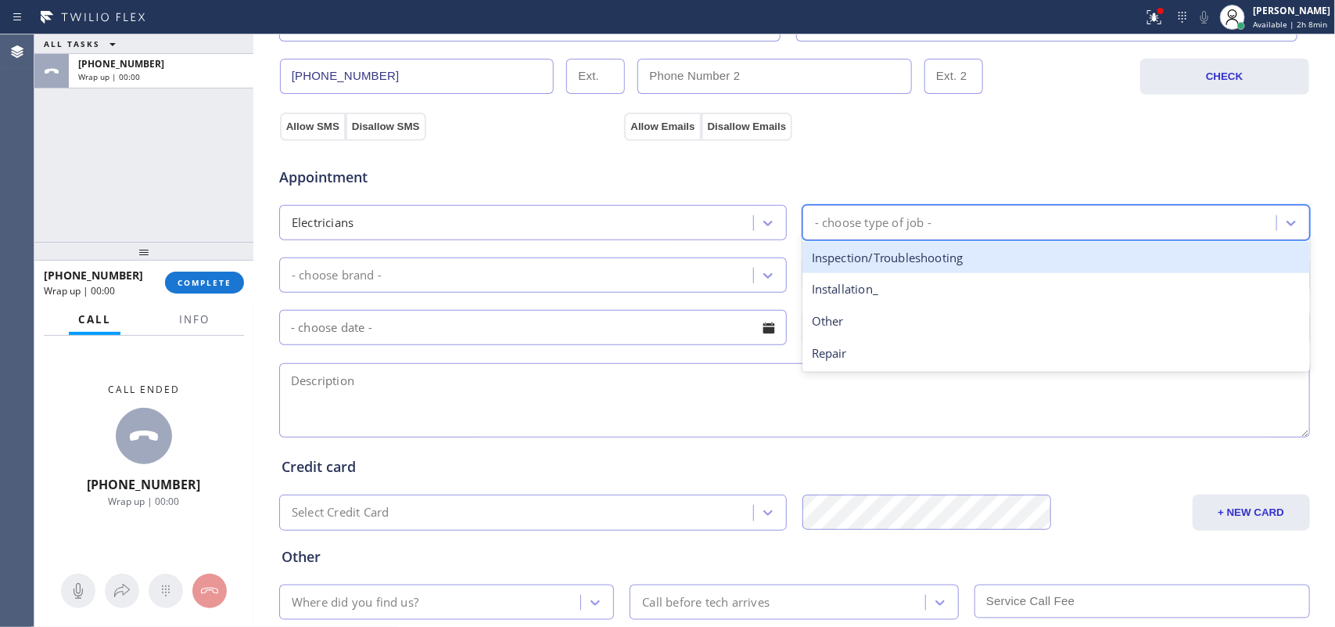
click at [921, 221] on div "- choose type of job -" at bounding box center [873, 223] width 117 height 18
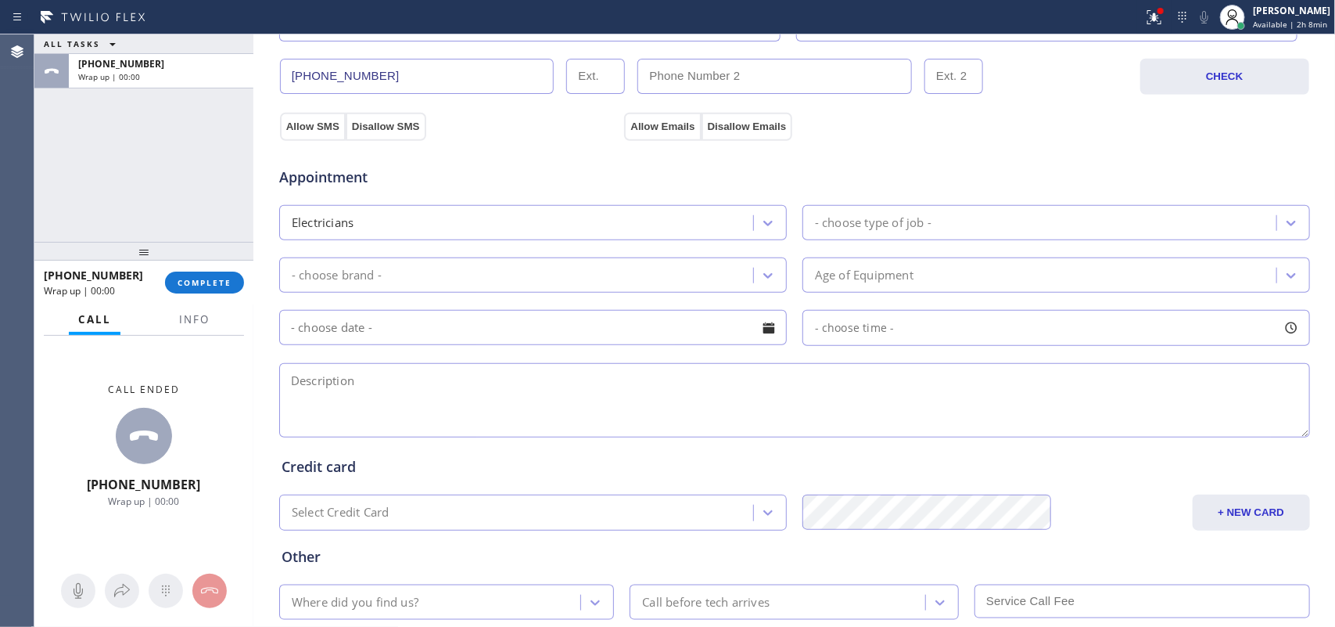
click at [103, 142] on div "ALL TASKS ALL TASKS ACTIVE TASKS TASKS IN WRAP UP [PHONE_NUMBER] Wrap up | 00:00" at bounding box center [143, 137] width 219 height 207
click at [946, 221] on div "- choose type of job -" at bounding box center [1041, 222] width 469 height 27
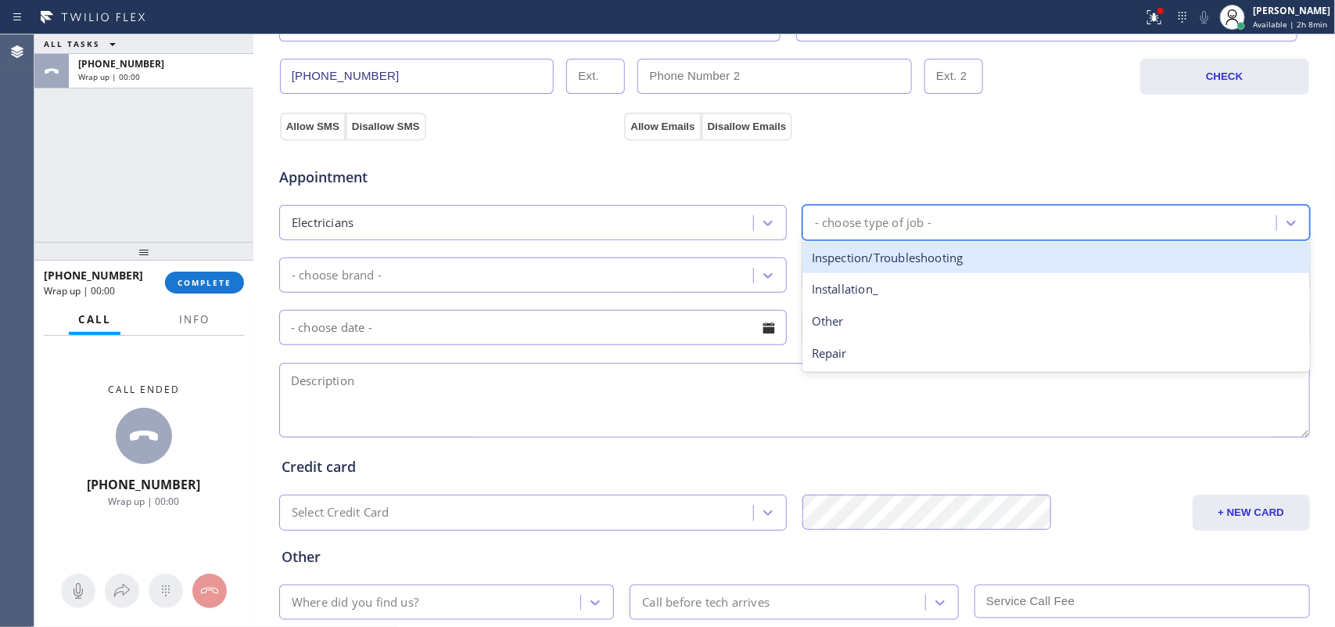
click at [936, 259] on div "Inspection/Troubleshooting" at bounding box center [1057, 258] width 508 height 32
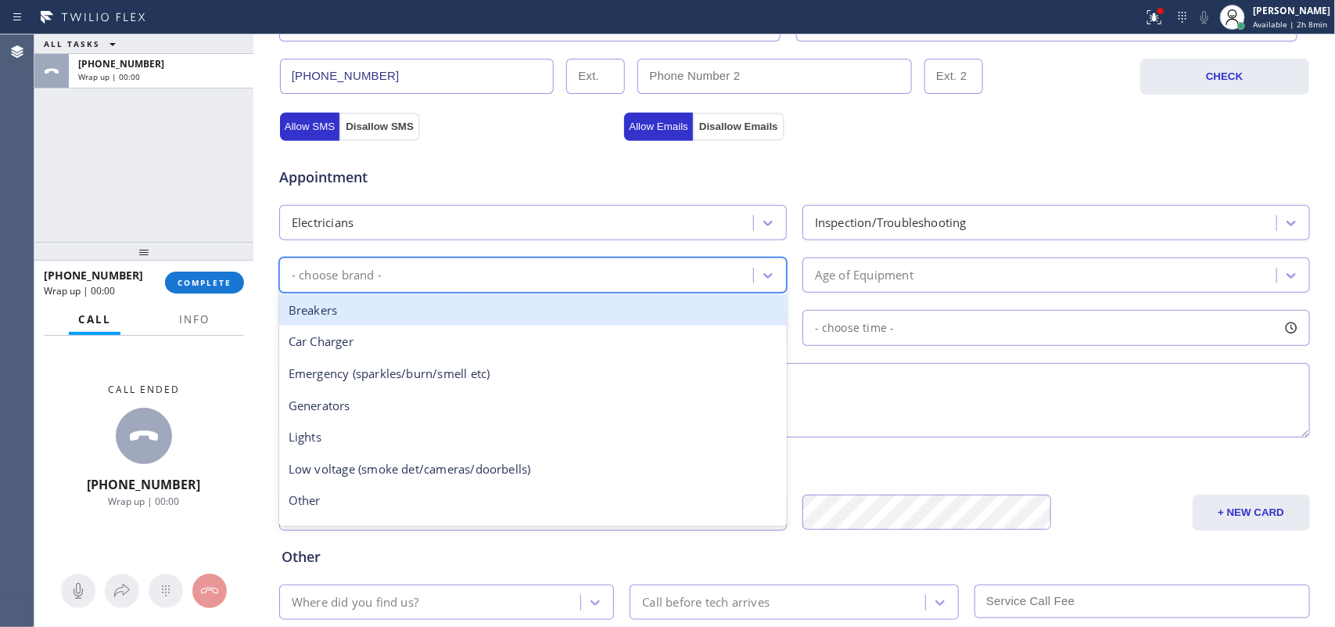
click at [530, 272] on div "- choose brand -" at bounding box center [518, 274] width 469 height 27
click at [540, 313] on div "Breakers" at bounding box center [533, 310] width 508 height 32
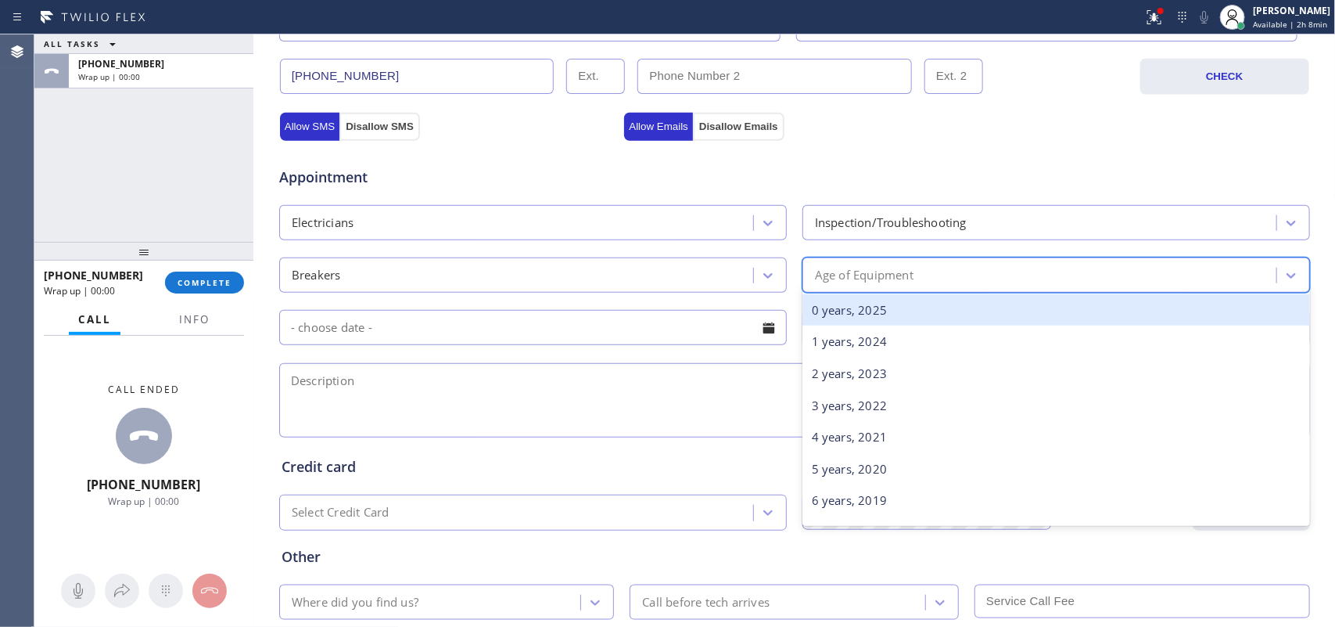
click at [833, 287] on div "Age of Equipment" at bounding box center [1041, 274] width 469 height 27
click at [850, 307] on div "0 years, 2025" at bounding box center [1057, 310] width 508 height 32
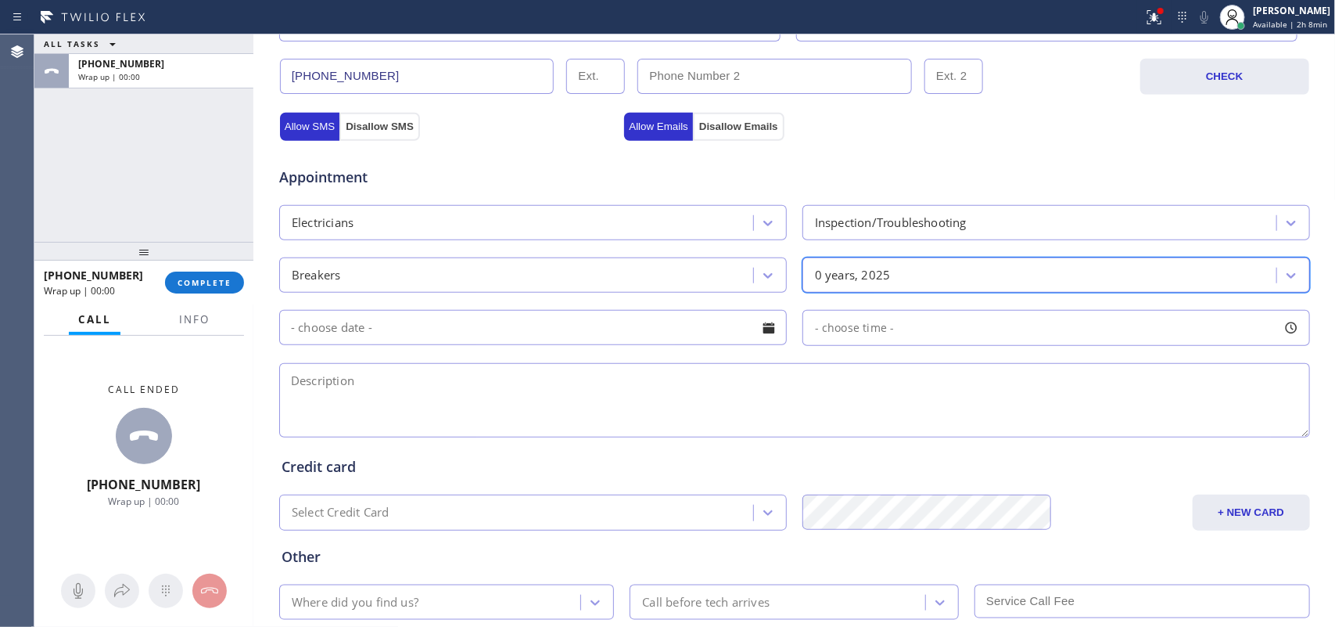
click at [765, 323] on div at bounding box center [769, 327] width 27 height 27
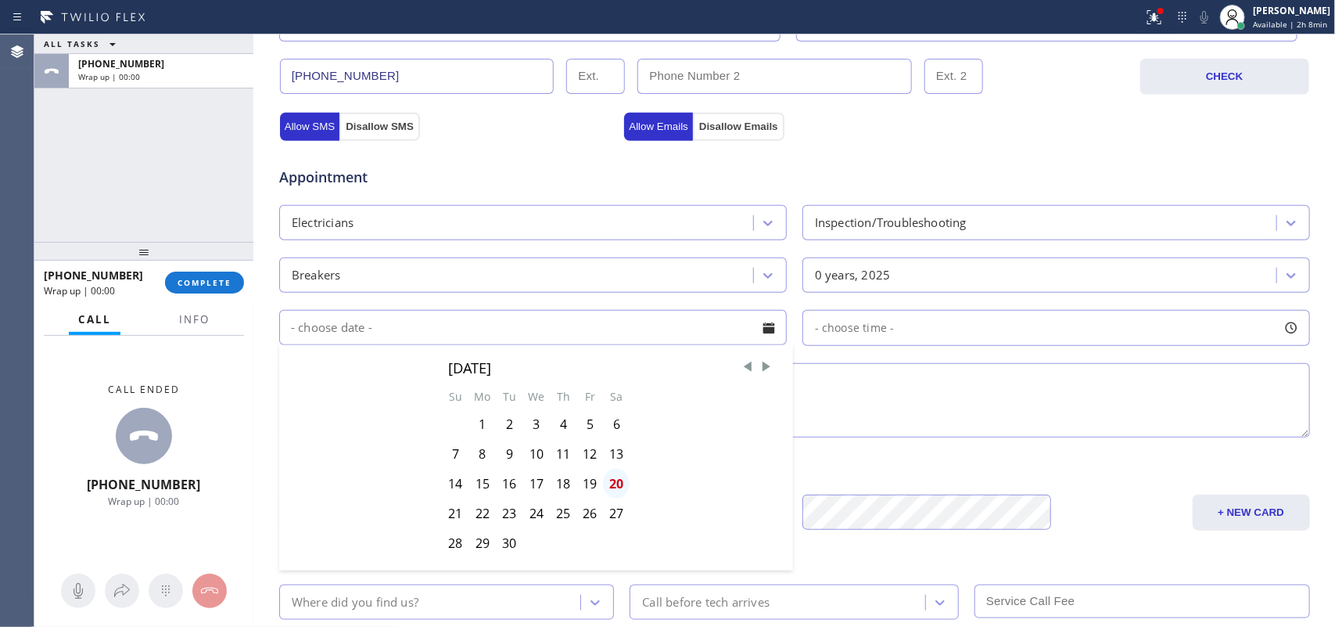
click at [615, 485] on div "20" at bounding box center [616, 484] width 27 height 30
type input "[DATE]"
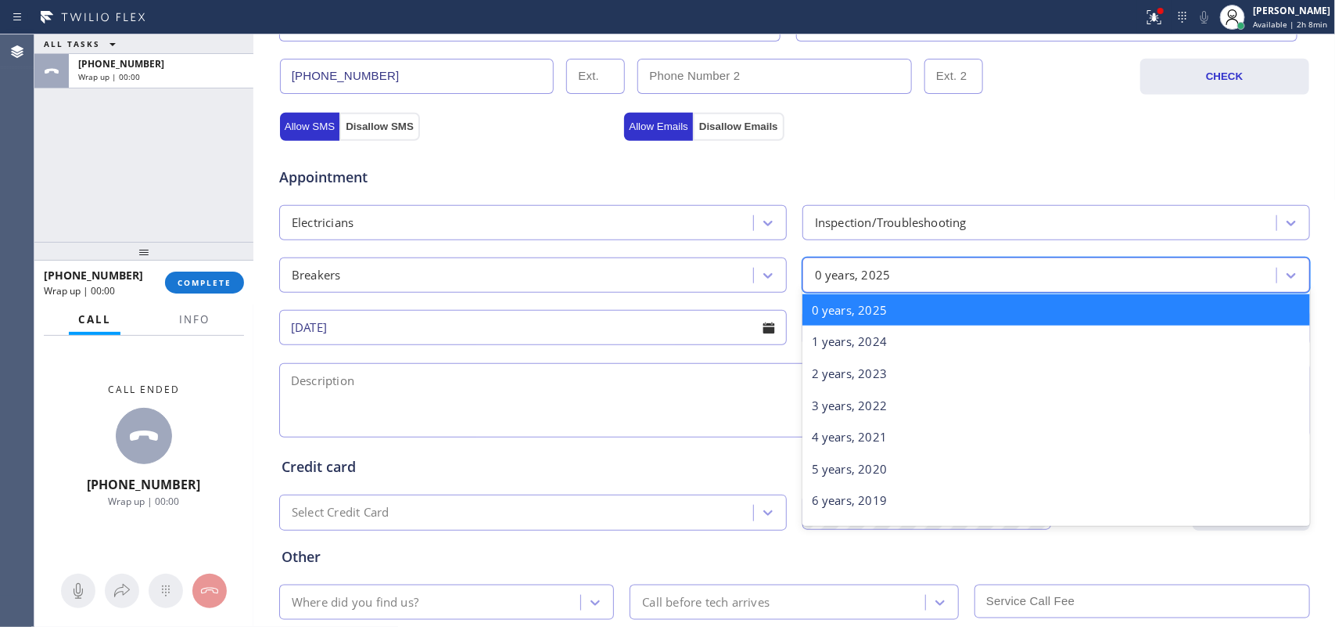
click at [1007, 272] on div "0 years, 2025" at bounding box center [1041, 274] width 469 height 27
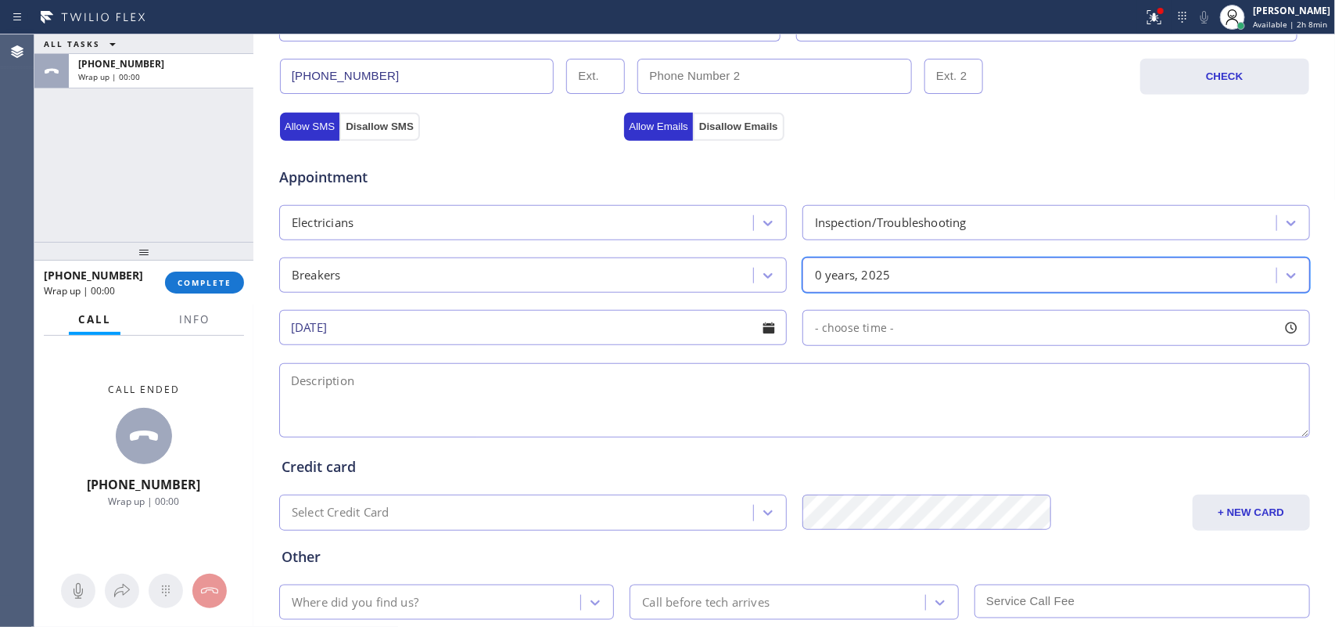
click at [967, 276] on div "0 years, 2025" at bounding box center [1041, 274] width 469 height 27
click at [862, 335] on span "- choose time -" at bounding box center [855, 327] width 80 height 15
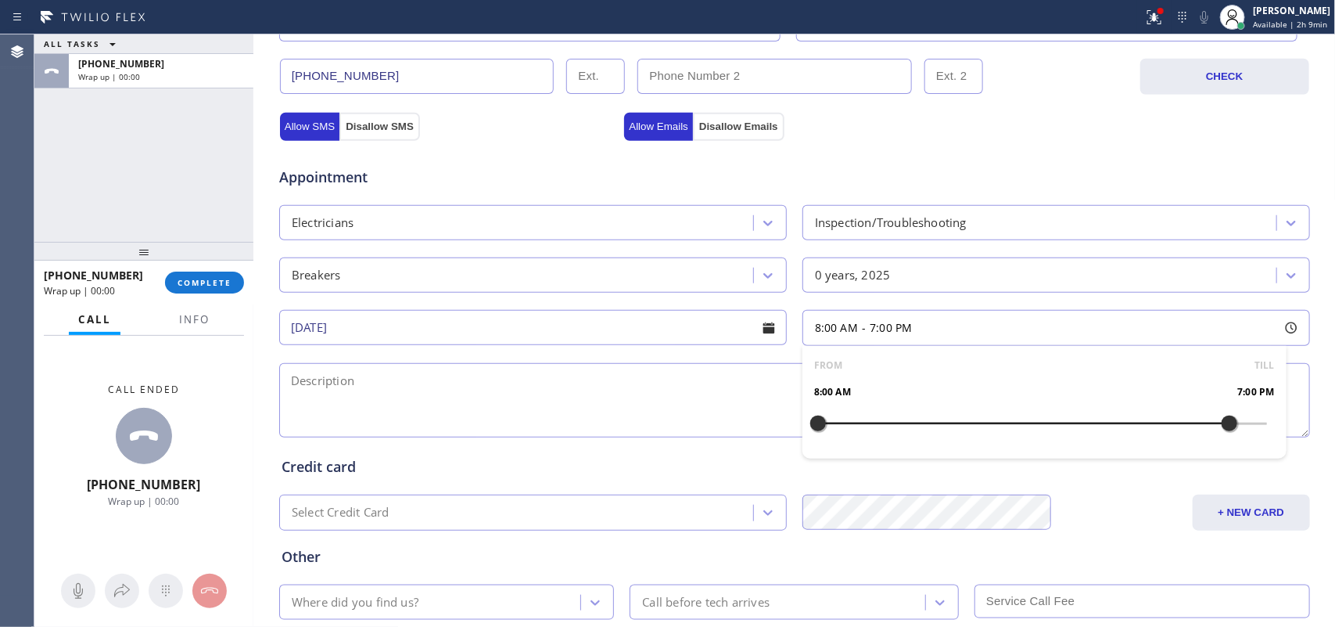
drag, startPoint x: 815, startPoint y: 426, endPoint x: 1223, endPoint y: 424, distance: 407.5
click at [1068, 424] on div at bounding box center [1229, 423] width 19 height 33
drag, startPoint x: 812, startPoint y: 421, endPoint x: 1116, endPoint y: 431, distance: 304.4
click at [1068, 431] on div at bounding box center [1117, 423] width 19 height 33
click at [513, 391] on textarea at bounding box center [794, 400] width 1031 height 74
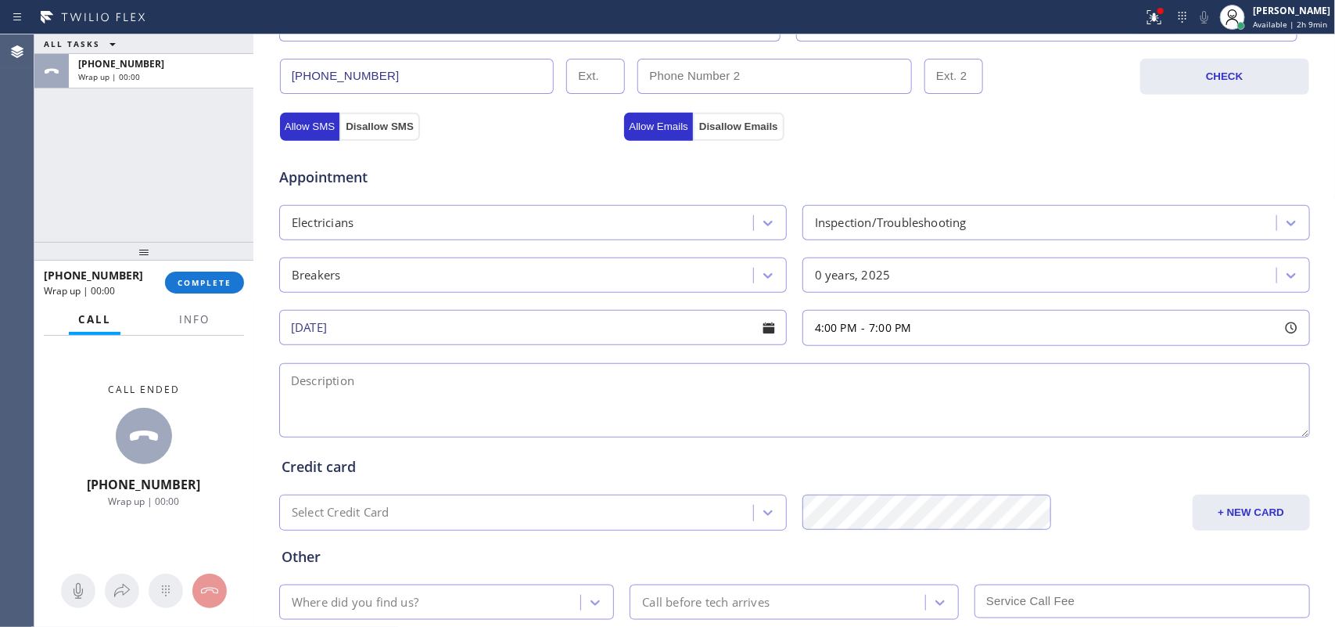
scroll to position [588, 0]
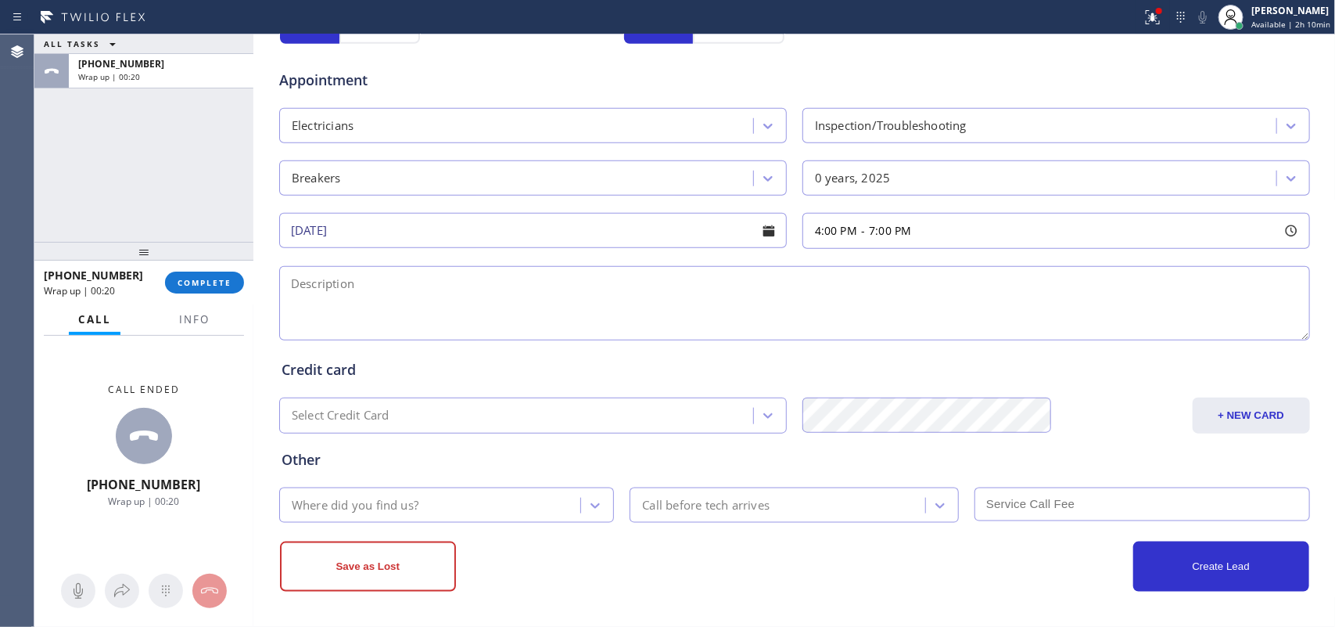
click at [81, 208] on div "ALL TASKS ALL TASKS ACTIVE TASKS TASKS IN WRAP UP [PHONE_NUMBER] Wrap up | 00:20" at bounding box center [143, 137] width 219 height 207
click at [186, 318] on span "Info" at bounding box center [194, 319] width 31 height 14
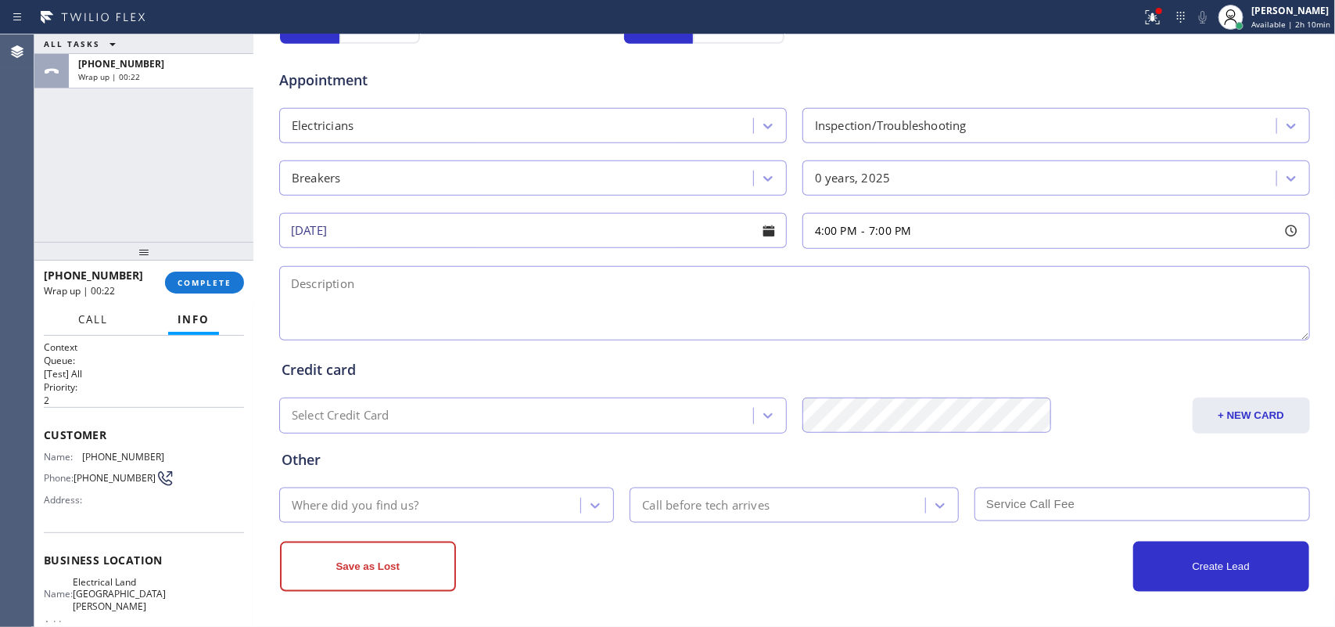
click at [102, 321] on span "Call" at bounding box center [93, 319] width 30 height 14
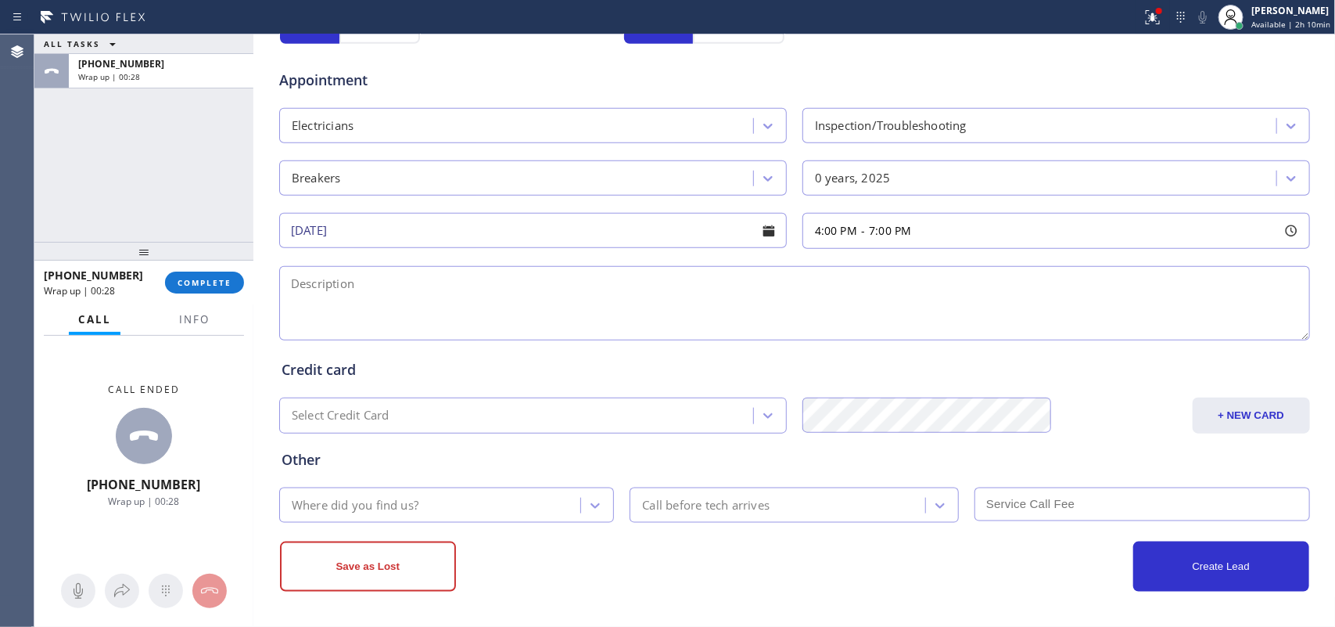
click at [460, 275] on textarea at bounding box center [794, 303] width 1031 height 74
click at [193, 315] on span "Info" at bounding box center [194, 319] width 31 height 14
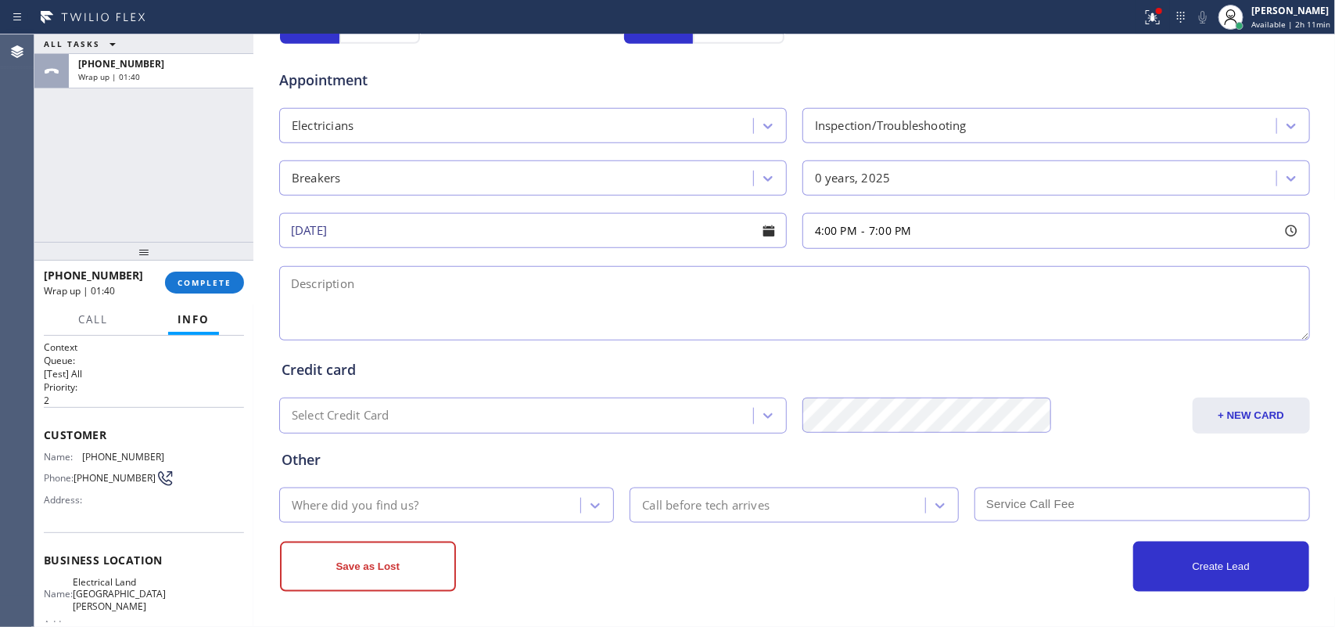
click at [112, 157] on div "ALL TASKS ALL TASKS ACTIVE TASKS TASKS IN WRAP UP [PHONE_NUMBER] Wrap up | 01:40" at bounding box center [143, 137] width 219 height 207
click at [103, 192] on div "ALL TASKS ALL TASKS ACTIVE TASKS TASKS IN WRAP UP [PHONE_NUMBER] Wrap up | 02:43" at bounding box center [143, 137] width 219 height 207
click at [86, 165] on div "ALL TASKS ALL TASKS ACTIVE TASKS TASKS IN WRAP UP [PHONE_NUMBER] Wrap up | 03:53" at bounding box center [143, 137] width 219 height 207
click at [99, 319] on span "Call" at bounding box center [93, 319] width 30 height 14
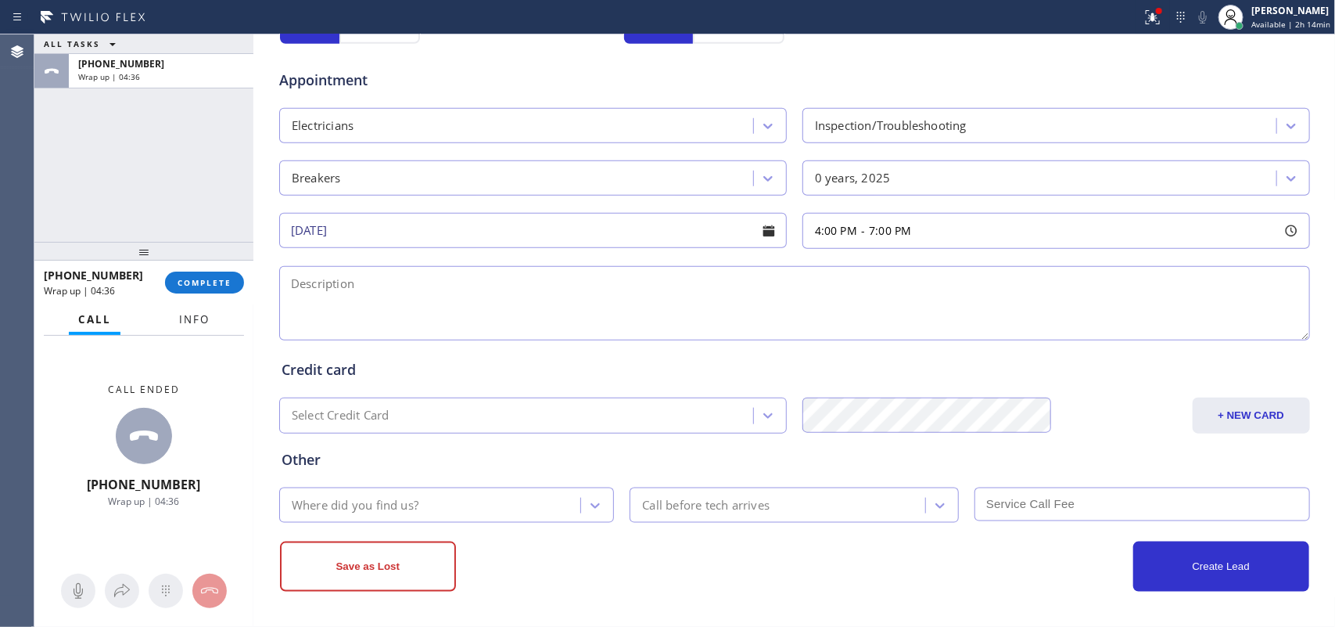
click at [192, 321] on span "Info" at bounding box center [194, 319] width 31 height 14
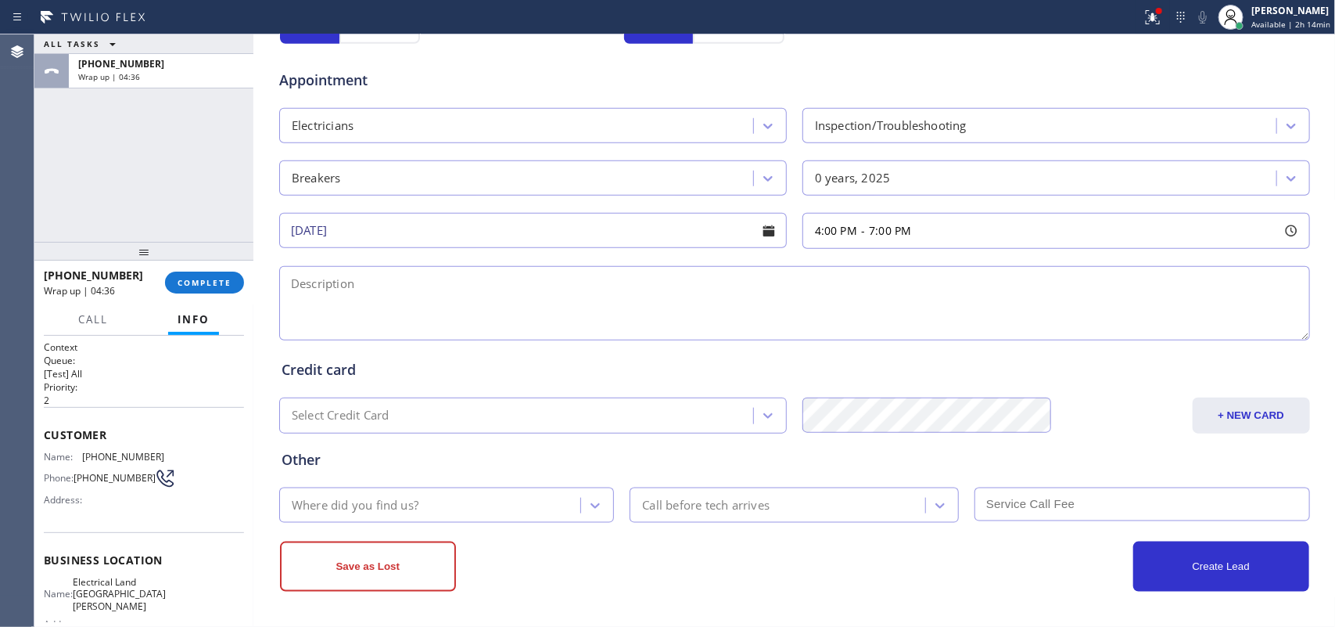
scroll to position [161, 0]
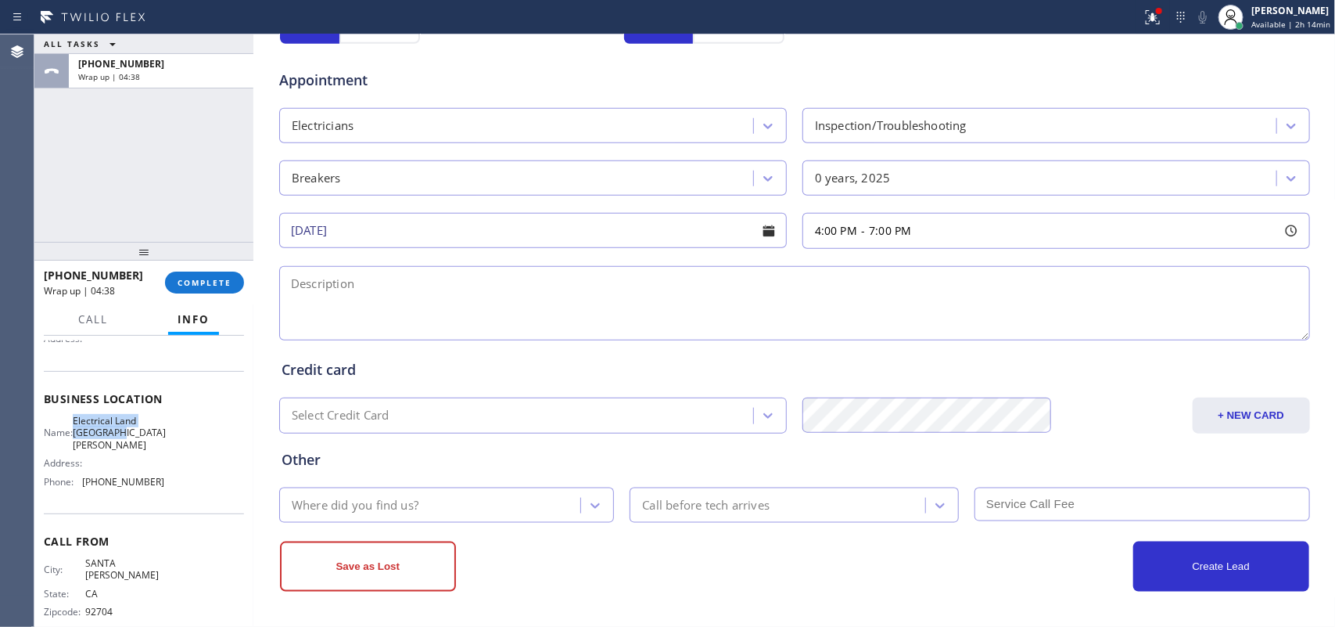
drag, startPoint x: 139, startPoint y: 436, endPoint x: 77, endPoint y: 415, distance: 66.0
click at [77, 415] on div "Business location Name: Electrical Land Santa [PERSON_NAME] Address: Phone: [PH…" at bounding box center [144, 442] width 200 height 142
copy span "Electrical Land [GEOGRAPHIC_DATA][PERSON_NAME]"
click at [189, 224] on div "ALL TASKS ALL TASKS ACTIVE TASKS TASKS IN WRAP UP [PHONE_NUMBER] Wrap up | 05:27" at bounding box center [143, 137] width 219 height 207
click at [376, 315] on textarea at bounding box center [794, 303] width 1031 height 74
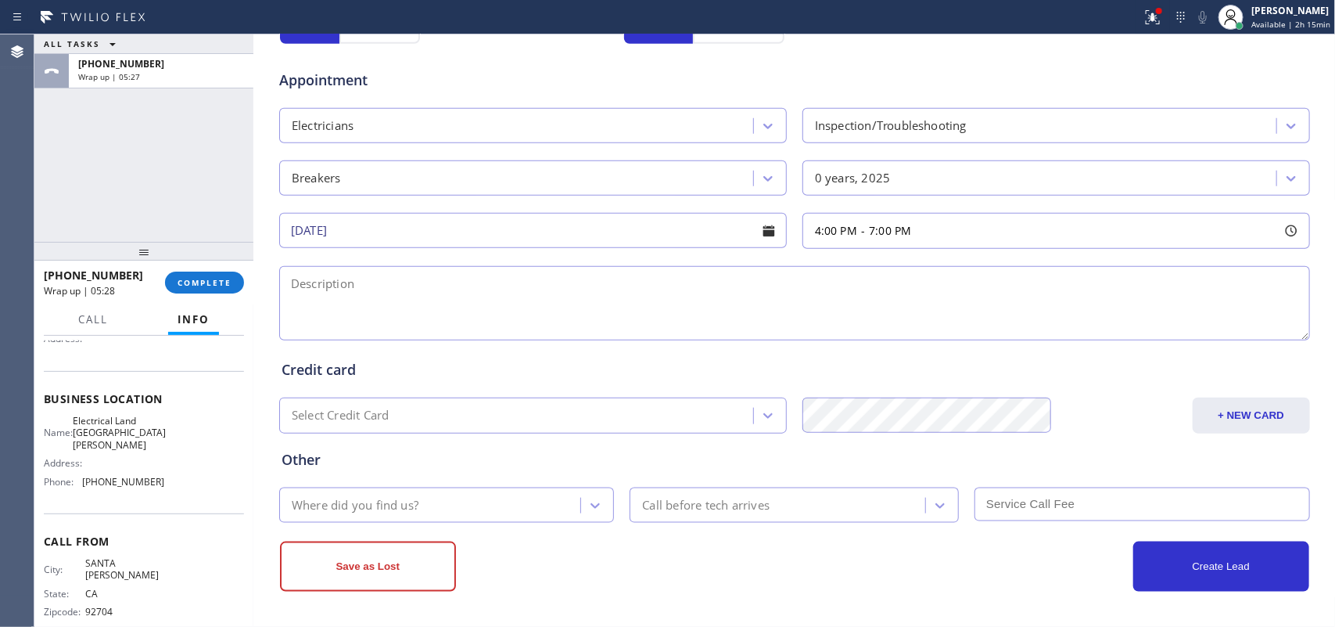
paste textarea "4=7/ $60 (based on the complexity of the job)/ apartment-ho/ the circuit breake…"
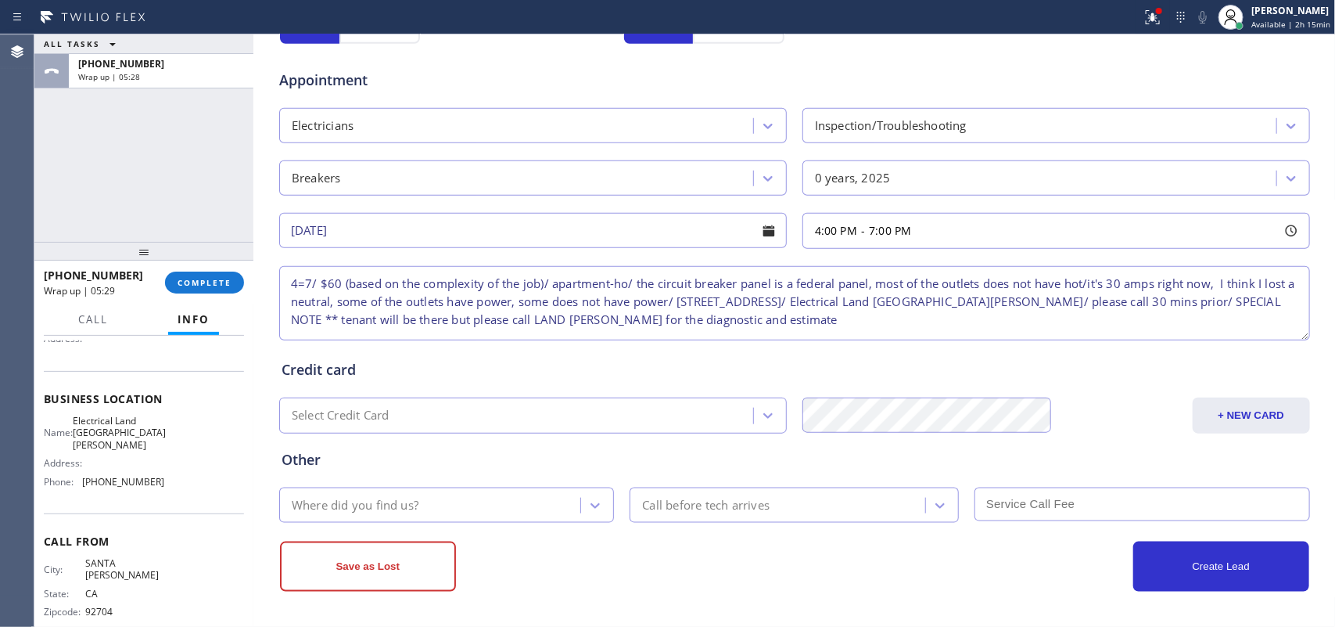
click at [298, 276] on textarea "4=7/ $60 (based on the complexity of the job)/ apartment-ho/ the circuit breake…" at bounding box center [794, 303] width 1031 height 74
type textarea "4-7/ $60 (based on the complexity of the job)/ apartment-ho/ the circuit breake…"
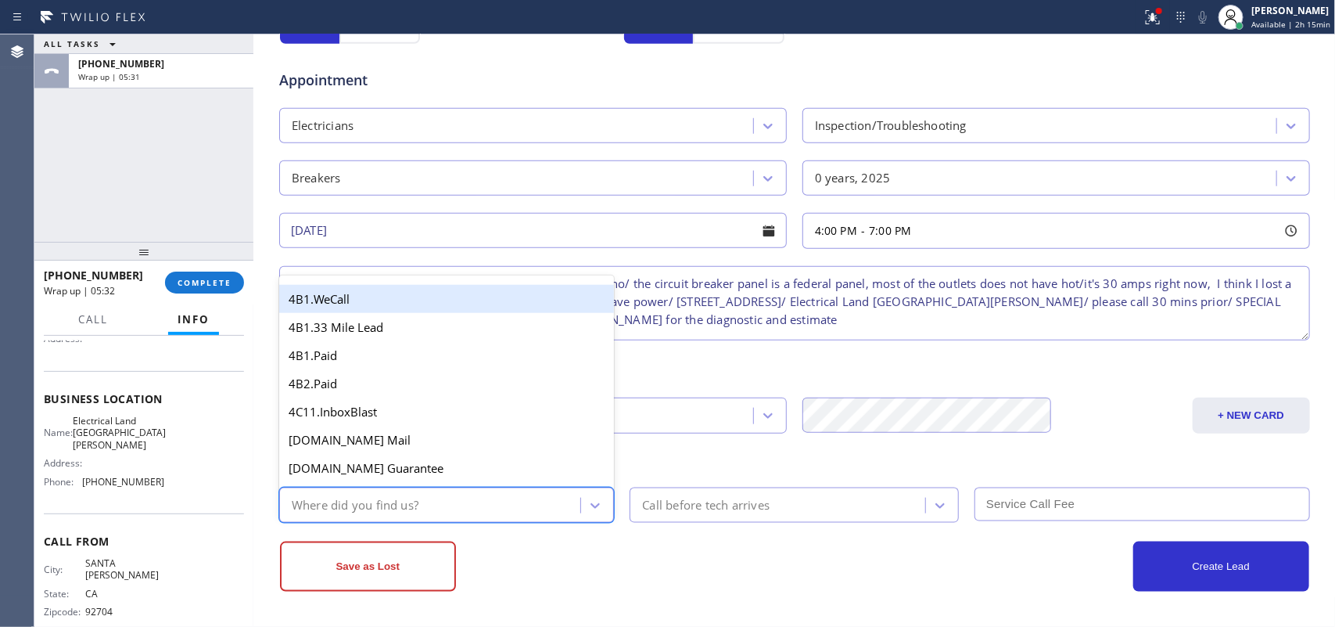
click at [510, 501] on div "Where did you find us?" at bounding box center [432, 504] width 297 height 27
type input "g"
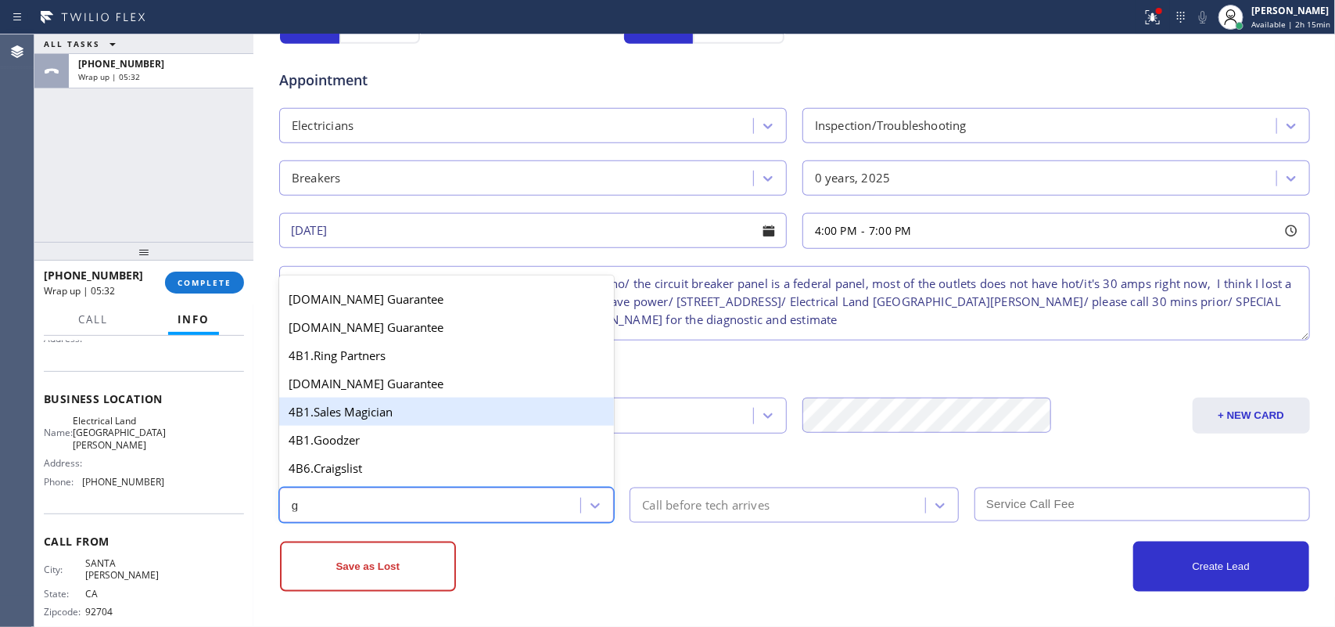
scroll to position [196, 0]
click at [404, 425] on div "4A. Google/G+" at bounding box center [447, 413] width 336 height 28
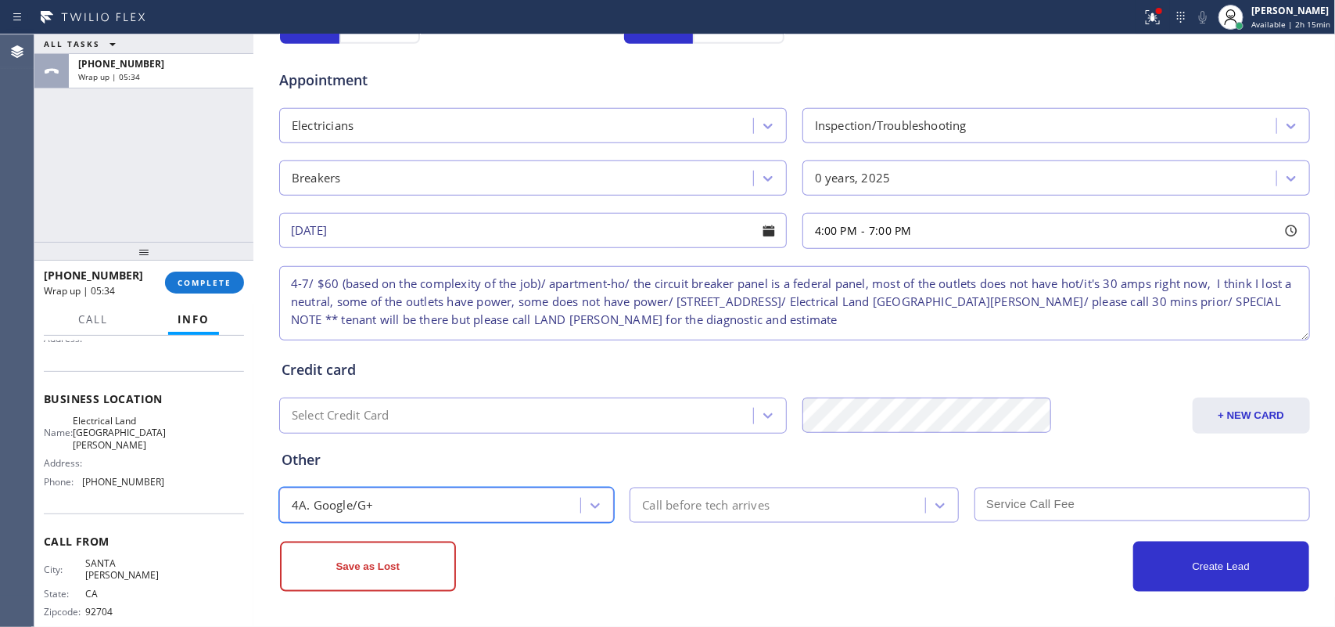
click at [675, 501] on div "Call before tech arrives" at bounding box center [705, 505] width 127 height 18
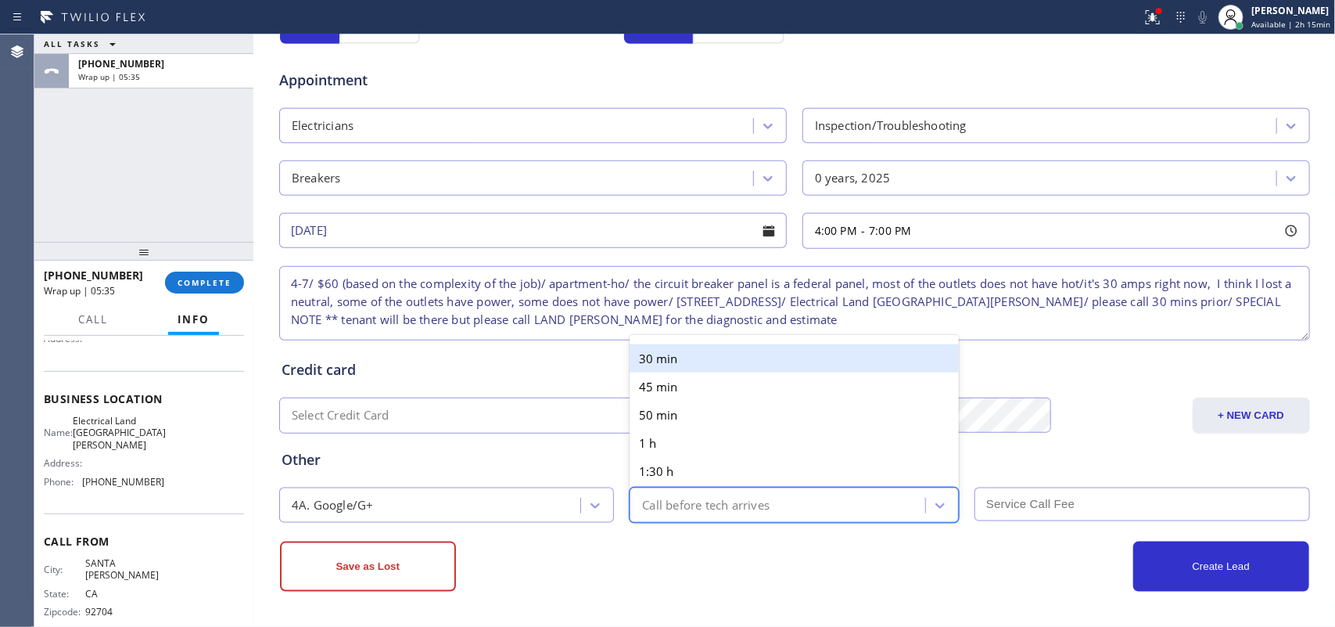
click at [654, 344] on div "30 min" at bounding box center [794, 358] width 329 height 28
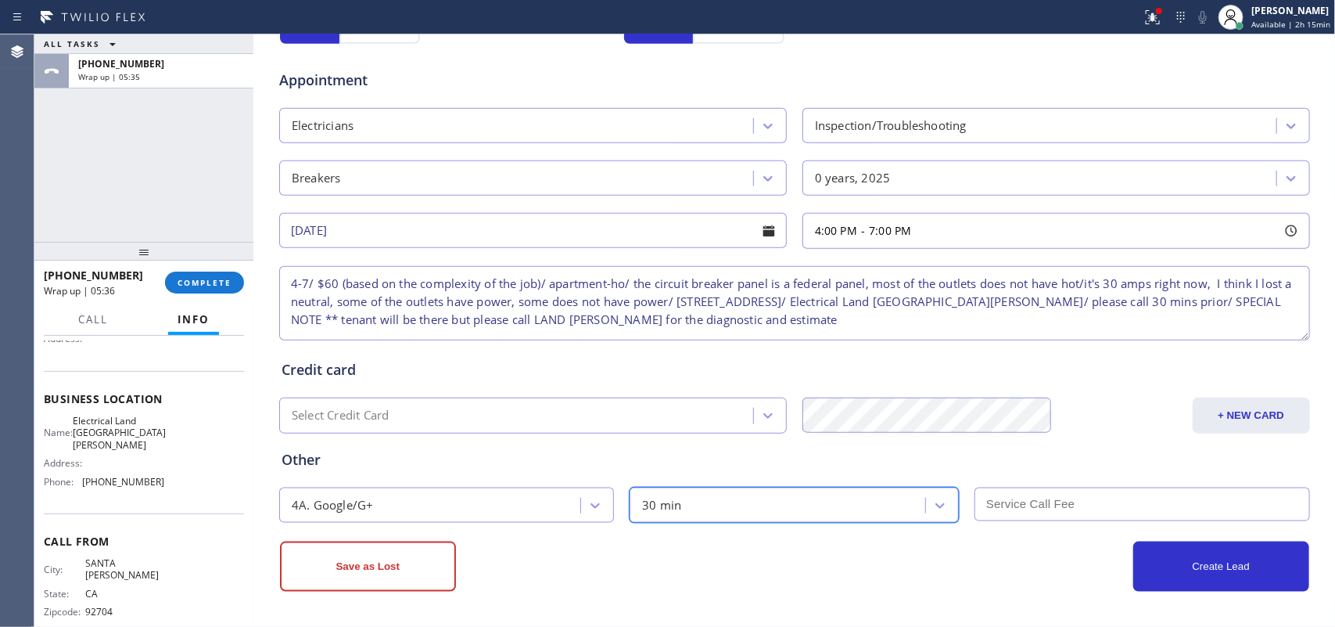
click at [1050, 501] on input "text" at bounding box center [1143, 504] width 336 height 34
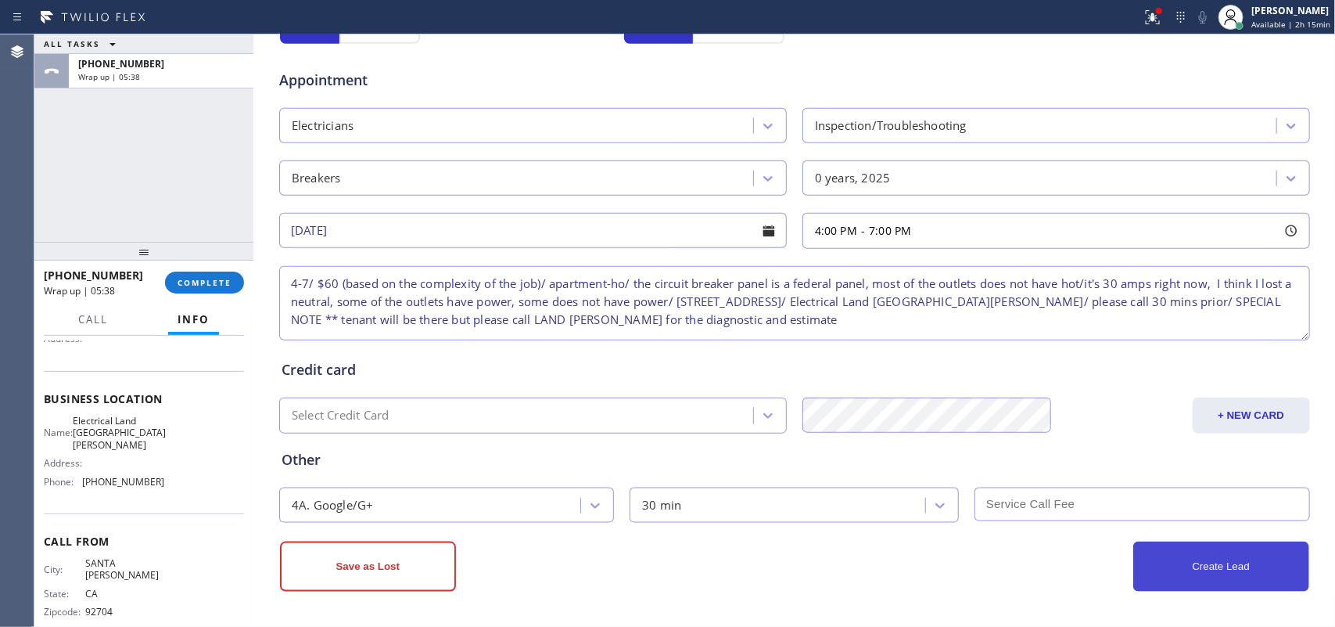
click at [1068, 501] on button "Create Lead" at bounding box center [1221, 566] width 176 height 50
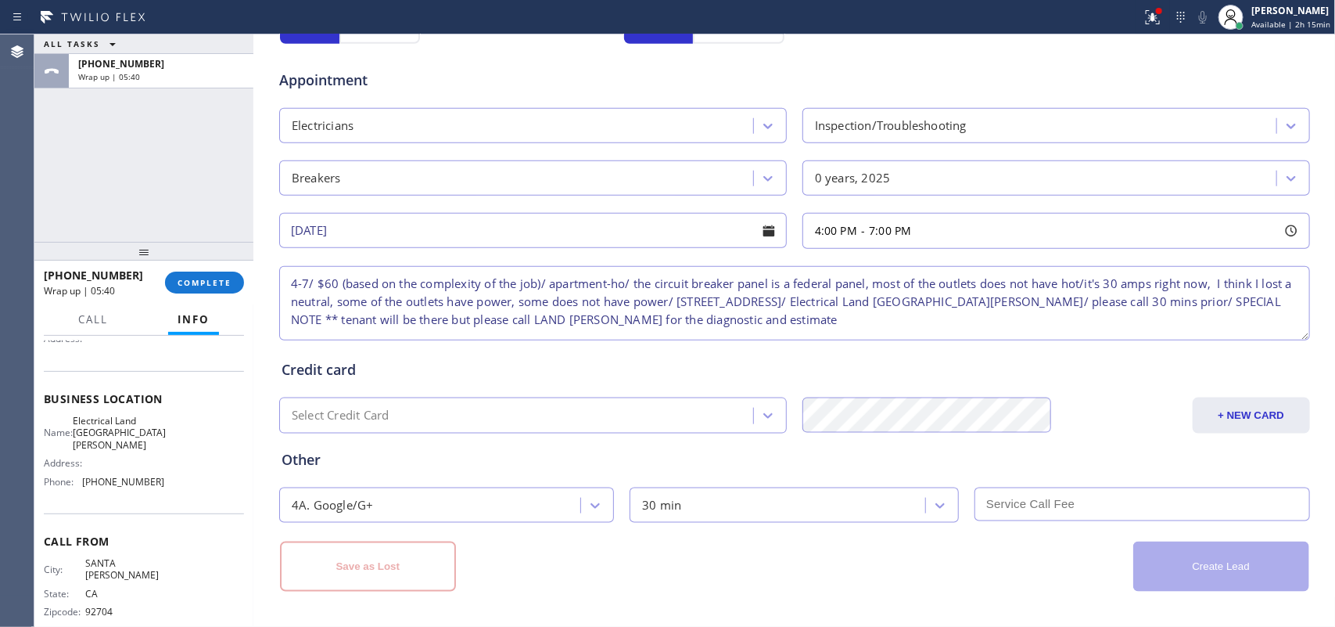
scroll to position [250, 0]
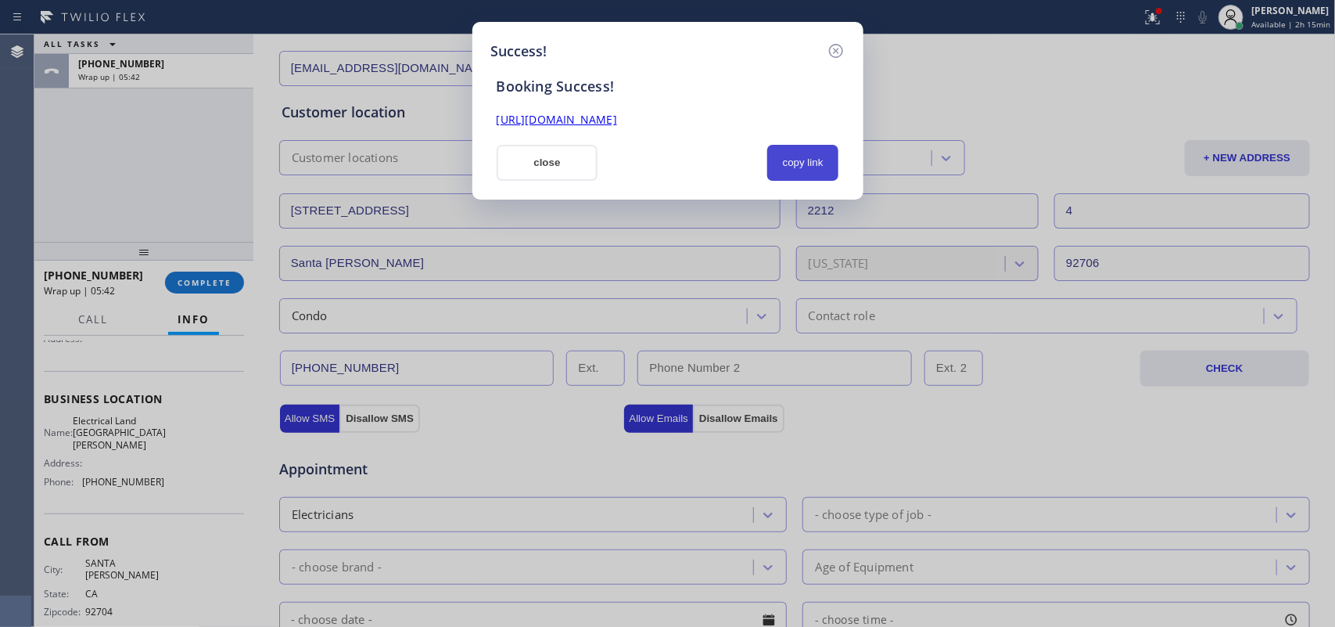
click at [810, 157] on button "copy link" at bounding box center [803, 163] width 72 height 36
click at [617, 116] on link "[URL][DOMAIN_NAME]" at bounding box center [557, 119] width 120 height 15
click at [526, 163] on button "close" at bounding box center [548, 163] width 102 height 36
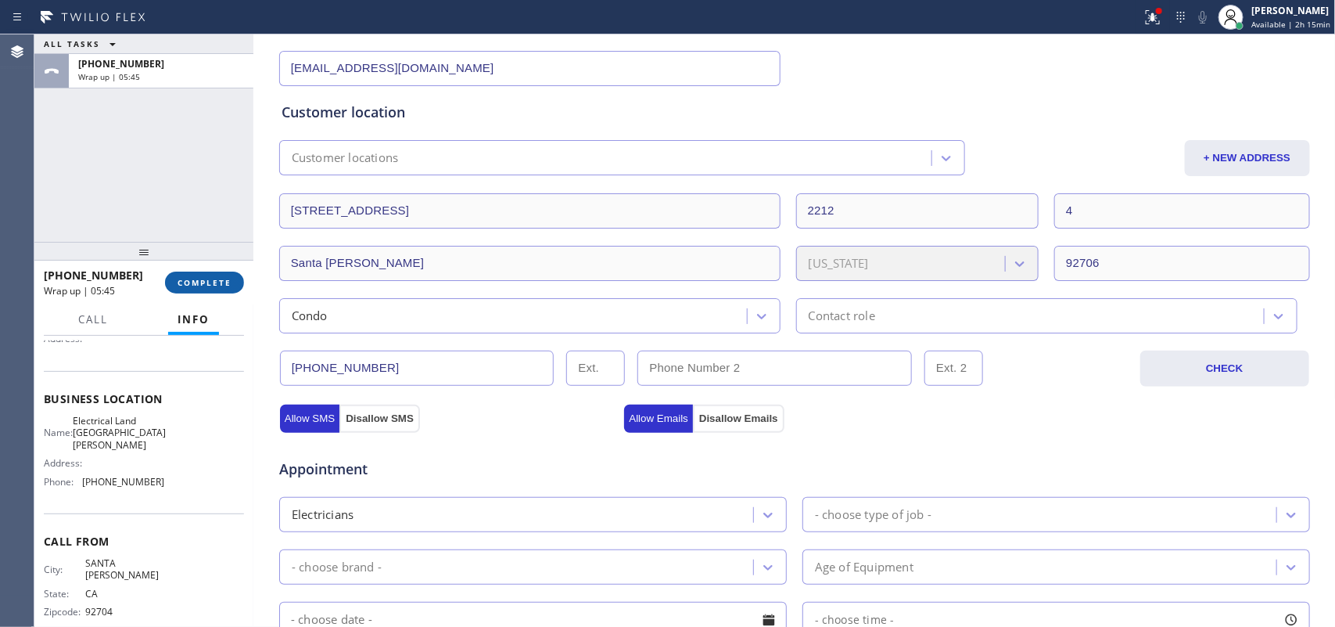
click at [224, 275] on button "COMPLETE" at bounding box center [204, 282] width 79 height 22
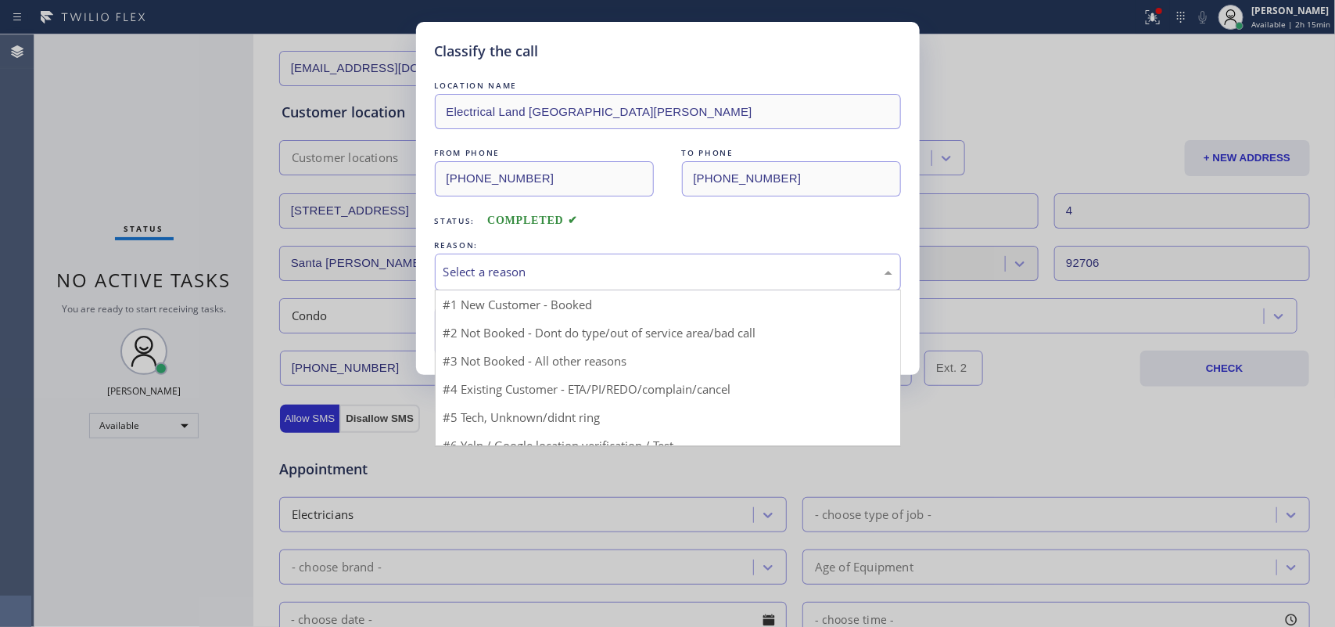
click at [540, 268] on div "Select a reason" at bounding box center [668, 272] width 449 height 18
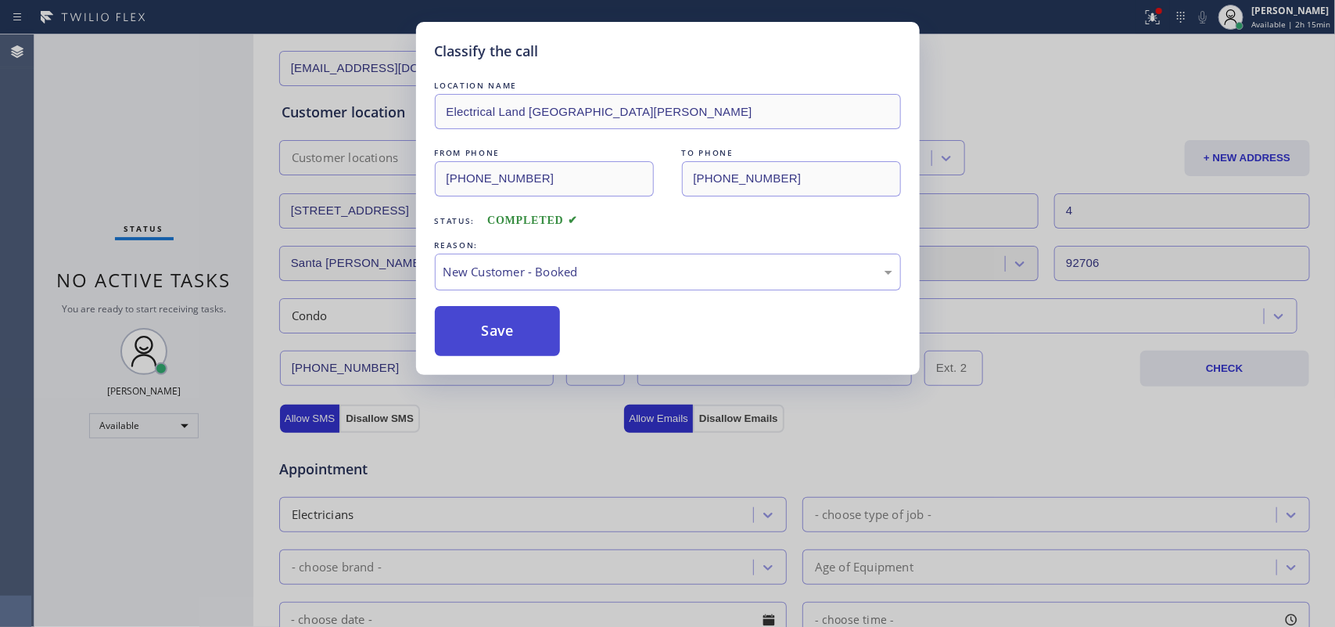
click at [505, 329] on button "Save" at bounding box center [498, 331] width 126 height 50
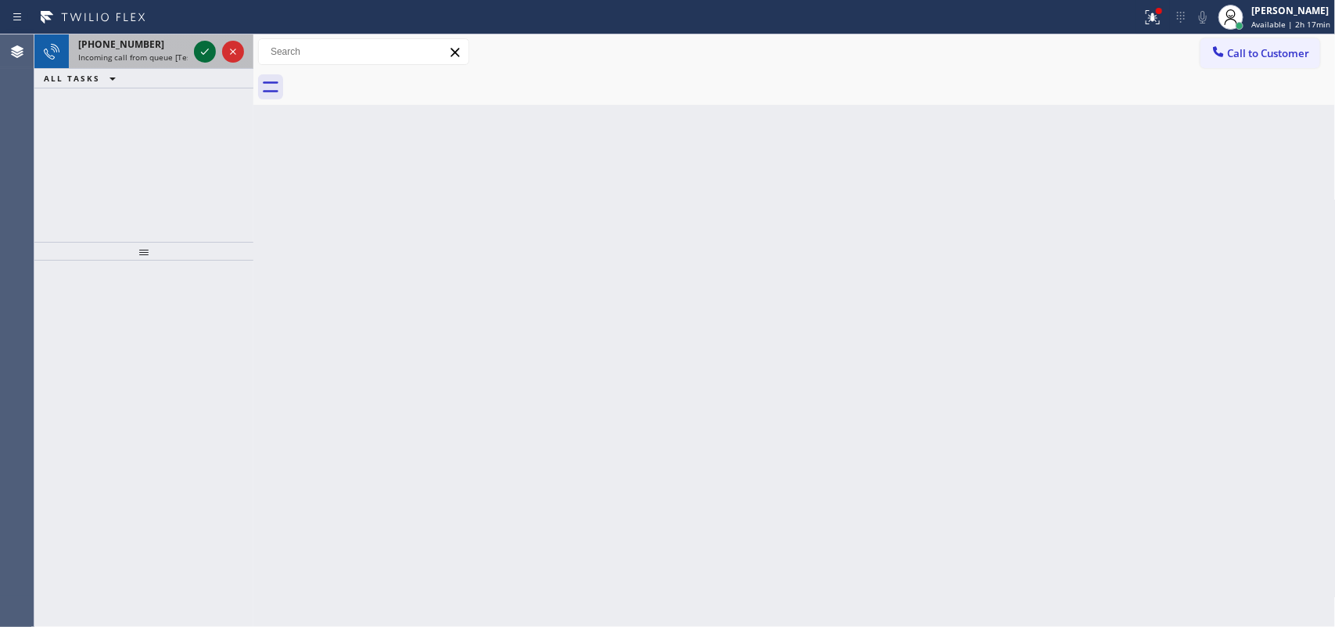
click at [203, 52] on icon at bounding box center [205, 51] width 19 height 19
click at [137, 48] on span "[PHONE_NUMBER]" at bounding box center [121, 44] width 86 height 13
click at [142, 41] on span "[PHONE_NUMBER]" at bounding box center [121, 44] width 86 height 13
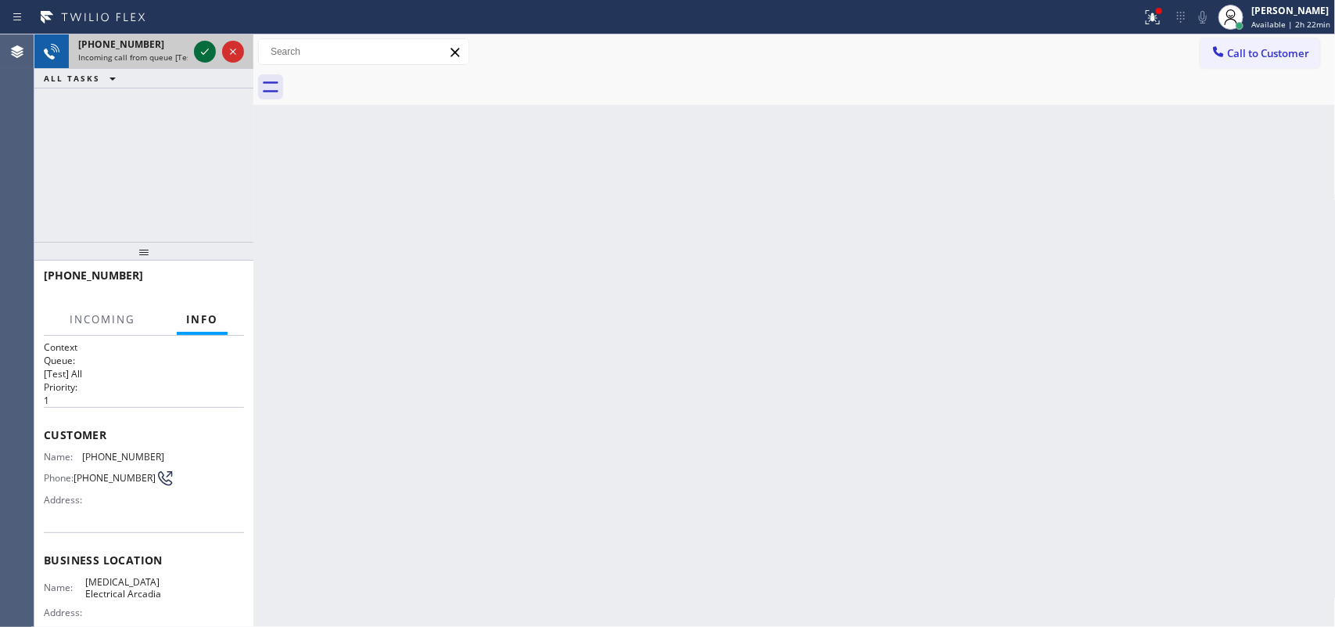
click at [202, 53] on icon at bounding box center [205, 51] width 19 height 19
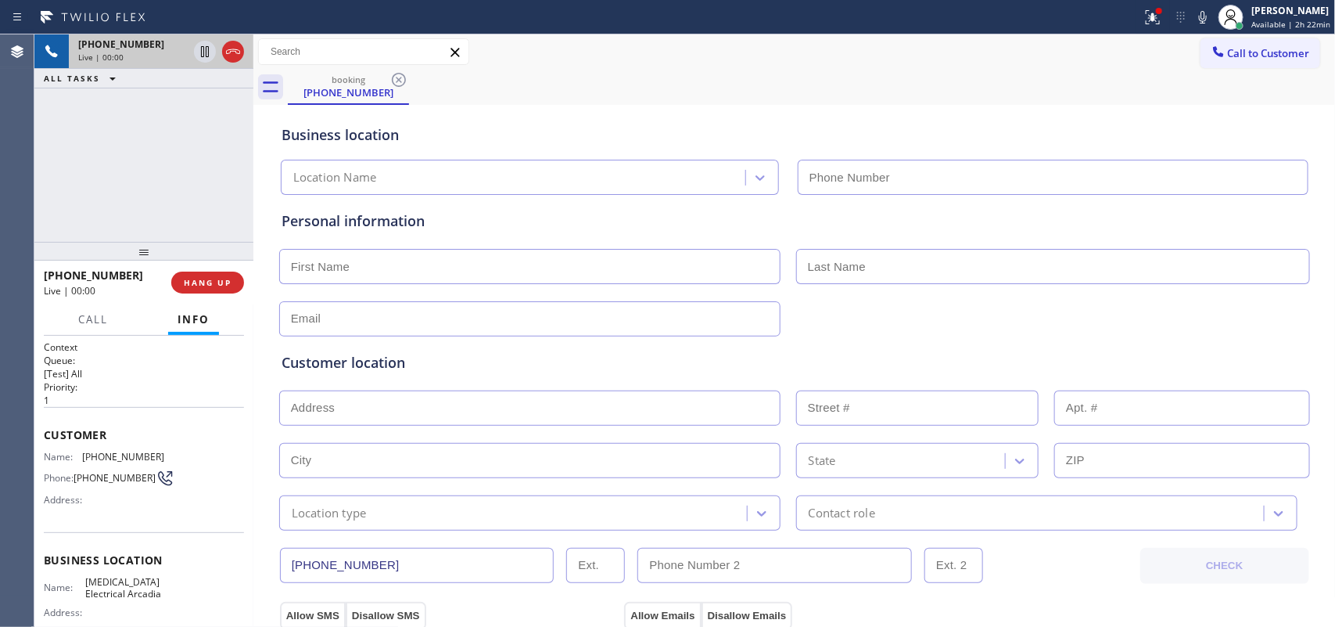
type input "[PHONE_NUMBER]"
click at [106, 321] on span "Call" at bounding box center [93, 319] width 30 height 14
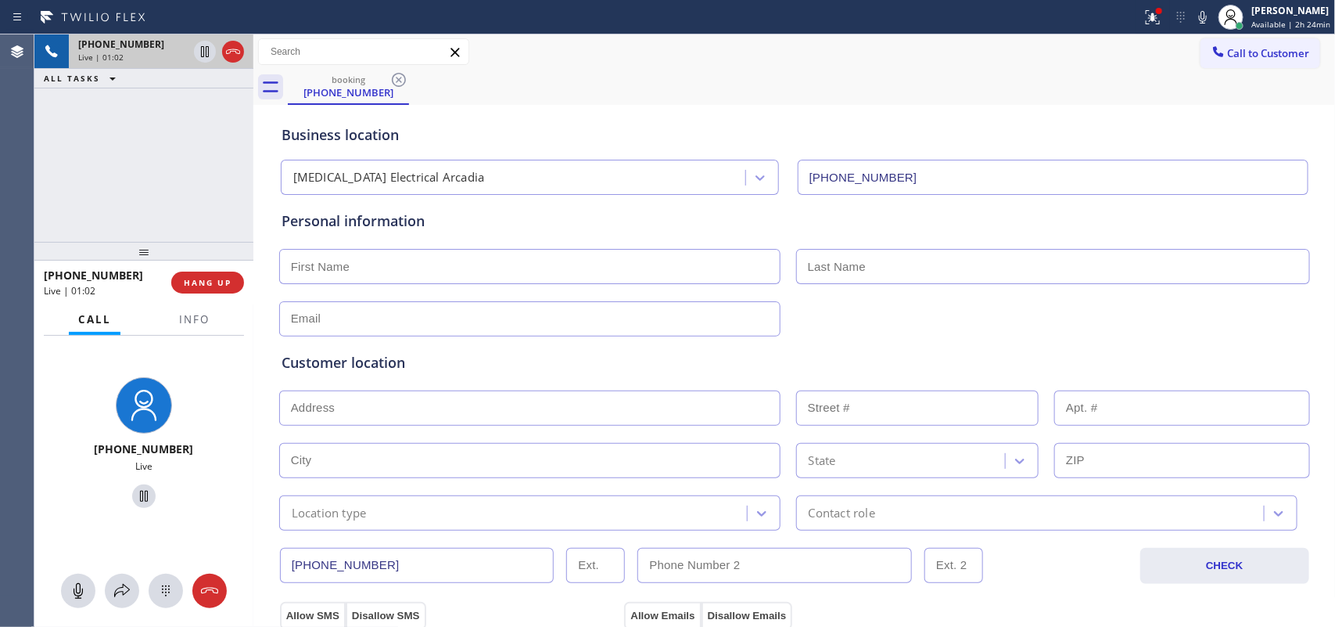
drag, startPoint x: 82, startPoint y: 584, endPoint x: 95, endPoint y: 573, distance: 16.1
click at [83, 501] on icon at bounding box center [78, 590] width 19 height 19
click at [141, 497] on icon at bounding box center [144, 496] width 19 height 19
click at [407, 409] on input "text" at bounding box center [529, 407] width 501 height 35
paste input "[STREET_ADDRESS]"
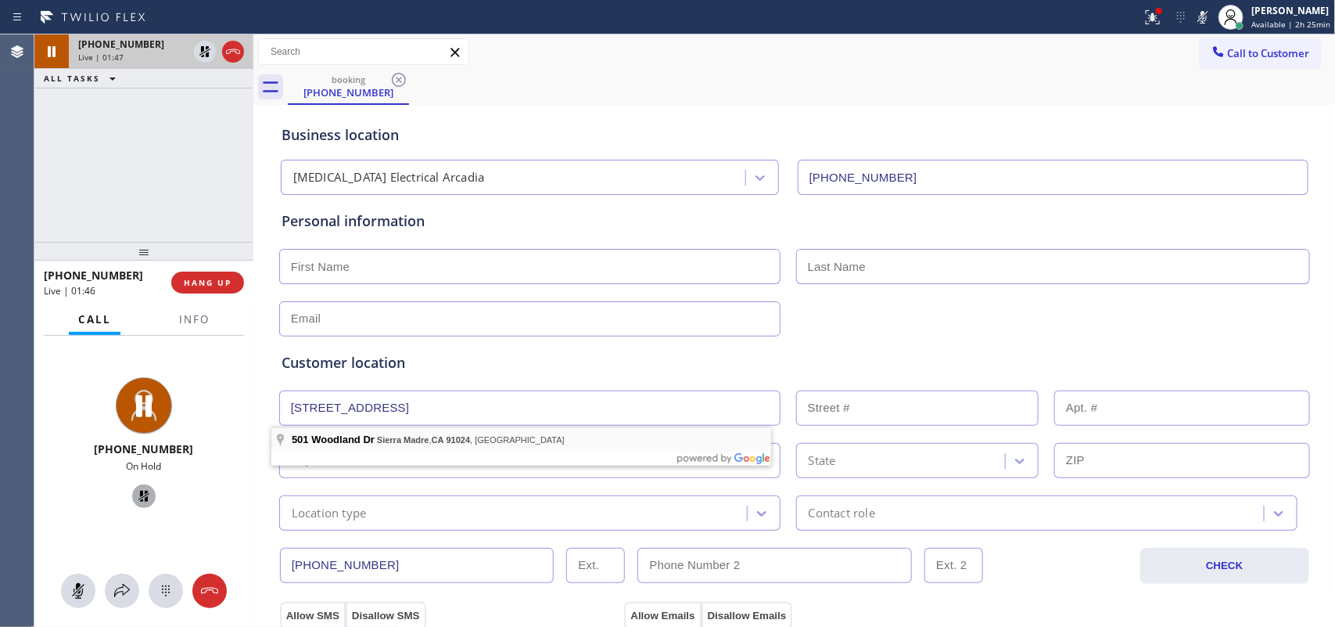
type input "[STREET_ADDRESS]"
type input "501"
type input "Sierra Madre"
type input "91024"
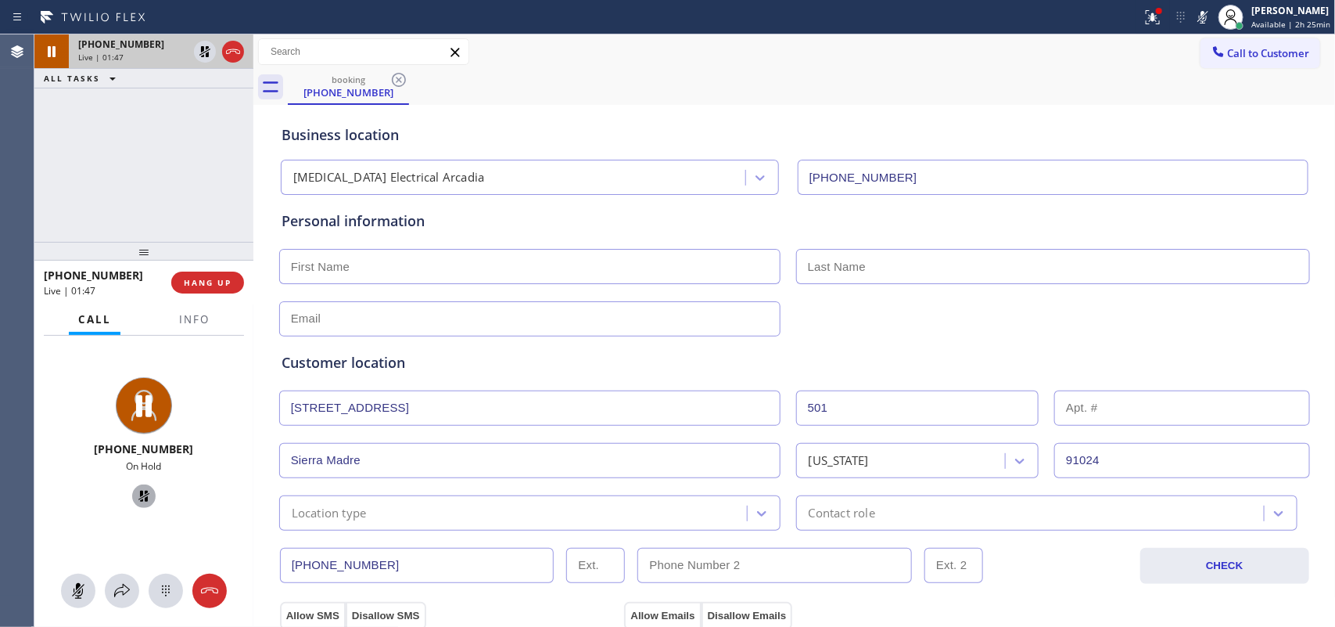
click at [411, 276] on input "text" at bounding box center [529, 266] width 501 height 35
type input "5"
type input "Xin"
click at [81, 501] on icon at bounding box center [78, 590] width 19 height 19
click at [138, 494] on icon at bounding box center [143, 495] width 11 height 11
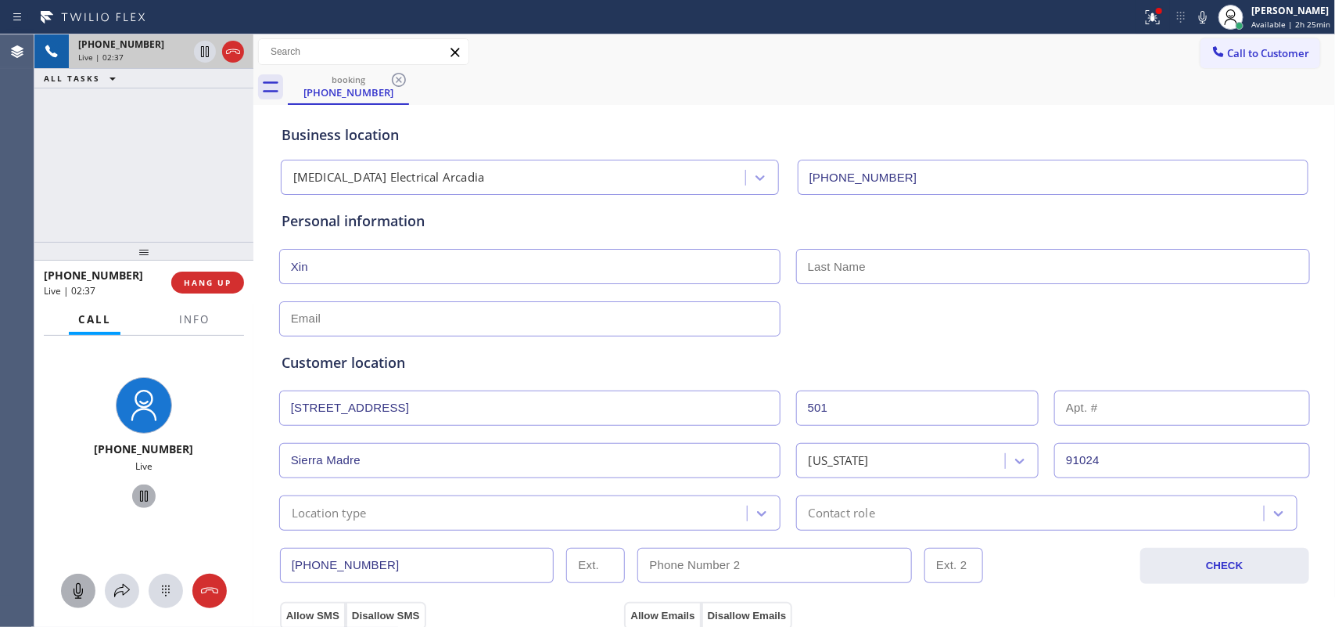
click at [594, 47] on div "Call to Customer Outbound call Location Search location Your caller id phone nu…" at bounding box center [794, 51] width 1083 height 27
drag, startPoint x: 77, startPoint y: 592, endPoint x: 116, endPoint y: 537, distance: 67.3
click at [78, 501] on icon at bounding box center [78, 590] width 19 height 19
click at [140, 497] on icon at bounding box center [144, 495] width 8 height 11
click at [80, 501] on icon at bounding box center [78, 590] width 19 height 19
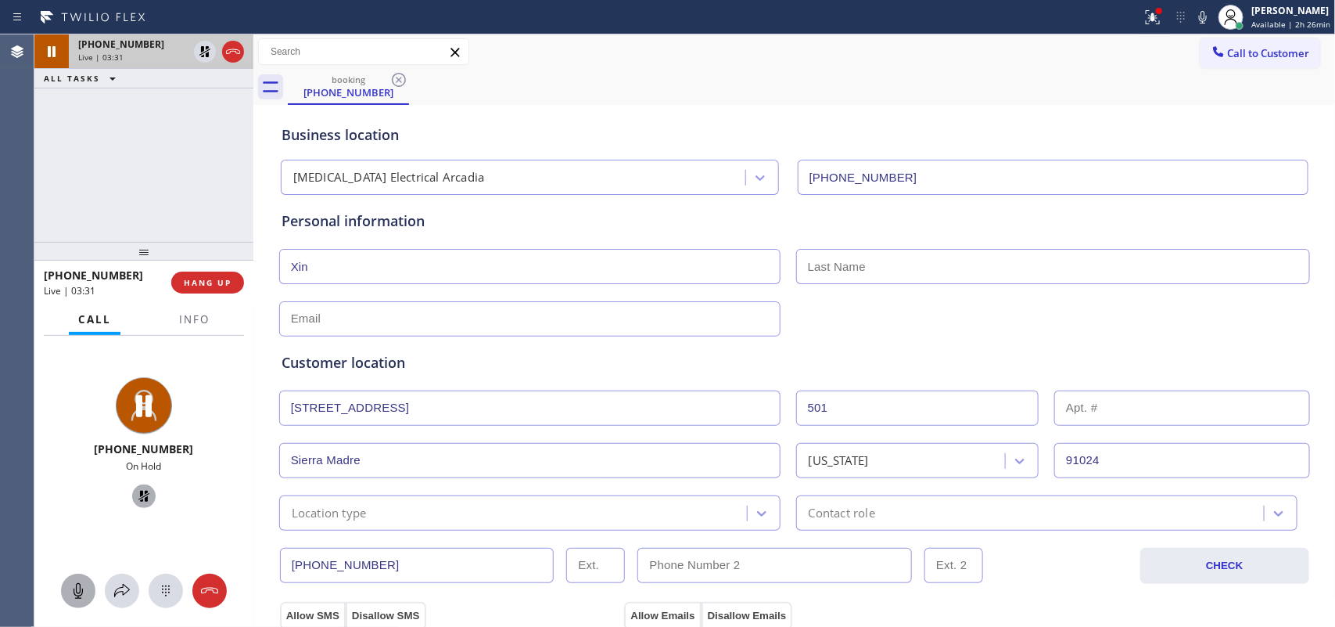
click at [141, 497] on icon at bounding box center [144, 496] width 19 height 19
click at [315, 306] on input "text" at bounding box center [529, 318] width 501 height 35
paste input "[EMAIL_ADDRESS][DOMAIN_NAME]"
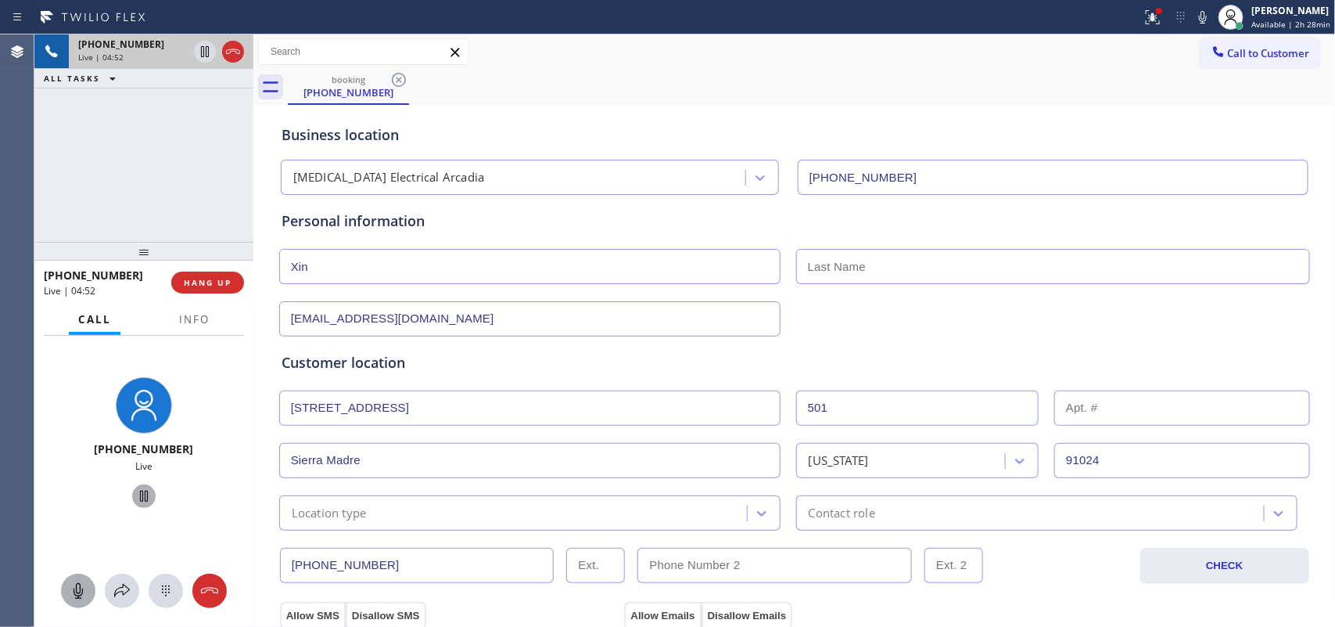
scroll to position [196, 0]
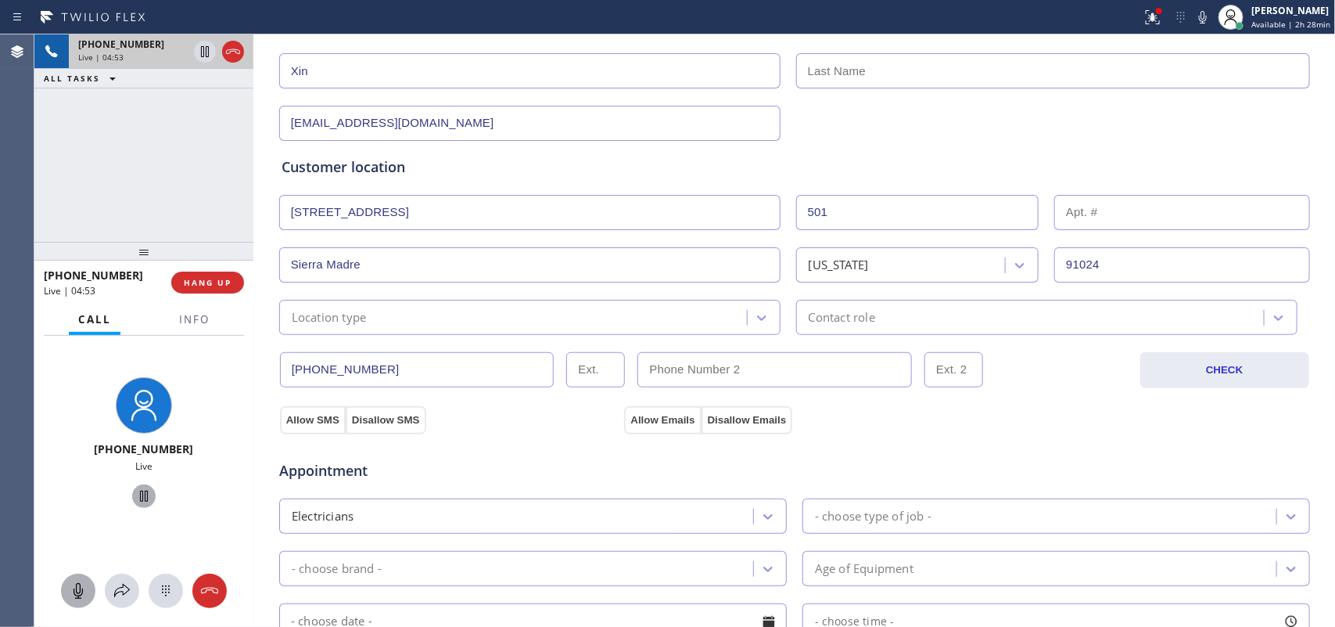
type input "[EMAIL_ADDRESS][DOMAIN_NAME]"
click at [589, 317] on div "Location type" at bounding box center [515, 316] width 463 height 27
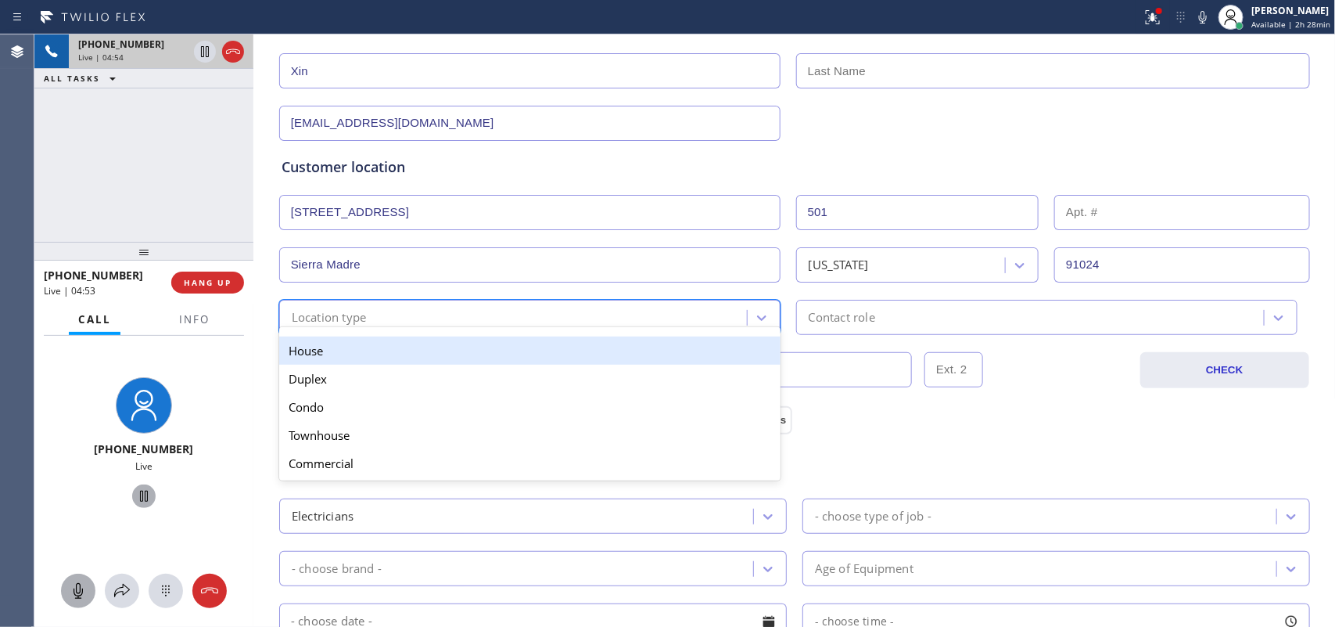
click at [585, 347] on div "House" at bounding box center [529, 350] width 501 height 28
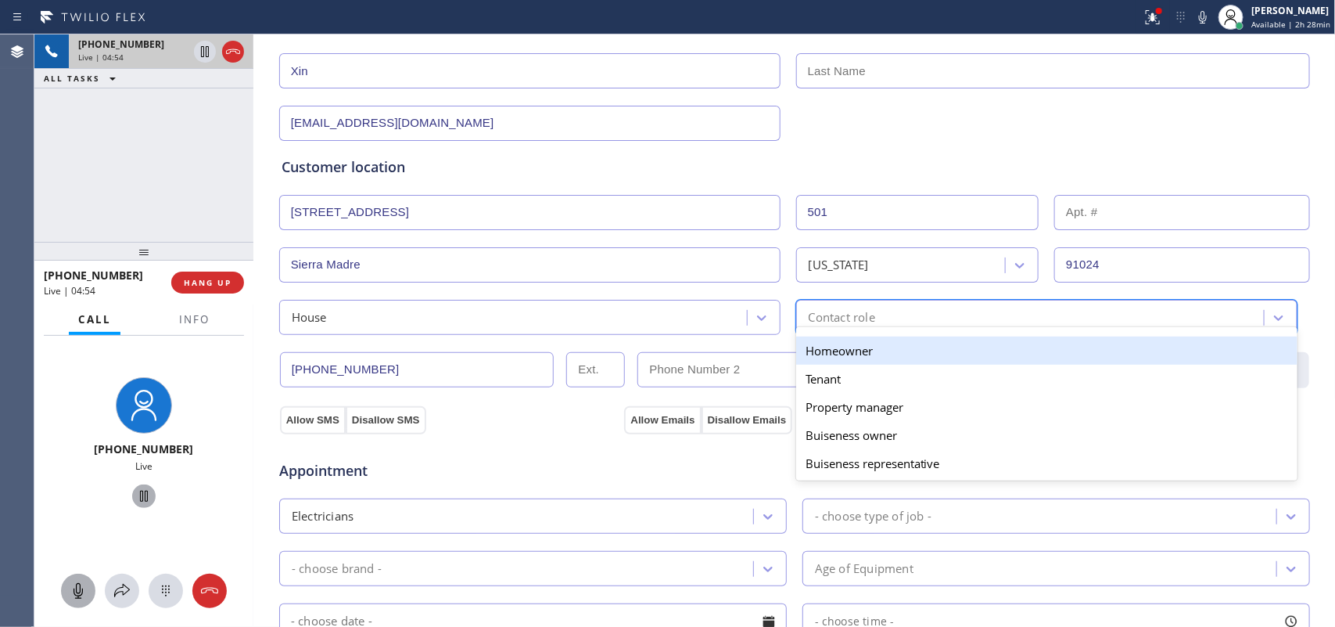
click at [809, 311] on div "Contact role" at bounding box center [842, 317] width 66 height 18
click at [835, 350] on div "Homeowner" at bounding box center [1046, 350] width 501 height 28
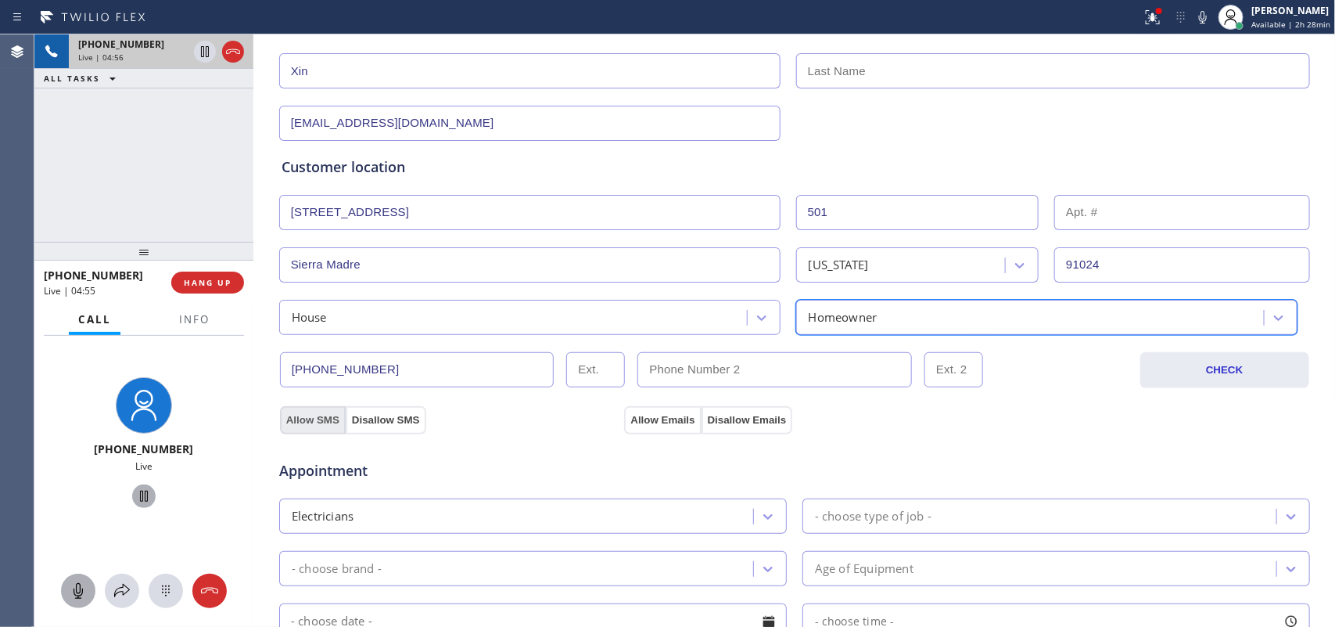
click at [296, 419] on button "Allow SMS" at bounding box center [313, 420] width 66 height 28
click at [655, 415] on button "Allow Emails" at bounding box center [662, 420] width 77 height 28
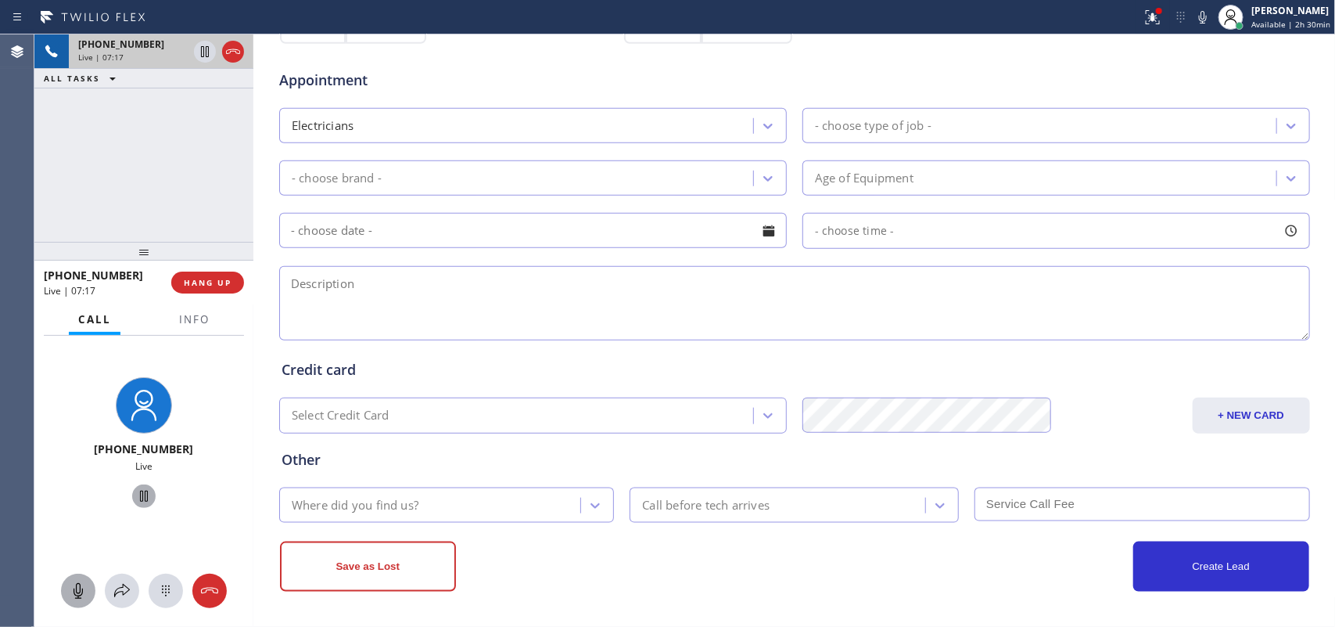
drag, startPoint x: 81, startPoint y: 591, endPoint x: 81, endPoint y: 579, distance: 11.7
click at [81, 501] on icon at bounding box center [78, 590] width 19 height 19
click at [141, 494] on icon at bounding box center [144, 496] width 19 height 19
drag, startPoint x: 86, startPoint y: 594, endPoint x: 116, endPoint y: 550, distance: 53.6
click at [87, 501] on icon at bounding box center [78, 590] width 19 height 19
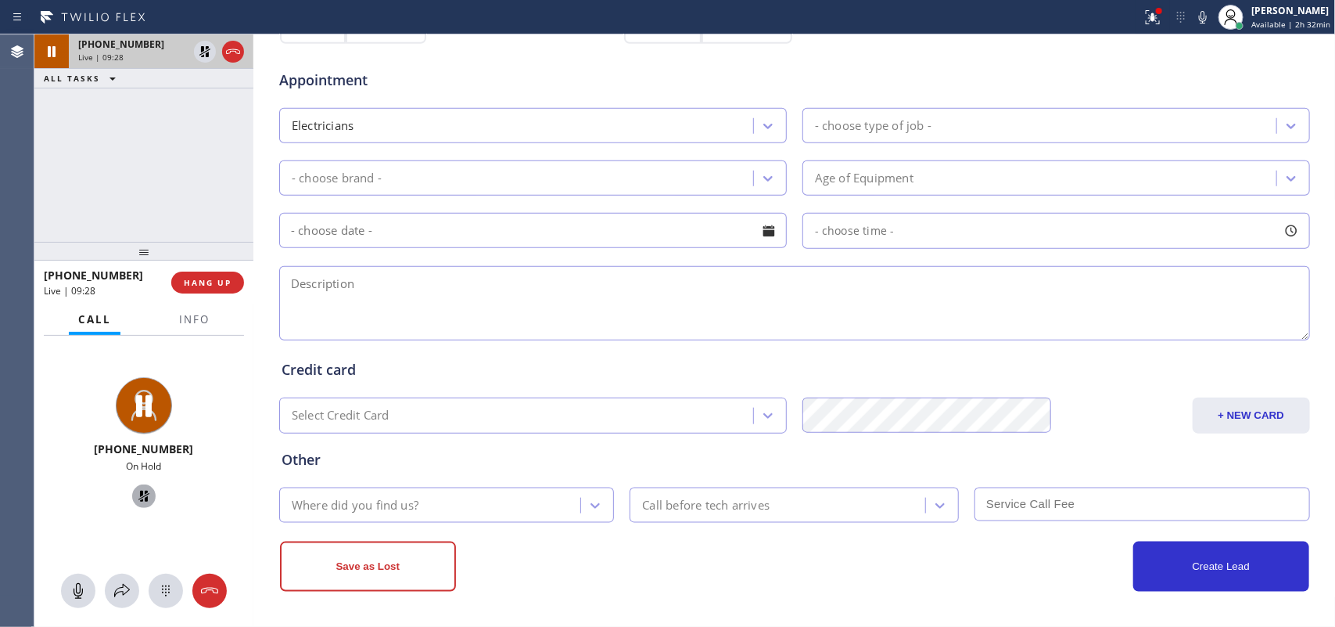
click at [138, 501] on icon at bounding box center [143, 495] width 11 height 11
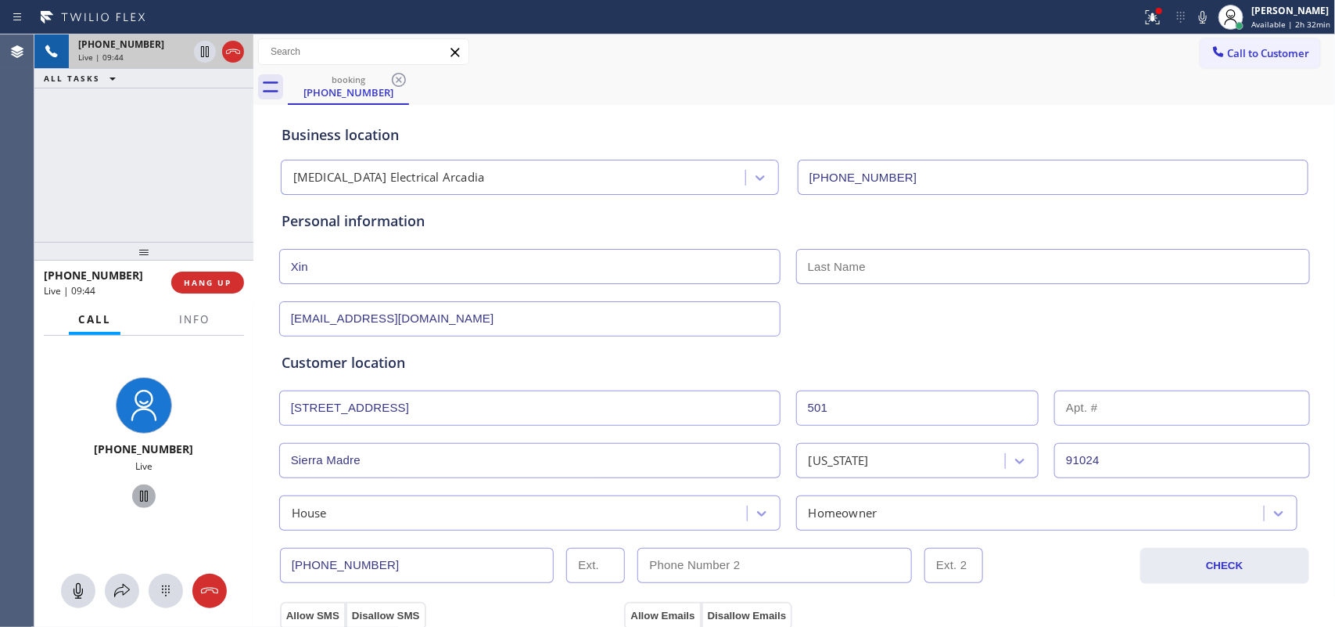
scroll to position [391, 0]
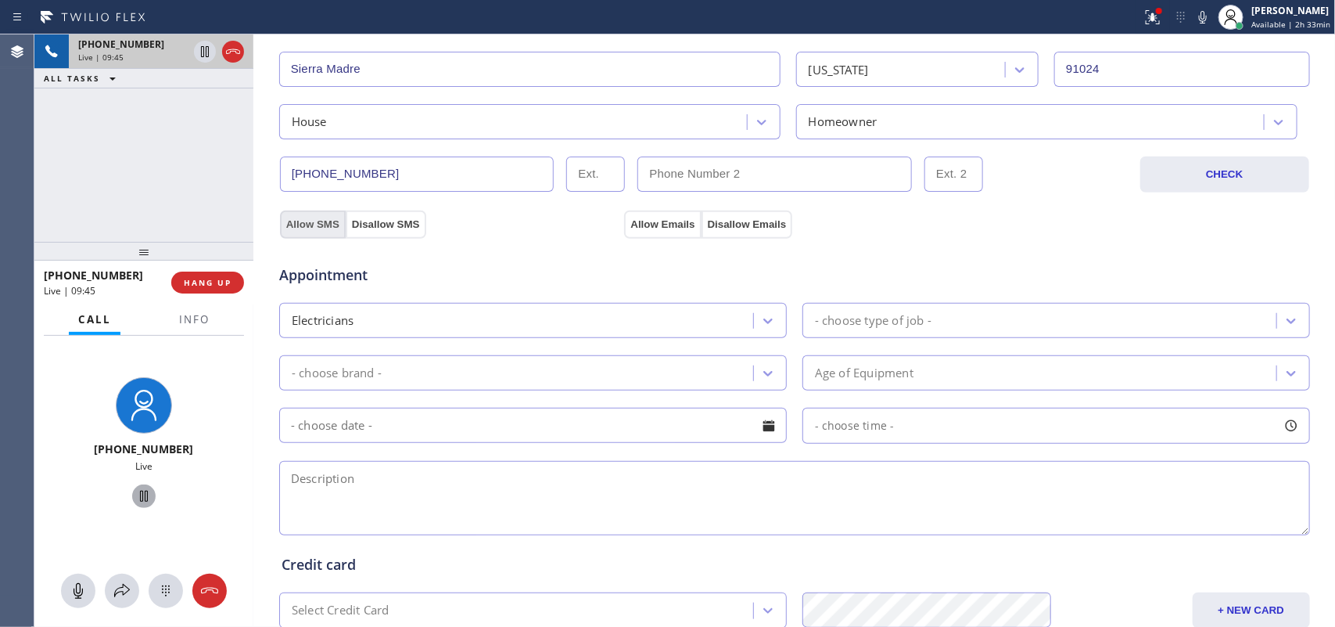
click at [287, 221] on button "Allow SMS" at bounding box center [313, 224] width 66 height 28
click at [651, 228] on button "Allow Emails" at bounding box center [662, 224] width 77 height 28
click at [305, 223] on button "Allow SMS" at bounding box center [313, 224] width 66 height 28
click at [290, 224] on button "Allow SMS" at bounding box center [313, 224] width 66 height 28
click at [631, 220] on button "Allow Emails" at bounding box center [662, 224] width 77 height 28
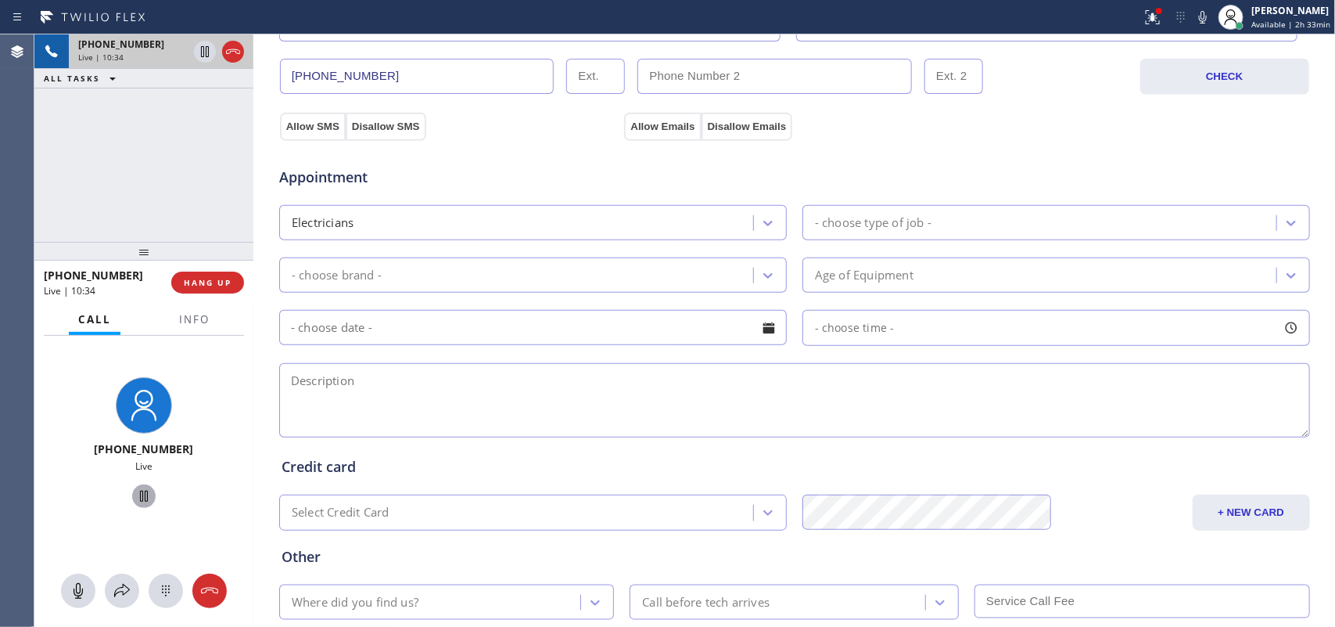
scroll to position [0, 0]
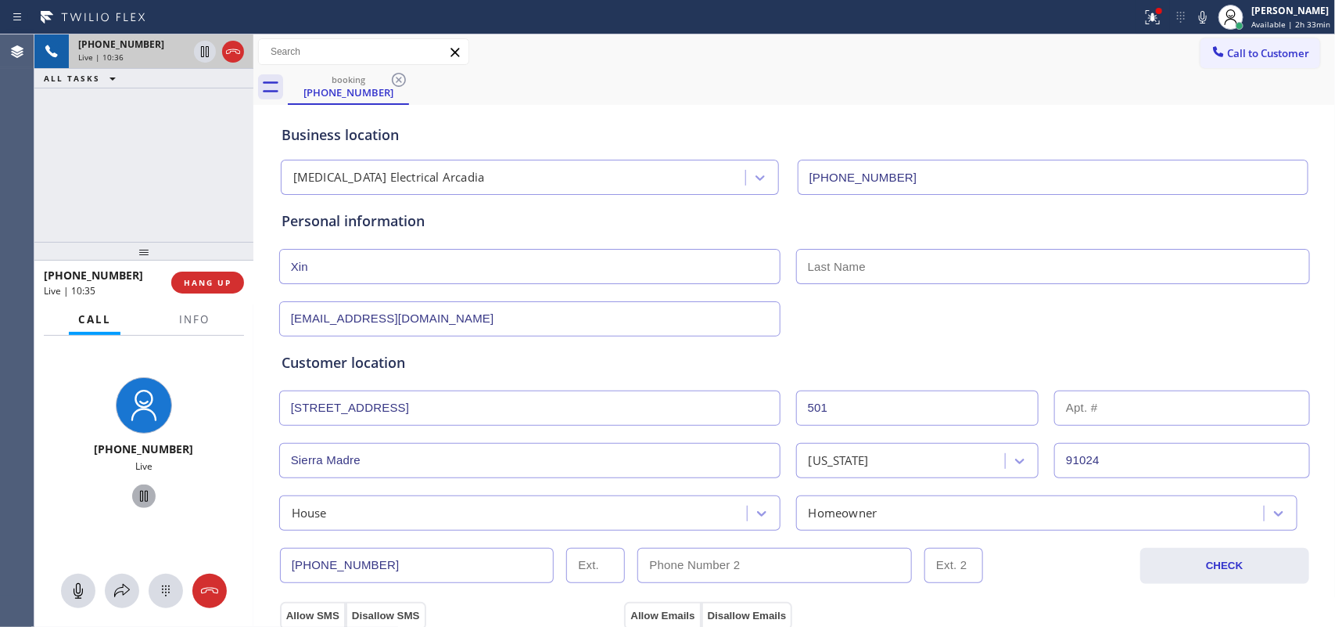
click at [982, 272] on input "text" at bounding box center [1053, 266] width 514 height 35
click at [954, 258] on input "text" at bounding box center [1053, 266] width 514 height 35
type input "Xin"
click at [189, 312] on span "Info" at bounding box center [194, 319] width 31 height 14
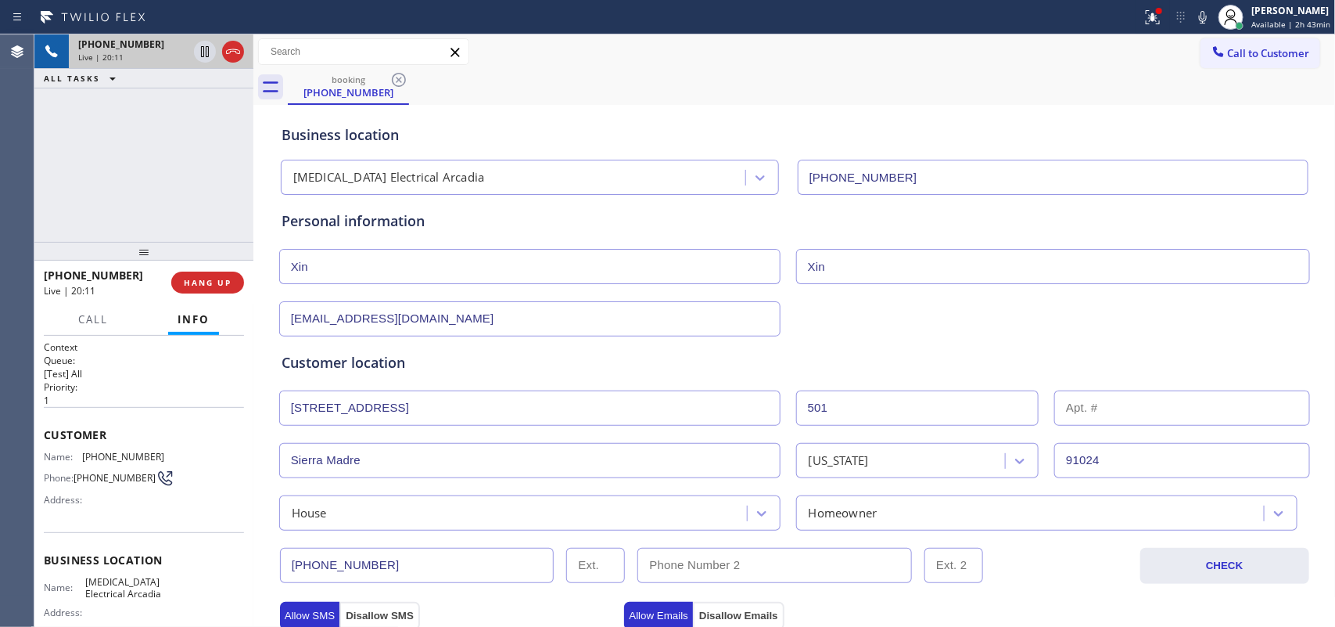
click at [181, 174] on div "[PHONE_NUMBER] Live | 20:11 ALL TASKS ALL TASKS ACTIVE TASKS TASKS IN WRAP UP" at bounding box center [143, 137] width 219 height 207
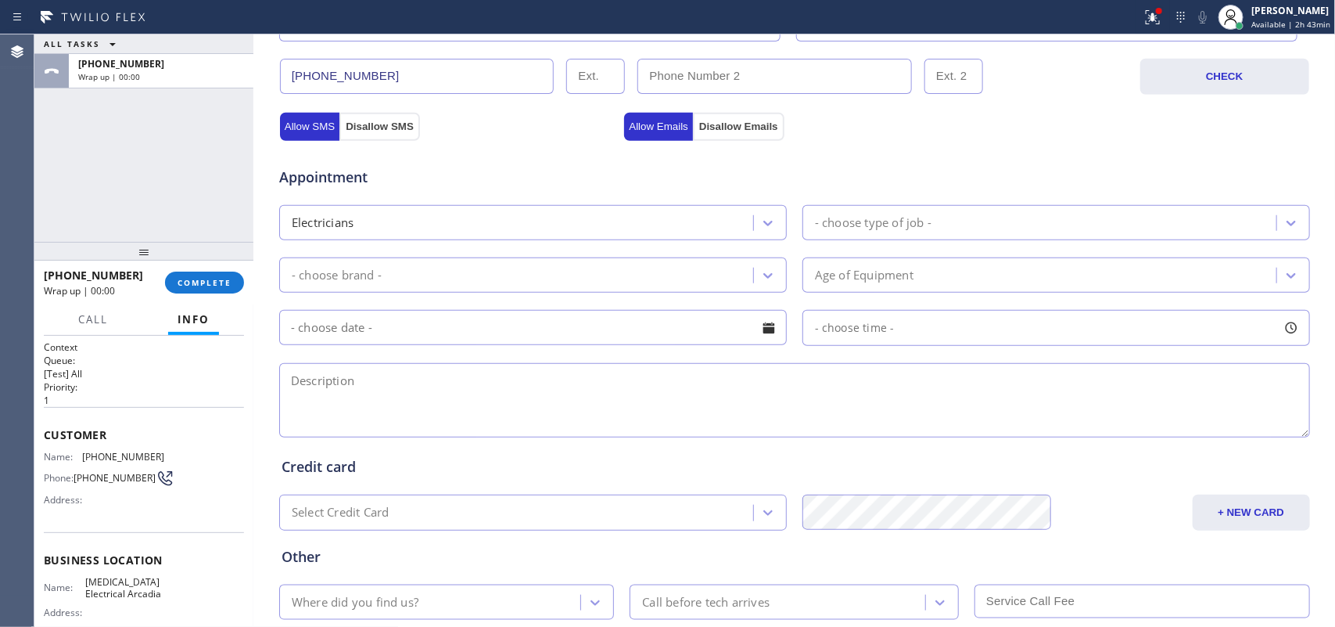
scroll to position [587, 0]
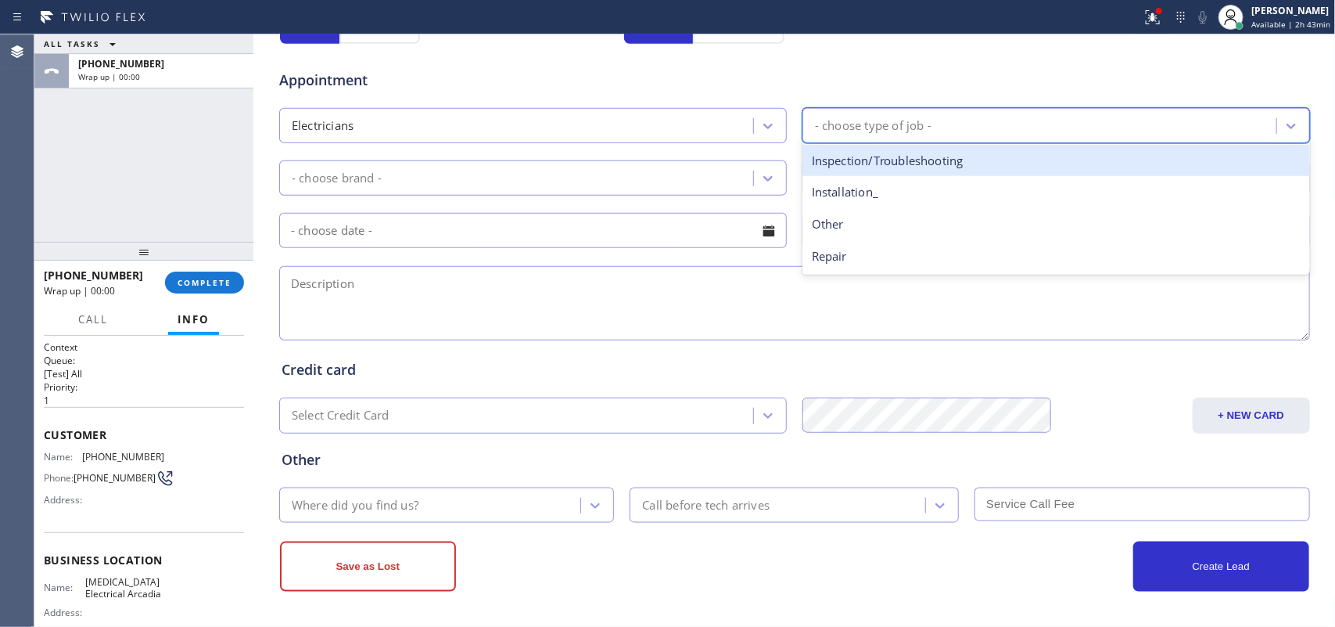
click at [971, 117] on div "- choose type of job -" at bounding box center [1041, 125] width 469 height 27
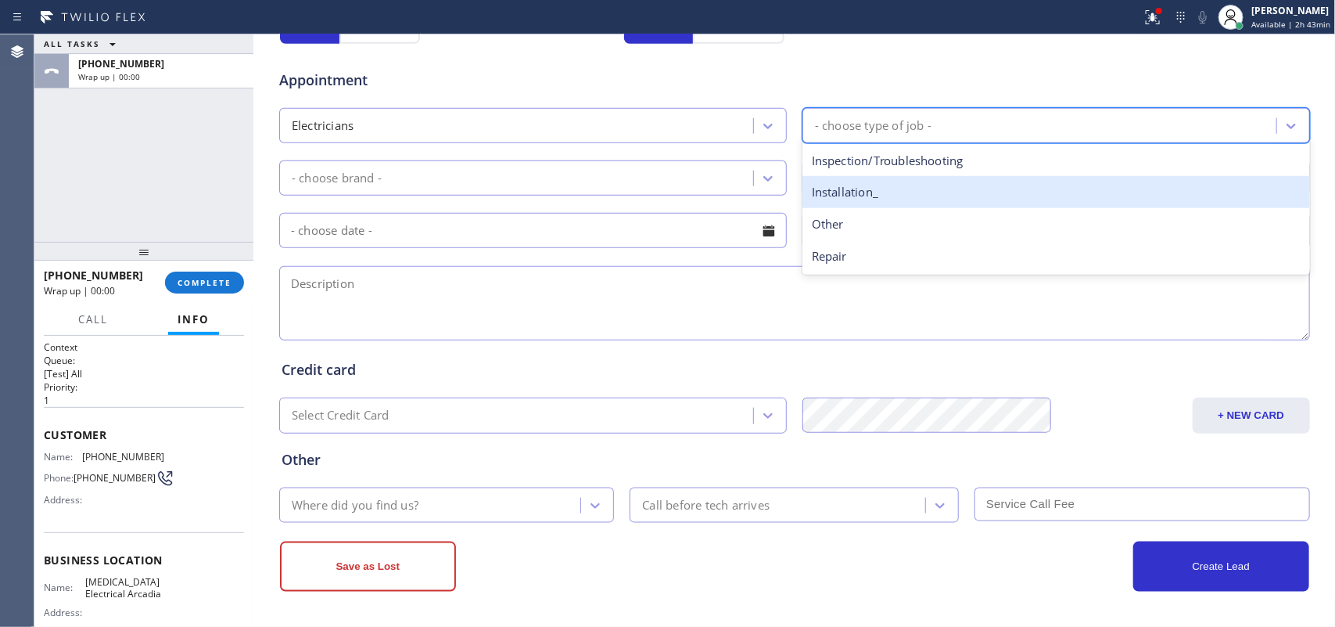
click at [904, 201] on div "Installation_" at bounding box center [1057, 192] width 508 height 32
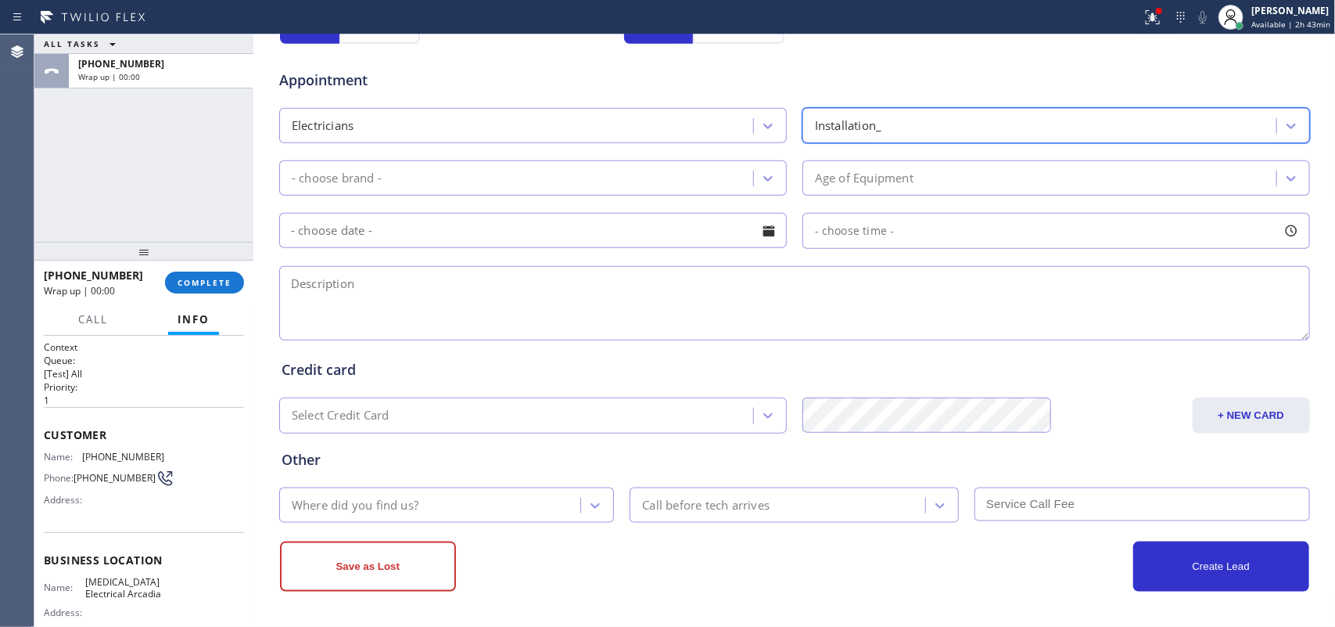
click at [99, 178] on div "ALL TASKS ALL TASKS ACTIVE TASKS TASKS IN WRAP UP [PHONE_NUMBER] Wrap up | 00:00" at bounding box center [143, 137] width 219 height 207
click at [605, 192] on div "- choose brand -" at bounding box center [518, 177] width 469 height 27
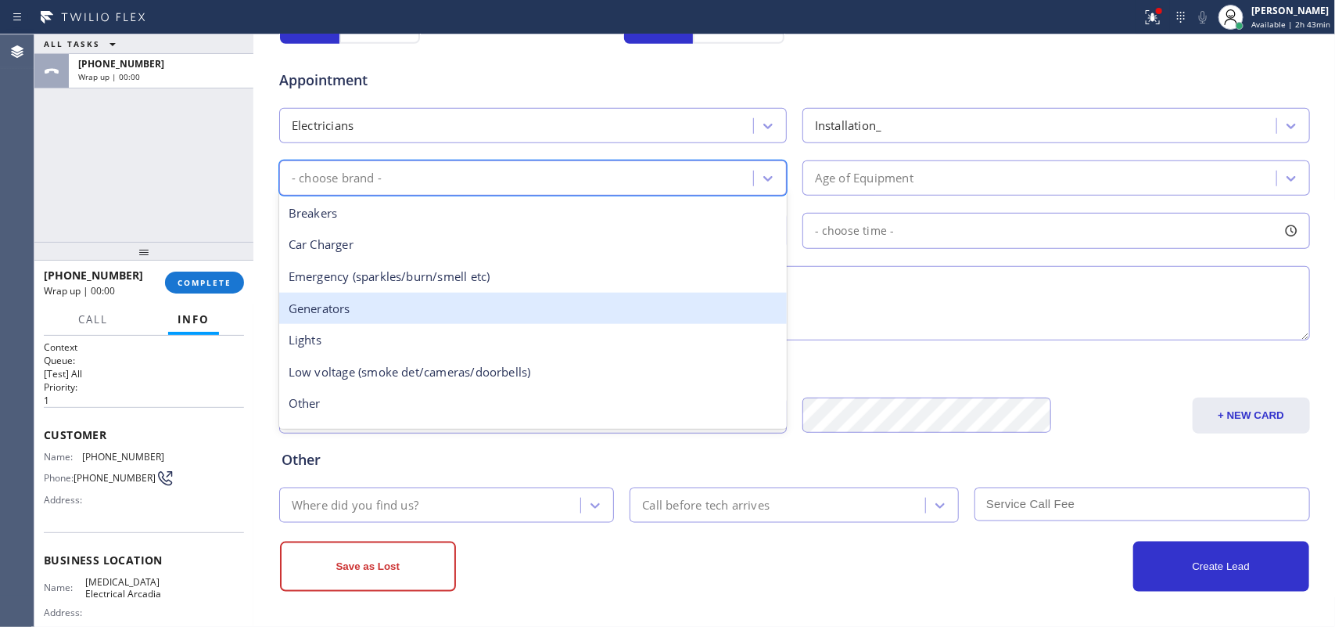
scroll to position [120, 0]
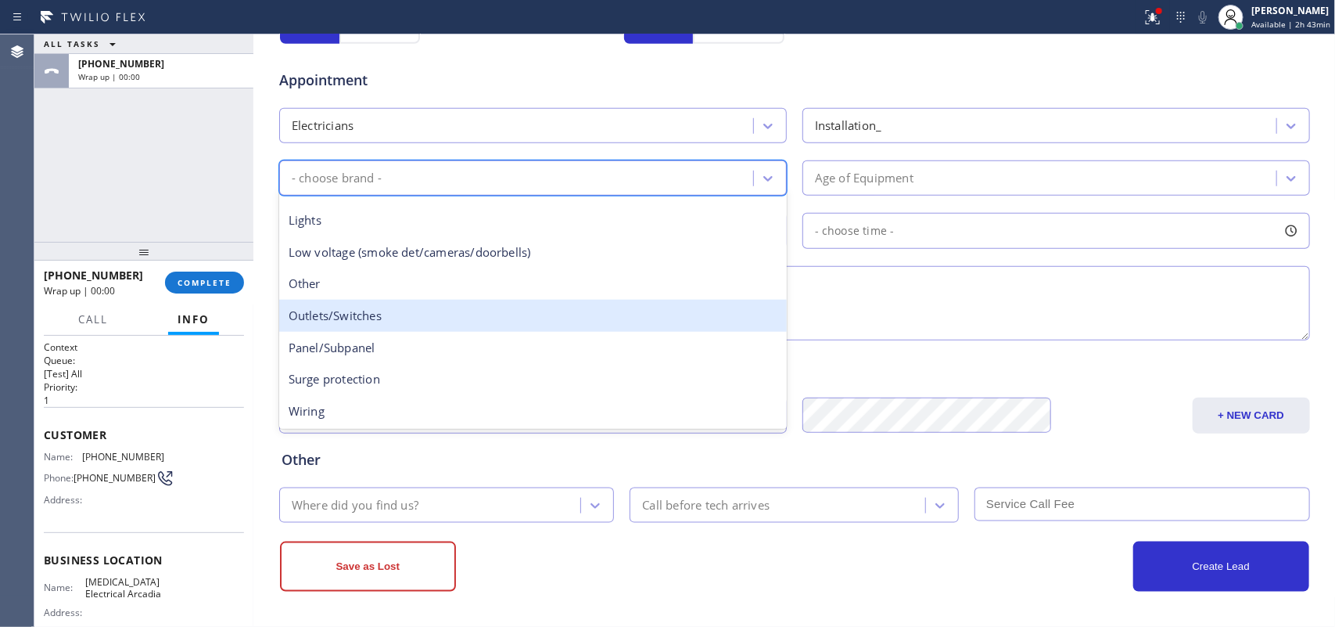
click at [533, 314] on div "Outlets/Switches" at bounding box center [533, 316] width 508 height 32
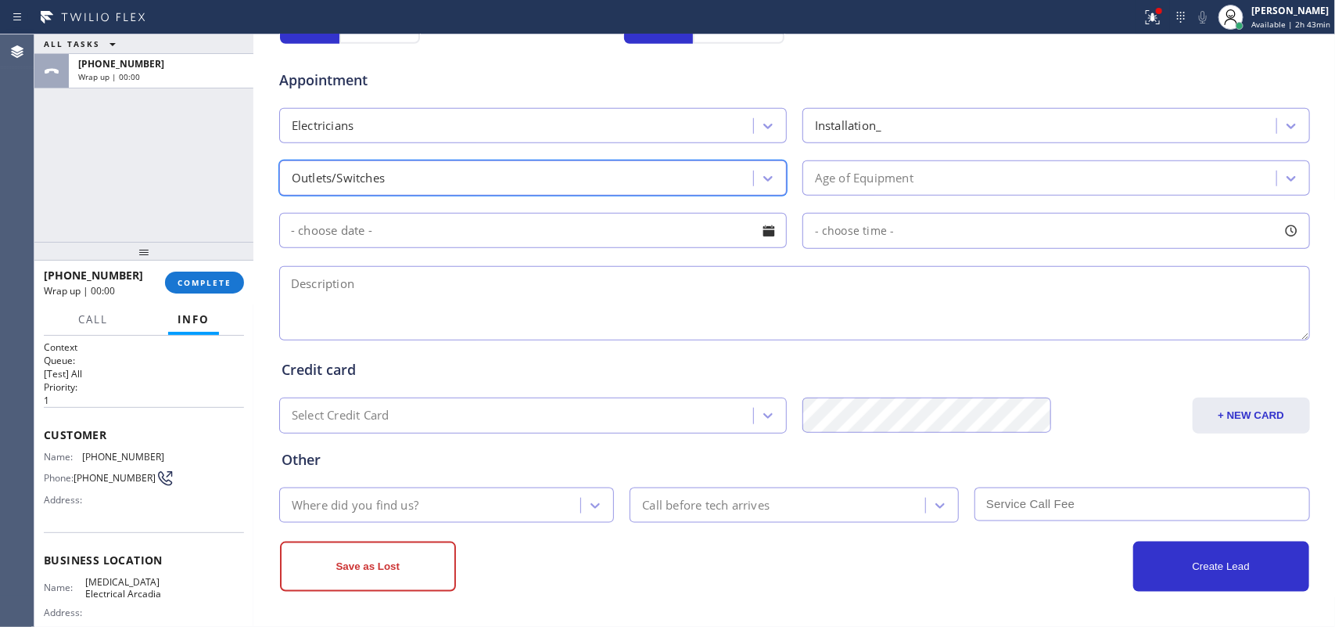
click at [982, 176] on div "Age of Equipment" at bounding box center [1041, 177] width 469 height 27
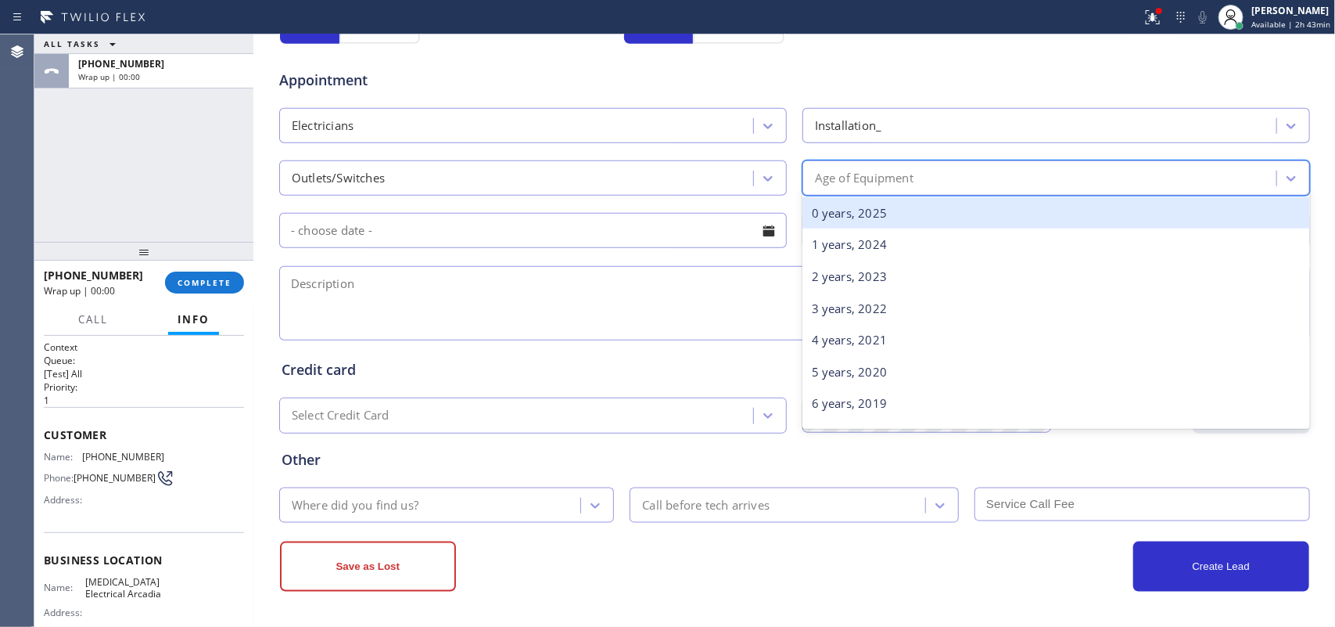
click at [970, 209] on div "0 years, 2025" at bounding box center [1057, 213] width 508 height 32
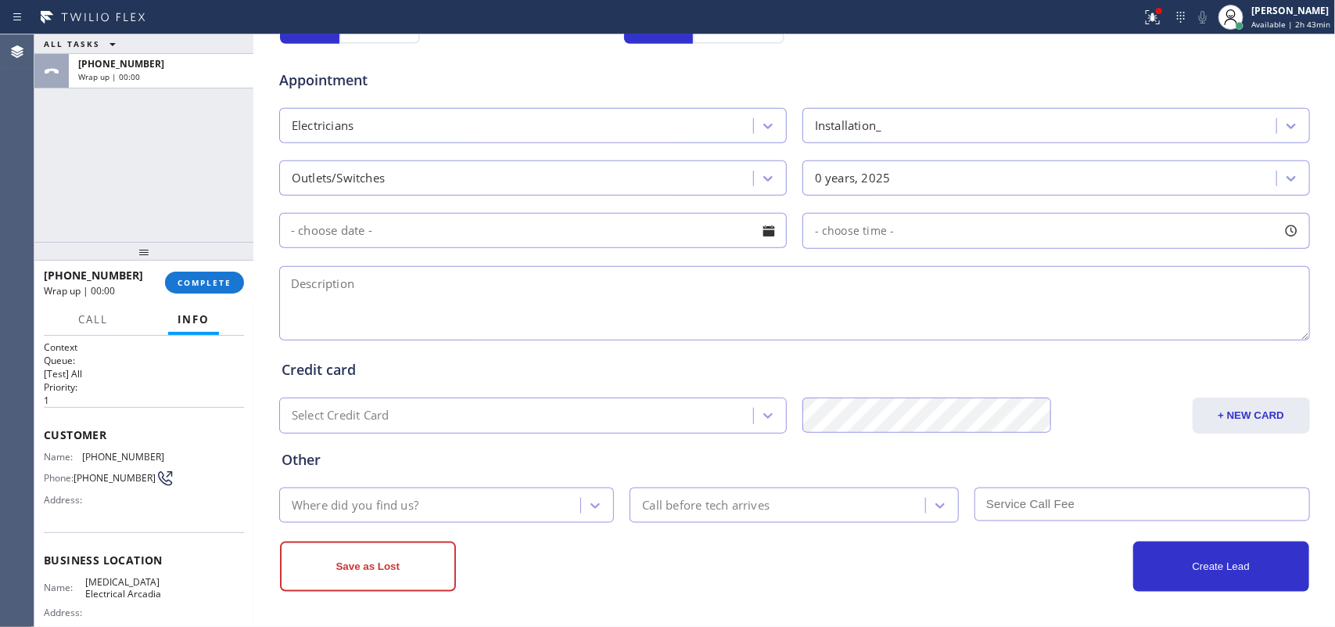
click at [760, 228] on div at bounding box center [769, 230] width 27 height 27
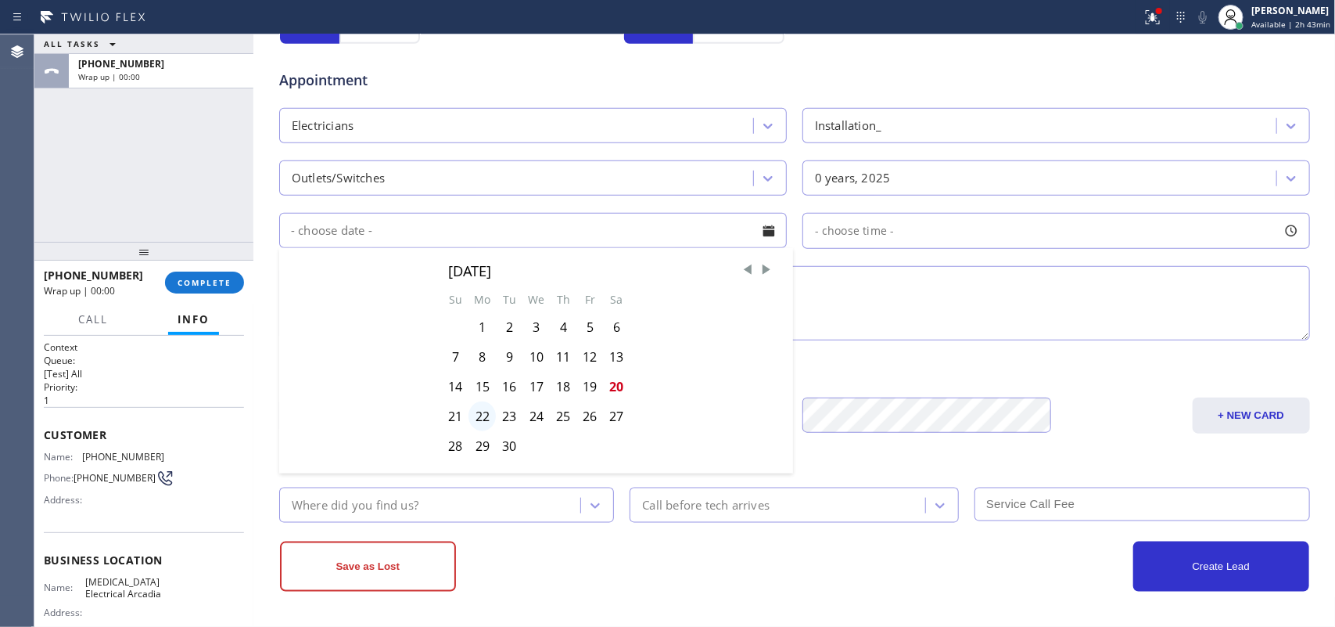
click at [482, 421] on div "22" at bounding box center [482, 416] width 27 height 30
type input "[DATE]"
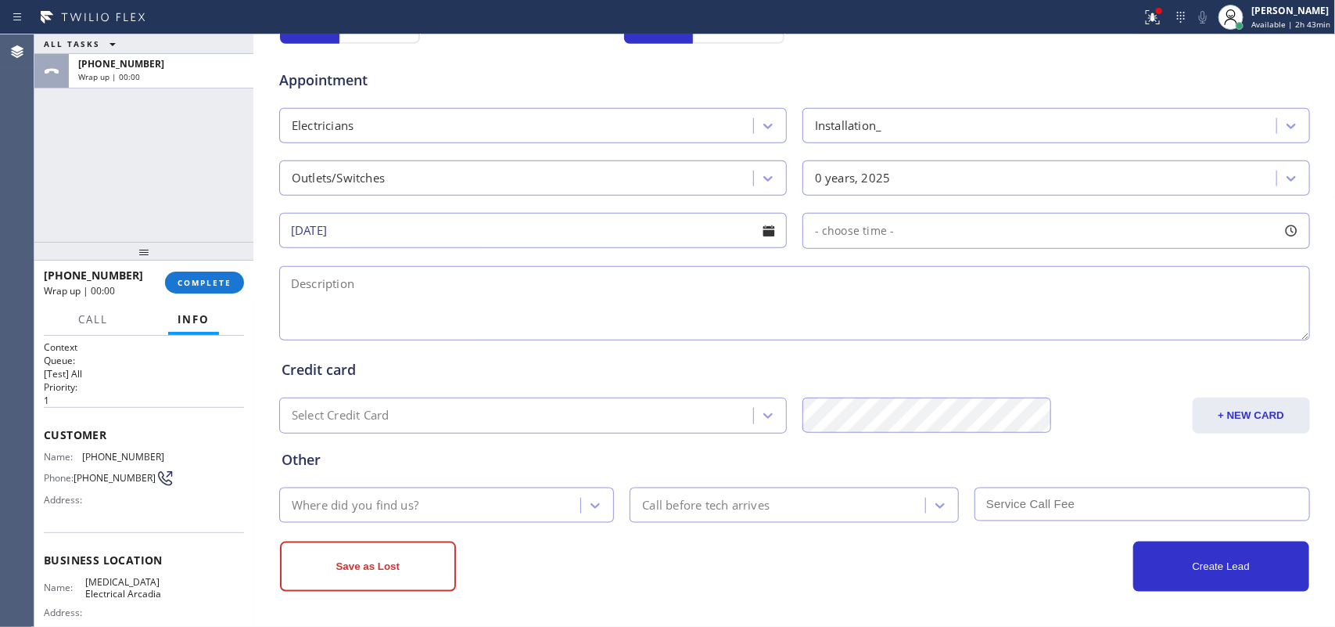
click at [1068, 235] on div at bounding box center [1291, 230] width 27 height 27
drag, startPoint x: 813, startPoint y: 332, endPoint x: 1197, endPoint y: 334, distance: 383.3
click at [1068, 334] on div at bounding box center [1210, 326] width 19 height 33
drag, startPoint x: 1201, startPoint y: 323, endPoint x: 1178, endPoint y: 323, distance: 22.7
click at [1068, 323] on div at bounding box center [1192, 326] width 19 height 33
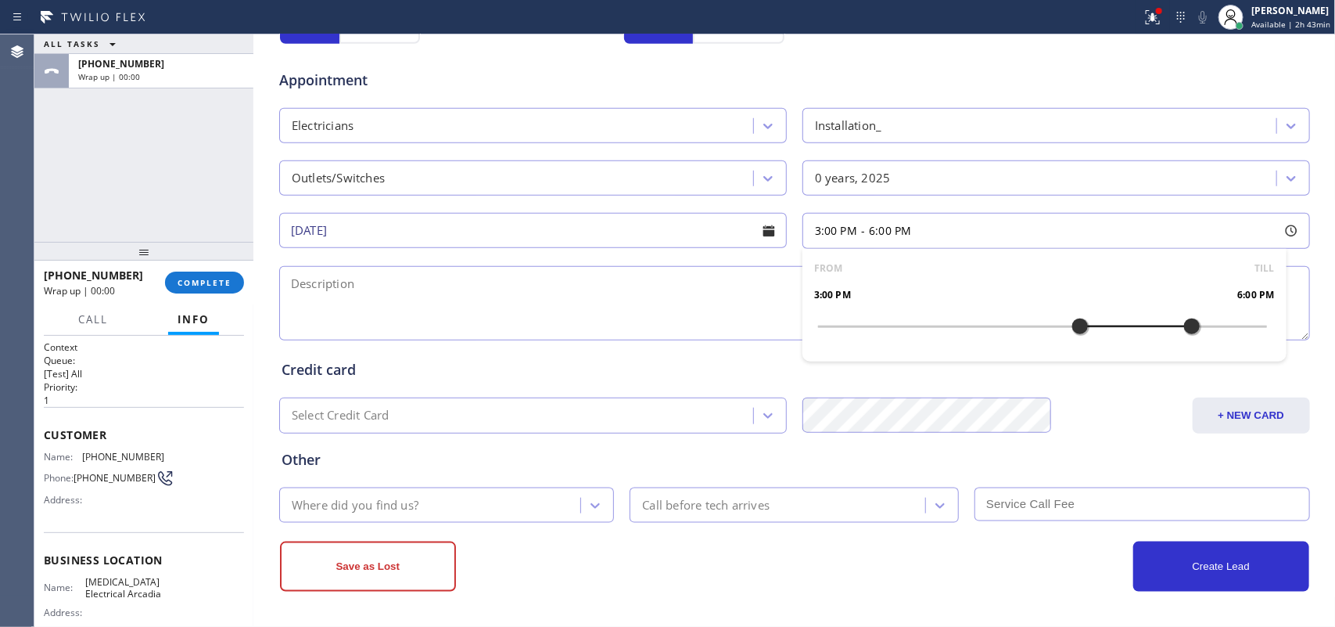
drag, startPoint x: 811, startPoint y: 326, endPoint x: 1072, endPoint y: 350, distance: 262.4
click at [1068, 350] on div "FROM TILL 3:00 PM 6:00 PM" at bounding box center [1045, 305] width 484 height 113
click at [515, 313] on textarea at bounding box center [794, 303] width 1031 height 74
paste textarea "install a couple more outlets for our kitchen/ [STREET_ADDRESS]/"
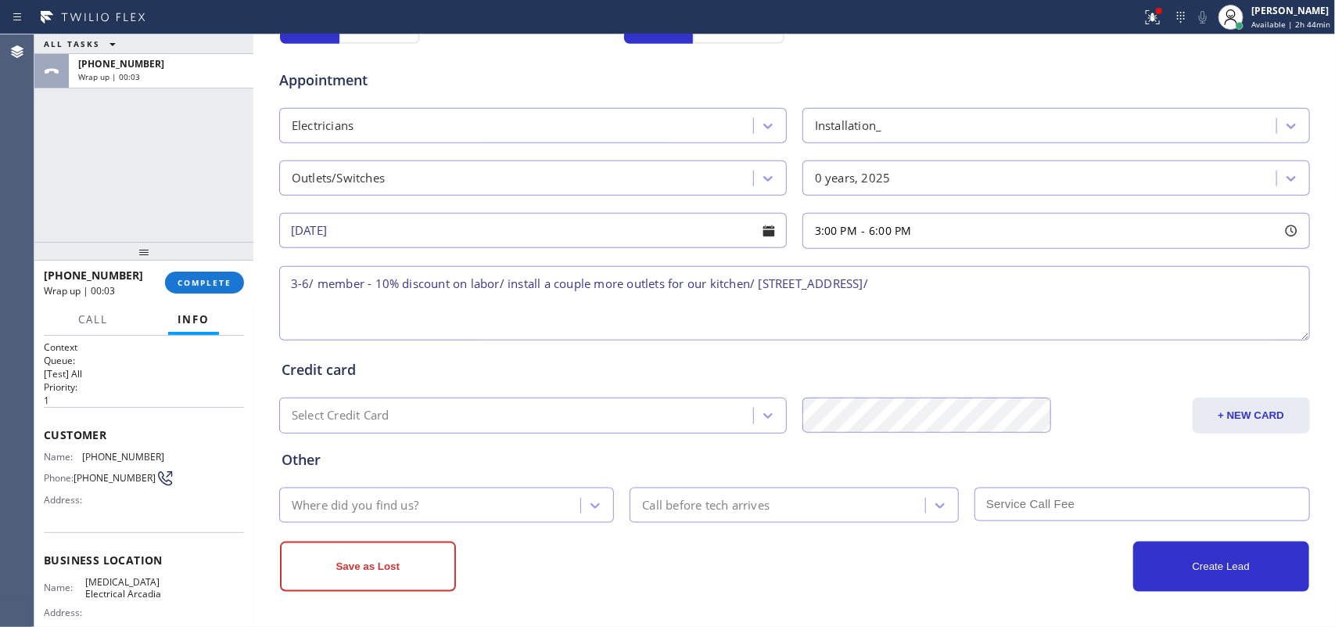
scroll to position [98, 0]
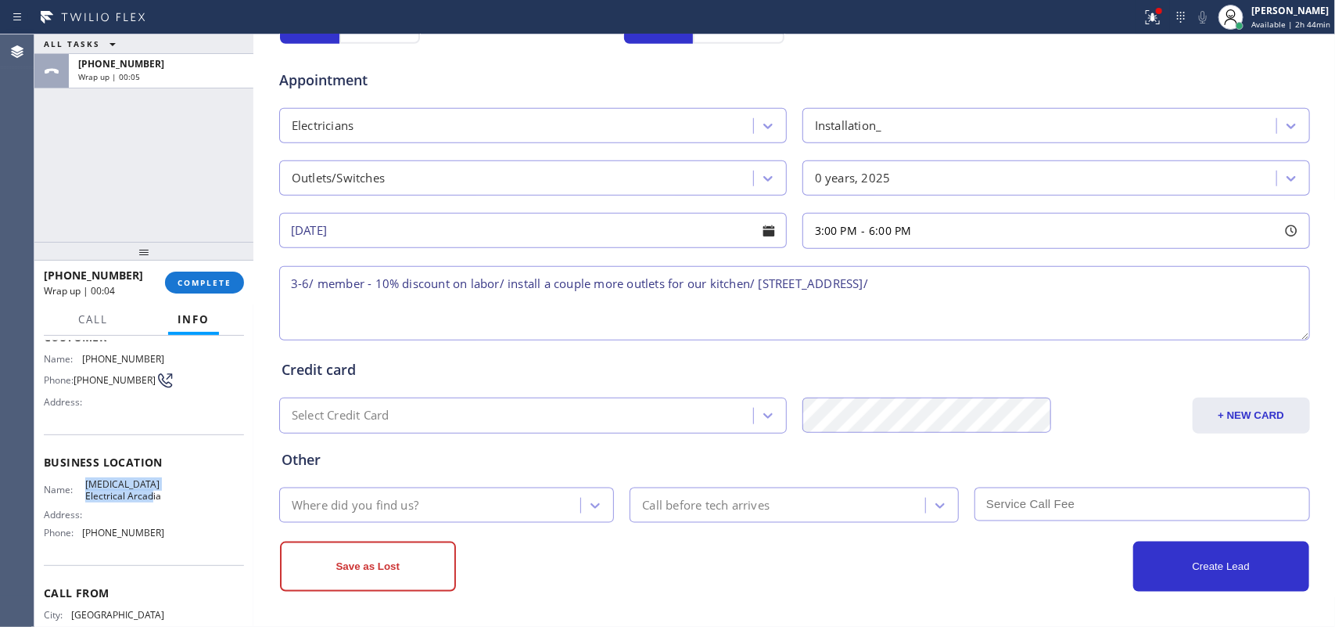
drag, startPoint x: 117, startPoint y: 512, endPoint x: 82, endPoint y: 479, distance: 48.7
click at [85, 479] on span "[MEDICAL_DATA] Electrical Arcadia" at bounding box center [124, 490] width 78 height 24
click at [1057, 288] on textarea "3-6/ member - 10% discount on labor/ install a couple more outlets for our kitc…" at bounding box center [794, 303] width 1031 height 74
paste textarea "[MEDICAL_DATA] Electrical Arcadia"
type textarea "3-6/ member - 10% discount on labor/ install a couple more outlets for our kitc…"
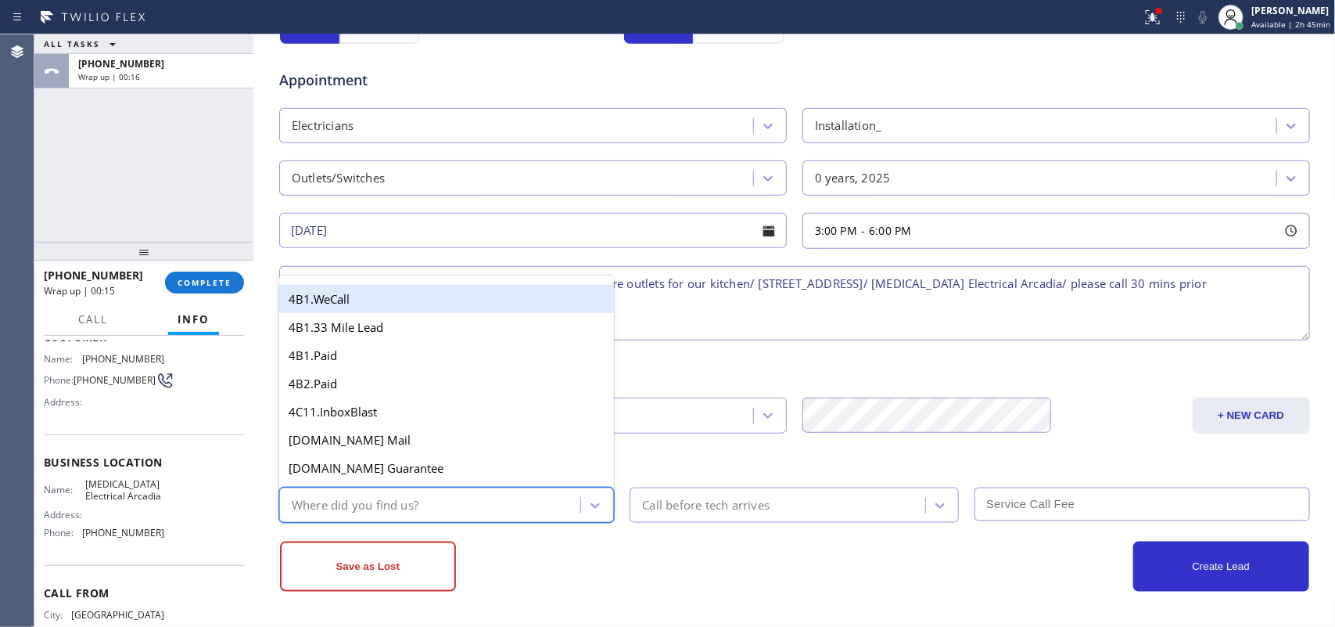
click at [440, 501] on div "Where did you find us?" at bounding box center [432, 504] width 297 height 27
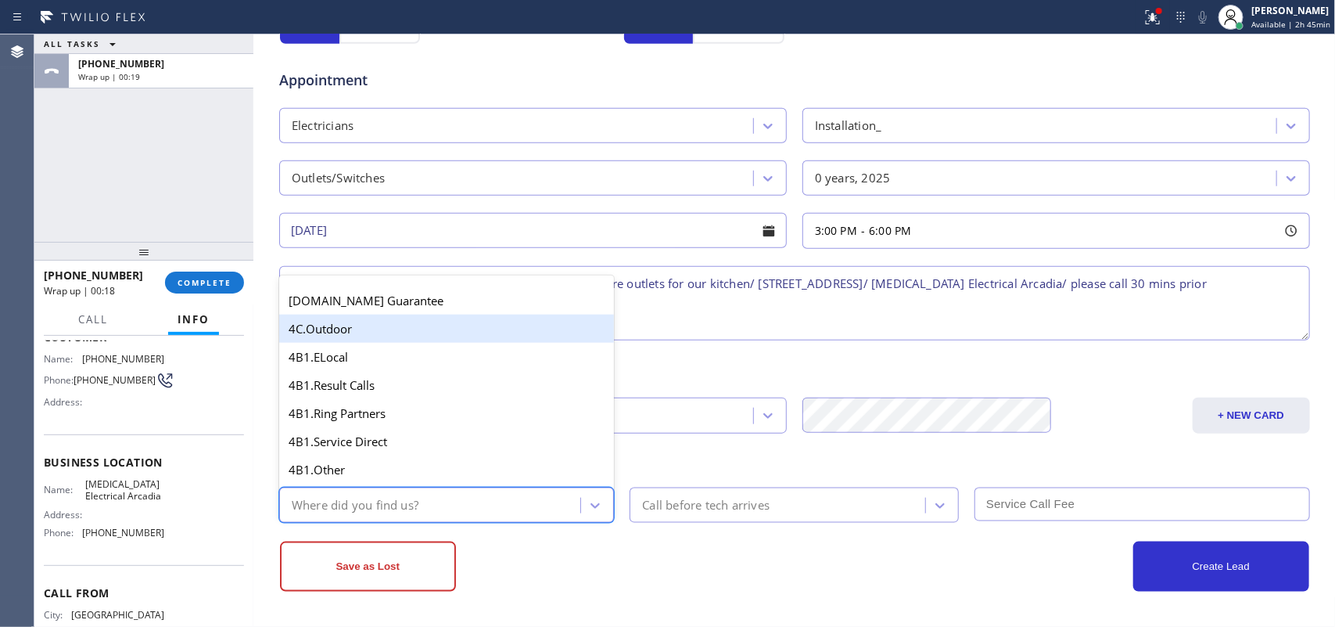
scroll to position [391, 0]
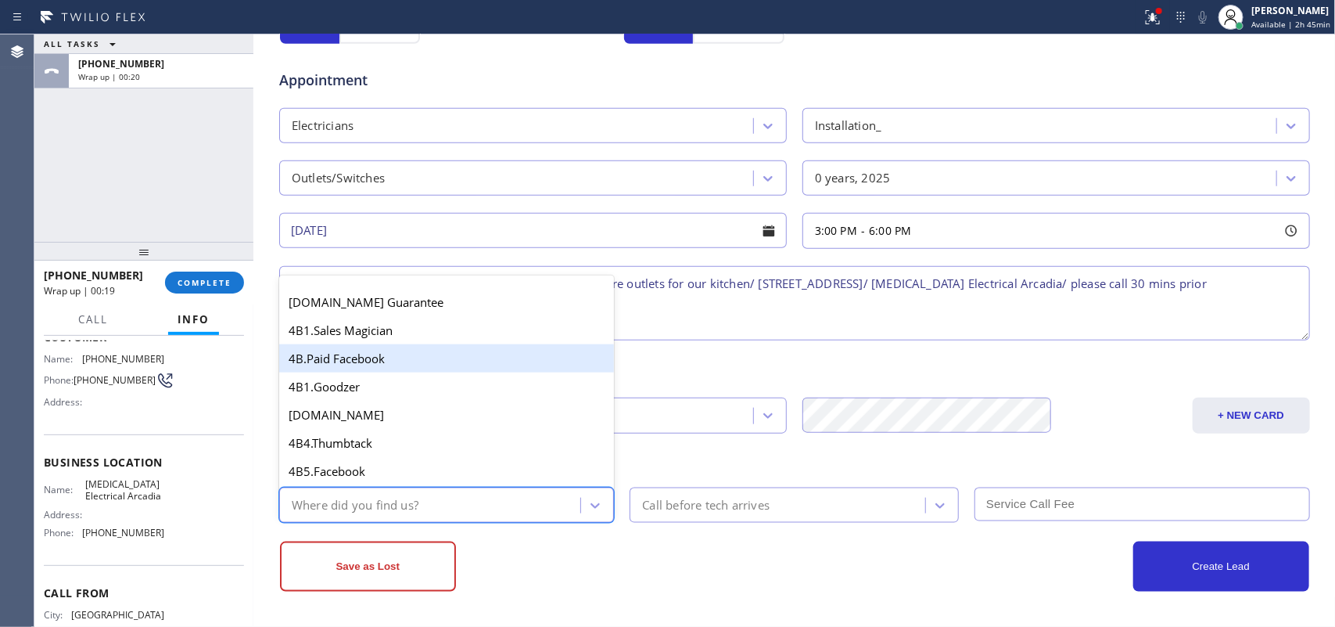
type input "g"
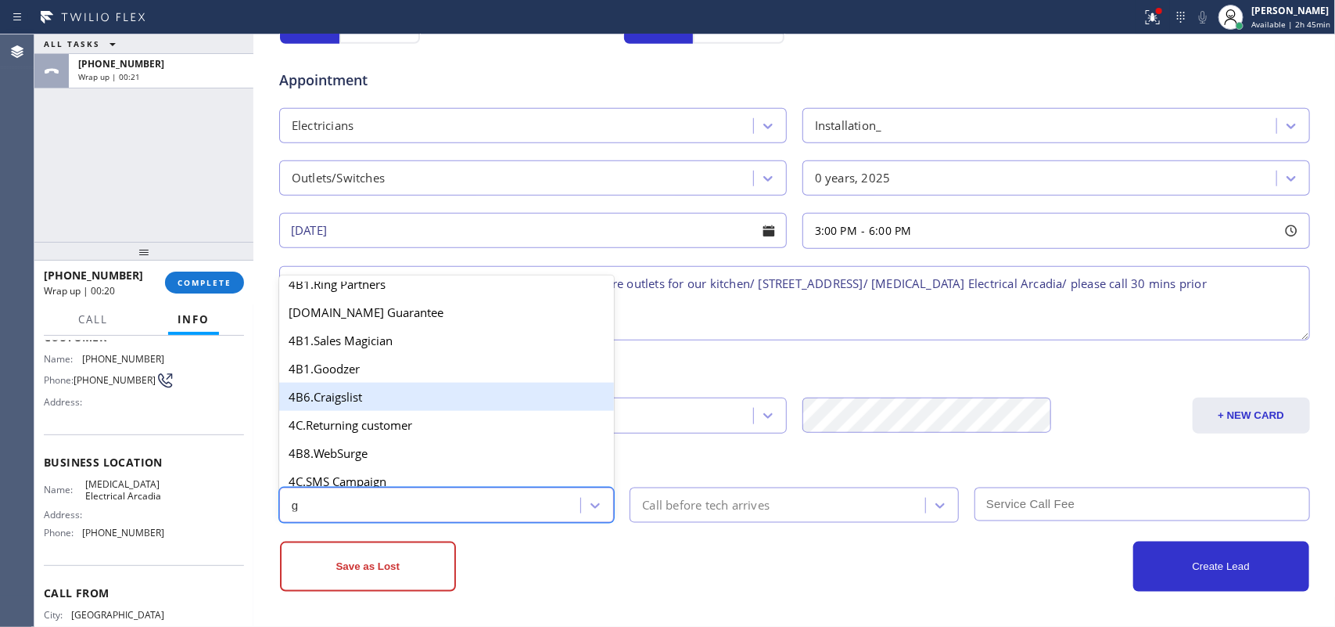
scroll to position [267, 0]
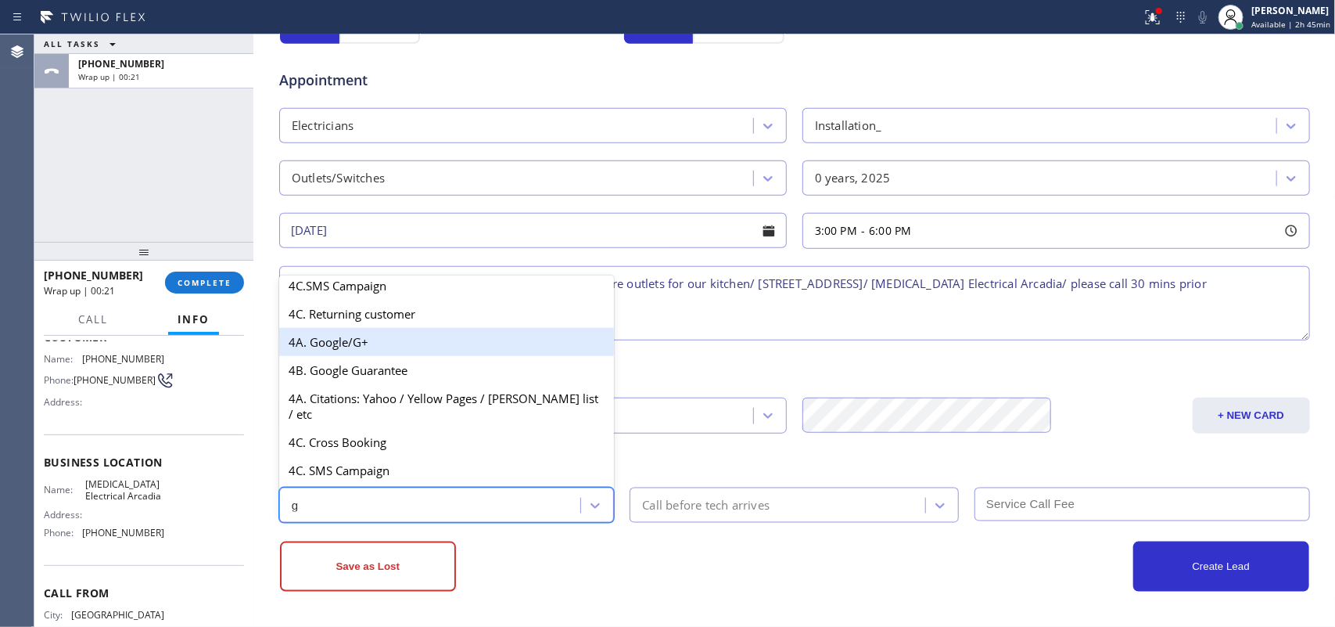
click at [407, 356] on div "4A. Google/G+" at bounding box center [447, 342] width 336 height 28
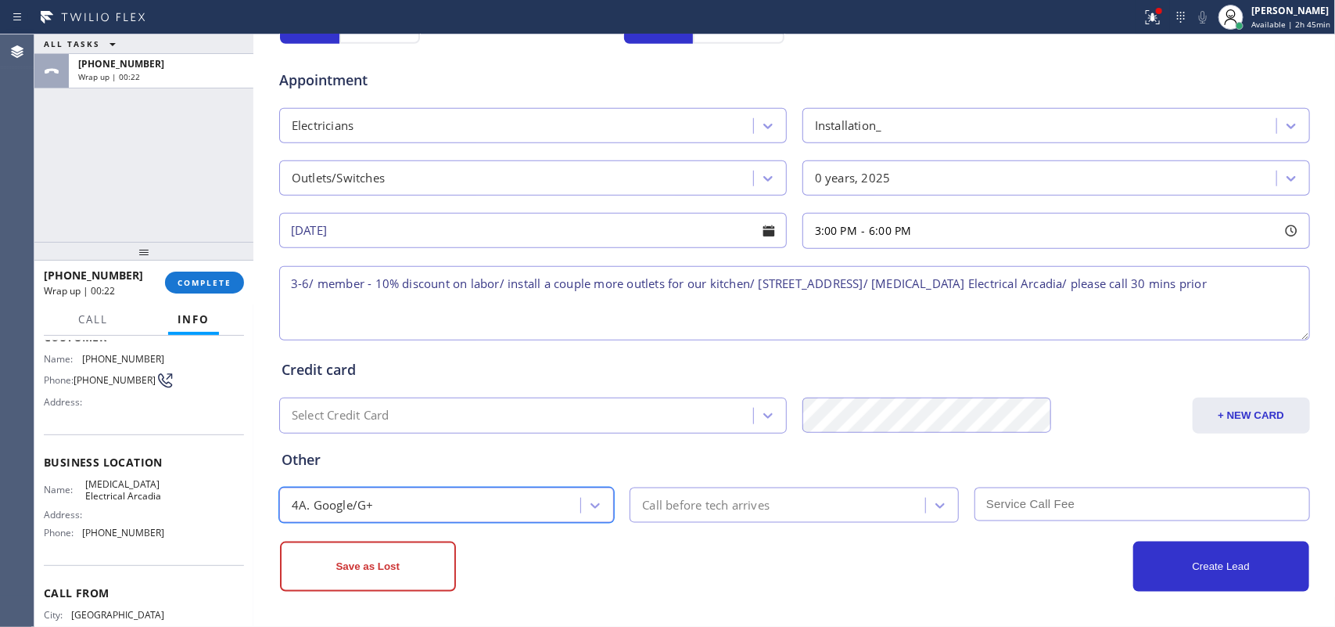
click at [722, 501] on div "Call before tech arrives" at bounding box center [705, 505] width 127 height 18
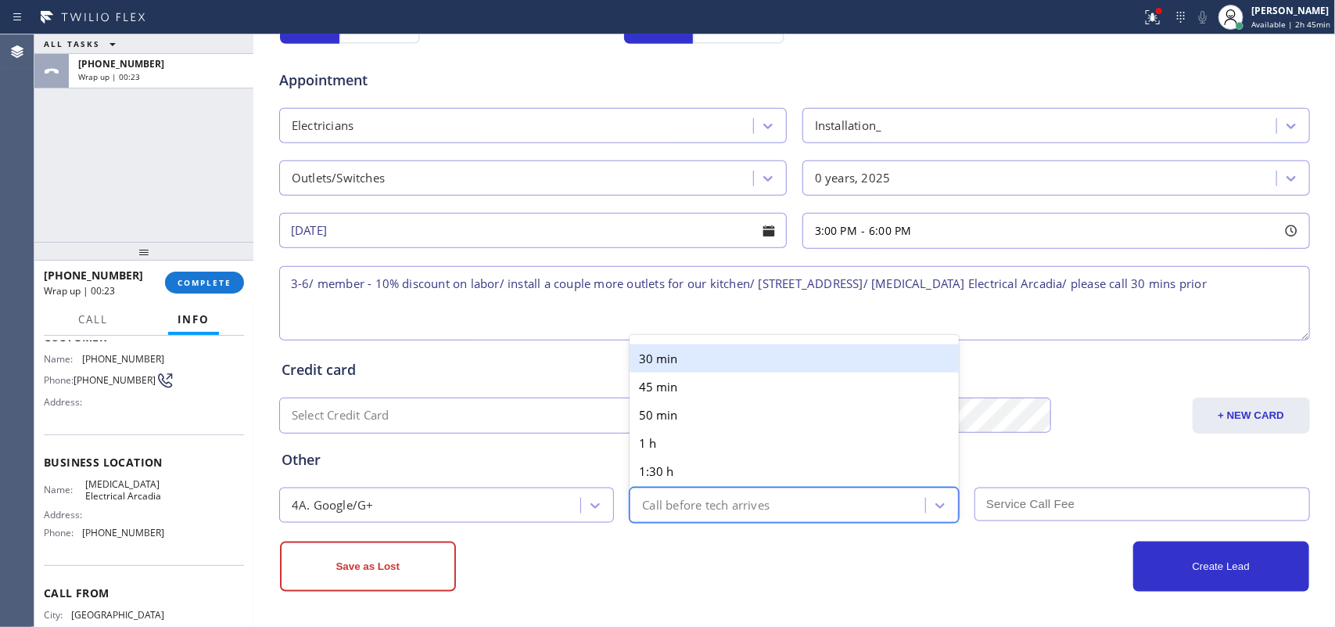
click at [700, 361] on div "30 min" at bounding box center [794, 358] width 329 height 28
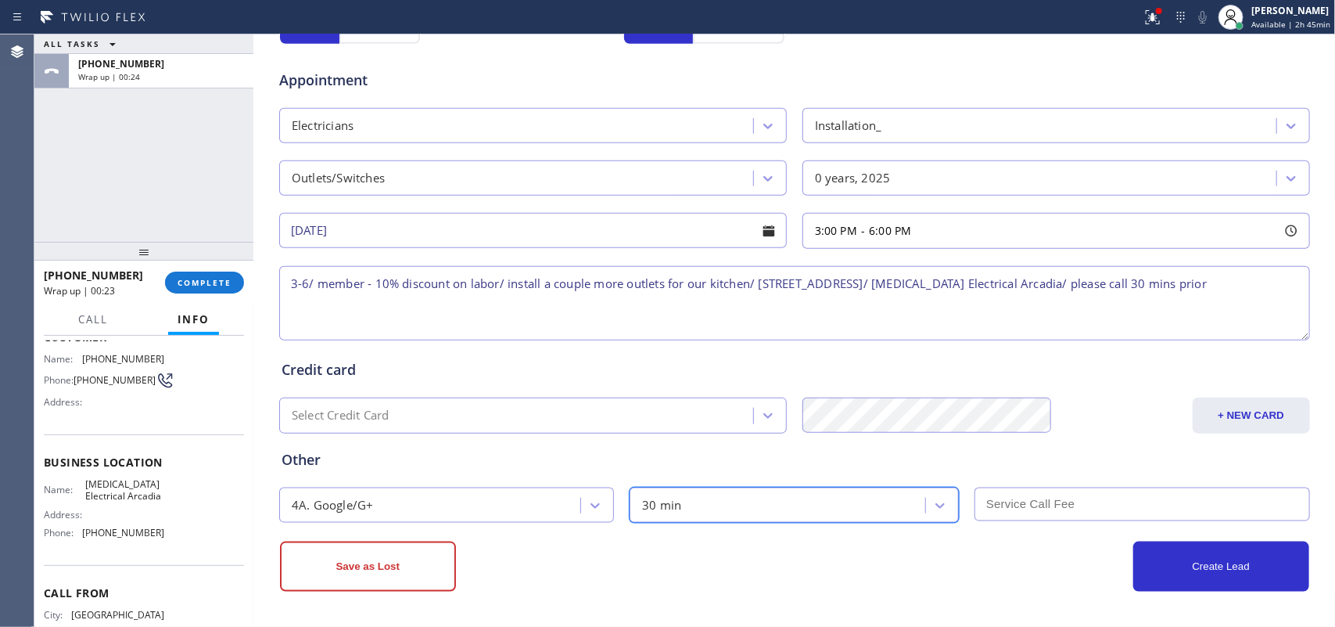
click at [1036, 501] on input "text" at bounding box center [1143, 504] width 336 height 34
type input "0"
click at [501, 282] on textarea "3-6/ member - 10% discount on labor/ install a couple more outlets for our kitc…" at bounding box center [794, 303] width 1031 height 74
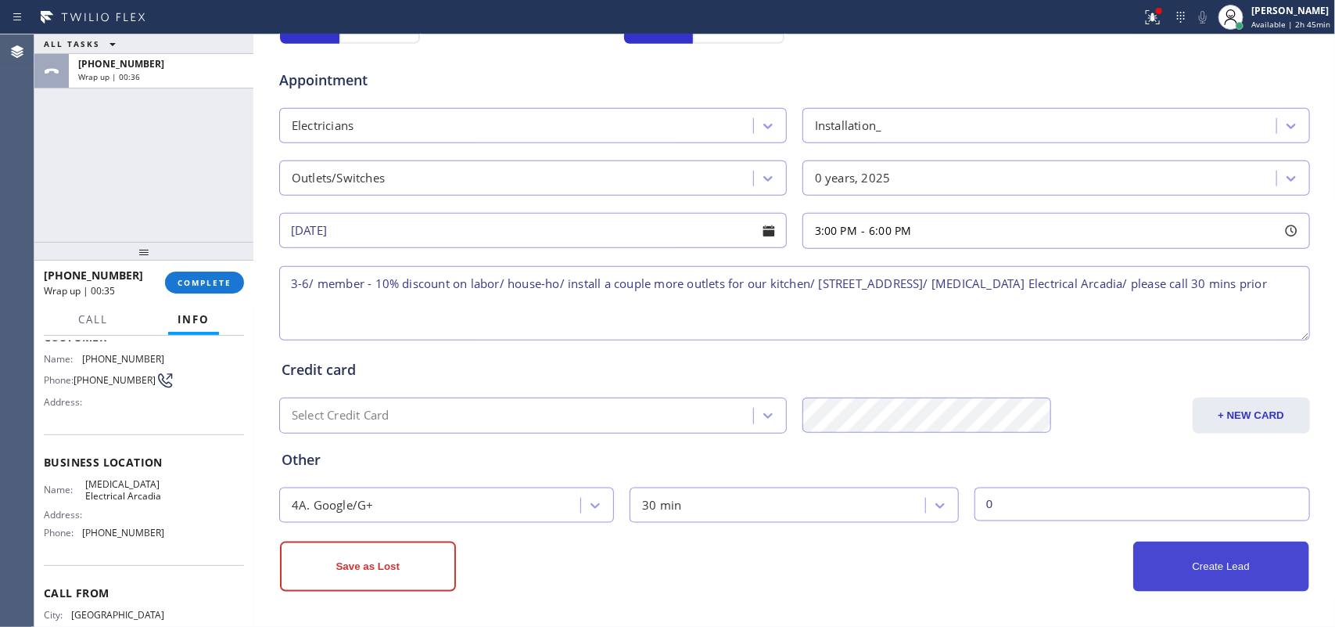
type textarea "3-6/ member - 10% discount on labor/ house-ho/ install a couple more outlets fo…"
click at [1068, 501] on button "Create Lead" at bounding box center [1221, 566] width 176 height 50
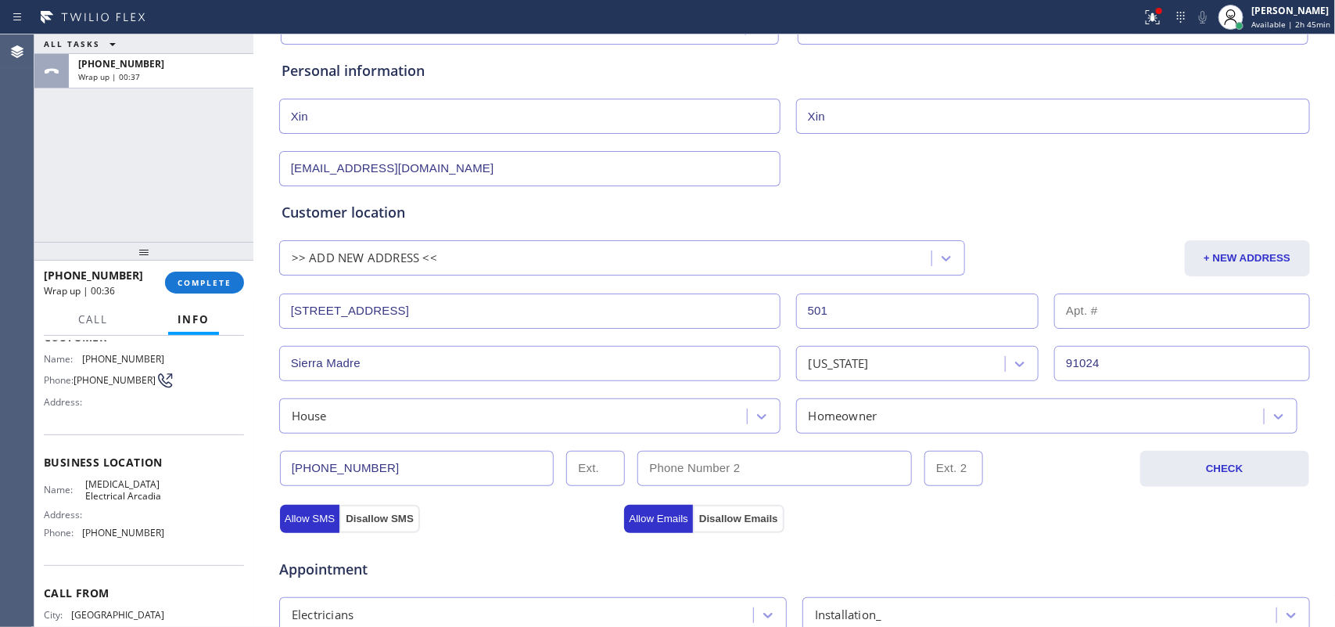
scroll to position [0, 0]
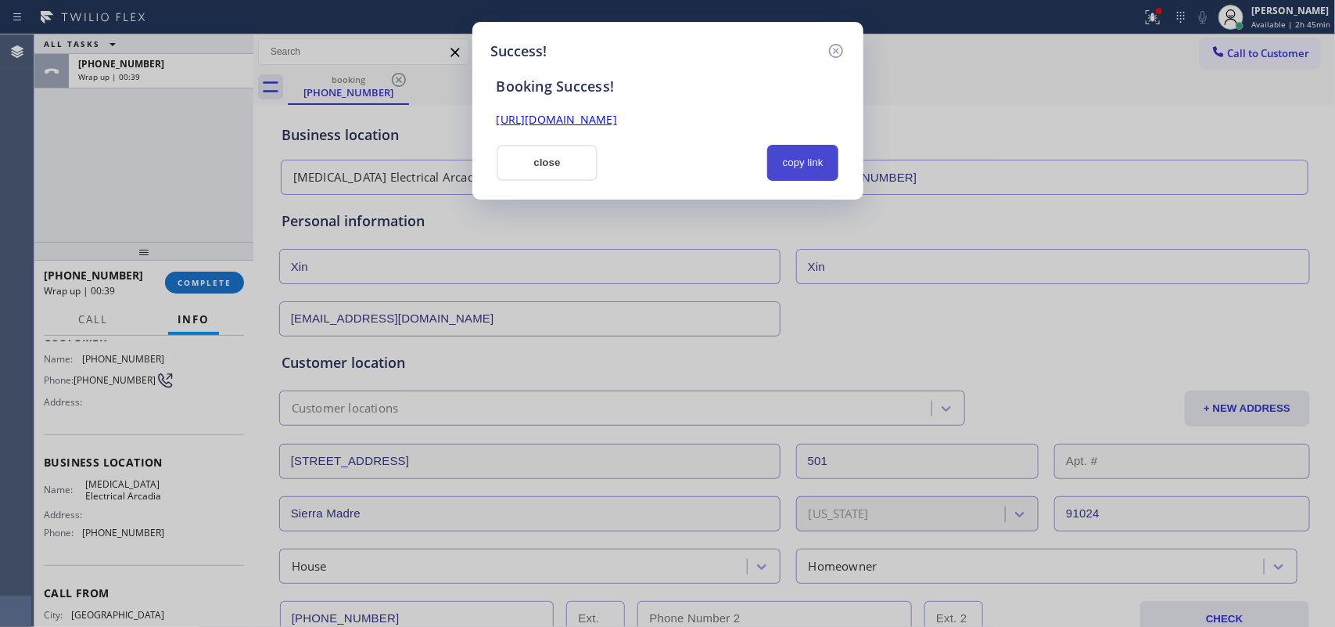
click at [820, 153] on button "copy link" at bounding box center [803, 163] width 72 height 36
click at [617, 115] on link "[URL][DOMAIN_NAME]" at bounding box center [557, 119] width 120 height 15
click at [544, 178] on button "close" at bounding box center [548, 163] width 102 height 36
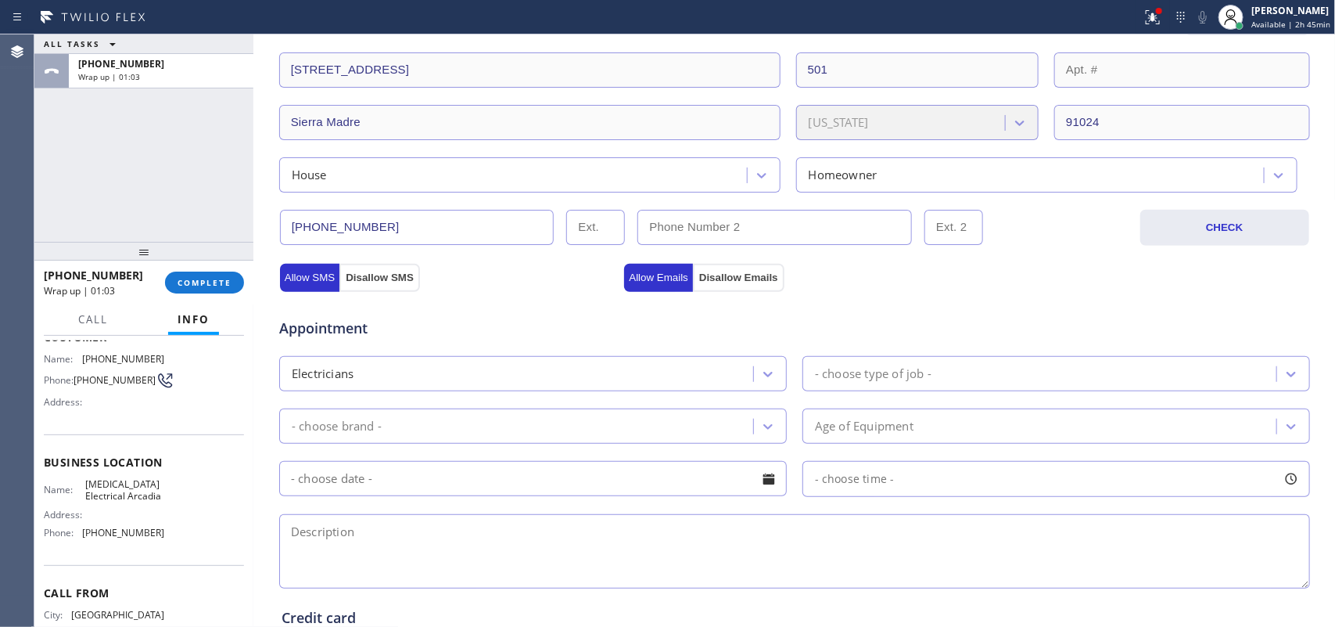
scroll to position [489, 0]
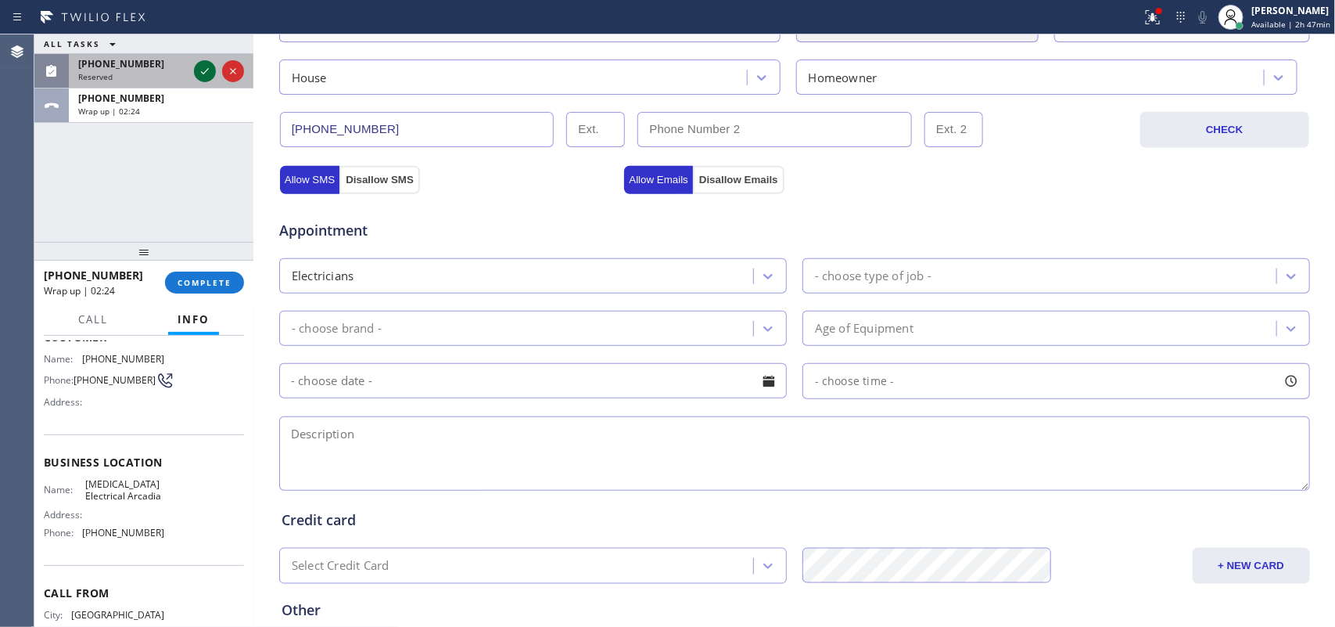
click at [203, 67] on icon at bounding box center [205, 71] width 19 height 19
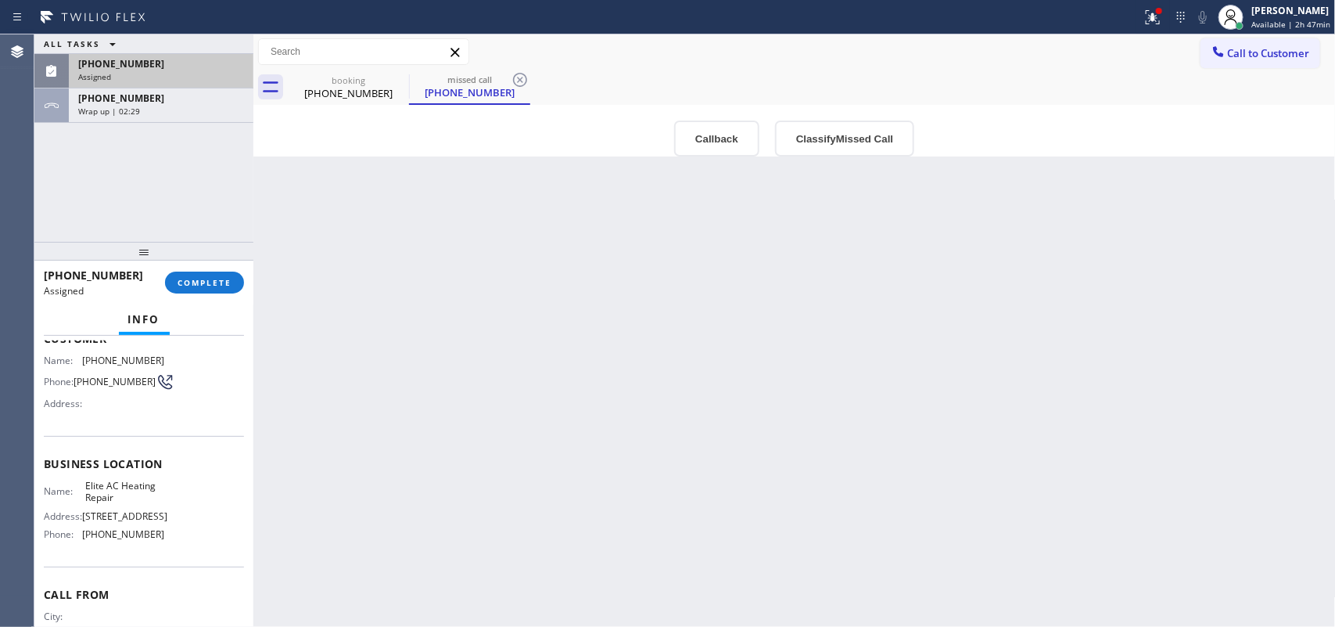
click at [151, 73] on div "Assigned" at bounding box center [161, 76] width 166 height 11
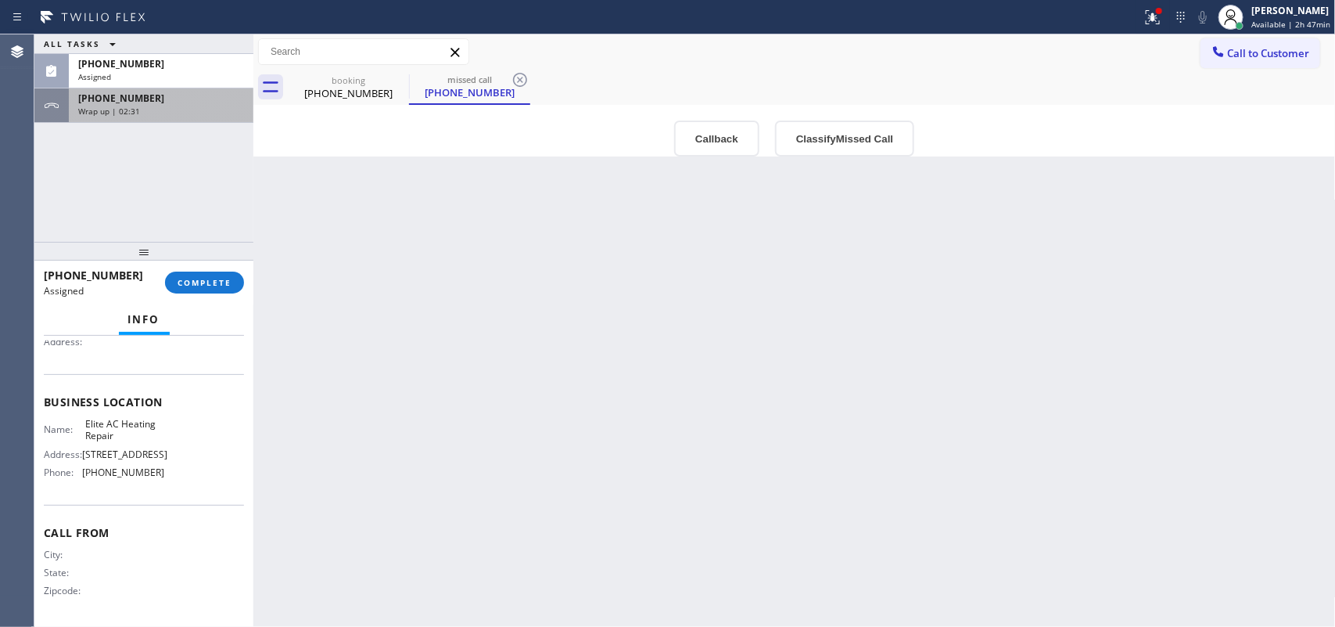
click at [157, 117] on div "[PHONE_NUMBER] Wrap up | 02:31" at bounding box center [158, 105] width 178 height 34
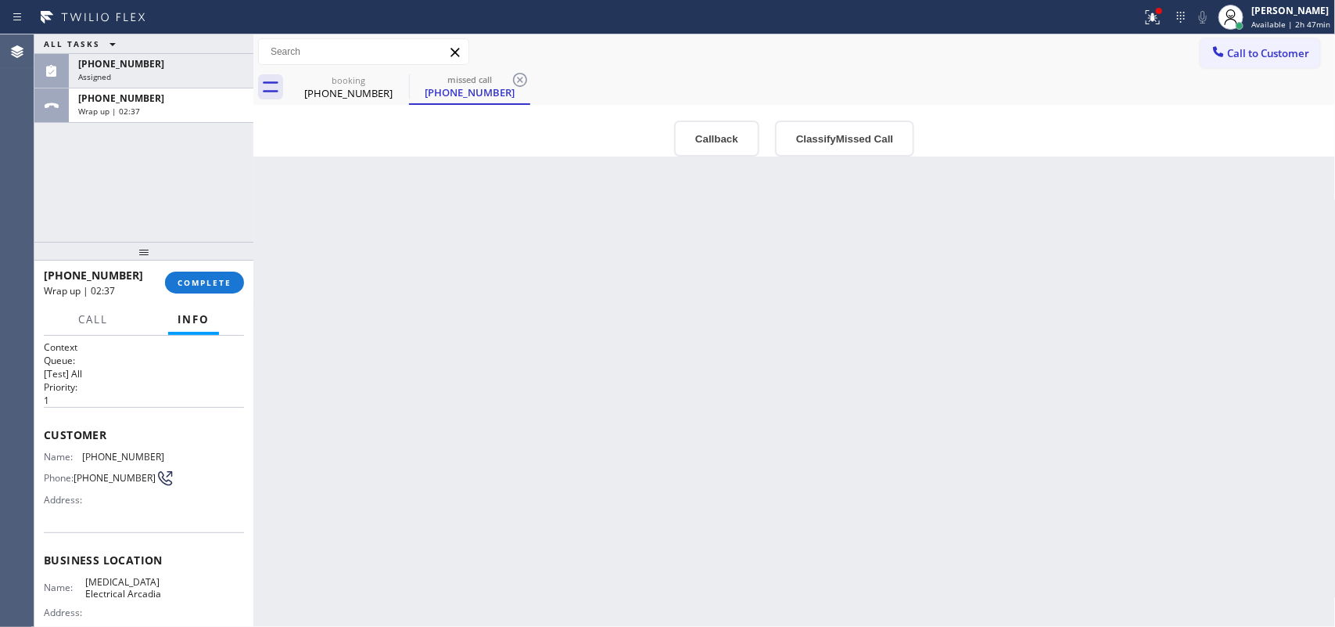
scroll to position [173, 0]
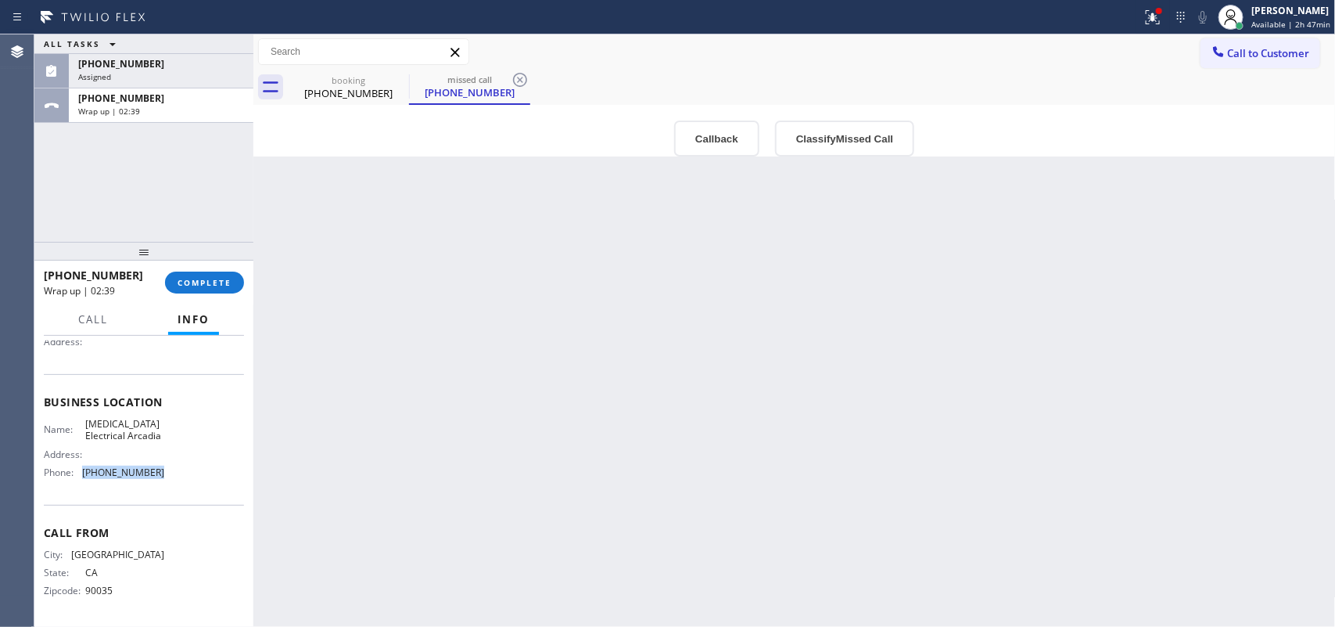
drag, startPoint x: 162, startPoint y: 473, endPoint x: 78, endPoint y: 470, distance: 83.8
click at [78, 470] on div "Name: [MEDICAL_DATA] Electrical Arcadia Address: Phone: [PHONE_NUMBER]" at bounding box center [144, 451] width 200 height 67
click at [185, 66] on div "[PHONE_NUMBER]" at bounding box center [161, 63] width 166 height 13
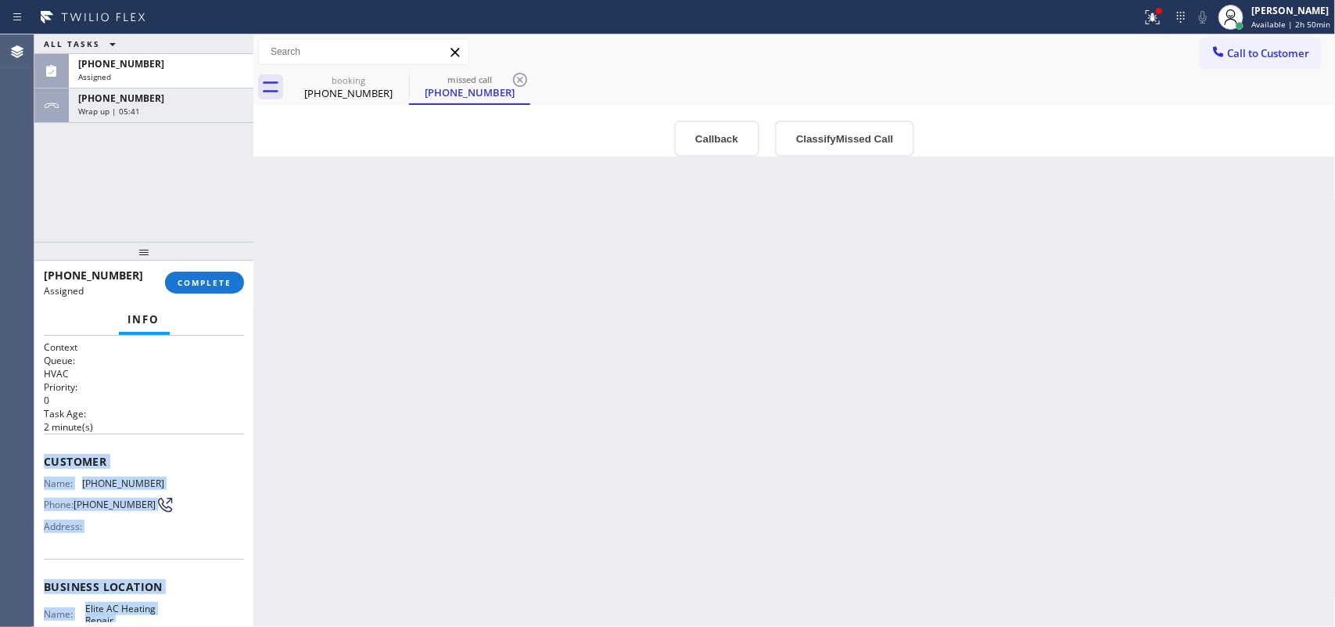
drag, startPoint x: 167, startPoint y: 486, endPoint x: 40, endPoint y: 461, distance: 129.0
click at [40, 461] on div "Context Queue: HVAC Priority: 0 Task Age: [DEMOGRAPHIC_DATA] minute(s) Customer…" at bounding box center [143, 482] width 219 height 292
click at [829, 135] on button "Classify Missed Call" at bounding box center [844, 138] width 139 height 36
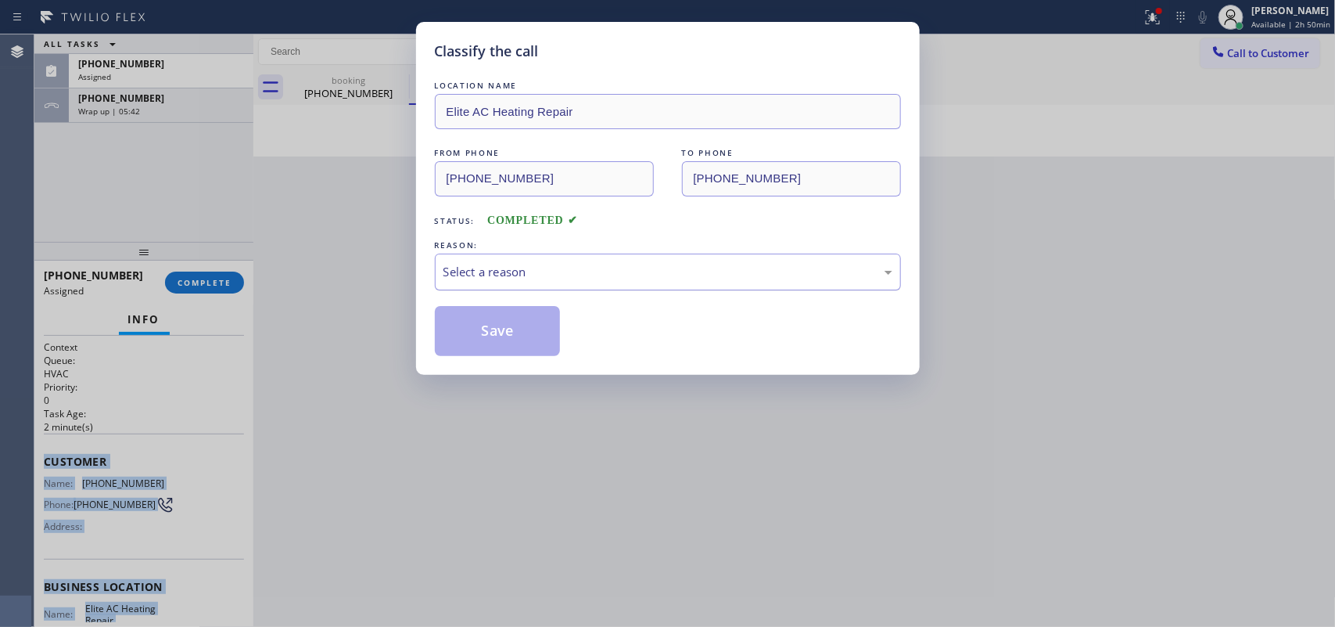
click at [771, 272] on div "Select a reason" at bounding box center [668, 272] width 449 height 18
click at [530, 338] on button "Save" at bounding box center [498, 331] width 126 height 50
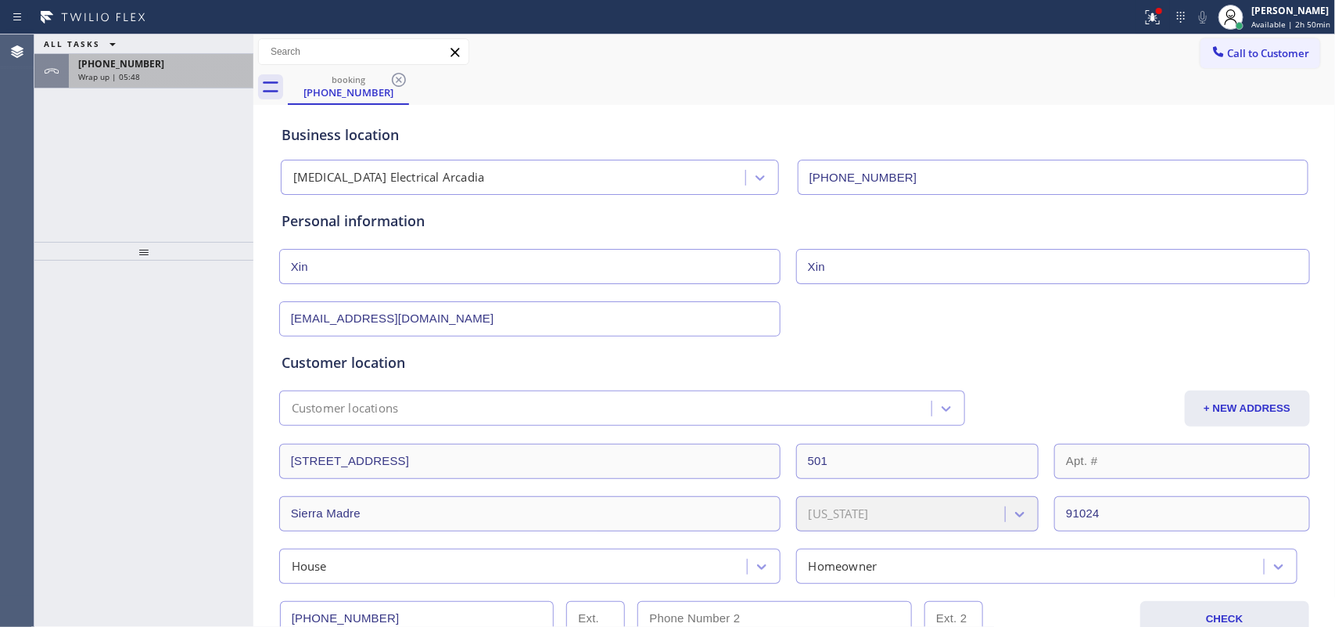
click at [205, 83] on div "[PHONE_NUMBER] Wrap up | 05:48" at bounding box center [158, 71] width 178 height 34
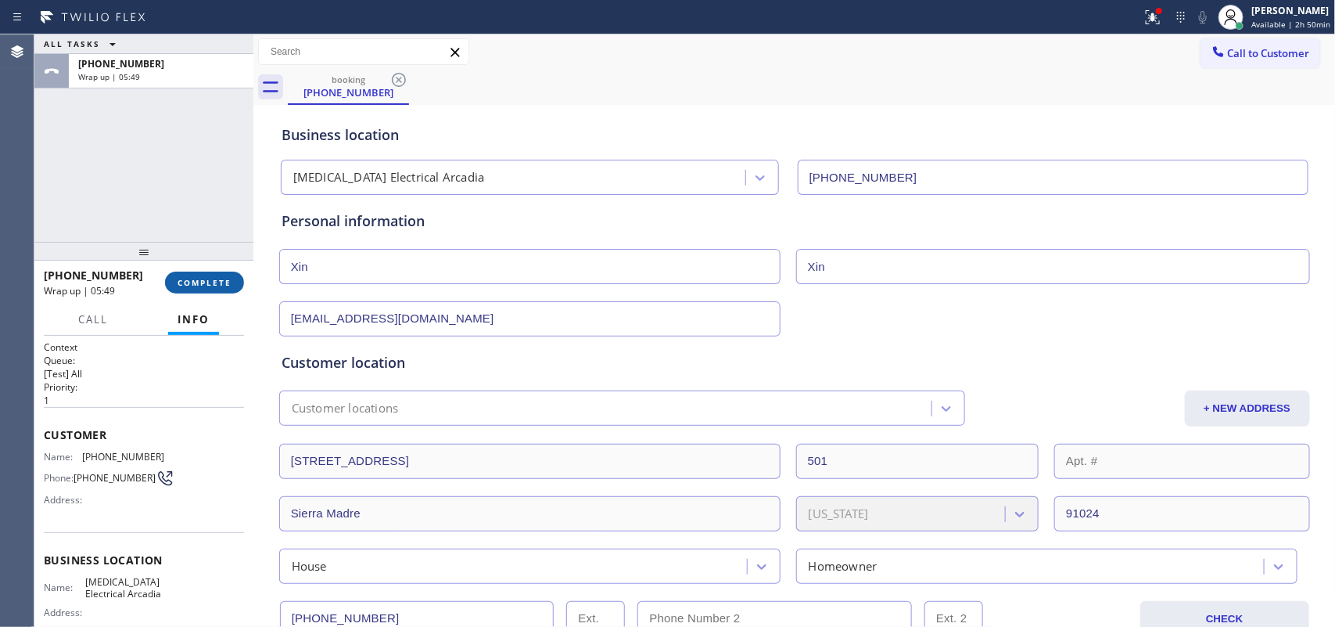
click at [211, 278] on span "COMPLETE" at bounding box center [205, 282] width 54 height 11
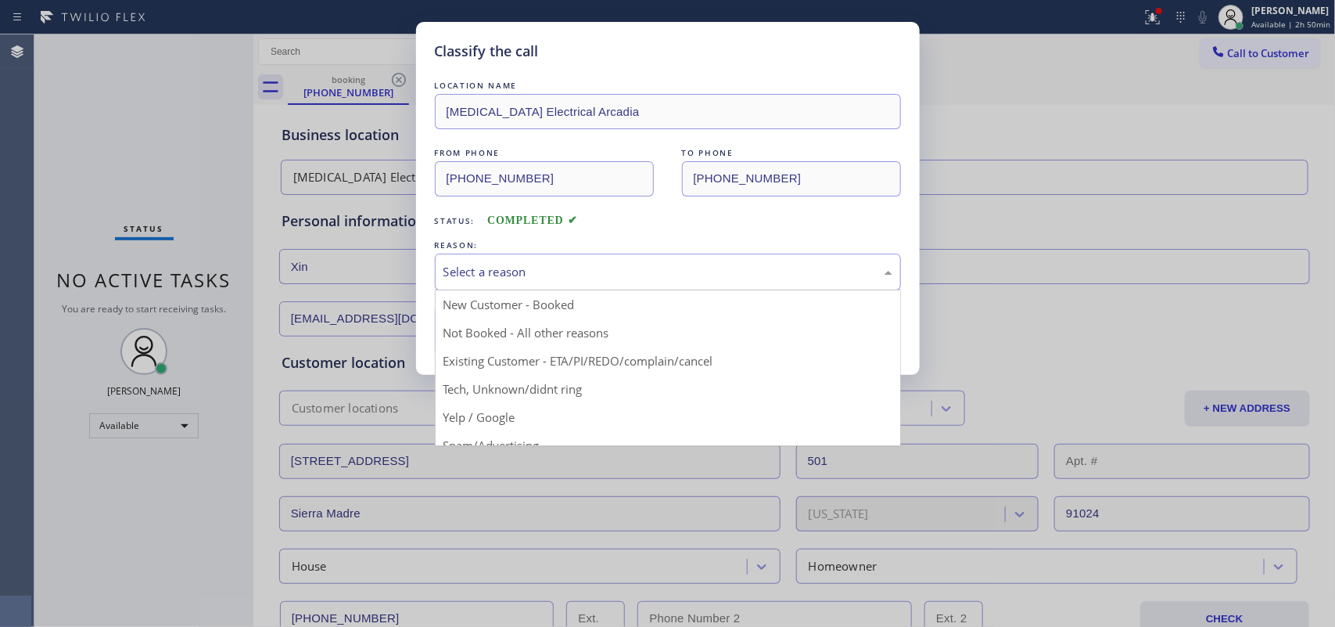
click at [658, 266] on div "Select a reason" at bounding box center [668, 272] width 449 height 18
drag, startPoint x: 636, startPoint y: 314, endPoint x: 599, endPoint y: 307, distance: 37.3
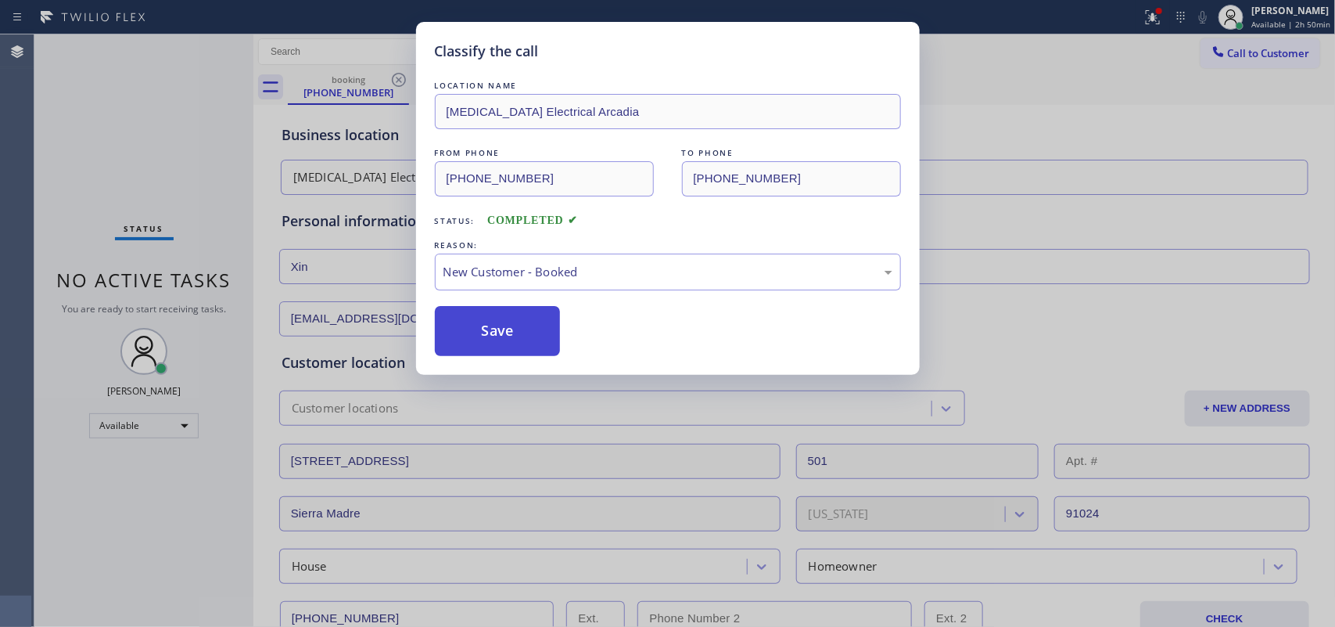
click at [502, 332] on button "Save" at bounding box center [498, 331] width 126 height 50
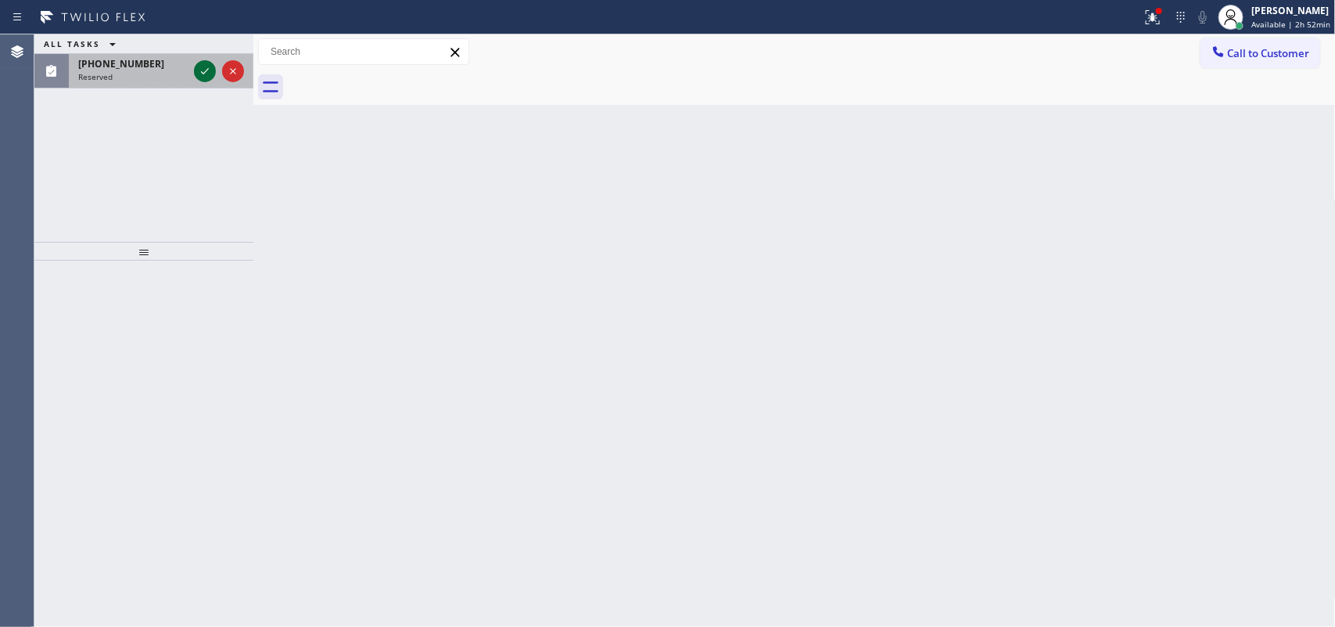
click at [203, 74] on icon at bounding box center [205, 71] width 8 height 6
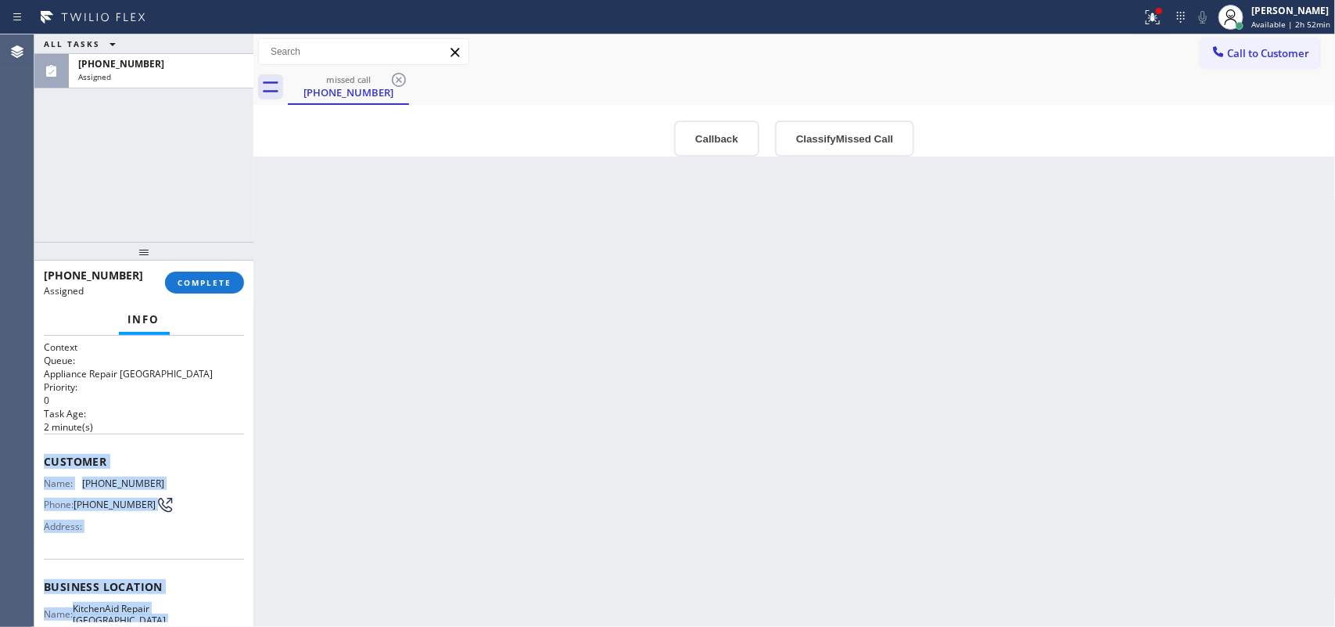
drag, startPoint x: 172, startPoint y: 477, endPoint x: 45, endPoint y: 451, distance: 130.2
click at [45, 451] on div "Context Queue: Appliance Repair High End Priority: 0 Task Age: [DEMOGRAPHIC_DAT…" at bounding box center [144, 573] width 200 height 467
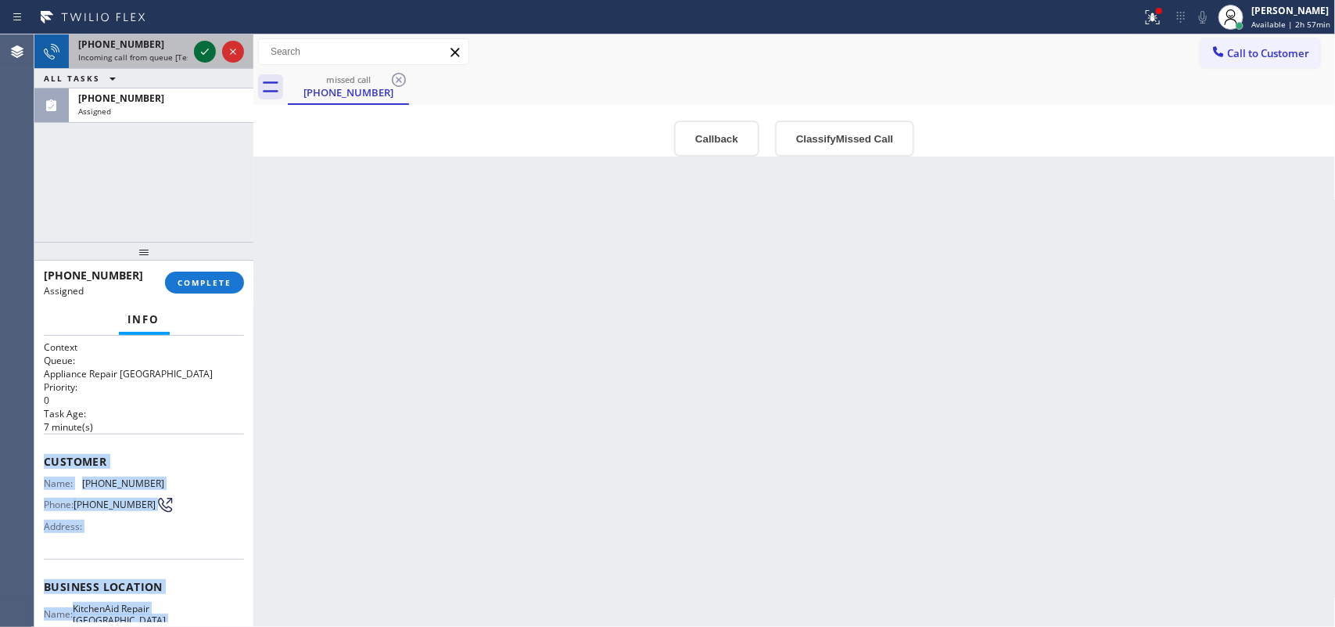
click at [203, 48] on icon at bounding box center [205, 51] width 19 height 19
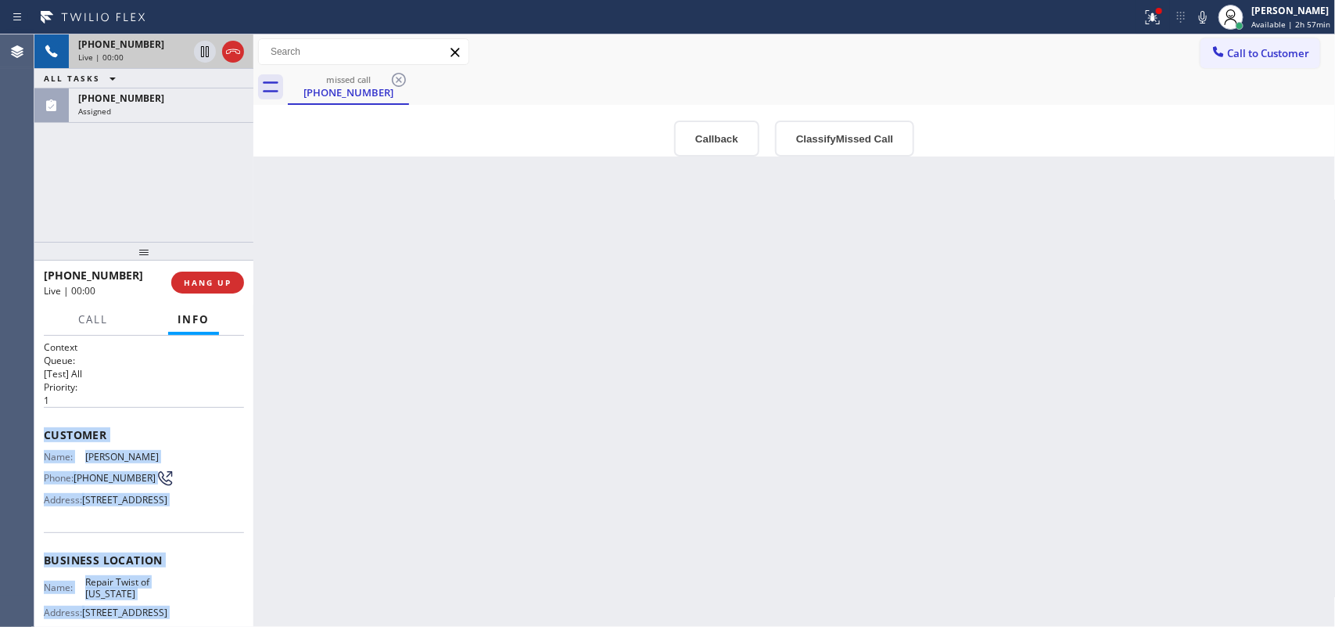
click at [149, 48] on div "[PHONE_NUMBER]" at bounding box center [133, 44] width 110 height 13
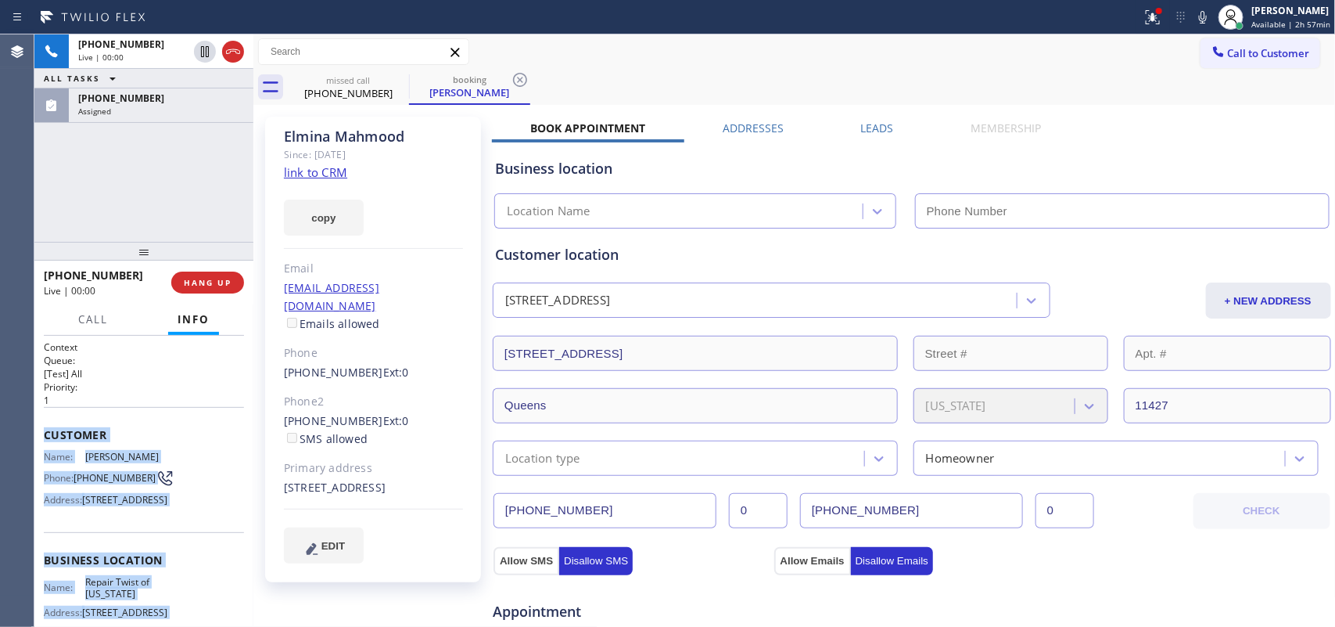
type input "[PHONE_NUMBER]"
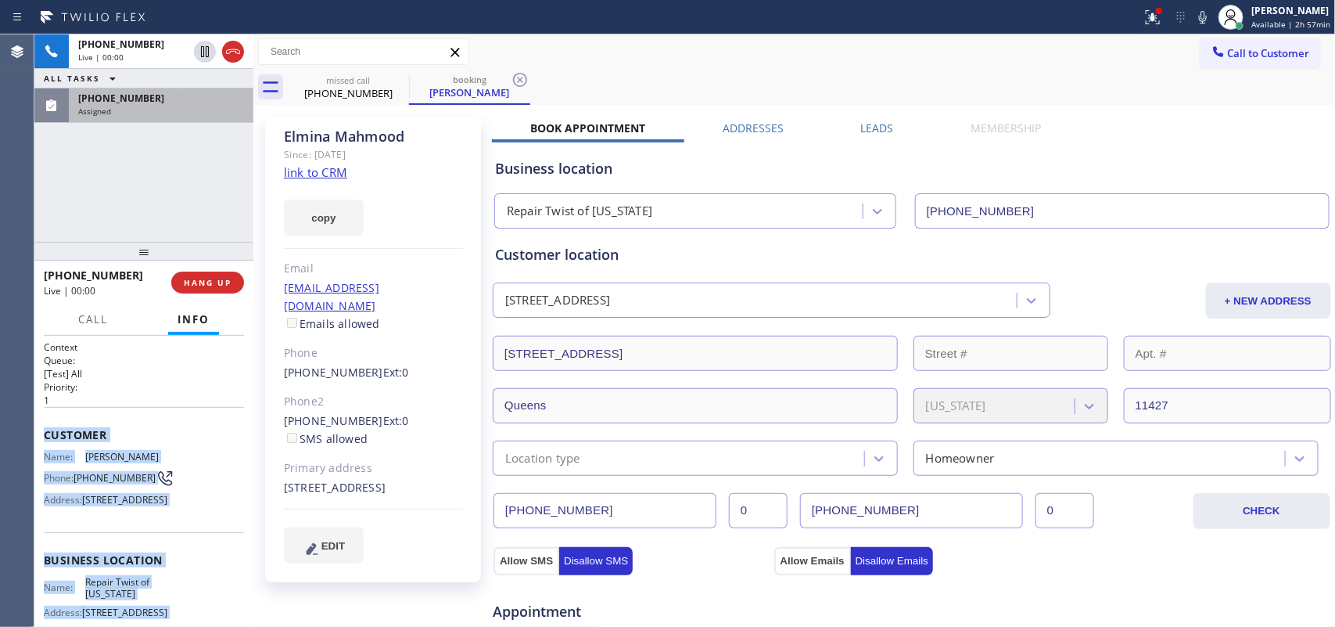
click at [149, 112] on div "Assigned" at bounding box center [161, 111] width 166 height 11
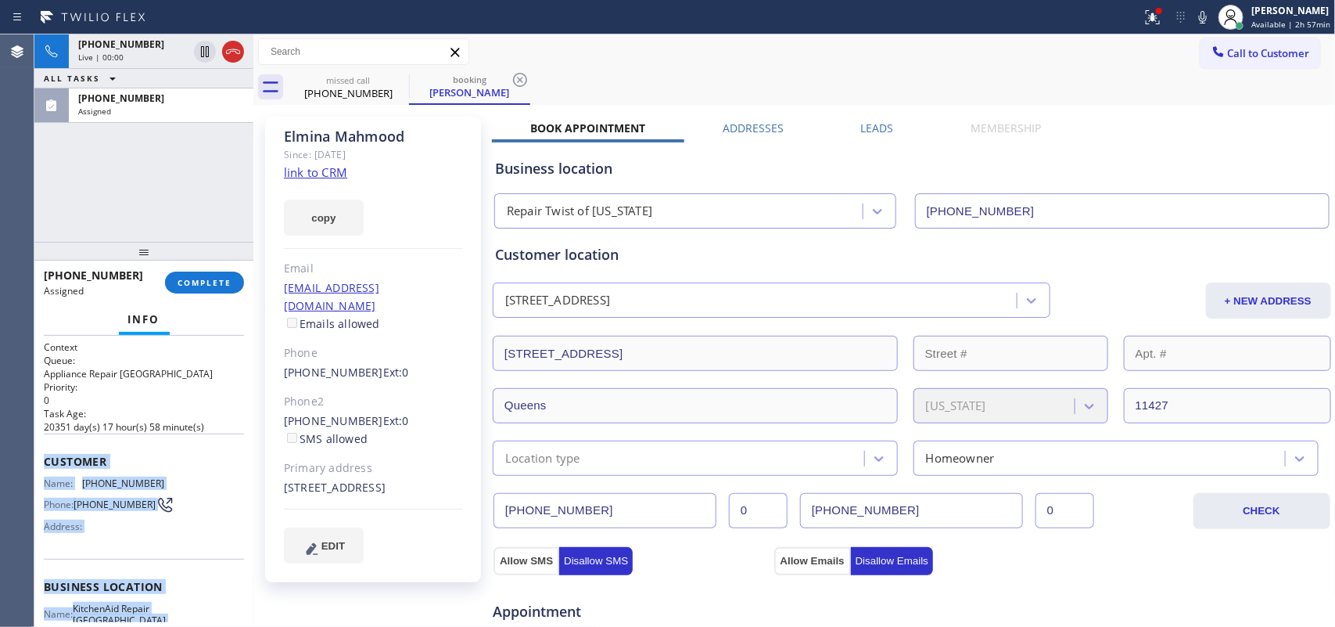
scroll to position [198, 0]
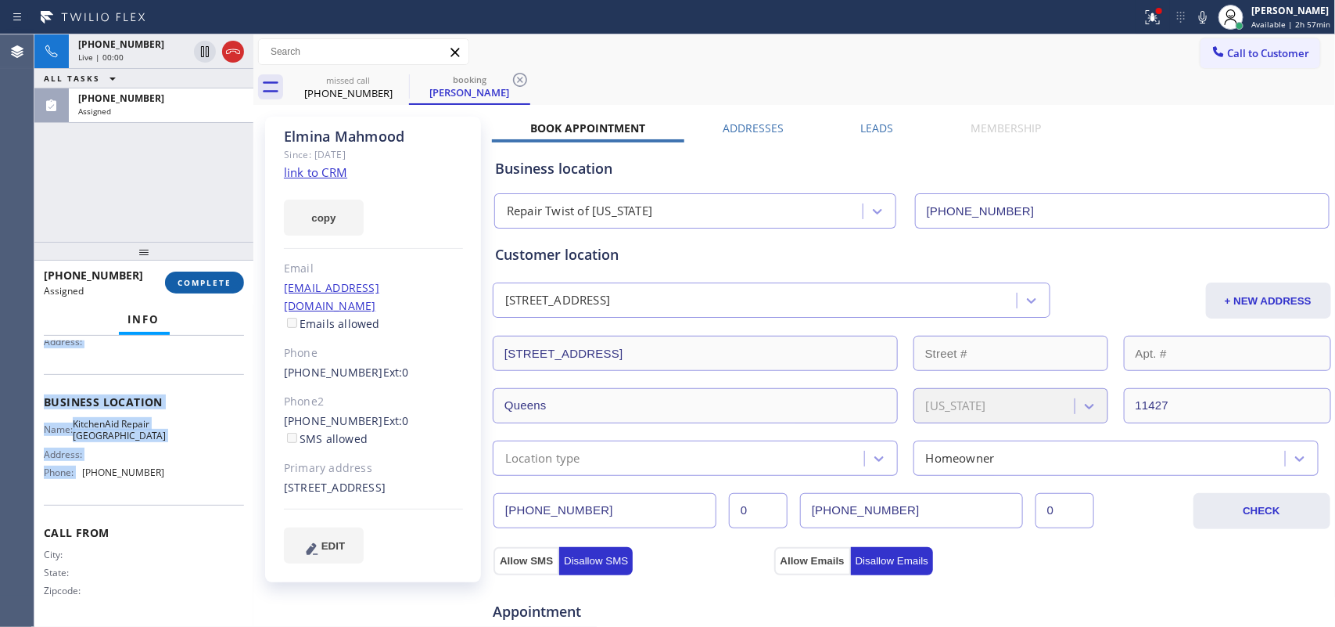
click at [186, 282] on span "COMPLETE" at bounding box center [205, 282] width 54 height 11
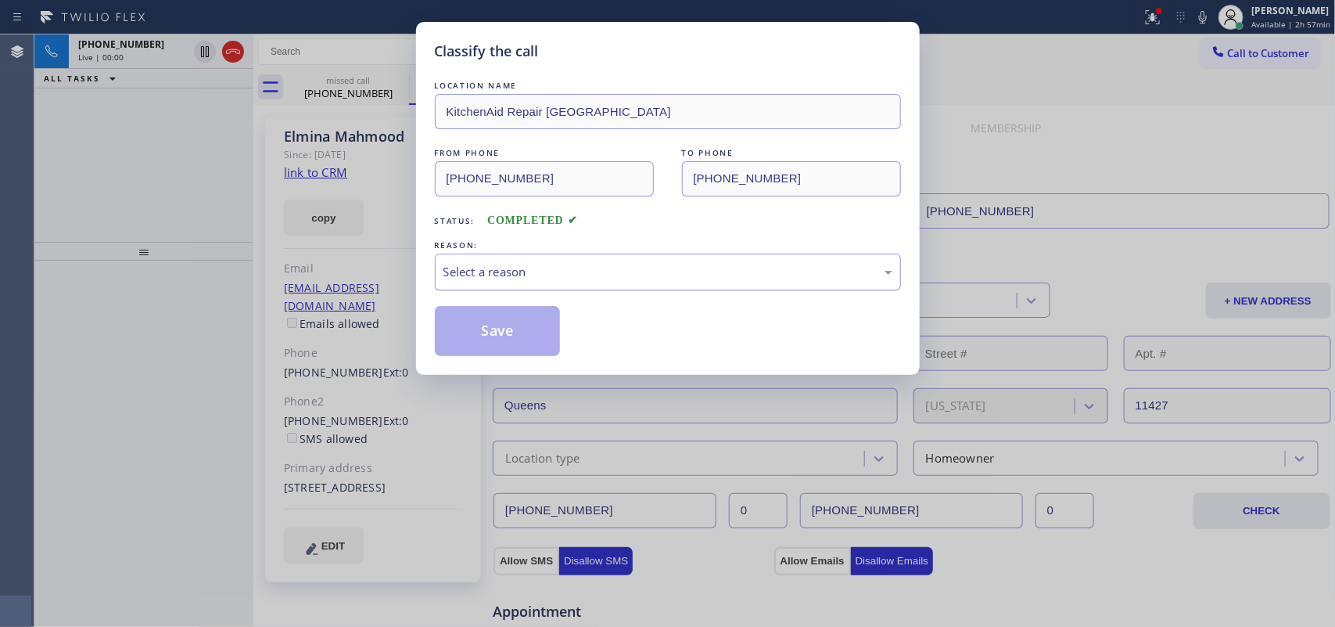
click at [551, 274] on div "Select a reason" at bounding box center [668, 272] width 449 height 18
click at [519, 337] on button "Save" at bounding box center [498, 331] width 126 height 50
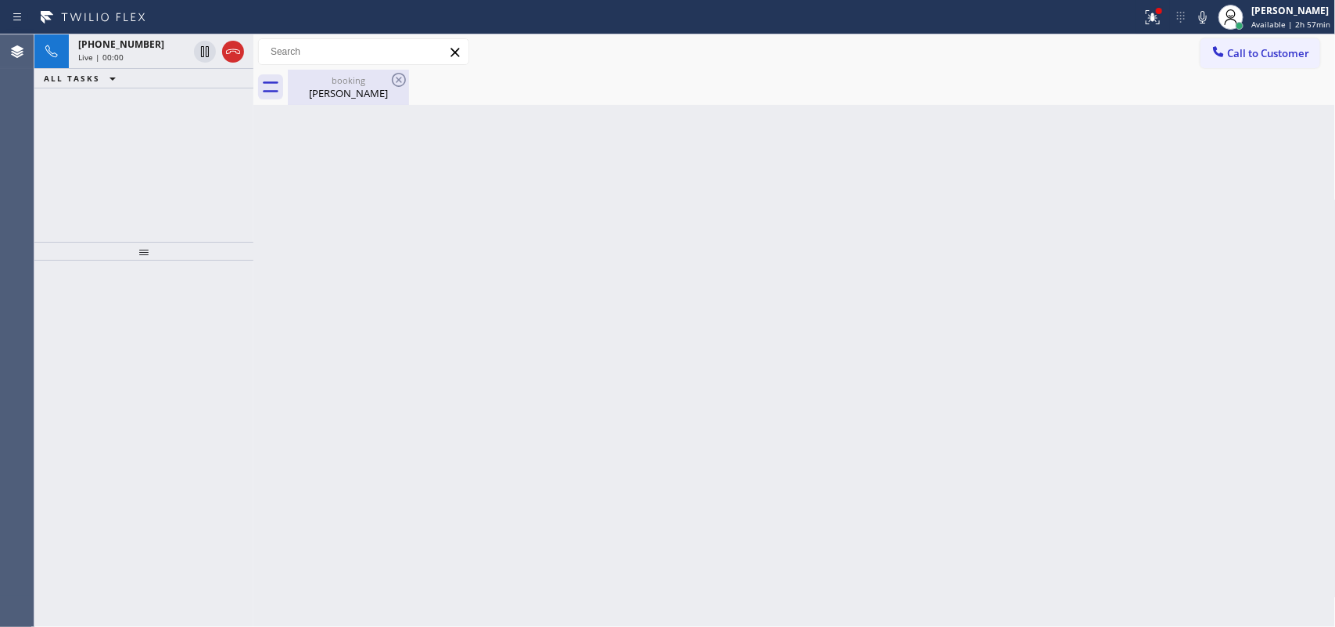
click at [303, 88] on div "[PERSON_NAME]" at bounding box center [348, 93] width 118 height 14
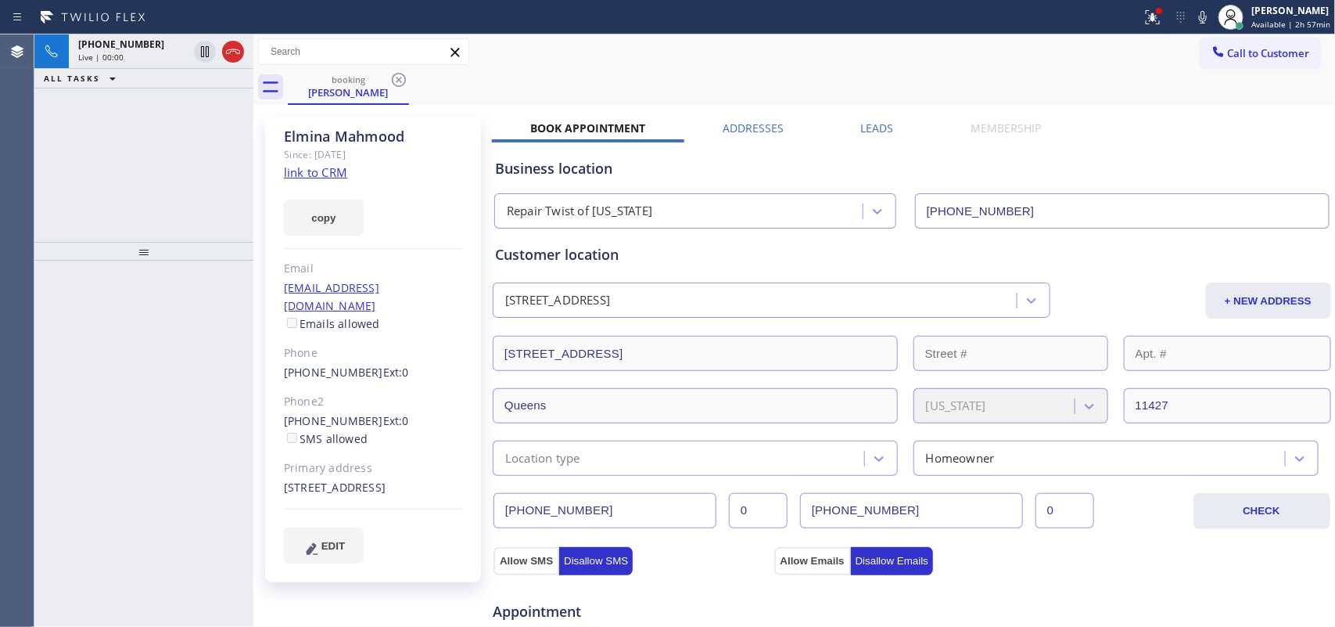
click at [341, 170] on link "link to CRM" at bounding box center [315, 172] width 63 height 16
click at [153, 56] on div "[PHONE_NUMBER] Wrap up | 00:00" at bounding box center [158, 71] width 178 height 34
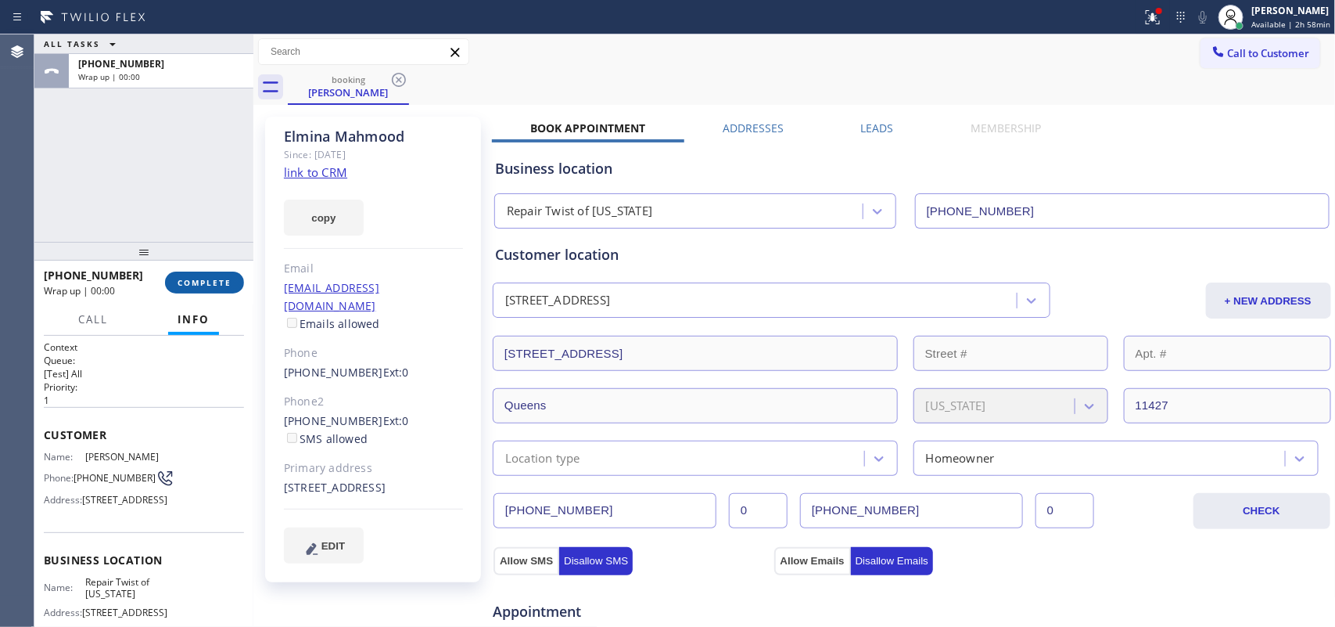
click at [227, 288] on button "COMPLETE" at bounding box center [204, 282] width 79 height 22
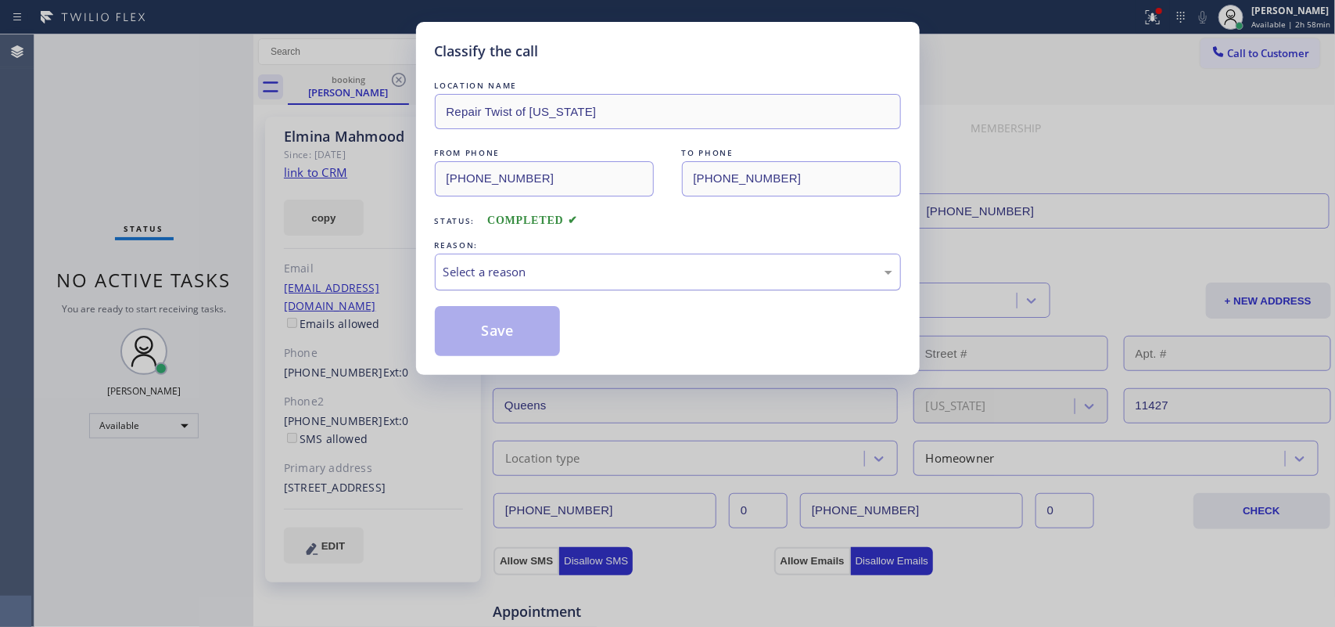
click at [562, 275] on div "Select a reason" at bounding box center [668, 272] width 449 height 18
drag, startPoint x: 580, startPoint y: 380, endPoint x: 557, endPoint y: 362, distance: 29.0
click at [534, 345] on button "Save" at bounding box center [498, 331] width 126 height 50
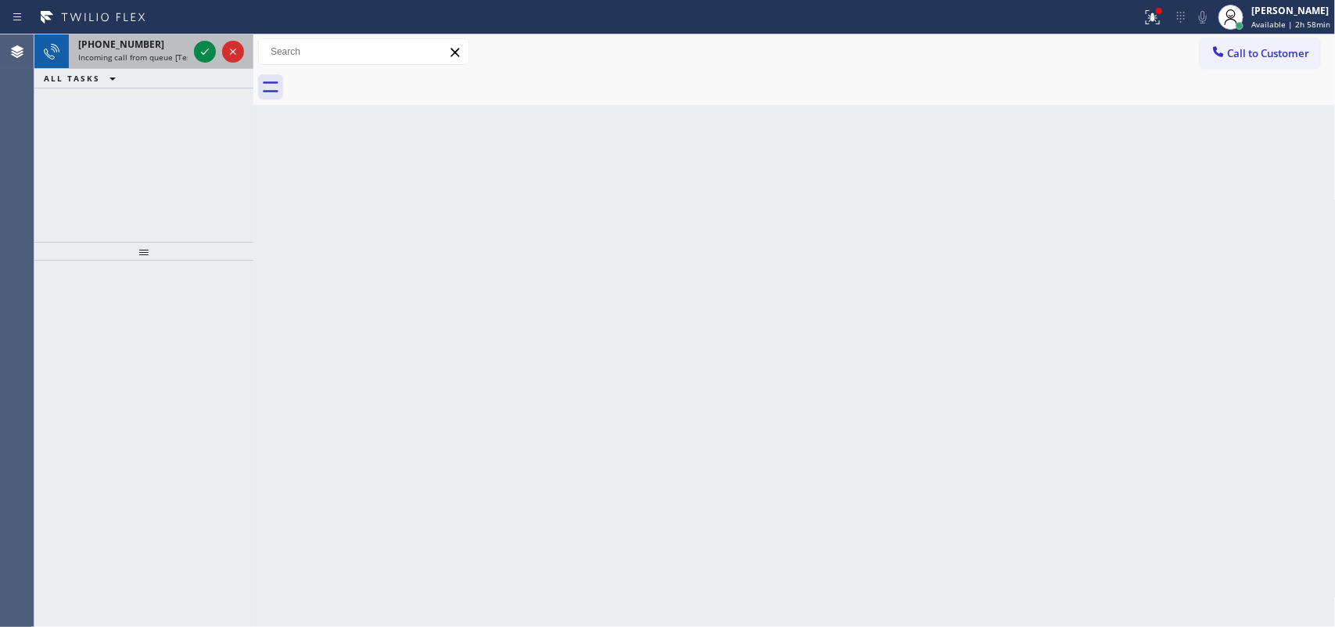
click at [147, 55] on span "Incoming call from queue [Test] All" at bounding box center [143, 57] width 130 height 11
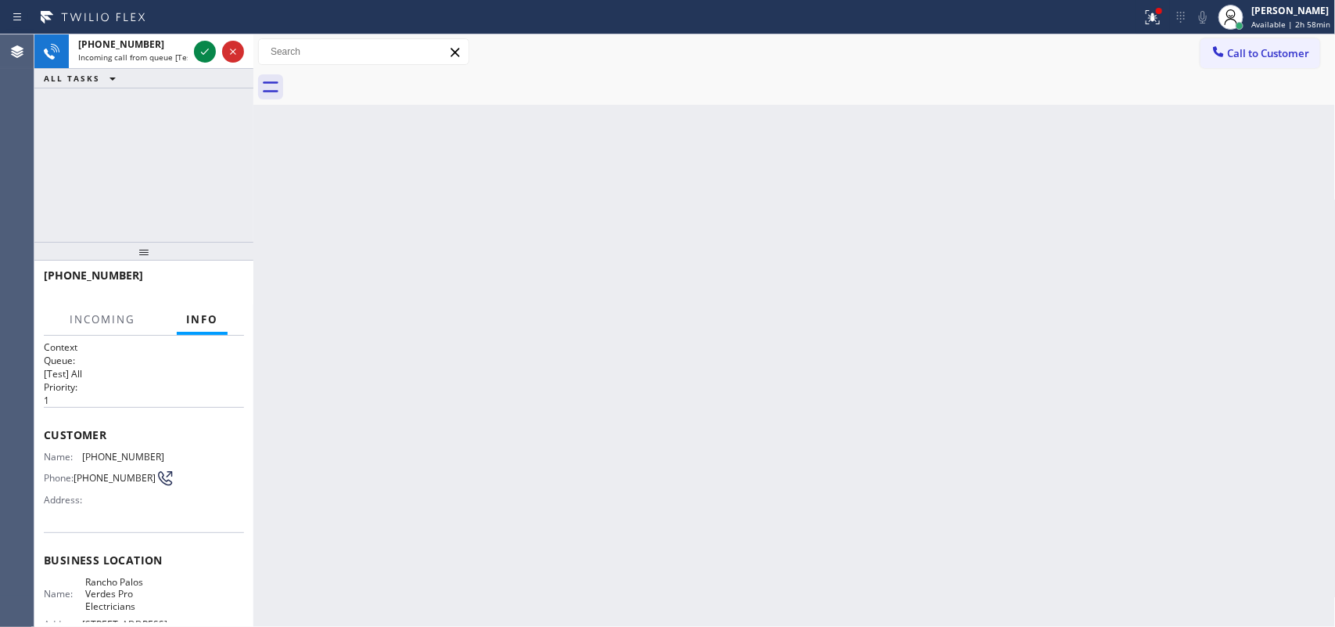
scroll to position [185, 0]
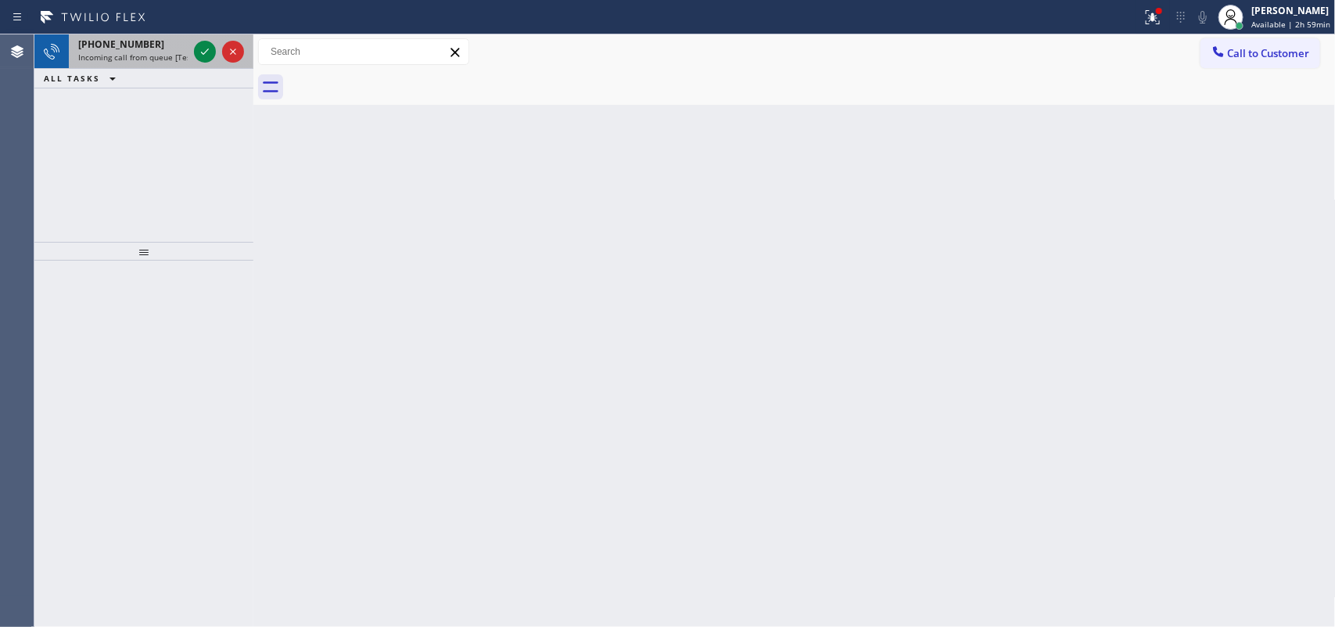
click at [158, 52] on span "Incoming call from queue [Test] All" at bounding box center [143, 57] width 130 height 11
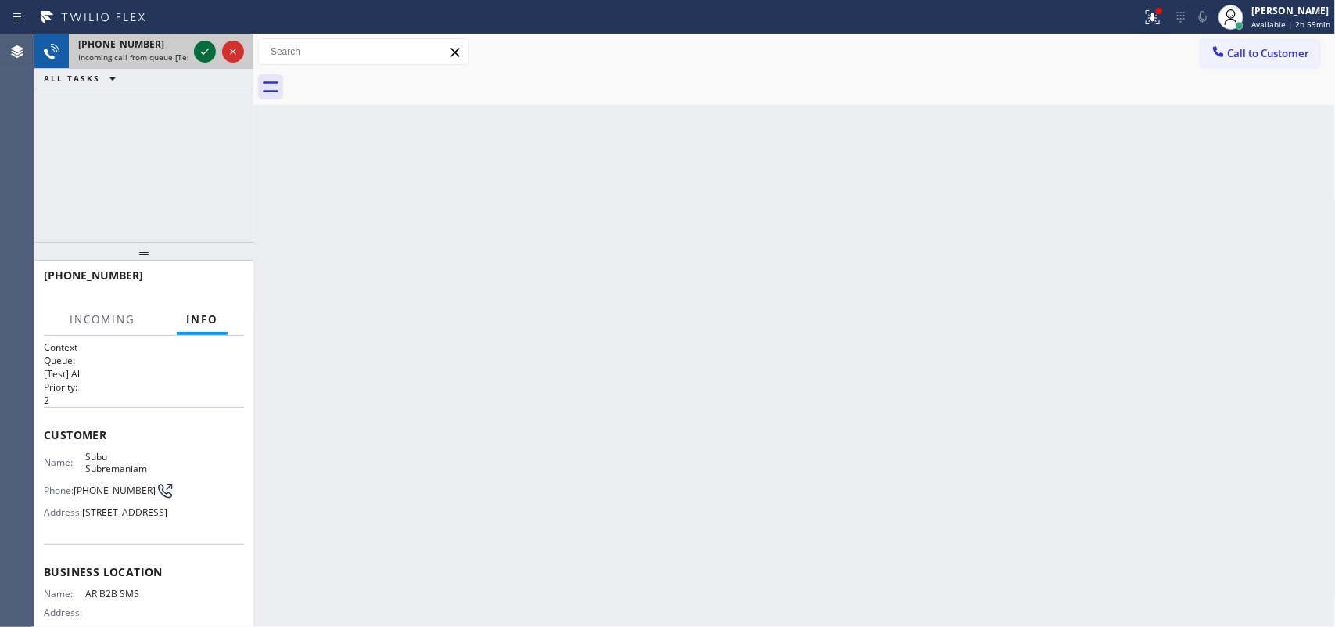
click at [202, 52] on icon at bounding box center [205, 51] width 8 height 6
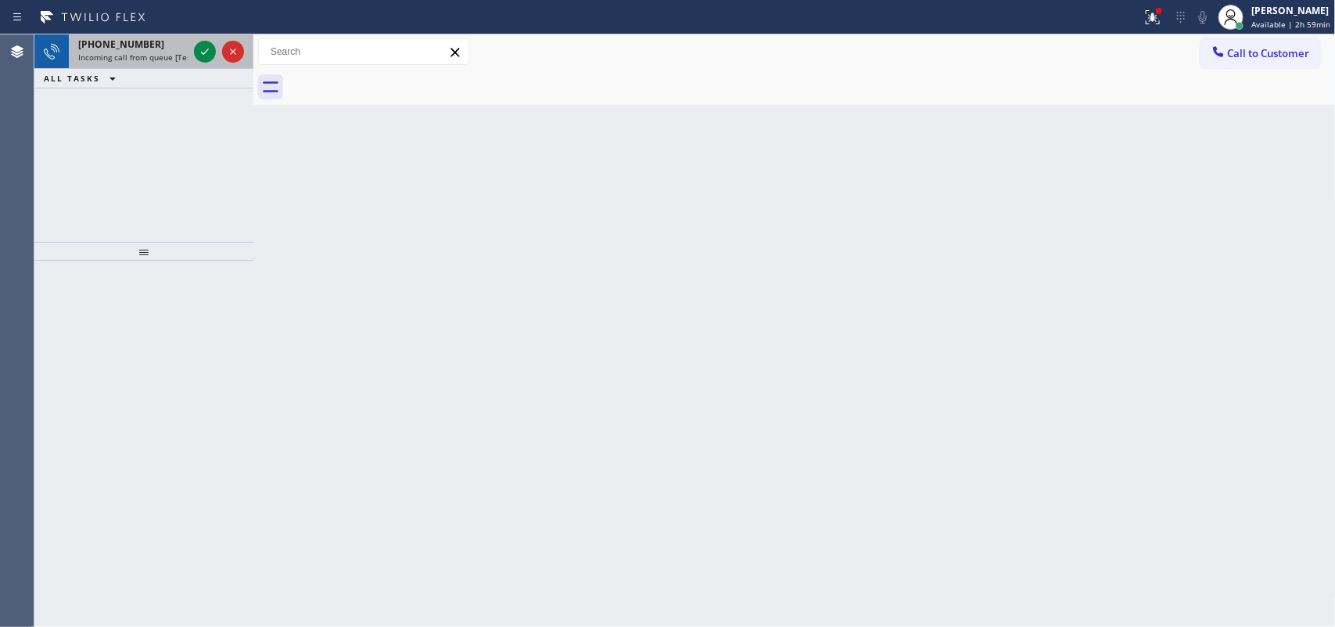
click at [117, 48] on span "[PHONE_NUMBER]" at bounding box center [121, 44] width 86 height 13
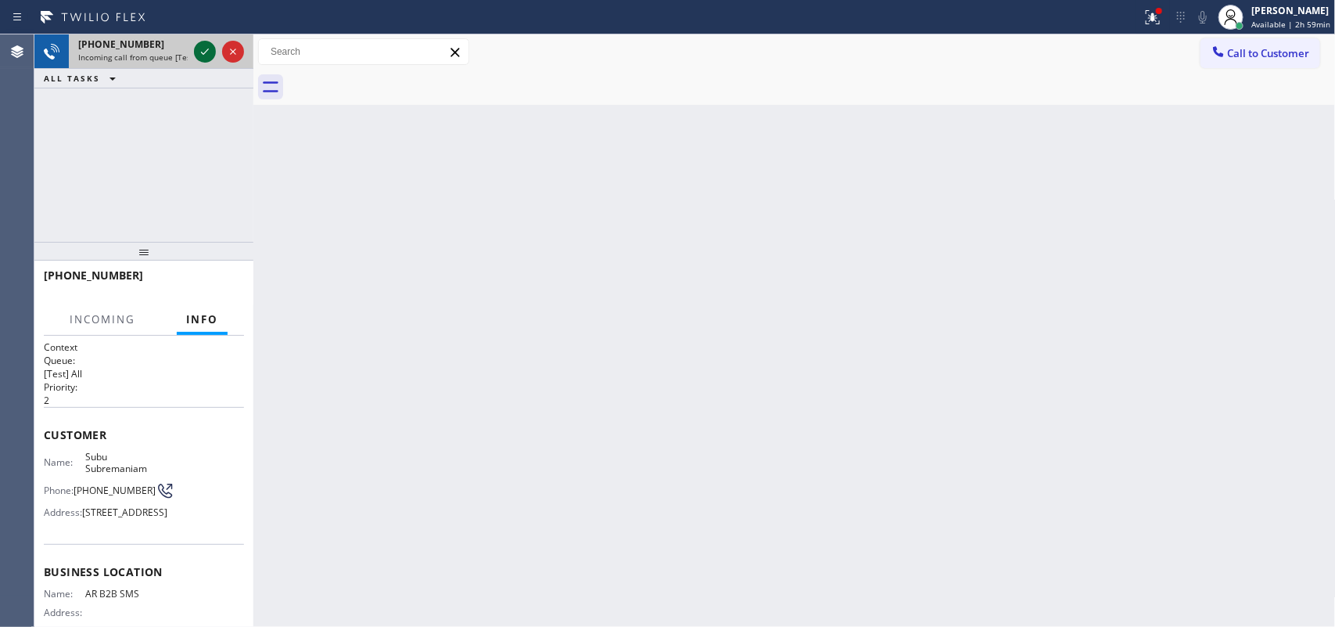
click at [204, 45] on icon at bounding box center [205, 51] width 19 height 19
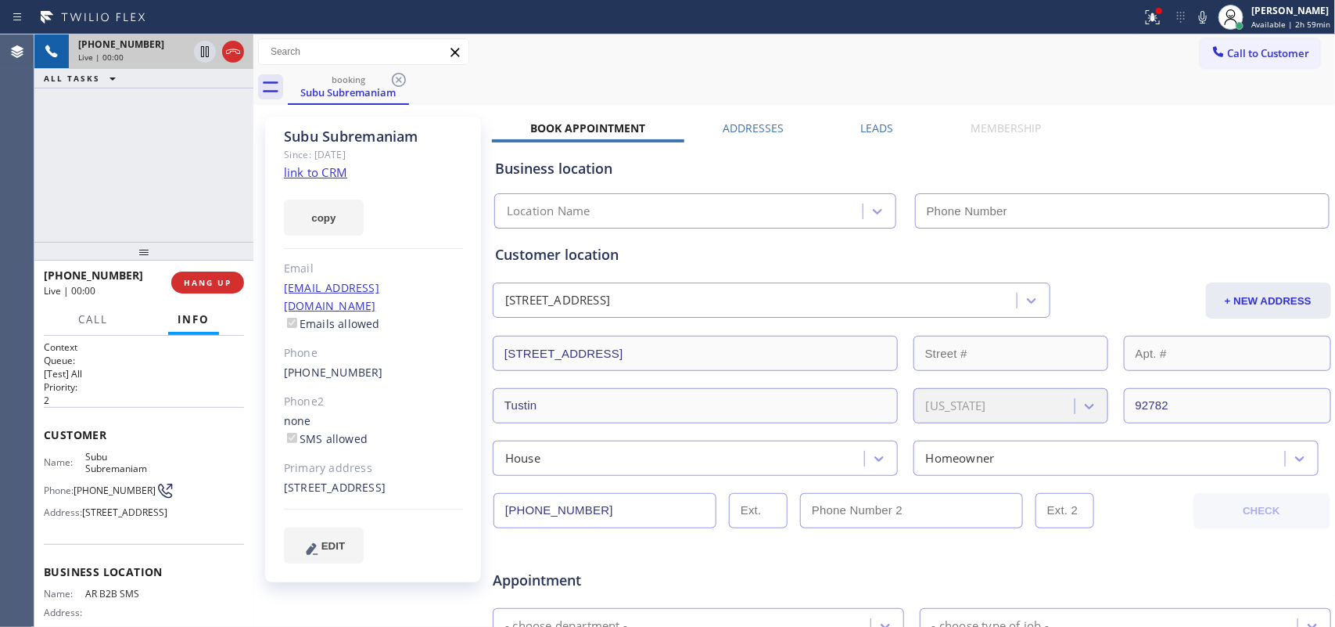
type input "[PHONE_NUMBER]"
click at [343, 171] on link "link to CRM" at bounding box center [315, 172] width 63 height 16
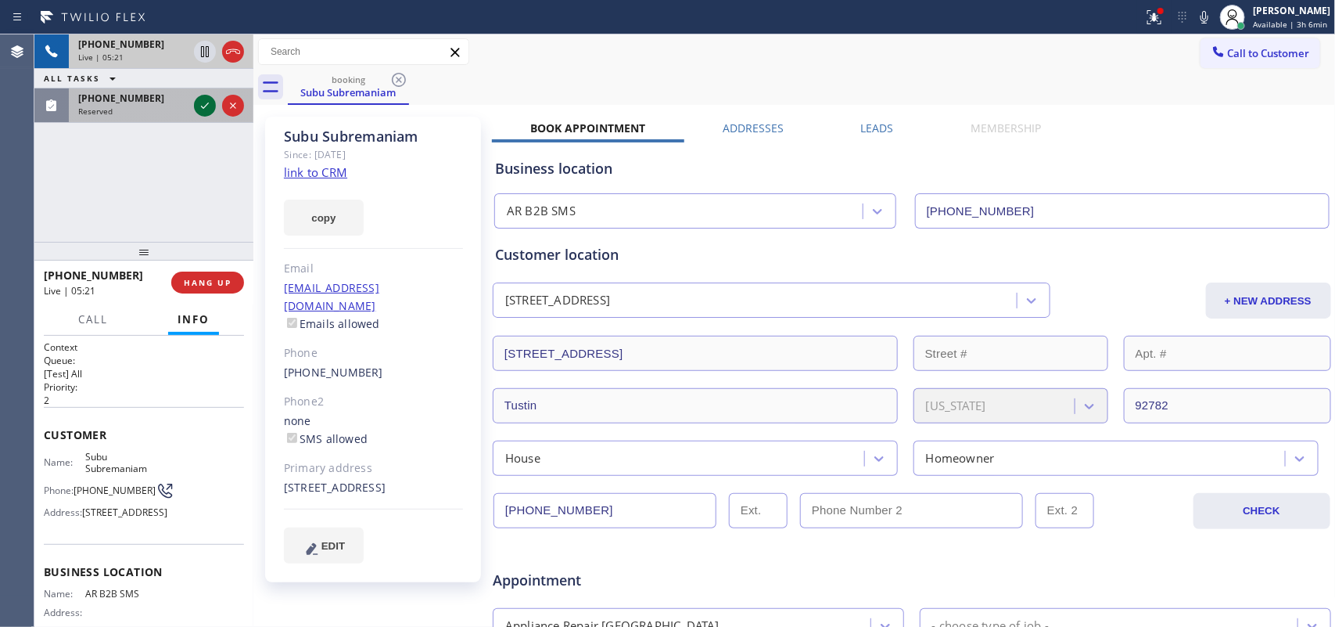
click at [198, 102] on icon at bounding box center [205, 105] width 19 height 19
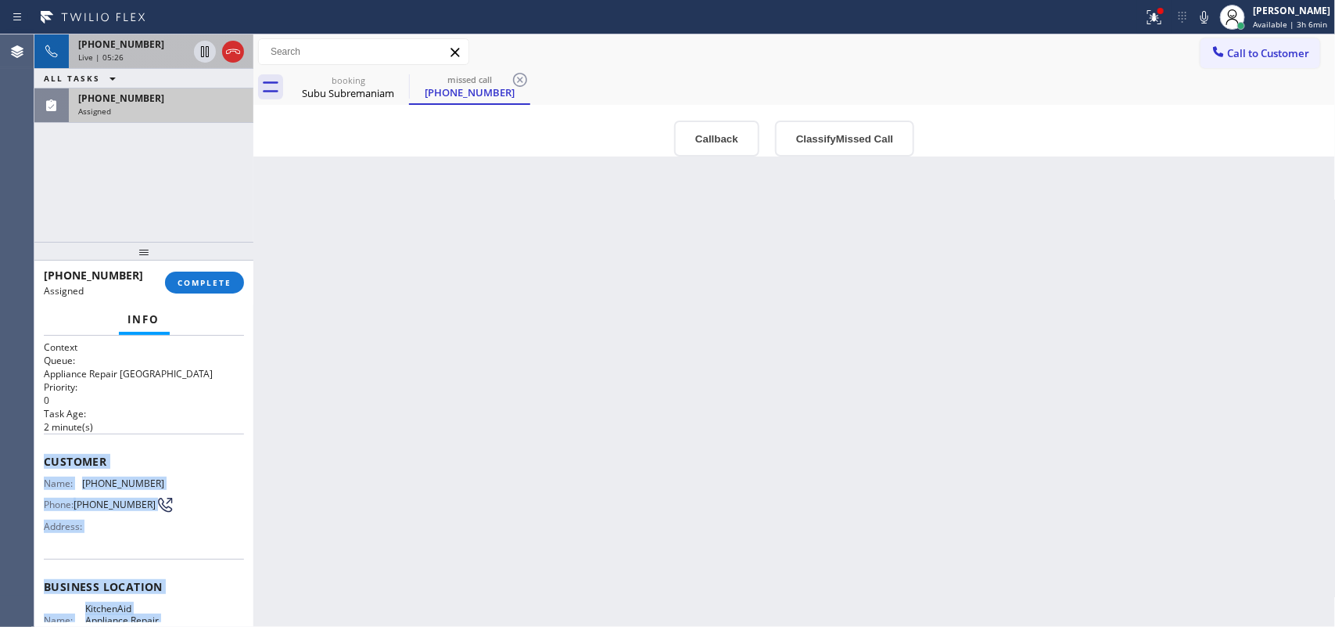
drag, startPoint x: 193, startPoint y: 487, endPoint x: 41, endPoint y: 450, distance: 157.1
click at [41, 450] on div "Context Queue: Appliance Repair High End Priority: 0 Task Age: [DEMOGRAPHIC_DAT…" at bounding box center [143, 482] width 219 height 292
click at [834, 131] on button "Classify Missed Call" at bounding box center [844, 138] width 139 height 36
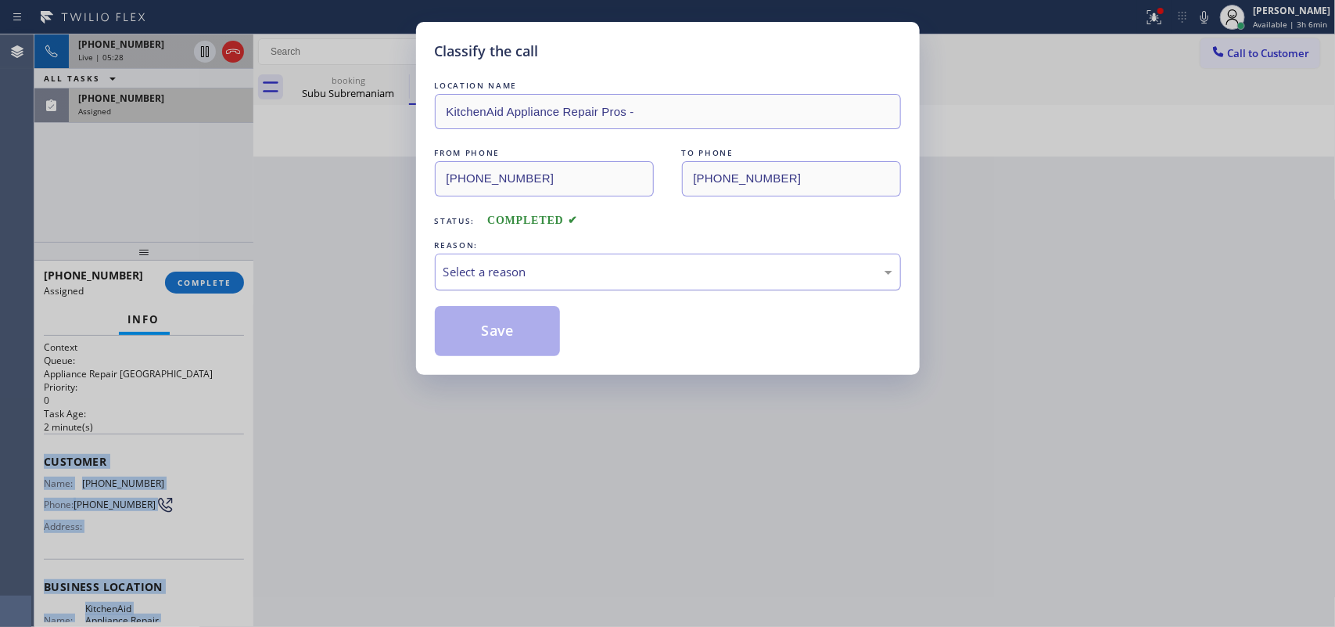
click at [753, 271] on div "Select a reason" at bounding box center [668, 272] width 449 height 18
click at [514, 327] on button "Save" at bounding box center [498, 331] width 126 height 50
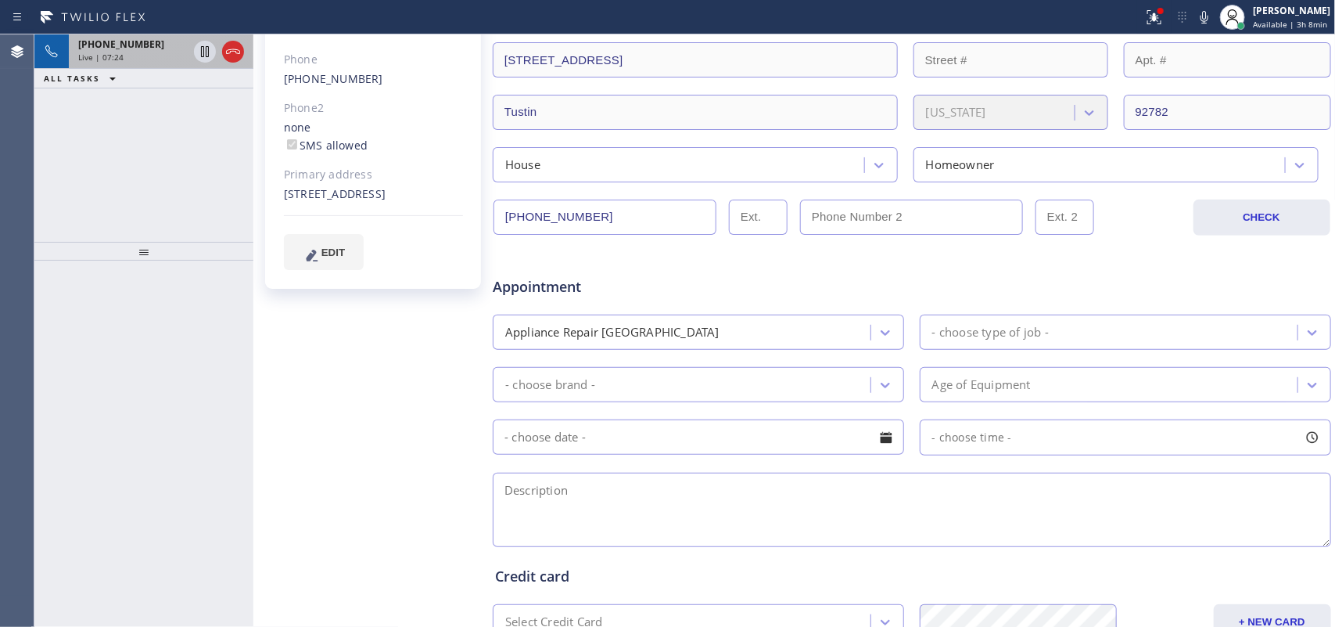
scroll to position [391, 0]
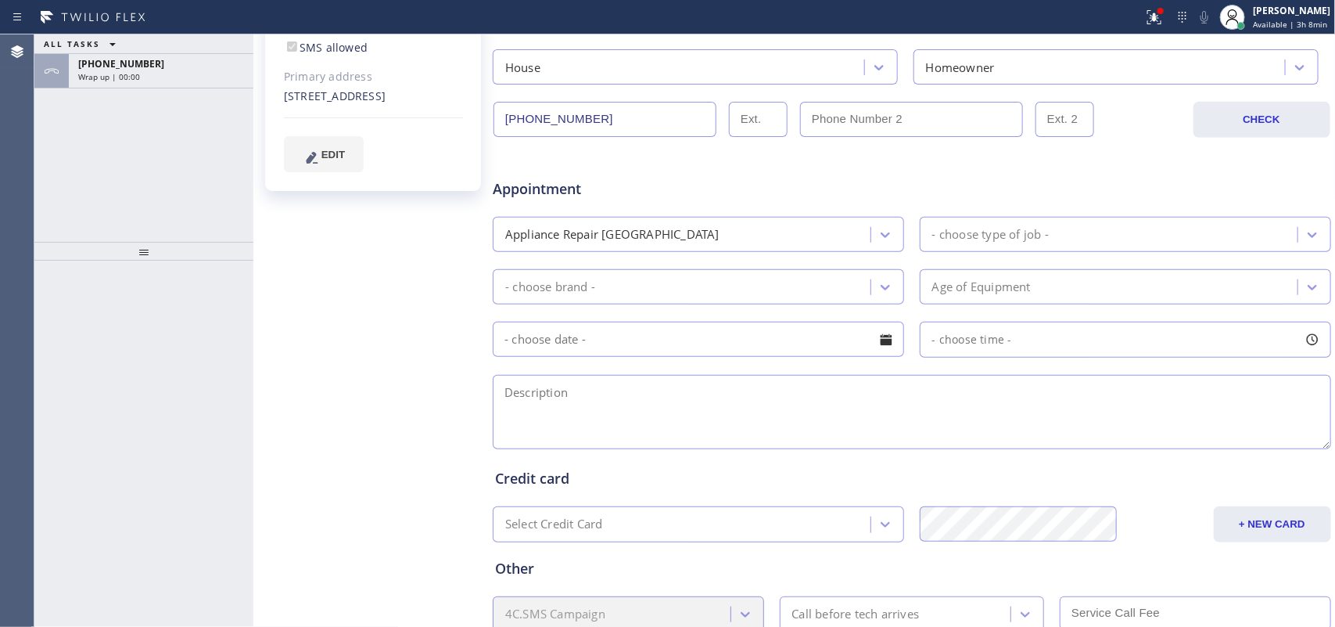
click at [785, 235] on div "Appliance Repair [GEOGRAPHIC_DATA]" at bounding box center [683, 234] width 373 height 27
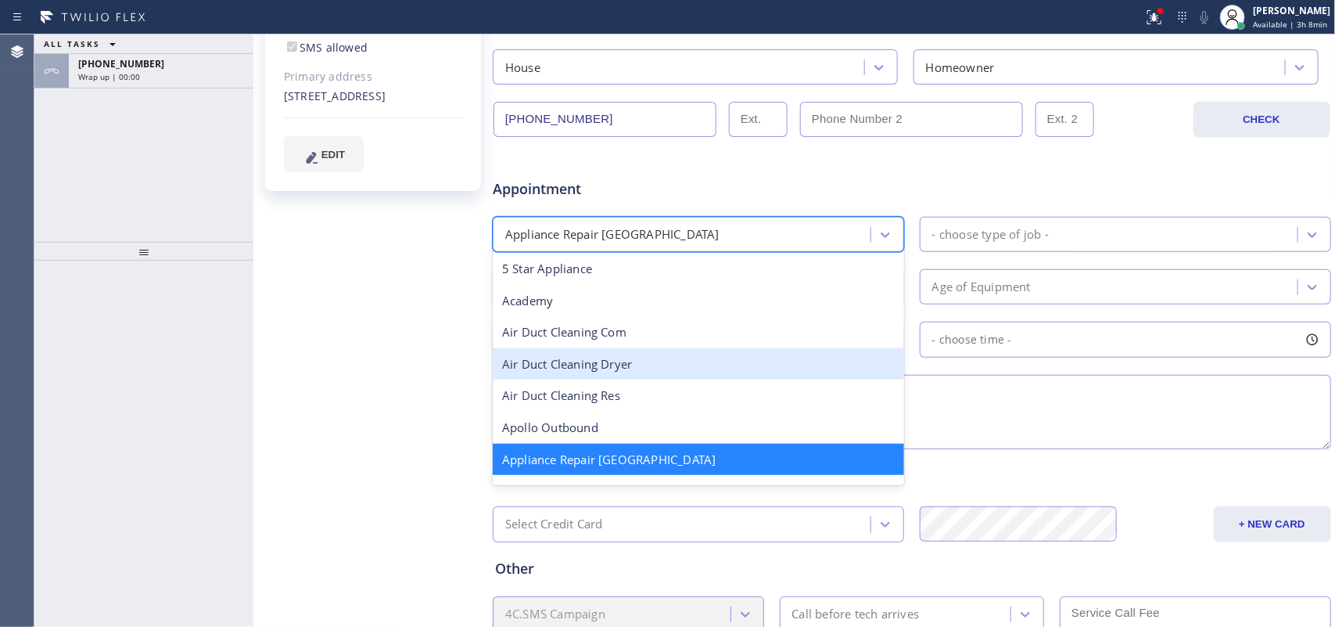
scroll to position [196, 0]
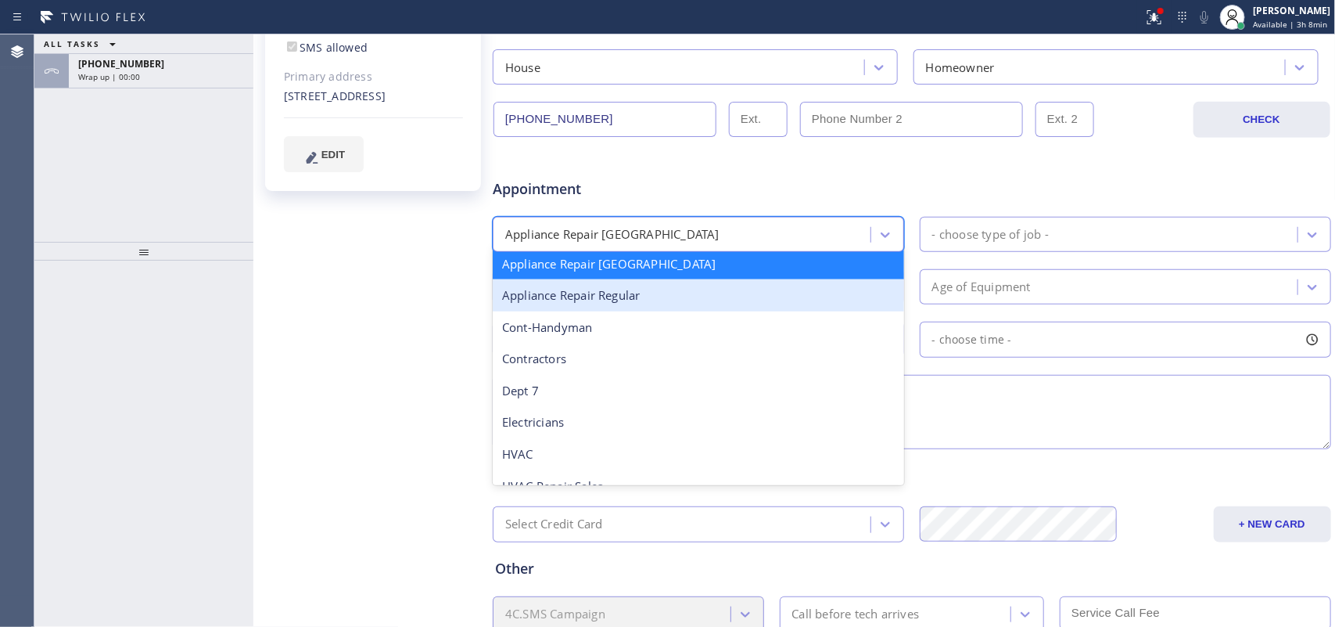
click at [743, 300] on div "Appliance Repair Regular" at bounding box center [698, 295] width 411 height 32
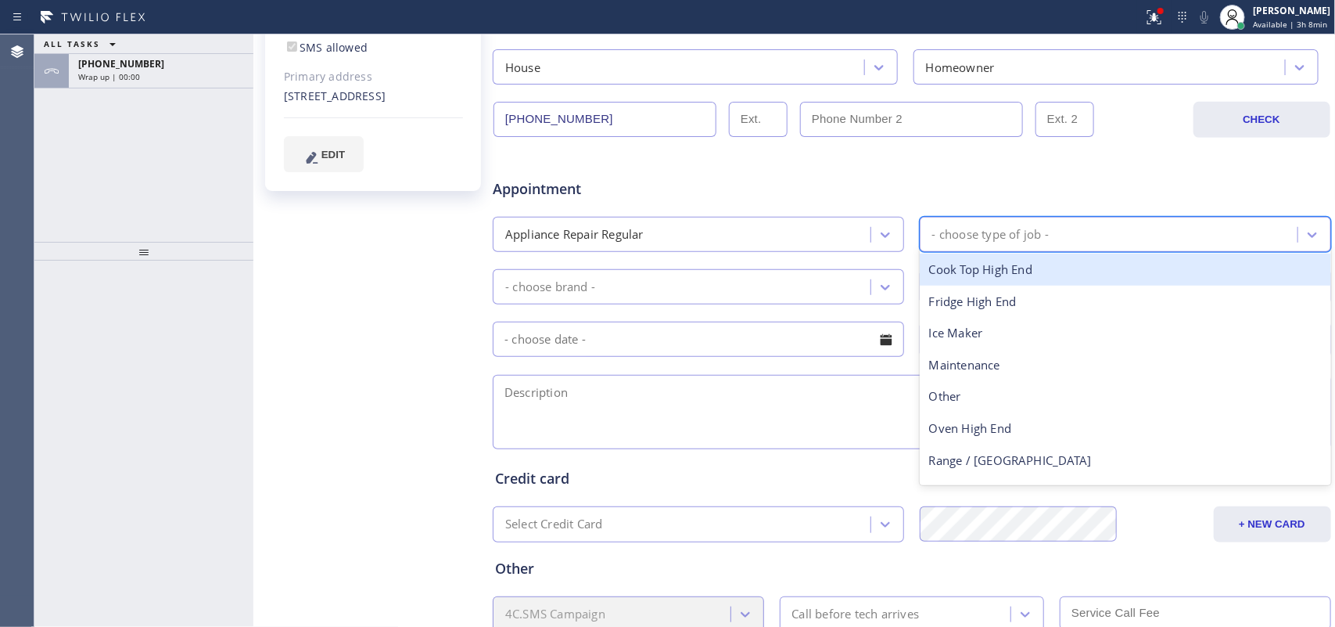
click at [1068, 225] on div "- choose type of job -" at bounding box center [1111, 234] width 373 height 27
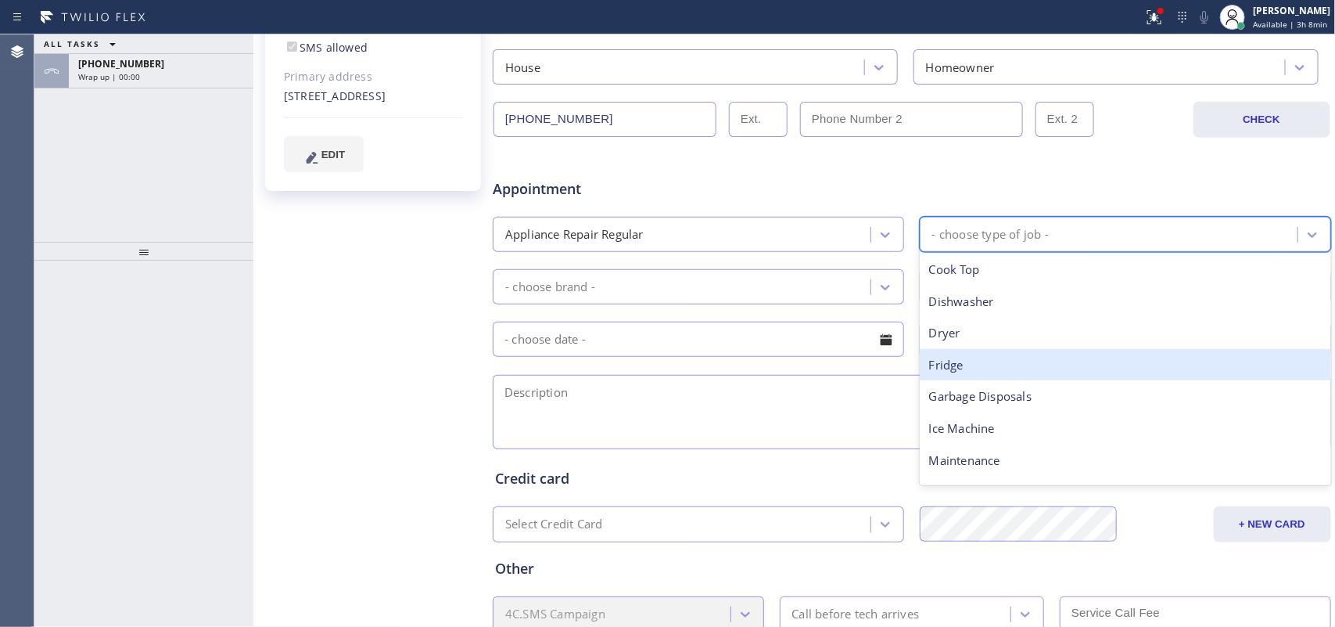
click at [92, 131] on div "ALL TASKS ALL TASKS ACTIVE TASKS TASKS IN WRAP UP [PHONE_NUMBER] Wrap up | 00:00" at bounding box center [143, 137] width 219 height 207
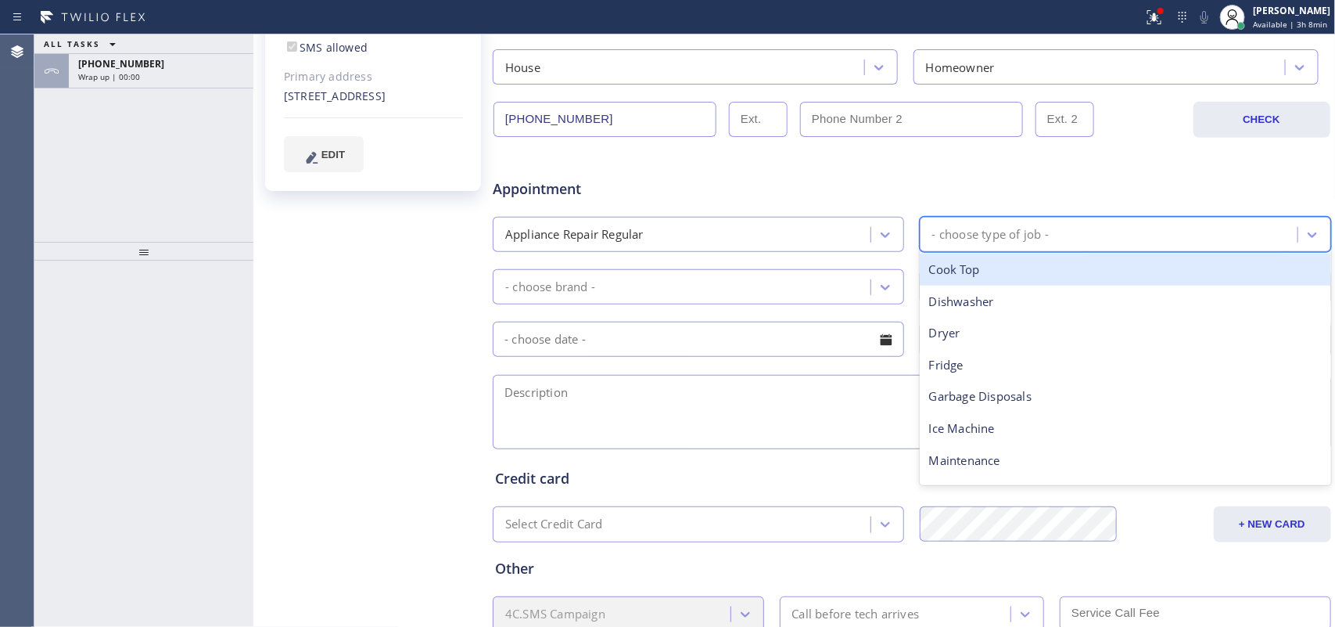
click at [1041, 241] on div "- choose type of job -" at bounding box center [990, 234] width 117 height 18
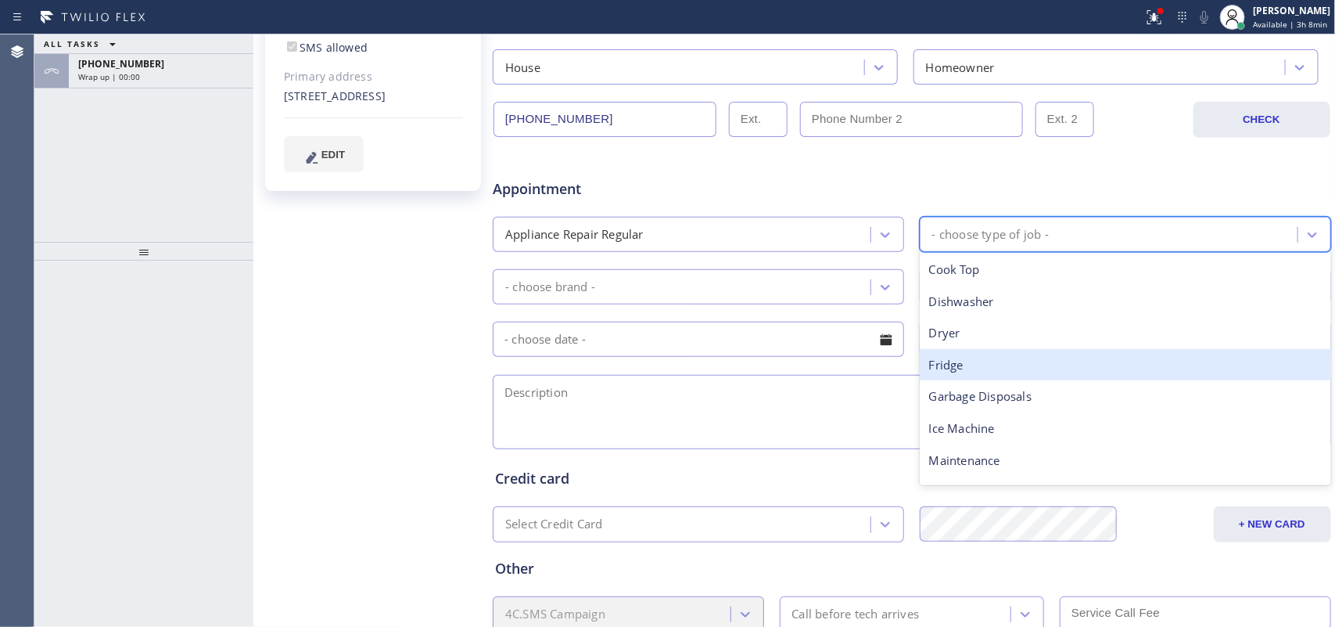
scroll to position [216, 0]
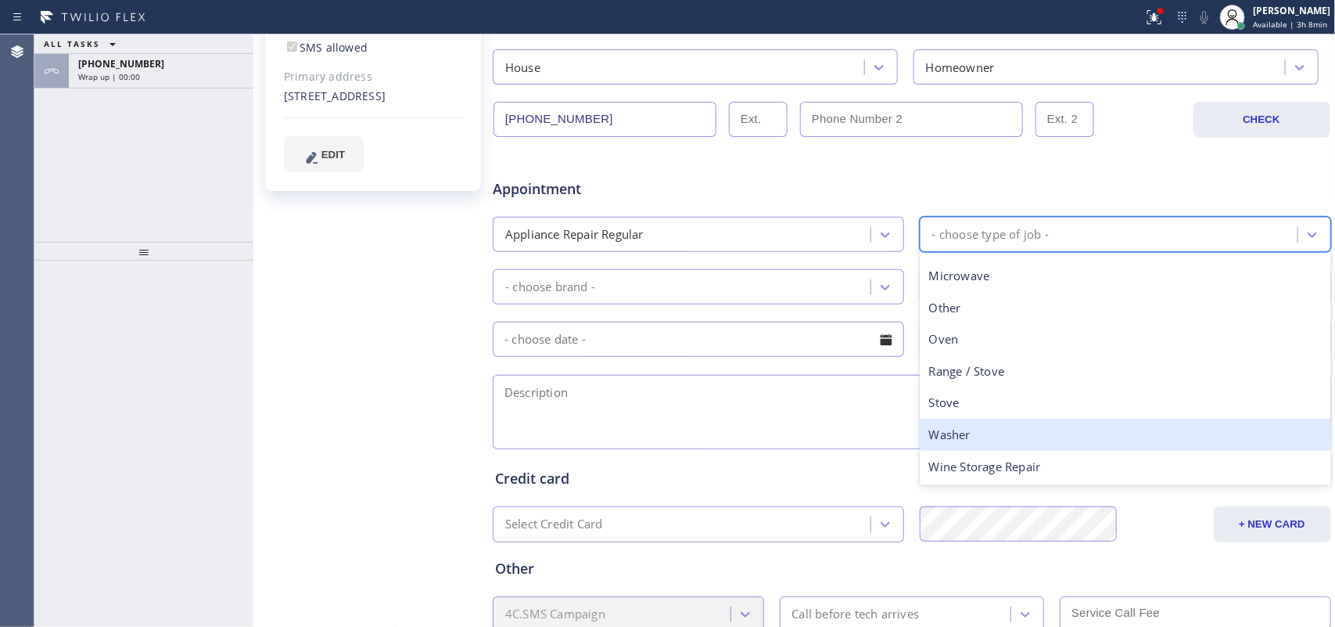
click at [1005, 435] on div "Washer" at bounding box center [1125, 434] width 411 height 32
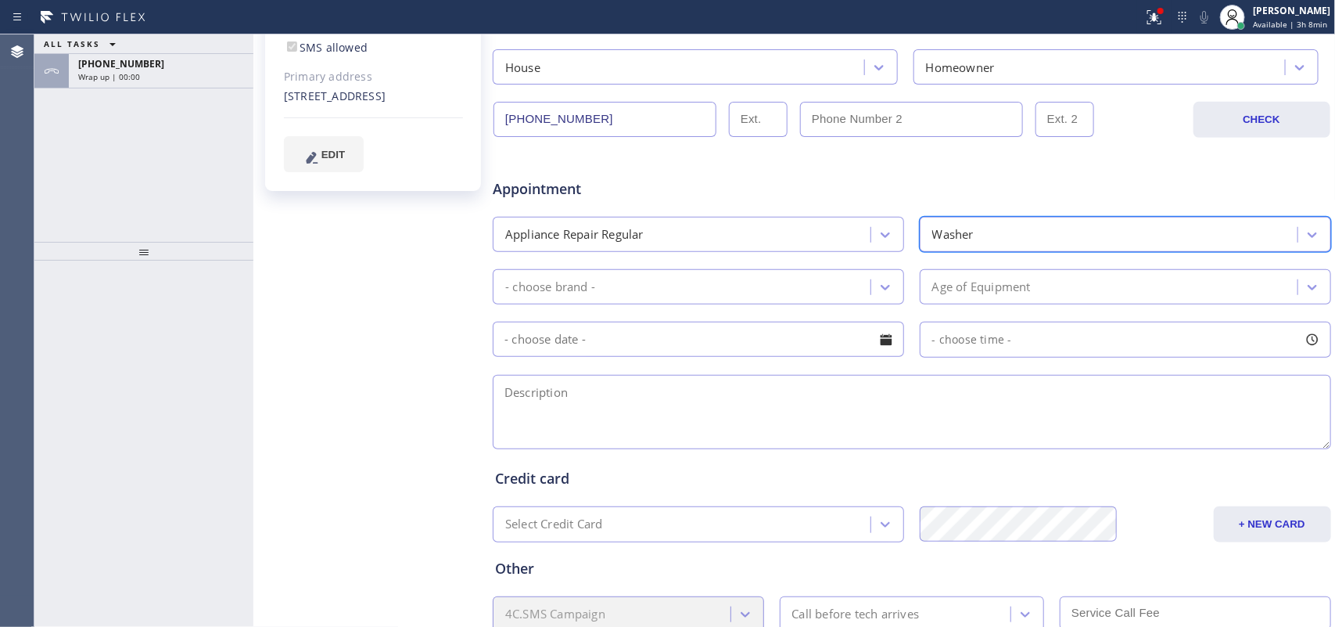
click at [847, 292] on div "- choose brand -" at bounding box center [683, 286] width 373 height 27
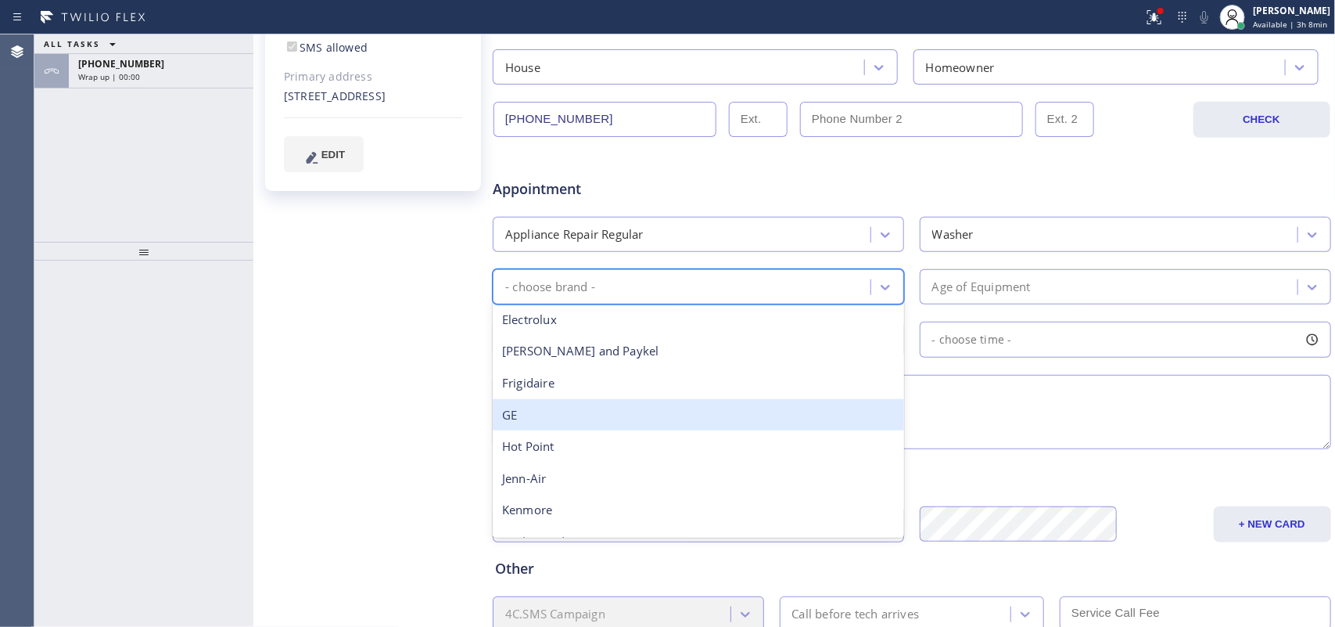
scroll to position [196, 0]
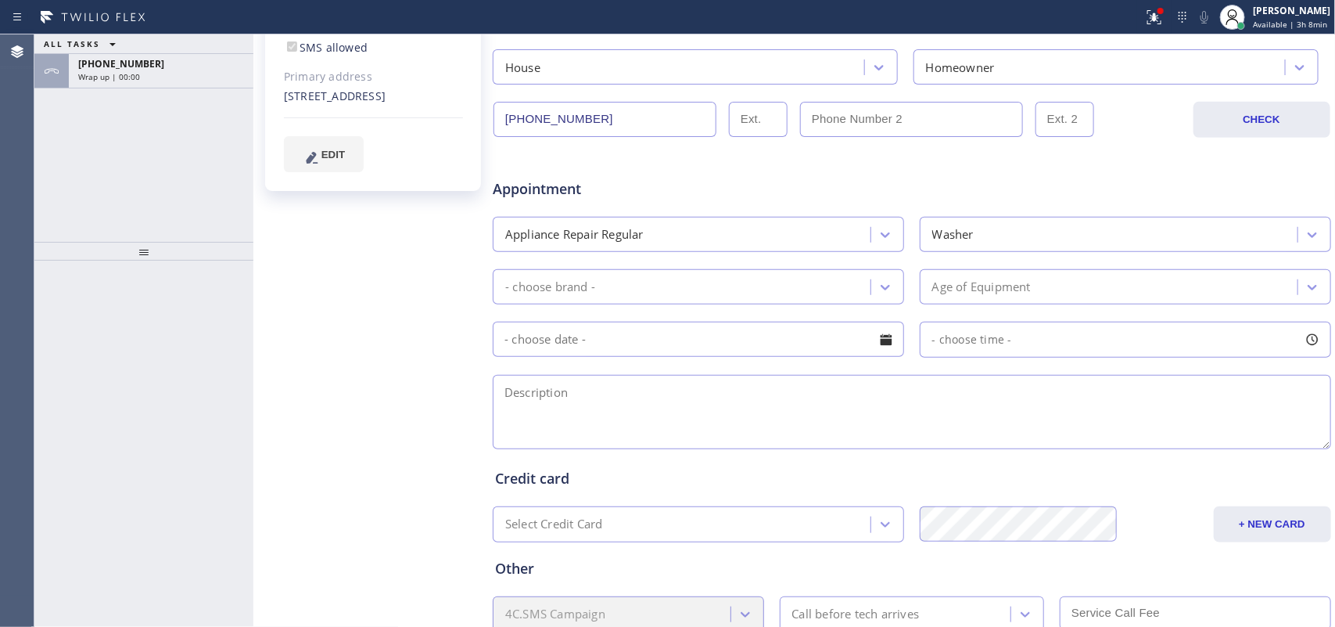
click at [325, 360] on div "Subu Subremaniam Since: [DATE] link to CRM copy Email [EMAIL_ADDRESS][DOMAIN_NA…" at bounding box center [374, 225] width 235 height 1014
click at [584, 276] on div "- choose brand -" at bounding box center [683, 286] width 373 height 27
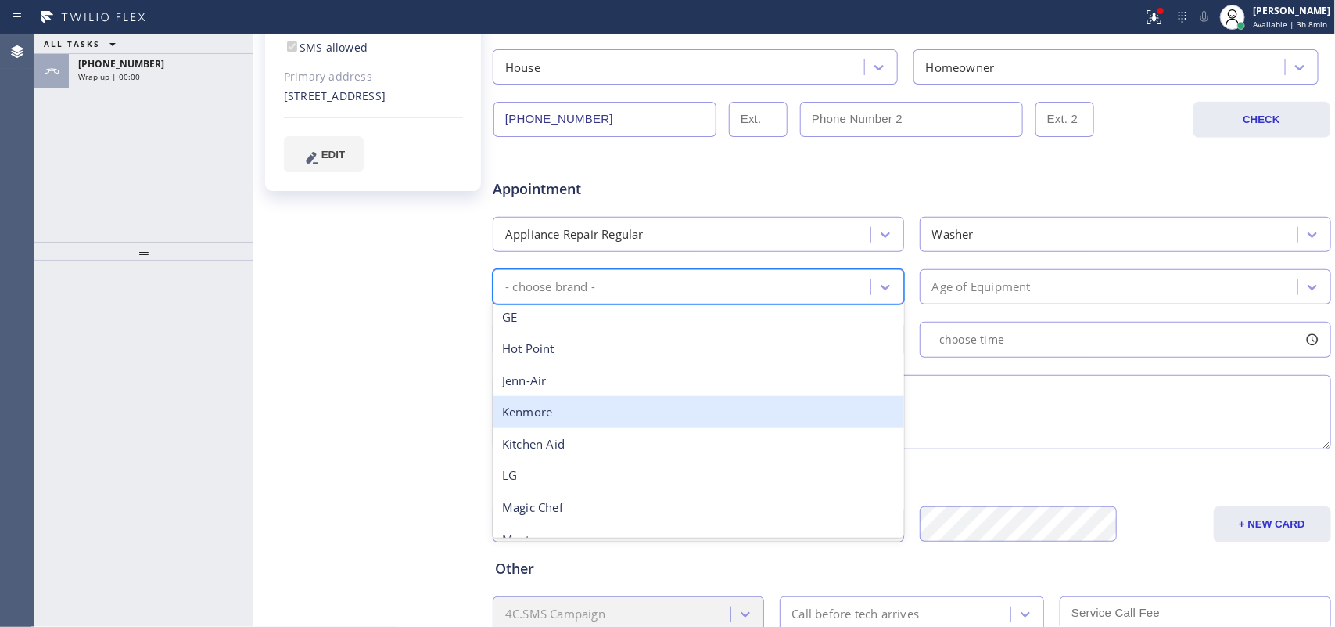
click at [608, 413] on div "Kenmore" at bounding box center [698, 412] width 411 height 32
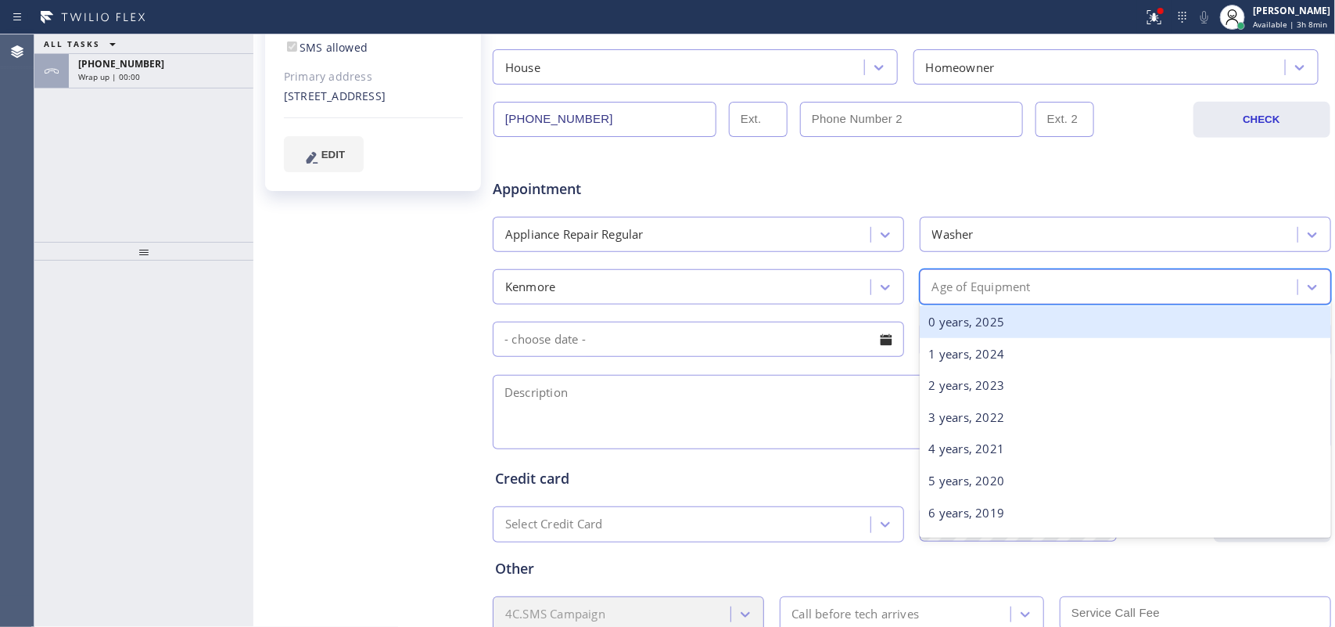
click at [1018, 275] on div "Age of Equipment" at bounding box center [1111, 286] width 373 height 27
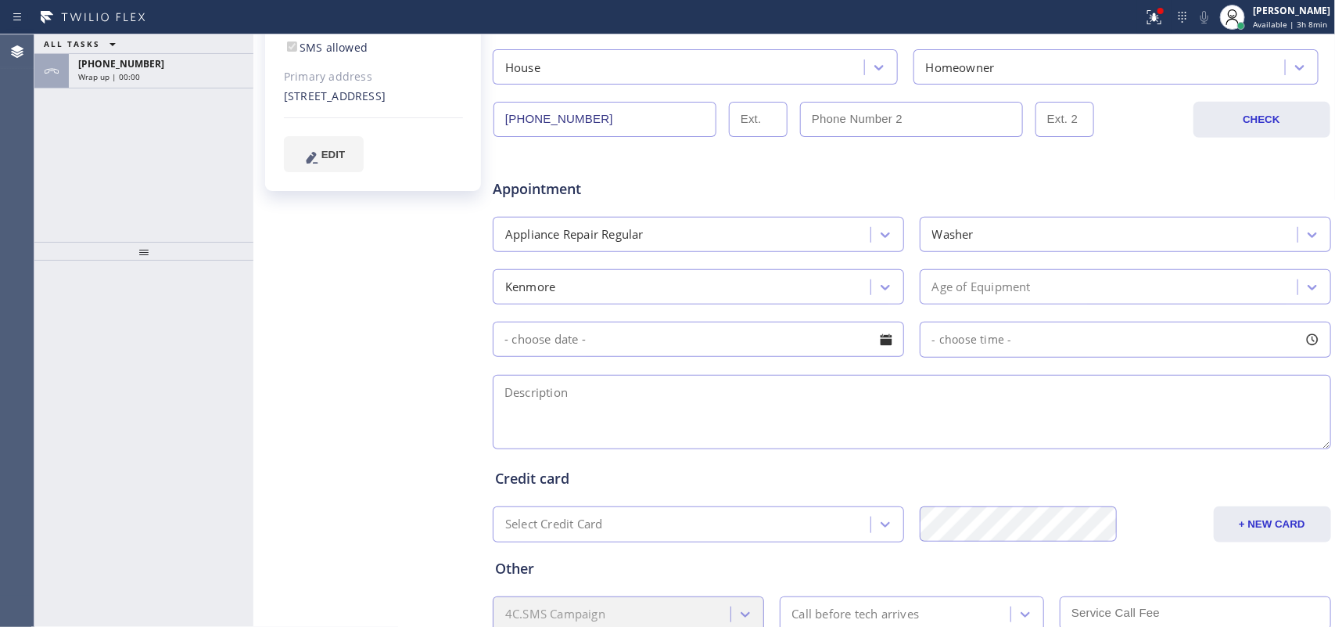
click at [310, 293] on div "Subu Subremaniam Since: [DATE] link to CRM copy Email [EMAIL_ADDRESS][DOMAIN_NA…" at bounding box center [374, 225] width 235 height 1014
click at [995, 293] on div "Age of Equipment" at bounding box center [981, 287] width 99 height 18
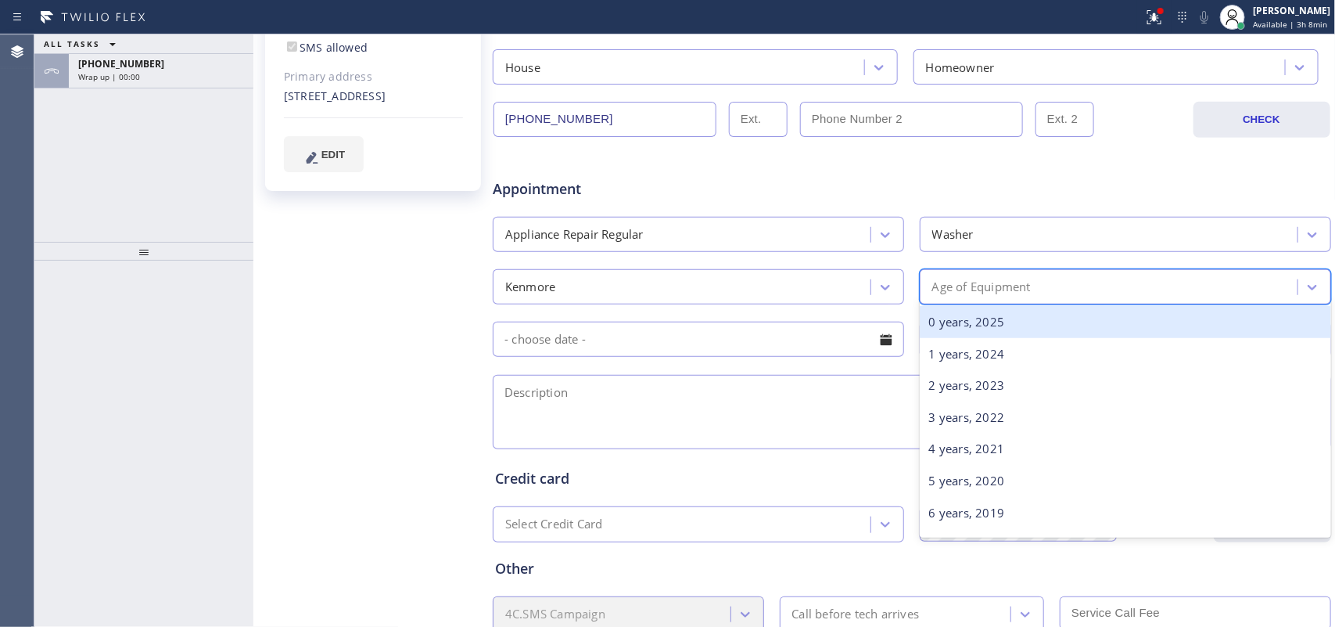
click at [1023, 331] on div "0 years, 2025" at bounding box center [1125, 322] width 411 height 32
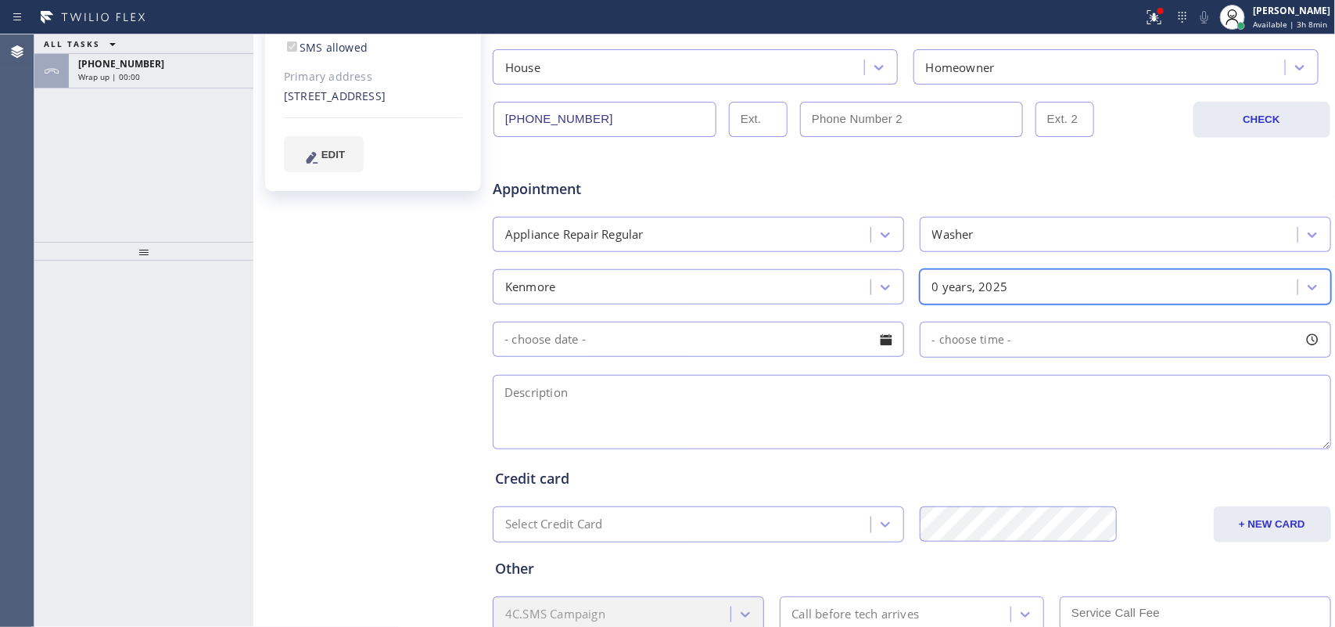
click at [878, 334] on div at bounding box center [886, 339] width 27 height 27
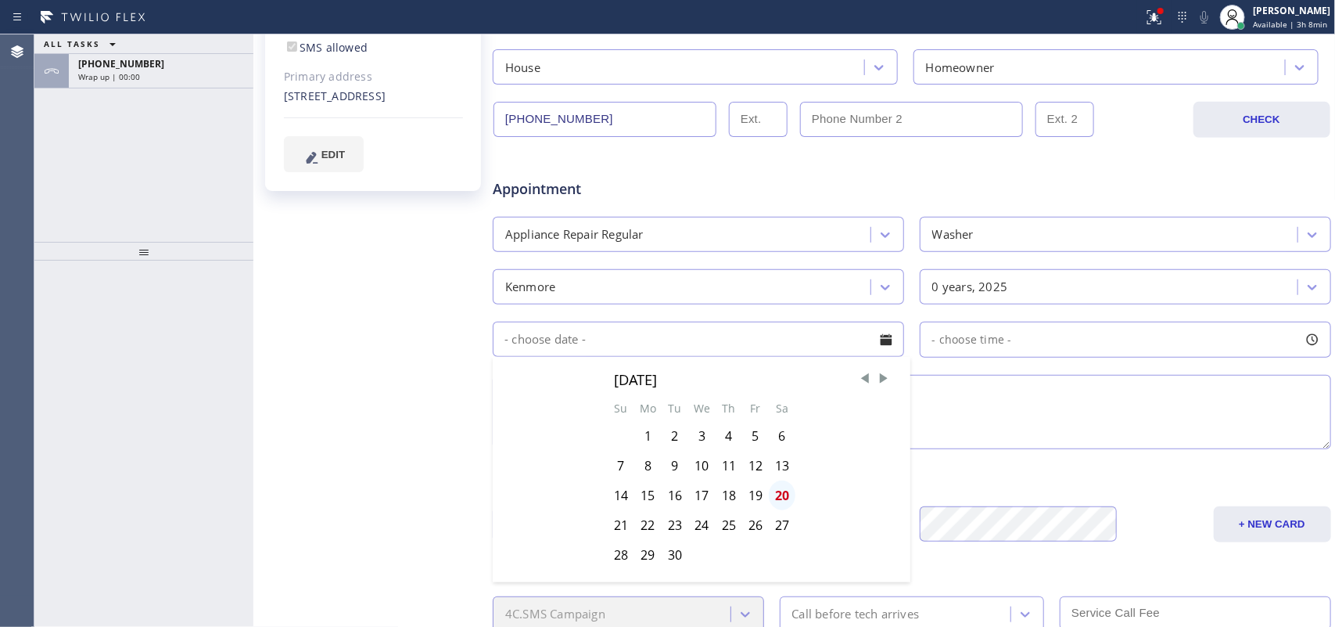
click at [778, 498] on div "20" at bounding box center [782, 495] width 27 height 30
type input "[DATE]"
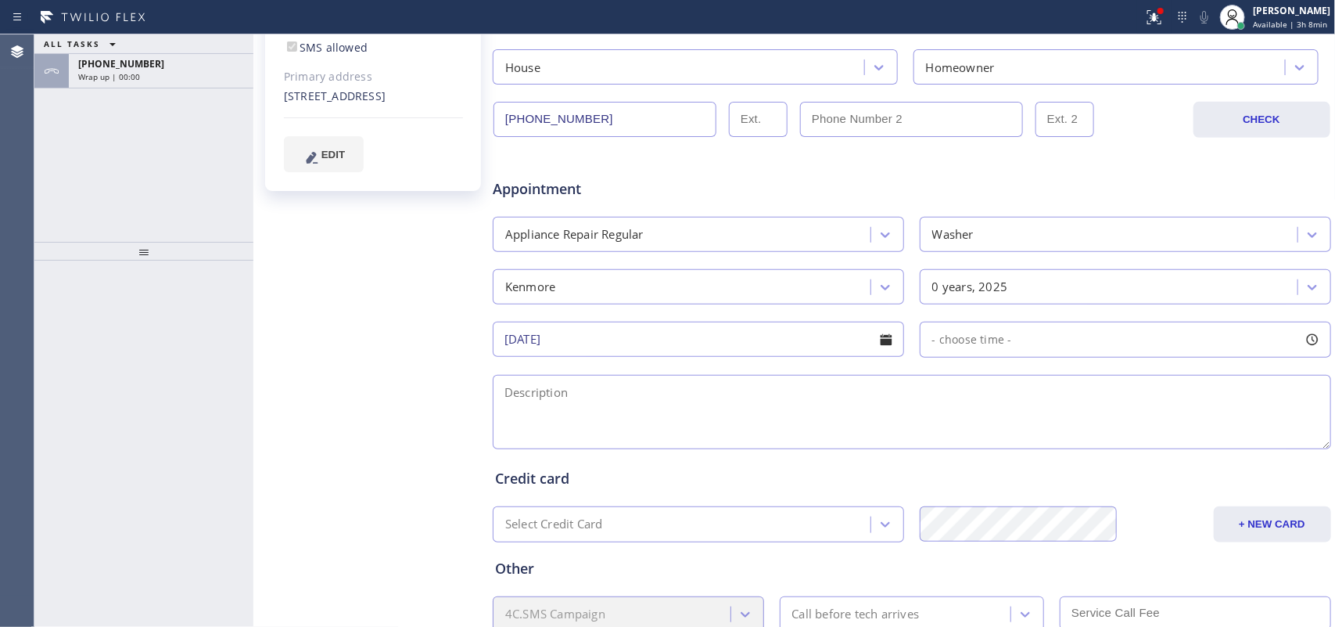
click at [1068, 338] on div at bounding box center [1312, 339] width 27 height 27
drag, startPoint x: 1001, startPoint y: 444, endPoint x: 1226, endPoint y: 446, distance: 224.5
click at [1068, 447] on div at bounding box center [1214, 434] width 19 height 33
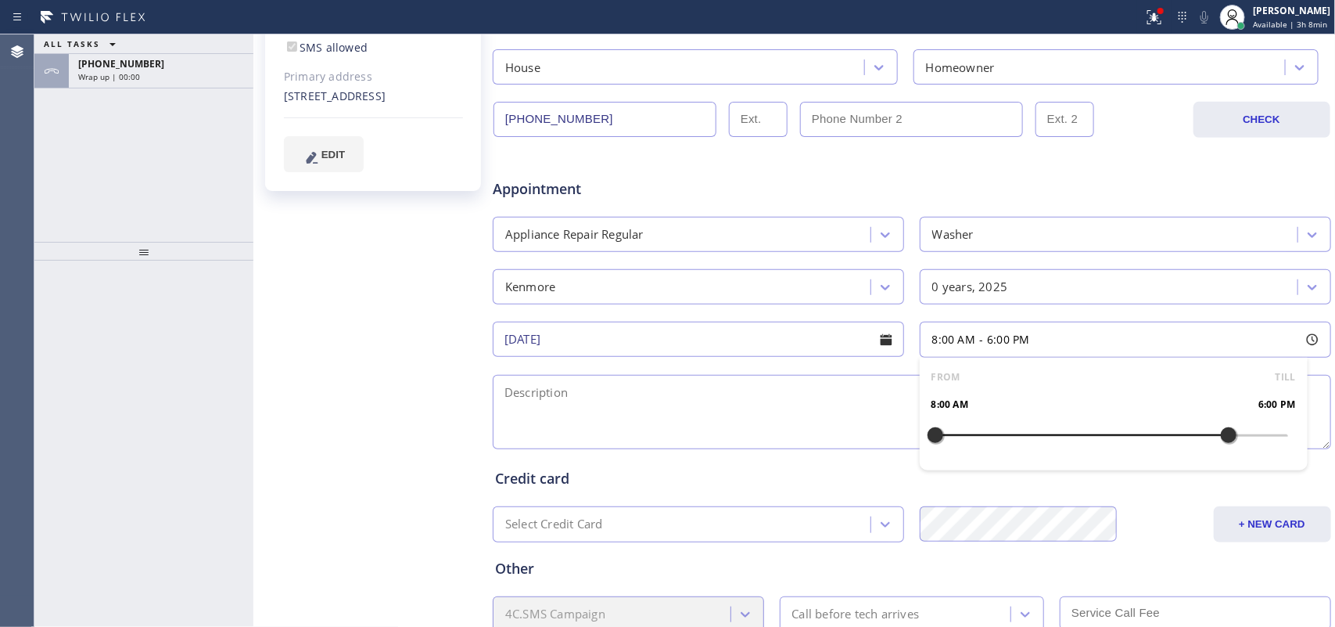
drag, startPoint x: 1226, startPoint y: 446, endPoint x: 1236, endPoint y: 447, distance: 10.3
click at [1068, 447] on div "FROM TILL 8:00 AM 6:00 PM" at bounding box center [1114, 413] width 388 height 113
drag, startPoint x: 921, startPoint y: 436, endPoint x: 1133, endPoint y: 435, distance: 211.2
click at [1068, 435] on div at bounding box center [1141, 434] width 19 height 33
click at [814, 390] on textarea at bounding box center [912, 412] width 839 height 74
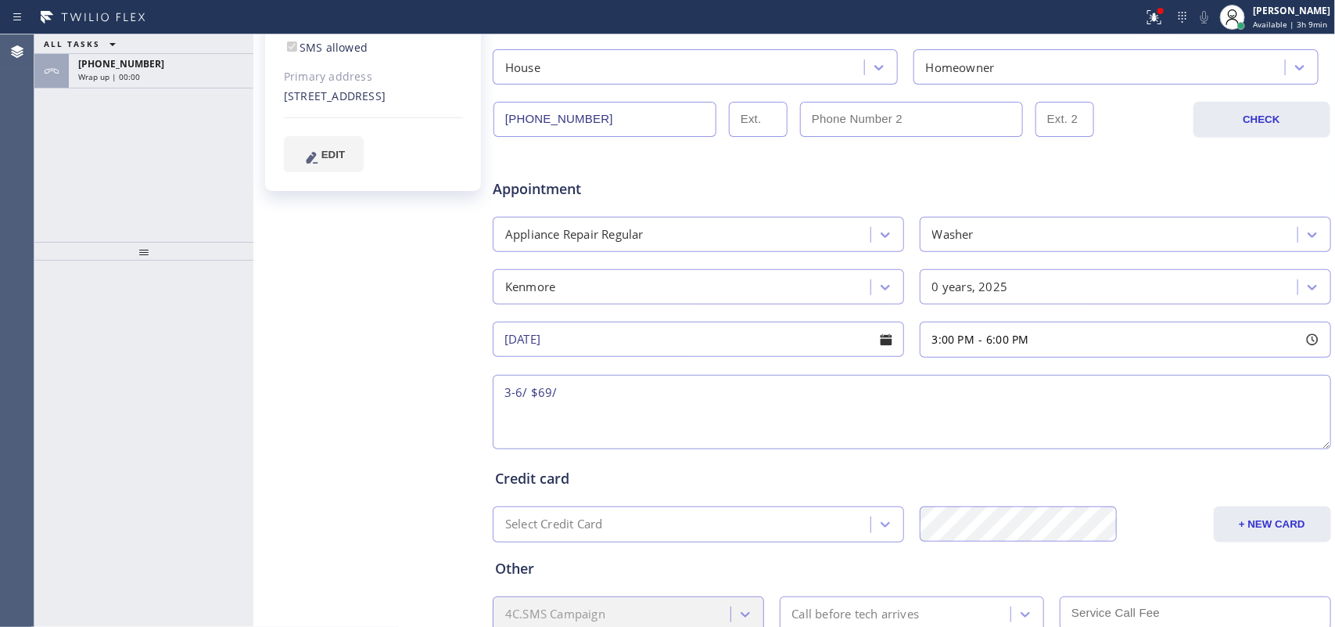
click at [282, 444] on div "Subu Subremaniam Since: [DATE] link to CRM copy Email [EMAIL_ADDRESS][DOMAIN_NA…" at bounding box center [374, 225] width 235 height 1014
click at [638, 397] on textarea "3-6/ $69/" at bounding box center [912, 412] width 839 height 74
paste textarea "Kenmore SBS frontload washer/not sure how old/ having an error code of OE, havi…"
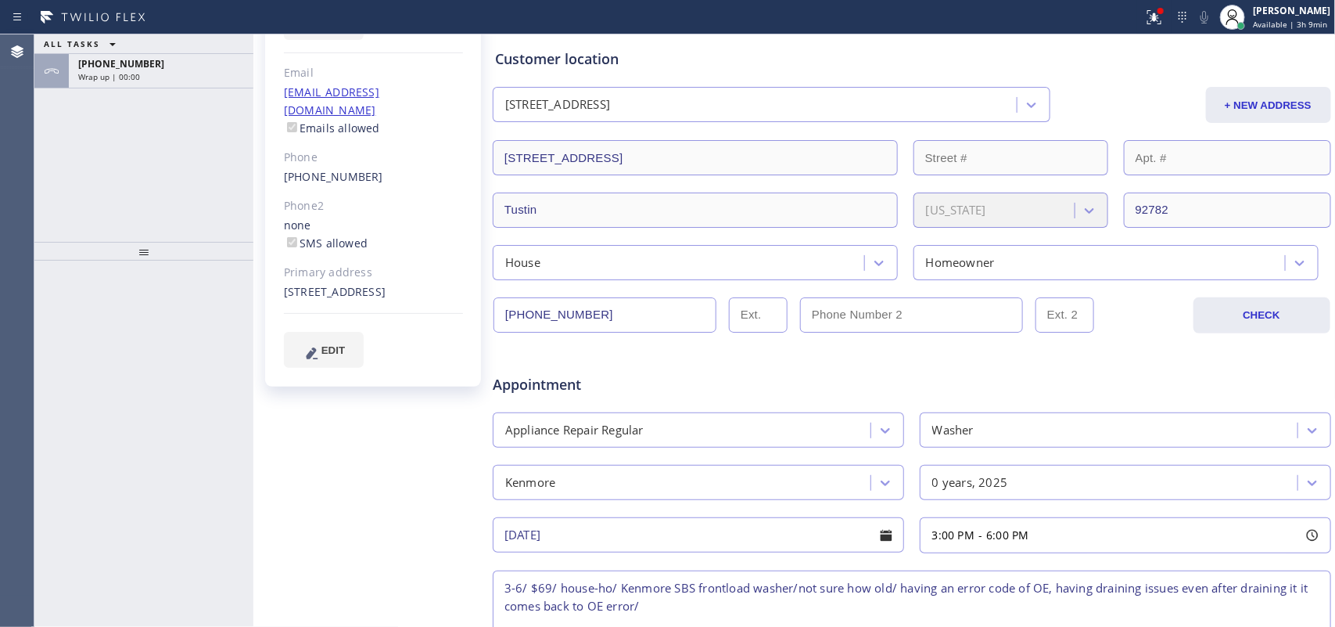
scroll to position [98, 0]
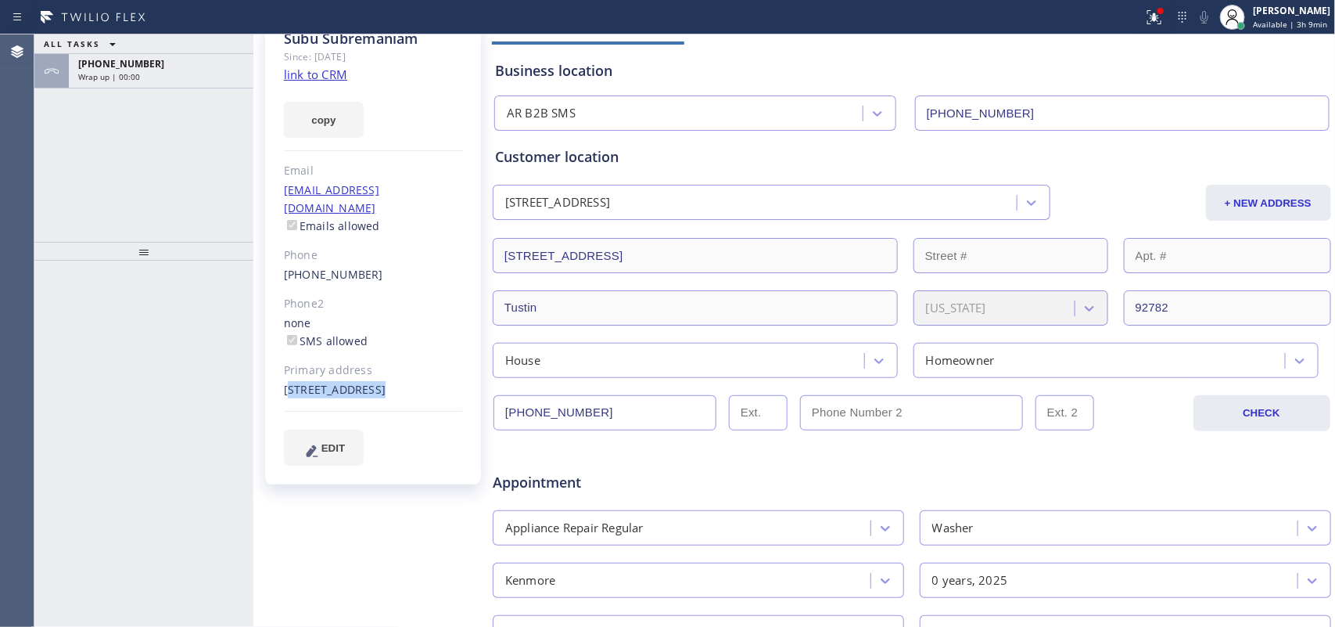
drag, startPoint x: 275, startPoint y: 383, endPoint x: 279, endPoint y: 376, distance: 8.1
click at [279, 376] on div "Subu Subremaniam Since: [DATE] link to CRM copy Email [EMAIL_ADDRESS][DOMAIN_NA…" at bounding box center [373, 251] width 216 height 465
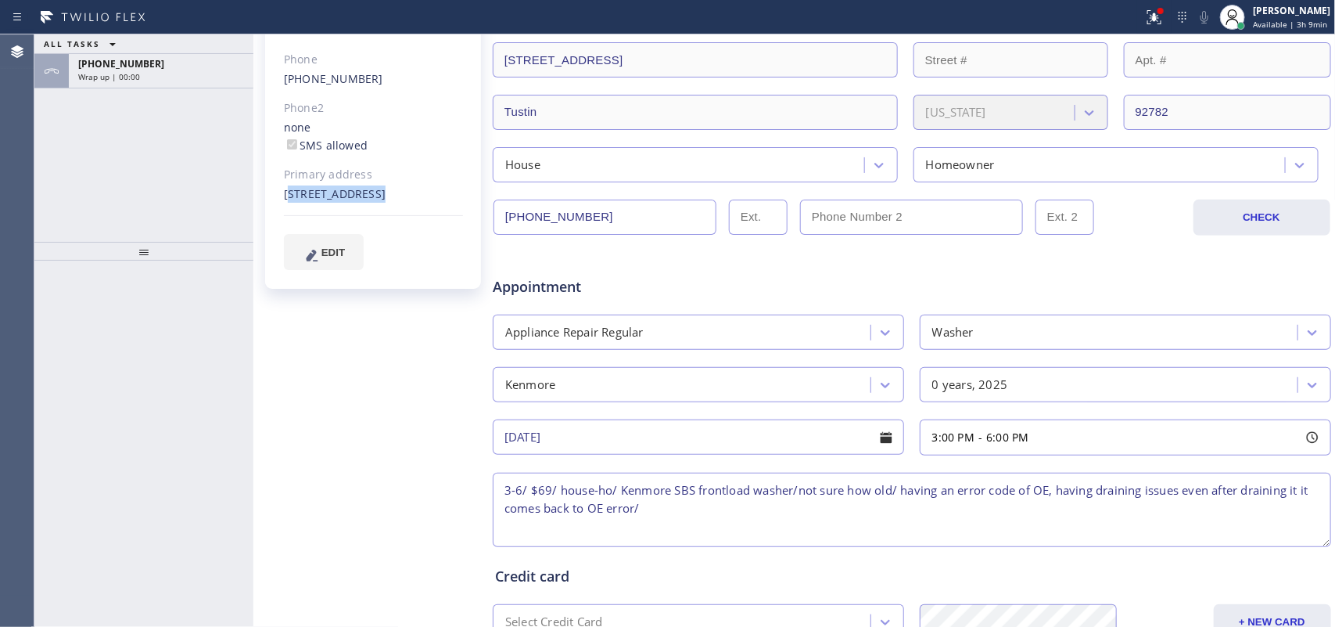
scroll to position [391, 0]
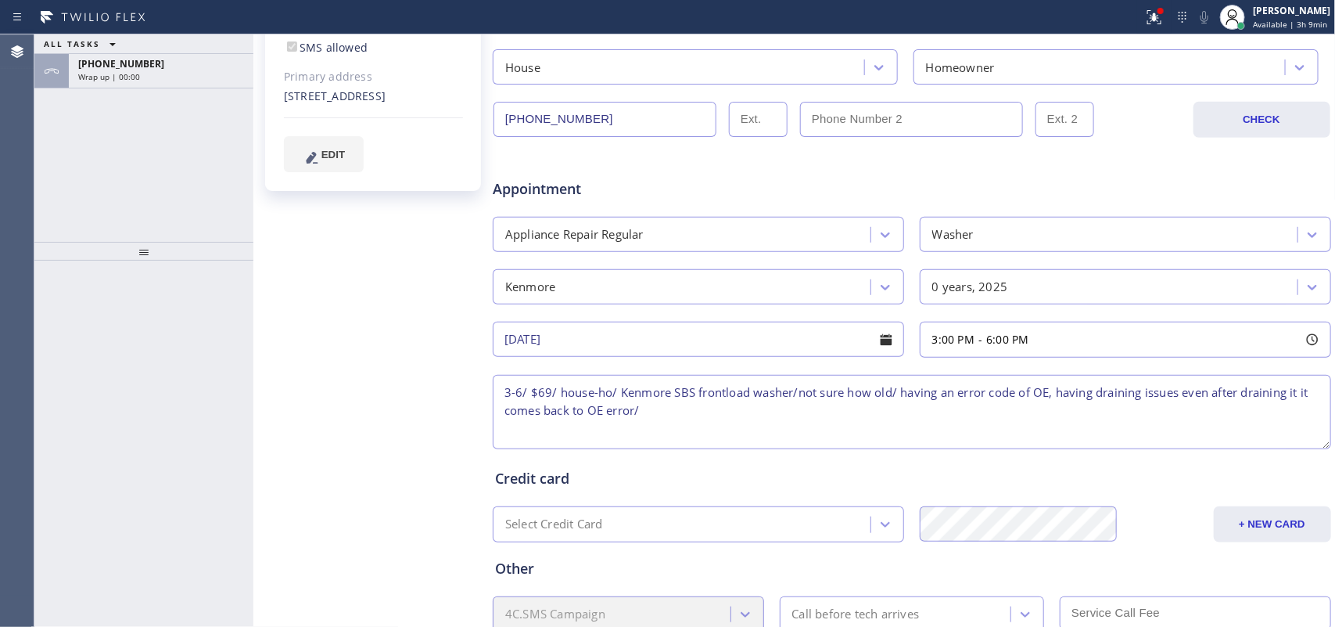
click at [835, 428] on textarea "3-6/ $69/ house-ho/ Kenmore SBS frontload washer/not sure how old/ having an er…" at bounding box center [912, 412] width 839 height 74
paste textarea "[STREET_ADDRESS]"
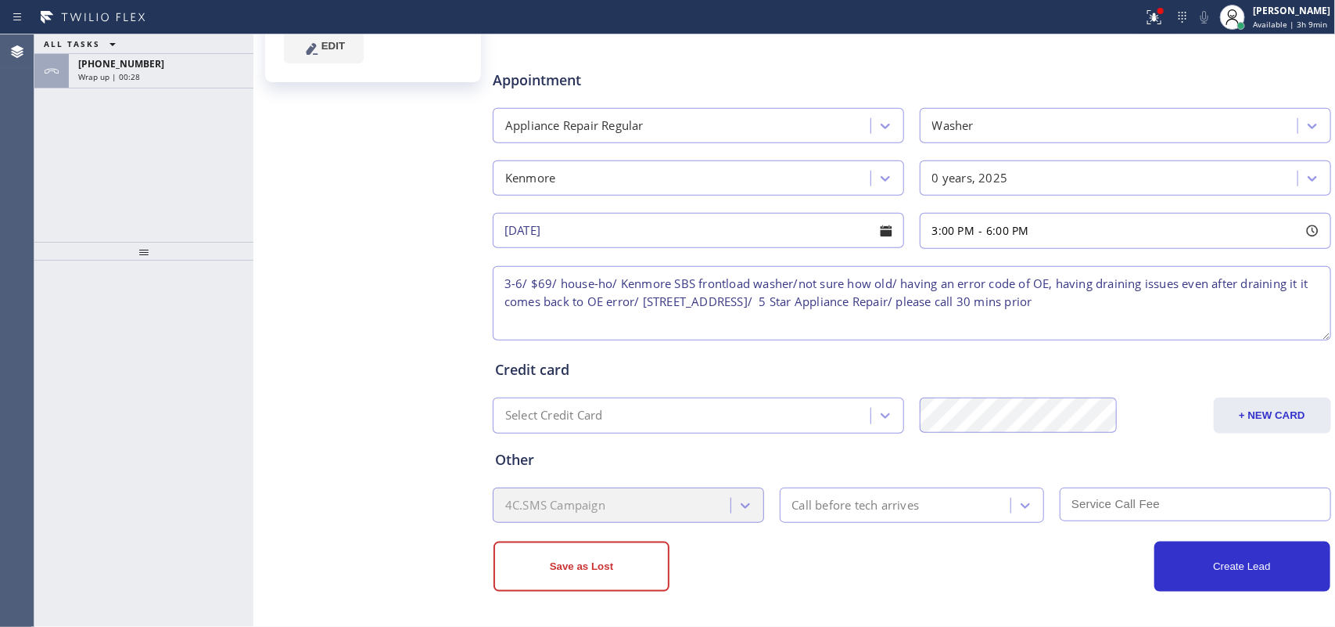
type textarea "3-6/ $69/ house-ho/ Kenmore SBS frontload washer/not sure how old/ having an er…"
click at [943, 501] on div "Call before tech arrives" at bounding box center [898, 504] width 227 height 27
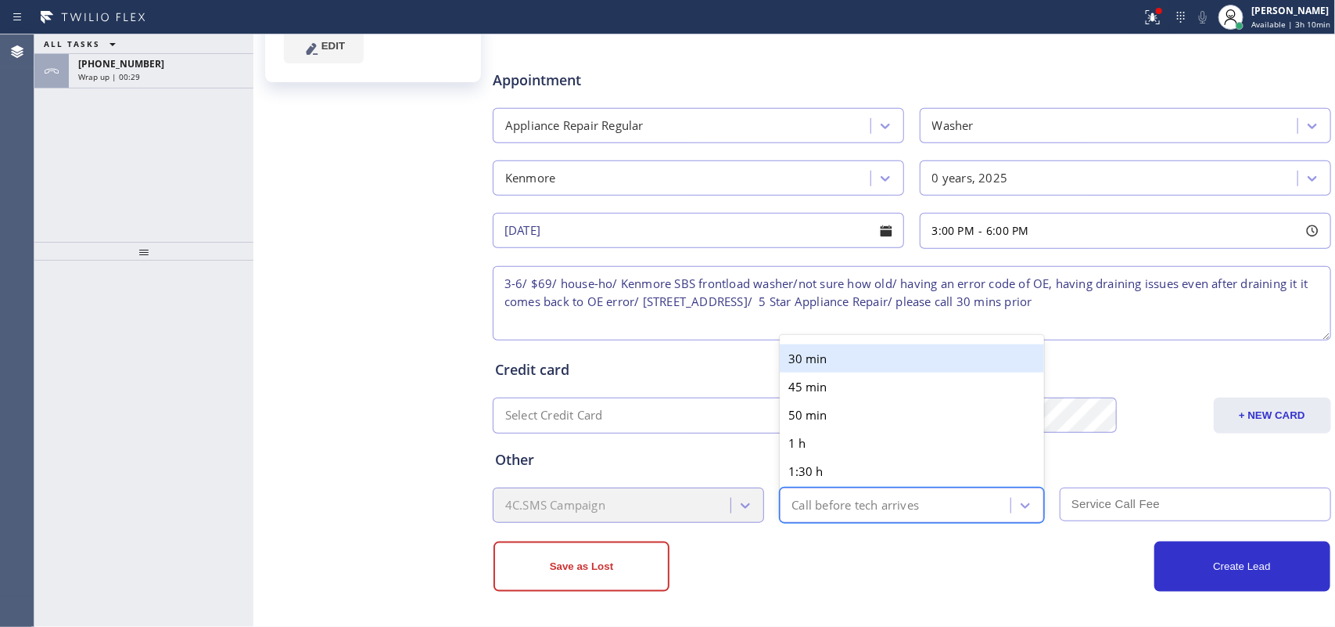
click at [867, 360] on div "30 min" at bounding box center [912, 358] width 265 height 28
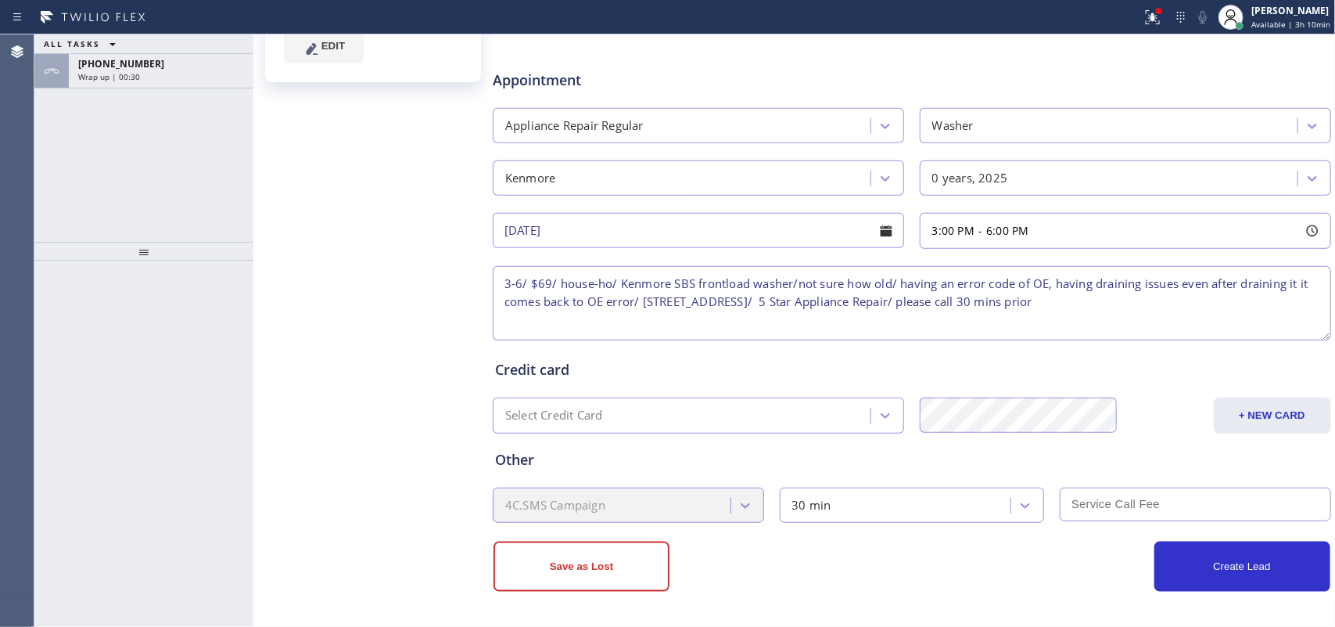
click at [1068, 501] on input "text" at bounding box center [1195, 504] width 271 height 34
type input "69"
click at [1068, 501] on button "Create Lead" at bounding box center [1243, 566] width 176 height 50
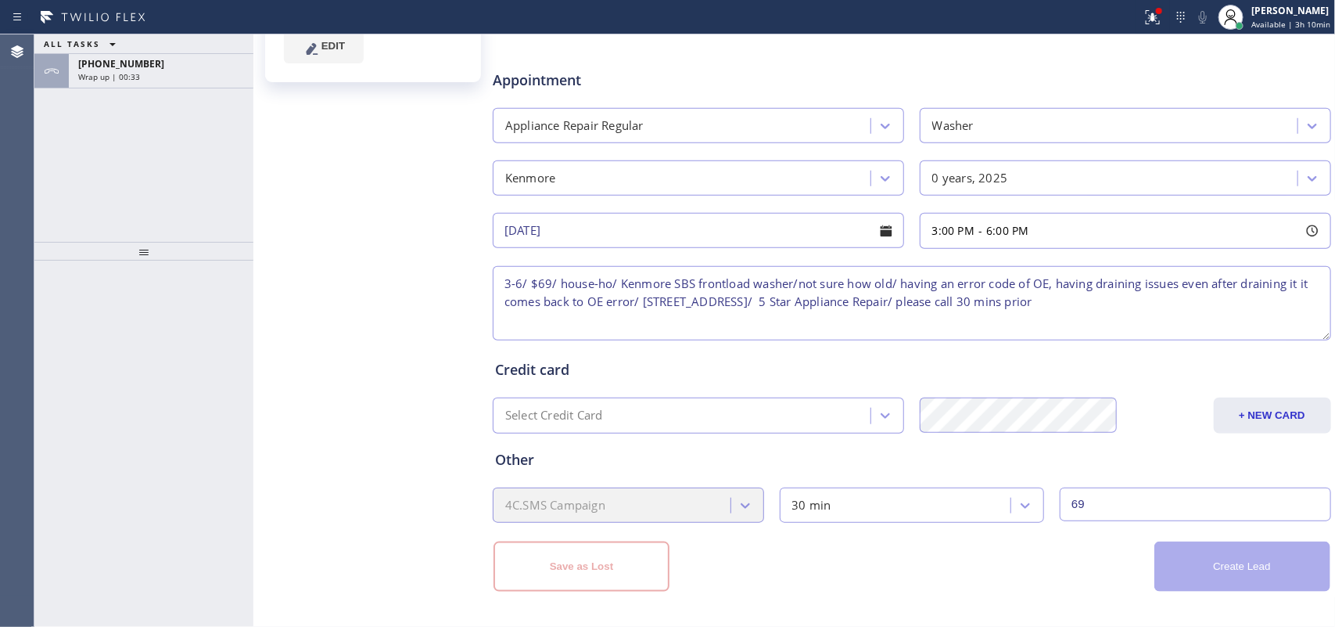
scroll to position [0, 0]
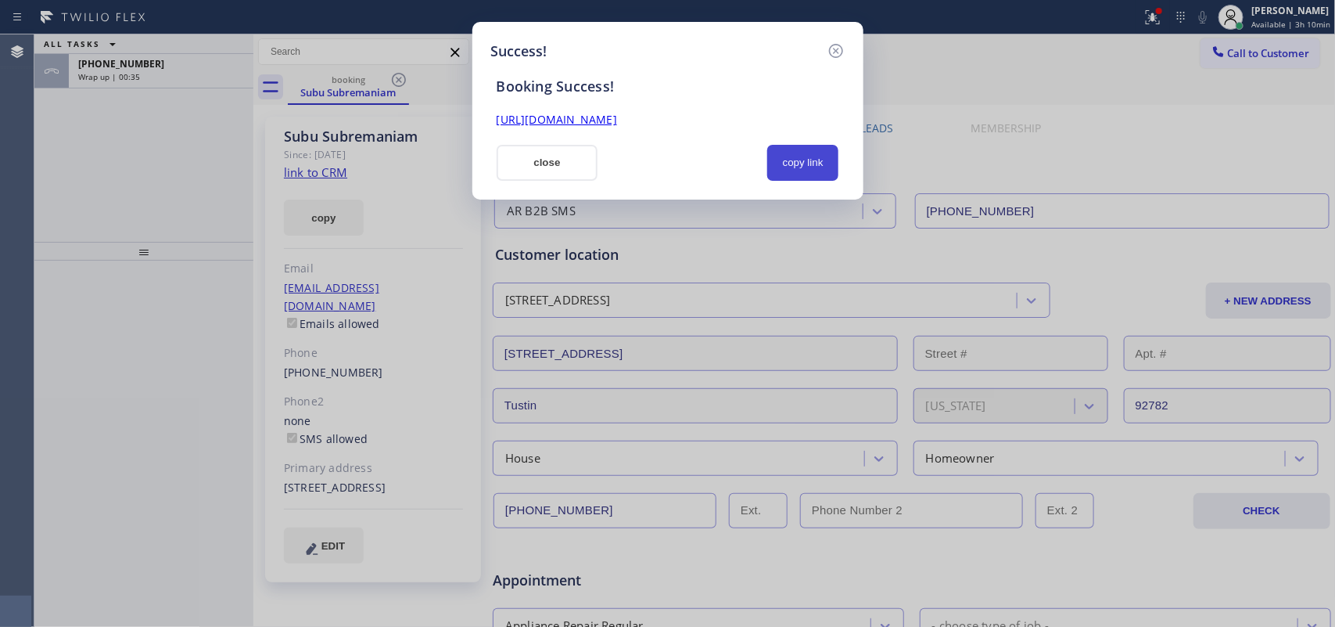
click at [806, 168] on button "copy link" at bounding box center [803, 163] width 72 height 36
click at [617, 118] on link "[URL][DOMAIN_NAME]" at bounding box center [557, 119] width 120 height 15
click at [573, 158] on button "close" at bounding box center [548, 163] width 102 height 36
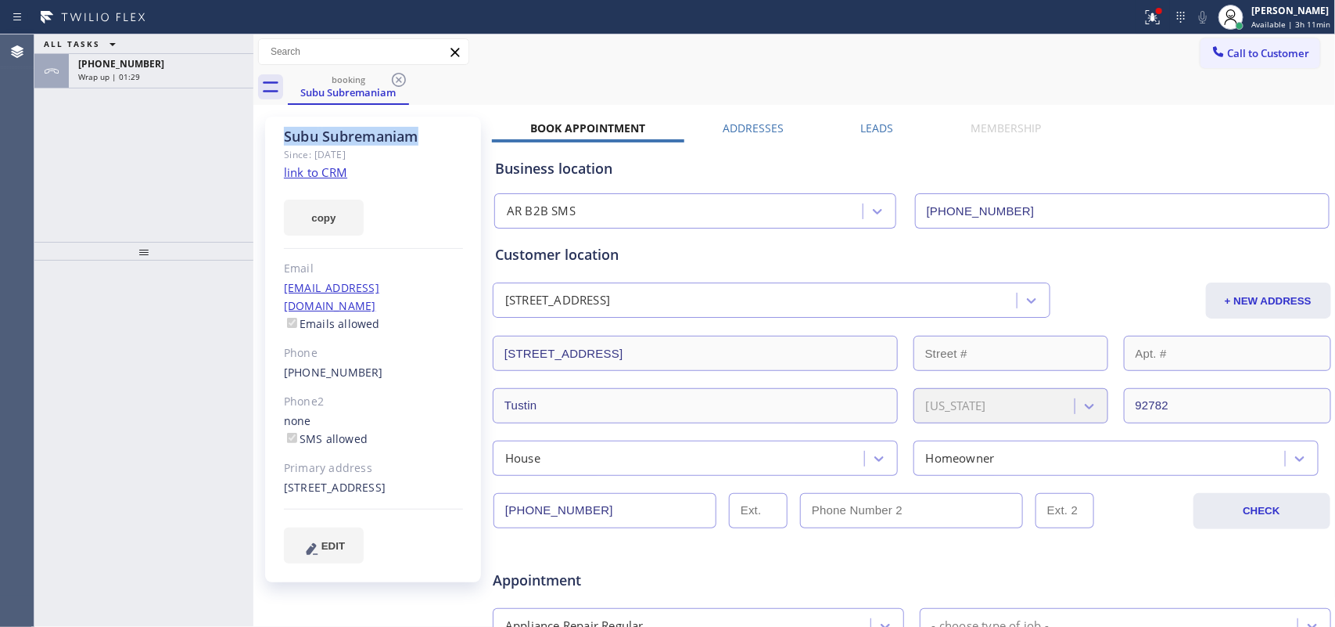
drag, startPoint x: 426, startPoint y: 137, endPoint x: 284, endPoint y: 129, distance: 142.6
click at [284, 129] on div "Subu Subremaniam" at bounding box center [373, 136] width 179 height 18
drag, startPoint x: 368, startPoint y: 350, endPoint x: 279, endPoint y: 345, distance: 89.3
click at [279, 345] on div "Subu Subremaniam Since: [DATE] link to CRM copy Email [EMAIL_ADDRESS][DOMAIN_NA…" at bounding box center [373, 349] width 216 height 465
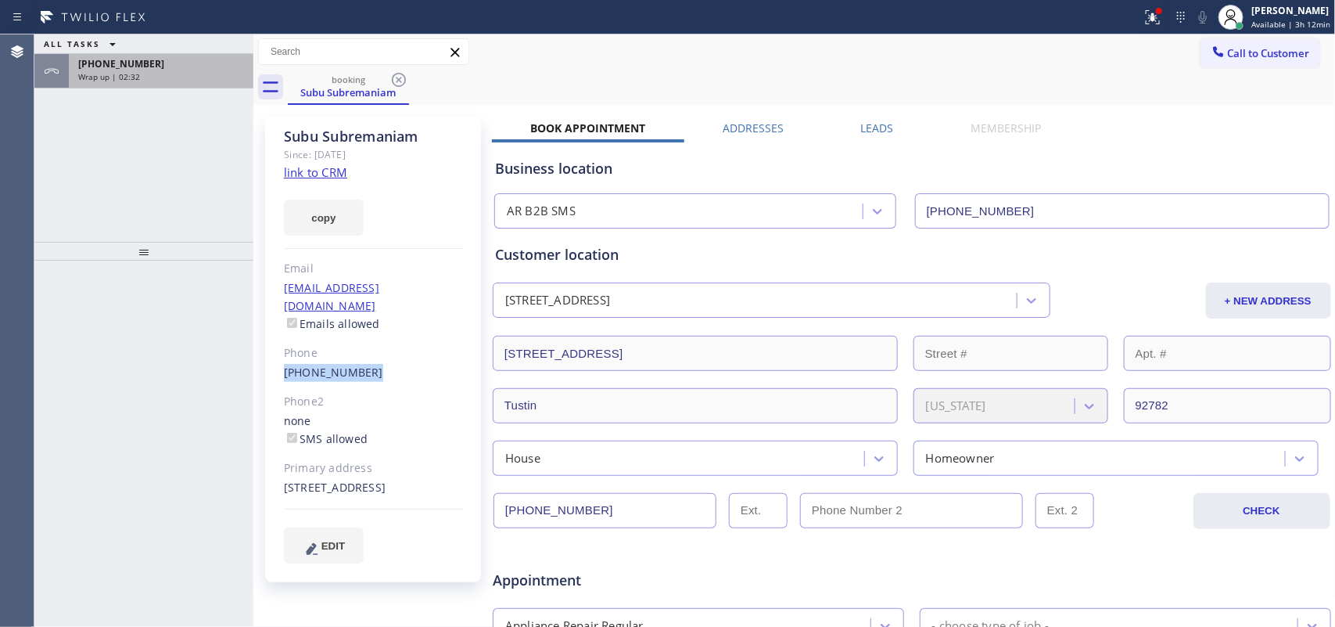
click at [142, 67] on span "[PHONE_NUMBER]" at bounding box center [121, 63] width 86 height 13
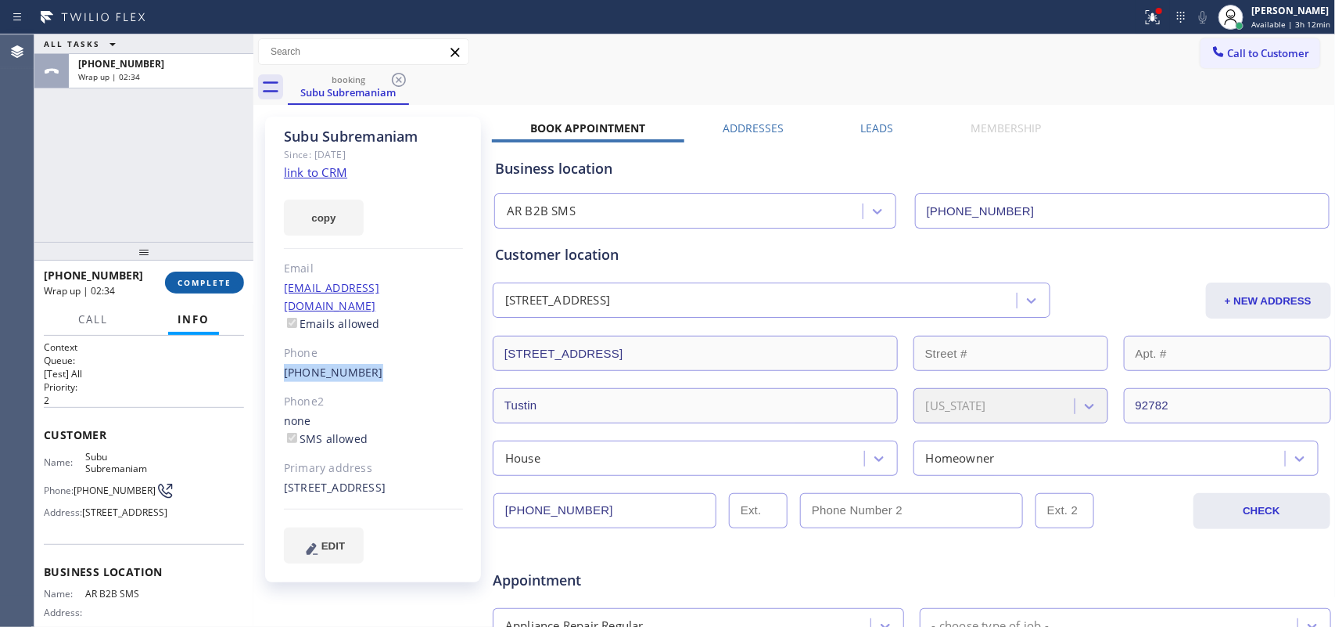
click at [224, 278] on span "COMPLETE" at bounding box center [205, 282] width 54 height 11
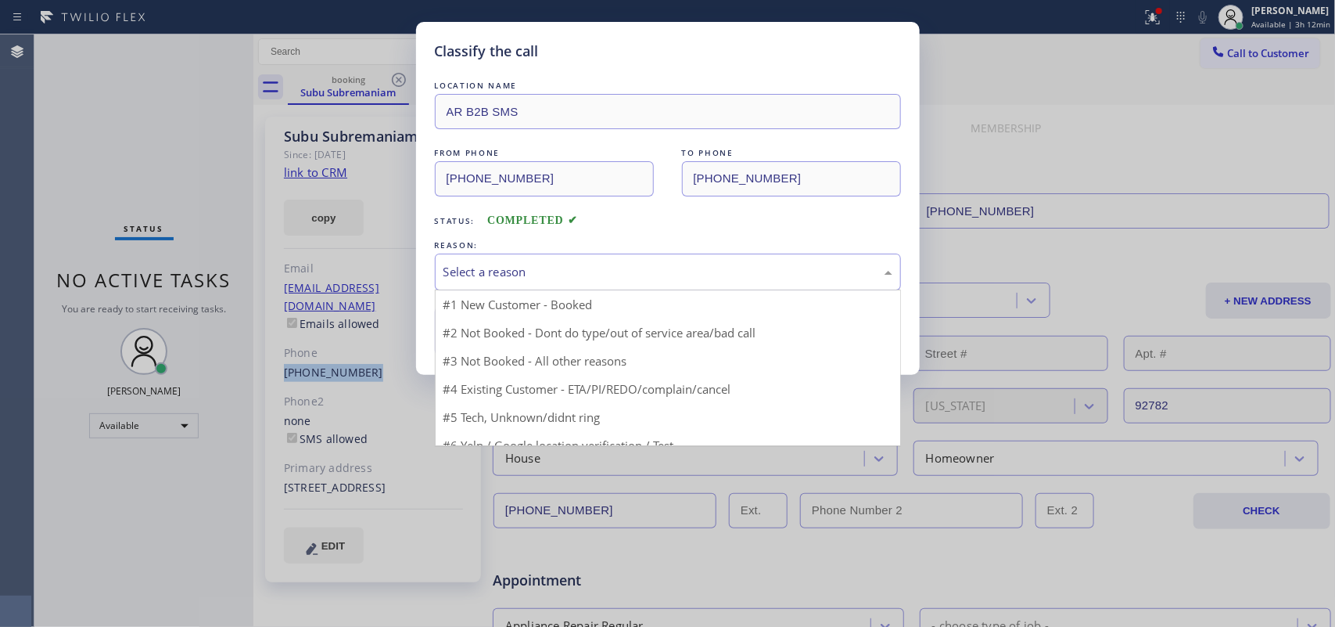
click at [576, 272] on div "Select a reason" at bounding box center [668, 272] width 449 height 18
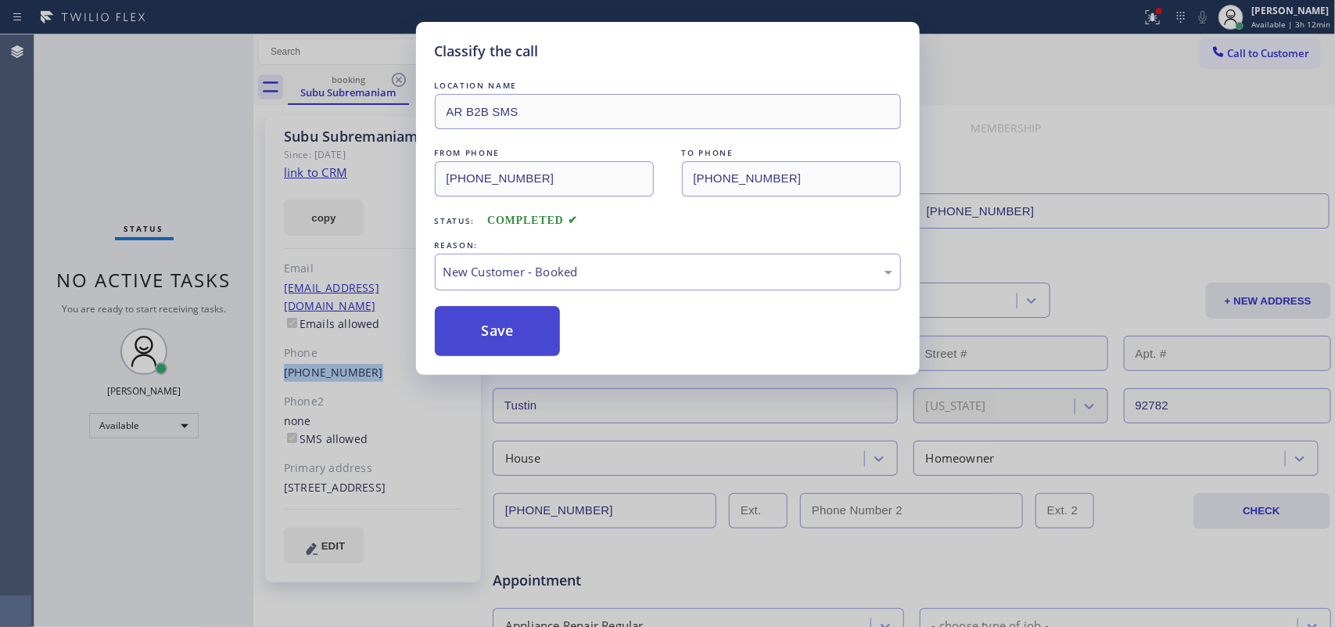
click at [482, 319] on button "Save" at bounding box center [498, 331] width 126 height 50
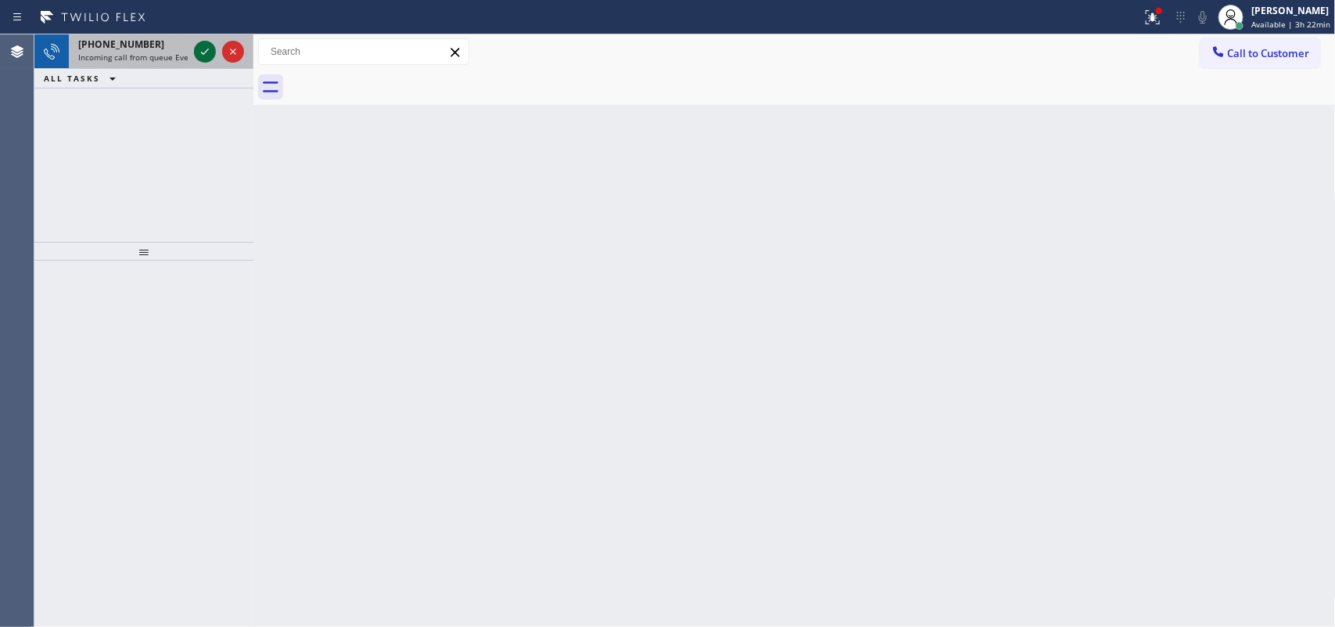
click at [199, 52] on icon at bounding box center [205, 51] width 19 height 19
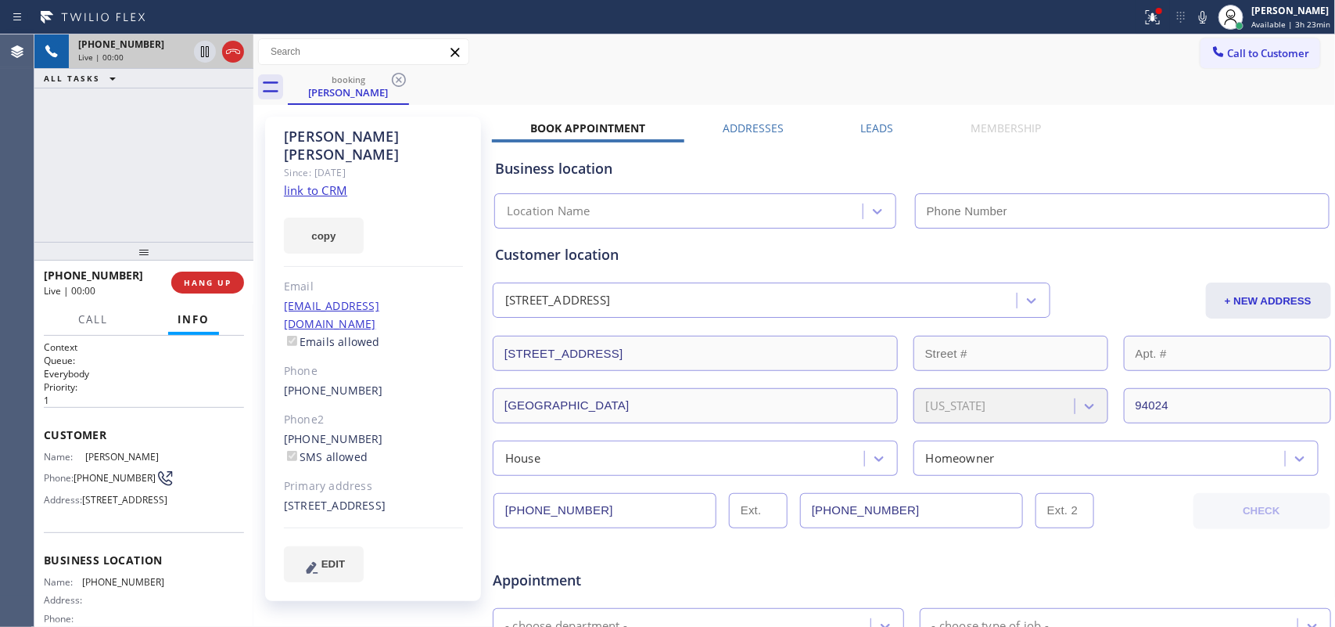
click at [330, 182] on link "link to CRM" at bounding box center [315, 190] width 63 height 16
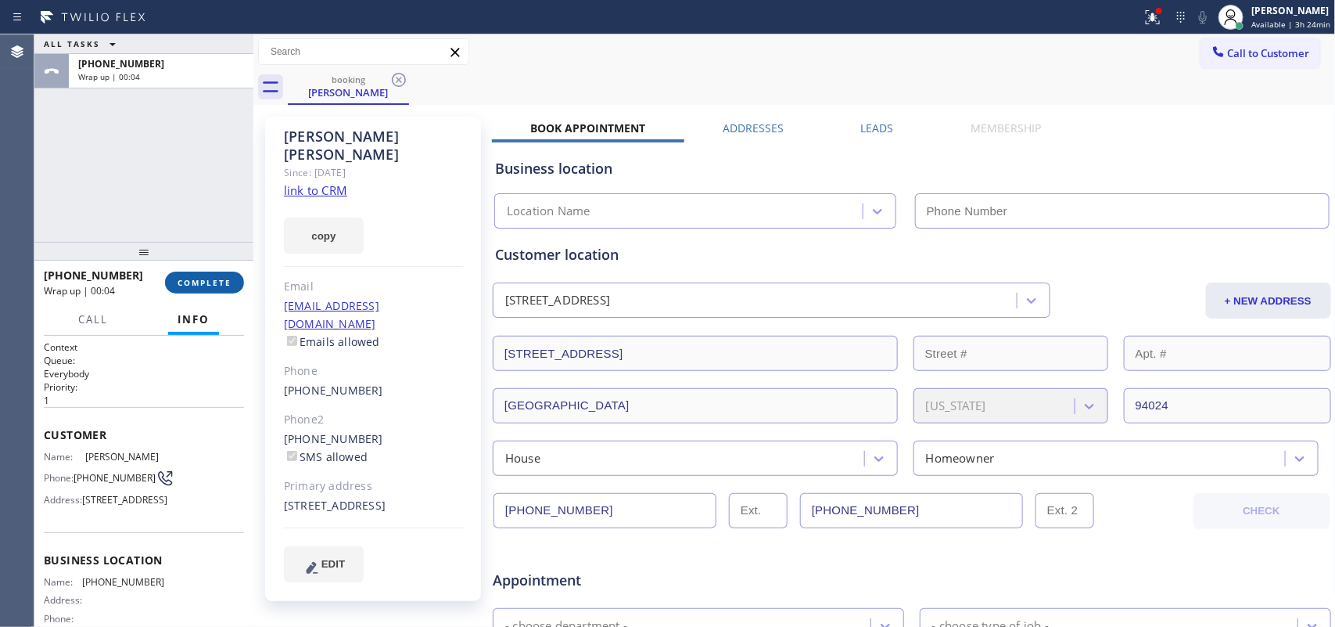
click at [221, 279] on span "COMPLETE" at bounding box center [205, 282] width 54 height 11
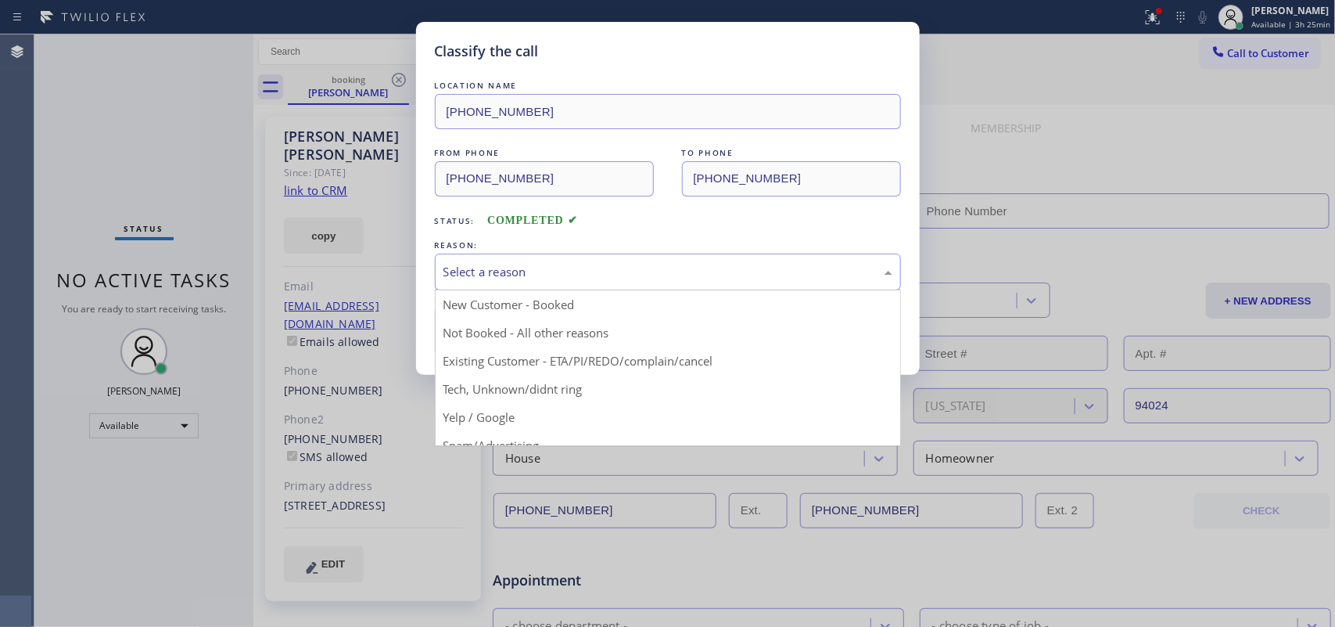
click at [602, 278] on div "Select a reason" at bounding box center [668, 272] width 449 height 18
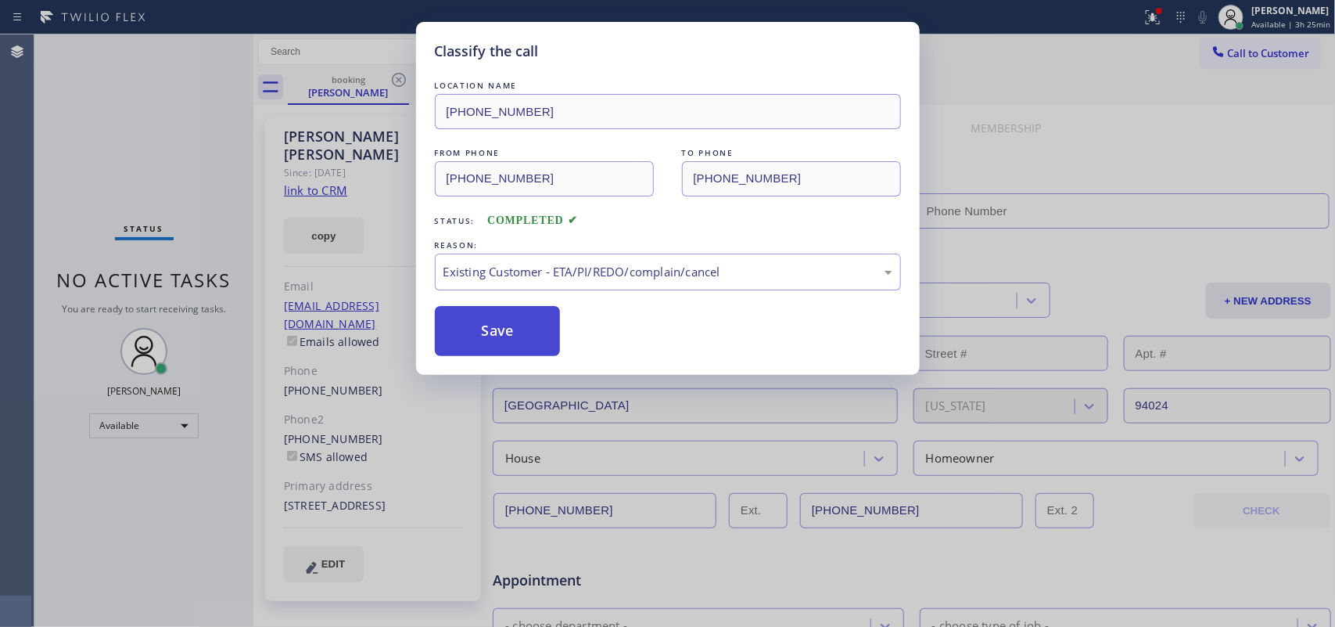
click at [545, 321] on button "Save" at bounding box center [498, 331] width 126 height 50
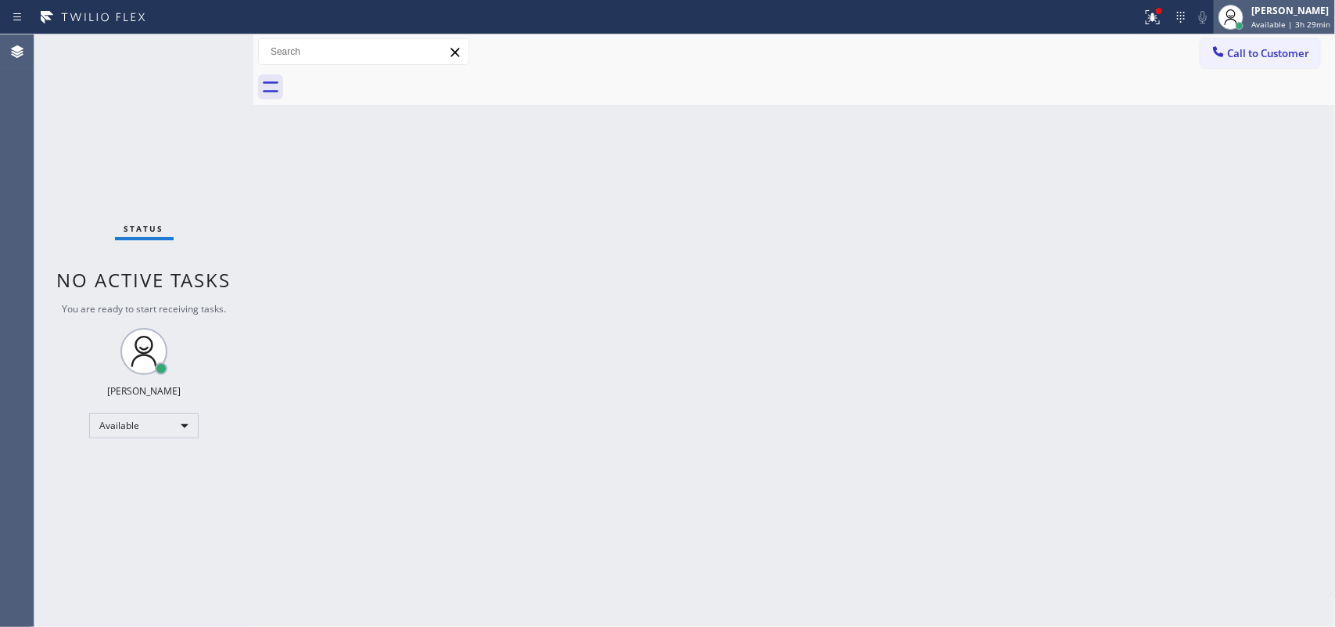
click at [1068, 23] on span "Available | 3h 29min" at bounding box center [1291, 24] width 79 height 11
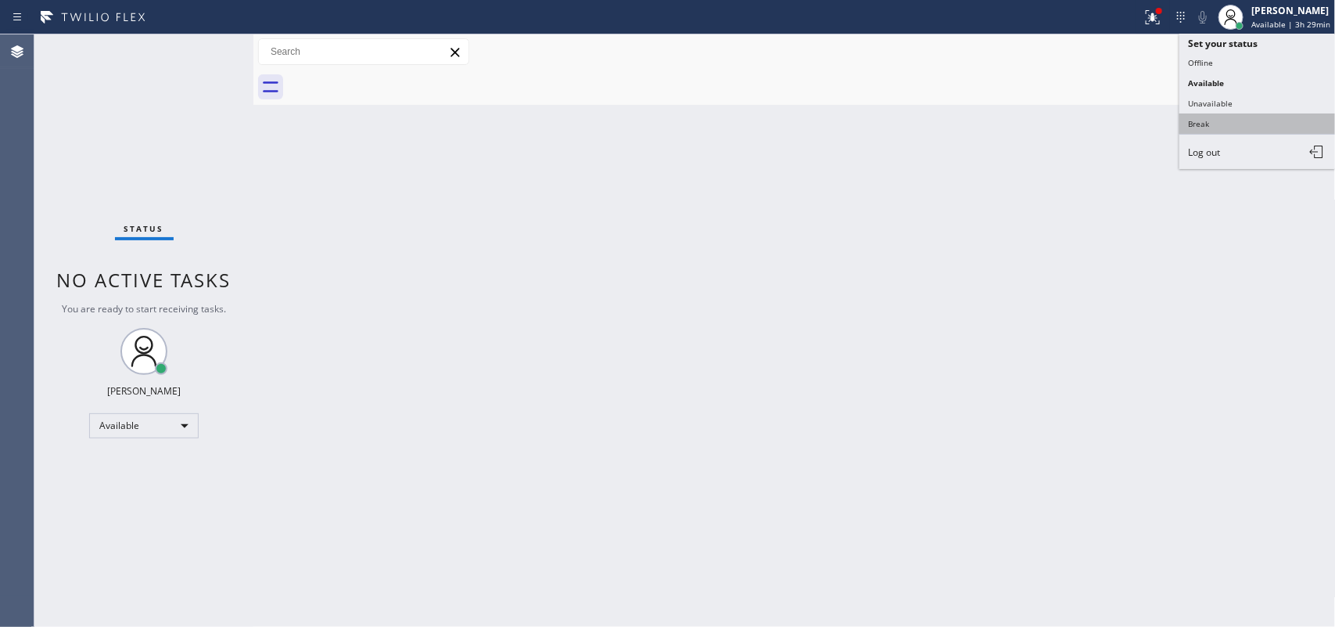
click at [1068, 122] on button "Break" at bounding box center [1258, 123] width 156 height 20
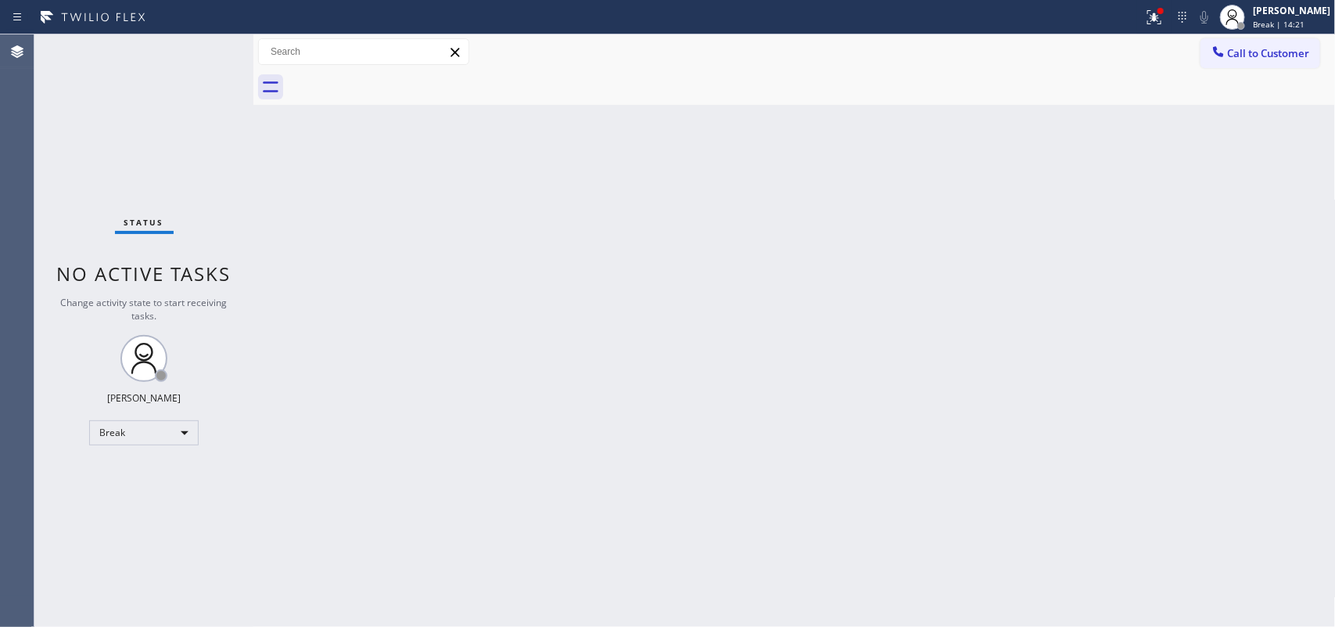
click at [1068, 37] on div "Call to Customer Outbound call Location Search location Your caller id phone nu…" at bounding box center [794, 51] width 1083 height 35
click at [1068, 26] on span "Break | 14:22" at bounding box center [1279, 24] width 52 height 11
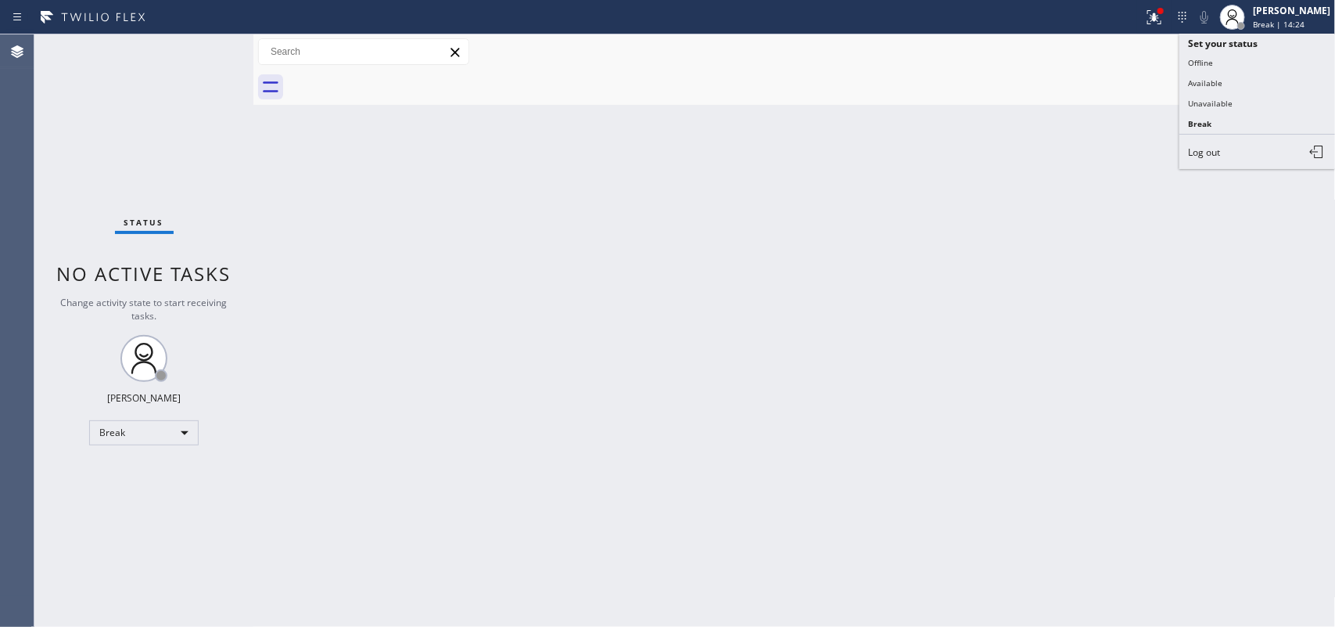
drag, startPoint x: 1252, startPoint y: 81, endPoint x: 1201, endPoint y: 167, distance: 99.9
click at [1068, 90] on button "Available" at bounding box center [1258, 83] width 156 height 20
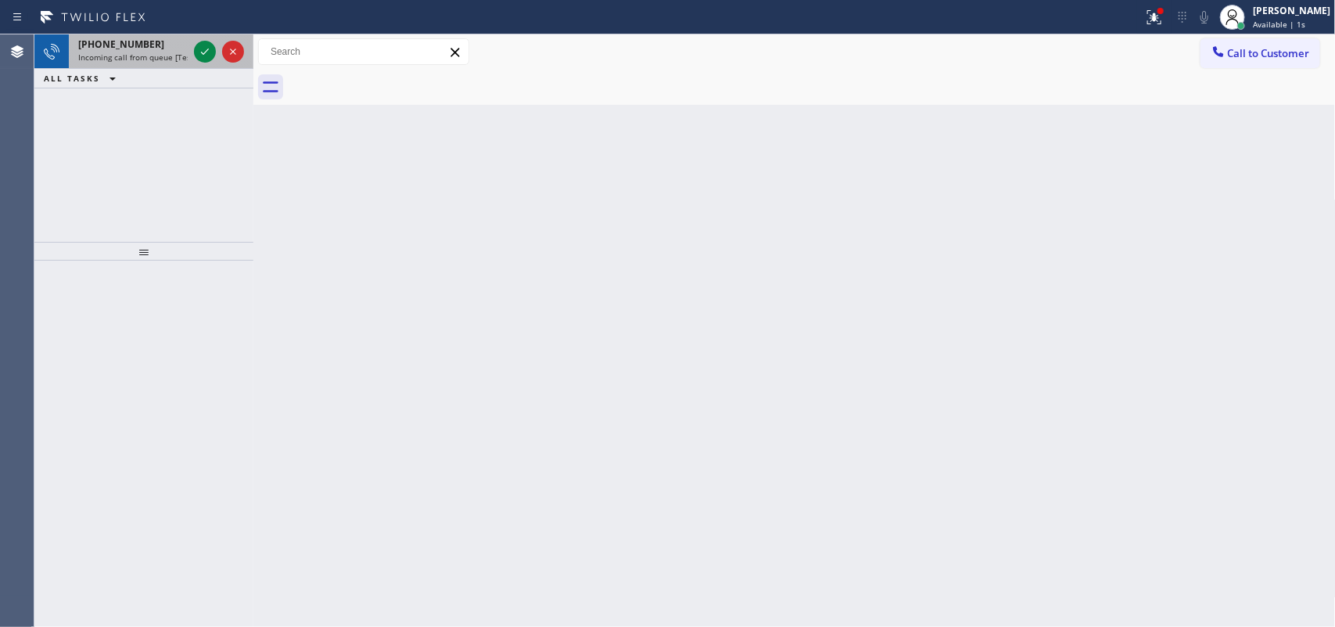
click at [116, 66] on div "[PHONE_NUMBER] Incoming call from queue [Test] All ALL TASKS ALL TASKS ACTIVE T…" at bounding box center [143, 61] width 219 height 54
click at [182, 33] on div "Status report Issues detected These issues could affect your workflow. Please c…" at bounding box center [667, 17] width 1335 height 34
click at [177, 49] on div "[PHONE_NUMBER]" at bounding box center [133, 44] width 110 height 13
click at [161, 57] on span "Incoming call from queue [Test] All" at bounding box center [143, 57] width 130 height 11
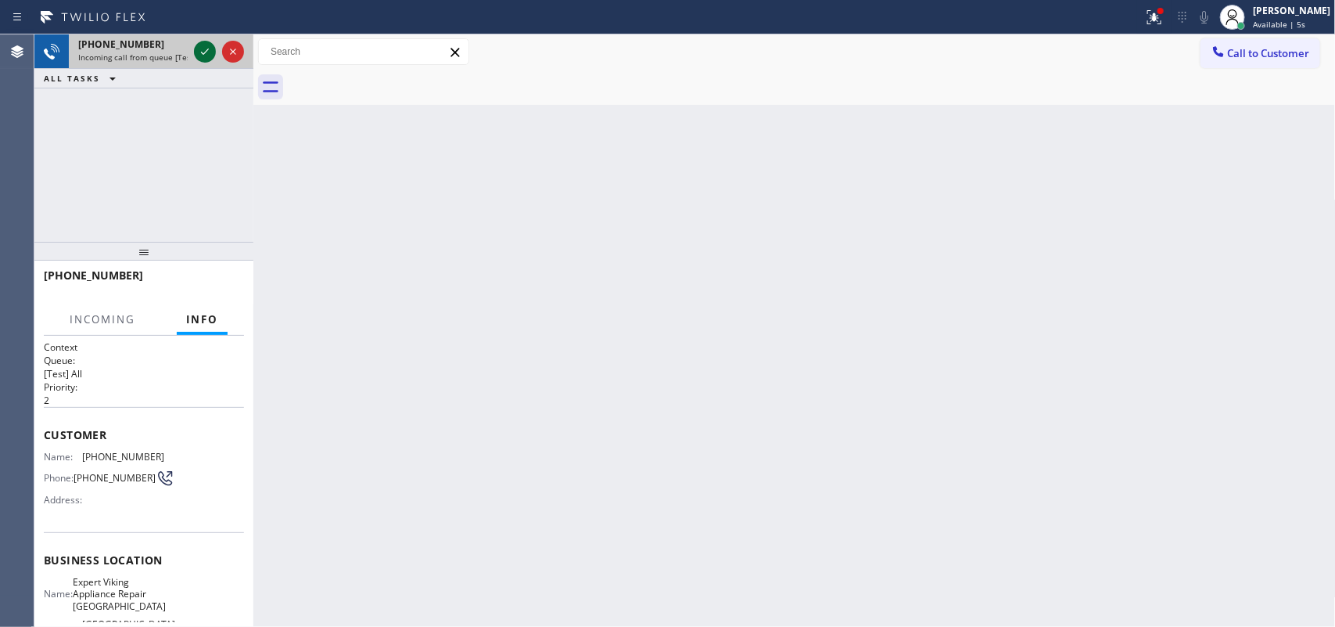
click at [204, 52] on icon at bounding box center [205, 51] width 19 height 19
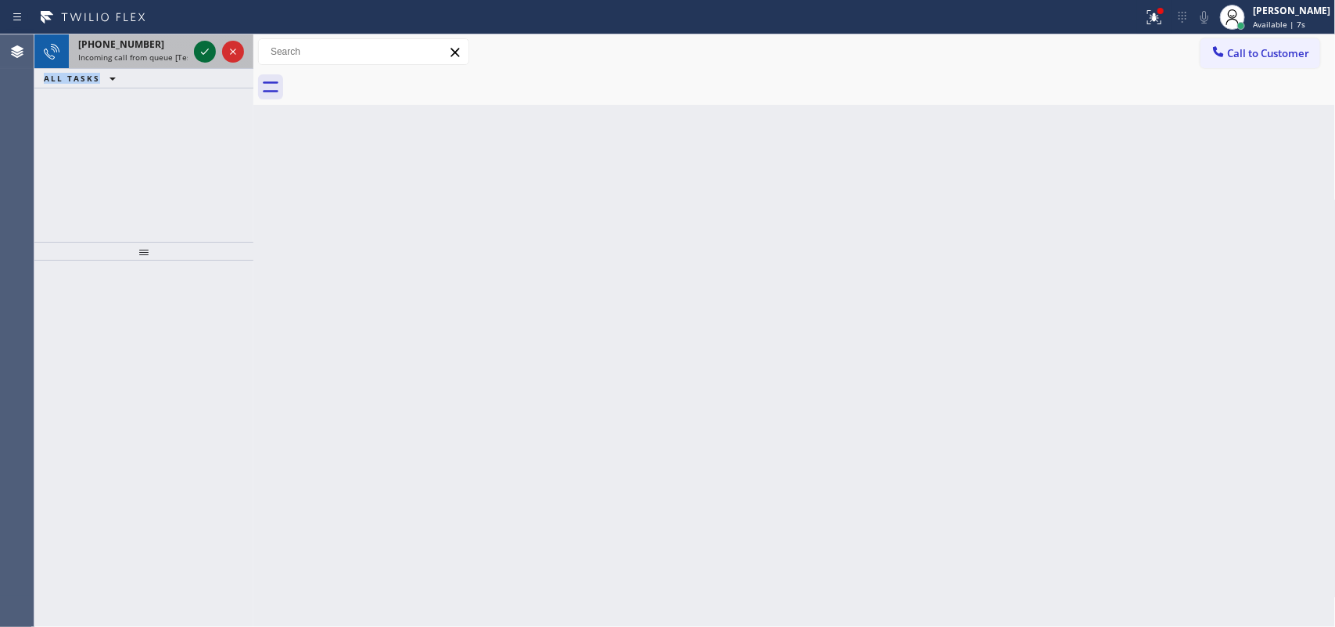
click at [198, 52] on icon at bounding box center [205, 51] width 19 height 19
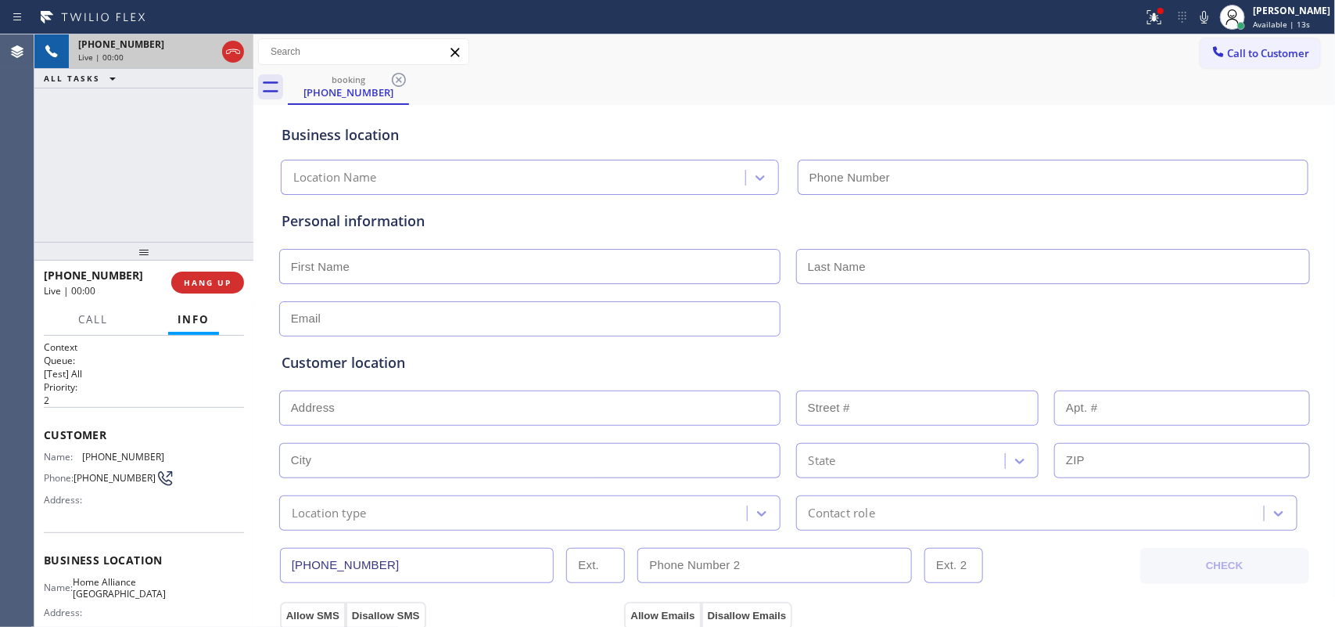
type input "[PHONE_NUMBER]"
click at [95, 307] on button "Call" at bounding box center [93, 319] width 48 height 31
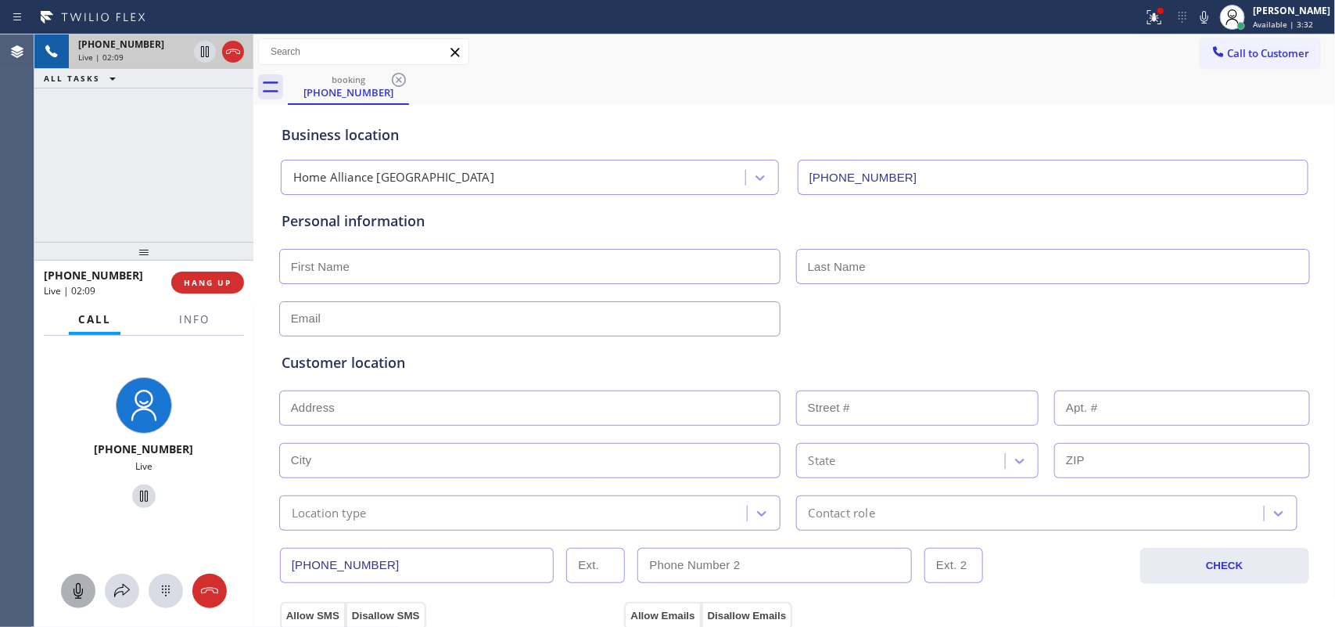
click at [79, 501] on icon at bounding box center [78, 590] width 19 height 19
click at [135, 497] on icon at bounding box center [144, 496] width 19 height 19
click at [79, 501] on rect at bounding box center [78, 590] width 13 height 13
click at [135, 497] on icon at bounding box center [144, 496] width 19 height 19
click at [596, 283] on input "text" at bounding box center [529, 266] width 501 height 35
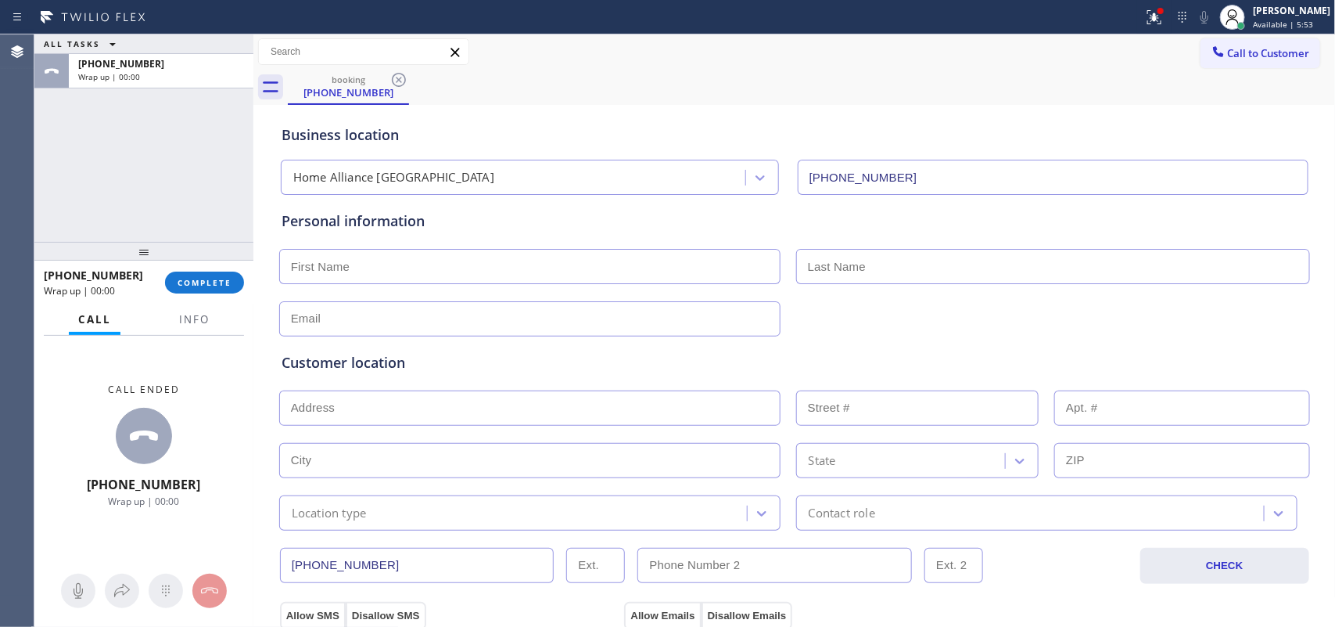
click at [99, 176] on div "ALL TASKS ALL TASKS ACTIVE TASKS TASKS IN WRAP UP [PHONE_NUMBER] Wrap up | 00:00" at bounding box center [143, 137] width 219 height 207
click at [507, 417] on input "text" at bounding box center [529, 407] width 501 height 35
paste input "[STREET_ADDRESS],"
type input "13650 Shipwatch Dr"
type input "13650"
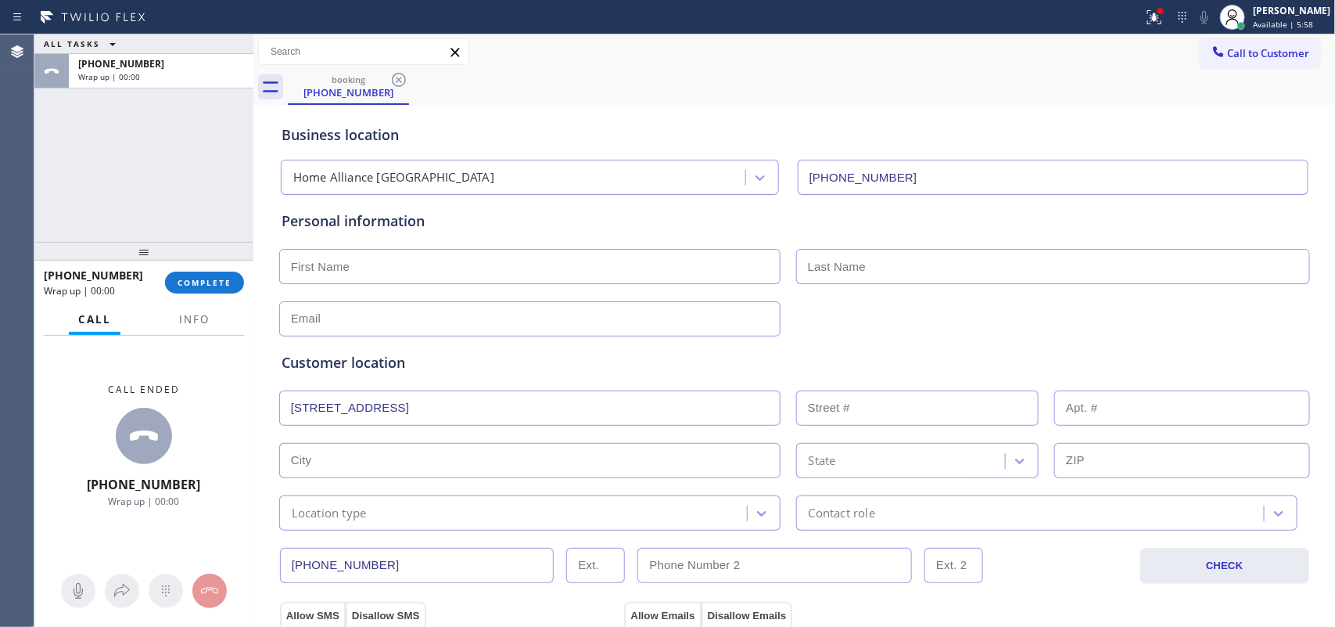
type input "[GEOGRAPHIC_DATA]"
type input "32225"
drag, startPoint x: 98, startPoint y: 154, endPoint x: 110, endPoint y: 150, distance: 12.4
click at [98, 153] on div "ALL TASKS ALL TASKS ACTIVE TASKS TASKS IN WRAP UP [PHONE_NUMBER] Wrap up | 00:00" at bounding box center [143, 137] width 219 height 207
click at [540, 263] on input "text" at bounding box center [529, 266] width 501 height 35
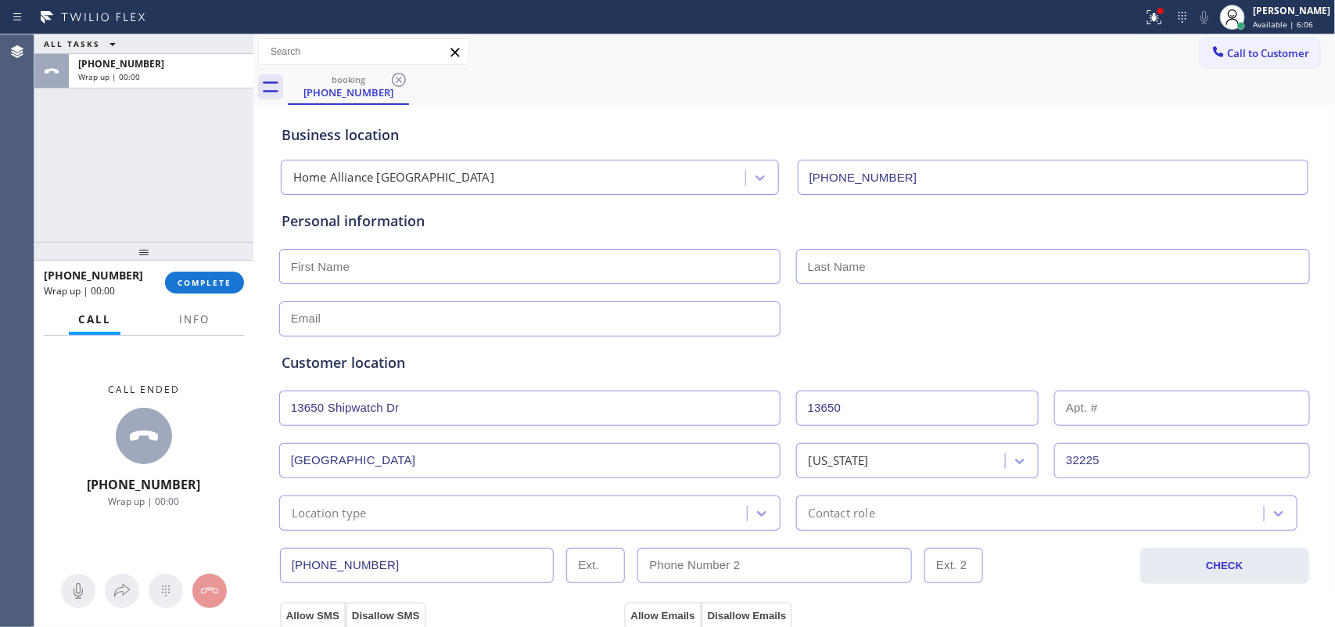
paste input "[PERSON_NAME]"
type input "[PERSON_NAME]"
click at [878, 264] on input "text" at bounding box center [1053, 266] width 514 height 35
paste input "[PERSON_NAME]"
drag, startPoint x: 845, startPoint y: 266, endPoint x: 712, endPoint y: 255, distance: 133.4
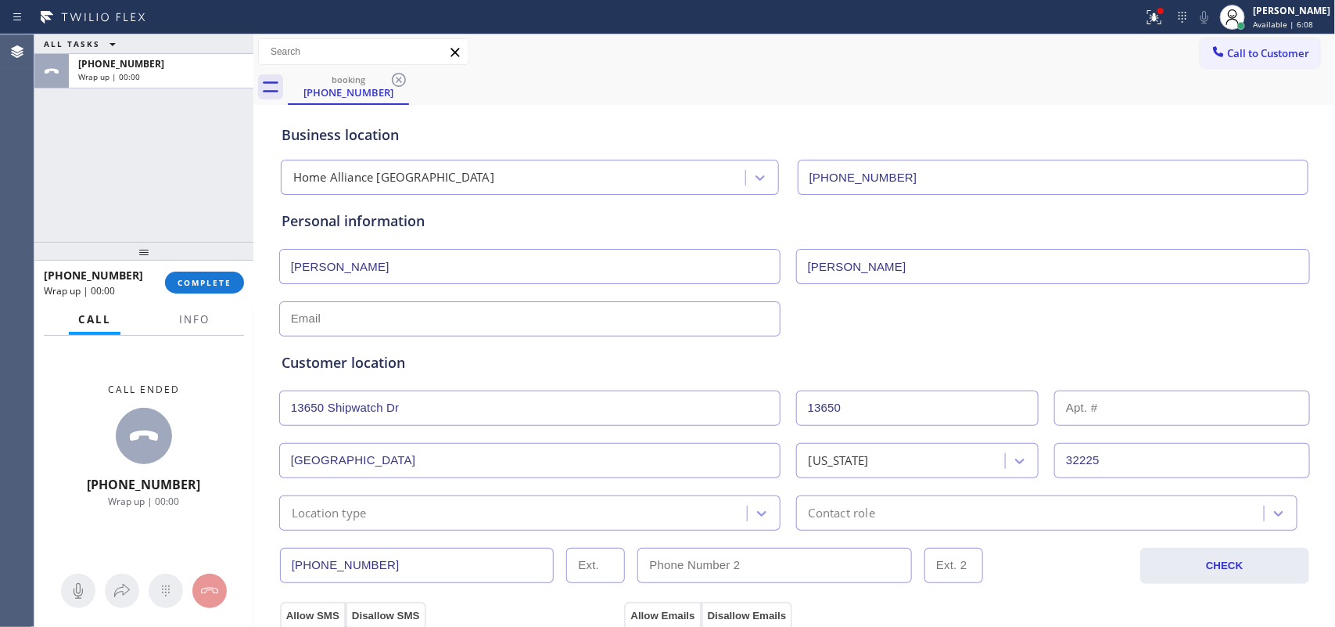
click at [712, 255] on div "[PERSON_NAME] [PERSON_NAME]" at bounding box center [795, 265] width 1034 height 38
type input "[PERSON_NAME]"
drag, startPoint x: 317, startPoint y: 266, endPoint x: 525, endPoint y: 286, distance: 209.0
click at [522, 283] on input "[PERSON_NAME]" at bounding box center [529, 266] width 501 height 35
type input "[PERSON_NAME]"
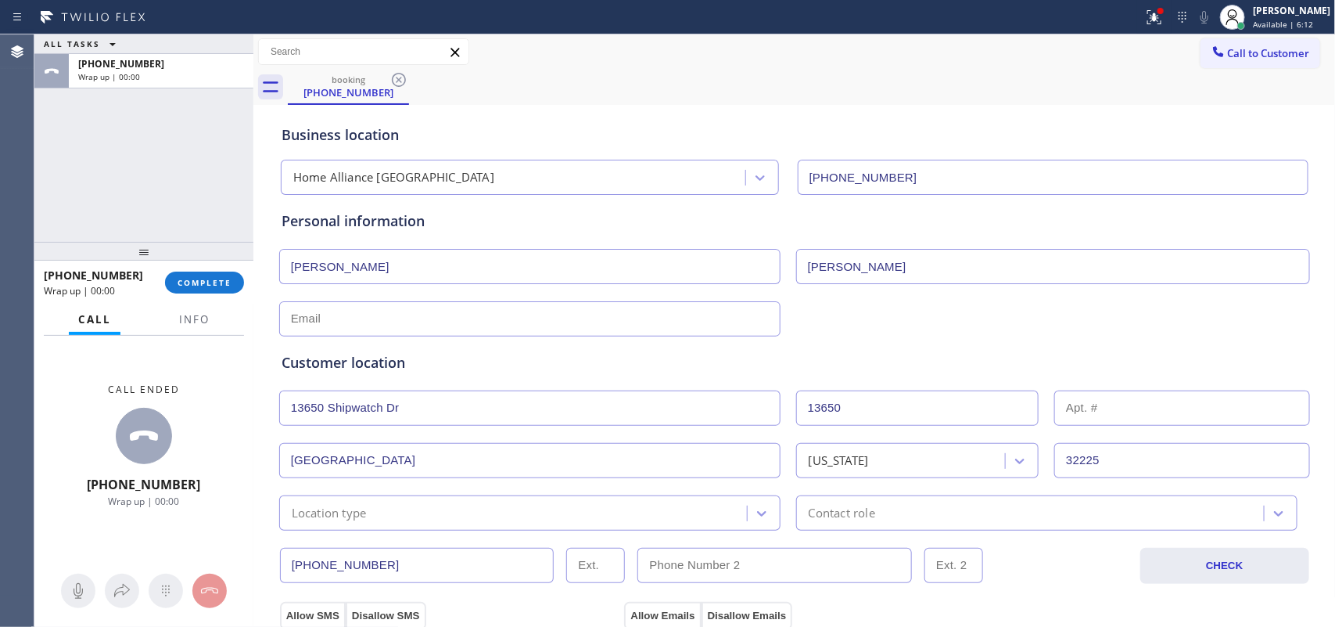
click at [593, 332] on div "Customer location >> ADD NEW ADDRESS << + NEW ADDRESS [STREET_ADDRESS][US_STATE…" at bounding box center [794, 430] width 1033 height 200
click at [602, 311] on input "text" at bounding box center [529, 318] width 501 height 35
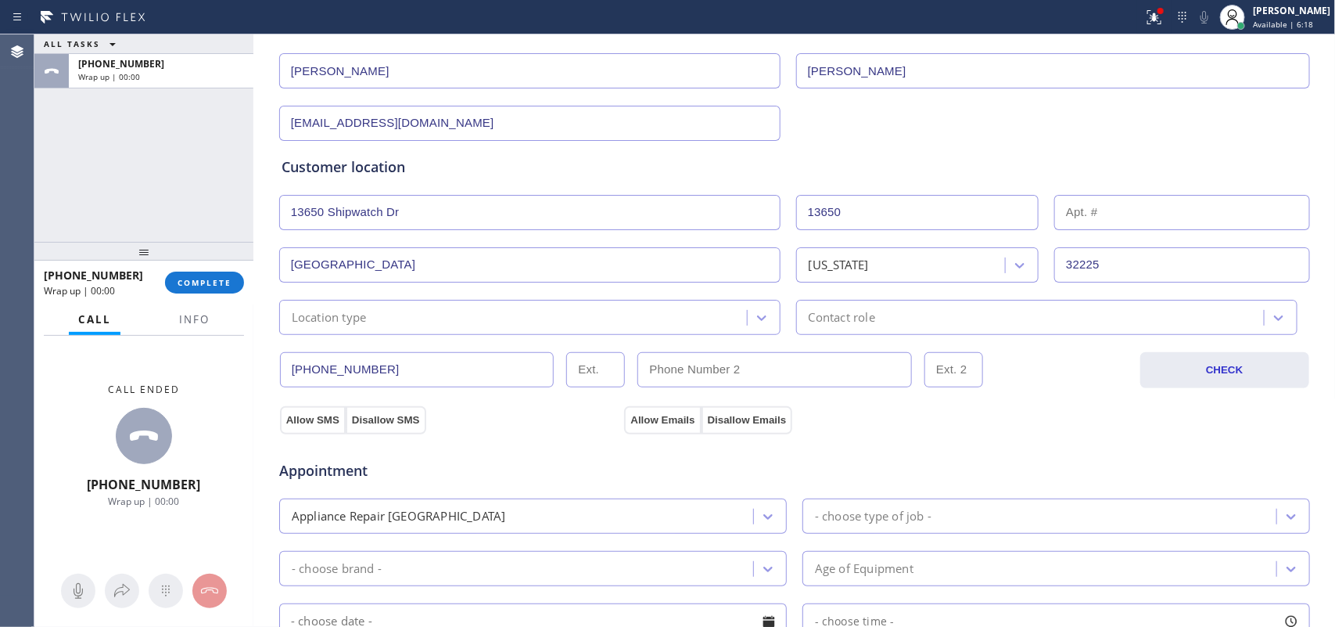
type input "[EMAIL_ADDRESS][DOMAIN_NAME]"
click at [501, 318] on div "Location type" at bounding box center [515, 316] width 463 height 27
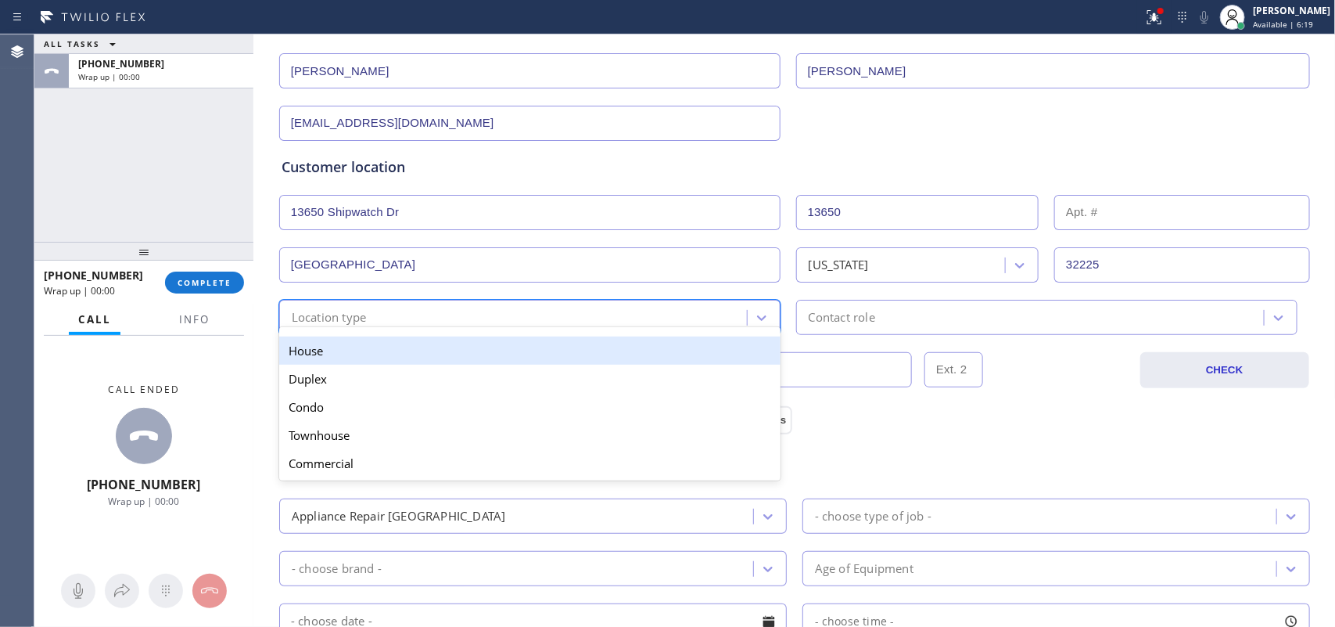
click at [460, 350] on div "House" at bounding box center [529, 350] width 501 height 28
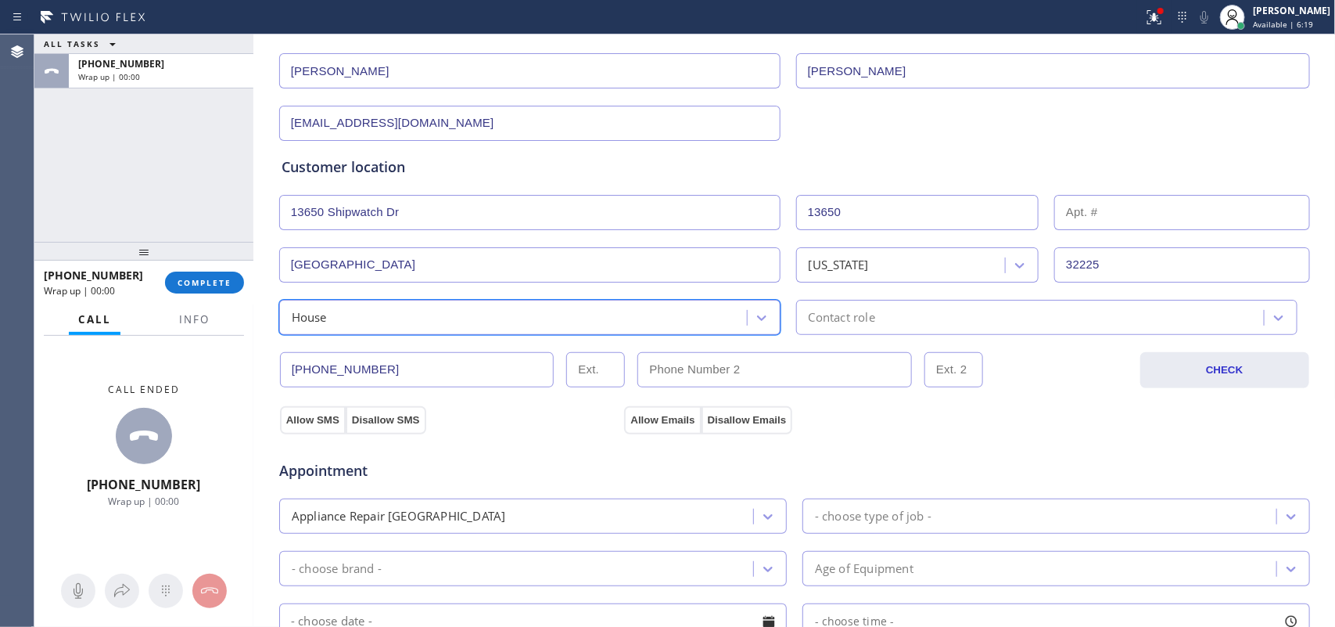
click at [892, 318] on div "Contact role" at bounding box center [1032, 316] width 463 height 27
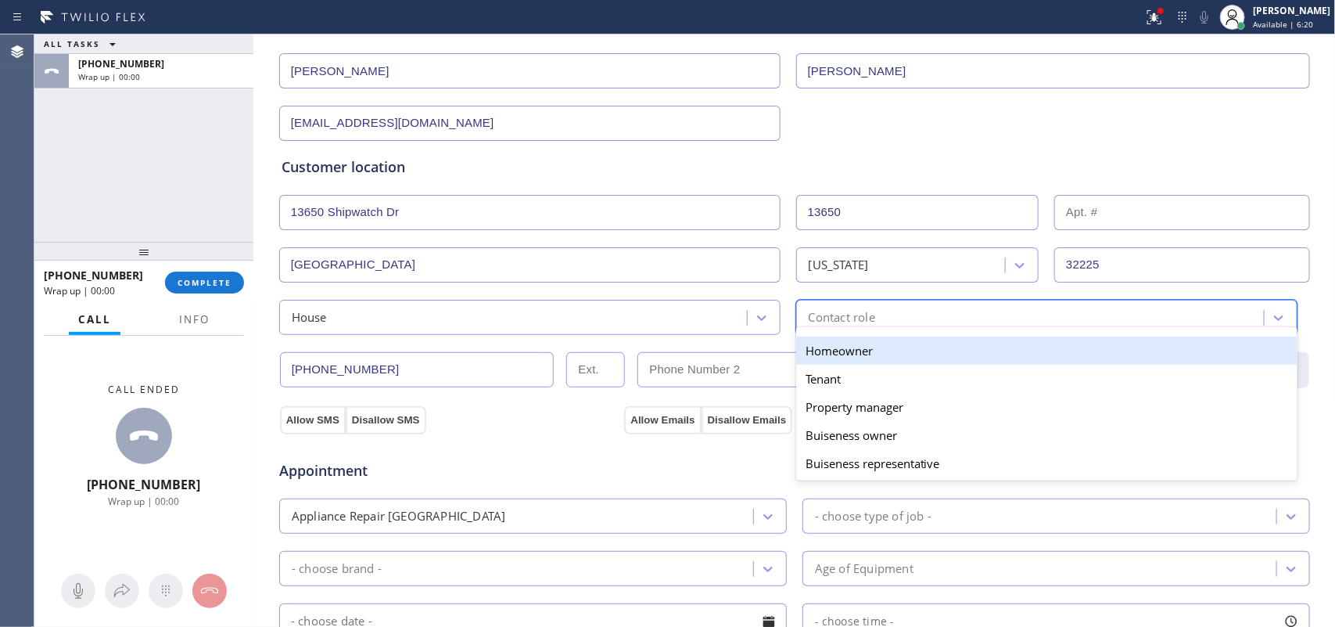
click at [874, 345] on div "Homeowner" at bounding box center [1046, 350] width 501 height 28
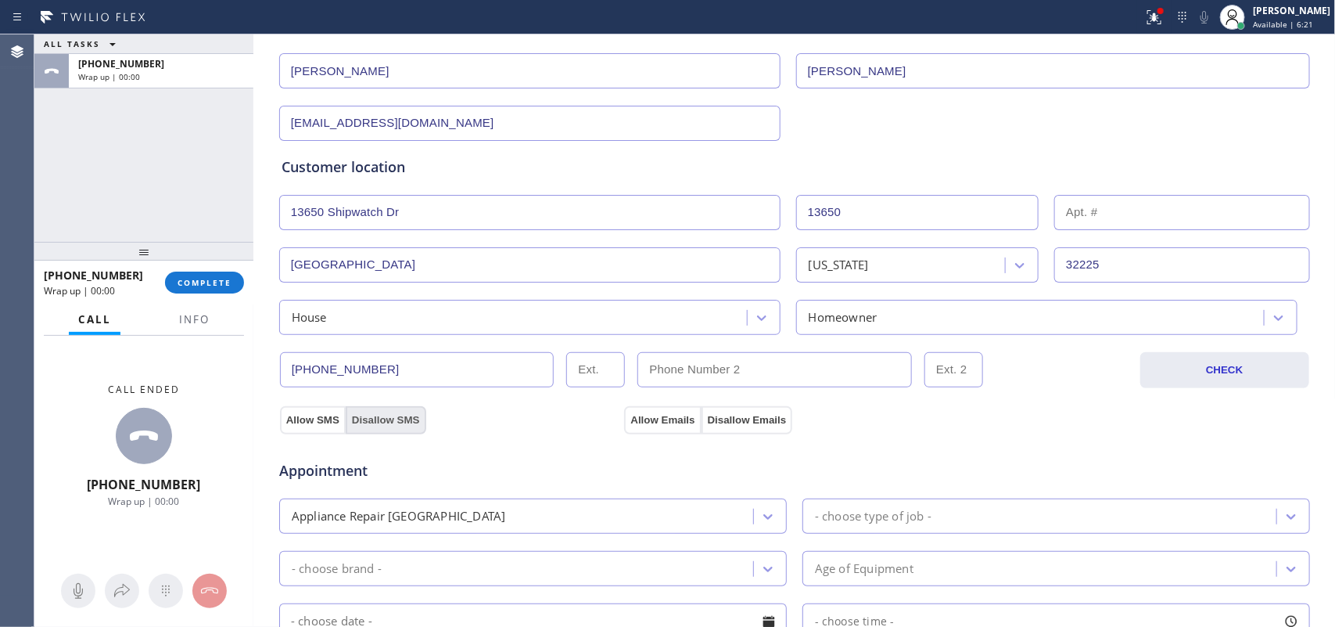
click at [391, 426] on button "Disallow SMS" at bounding box center [386, 420] width 81 height 28
click at [724, 421] on button "Disallow Emails" at bounding box center [748, 420] width 92 height 28
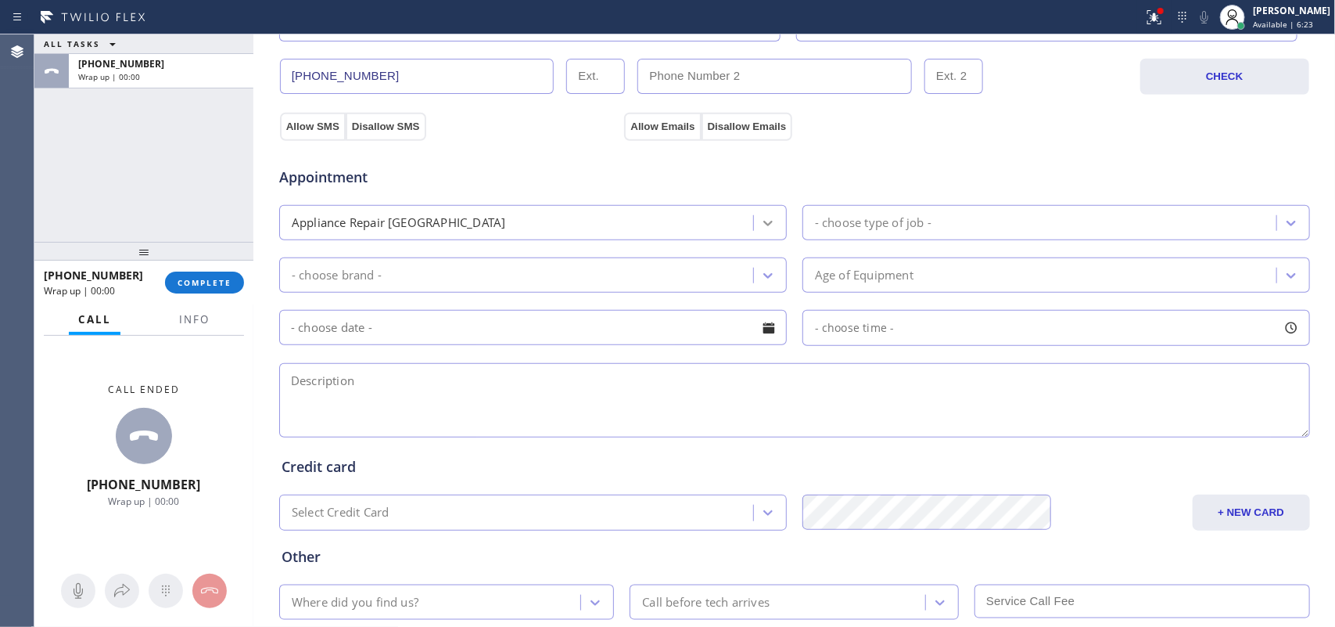
click at [754, 237] on div at bounding box center [768, 223] width 28 height 28
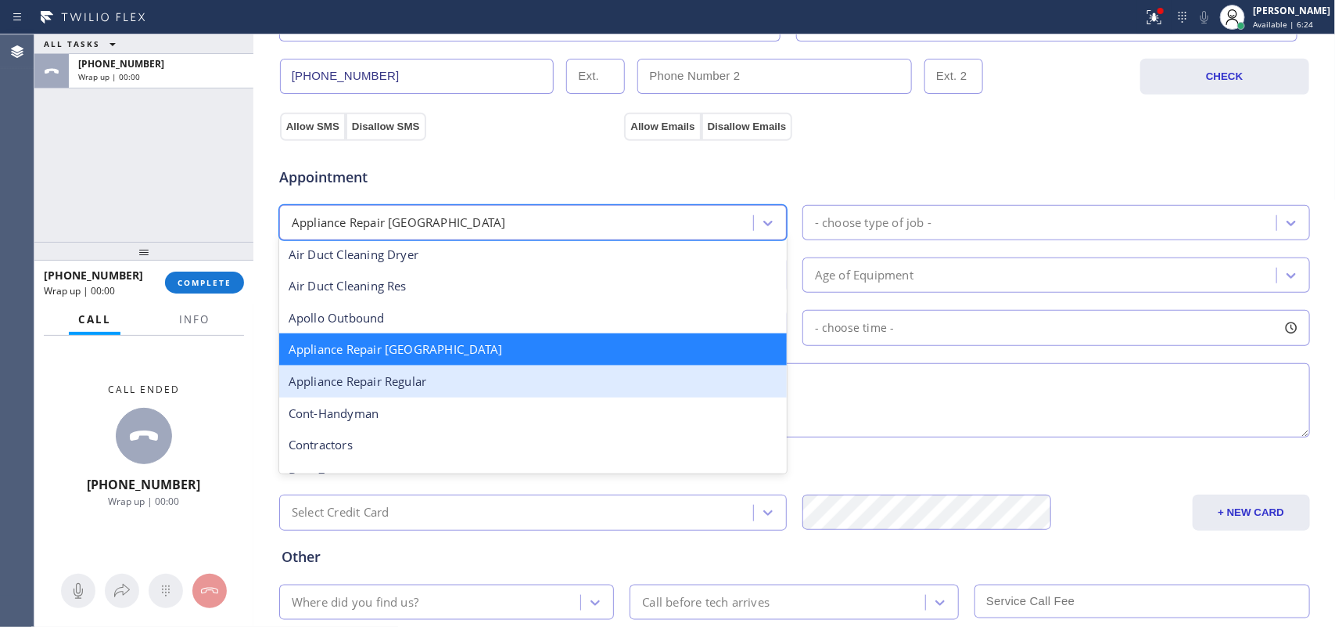
scroll to position [196, 0]
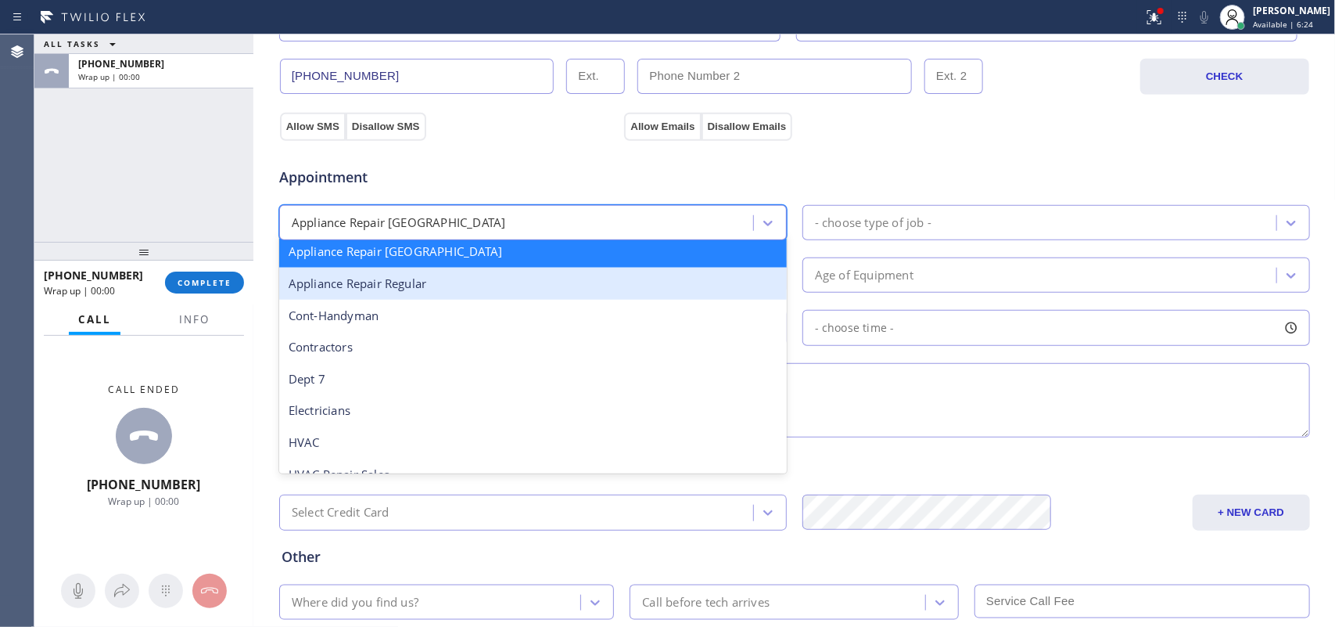
click at [587, 294] on div "Appliance Repair Regular" at bounding box center [533, 284] width 508 height 32
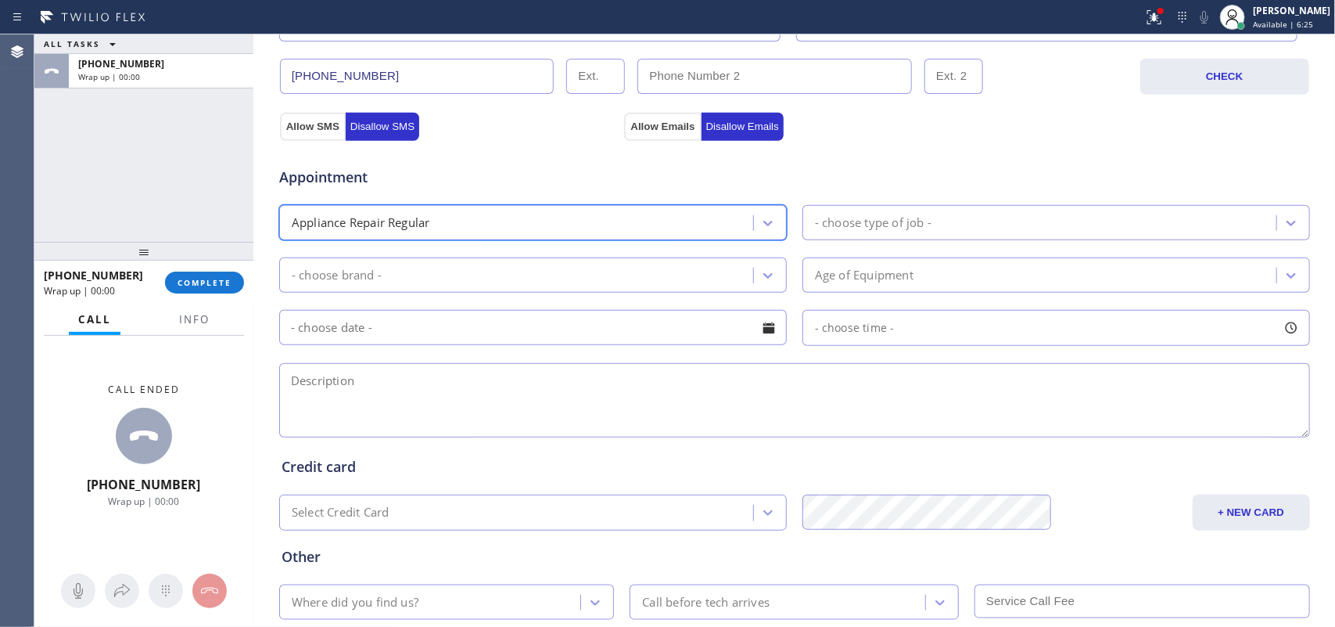
click at [897, 216] on div "- choose type of job -" at bounding box center [873, 223] width 117 height 18
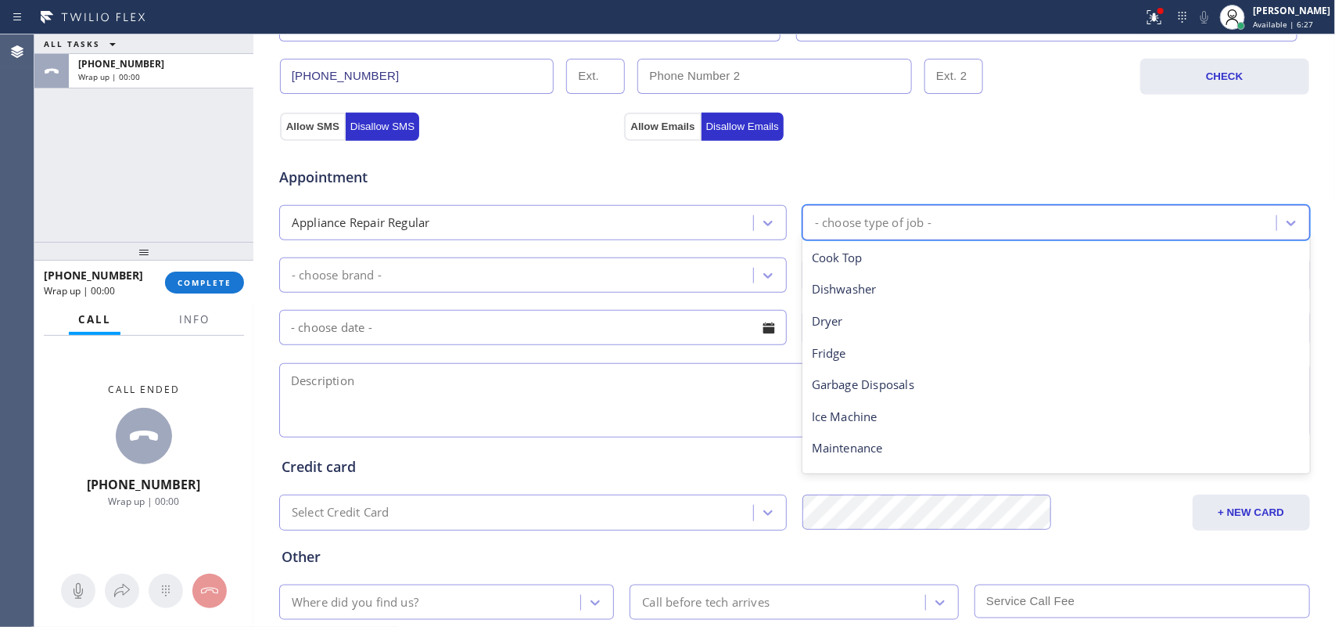
scroll to position [216, 0]
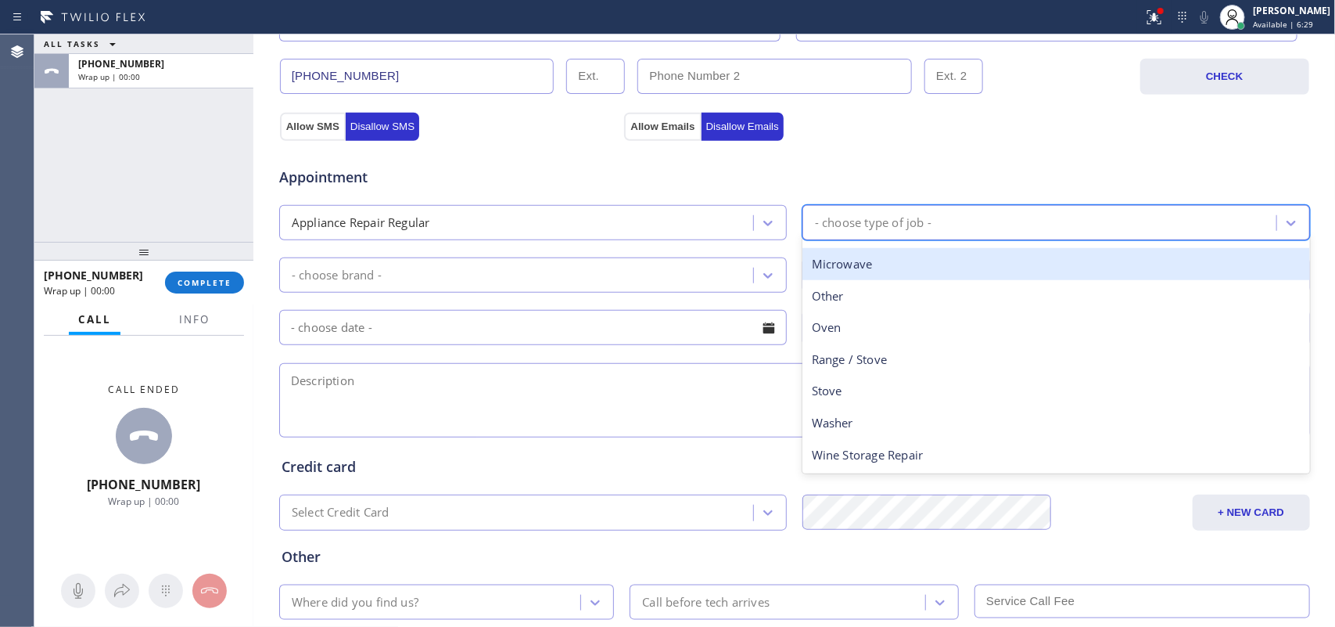
click at [931, 276] on div "Microwave" at bounding box center [1057, 264] width 508 height 32
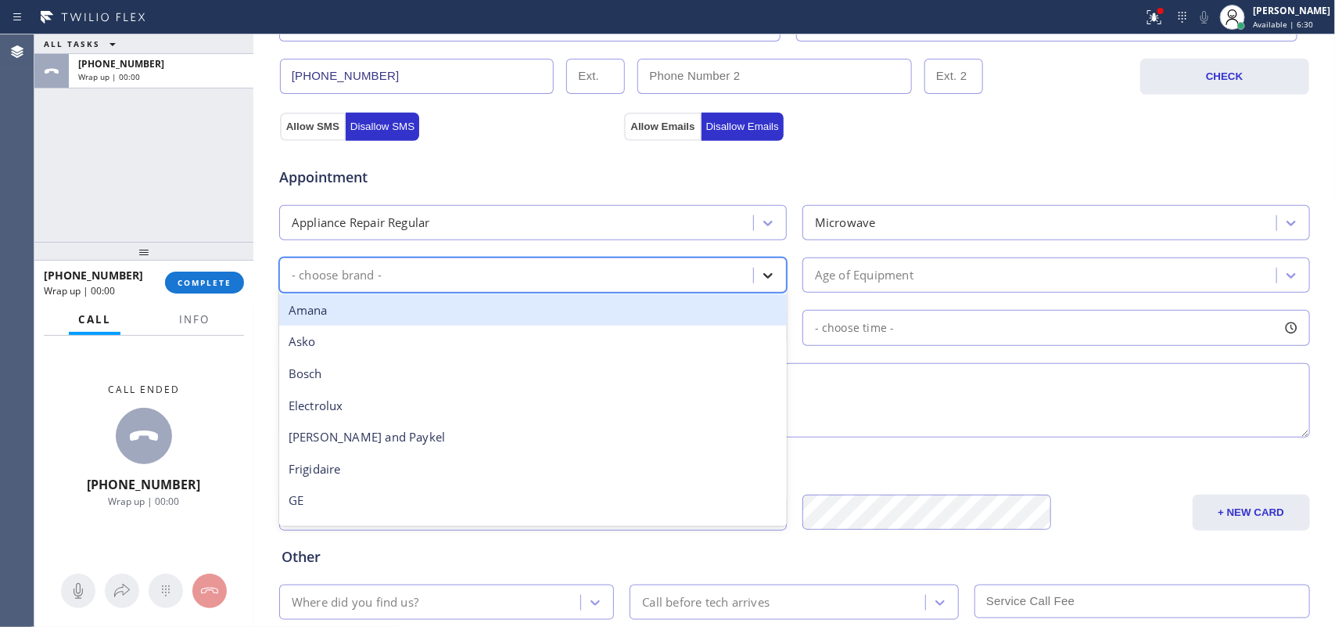
click at [760, 282] on icon at bounding box center [768, 276] width 16 height 16
type input "k"
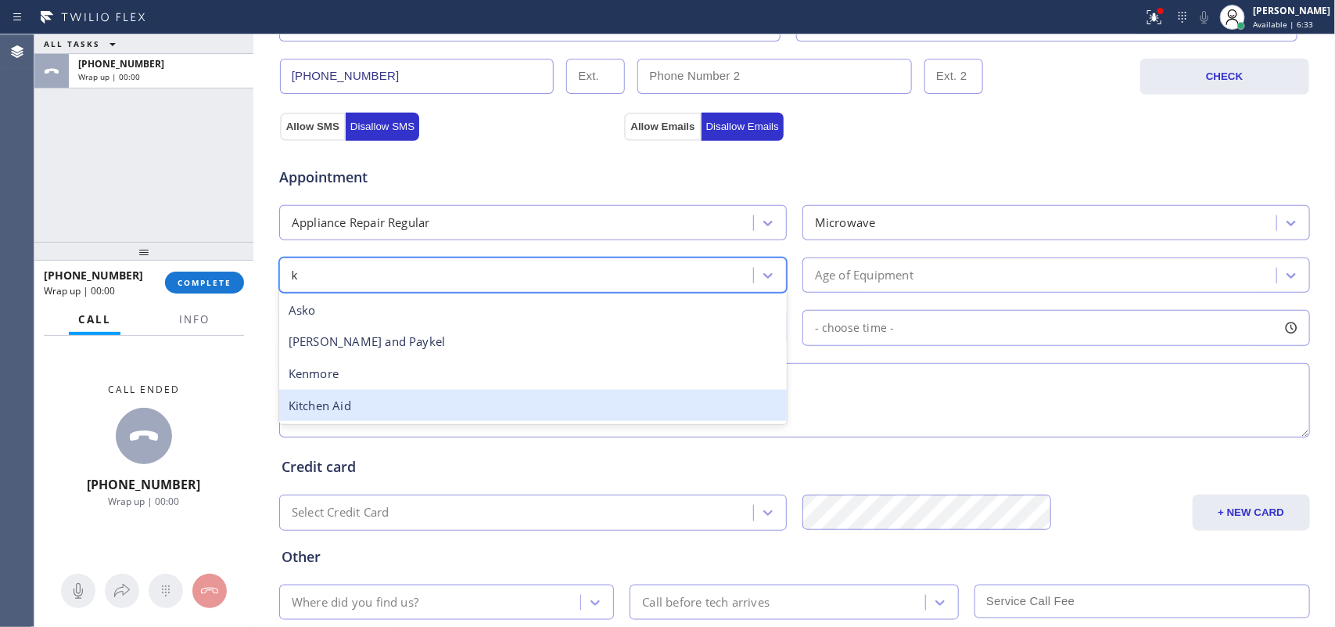
click at [584, 393] on div "Kitchen Aid" at bounding box center [533, 406] width 508 height 32
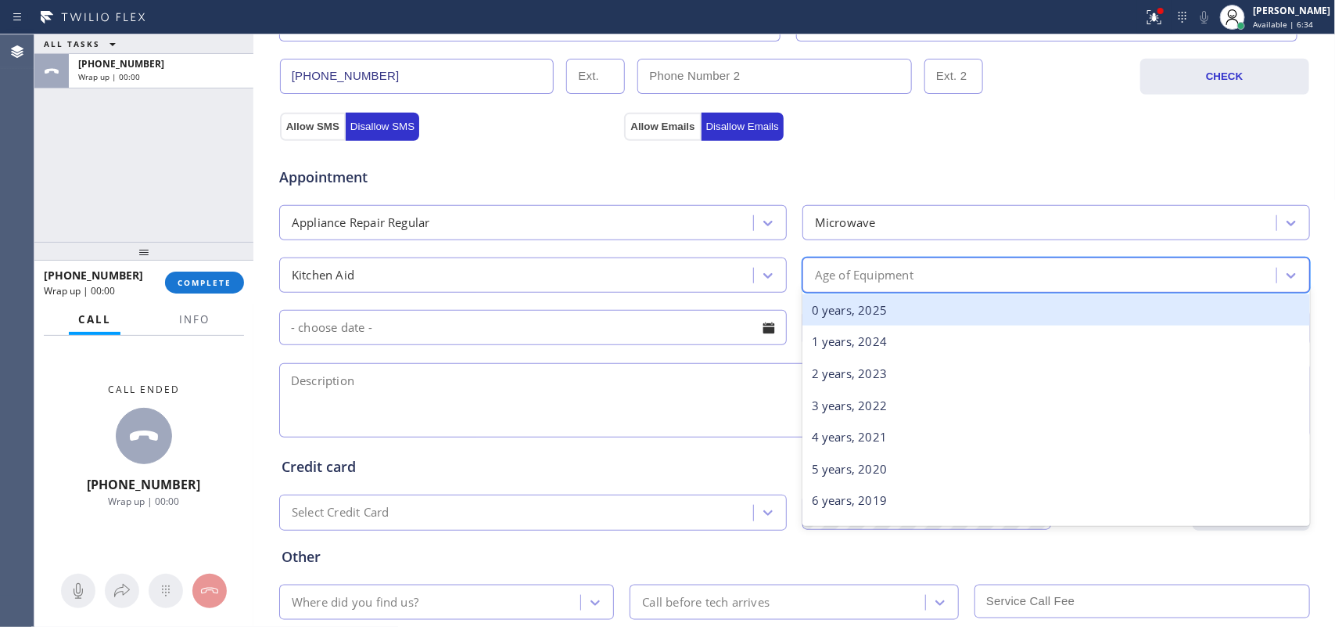
click at [815, 275] on div "Age of Equipment" at bounding box center [864, 275] width 99 height 18
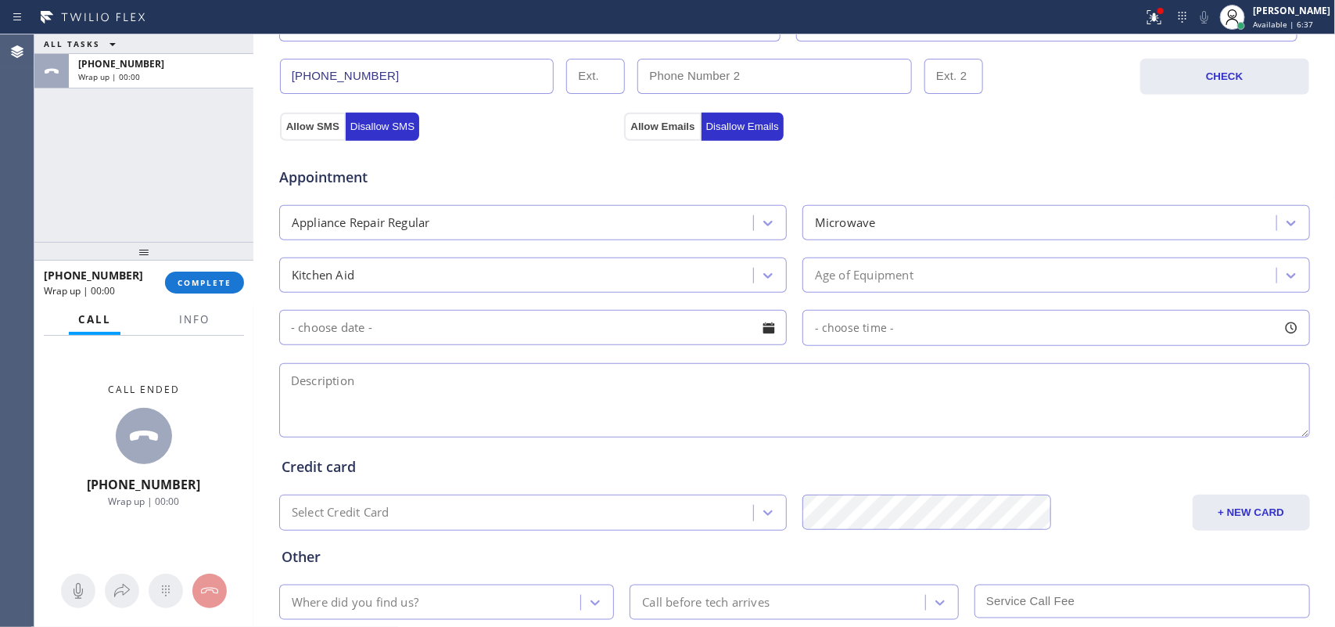
click at [301, 268] on div "Kitchen Aid" at bounding box center [323, 275] width 63 height 18
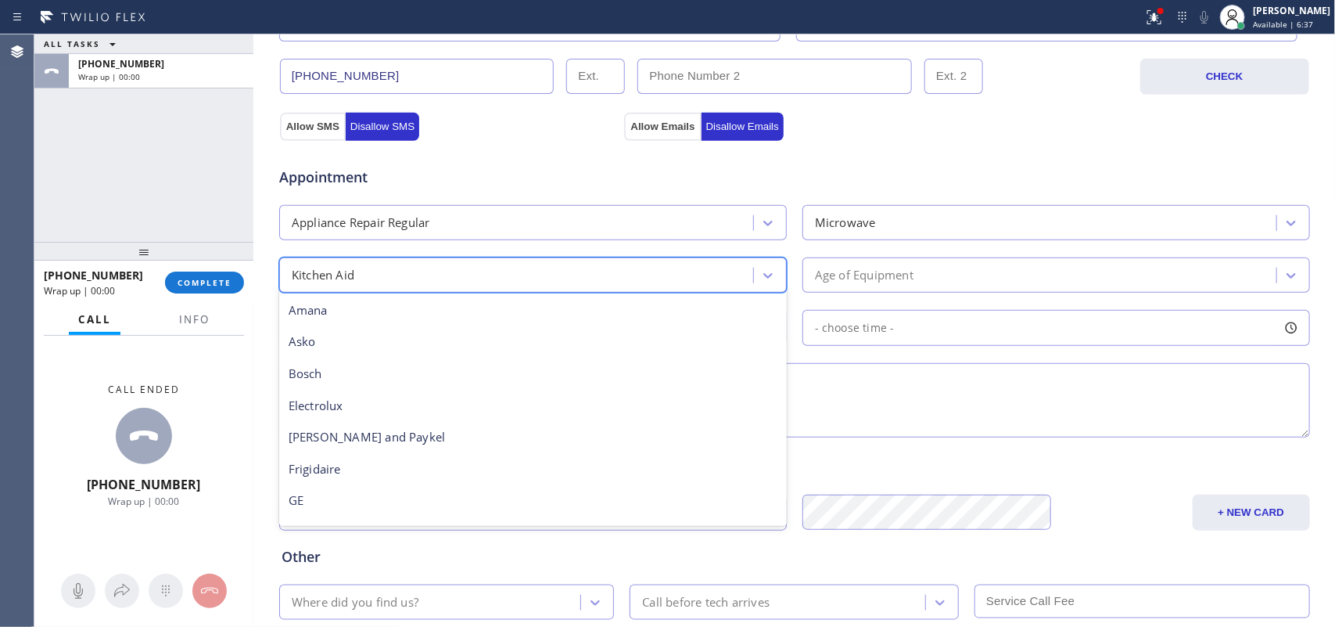
scroll to position [129, 0]
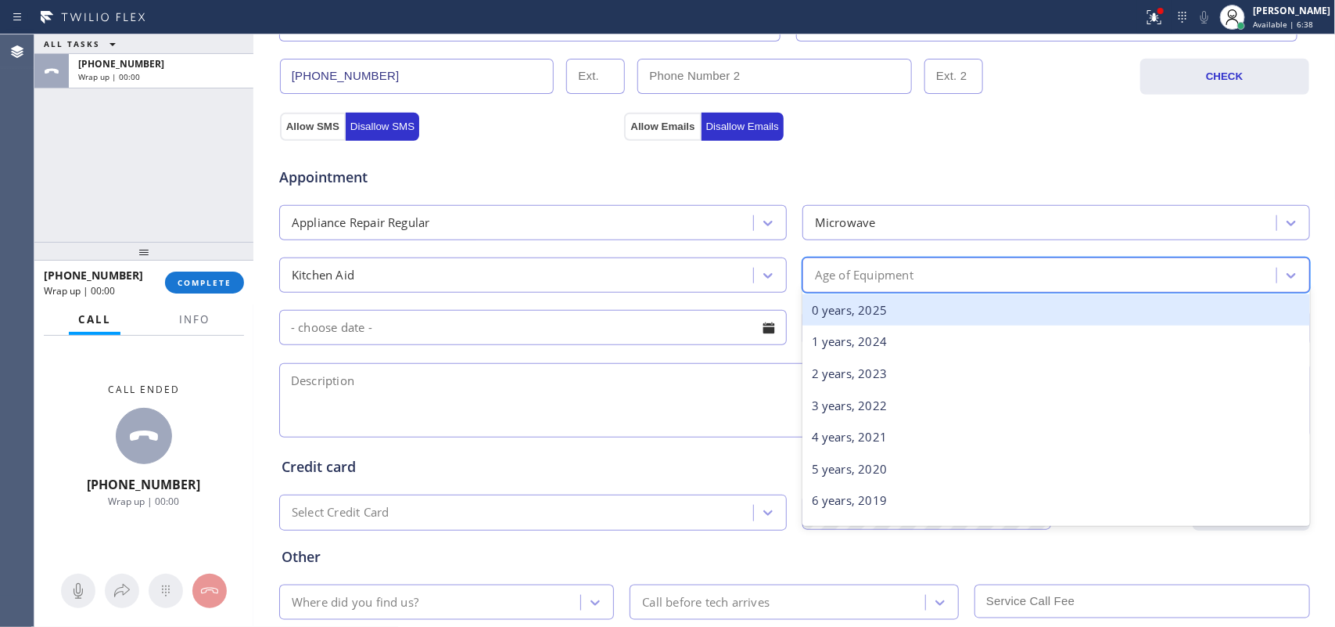
drag, startPoint x: 885, startPoint y: 278, endPoint x: 886, endPoint y: 293, distance: 14.9
click at [886, 279] on div "Age of Equipment" at bounding box center [864, 275] width 99 height 18
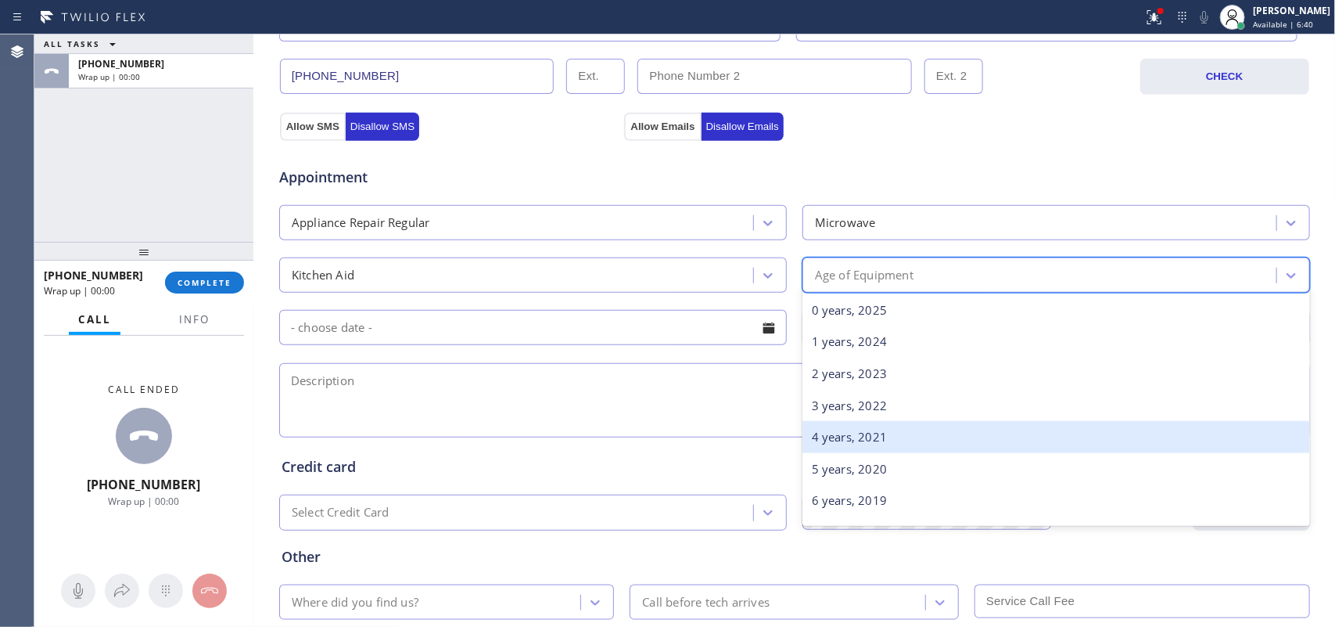
drag, startPoint x: 874, startPoint y: 442, endPoint x: 791, endPoint y: 392, distance: 97.5
click at [874, 440] on div "4 years, 2021" at bounding box center [1057, 437] width 508 height 32
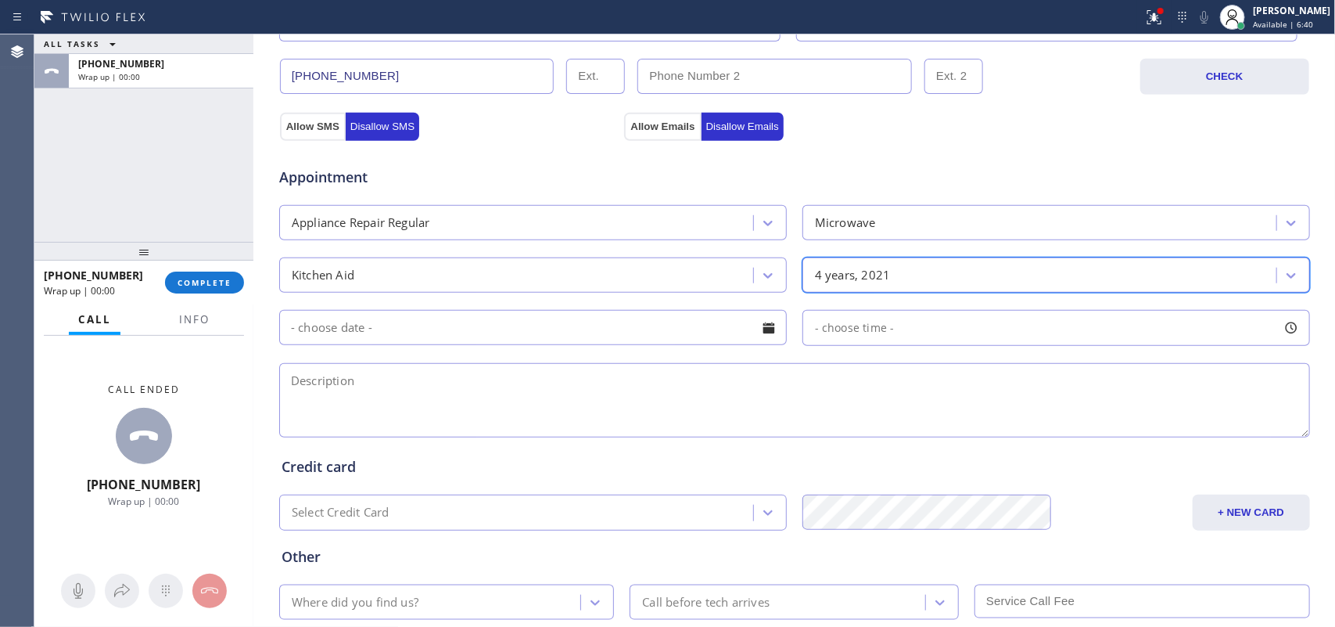
click at [724, 327] on input "text" at bounding box center [533, 327] width 508 height 35
click at [253, 349] on div at bounding box center [253, 330] width 0 height 592
click at [429, 404] on textarea at bounding box center [794, 400] width 1031 height 74
paste textarea "house-ho/ Kitchen Aid microwave/ [DEMOGRAPHIC_DATA]/ it'does not turn on, no po…"
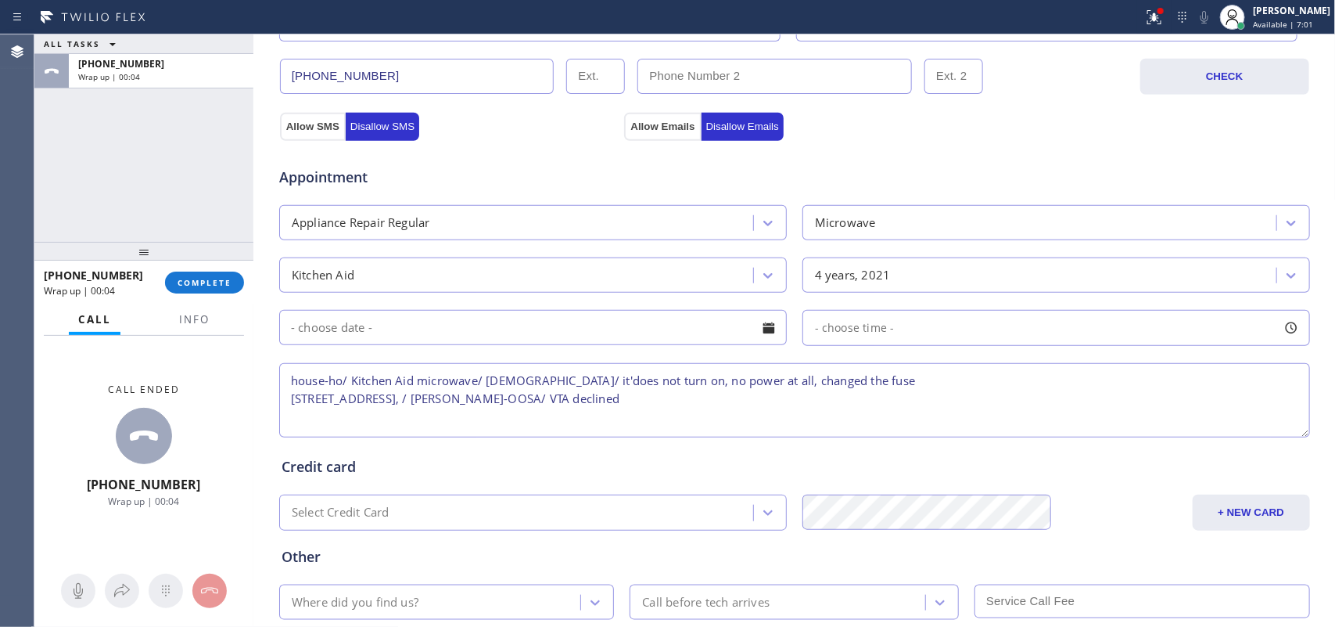
scroll to position [588, 0]
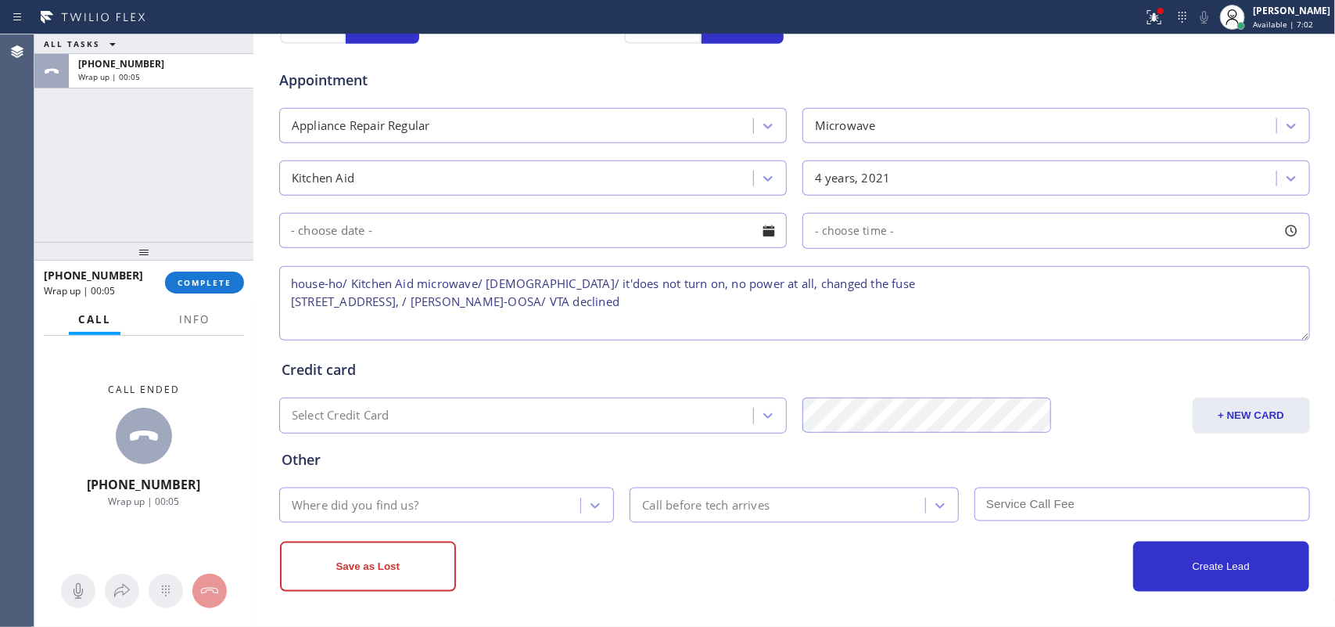
type textarea "house-ho/ Kitchen Aid microwave/ [DEMOGRAPHIC_DATA]/ it'does not turn on, no po…"
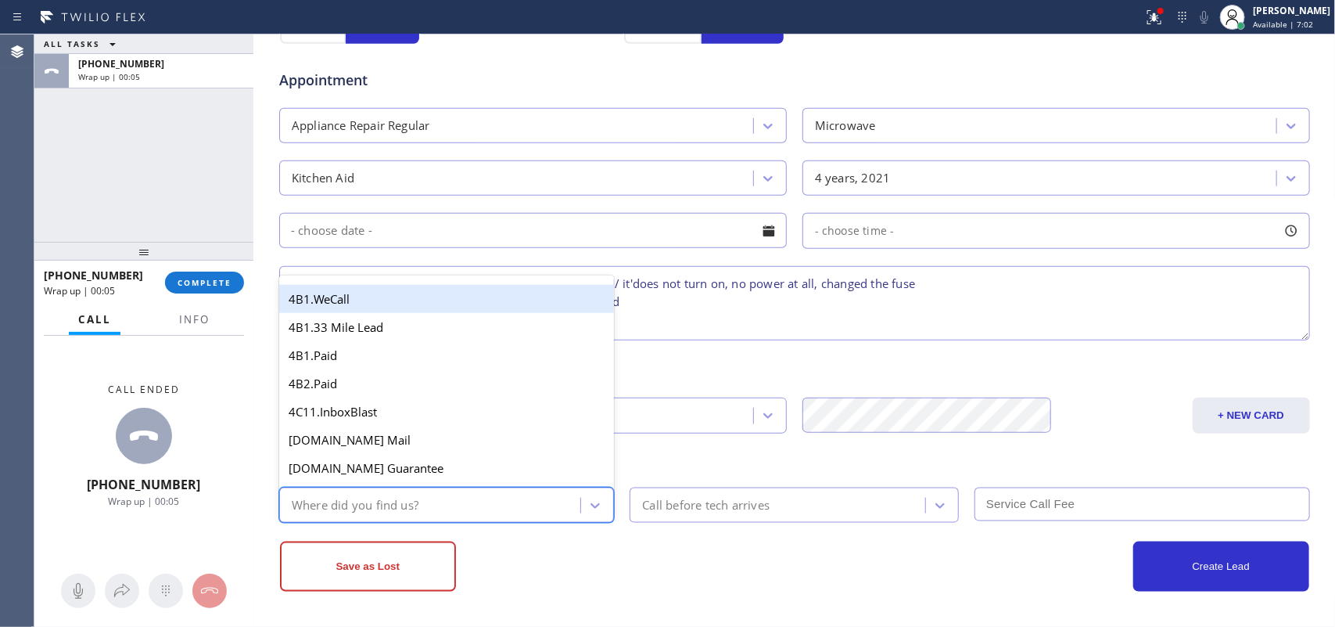
click at [491, 499] on div "Where did you find us?" at bounding box center [432, 504] width 297 height 27
type input "g"
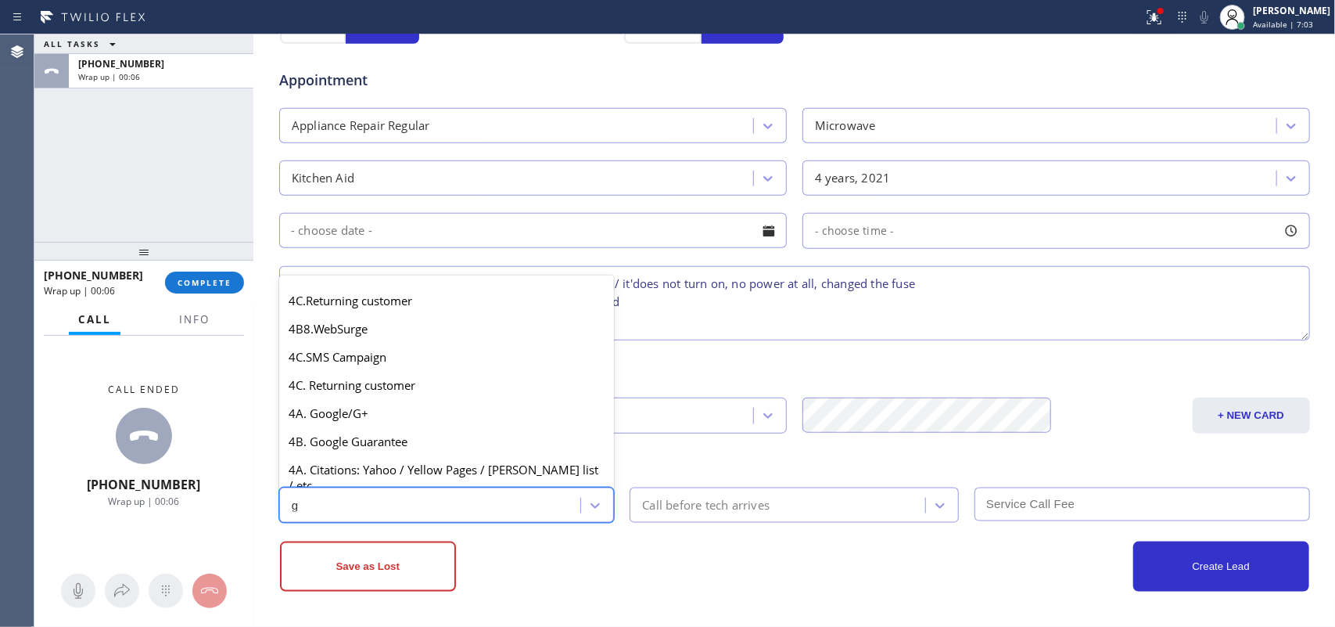
scroll to position [295, 0]
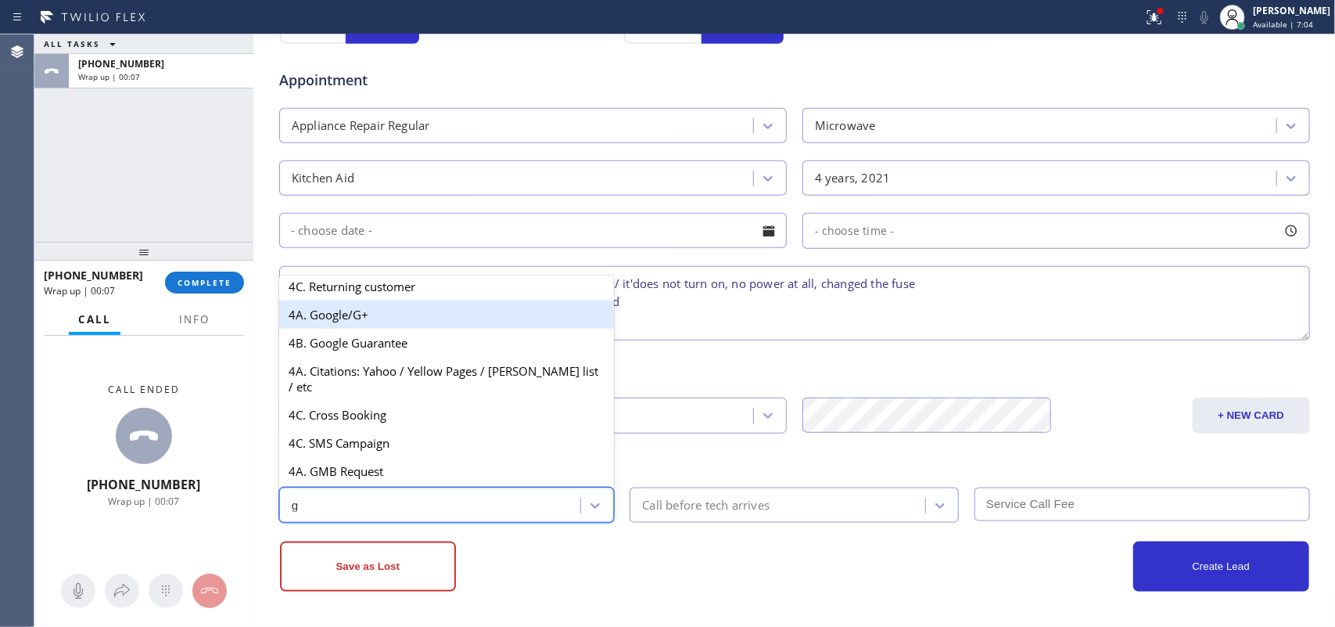
click at [388, 329] on div "4A. Google/G+" at bounding box center [447, 314] width 336 height 28
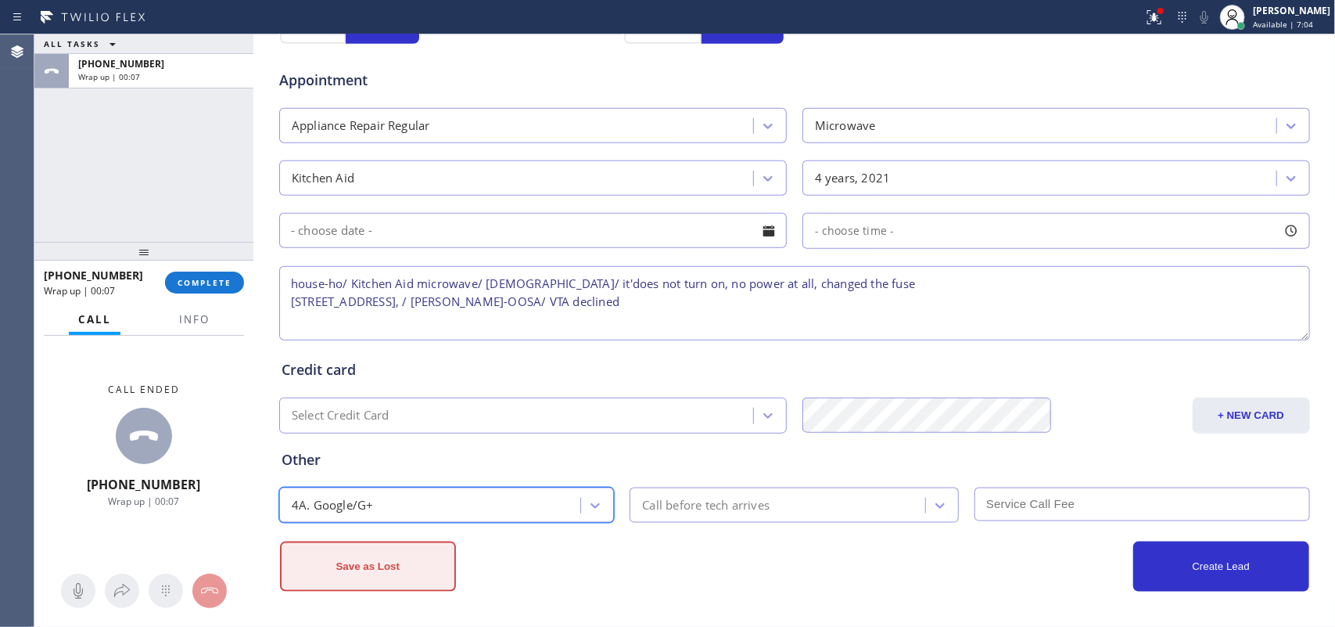
click at [386, 501] on button "Save as Lost" at bounding box center [368, 566] width 176 height 50
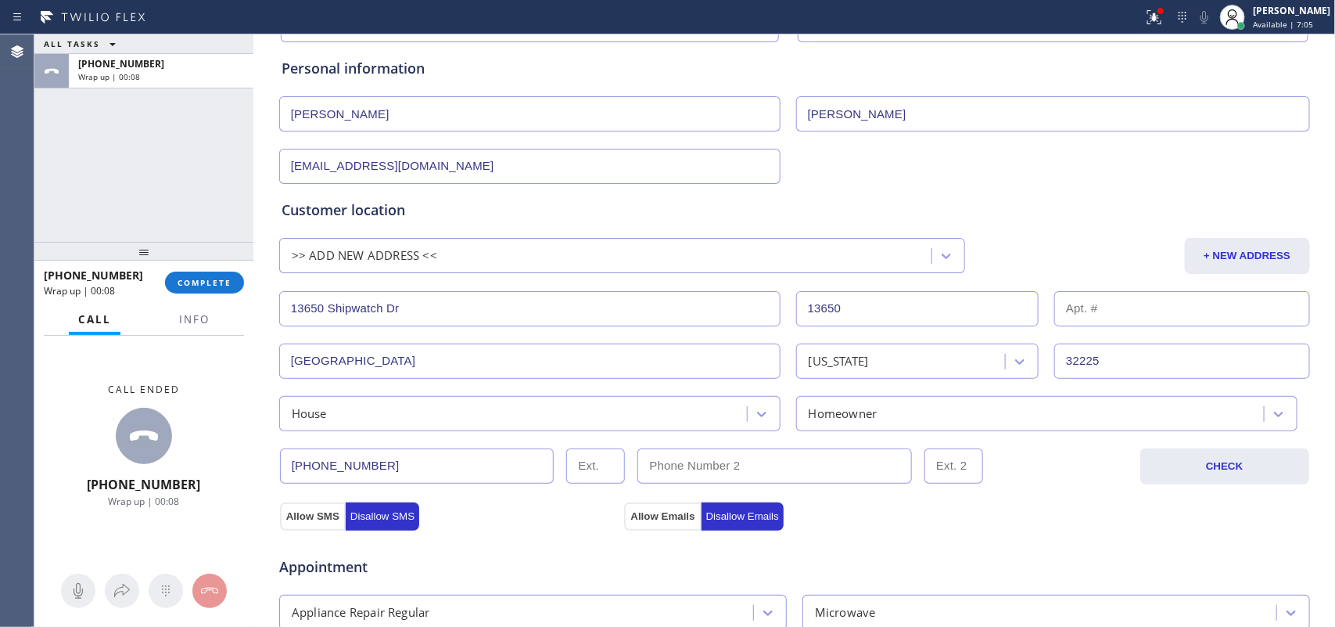
scroll to position [0, 0]
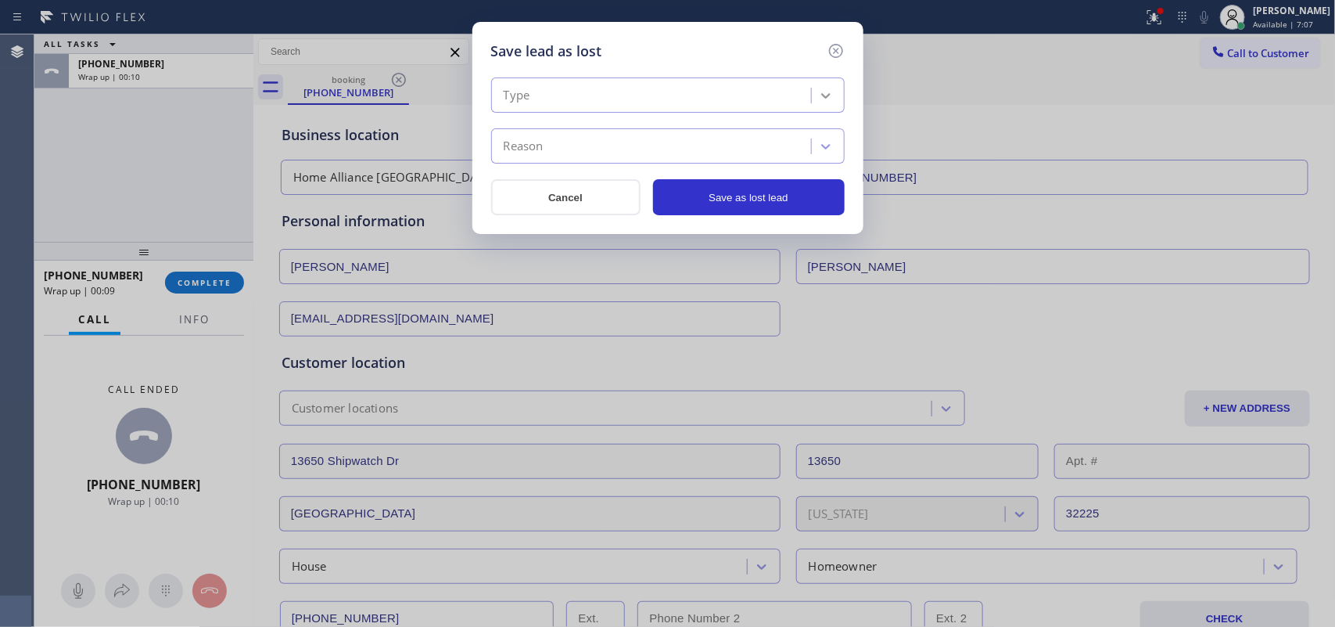
click at [829, 107] on div at bounding box center [826, 95] width 28 height 28
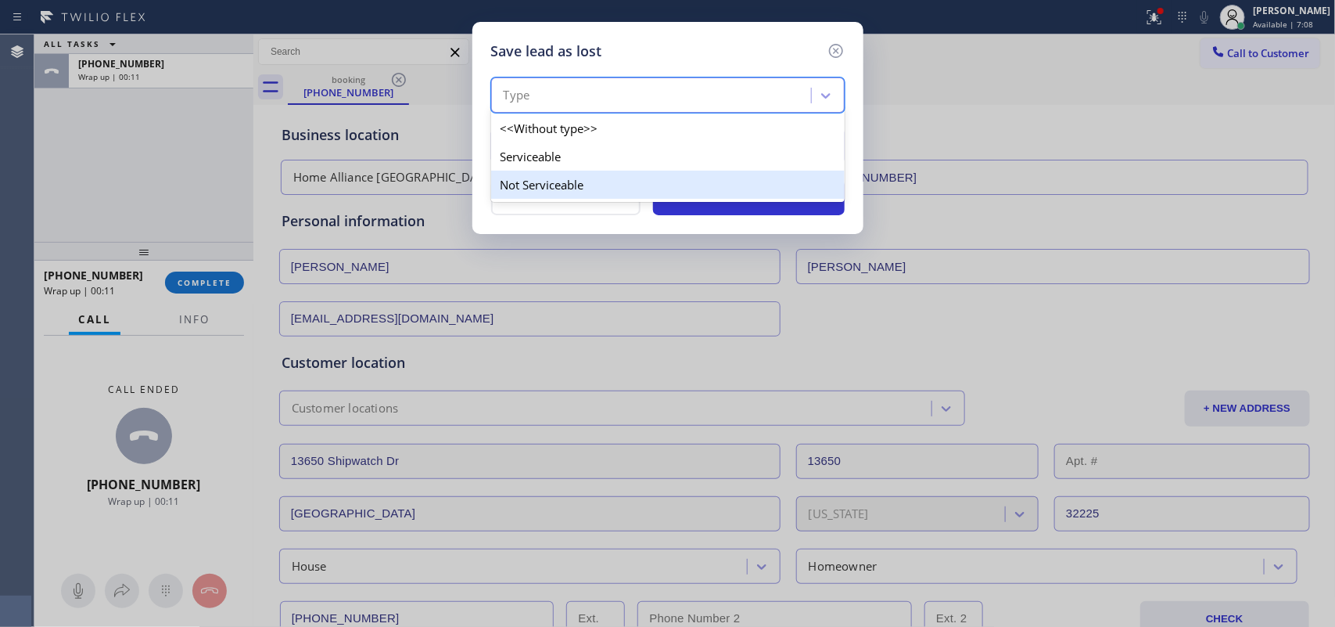
click at [803, 189] on div "Not Serviceable" at bounding box center [668, 185] width 354 height 28
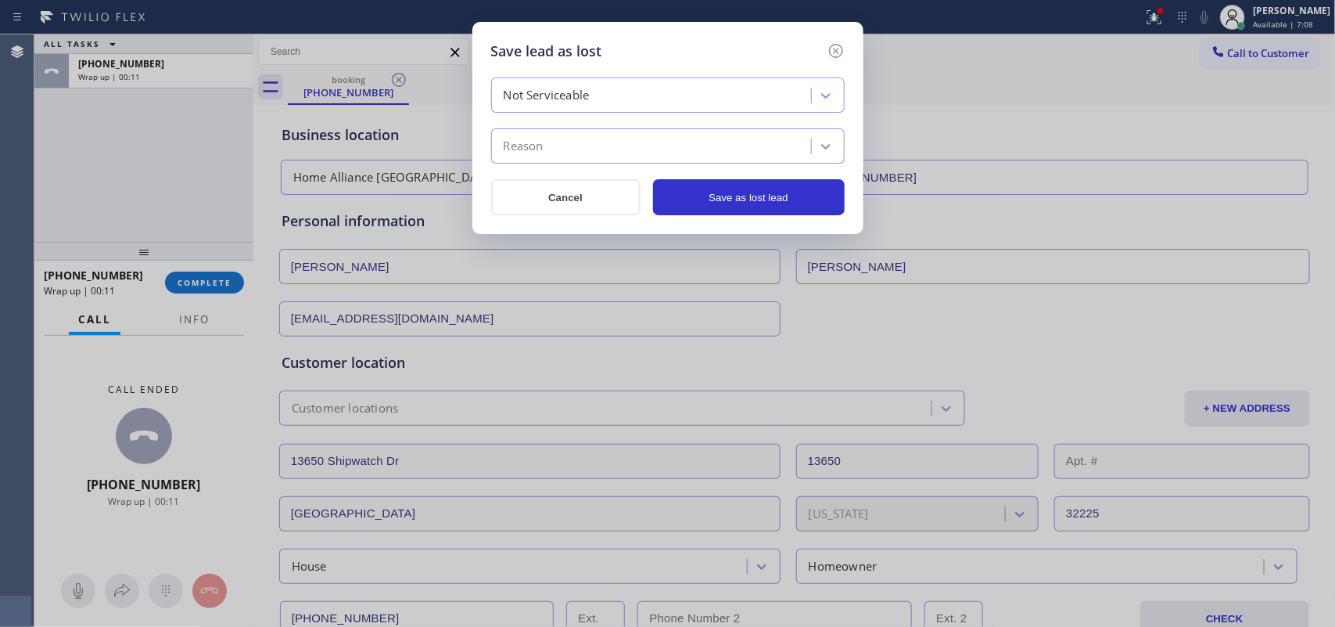
click at [812, 157] on div at bounding box center [826, 146] width 28 height 28
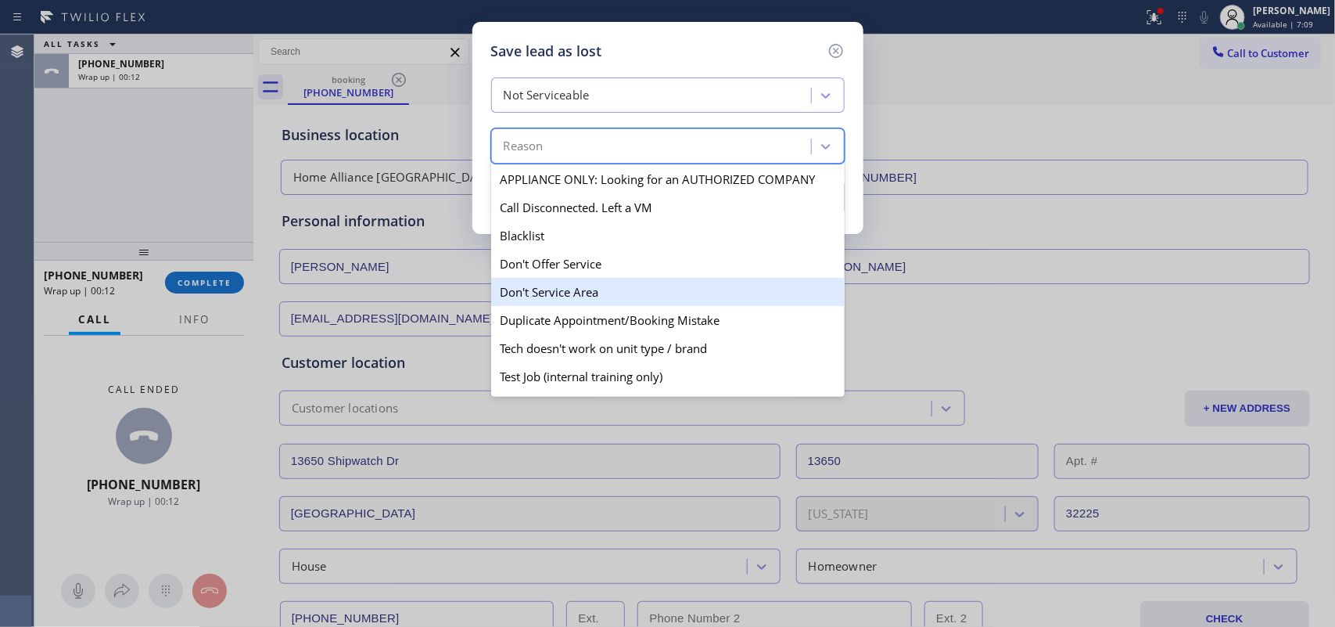
click at [734, 305] on div "Don't Service Area" at bounding box center [668, 292] width 354 height 28
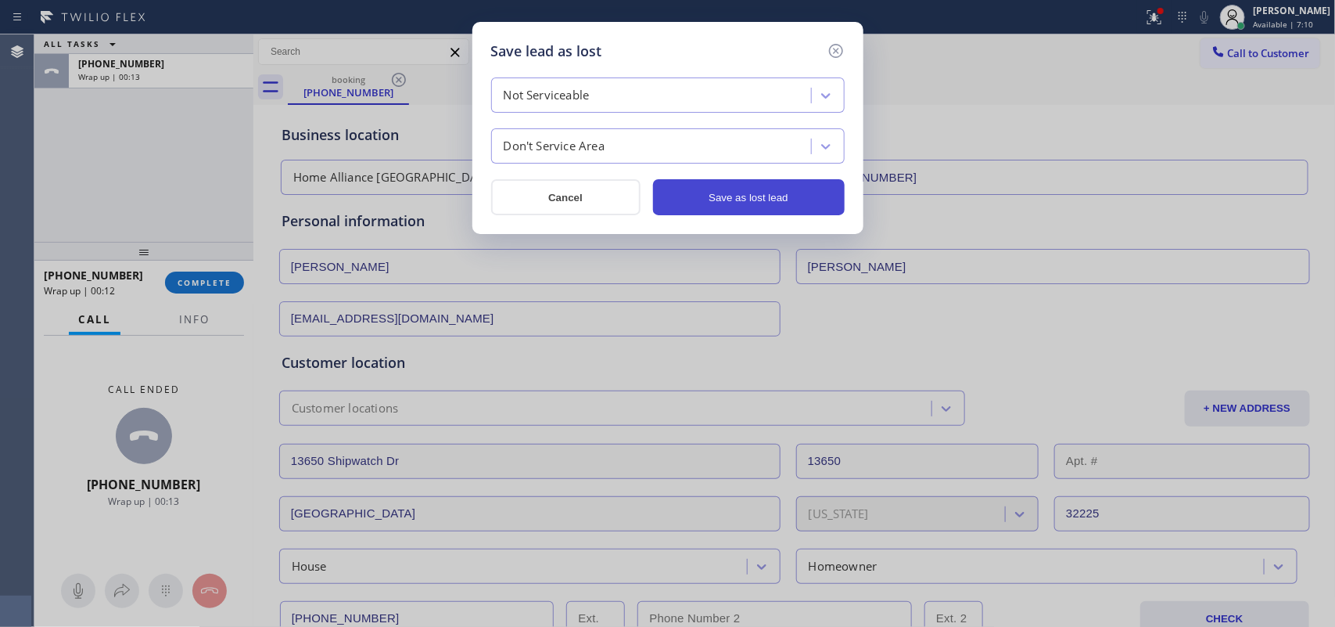
click at [752, 198] on button "Save as lost lead" at bounding box center [749, 197] width 192 height 36
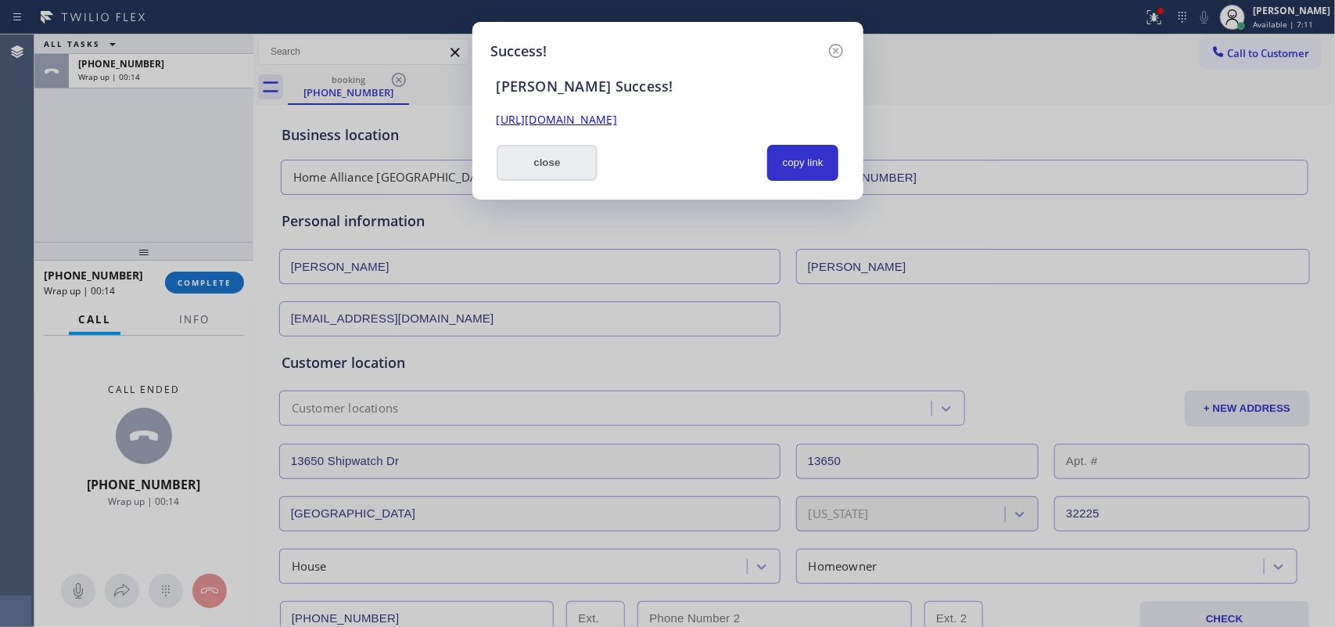
click at [561, 164] on button "close" at bounding box center [548, 163] width 102 height 36
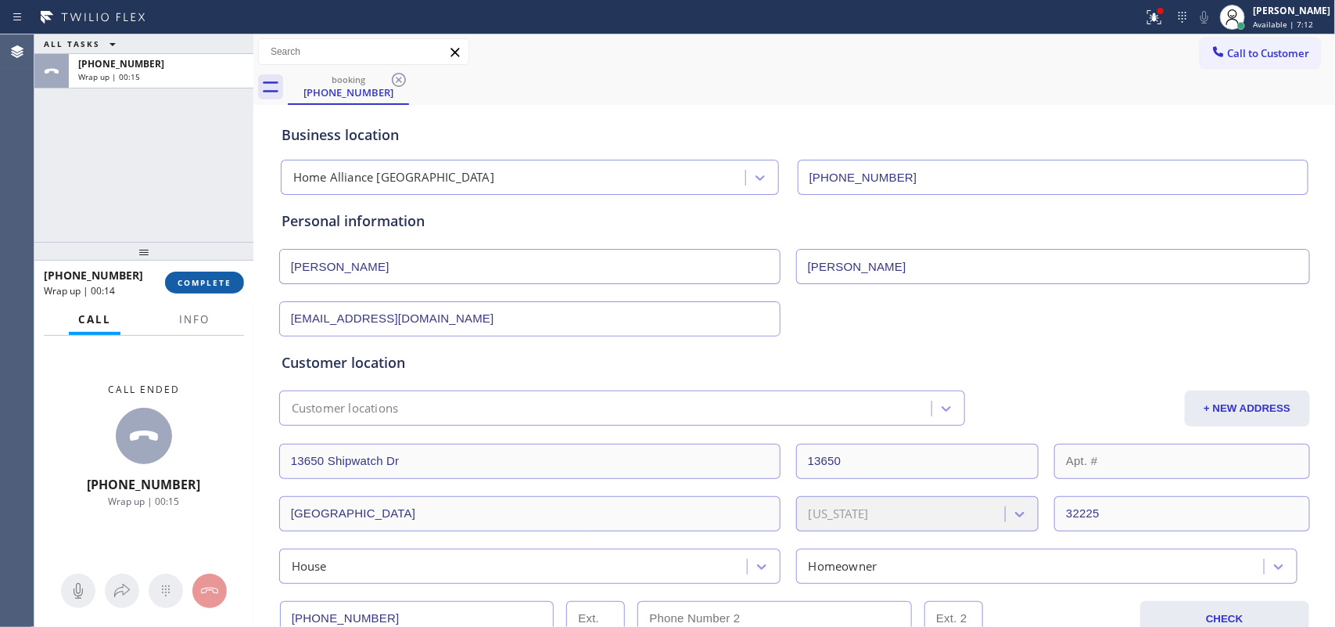
click at [223, 271] on button "COMPLETE" at bounding box center [204, 282] width 79 height 22
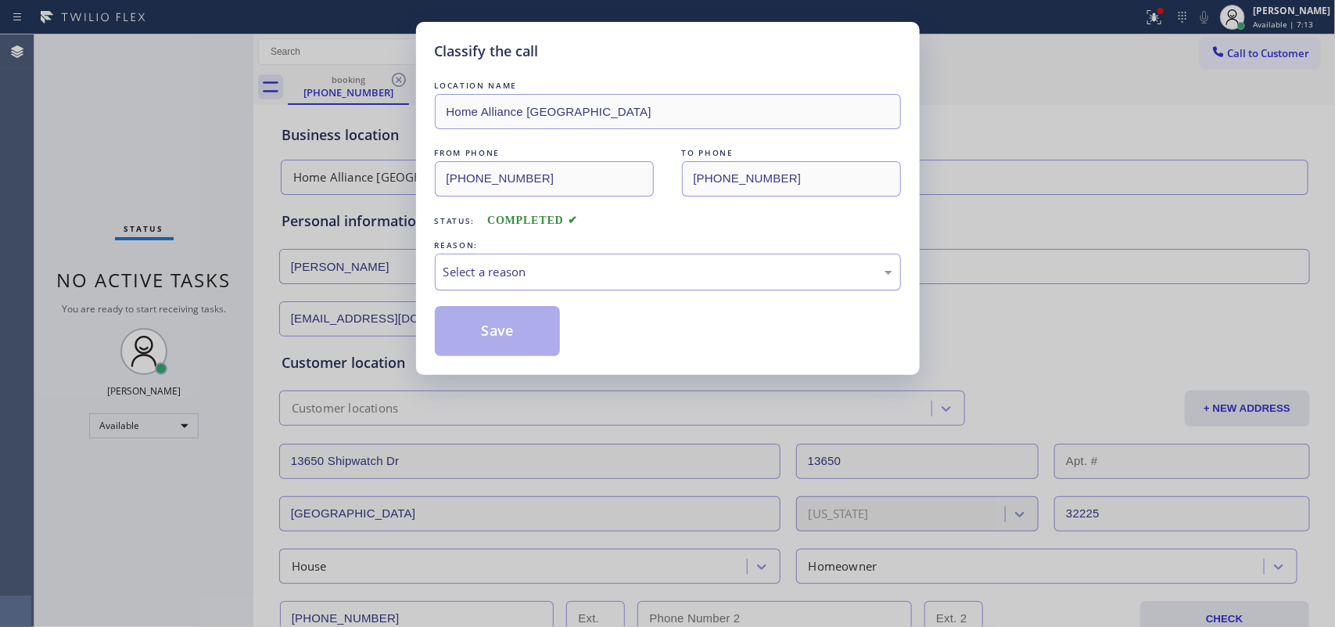
click at [663, 275] on div "Select a reason" at bounding box center [668, 272] width 449 height 18
click at [546, 339] on button "Save" at bounding box center [498, 331] width 126 height 50
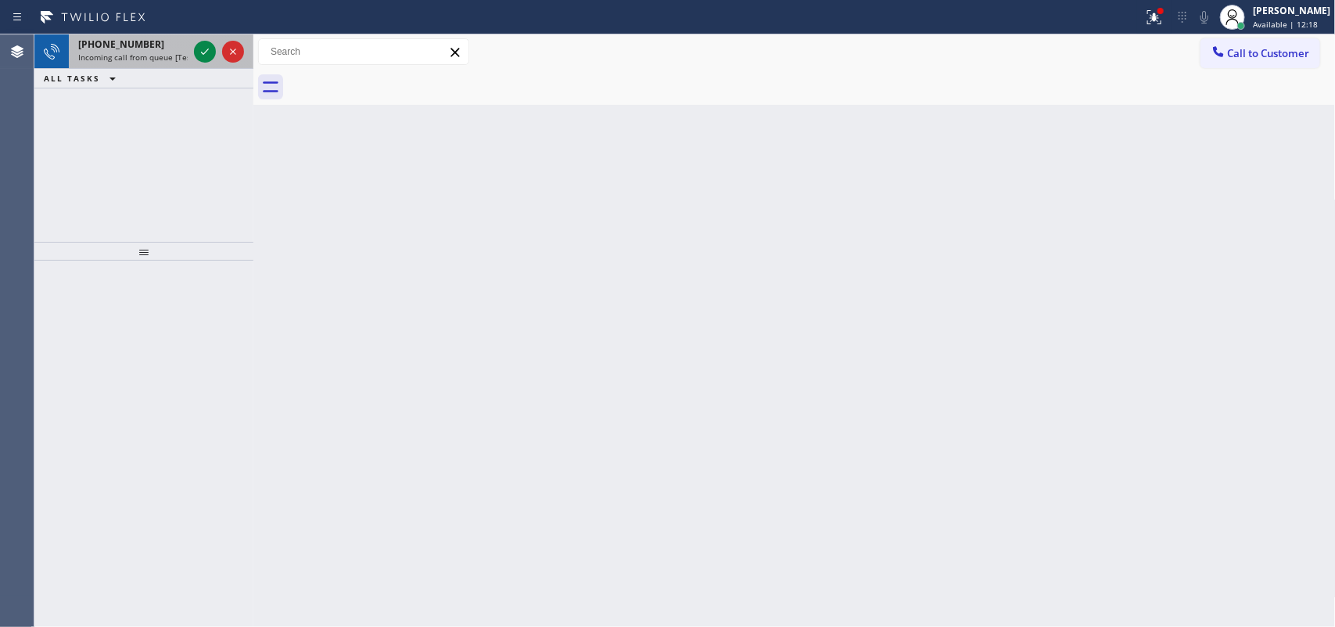
click at [122, 45] on span "[PHONE_NUMBER]" at bounding box center [121, 44] width 86 height 13
click at [172, 52] on span "Incoming call from queue [Test] All" at bounding box center [143, 57] width 130 height 11
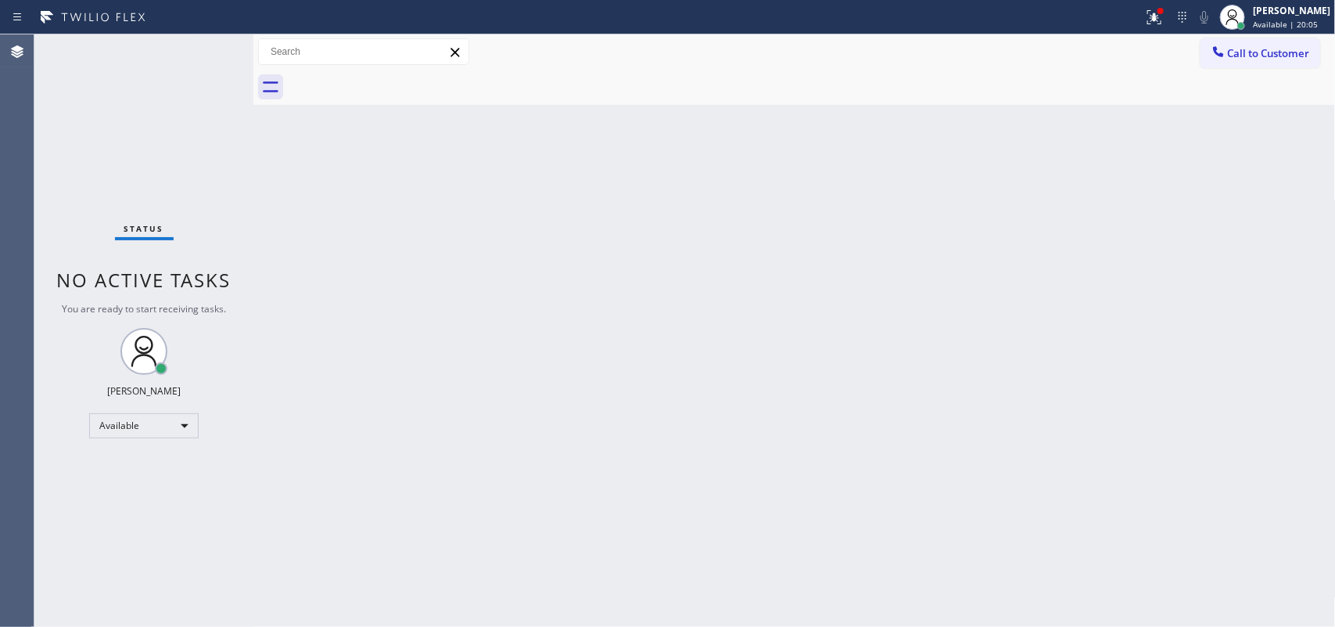
click at [203, 315] on div "Status No active tasks You are ready to start receiving tasks. [PERSON_NAME] Av…" at bounding box center [143, 330] width 219 height 592
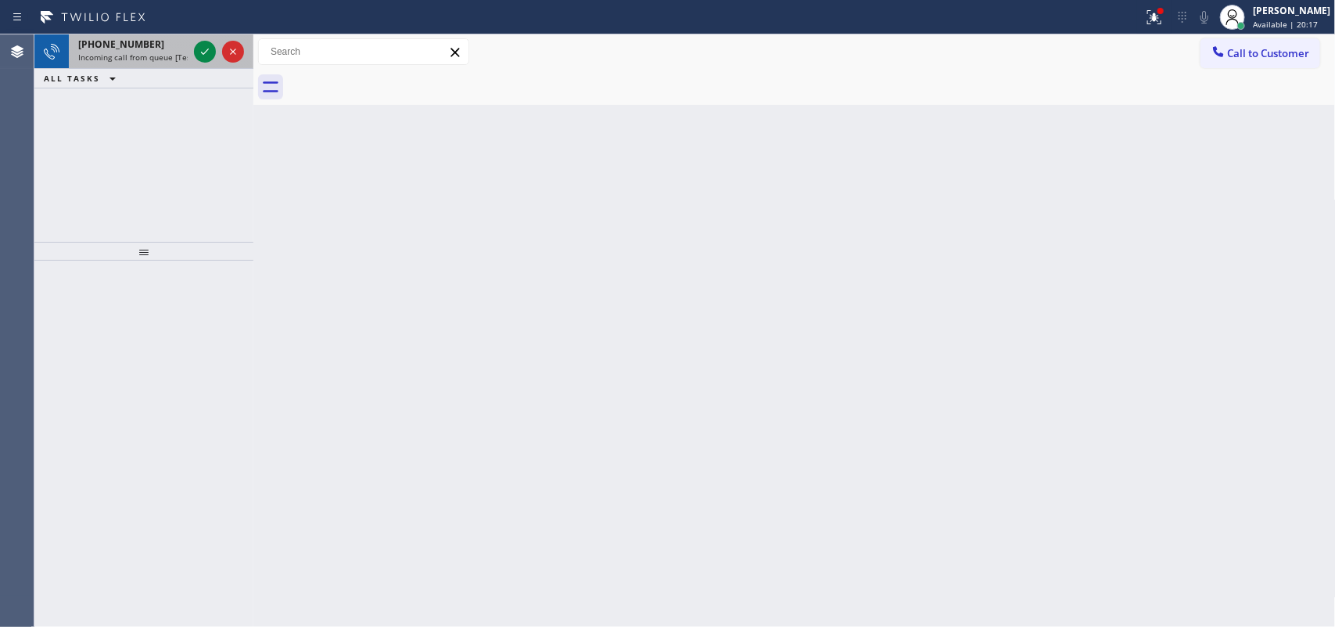
click at [149, 41] on div "[PHONE_NUMBER]" at bounding box center [133, 44] width 110 height 13
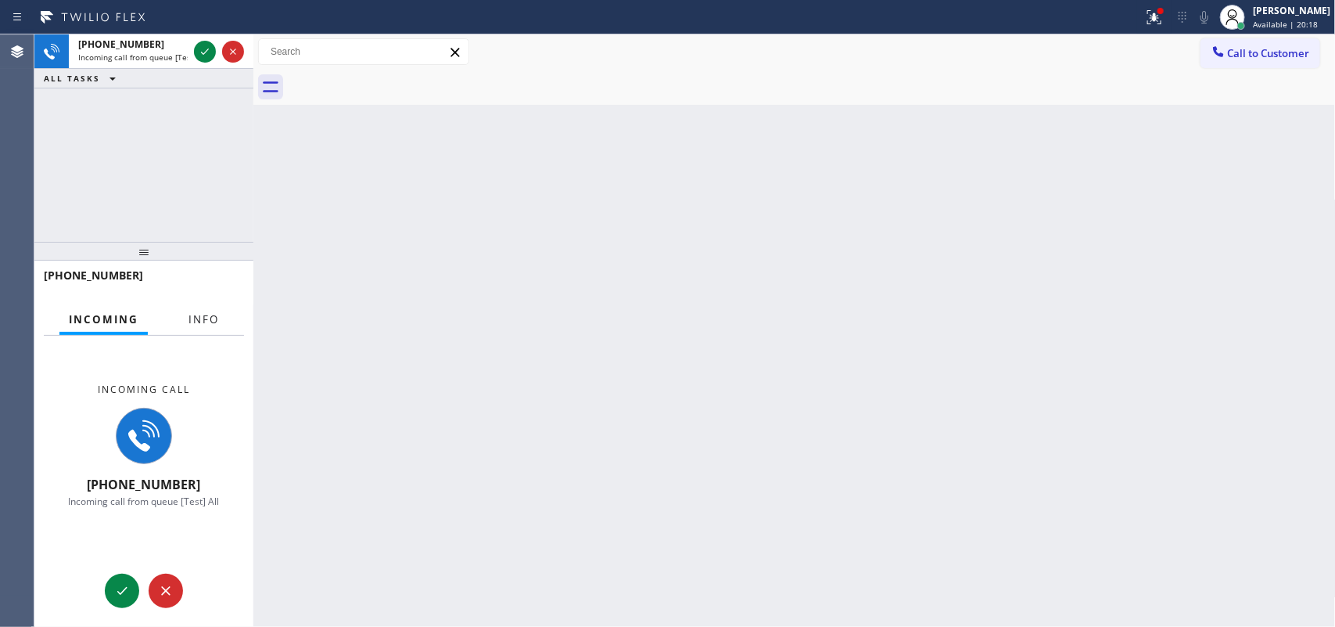
click at [204, 329] on button "Info" at bounding box center [203, 319] width 49 height 31
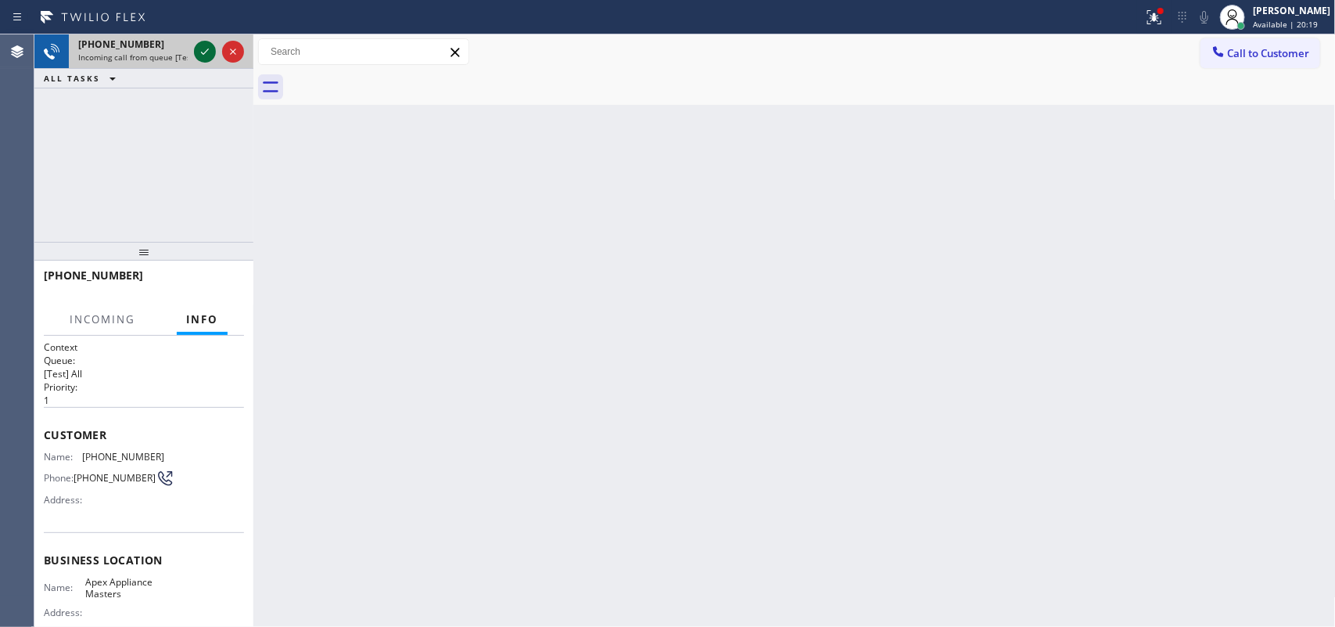
click at [199, 48] on icon at bounding box center [205, 51] width 19 height 19
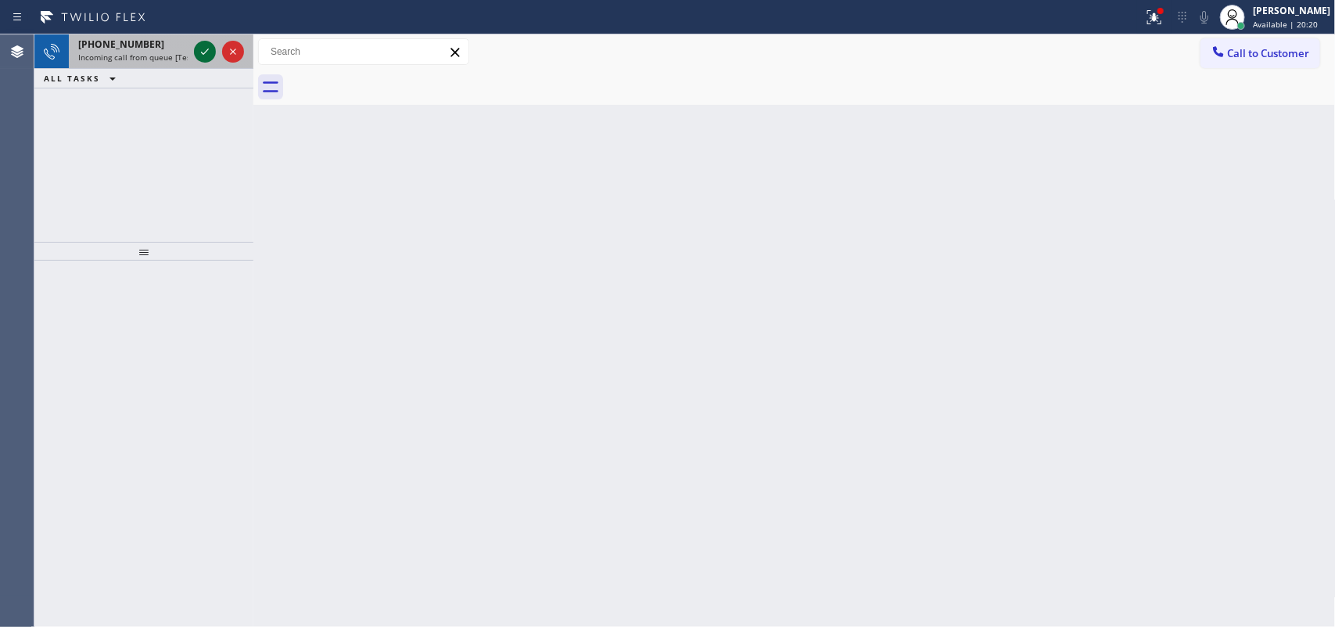
click at [199, 48] on icon at bounding box center [205, 51] width 19 height 19
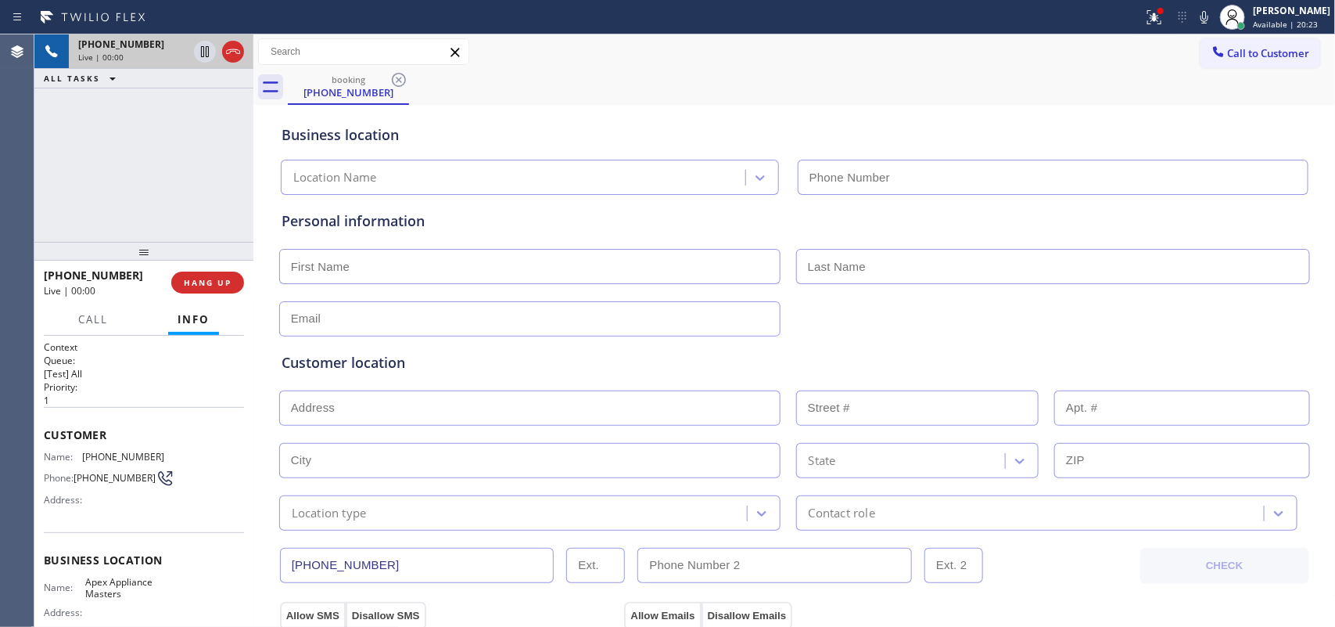
type input "[PHONE_NUMBER]"
click at [92, 312] on span "Call" at bounding box center [93, 319] width 30 height 14
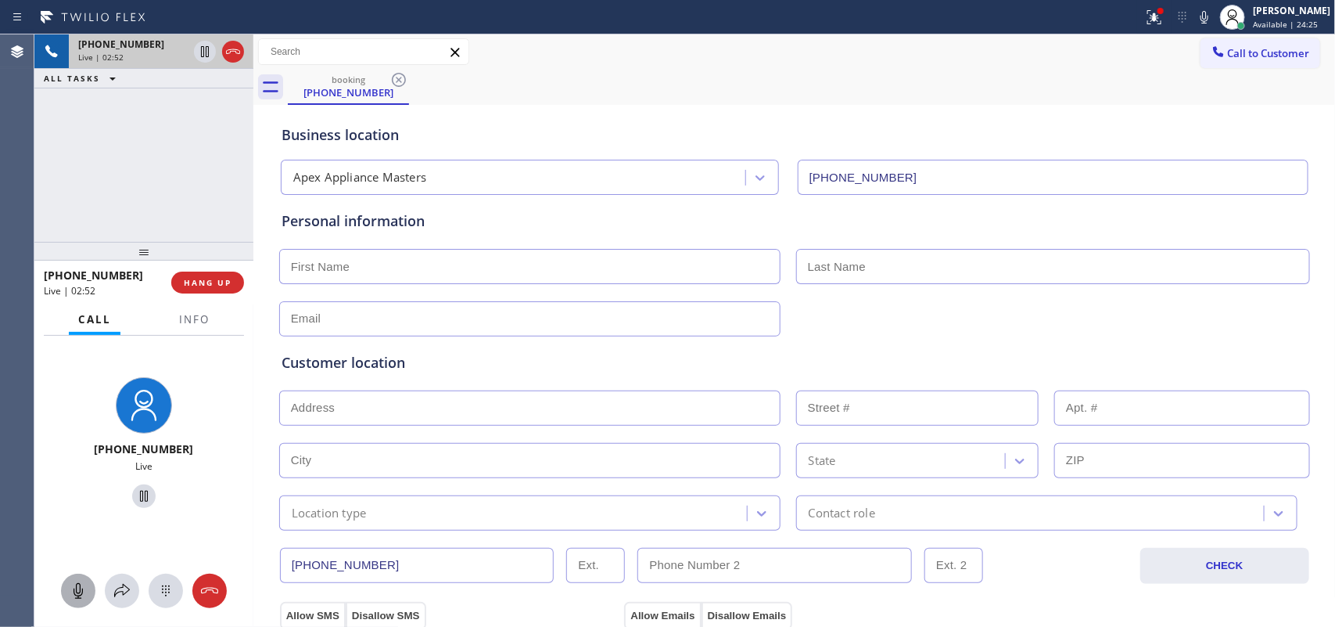
click at [69, 501] on button at bounding box center [78, 590] width 34 height 34
click at [135, 497] on icon at bounding box center [144, 496] width 19 height 19
click at [80, 501] on icon at bounding box center [78, 590] width 19 height 19
click at [135, 494] on icon at bounding box center [144, 496] width 19 height 19
click at [841, 138] on div "Business location" at bounding box center [795, 134] width 1026 height 21
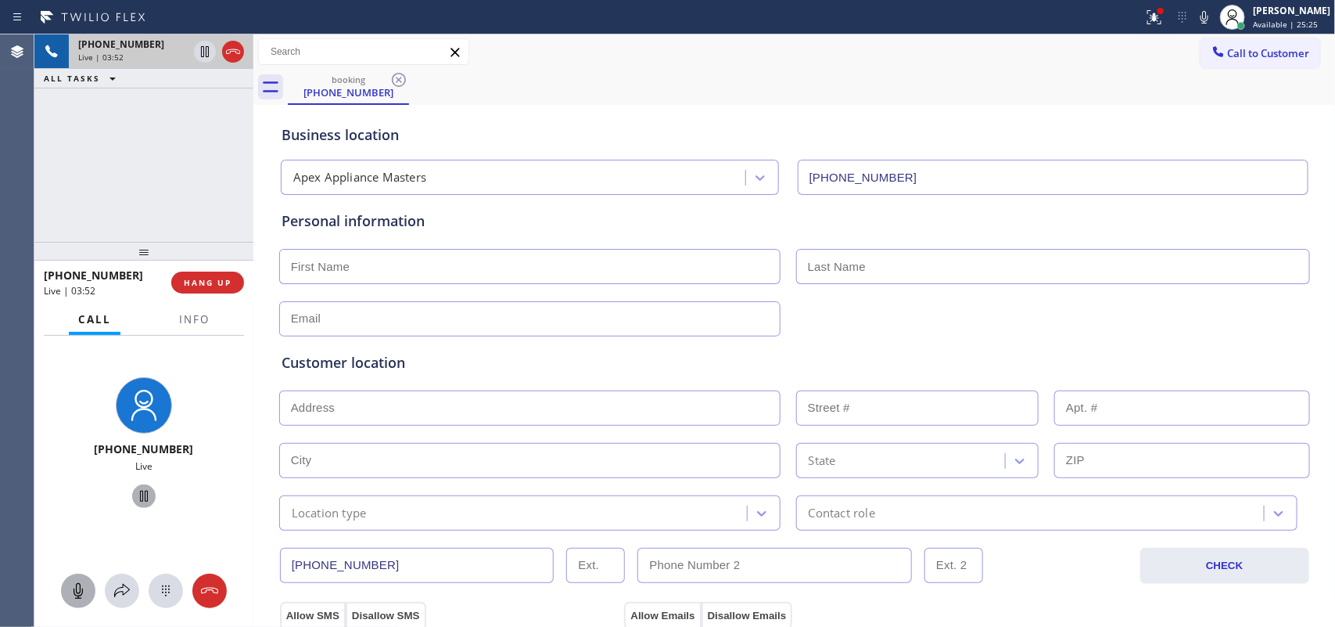
click at [545, 274] on input "text" at bounding box center [529, 266] width 501 height 35
click at [83, 501] on icon at bounding box center [78, 590] width 19 height 19
drag, startPoint x: 135, startPoint y: 489, endPoint x: 142, endPoint y: 485, distance: 8.1
click at [141, 487] on icon at bounding box center [144, 496] width 19 height 19
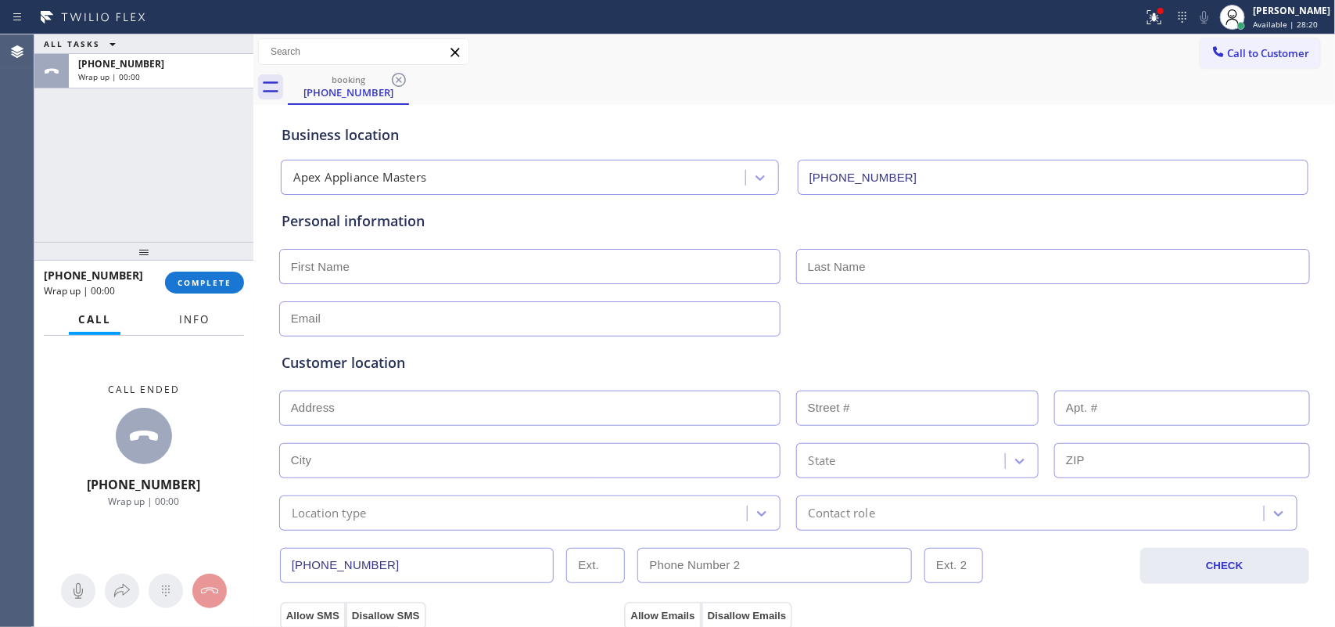
click at [201, 314] on span "Info" at bounding box center [194, 319] width 31 height 14
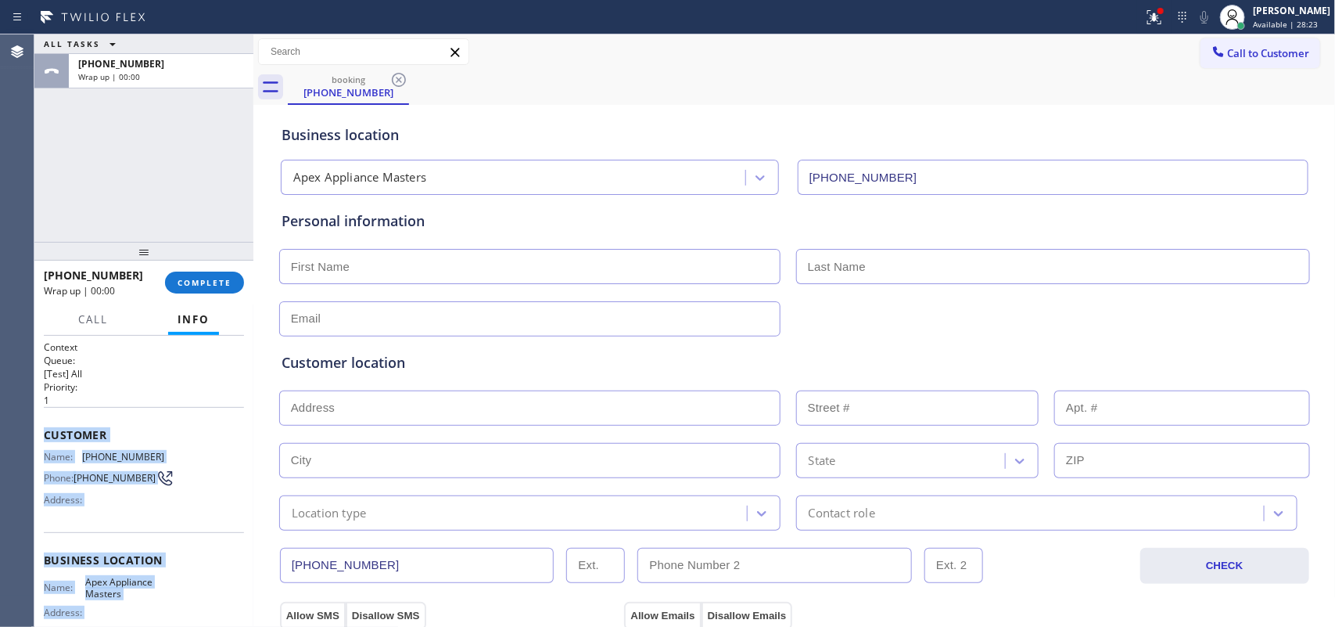
drag, startPoint x: 177, startPoint y: 483, endPoint x: 37, endPoint y: 428, distance: 150.6
click at [37, 428] on div "Context Queue: [Test] All Priority: 1 Customer Name: [PHONE_NUMBER] Phone: [PHO…" at bounding box center [143, 482] width 219 height 292
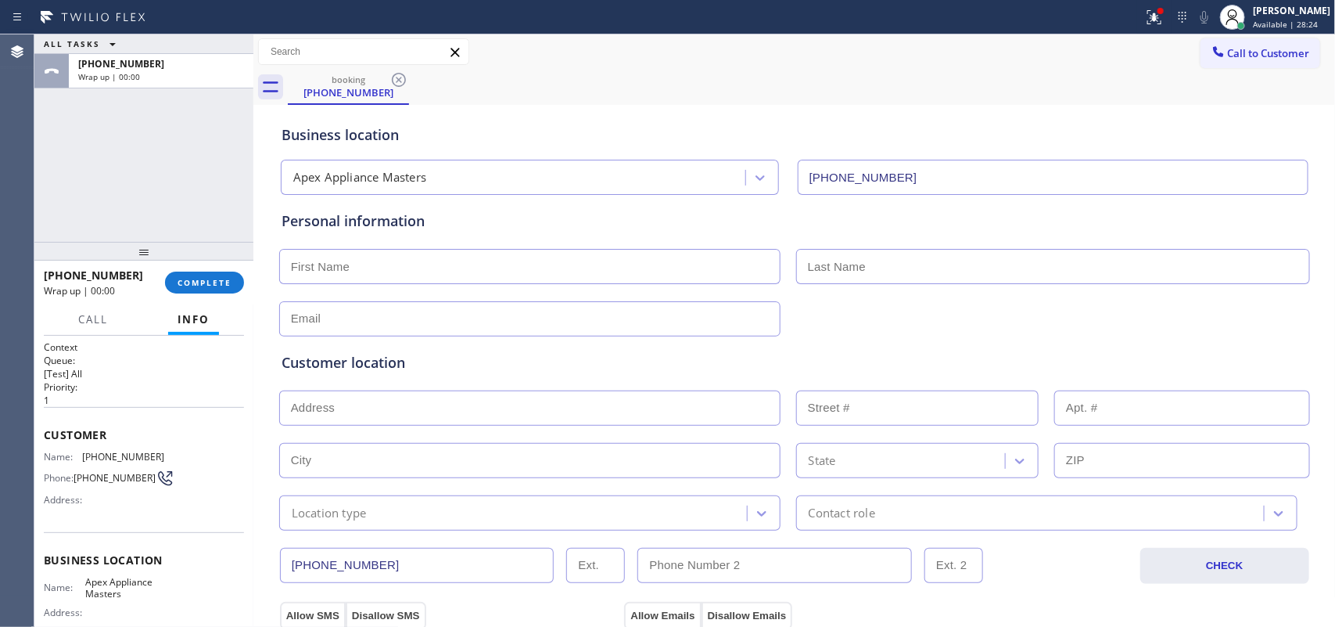
click at [158, 397] on p "1" at bounding box center [144, 399] width 200 height 13
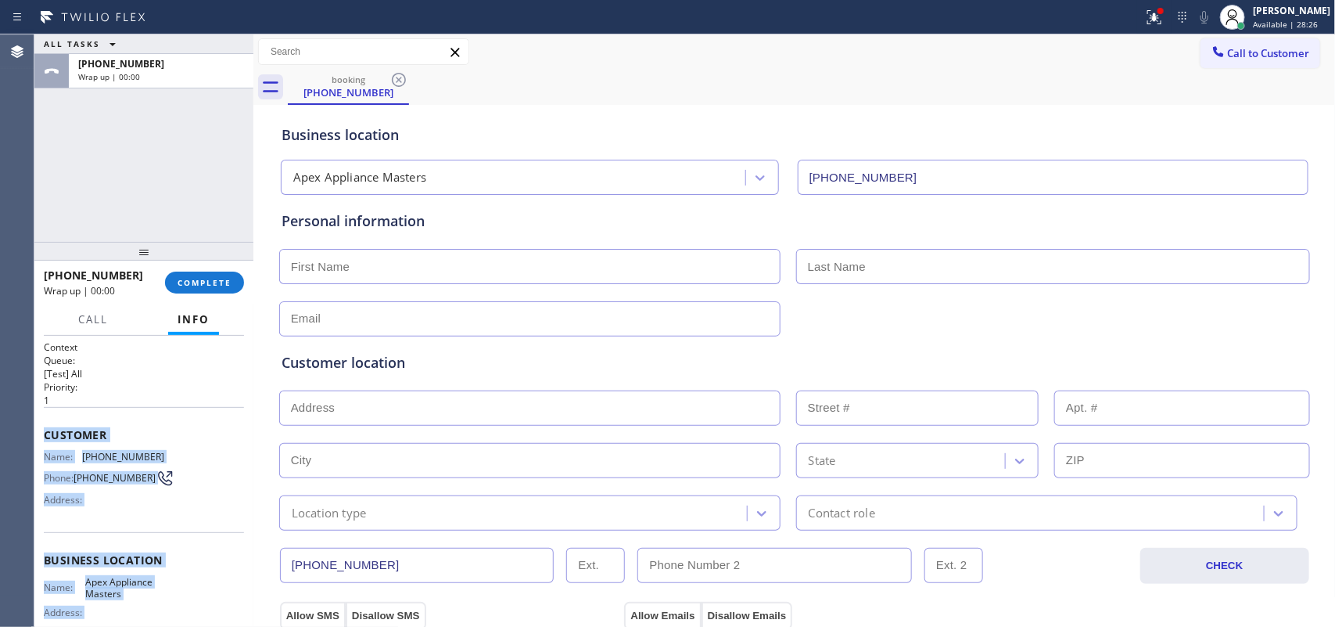
drag, startPoint x: 165, startPoint y: 478, endPoint x: 37, endPoint y: 428, distance: 137.7
click at [37, 428] on div "Context Queue: [Test] All Priority: 1 Customer Name: [PHONE_NUMBER] Phone: [PHO…" at bounding box center [143, 482] width 219 height 292
click at [1068, 21] on span "Available | 28:41" at bounding box center [1285, 24] width 65 height 11
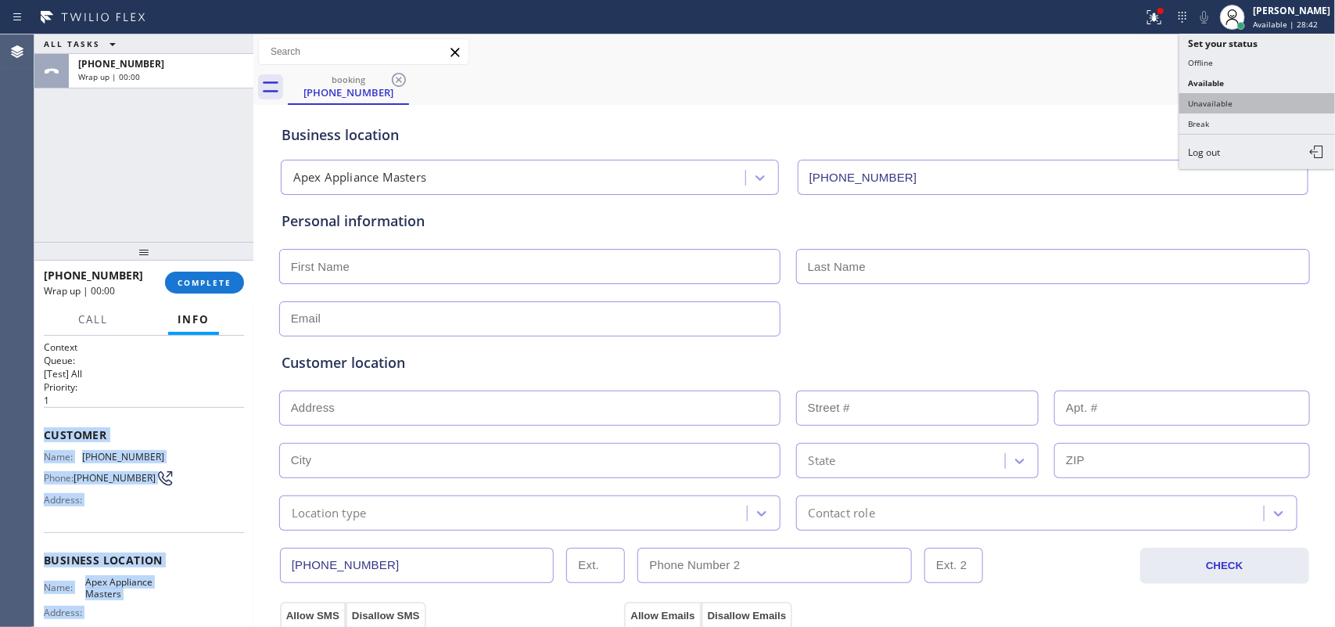
click at [1068, 104] on button "Unavailable" at bounding box center [1258, 103] width 156 height 20
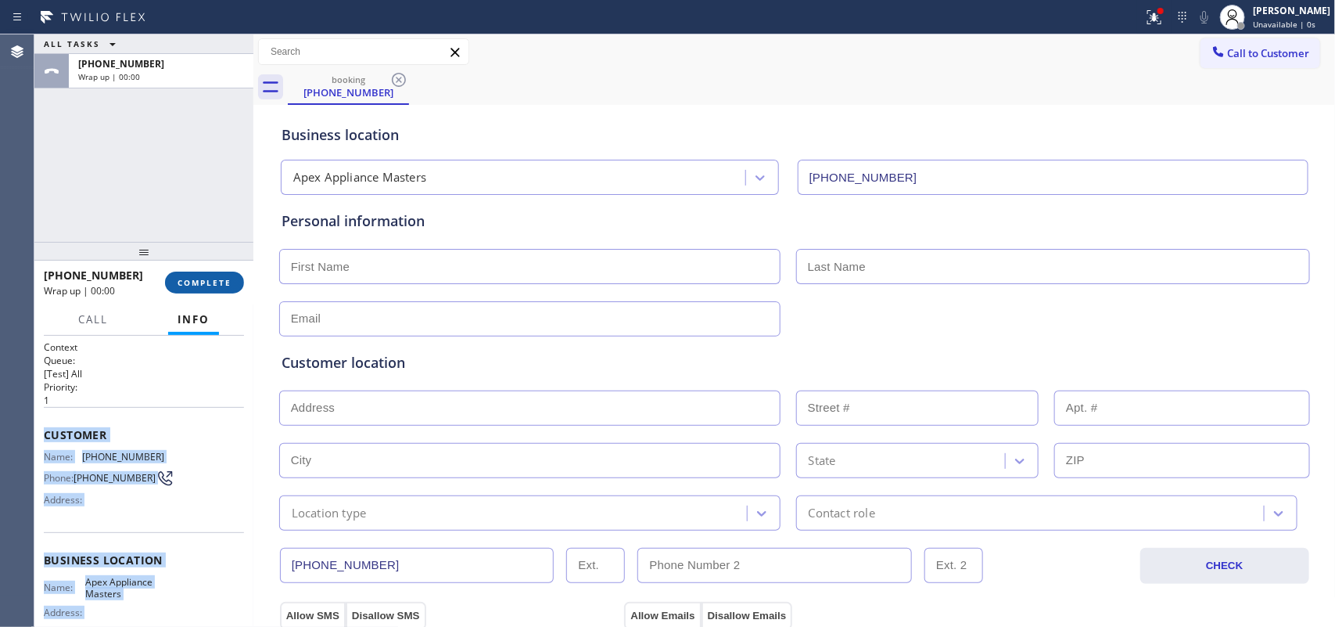
click at [210, 275] on button "COMPLETE" at bounding box center [204, 282] width 79 height 22
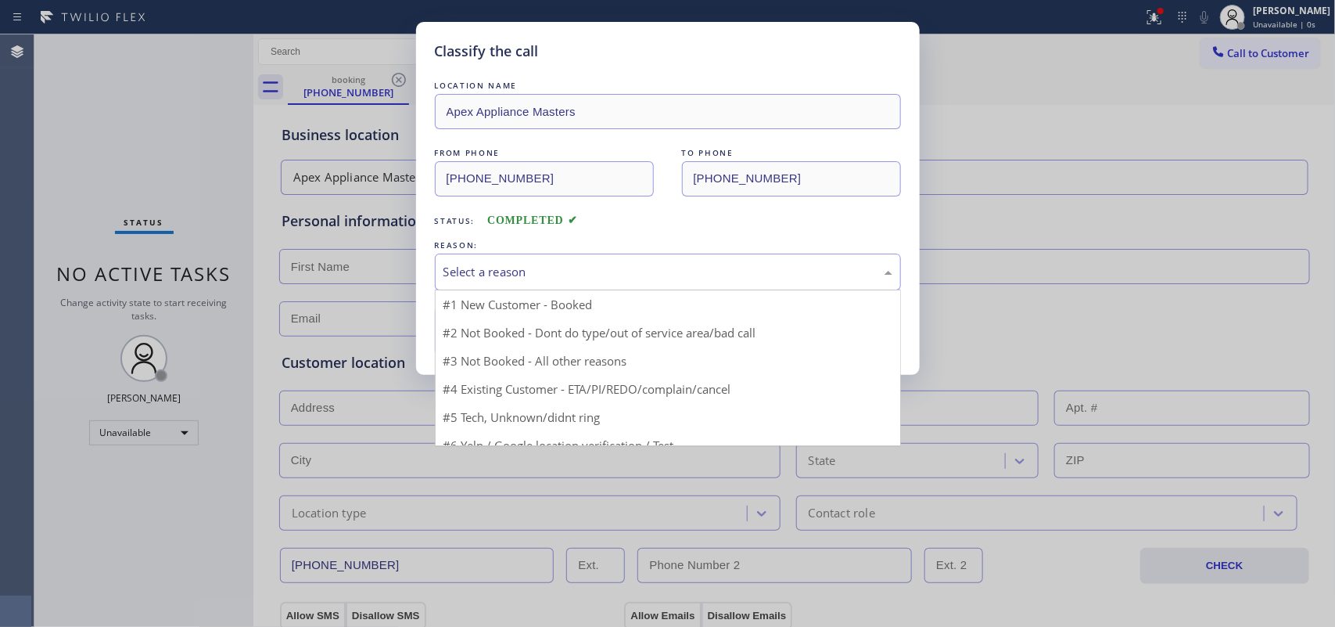
click at [616, 279] on div "Select a reason" at bounding box center [668, 272] width 449 height 18
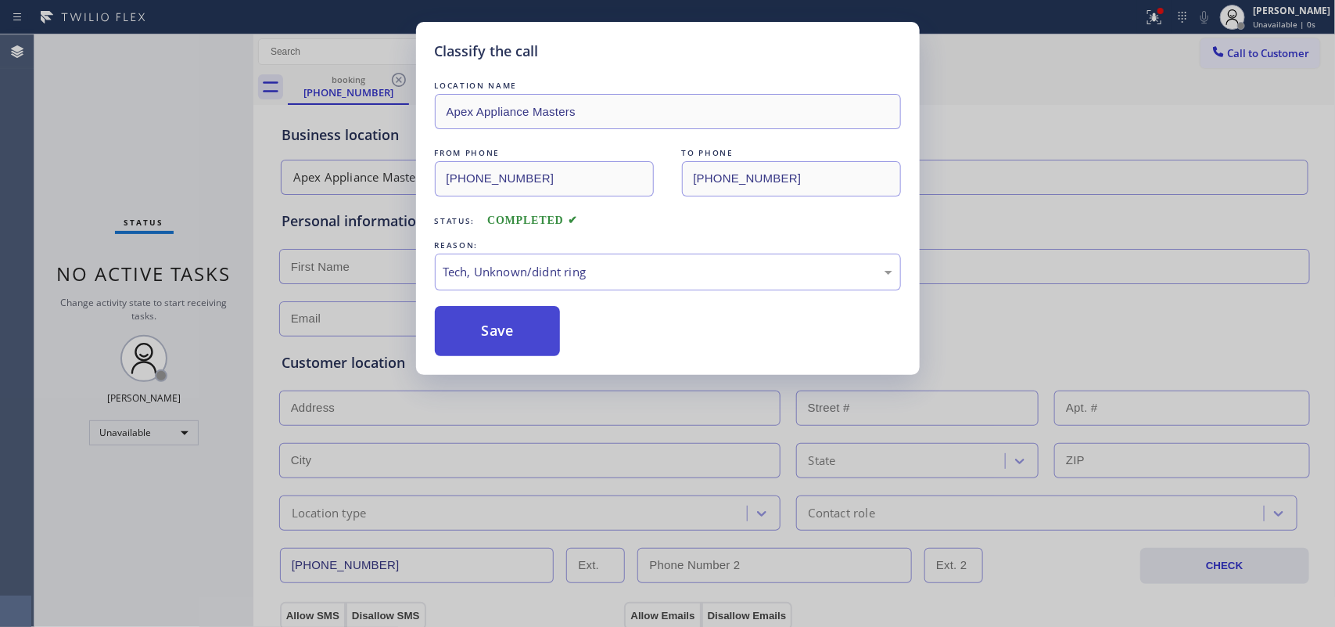
click at [514, 341] on button "Save" at bounding box center [498, 331] width 126 height 50
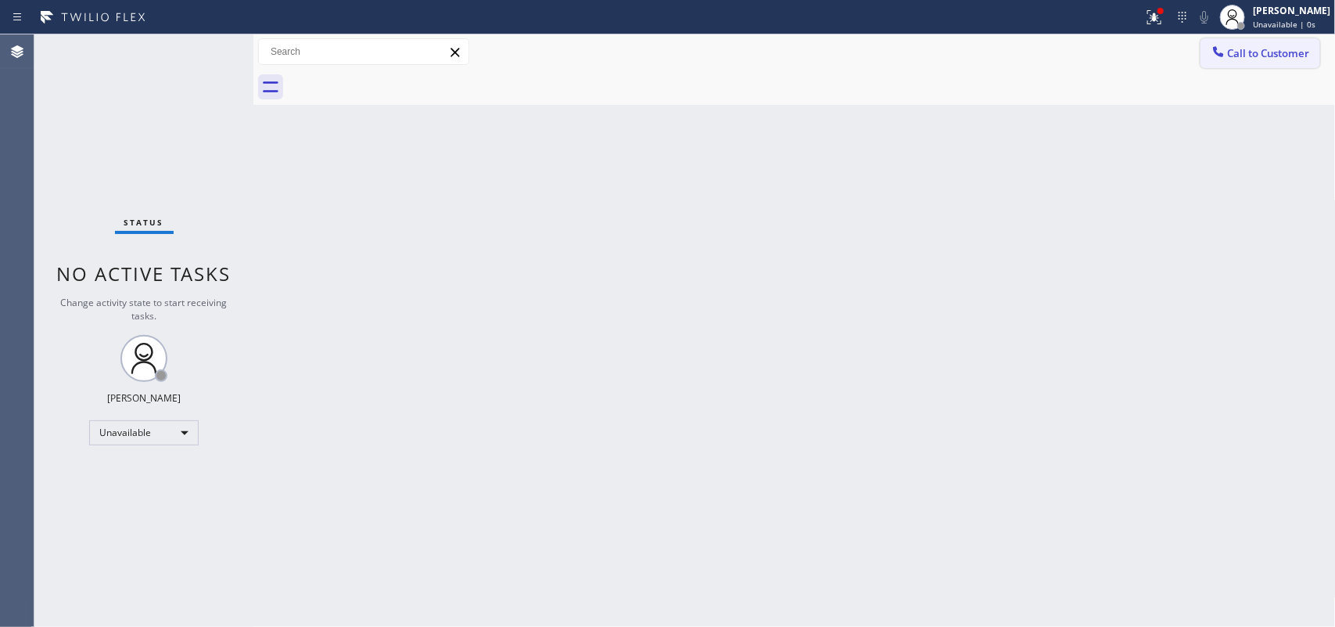
click at [1068, 40] on button "Call to Customer" at bounding box center [1261, 53] width 120 height 30
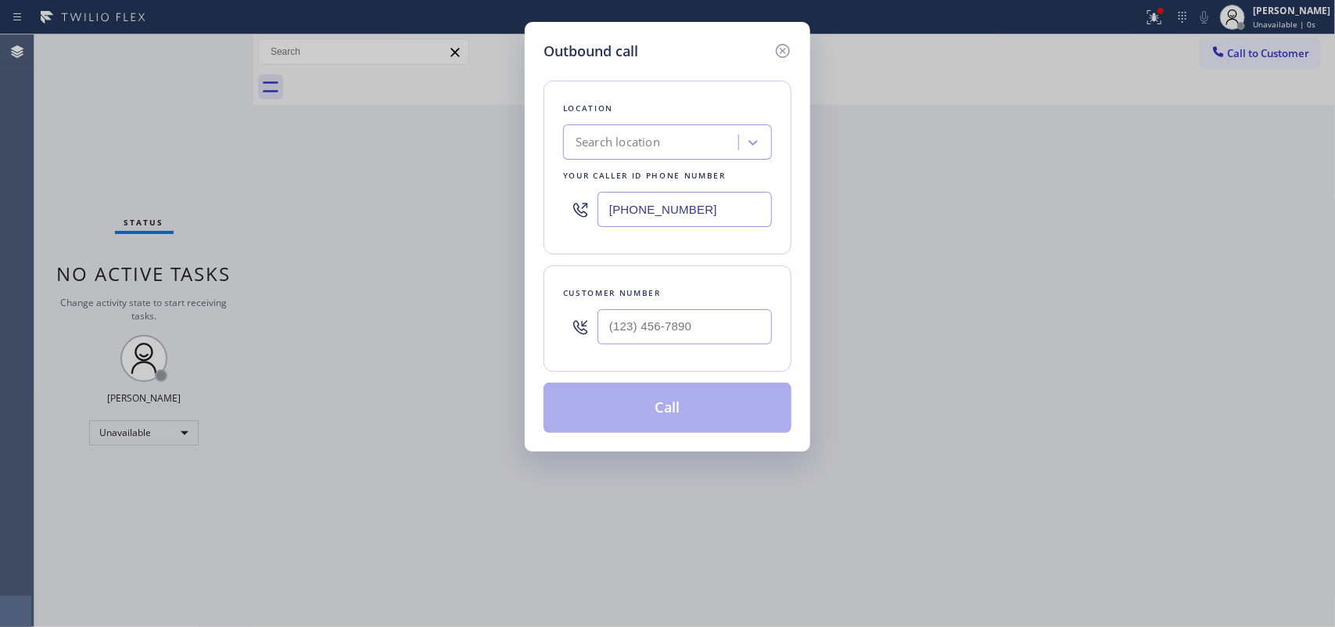
click at [580, 37] on div "Outbound call Location Search location Your caller id phone number [PHONE_NUMBE…" at bounding box center [668, 236] width 286 height 429
drag, startPoint x: 716, startPoint y: 322, endPoint x: 548, endPoint y: 319, distance: 168.2
click at [548, 319] on div "Customer number (___) ___-____" at bounding box center [668, 318] width 248 height 106
paste input "347) 536-8304"
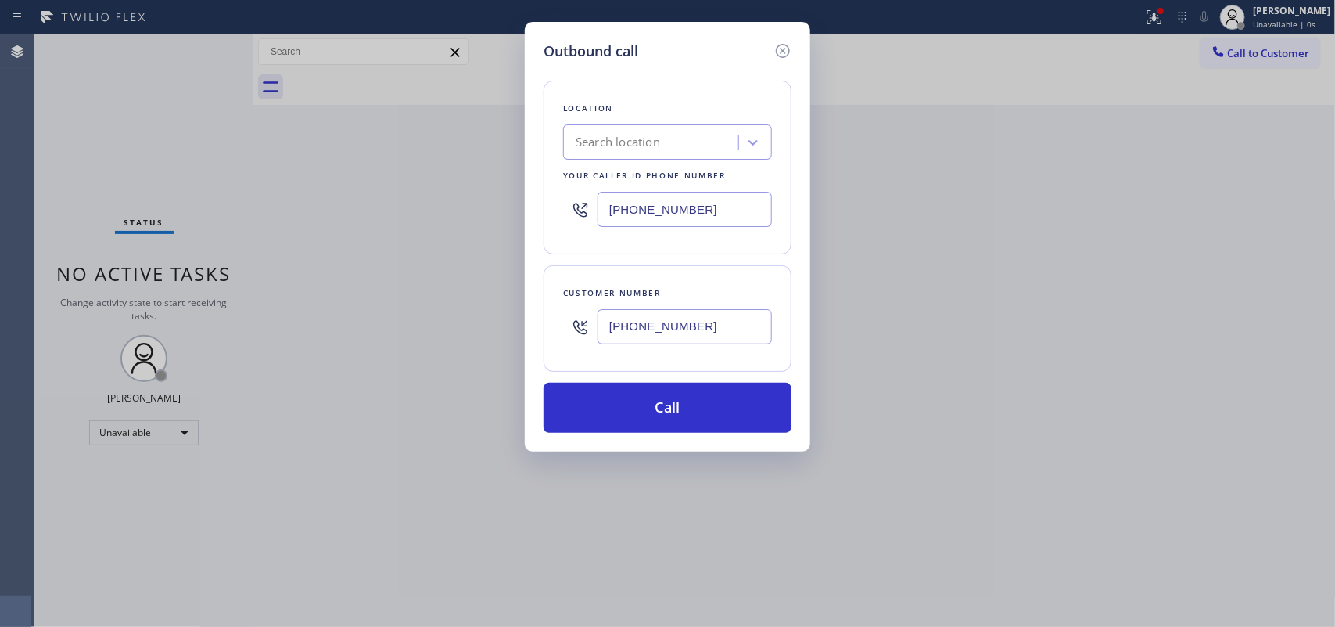
type input "[PHONE_NUMBER]"
click at [612, 28] on div "Outbound call Location Search location Your caller id phone number [PHONE_NUMBE…" at bounding box center [668, 236] width 286 height 429
drag, startPoint x: 663, startPoint y: 206, endPoint x: 458, endPoint y: 182, distance: 206.3
click at [463, 185] on div "Outbound call Location Search location Your caller id phone number [PHONE_NUMBE…" at bounding box center [667, 313] width 1335 height 627
paste input "516) 646-1475"
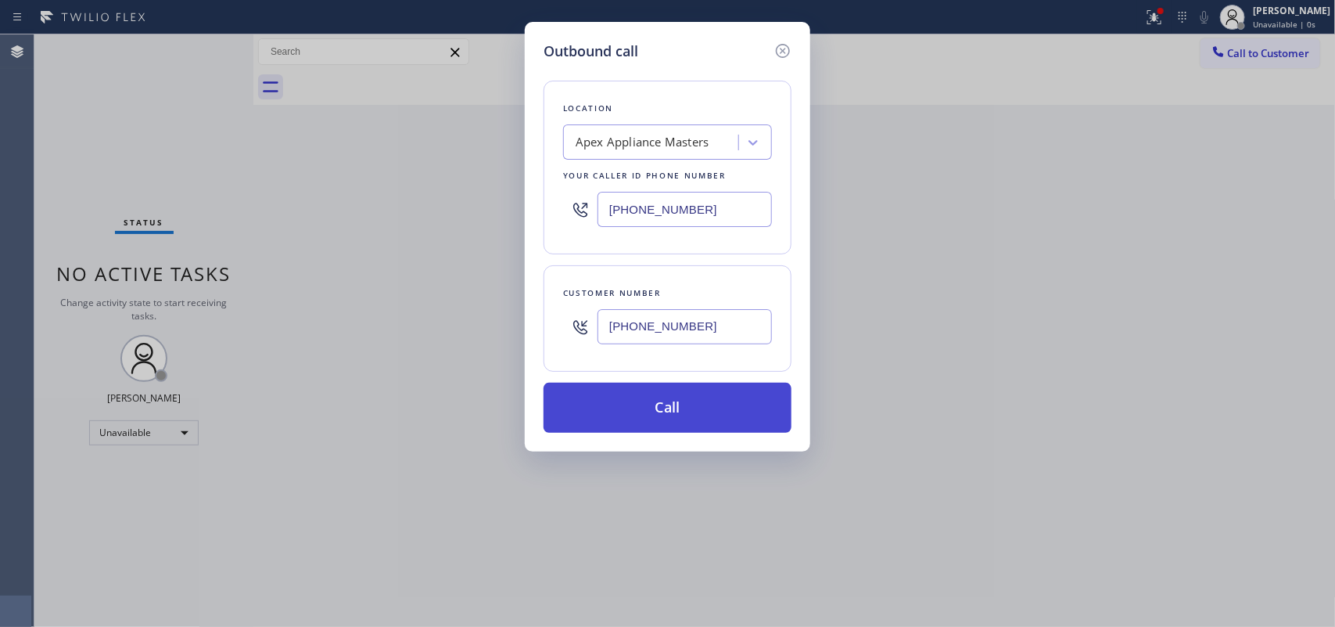
type input "[PHONE_NUMBER]"
click at [659, 416] on button "Call" at bounding box center [668, 407] width 248 height 50
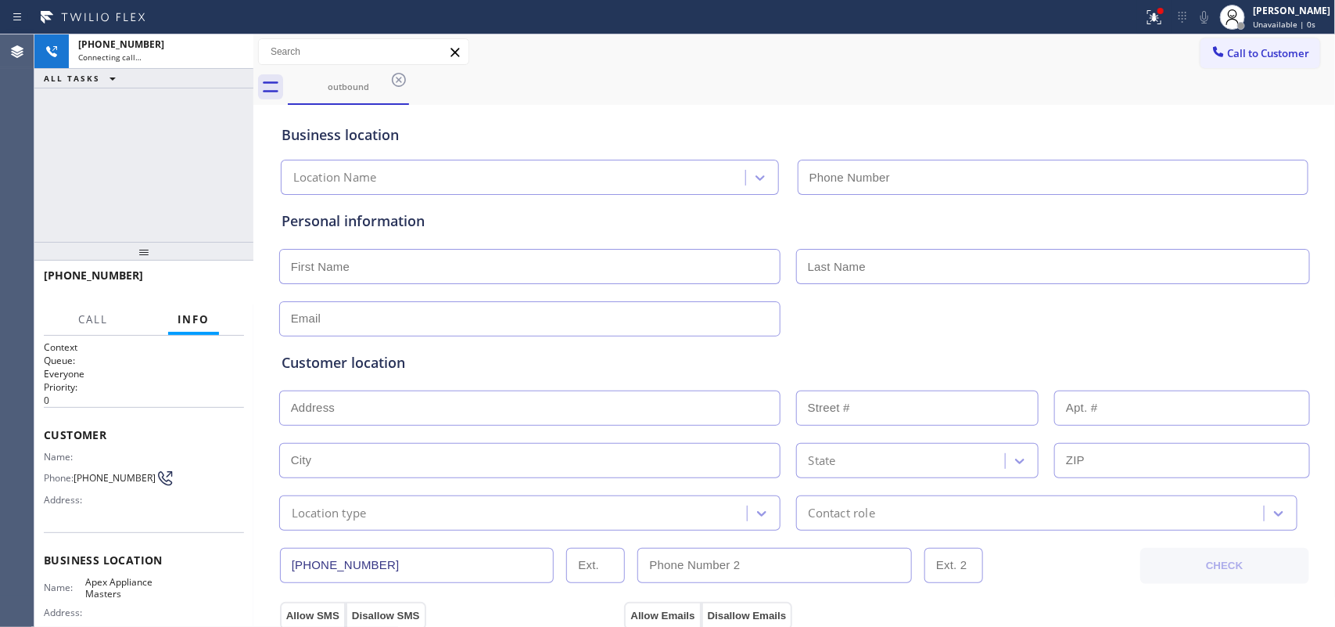
type input "[PHONE_NUMBER]"
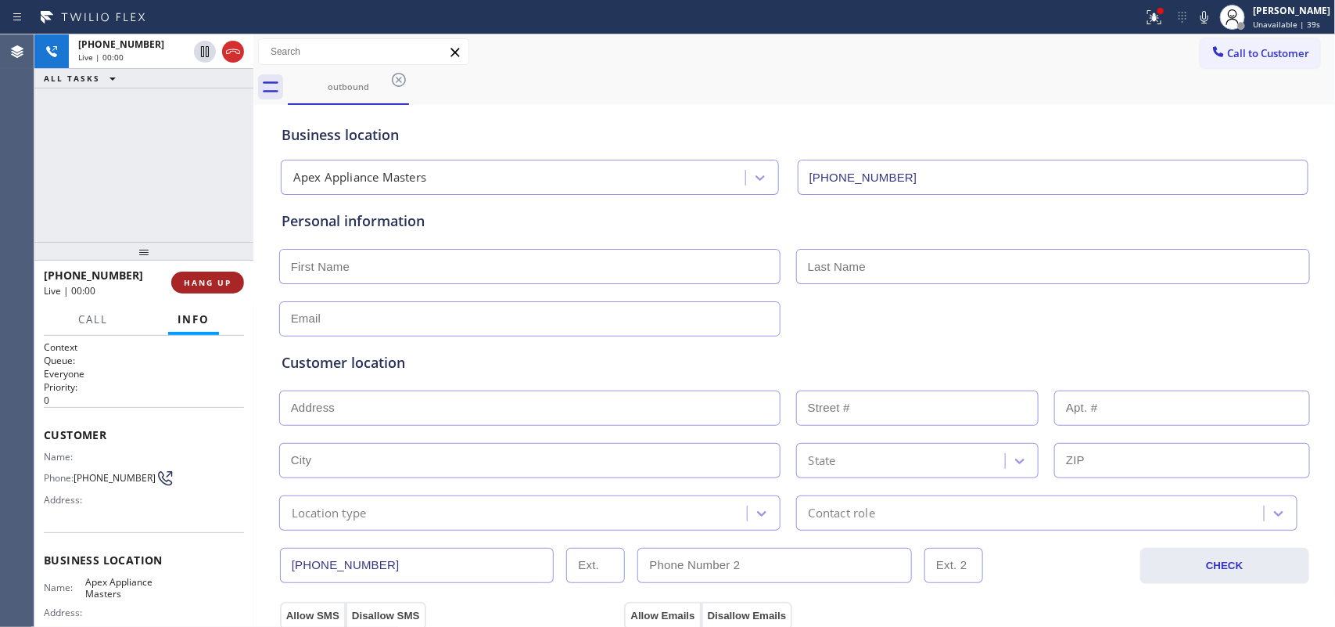
click at [207, 282] on span "HANG UP" at bounding box center [208, 282] width 48 height 11
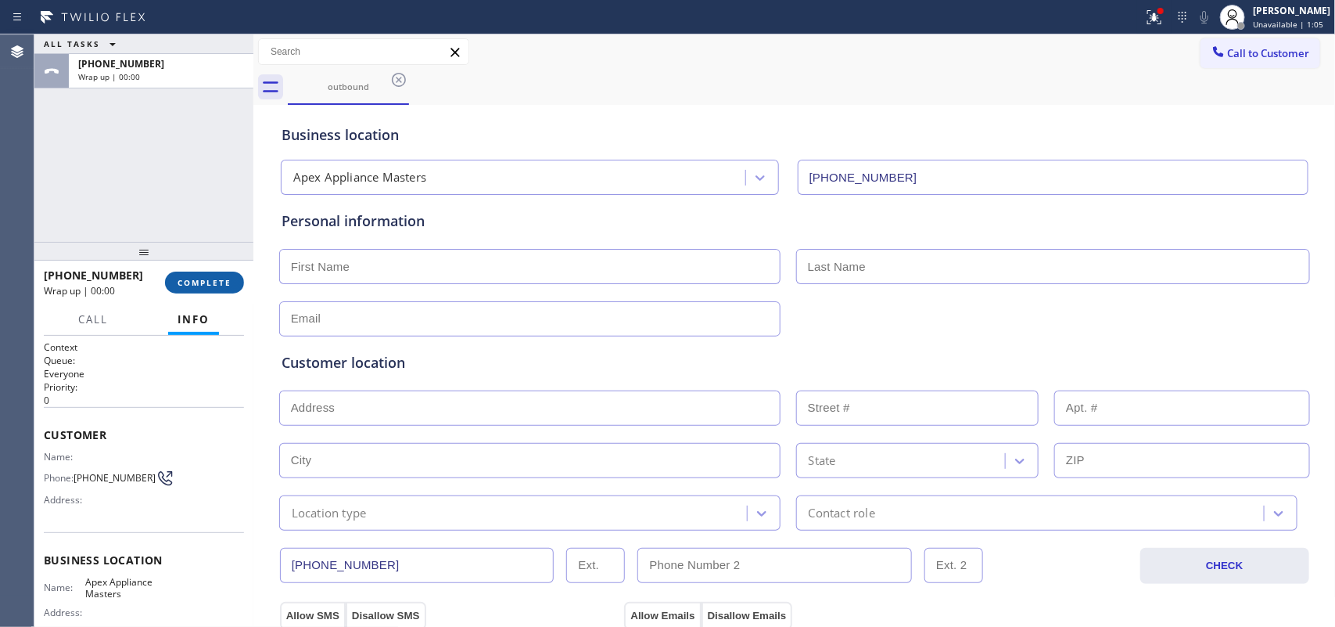
click at [225, 275] on button "COMPLETE" at bounding box center [204, 282] width 79 height 22
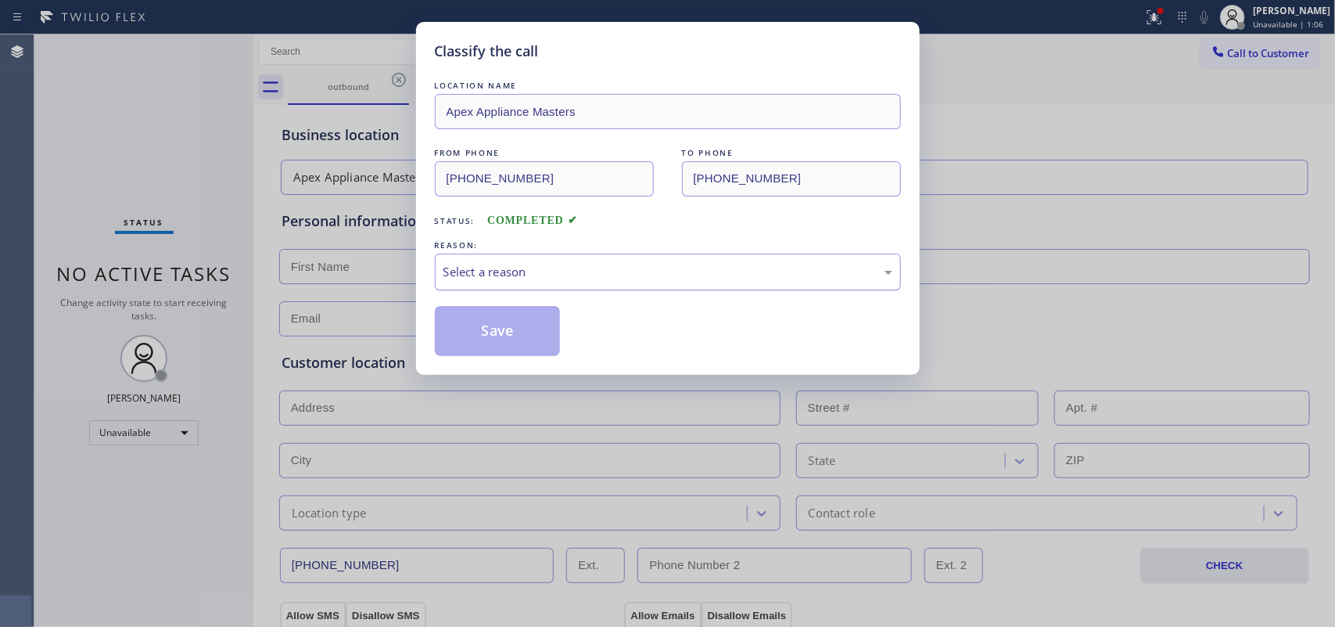
click at [533, 270] on div "Select a reason" at bounding box center [668, 272] width 449 height 18
click at [552, 281] on div "Tech, Unknown/didnt ring" at bounding box center [668, 272] width 449 height 18
click at [522, 325] on button "Save" at bounding box center [498, 331] width 126 height 50
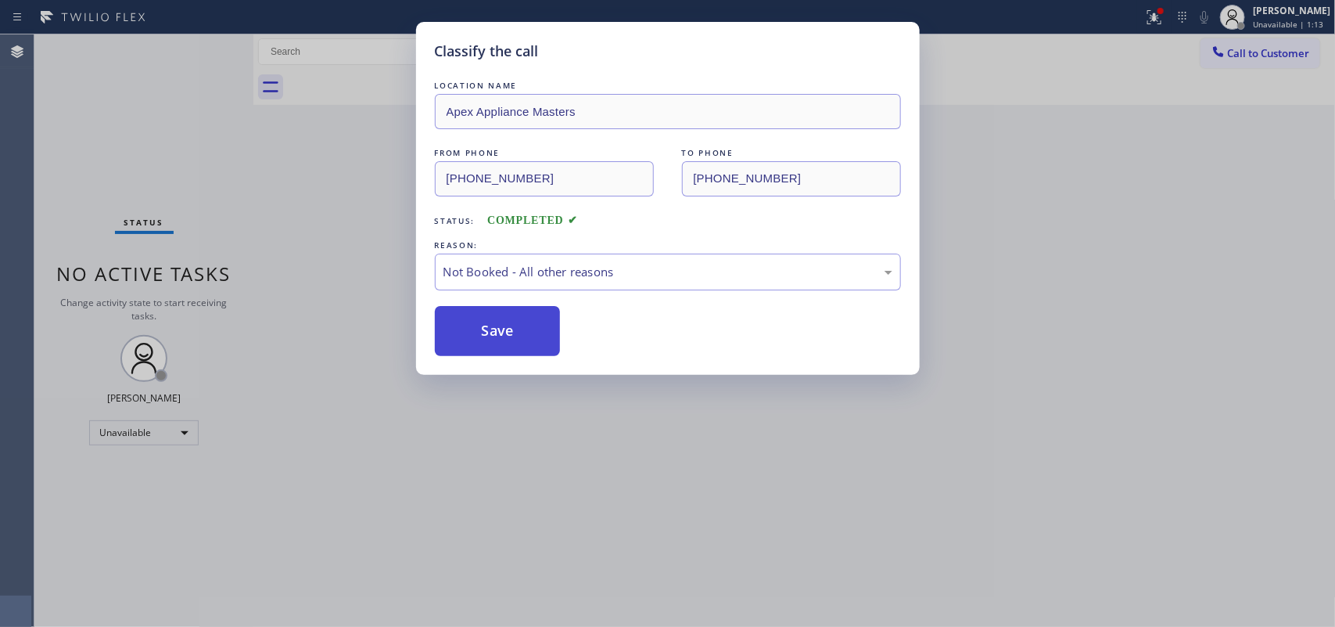
click at [522, 318] on button "Save" at bounding box center [498, 331] width 126 height 50
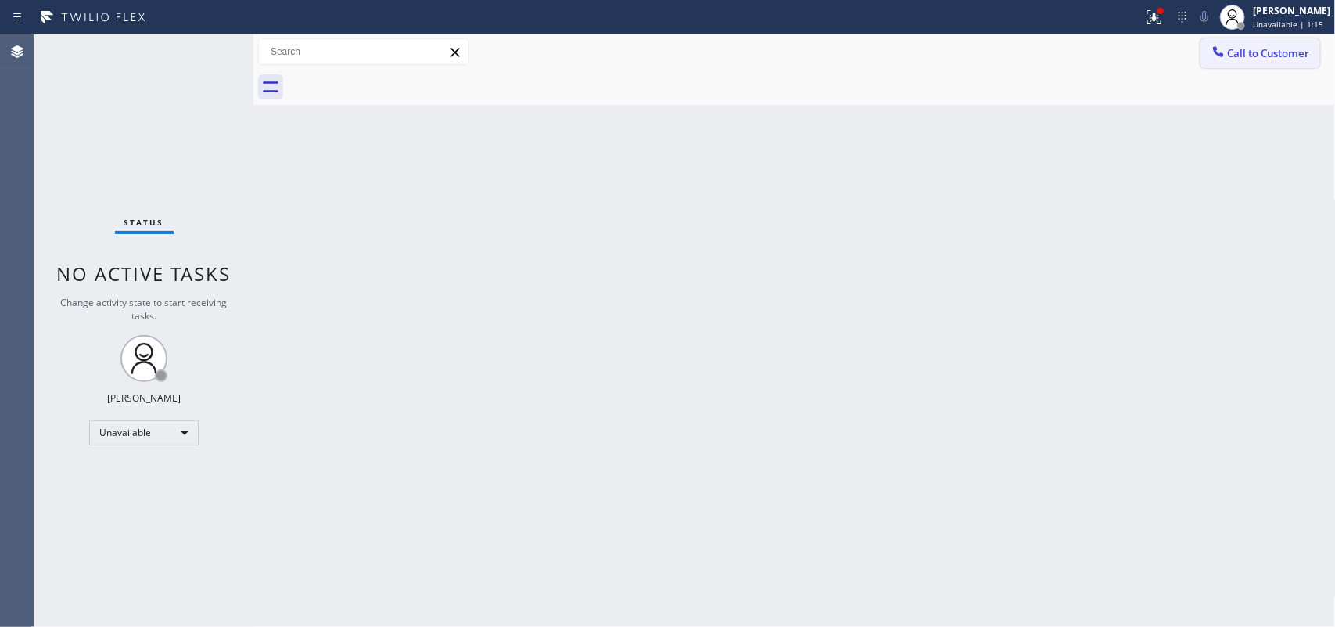
click at [1068, 48] on icon at bounding box center [1219, 52] width 16 height 16
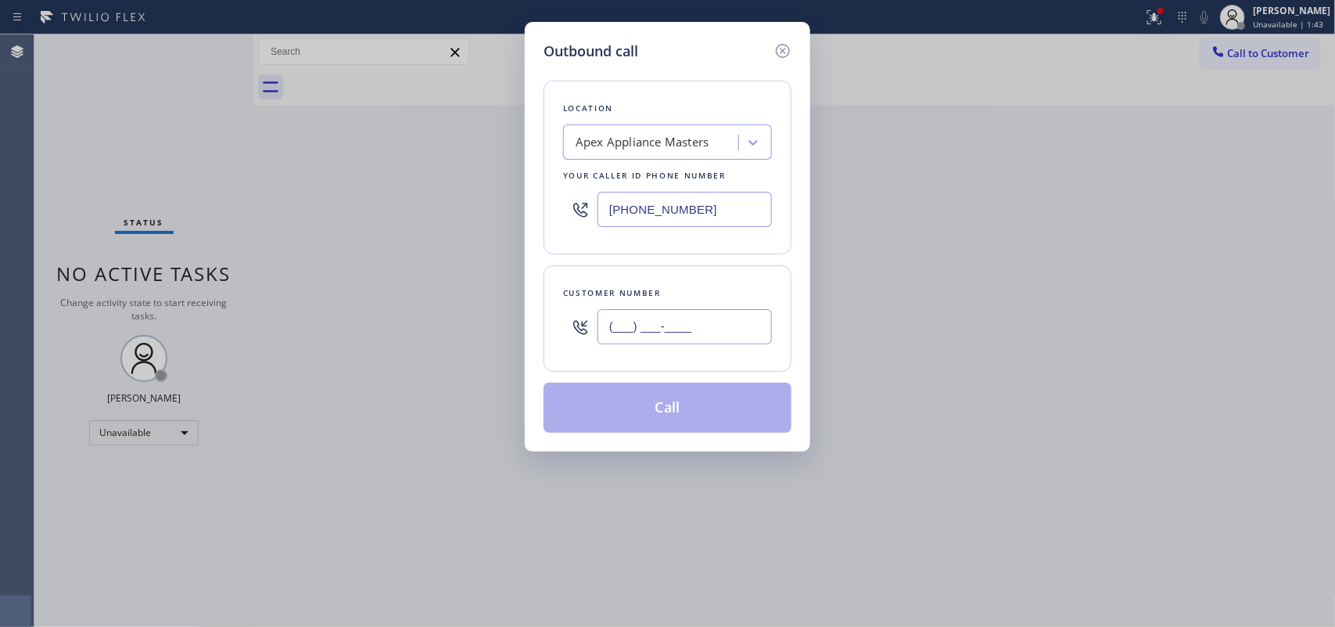
drag, startPoint x: 716, startPoint y: 330, endPoint x: 573, endPoint y: 313, distance: 143.4
click at [573, 313] on div "(___) ___-____" at bounding box center [667, 326] width 209 height 51
paste input "347) 536-8304"
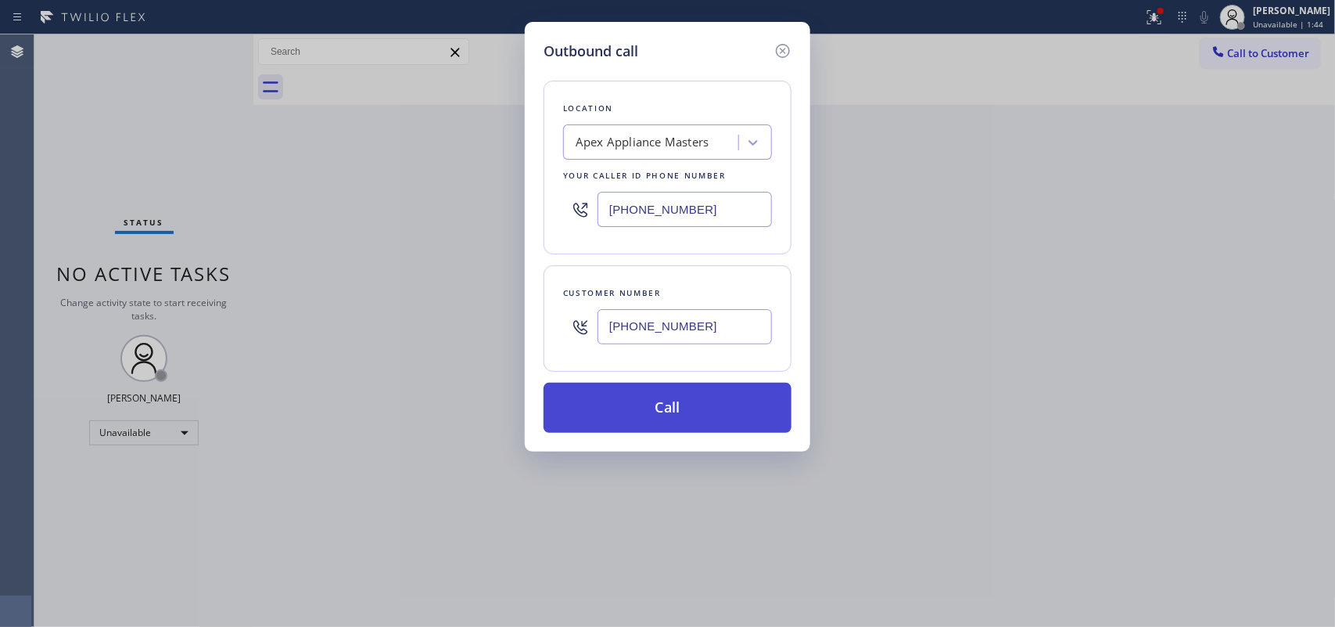
type input "[PHONE_NUMBER]"
click at [714, 401] on button "Call" at bounding box center [668, 407] width 248 height 50
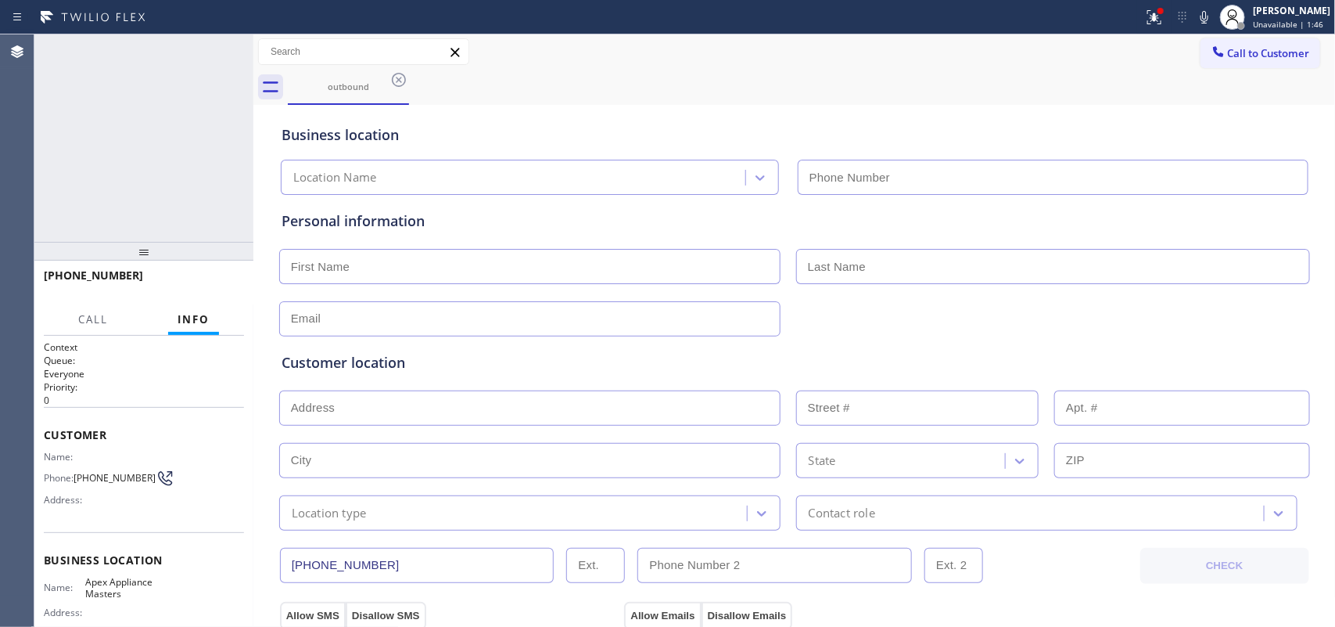
type input "[PHONE_NUMBER]"
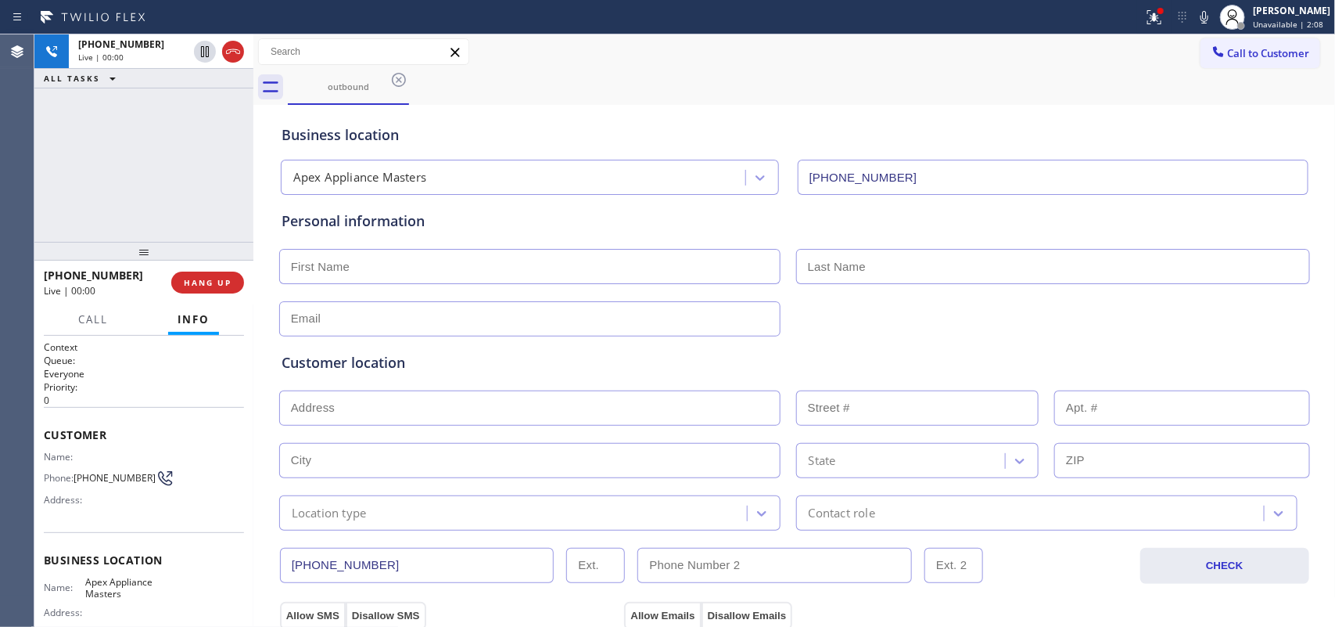
click at [469, 264] on input "text" at bounding box center [529, 266] width 501 height 35
click at [521, 263] on input "text" at bounding box center [529, 266] width 501 height 35
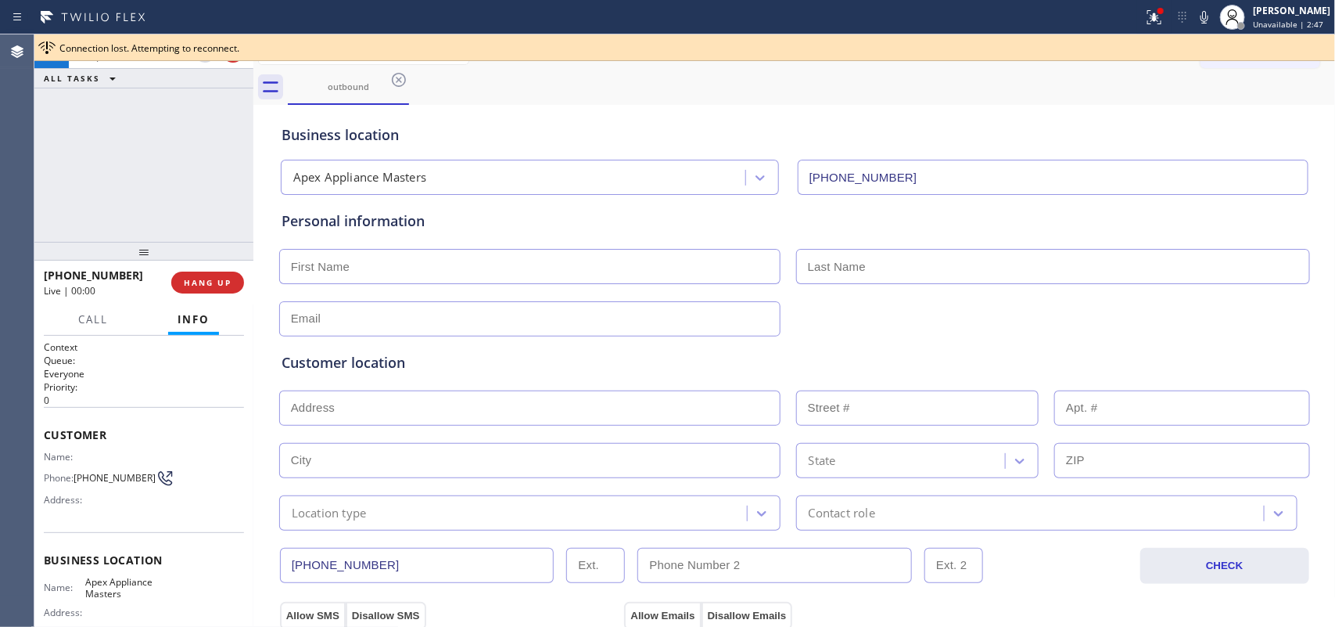
click at [189, 131] on div "[PHONE_NUMBER] Live | 00:00 ALL TASKS ALL TASKS ACTIVE TASKS TASKS IN WRAP UP" at bounding box center [143, 137] width 219 height 207
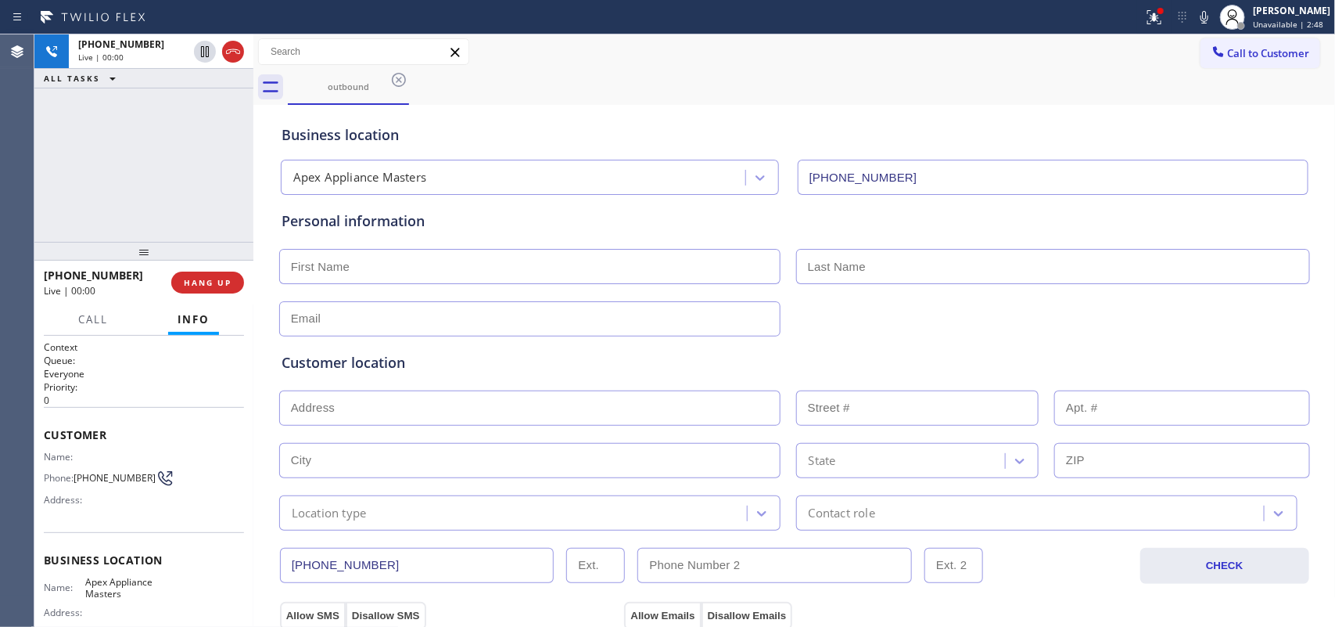
click at [561, 270] on input "text" at bounding box center [529, 266] width 501 height 35
click at [907, 318] on div at bounding box center [795, 317] width 1034 height 38
click at [623, 263] on input "text" at bounding box center [529, 266] width 501 height 35
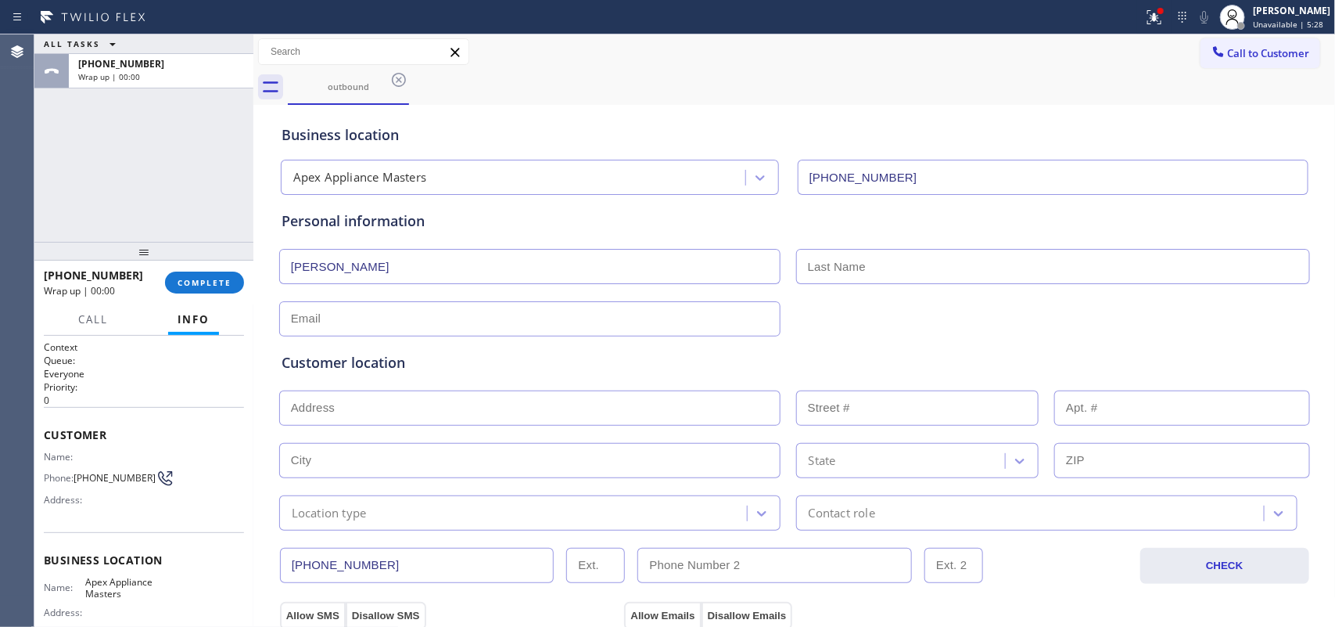
type input "[PERSON_NAME]"
click at [88, 193] on div "ALL TASKS ALL TASKS ACTIVE TASKS TASKS IN WRAP UP [PHONE_NUMBER] Wrap up | 00:00" at bounding box center [143, 137] width 219 height 207
click at [225, 275] on button "COMPLETE" at bounding box center [204, 282] width 79 height 22
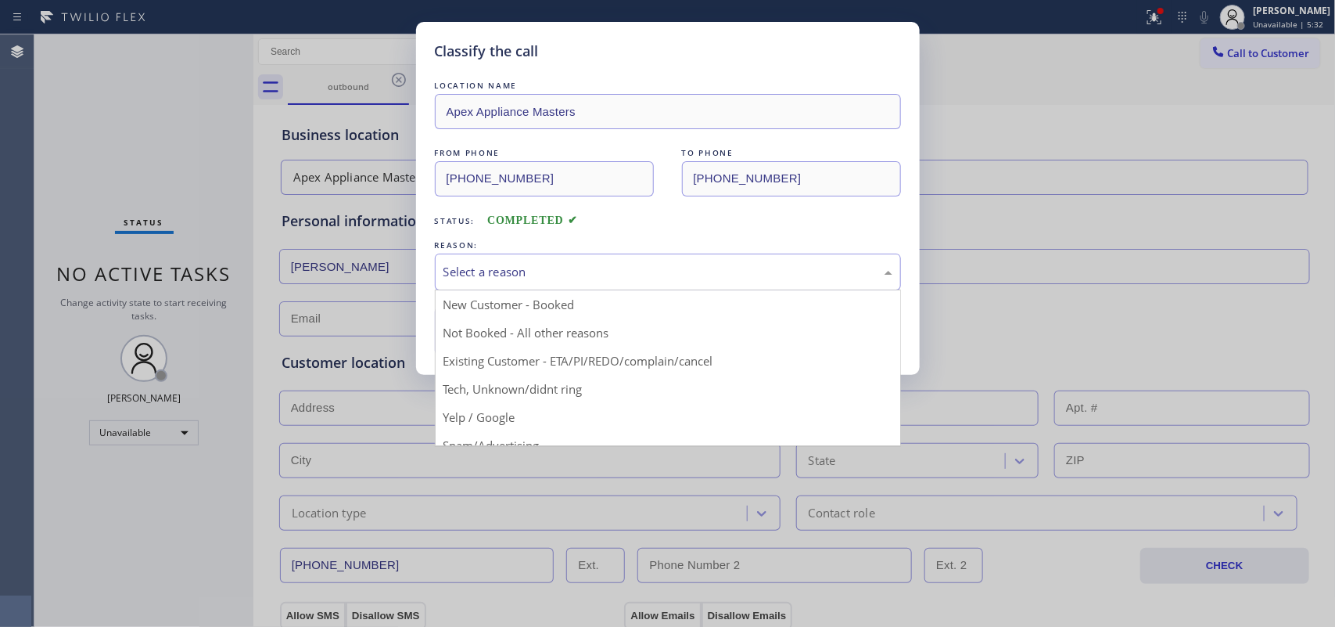
drag, startPoint x: 591, startPoint y: 270, endPoint x: 601, endPoint y: 262, distance: 12.8
click at [601, 262] on div "Select a reason" at bounding box center [668, 271] width 466 height 37
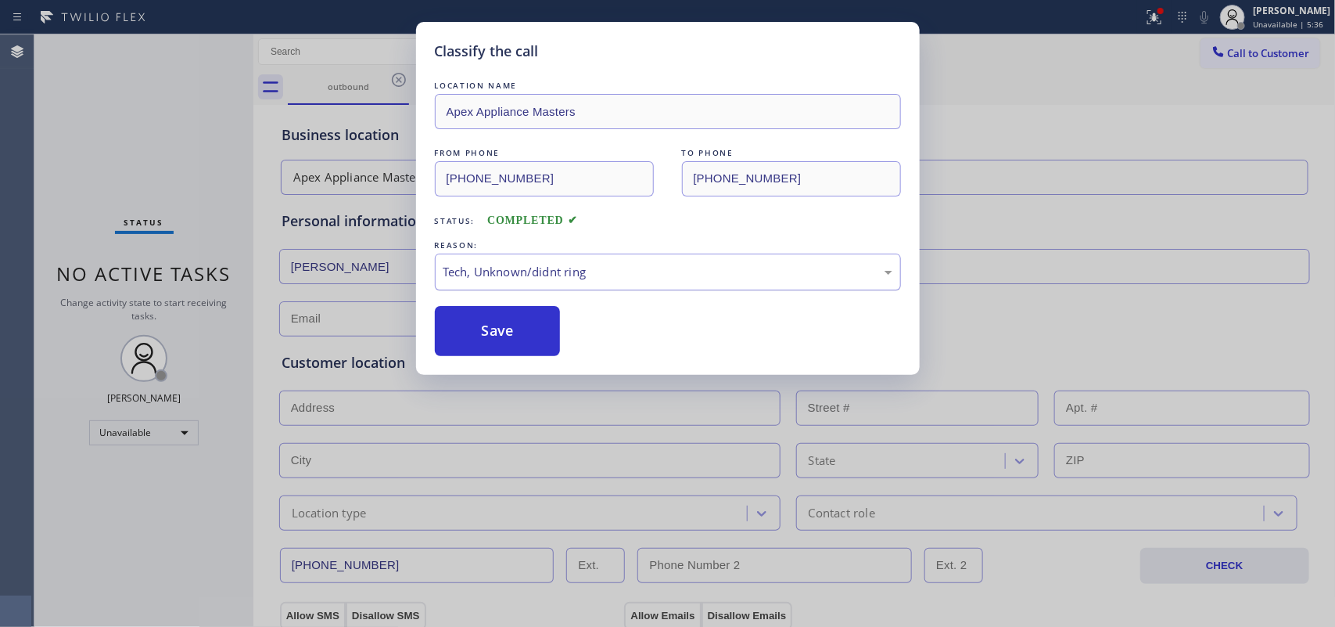
drag, startPoint x: 528, startPoint y: 331, endPoint x: 545, endPoint y: 275, distance: 58.1
click at [545, 275] on div "LOCATION NAME Apex Appliance Masters FROM PHONE [PHONE_NUMBER] TO PHONE [PHONE_…" at bounding box center [668, 216] width 466 height 278
click at [545, 275] on div "Tech, Unknown/didnt ring" at bounding box center [668, 272] width 449 height 18
click at [513, 340] on button "Save" at bounding box center [498, 331] width 126 height 50
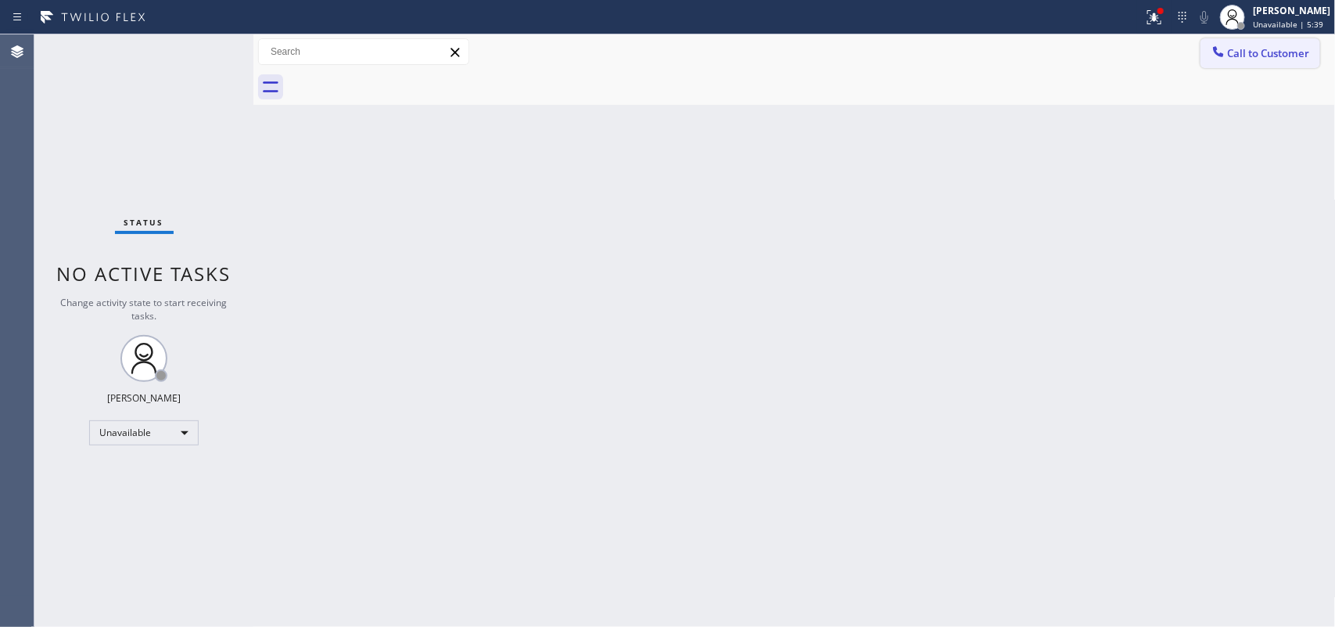
click at [1068, 45] on button "Call to Customer" at bounding box center [1261, 53] width 120 height 30
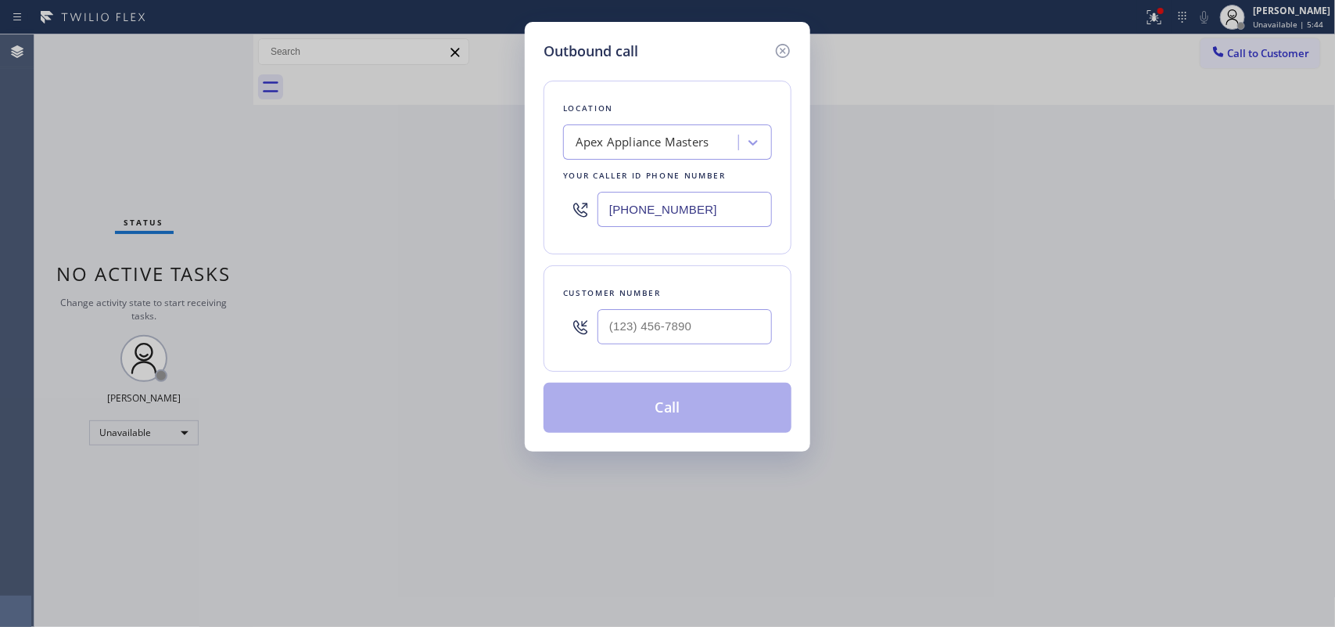
click at [275, 193] on div "Outbound call Location Apex Appliance Masters Your caller id phone number [PHON…" at bounding box center [667, 313] width 1335 height 627
click at [634, 323] on input "(___) ___-____" at bounding box center [685, 326] width 174 height 35
paste input "347) 536-8304"
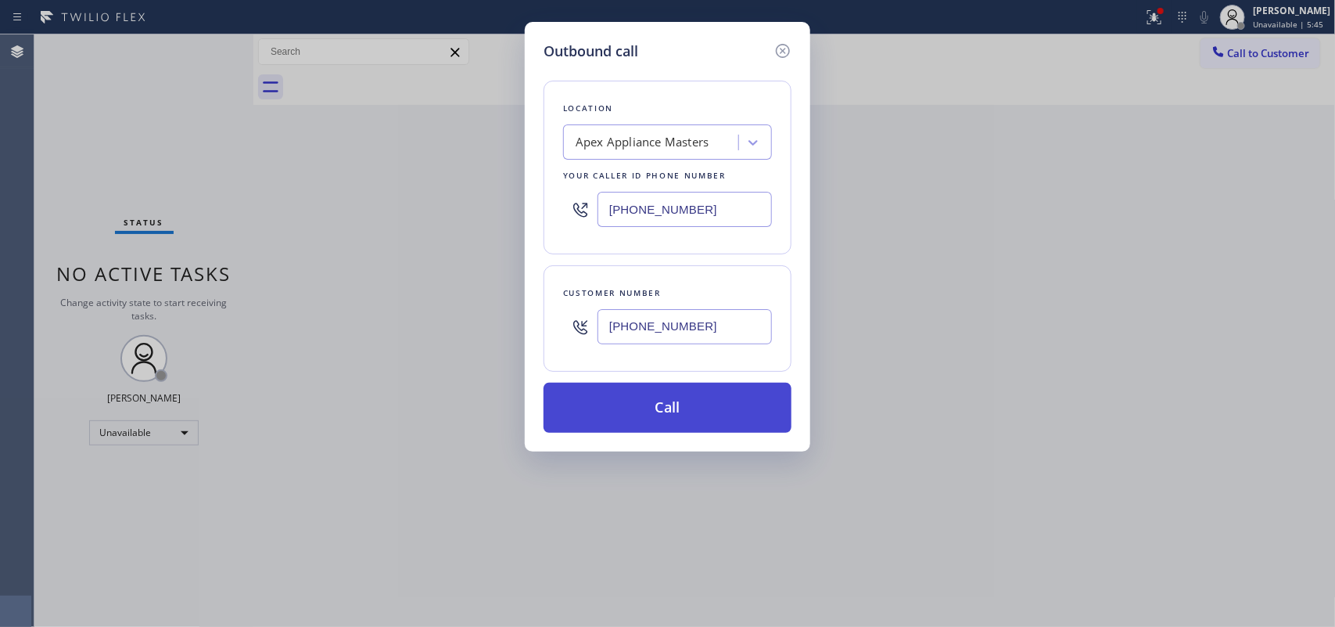
type input "[PHONE_NUMBER]"
click at [682, 407] on button "Call" at bounding box center [668, 407] width 248 height 50
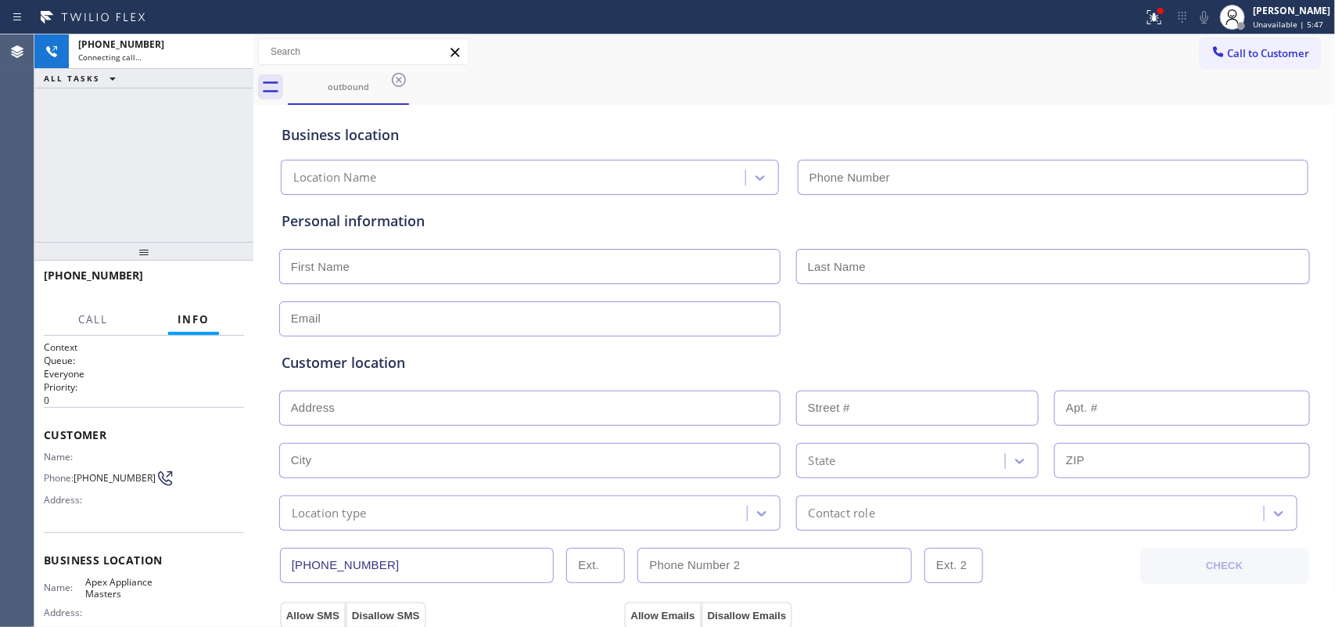
type input "[PHONE_NUMBER]"
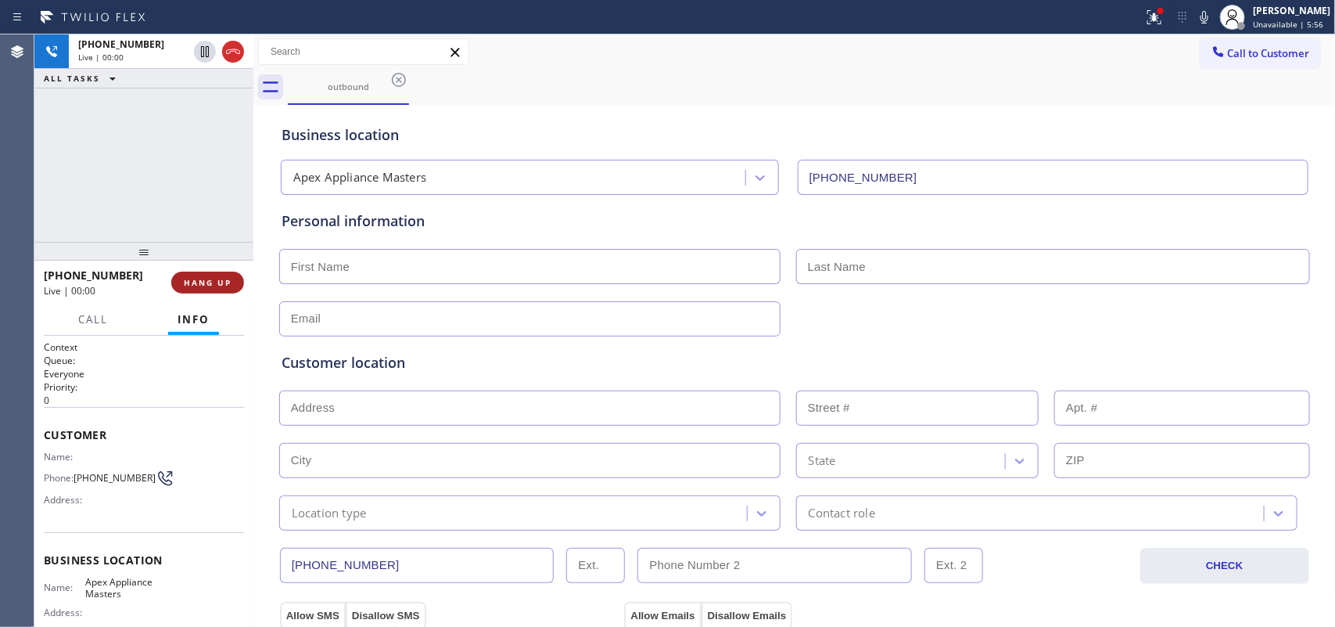
click at [205, 282] on span "HANG UP" at bounding box center [208, 282] width 48 height 11
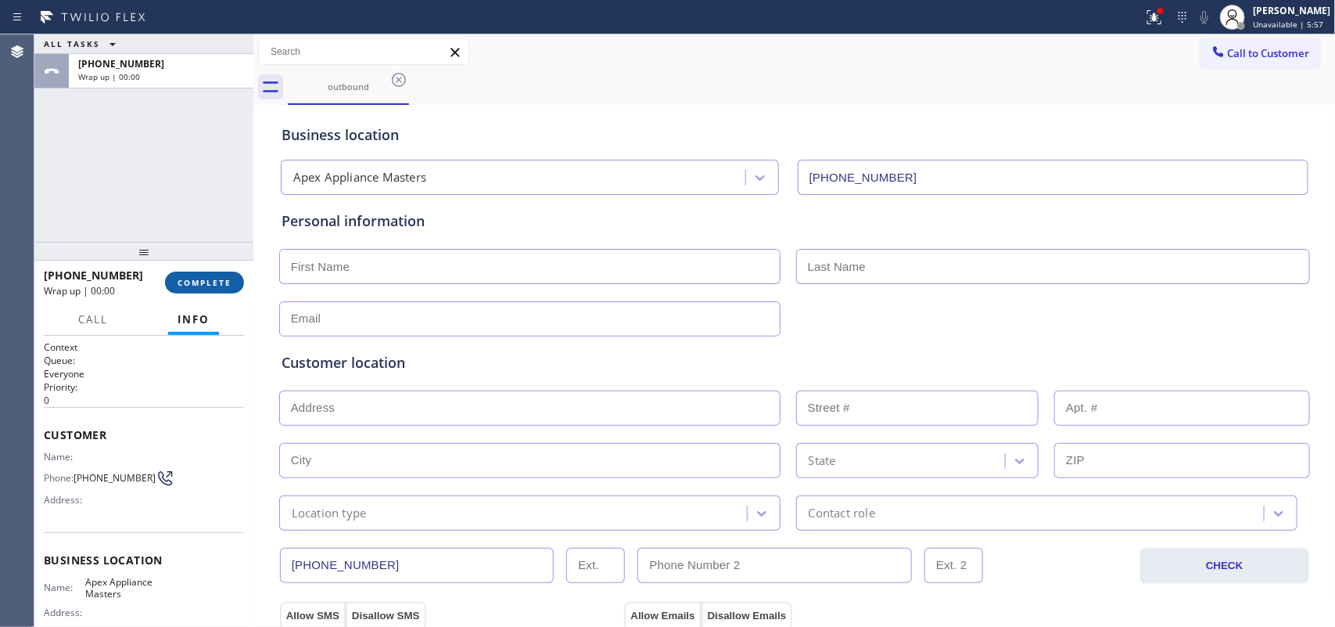
click at [236, 289] on button "COMPLETE" at bounding box center [204, 282] width 79 height 22
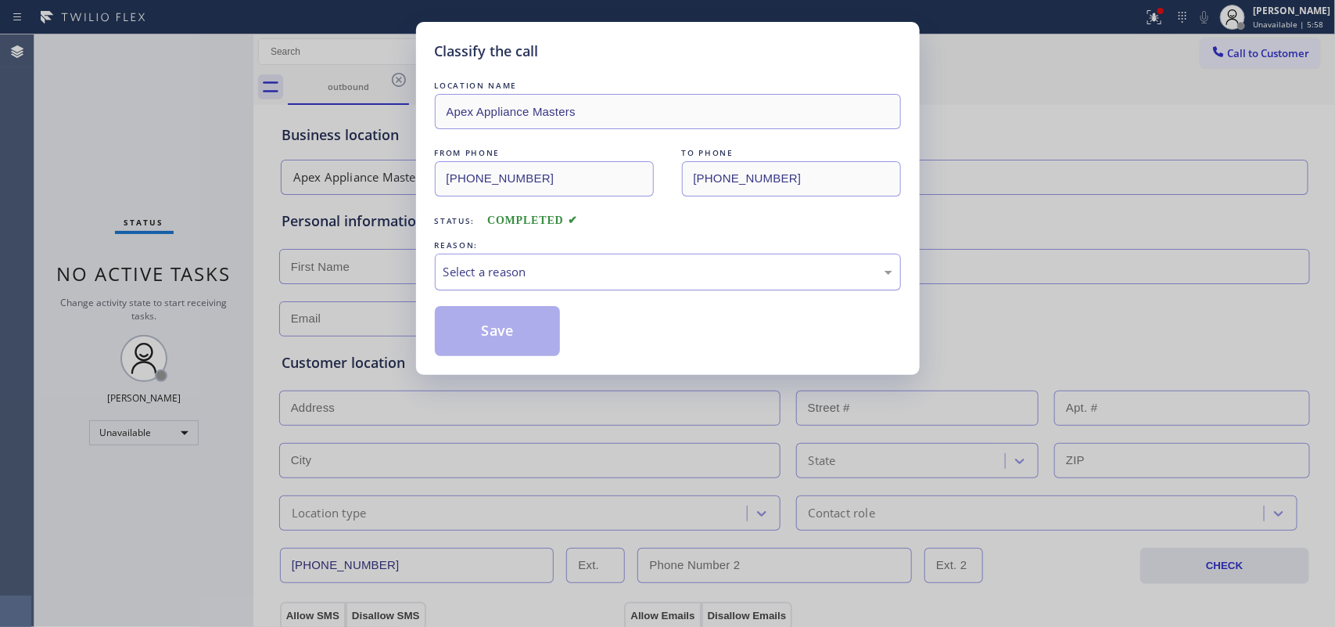
click at [631, 274] on div "Select a reason" at bounding box center [668, 272] width 449 height 18
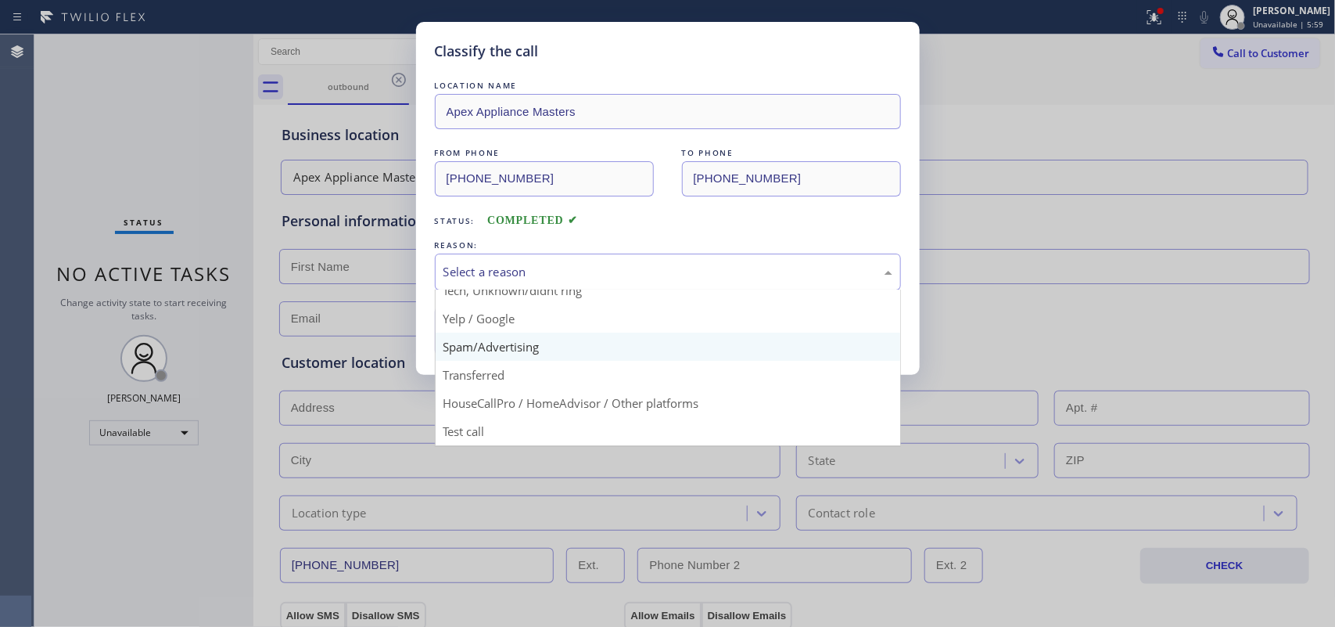
scroll to position [9, 0]
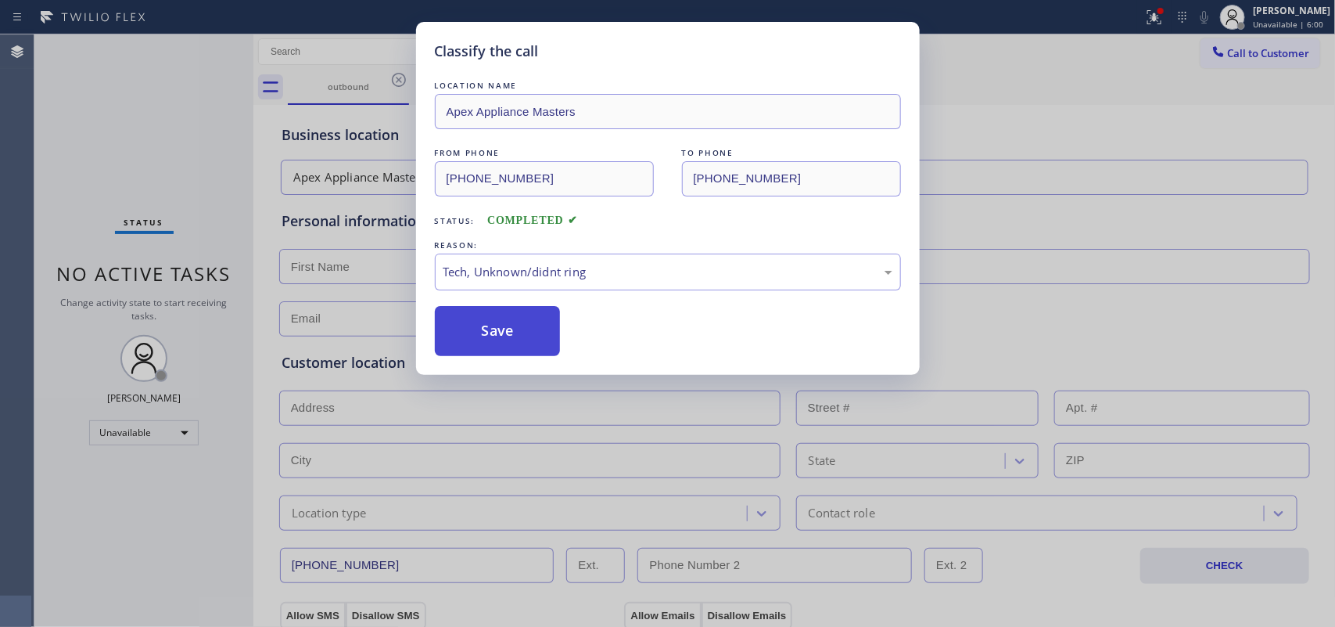
drag, startPoint x: 575, startPoint y: 374, endPoint x: 530, endPoint y: 313, distance: 76.0
click at [528, 311] on button "Save" at bounding box center [498, 331] width 126 height 50
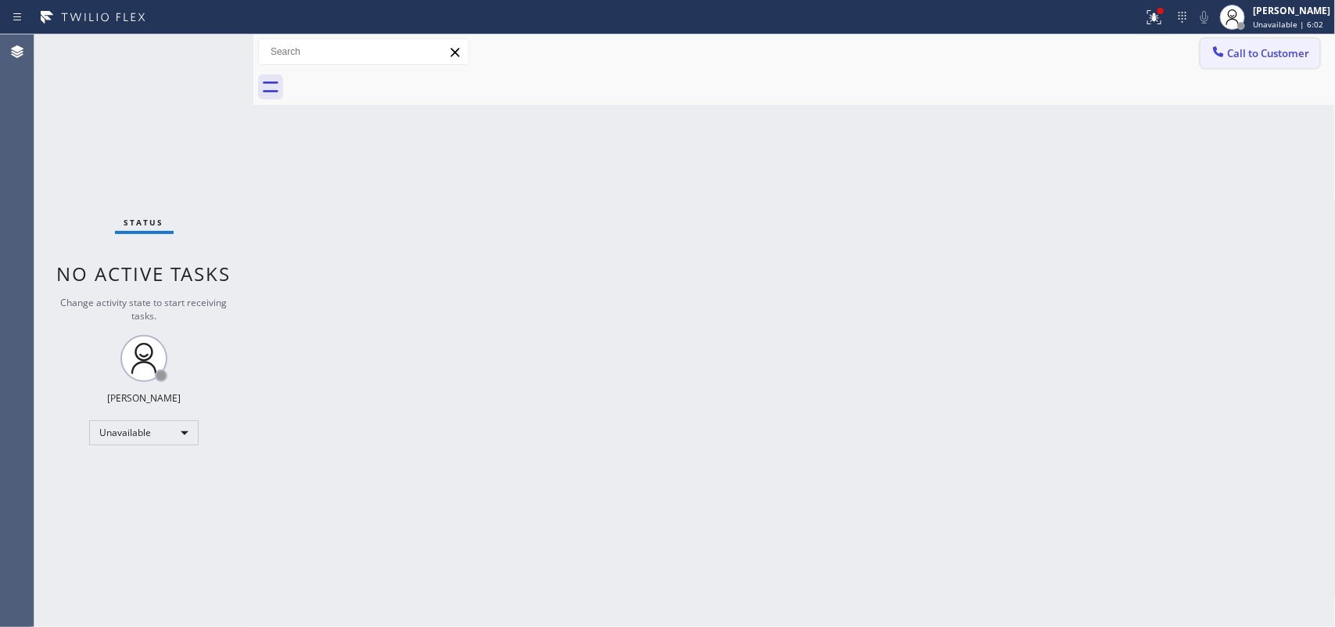
click at [1068, 59] on span "Call to Customer" at bounding box center [1269, 53] width 82 height 14
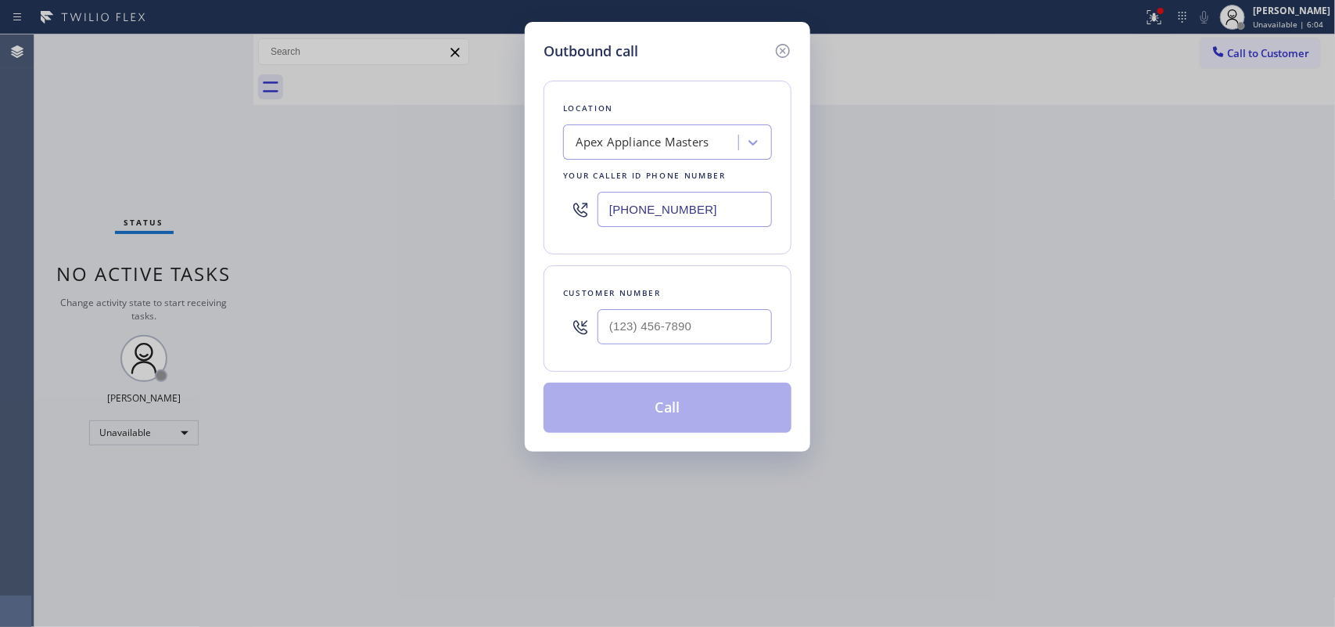
click at [267, 135] on div "Outbound call Location Apex Appliance Masters Your caller id phone number [PHON…" at bounding box center [667, 313] width 1335 height 627
drag, startPoint x: 666, startPoint y: 322, endPoint x: 548, endPoint y: 303, distance: 118.8
click at [548, 303] on div "Customer number (___) ___-____" at bounding box center [668, 318] width 248 height 106
paste input "347) 536-8304"
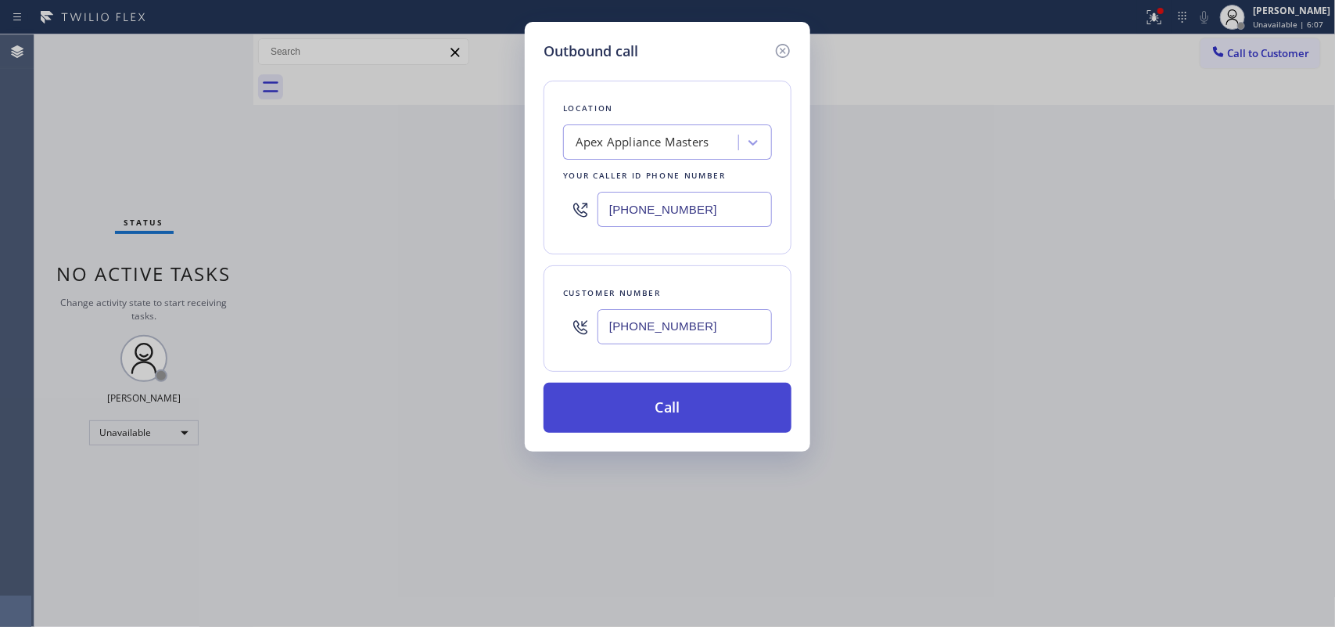
type input "[PHONE_NUMBER]"
click at [669, 407] on button "Call" at bounding box center [668, 407] width 248 height 50
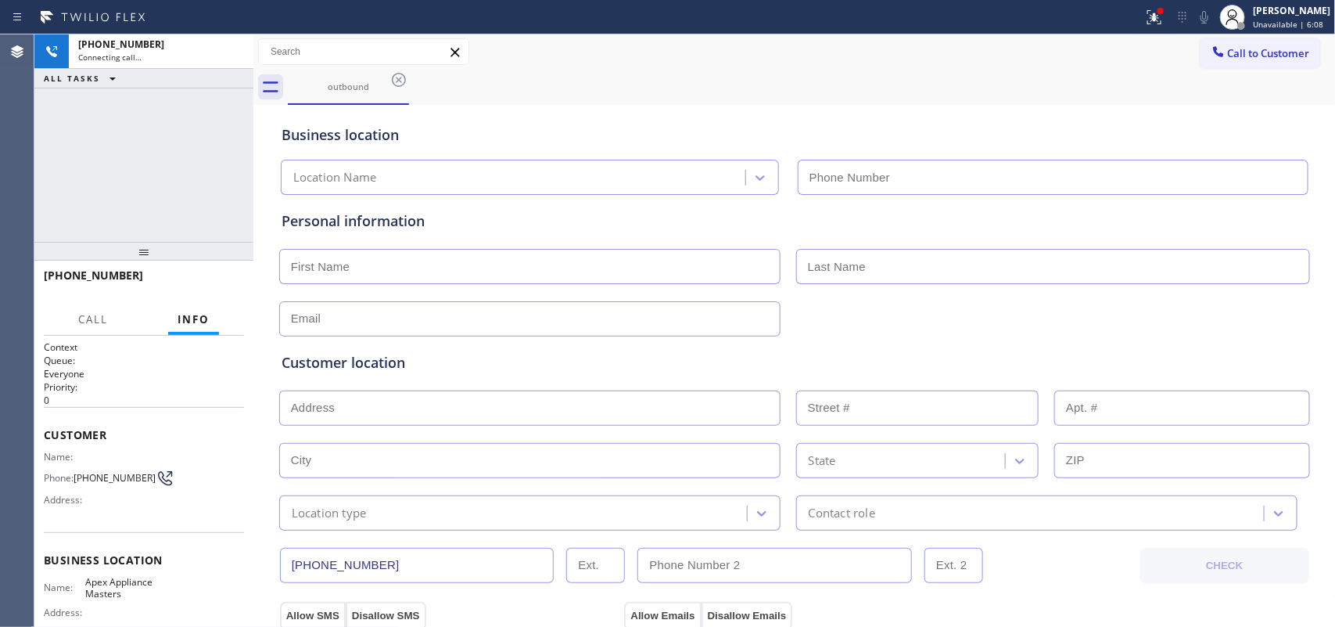
type input "[PHONE_NUMBER]"
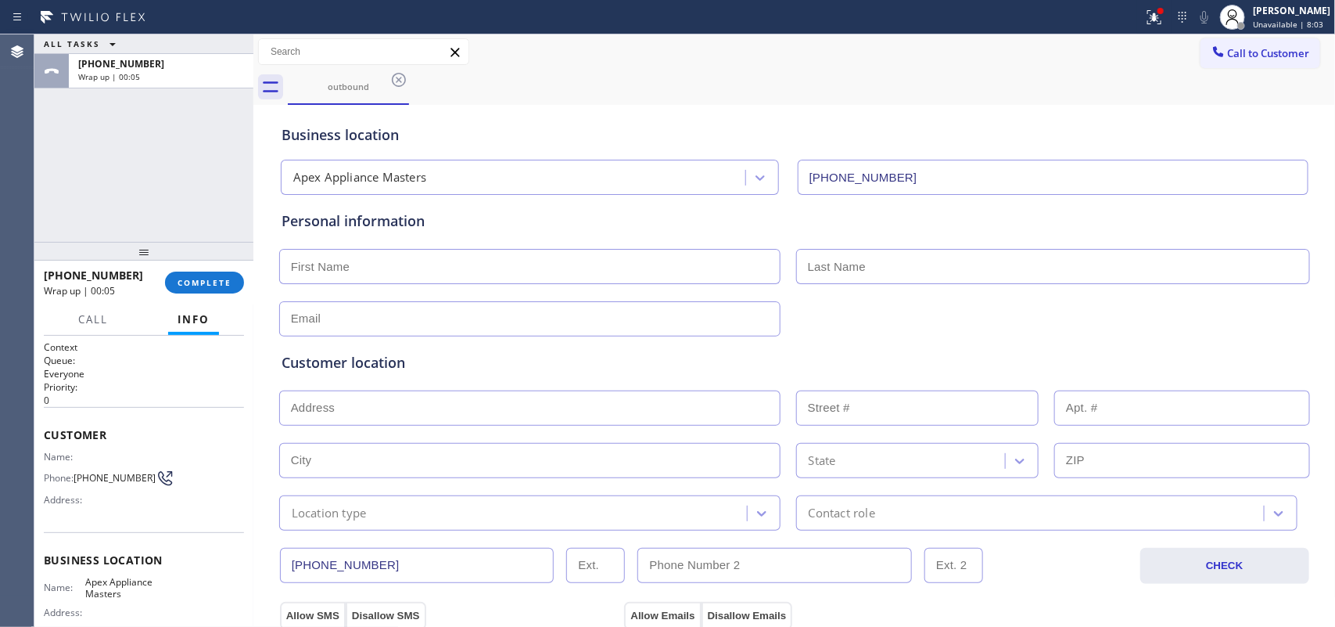
click at [525, 271] on input "text" at bounding box center [529, 266] width 501 height 35
type input "Miss"
type input "[PERSON_NAME]"
click at [503, 325] on input "text" at bounding box center [529, 318] width 501 height 35
type input "m=[EMAIL_ADDRESS][DOMAIN_NAME]"
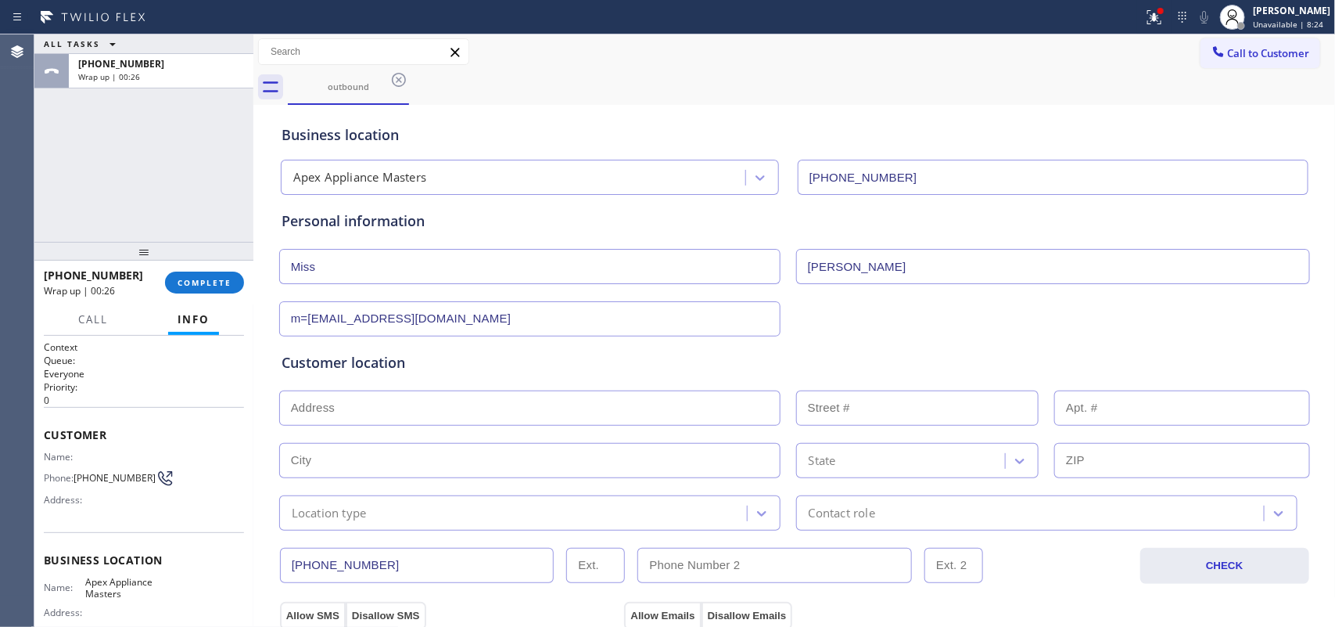
click at [454, 404] on input "text" at bounding box center [529, 407] width 501 height 35
paste input "[STREET_ADDRESS][PERSON_NAME],"
type input "[STREET_ADDRESS][PERSON_NAME]"
type input "32-17"
type input "Queens"
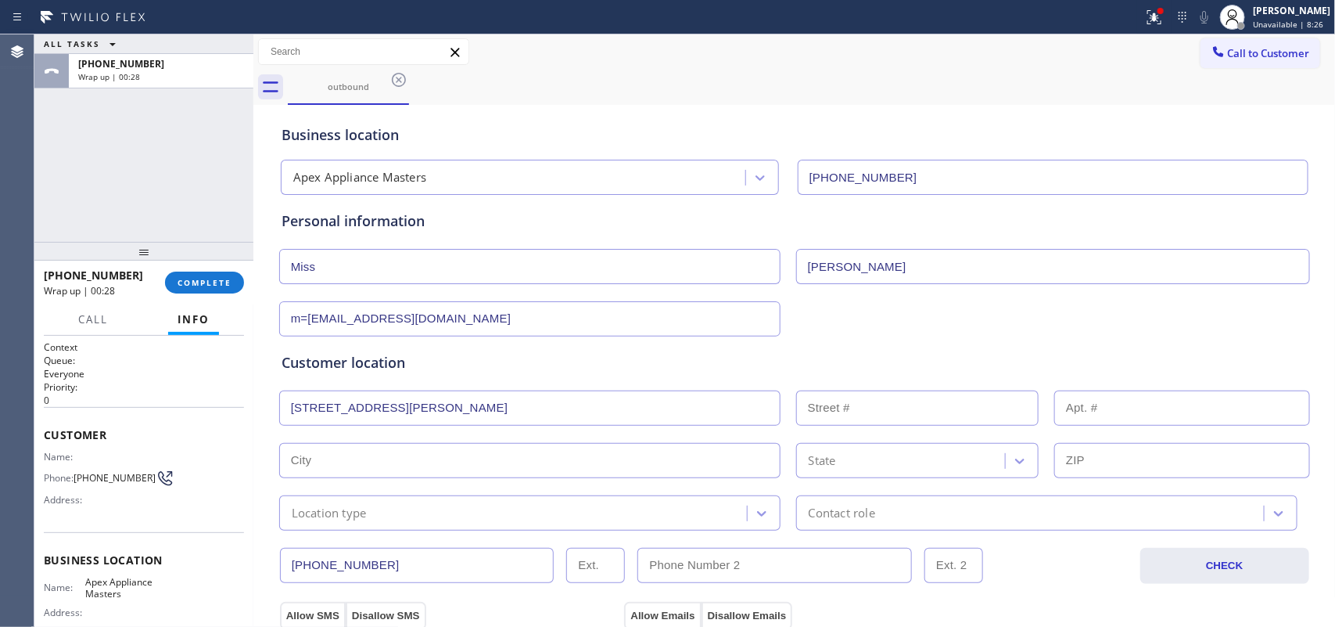
type input "11691"
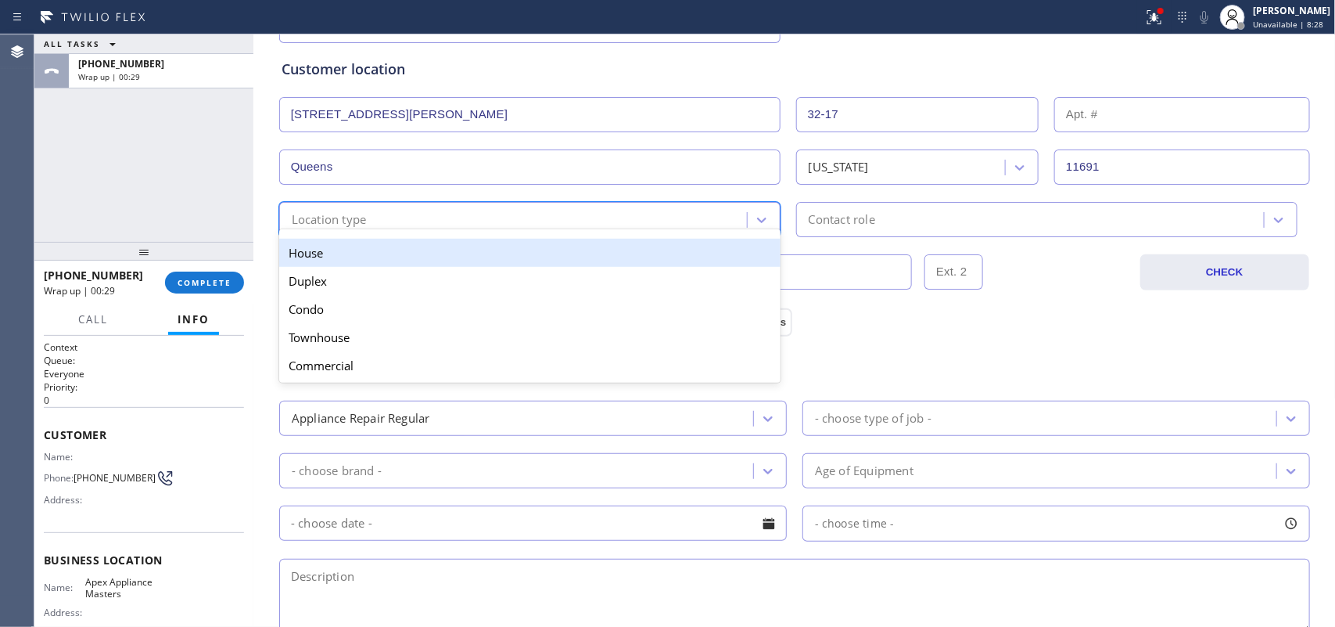
click at [526, 219] on div "Location type" at bounding box center [515, 219] width 463 height 27
click at [537, 253] on div "House" at bounding box center [529, 253] width 501 height 28
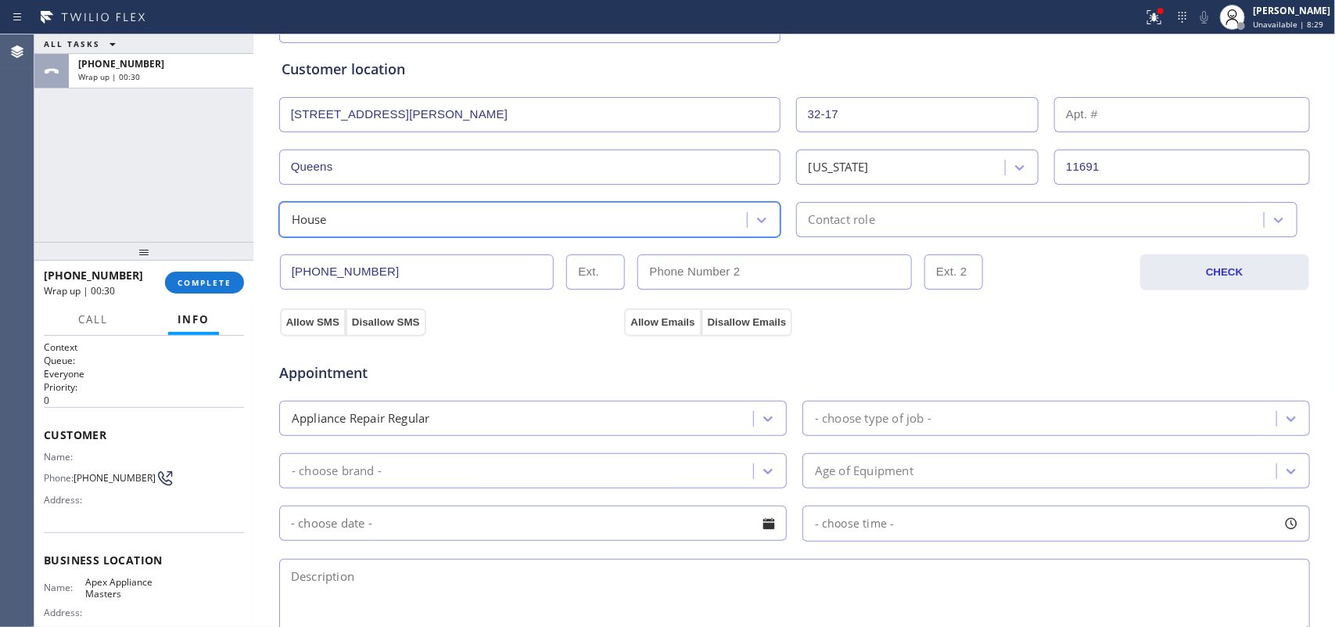
click at [815, 213] on div "Contact role" at bounding box center [842, 219] width 66 height 18
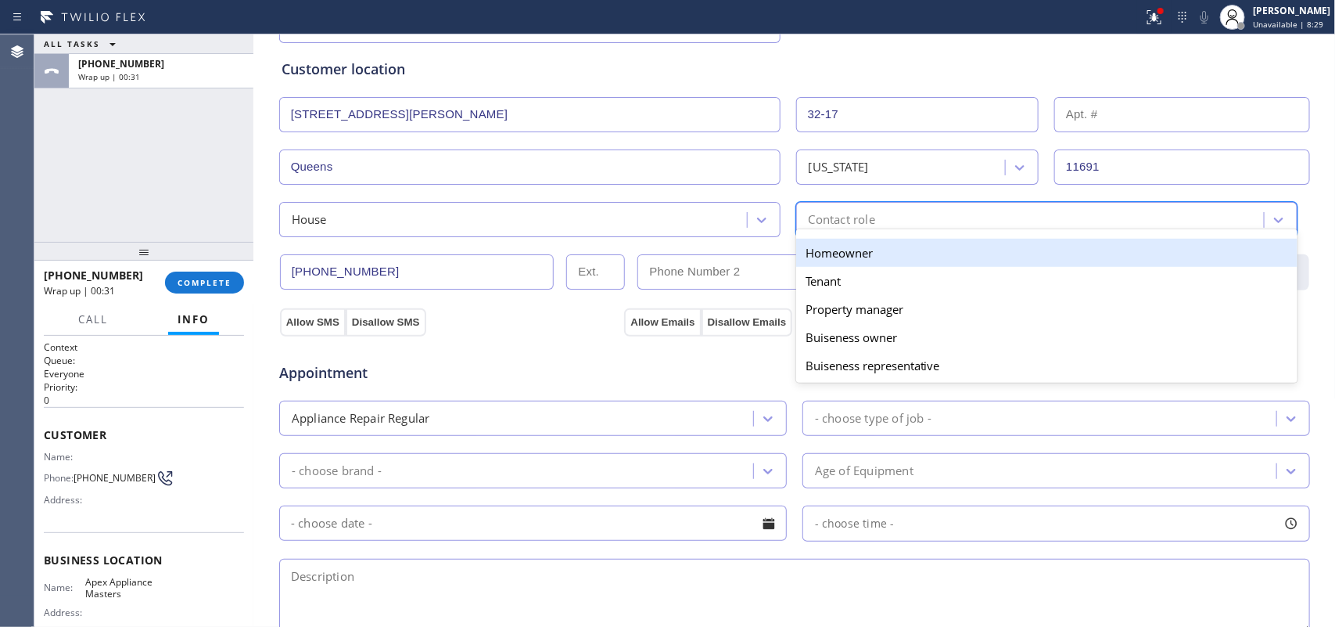
click at [826, 253] on div "Homeowner" at bounding box center [1046, 253] width 501 height 28
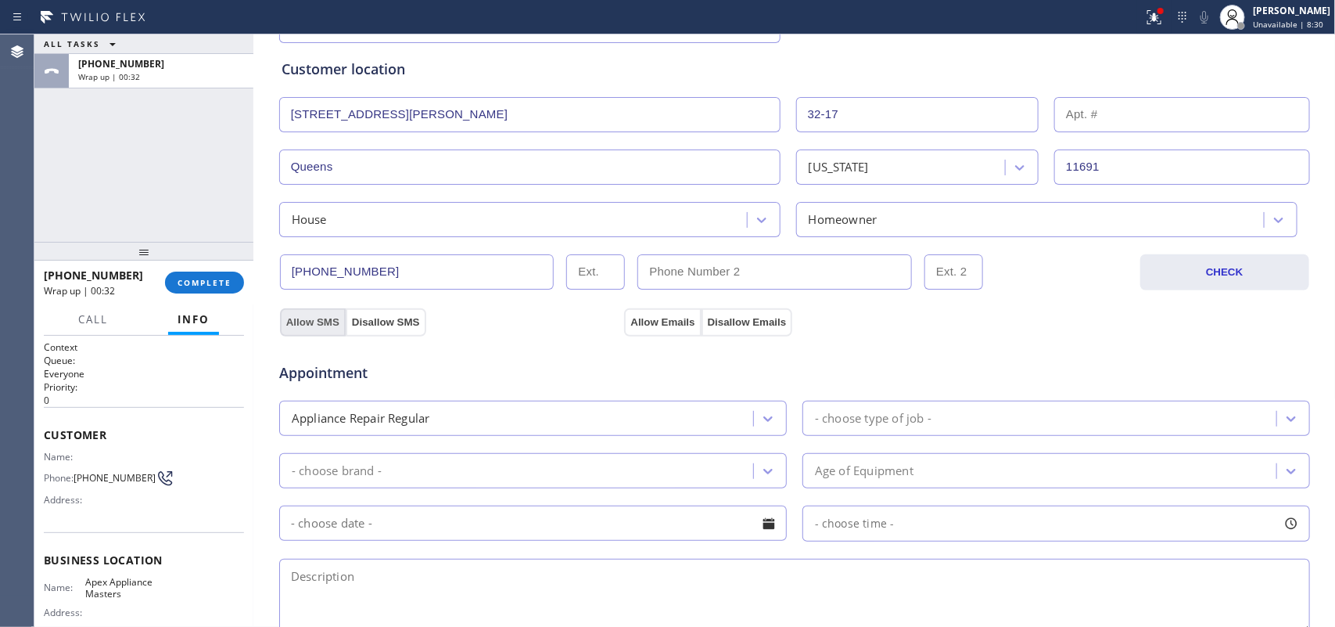
click at [303, 321] on button "Allow SMS" at bounding box center [313, 322] width 66 height 28
click at [635, 318] on button "Allow Emails" at bounding box center [662, 322] width 77 height 28
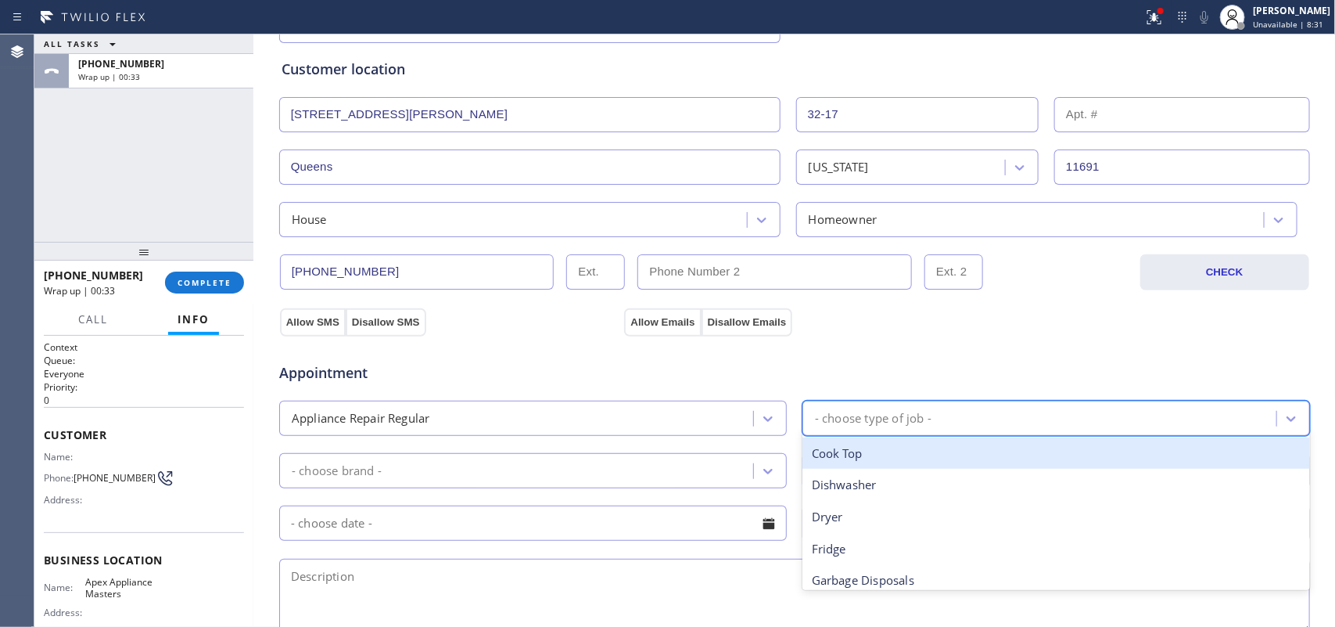
click at [905, 424] on div "- choose type of job -" at bounding box center [873, 418] width 117 height 18
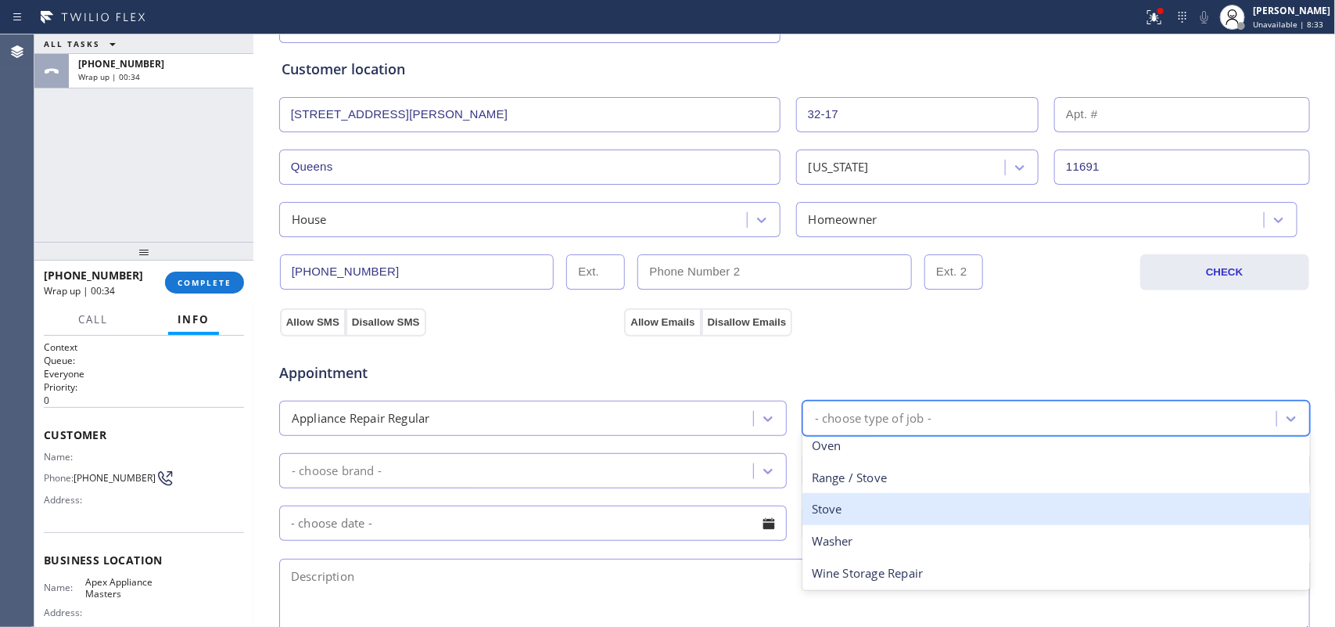
scroll to position [0, 0]
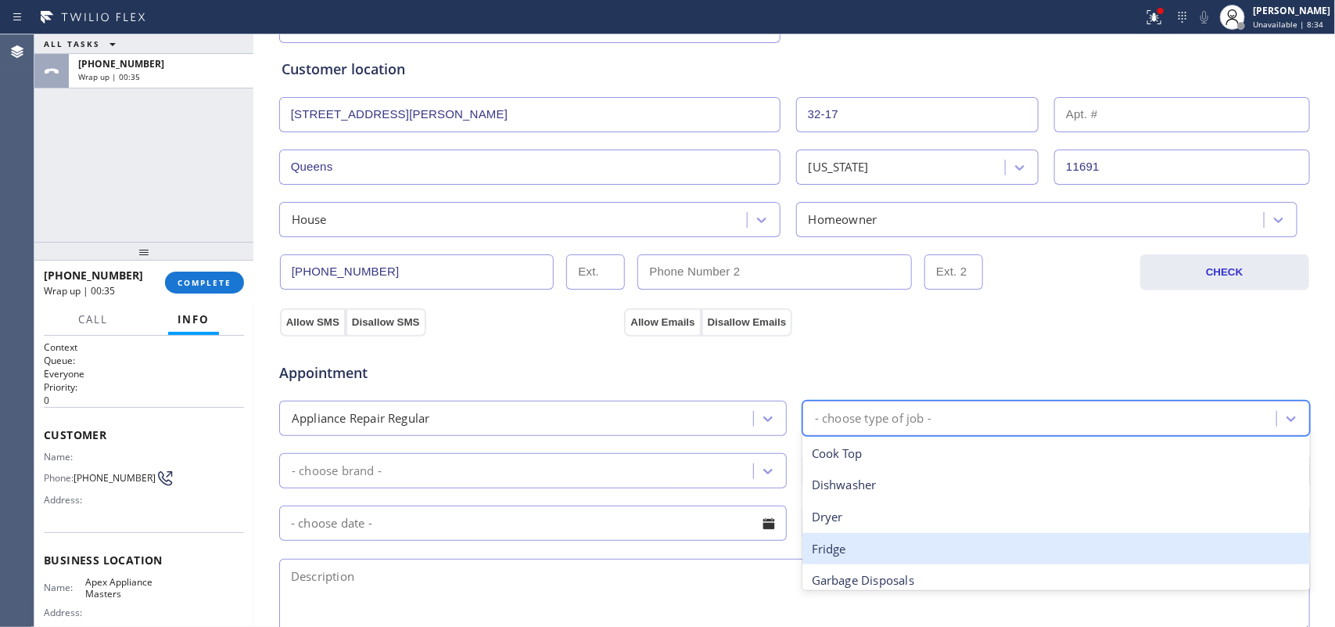
click at [871, 501] on div "Fridge" at bounding box center [1057, 549] width 508 height 32
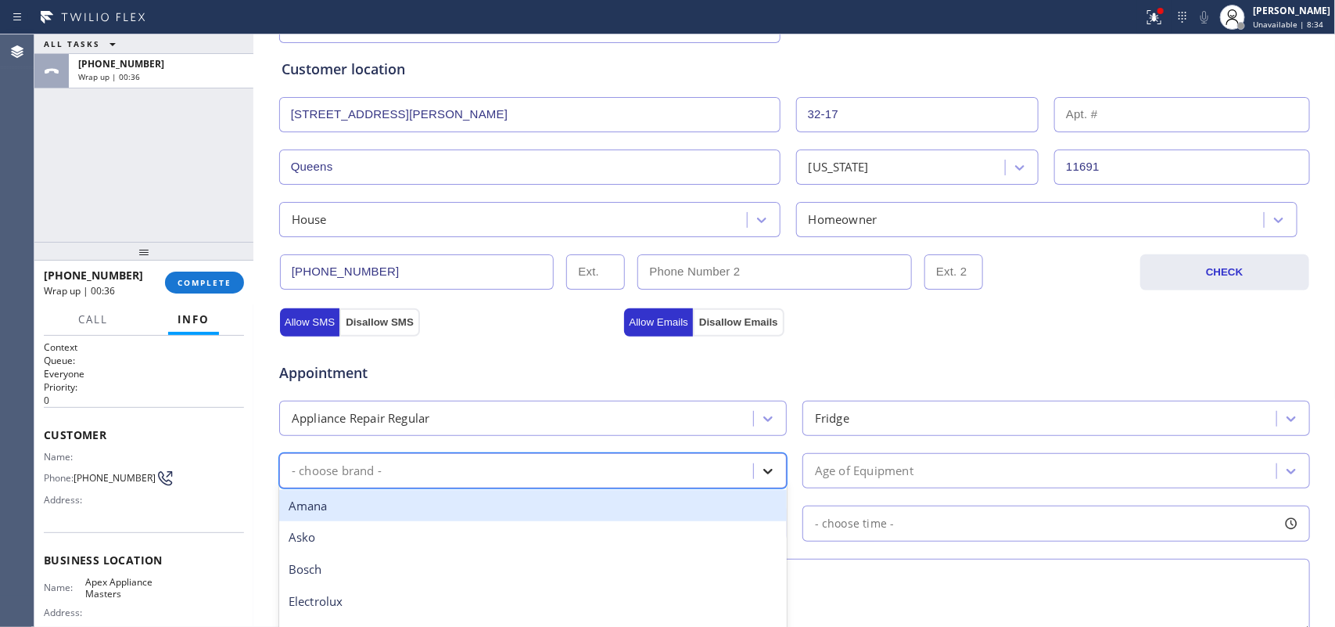
click at [764, 473] on icon at bounding box center [768, 471] width 16 height 16
type input "sa"
click at [648, 501] on div "Samsung" at bounding box center [533, 506] width 508 height 32
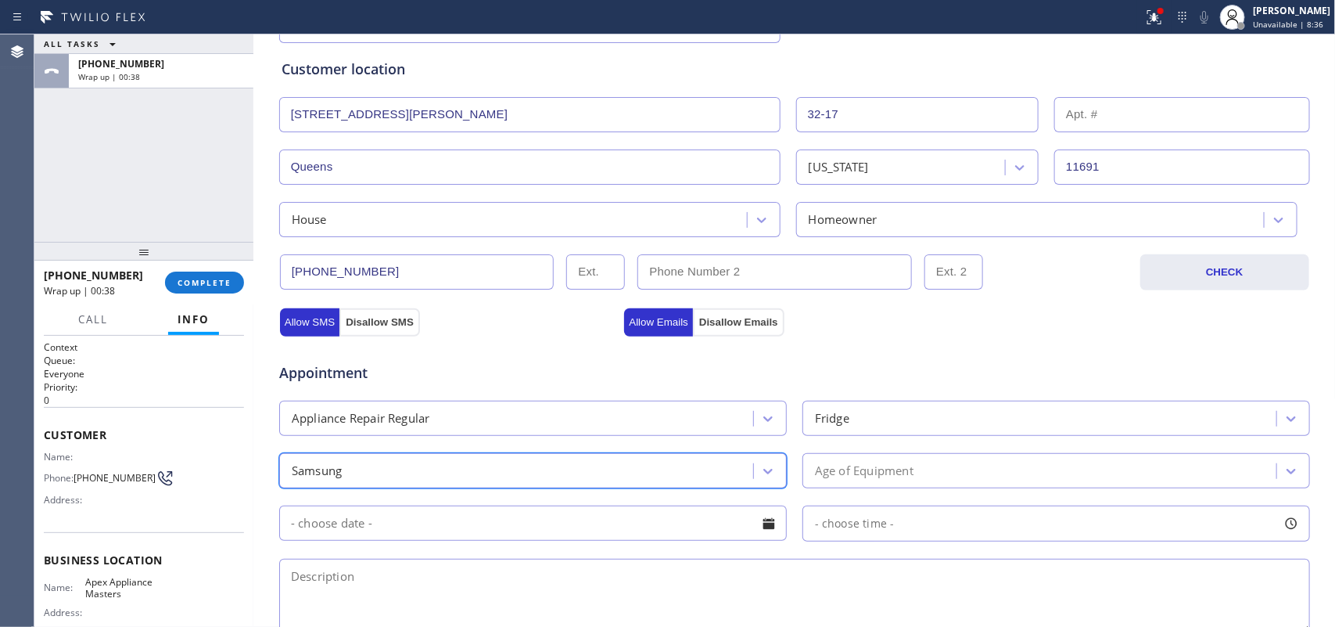
scroll to position [489, 0]
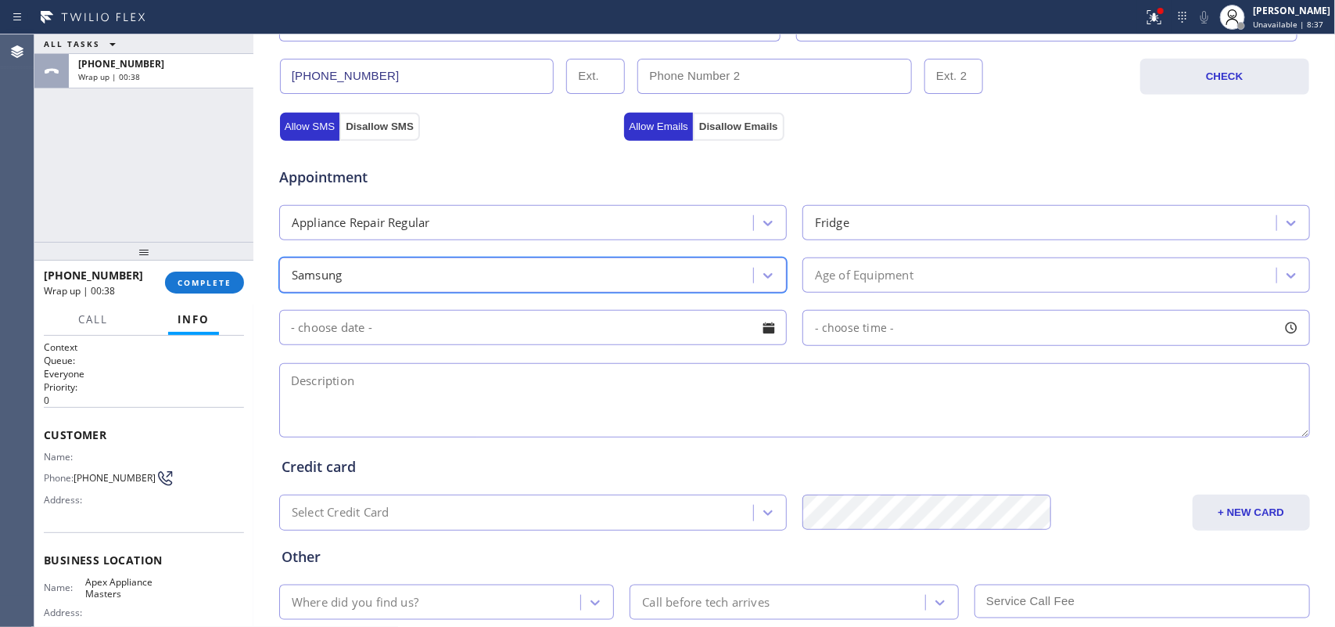
click at [936, 276] on div "Age of Equipment" at bounding box center [1041, 274] width 469 height 27
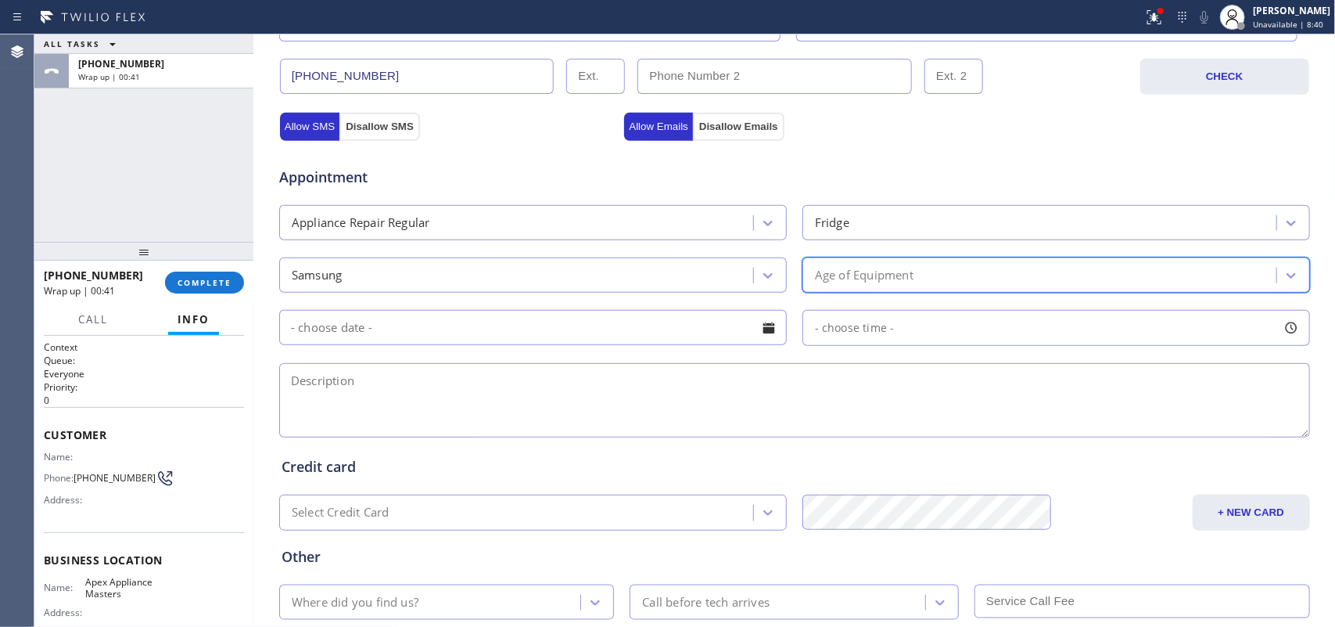
drag, startPoint x: 233, startPoint y: 189, endPoint x: 242, endPoint y: 189, distance: 9.4
click at [233, 189] on div "ALL TASKS ALL TASKS ACTIVE TASKS TASKS IN WRAP UP [PHONE_NUMBER] Wrap up | 00:41" at bounding box center [143, 137] width 219 height 207
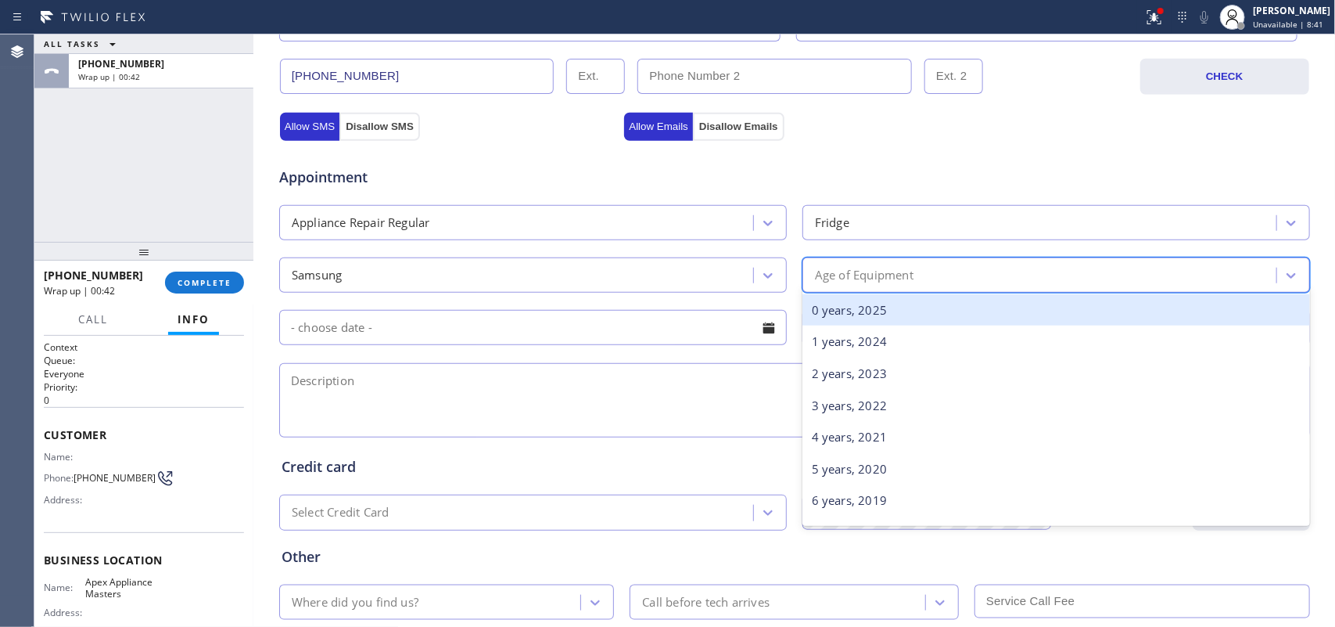
click at [936, 272] on div "Age of Equipment" at bounding box center [1041, 274] width 469 height 27
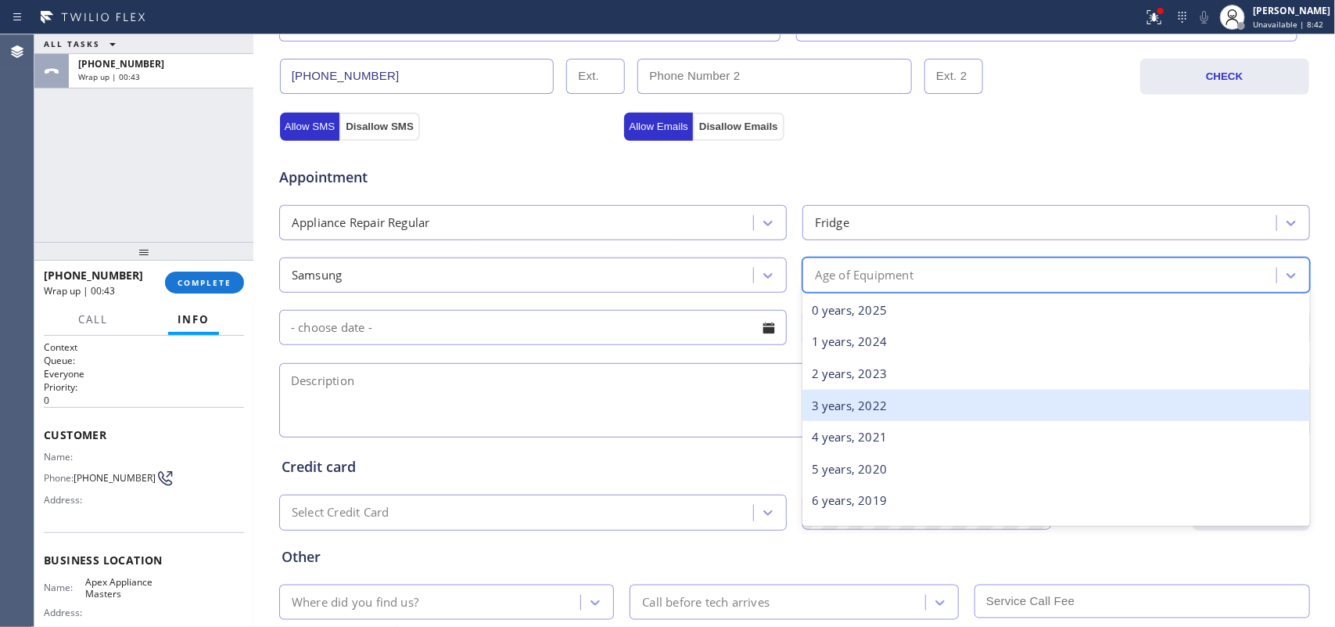
click at [864, 399] on div "3 years, 2022" at bounding box center [1057, 406] width 508 height 32
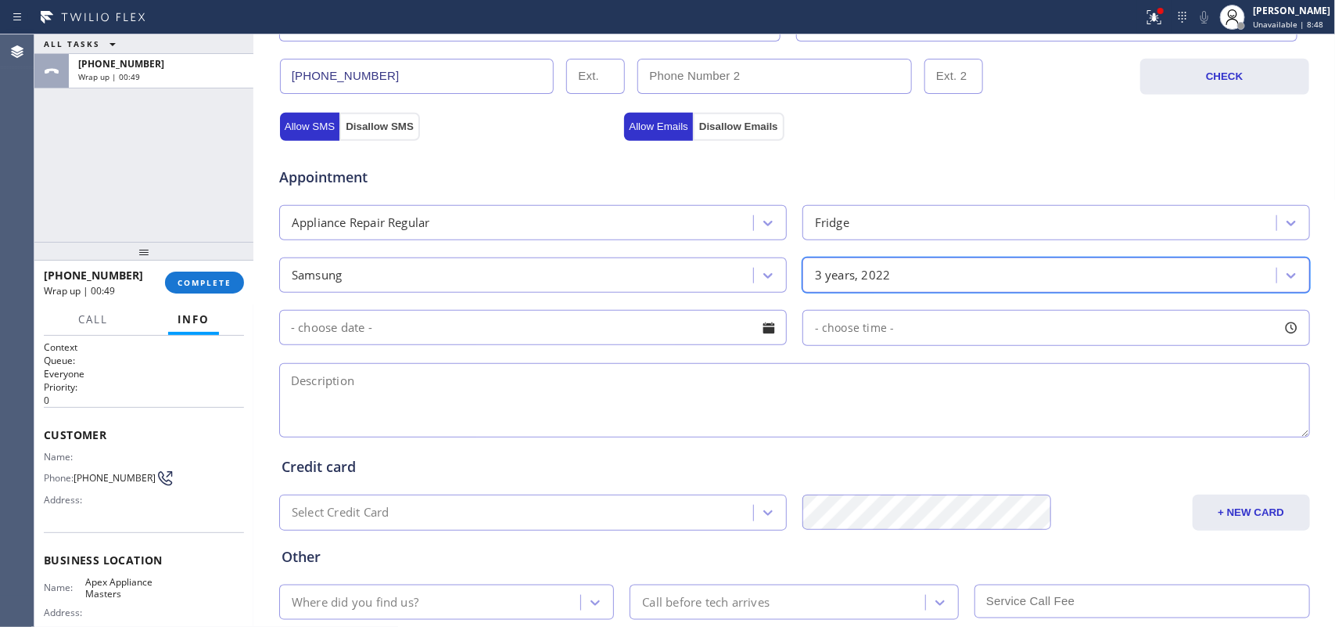
click at [325, 404] on textarea at bounding box center [794, 400] width 1031 height 74
paste textarea "Samsung FS French Door Fridge/[DEMOGRAPHIC_DATA]/ freezer part is not cooling/ …"
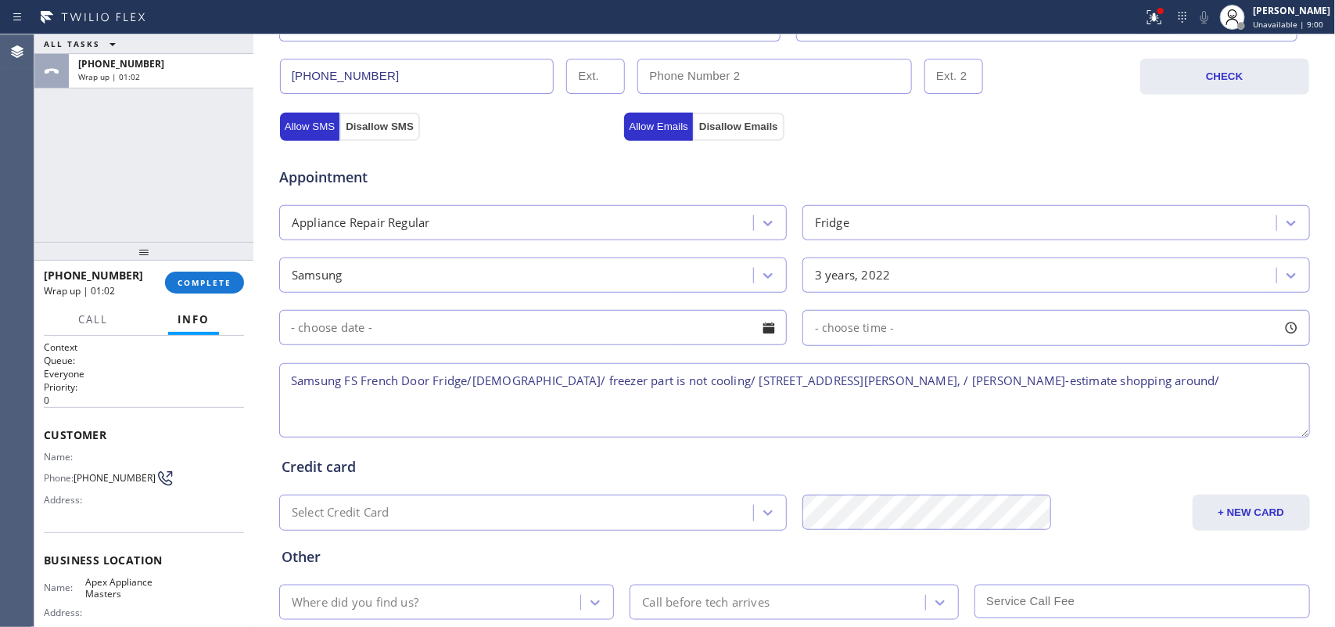
scroll to position [588, 0]
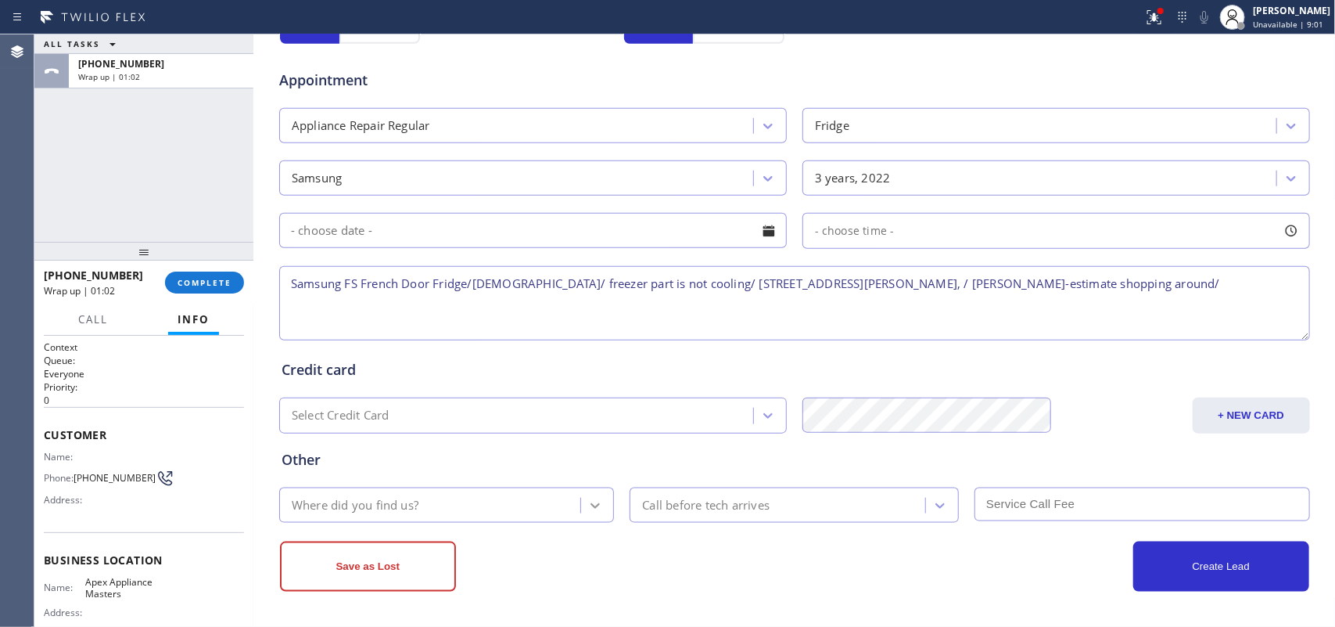
type textarea "Samsung FS French Door Fridge/[DEMOGRAPHIC_DATA]/ freezer part is not cooling/ …"
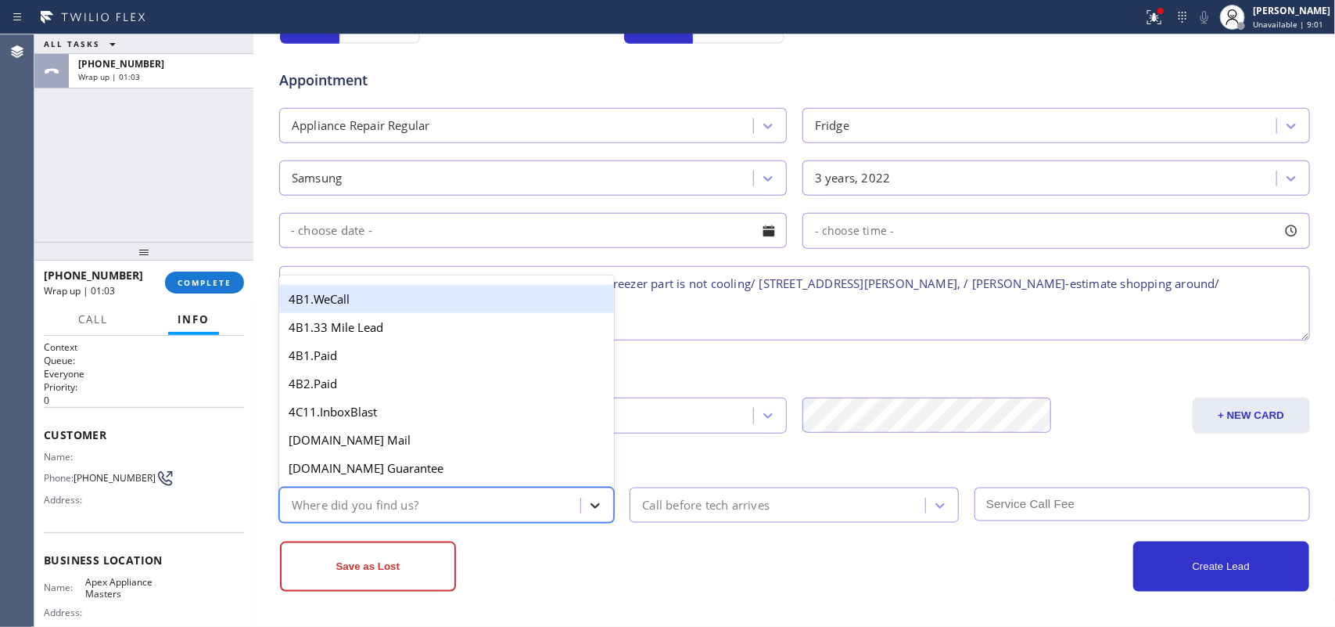
click at [587, 501] on icon at bounding box center [595, 505] width 16 height 16
type input "g"
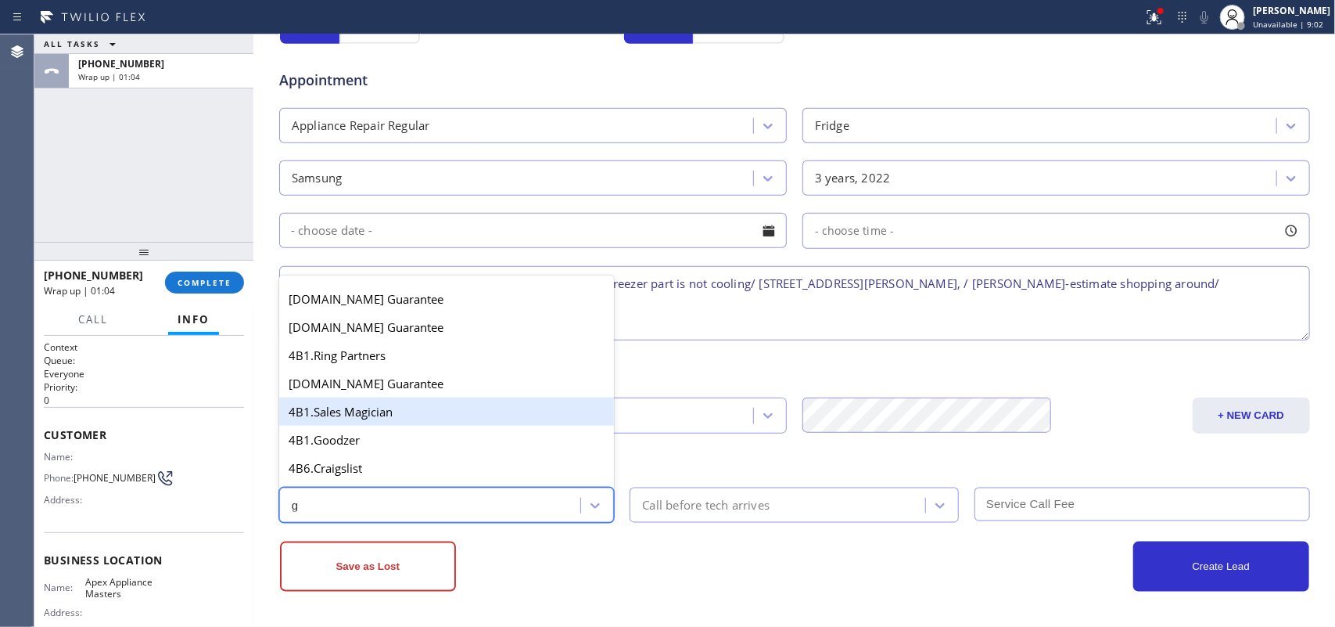
scroll to position [295, 0]
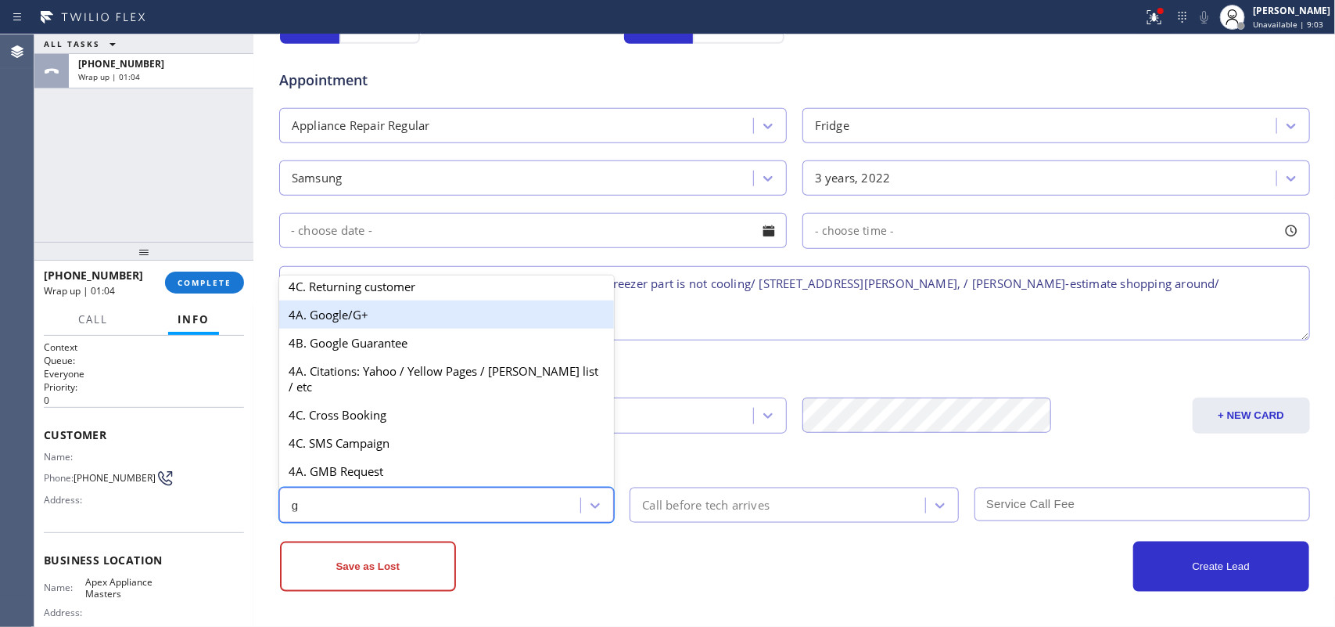
click at [421, 329] on div "4A. Google/G+" at bounding box center [447, 314] width 336 height 28
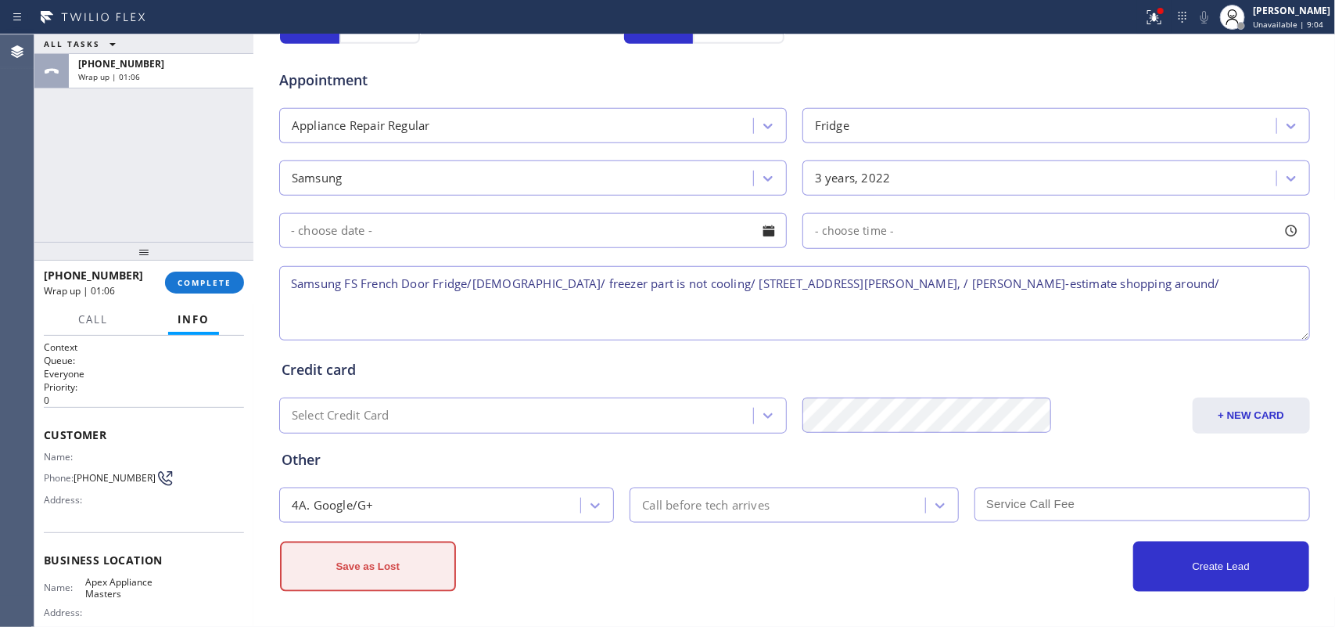
click at [419, 501] on button "Save as Lost" at bounding box center [368, 566] width 176 height 50
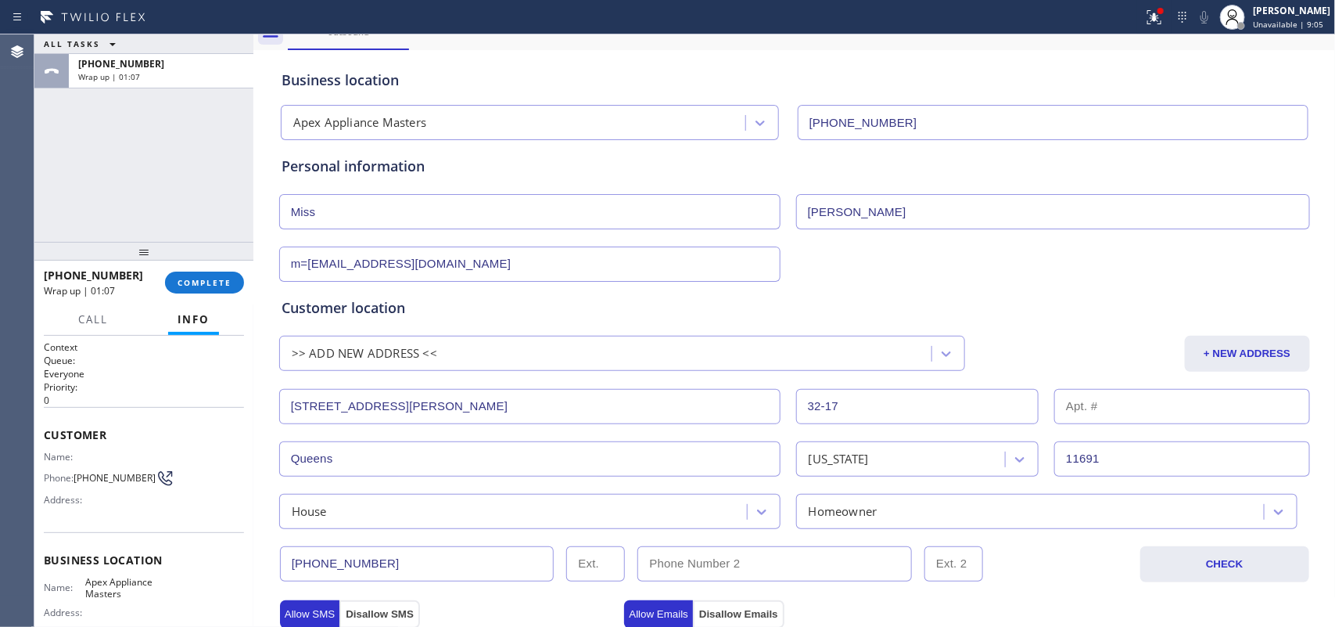
scroll to position [0, 0]
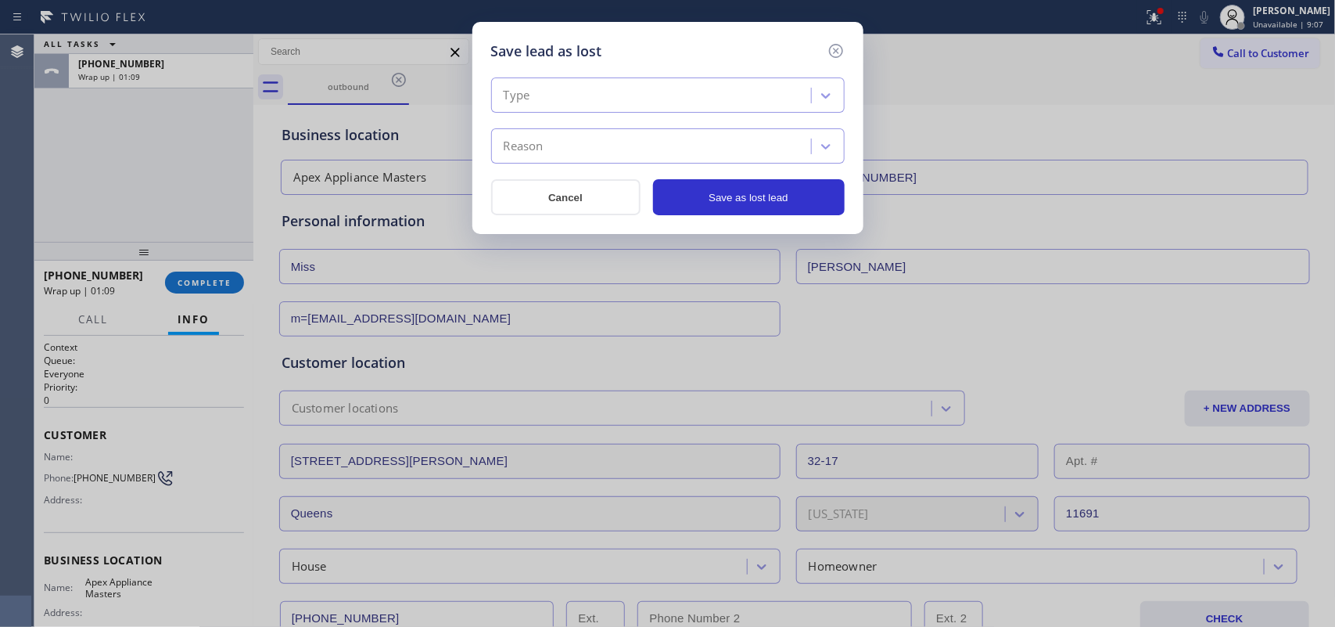
click at [678, 98] on div "Type" at bounding box center [653, 95] width 315 height 27
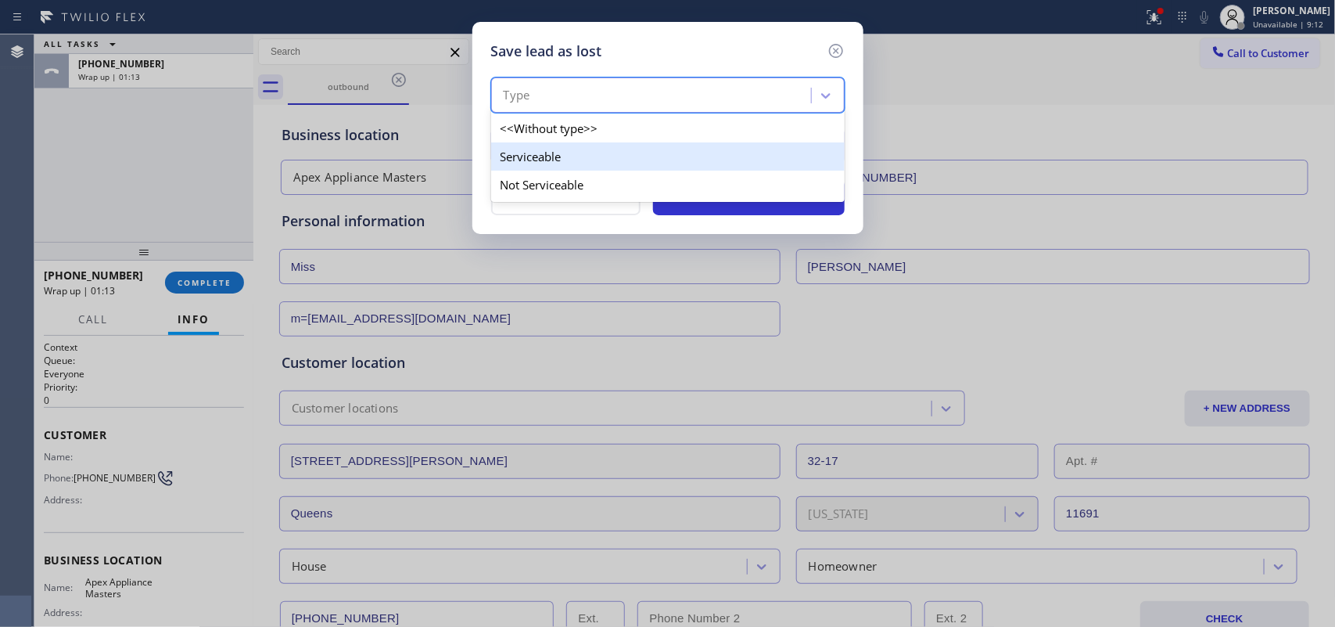
click at [670, 157] on div "Serviceable" at bounding box center [668, 156] width 354 height 28
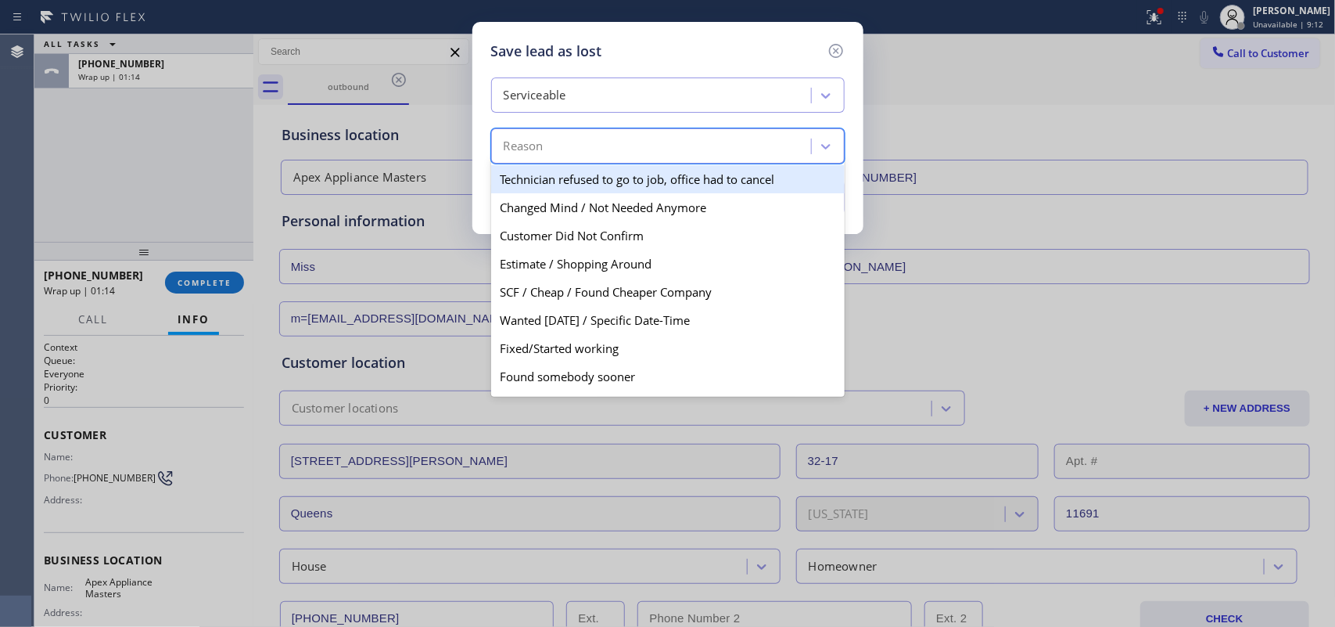
click at [671, 156] on div "Reason" at bounding box center [653, 146] width 315 height 27
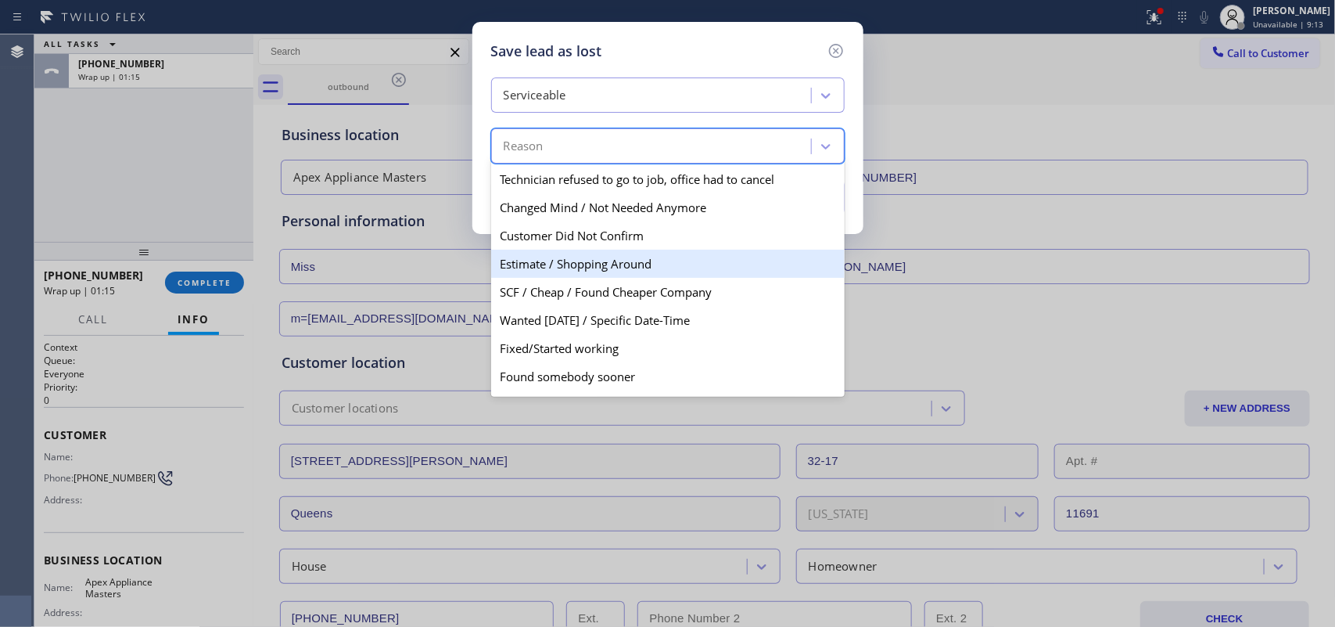
click at [674, 266] on div "Estimate / Shopping Around" at bounding box center [668, 264] width 354 height 28
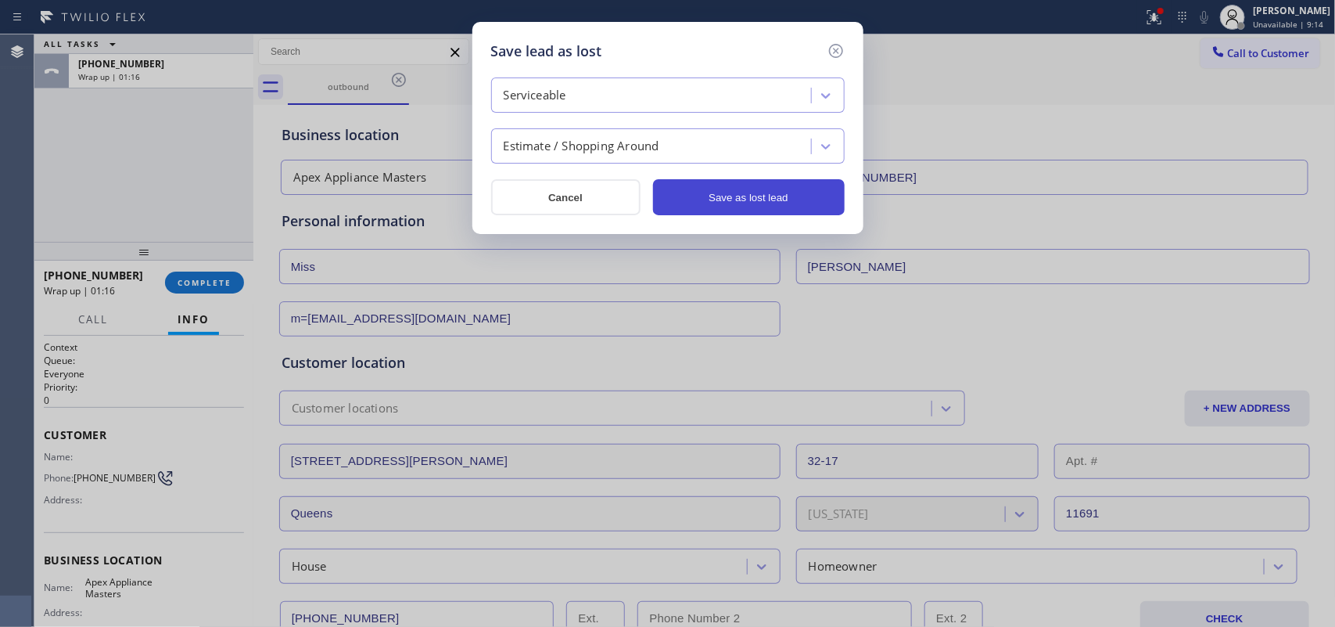
click at [727, 189] on button "Save as lost lead" at bounding box center [749, 197] width 192 height 36
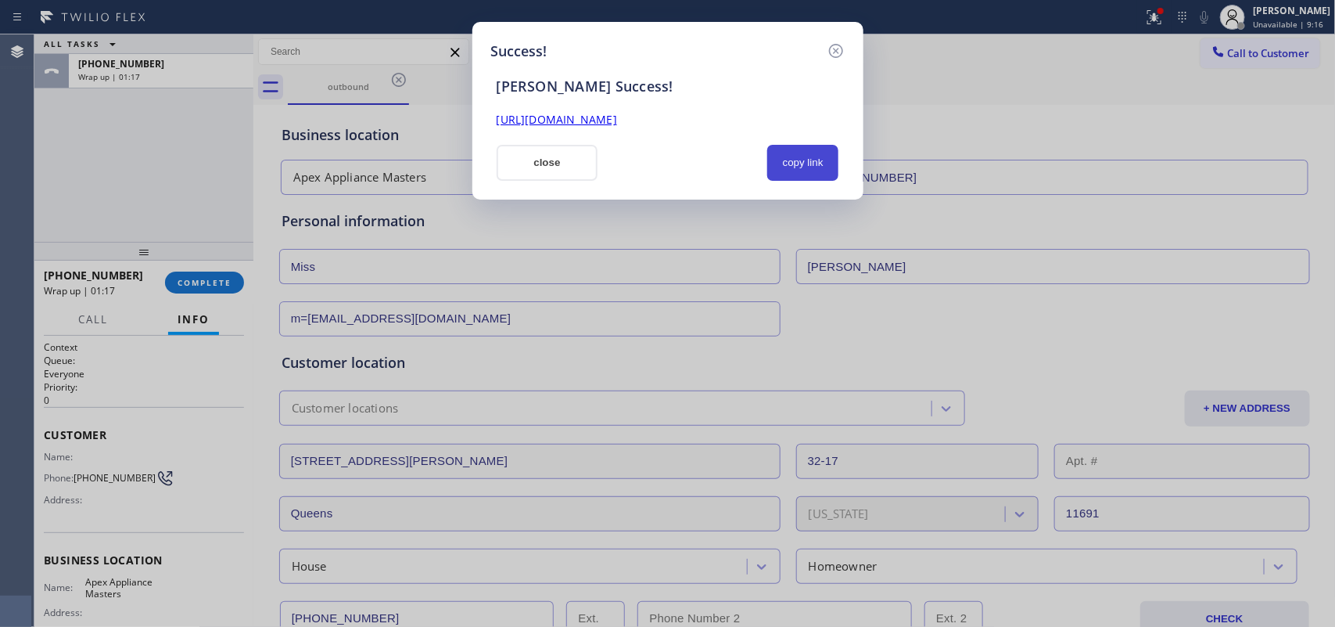
click at [785, 157] on button "copy link" at bounding box center [803, 163] width 72 height 36
click at [617, 124] on link "[URL][DOMAIN_NAME]" at bounding box center [557, 119] width 120 height 15
click at [548, 171] on button "close" at bounding box center [548, 163] width 102 height 36
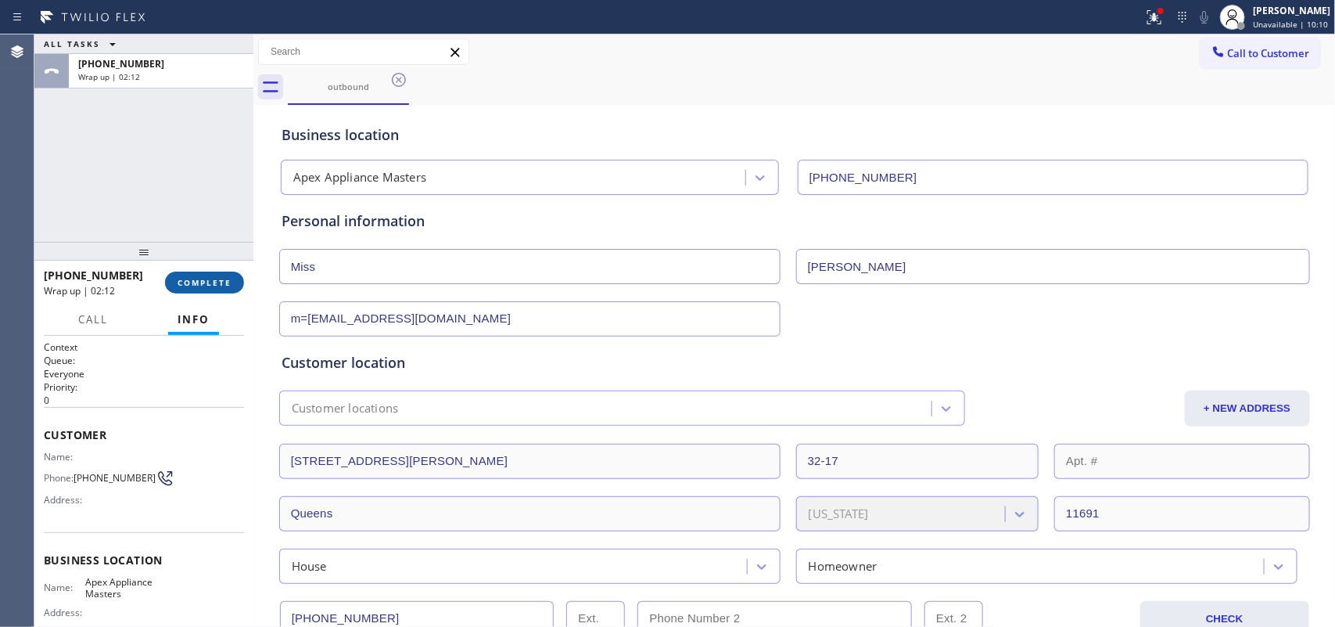
click at [220, 282] on span "COMPLETE" at bounding box center [205, 282] width 54 height 11
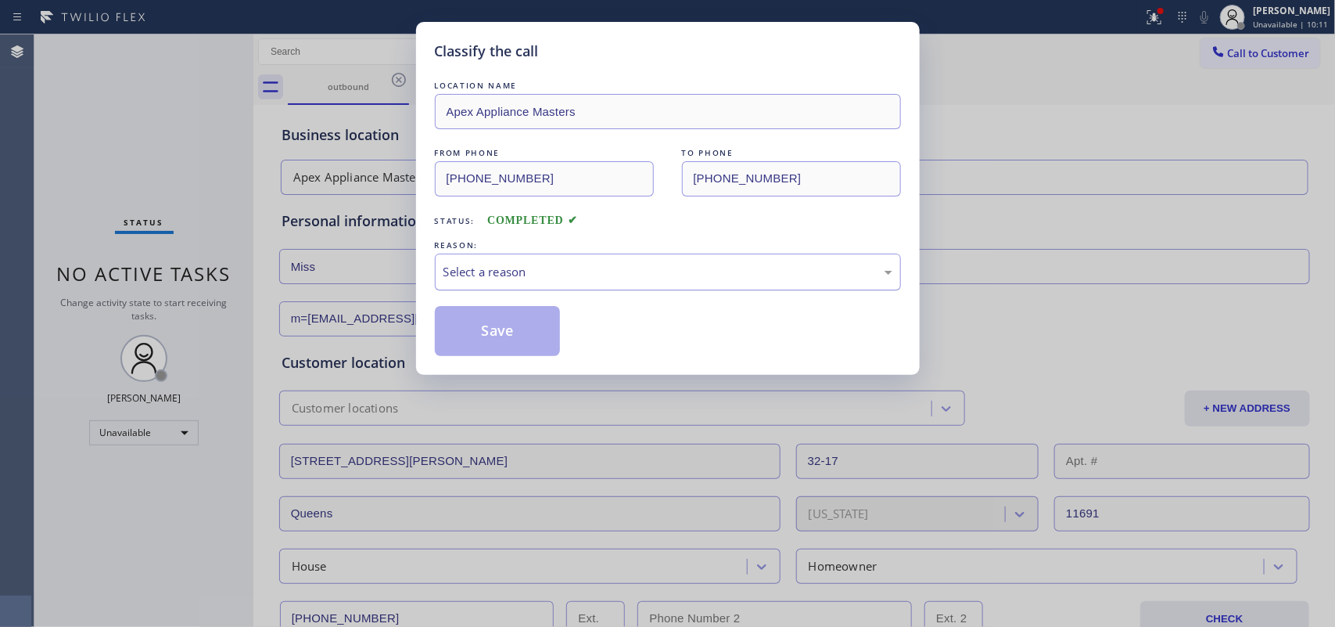
click at [454, 278] on div "Select a reason" at bounding box center [668, 272] width 449 height 18
drag, startPoint x: 505, startPoint y: 307, endPoint x: 901, endPoint y: 240, distance: 402.2
click at [508, 307] on button "Save" at bounding box center [498, 331] width 126 height 50
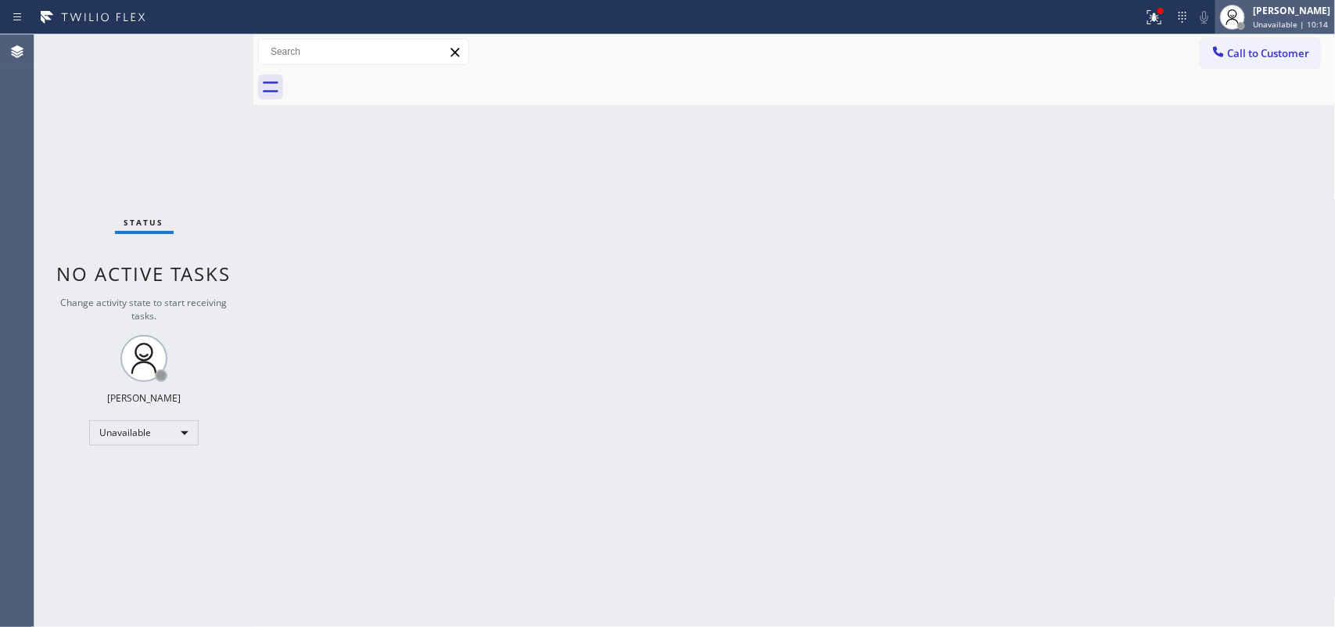
click at [1068, 20] on span "Unavailable | 10:14" at bounding box center [1290, 24] width 75 height 11
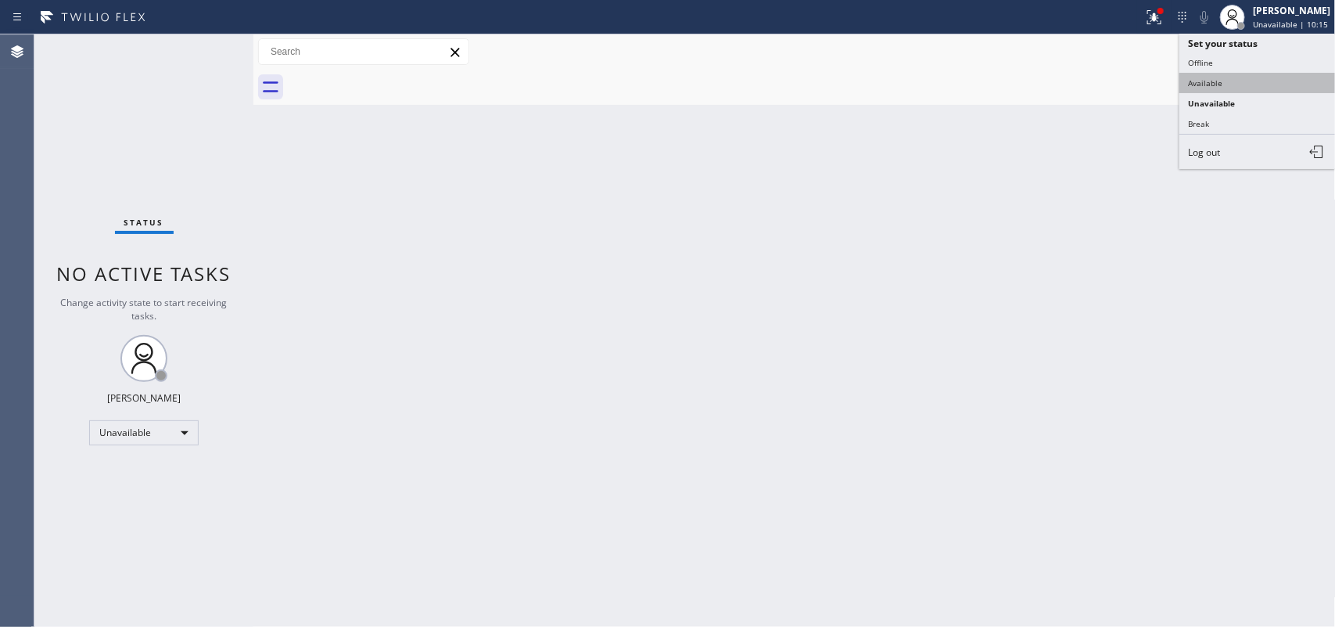
click at [1068, 86] on button "Available" at bounding box center [1258, 83] width 156 height 20
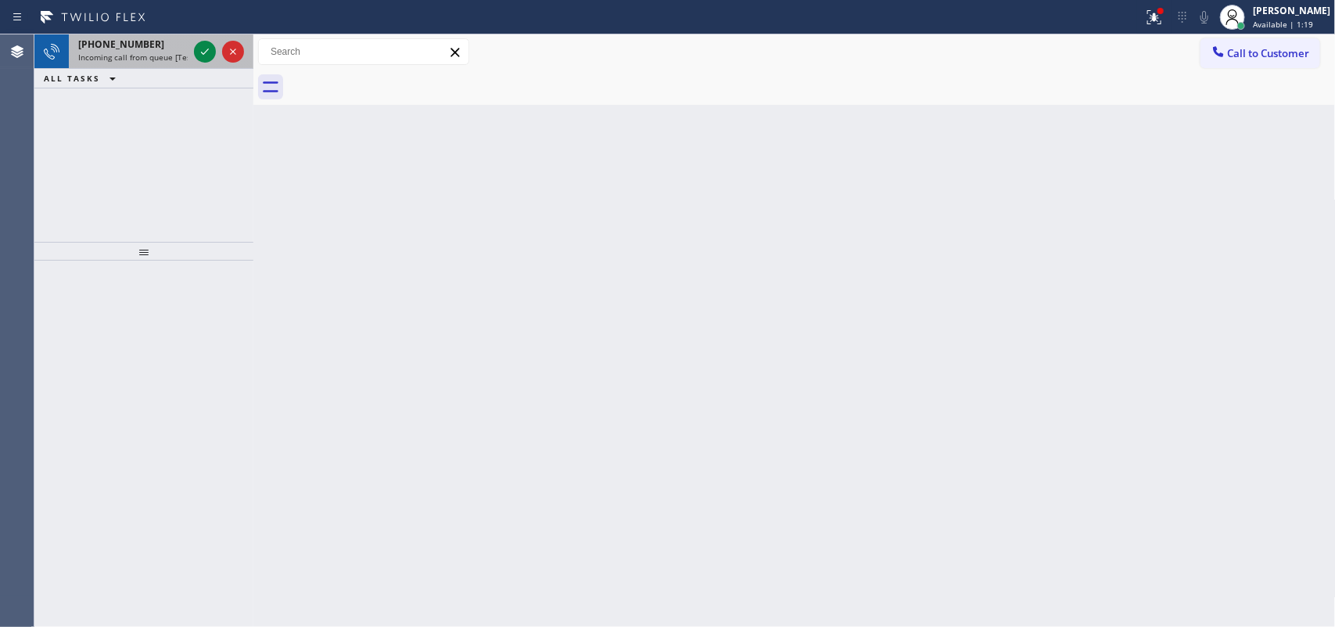
click at [169, 44] on div "[PHONE_NUMBER]" at bounding box center [133, 44] width 110 height 13
click at [149, 41] on div "[PHONE_NUMBER]" at bounding box center [133, 44] width 110 height 13
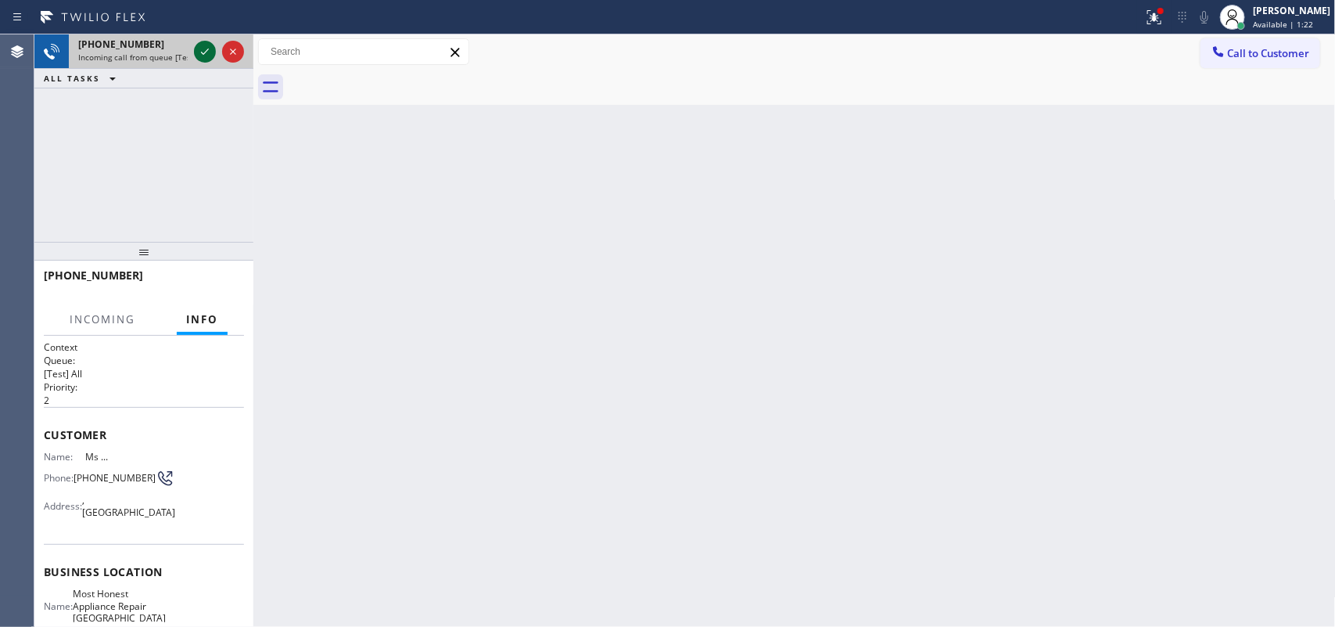
click at [211, 53] on icon at bounding box center [205, 51] width 19 height 19
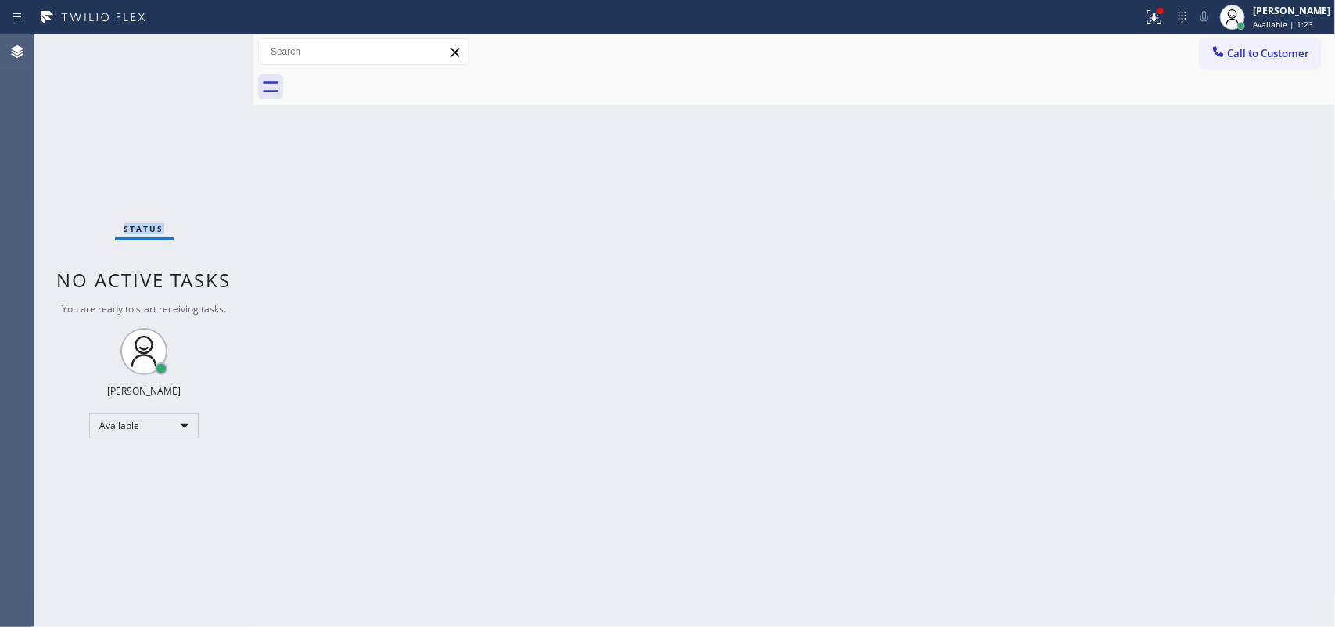
click at [204, 49] on div "Status No active tasks You are ready to start receiving tasks. [PERSON_NAME] Av…" at bounding box center [143, 330] width 219 height 592
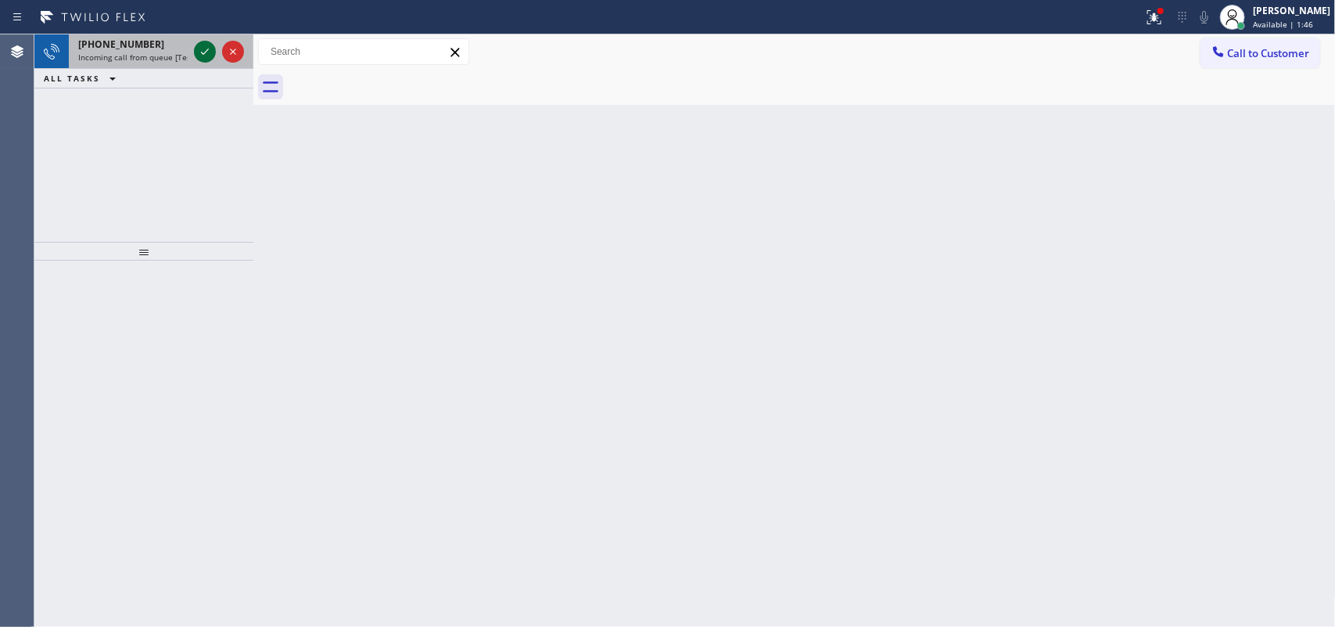
click at [200, 49] on icon at bounding box center [205, 51] width 19 height 19
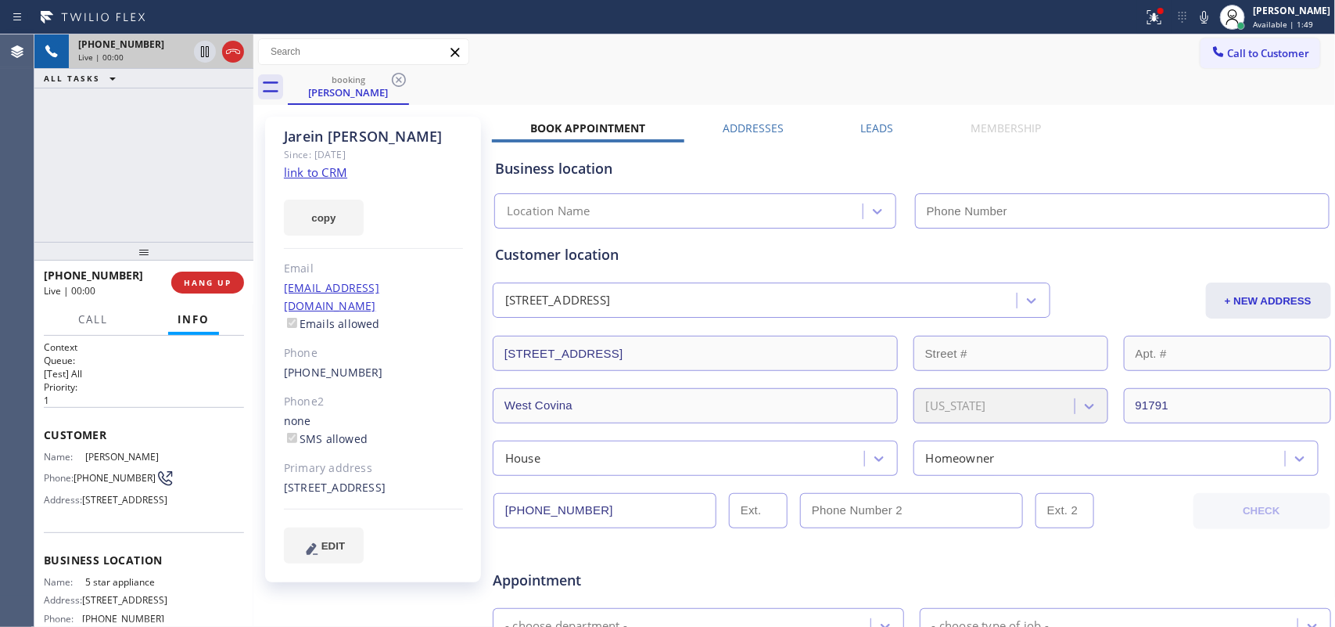
type input "[PHONE_NUMBER]"
click at [326, 167] on link "link to CRM" at bounding box center [315, 172] width 63 height 16
click at [87, 310] on button "Call" at bounding box center [93, 319] width 48 height 31
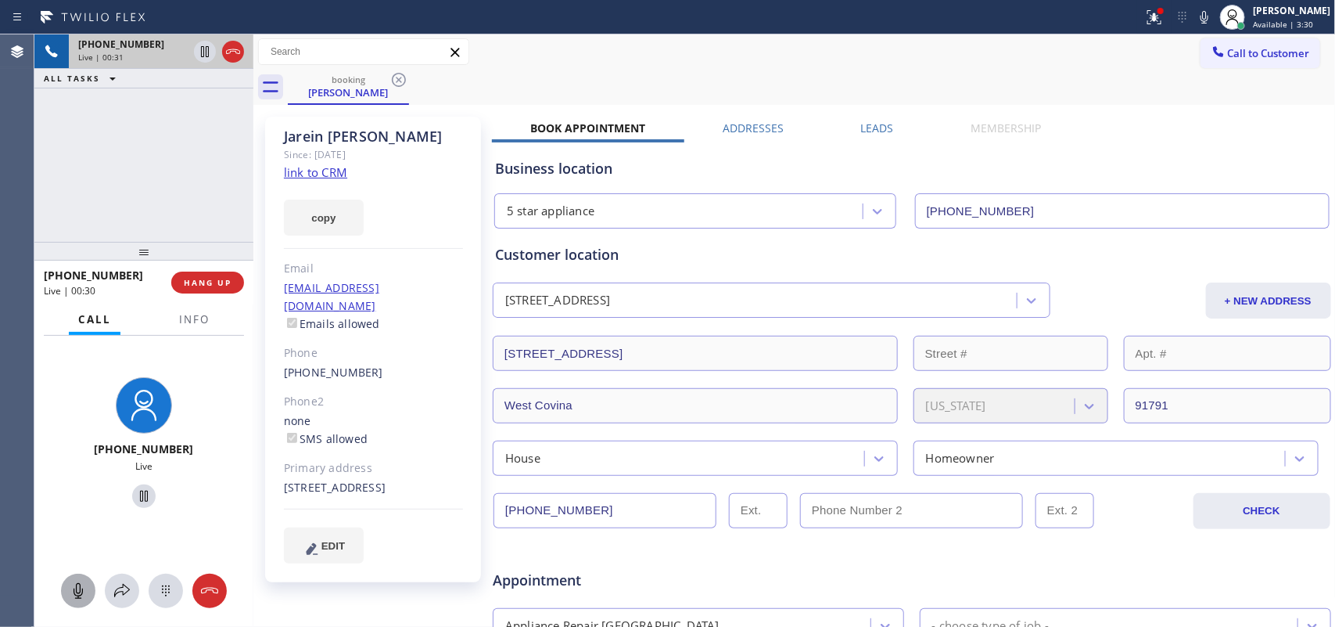
click at [79, 501] on icon at bounding box center [78, 590] width 19 height 19
click at [135, 498] on icon at bounding box center [144, 496] width 19 height 19
click at [80, 501] on icon at bounding box center [78, 590] width 19 height 19
click at [141, 498] on icon at bounding box center [144, 496] width 19 height 19
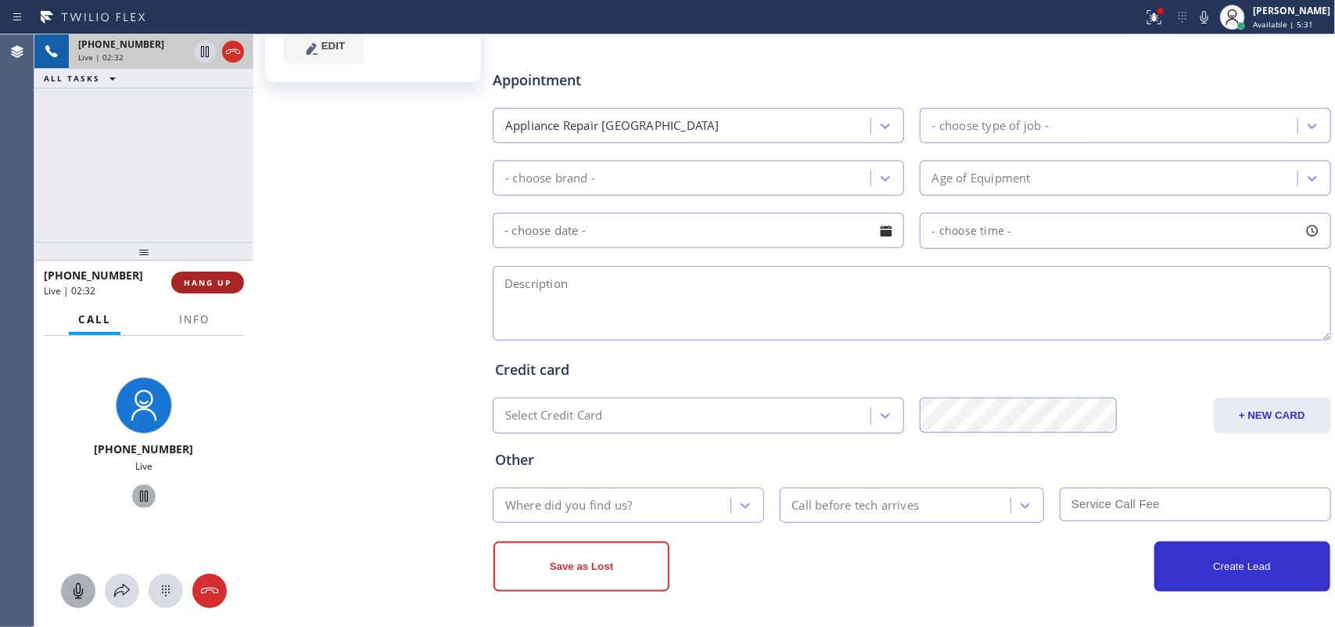
click at [199, 280] on span "HANG UP" at bounding box center [208, 282] width 48 height 11
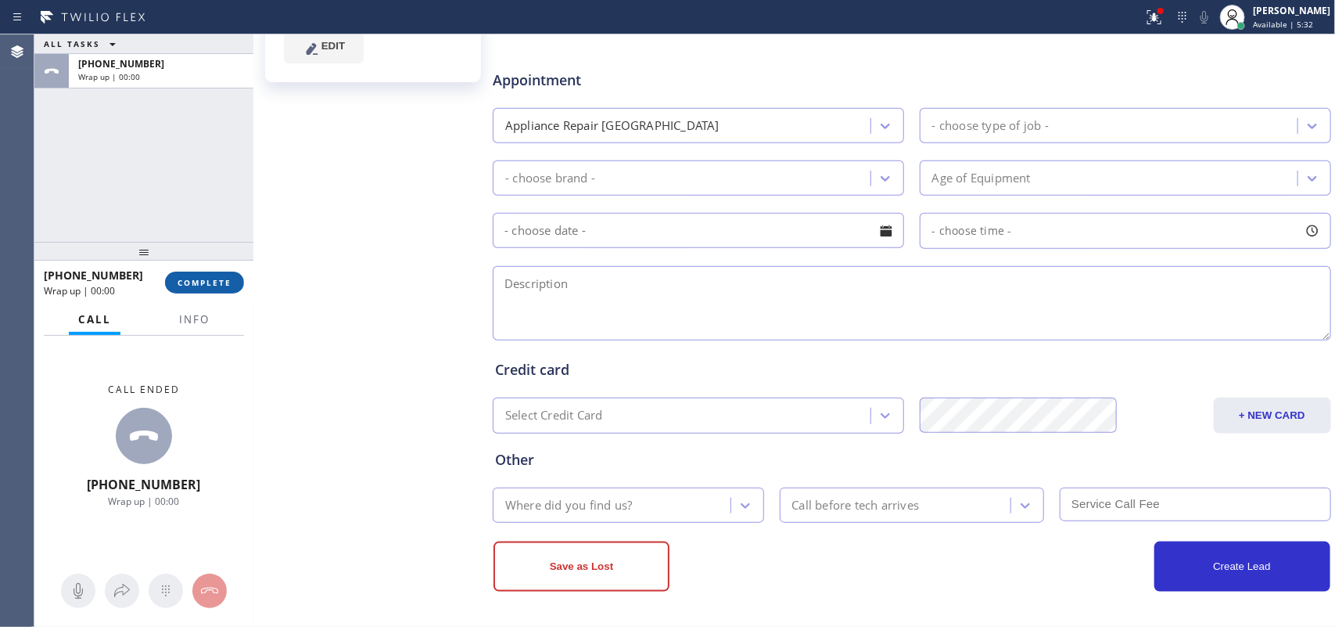
click at [199, 280] on span "COMPLETE" at bounding box center [205, 282] width 54 height 11
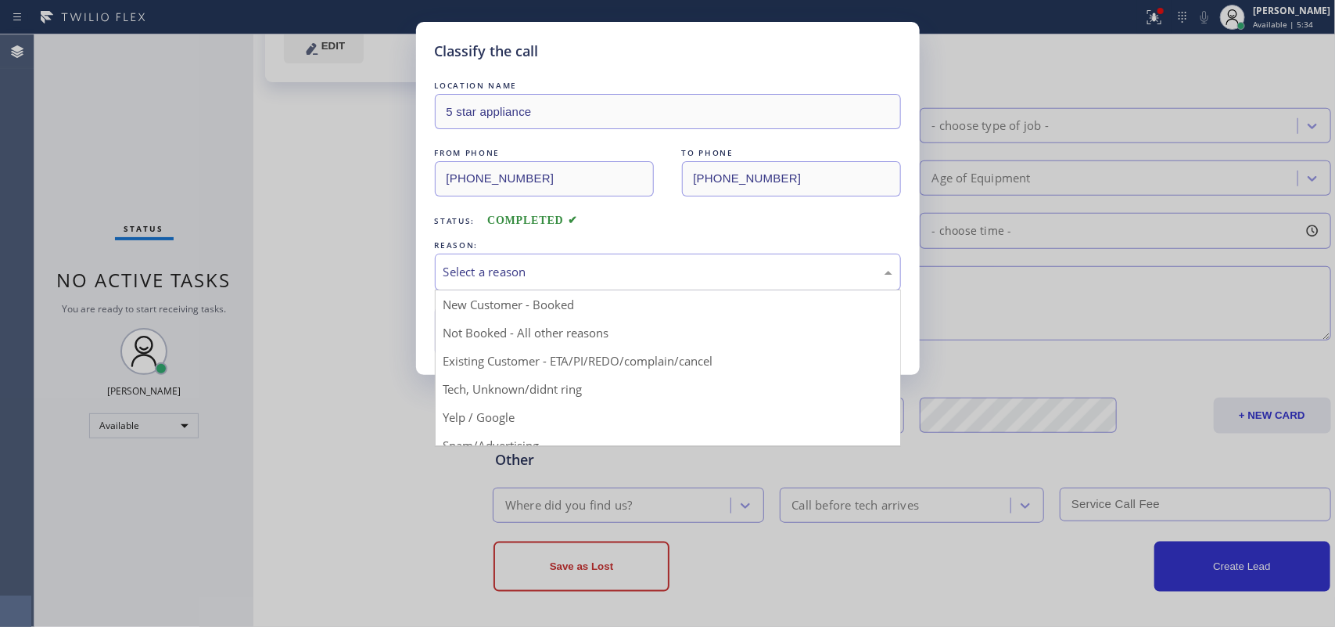
click at [479, 268] on div "Select a reason" at bounding box center [668, 272] width 449 height 18
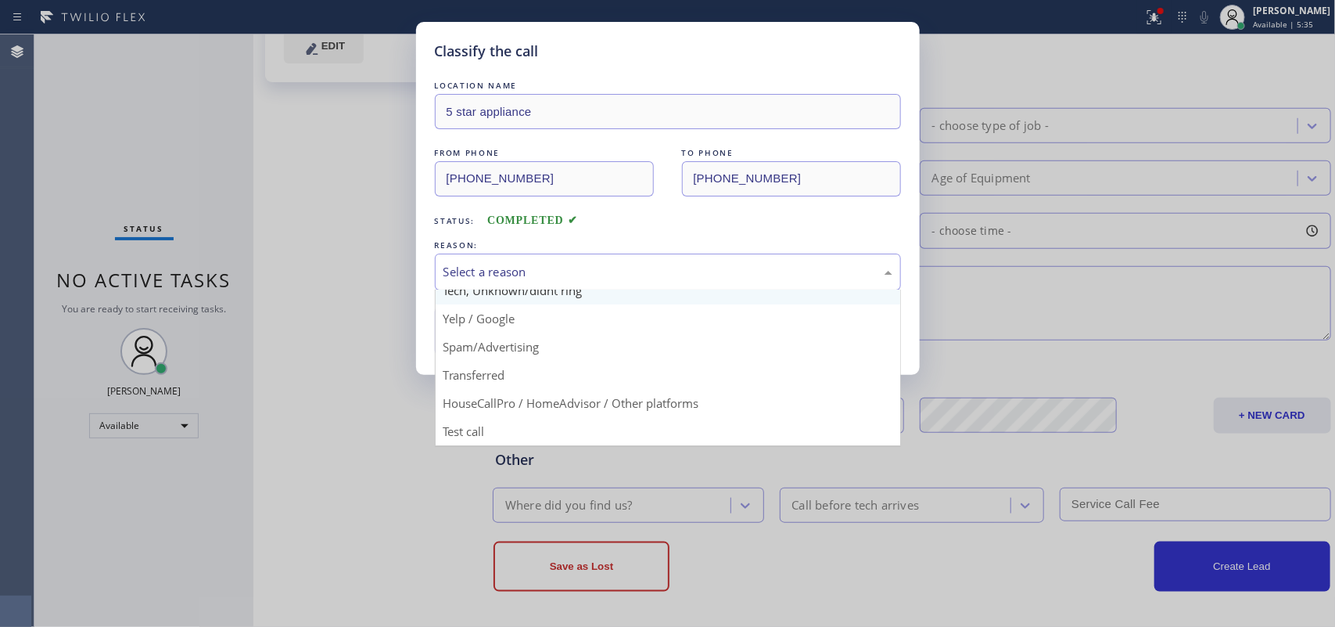
scroll to position [9, 0]
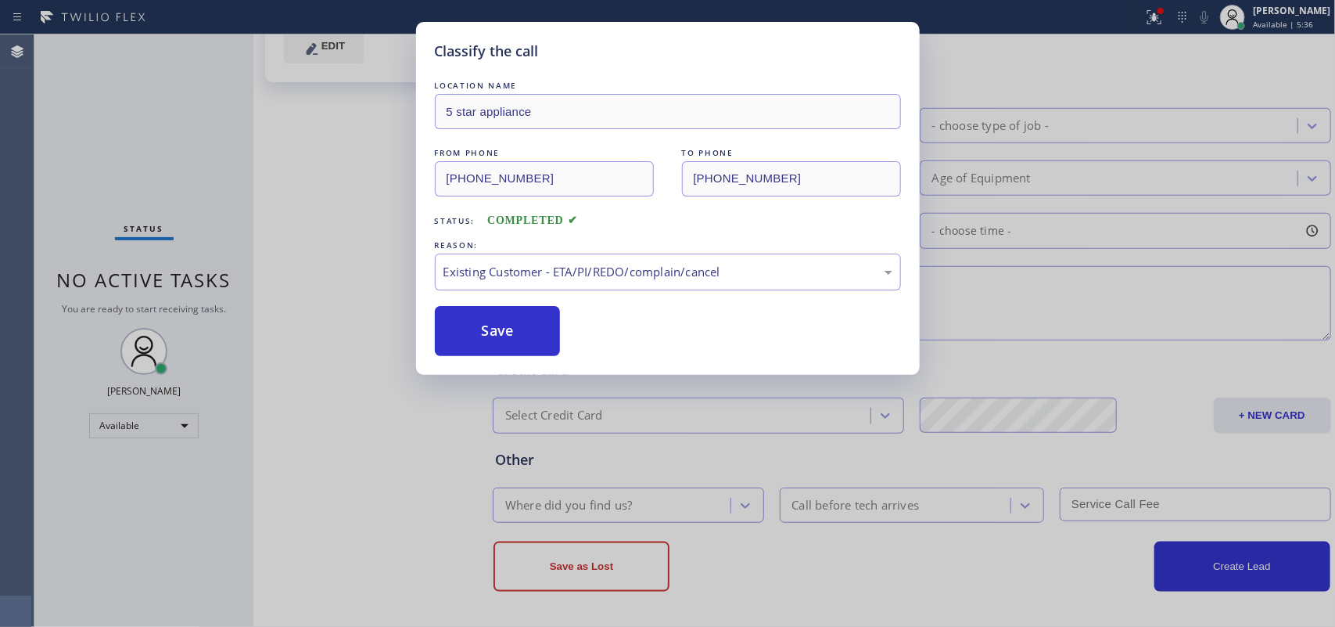
click at [529, 350] on button "Save" at bounding box center [498, 331] width 126 height 50
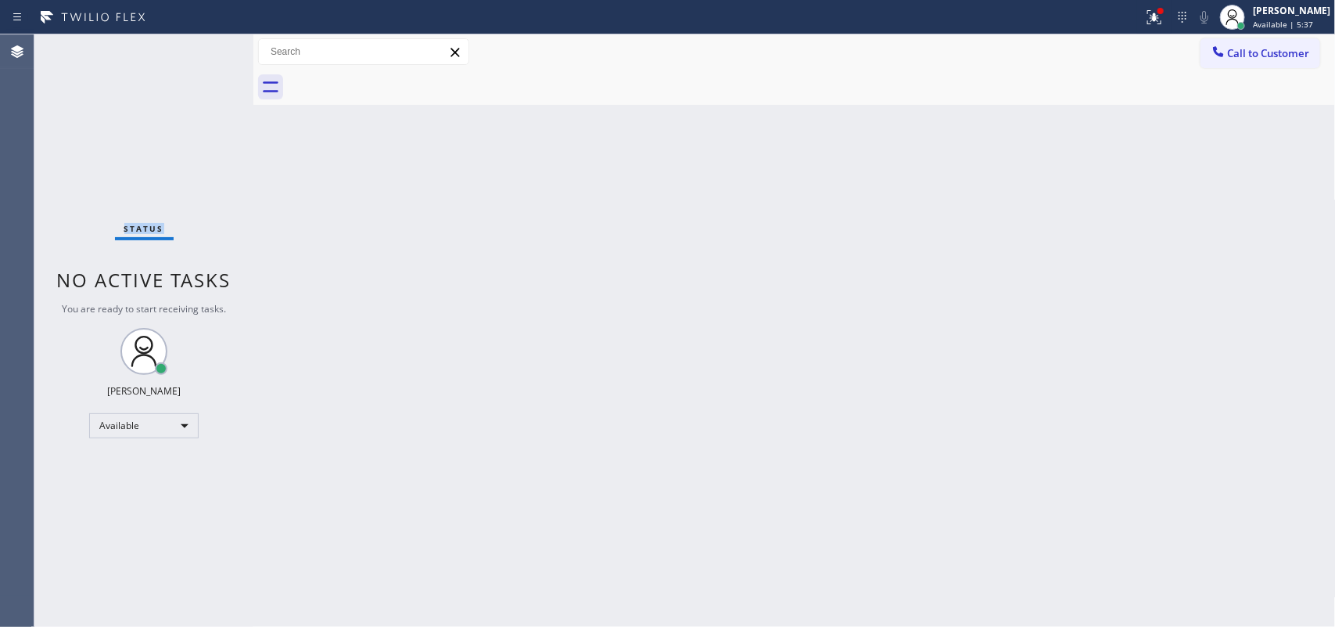
click at [103, 153] on div "Status No active tasks You are ready to start receiving tasks. [PERSON_NAME] Av…" at bounding box center [143, 330] width 219 height 592
click at [92, 160] on div "Status No active tasks You are ready to start receiving tasks. [PERSON_NAME] Av…" at bounding box center [143, 330] width 219 height 592
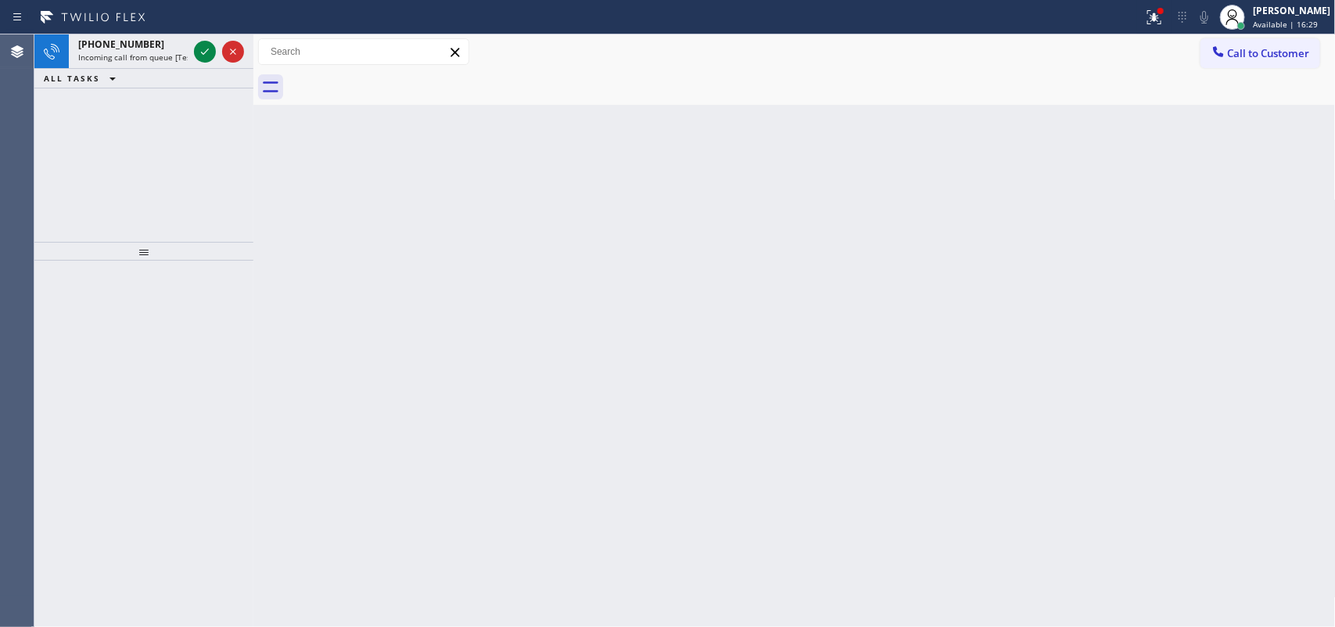
click at [118, 23] on icon at bounding box center [92, 17] width 117 height 25
click at [133, 47] on span "[PHONE_NUMBER]" at bounding box center [121, 44] width 86 height 13
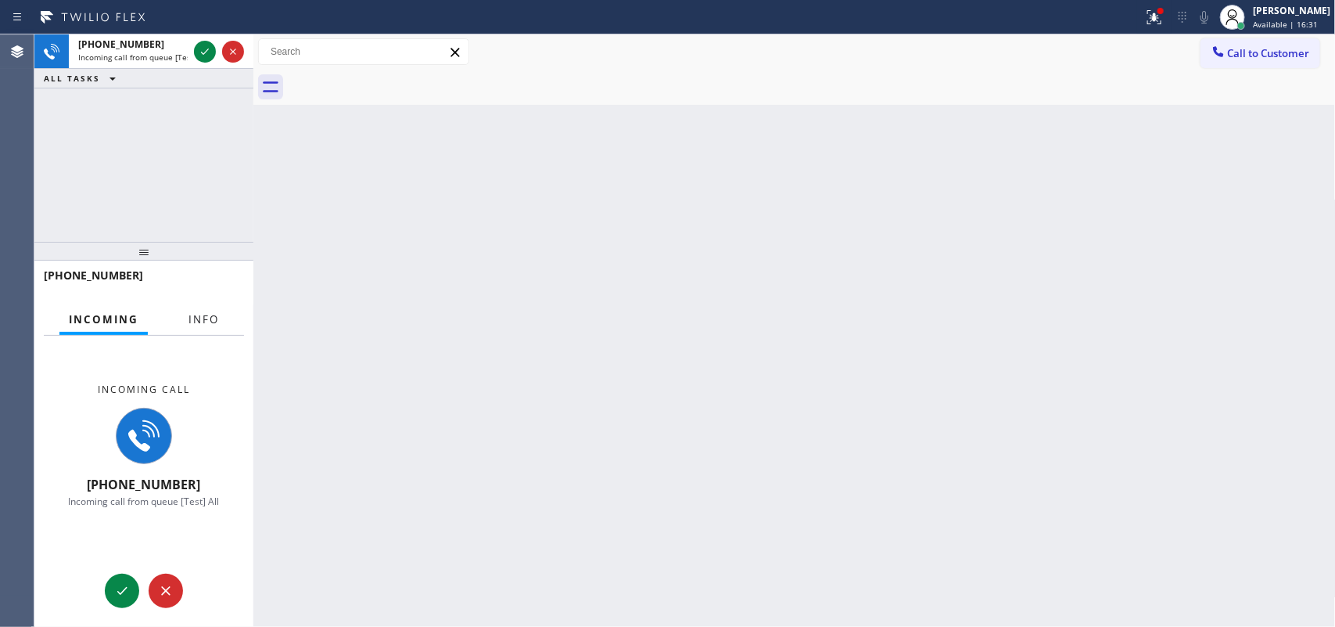
click at [206, 313] on span "Info" at bounding box center [204, 319] width 31 height 14
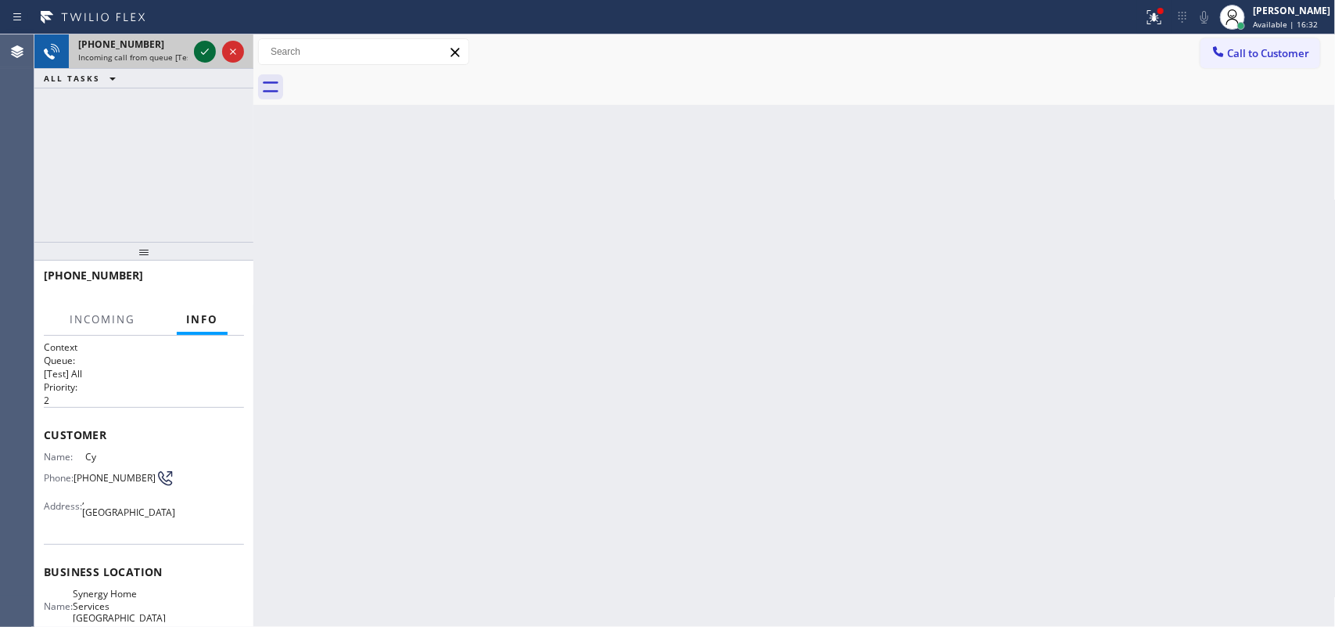
click at [204, 48] on icon at bounding box center [205, 51] width 19 height 19
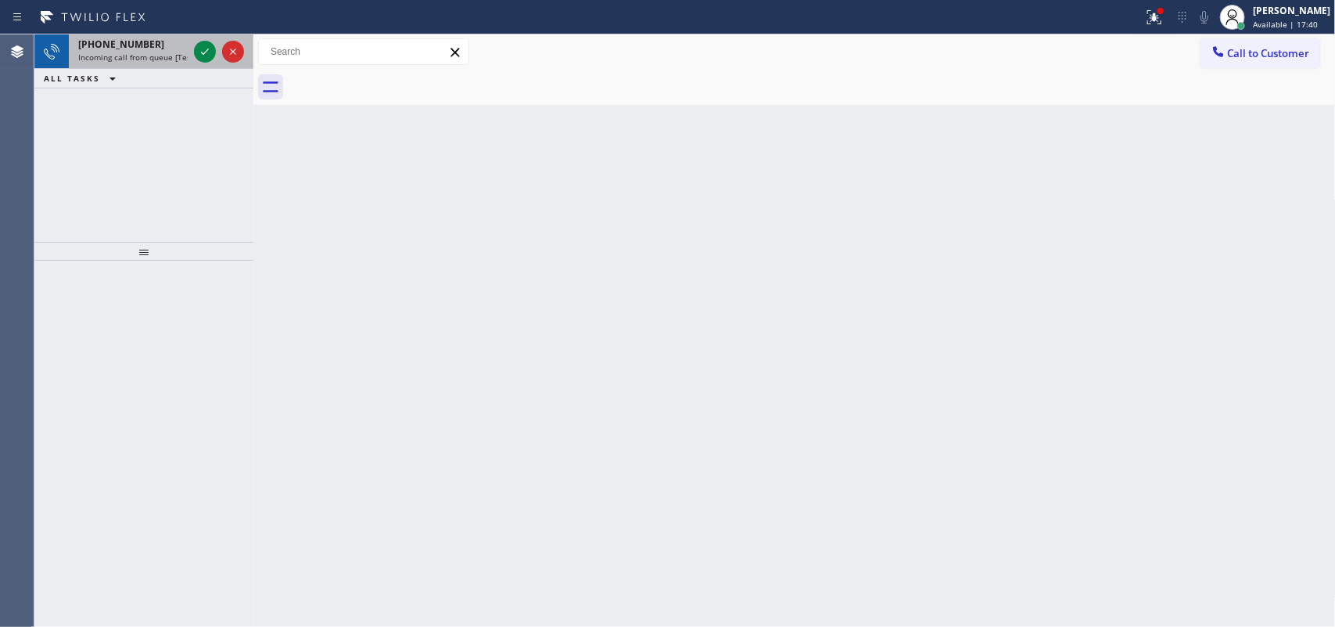
click at [158, 57] on span "Incoming call from queue [Test] All" at bounding box center [143, 57] width 130 height 11
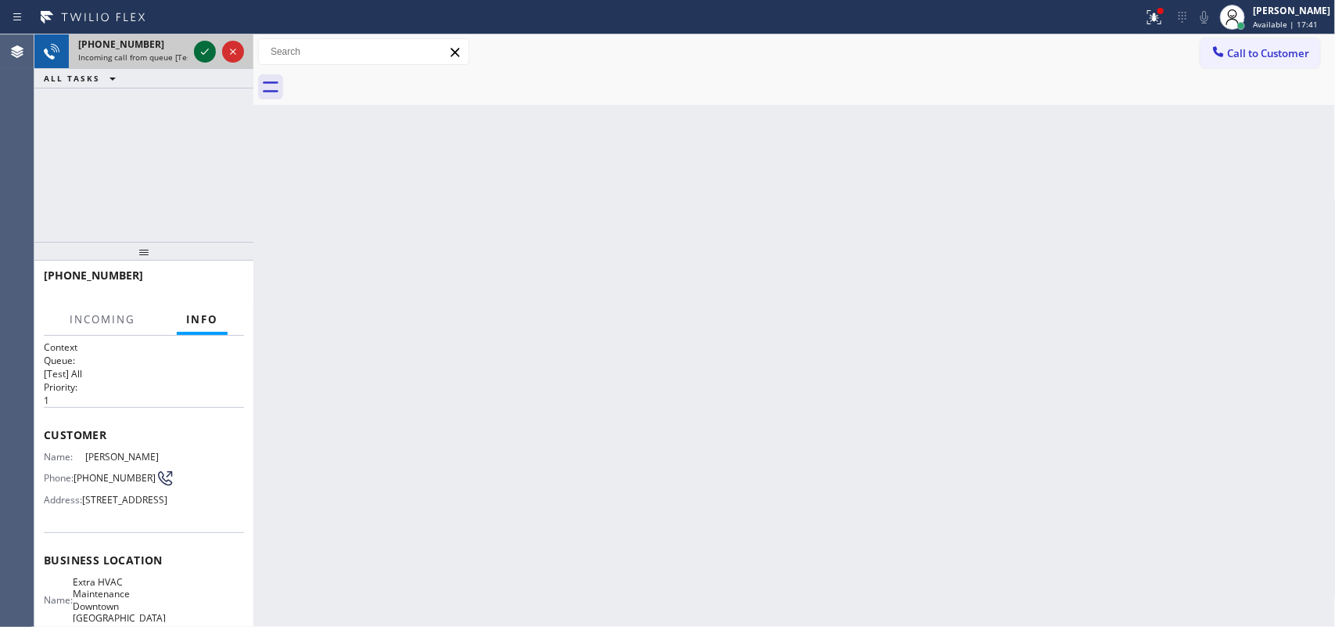
click at [194, 47] on div at bounding box center [205, 51] width 22 height 19
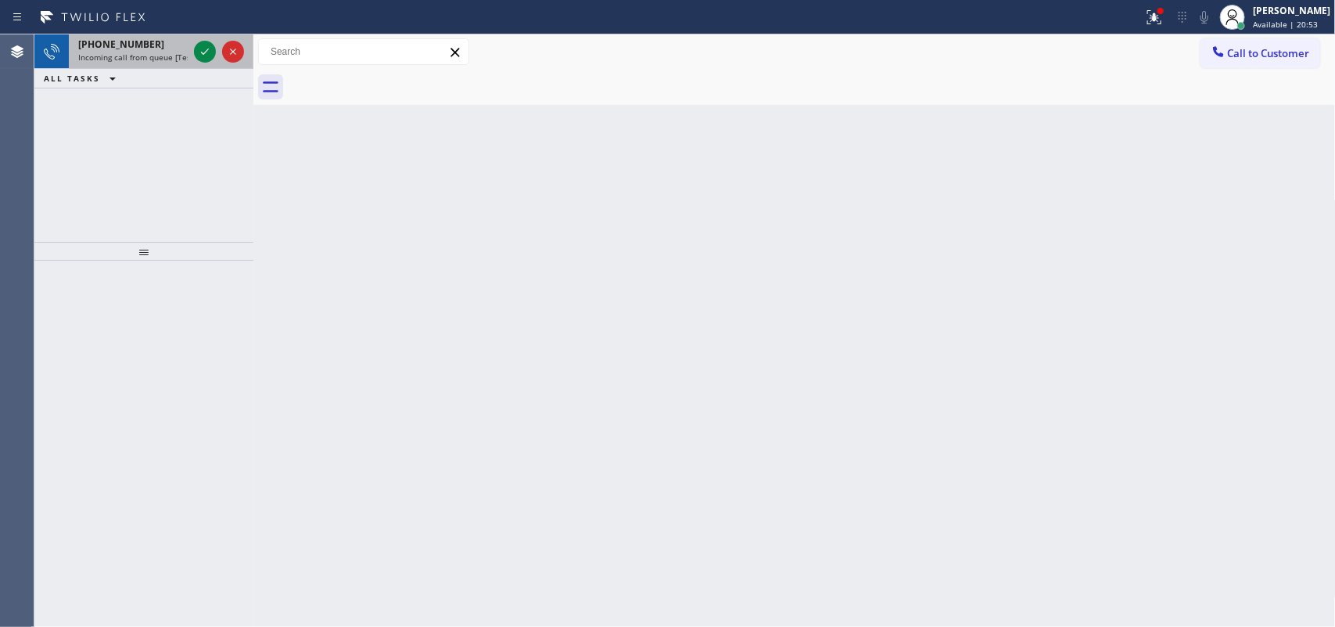
drag, startPoint x: 108, startPoint y: 44, endPoint x: 145, endPoint y: 49, distance: 37.9
click at [108, 43] on span "[PHONE_NUMBER]" at bounding box center [121, 44] width 86 height 13
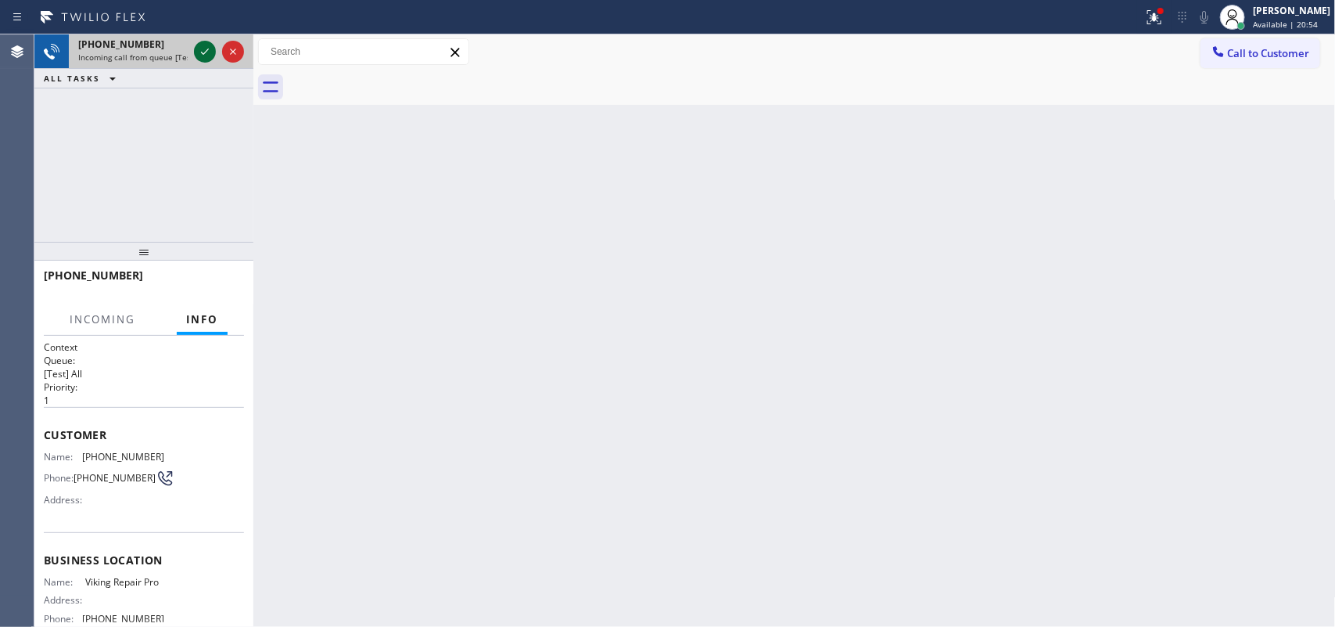
click at [208, 53] on icon at bounding box center [205, 51] width 19 height 19
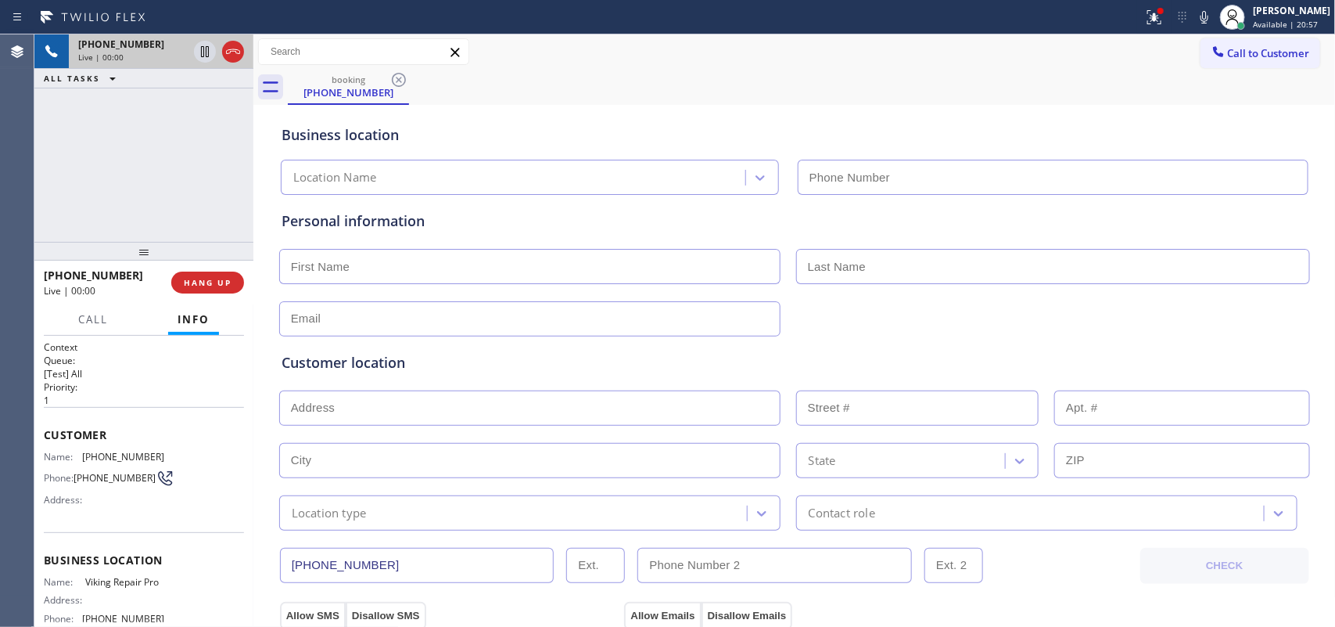
type input "[PHONE_NUMBER]"
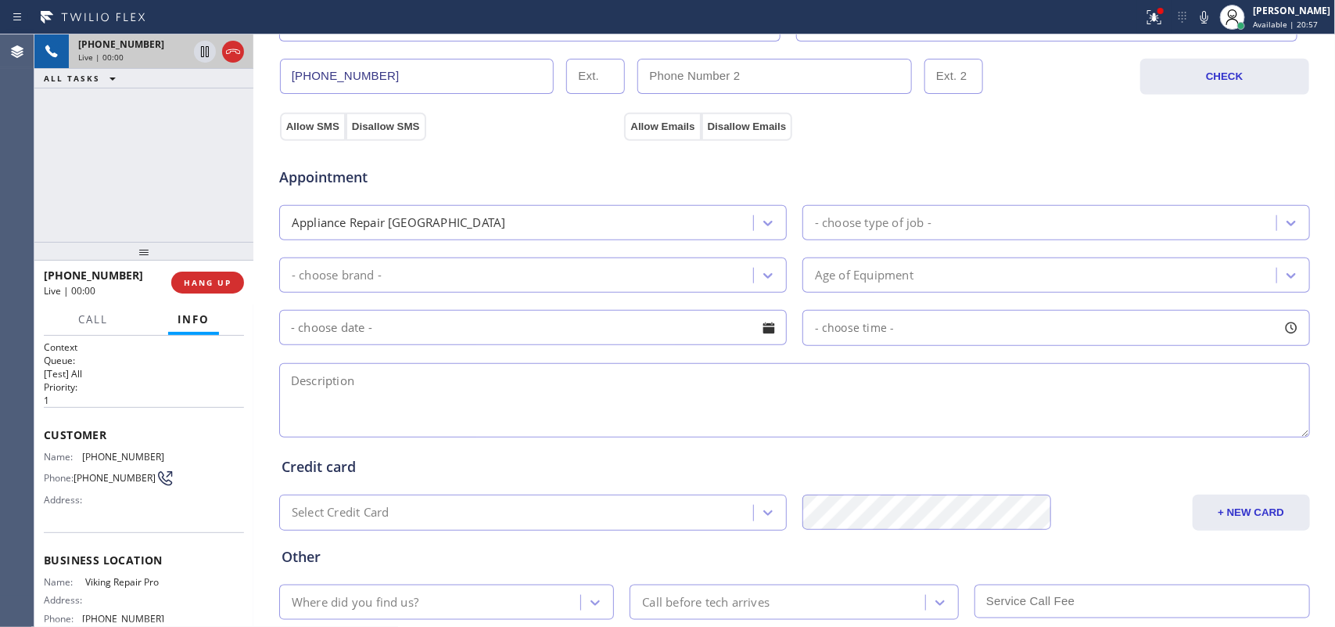
scroll to position [588, 0]
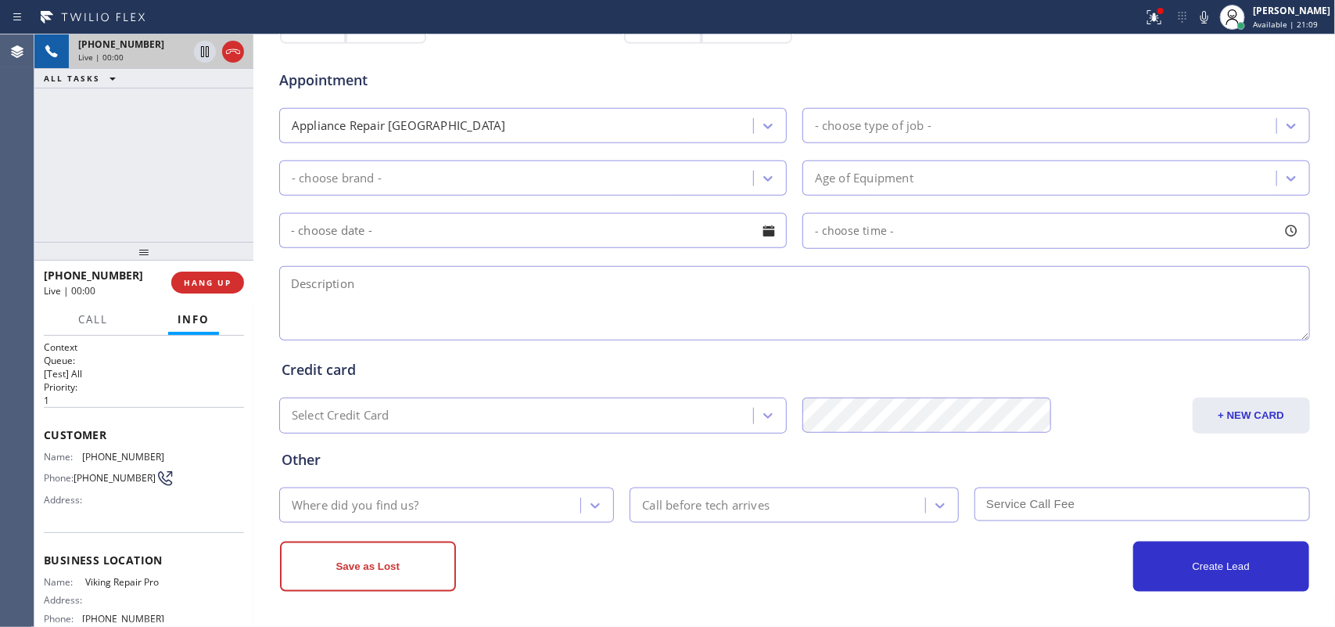
click at [172, 501] on div "Name: [PHONE_NUMBER] Phone: [PHONE_NUMBER] Address:" at bounding box center [144, 482] width 200 height 62
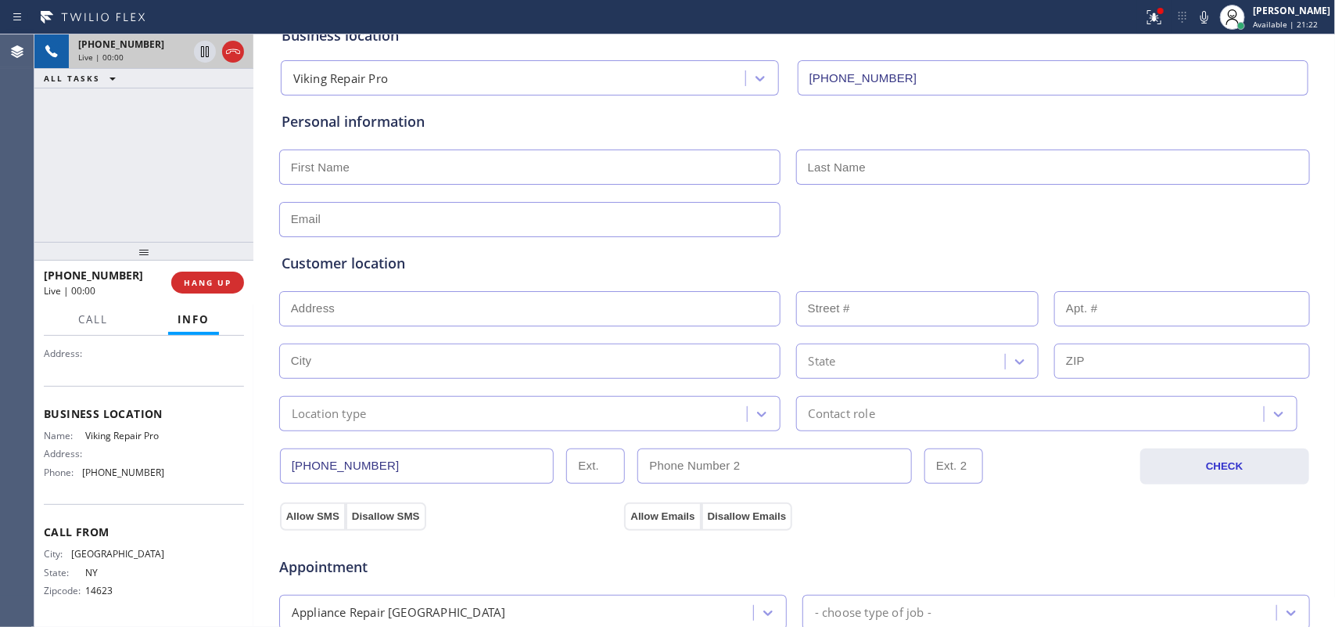
scroll to position [0, 0]
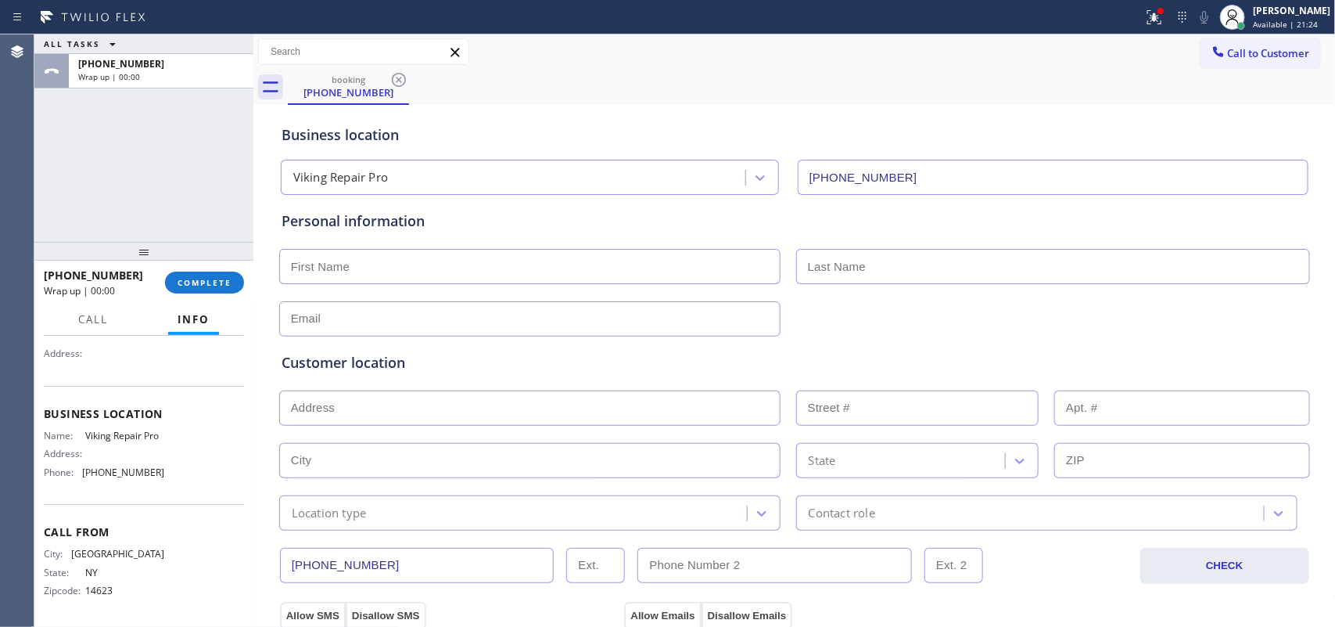
click at [178, 279] on span "COMPLETE" at bounding box center [205, 282] width 54 height 11
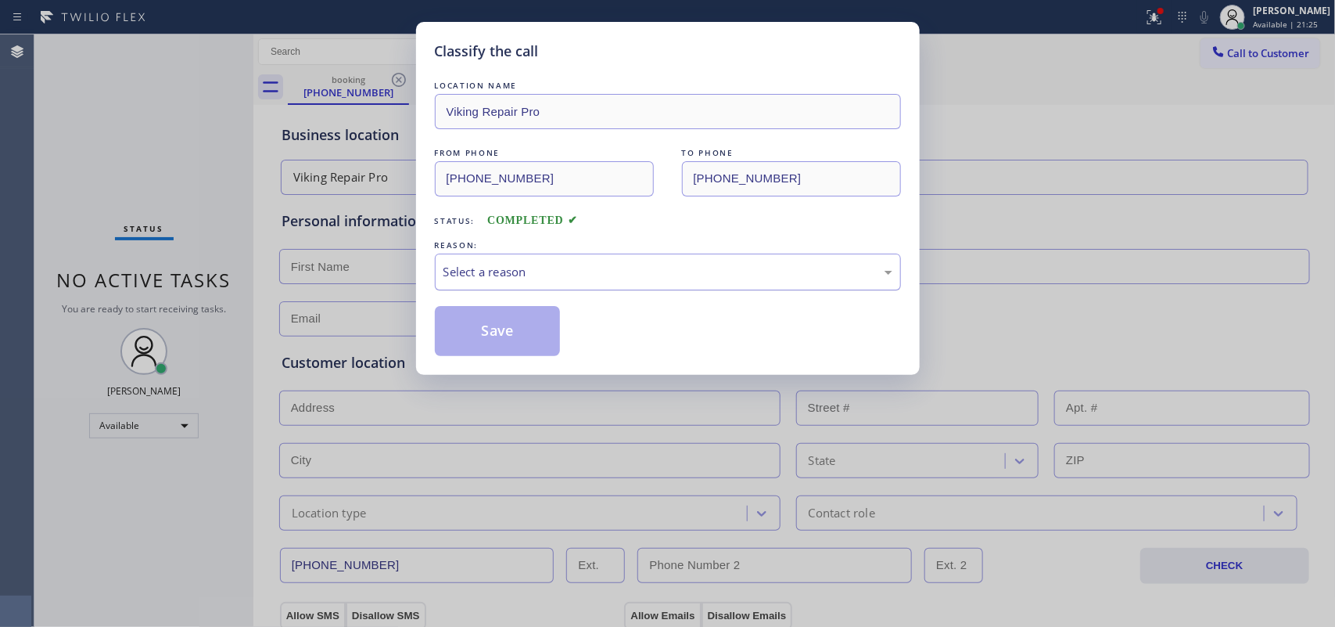
click at [688, 275] on div "Select a reason" at bounding box center [668, 272] width 449 height 18
click at [542, 340] on button "Save" at bounding box center [498, 331] width 126 height 50
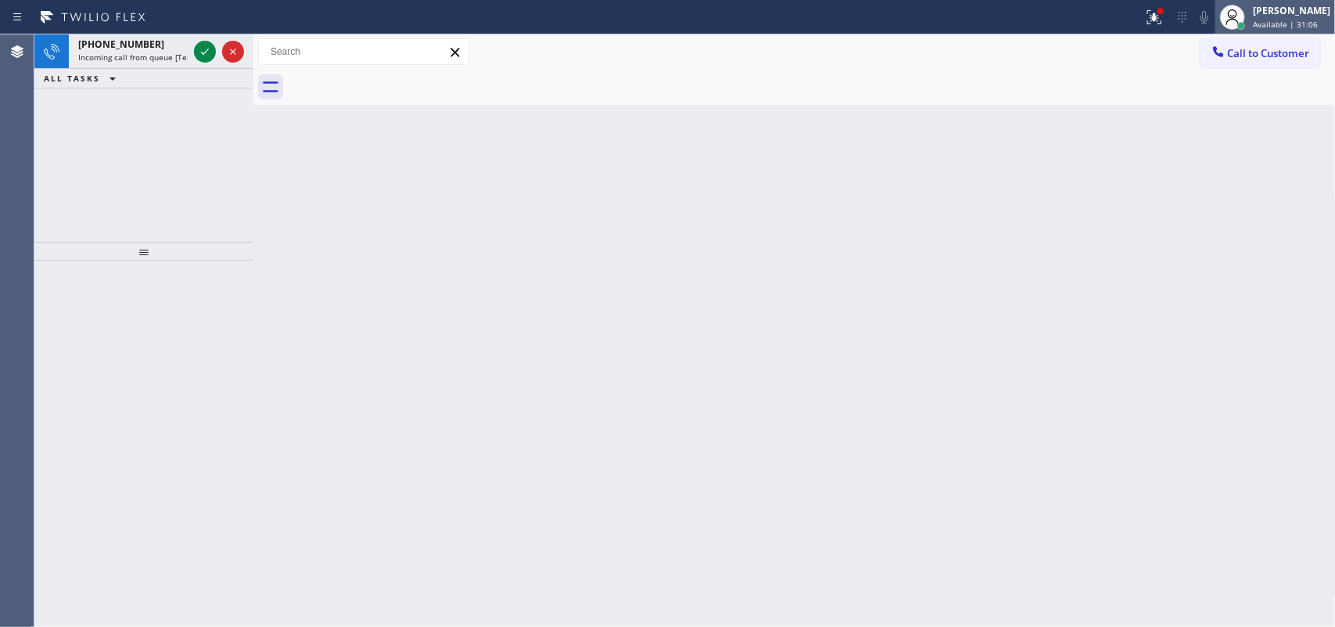
click at [1068, 16] on div "[PERSON_NAME]" at bounding box center [1291, 10] width 77 height 13
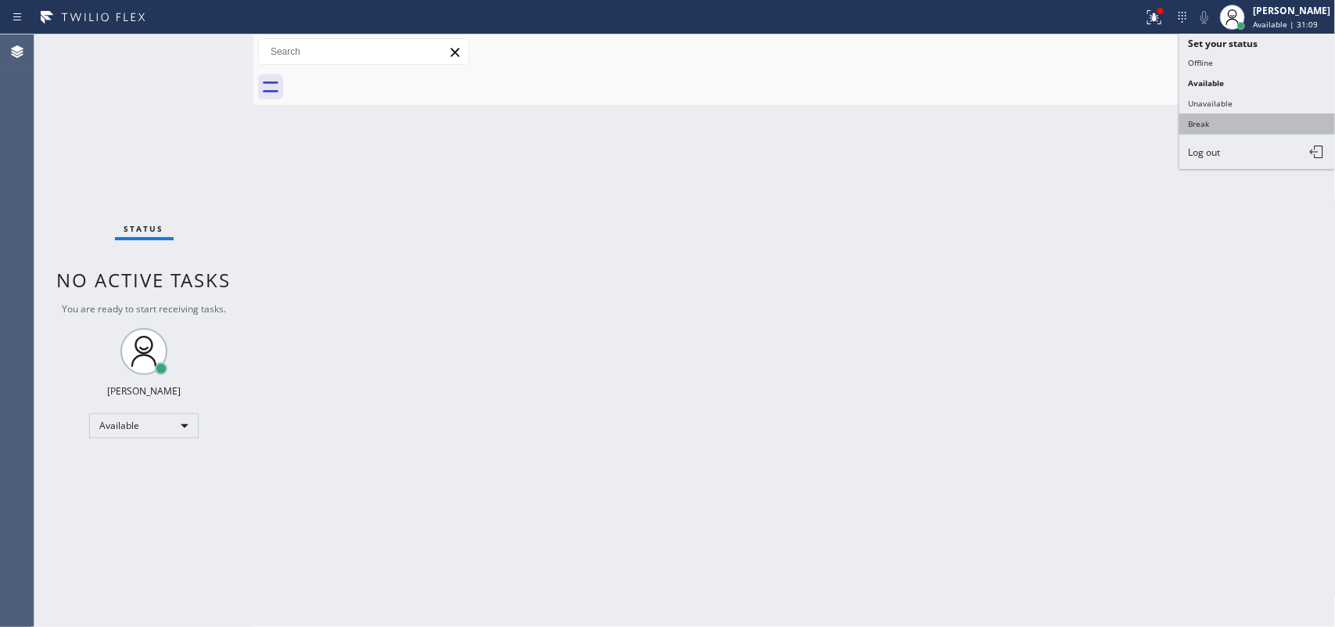
click at [1068, 123] on button "Break" at bounding box center [1258, 123] width 156 height 20
